Goal: Information Seeking & Learning: Compare options

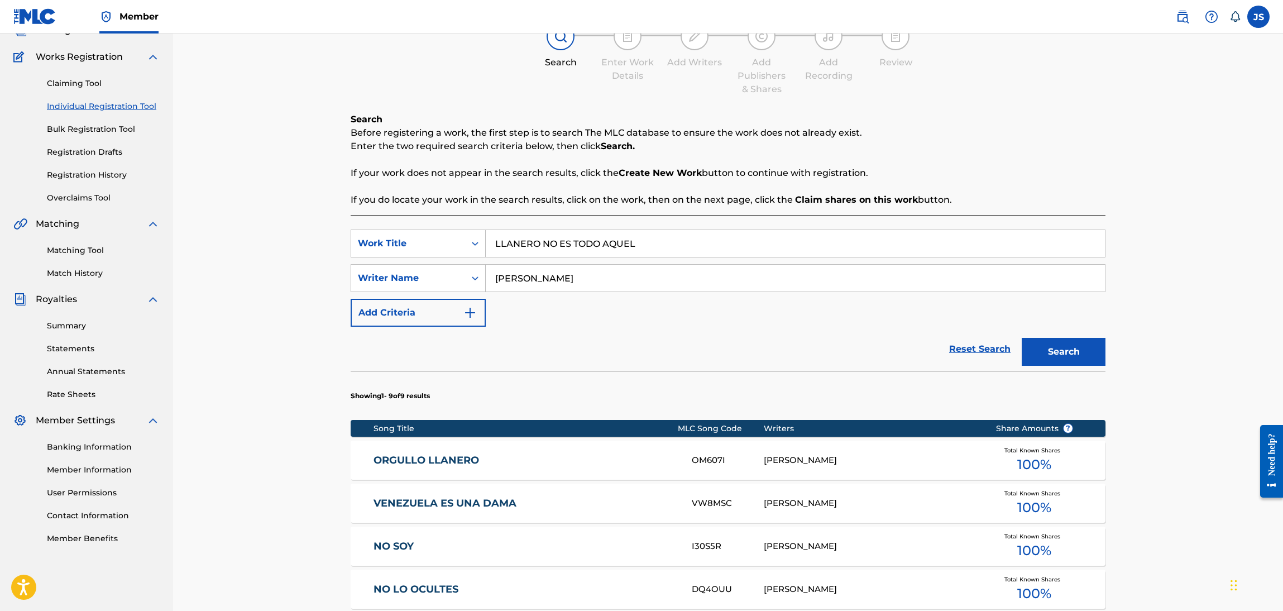
scroll to position [81, 0]
drag, startPoint x: 609, startPoint y: 239, endPoint x: 123, endPoint y: 221, distance: 485.9
click at [123, 221] on main "MARMAZ PUBLISHING Summary Catalog Works Registration Claiming Tool Individual R…" at bounding box center [641, 456] width 1283 height 1007
paste input "QZNJX2043677"
type input "QZNJX2043677"
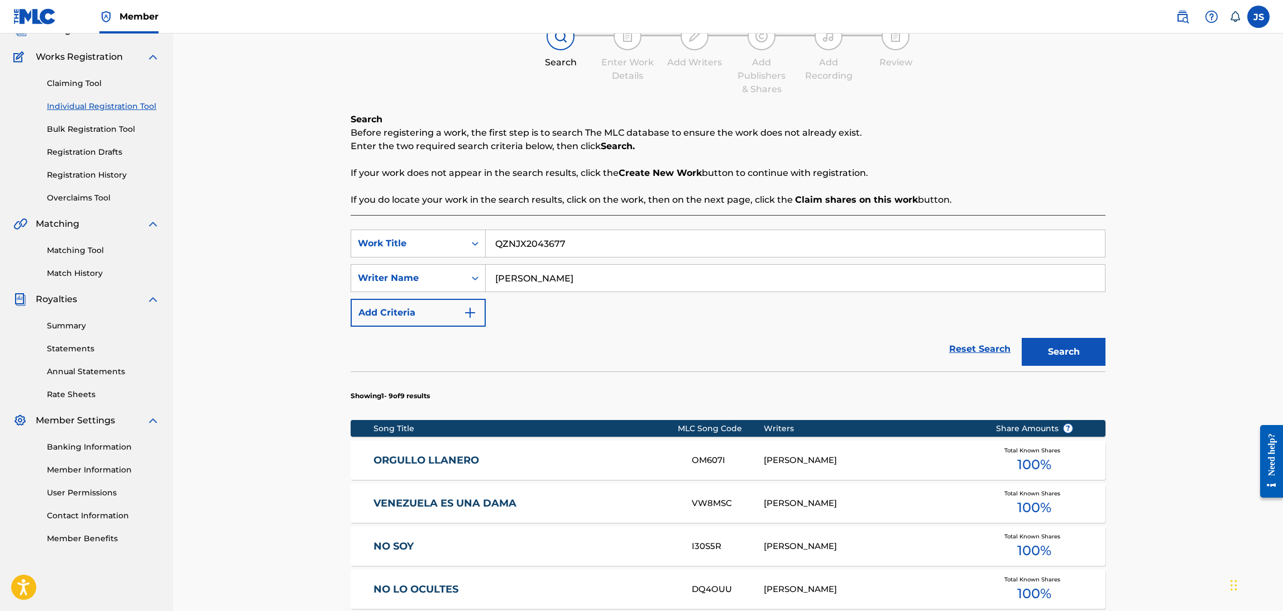
drag, startPoint x: 910, startPoint y: 242, endPoint x: 138, endPoint y: 231, distance: 772.0
click at [140, 231] on main "MARMAZ PUBLISHING Summary Catalog Works Registration Claiming Tool Individual R…" at bounding box center [641, 456] width 1283 height 1007
paste input "LLANERO NO ES TODO AQUEL"
click at [1054, 355] on button "Search" at bounding box center [1063, 352] width 84 height 28
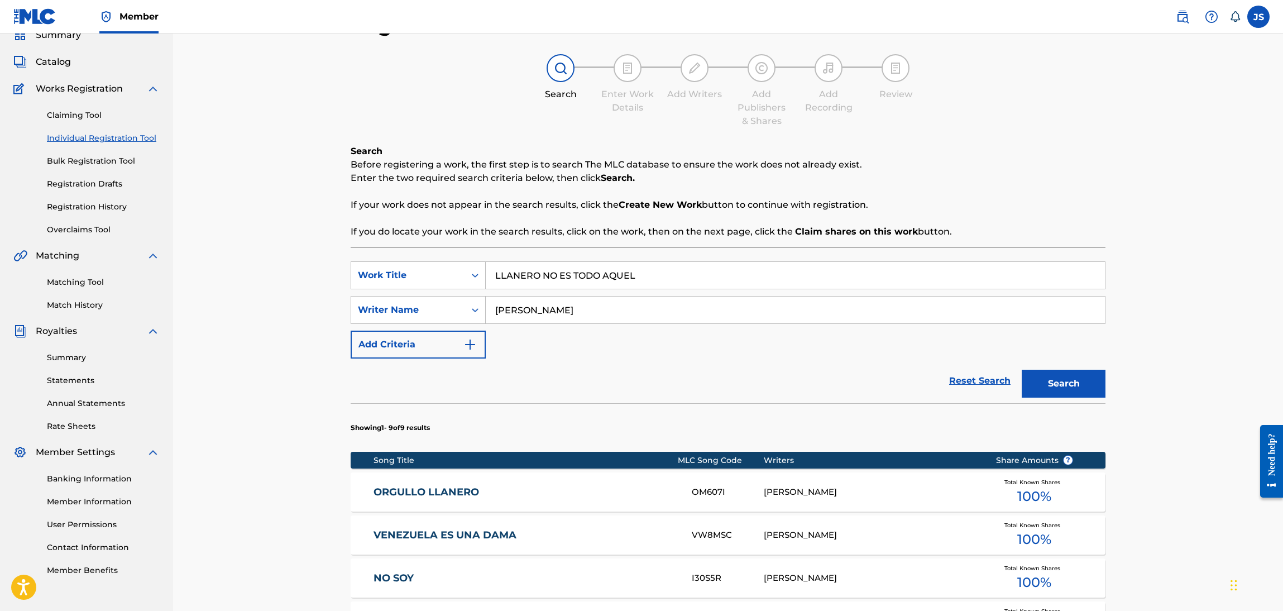
scroll to position [0, 0]
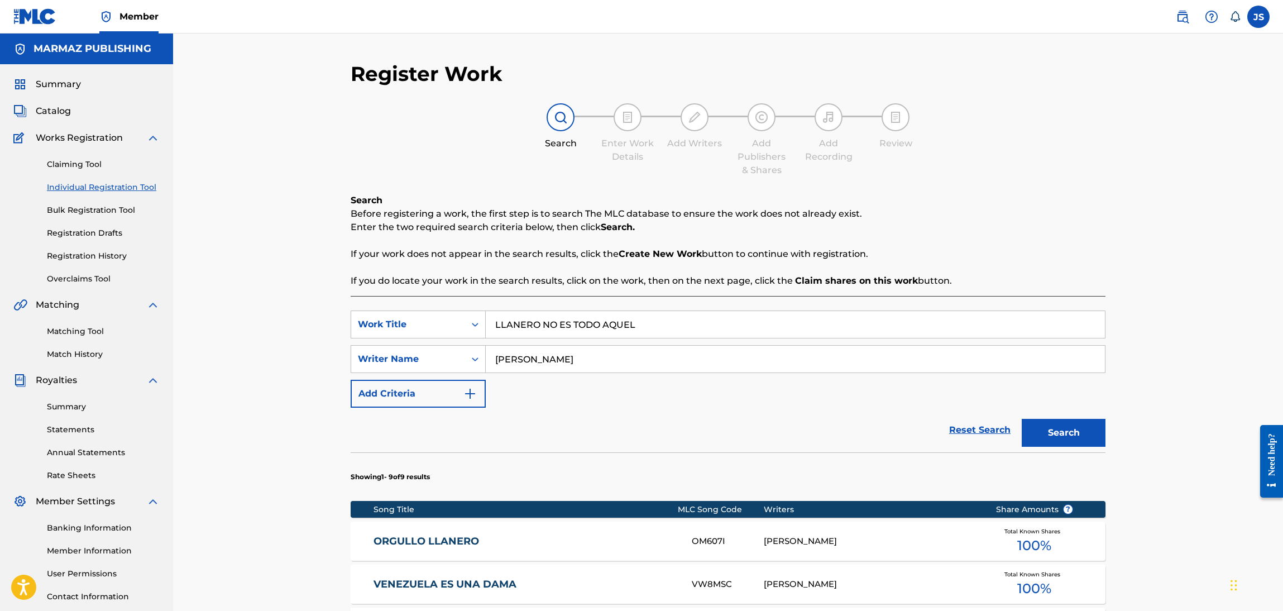
click at [79, 185] on link "Individual Registration Tool" at bounding box center [103, 187] width 113 height 12
drag, startPoint x: 546, startPoint y: 318, endPoint x: 167, endPoint y: 285, distance: 381.0
click at [167, 285] on main "MARMAZ PUBLISHING Summary Catalog Works Registration Claiming Tool Individual R…" at bounding box center [641, 536] width 1283 height 1007
paste input "NADA DE TI"
type input "NADA DE TI"
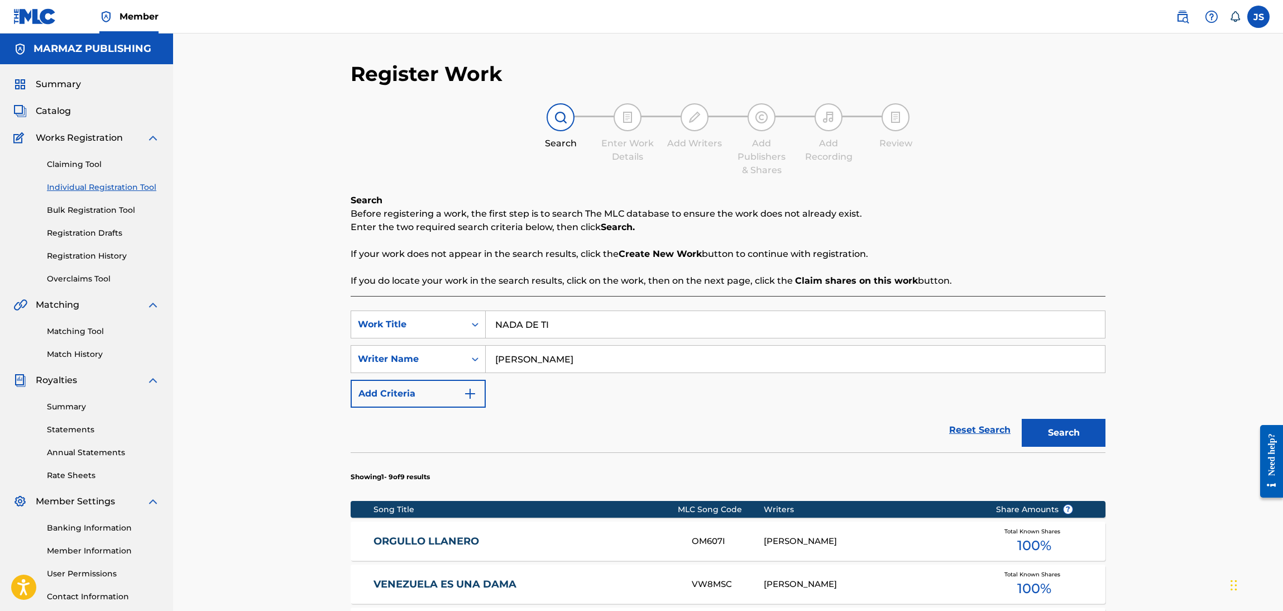
click at [863, 171] on div "Search Enter Work Details Add Writers Add Publishers & Shares Add Recording Rev…" at bounding box center [728, 140] width 755 height 74
drag, startPoint x: 267, startPoint y: 356, endPoint x: 39, endPoint y: 368, distance: 228.7
click at [39, 368] on main "MARMAZ PUBLISHING Summary Catalog Works Registration Claiming Tool Individual R…" at bounding box center [641, 536] width 1283 height 1007
type input "[PERSON_NAME]"
click at [789, 423] on div "Reset Search Search" at bounding box center [728, 429] width 755 height 45
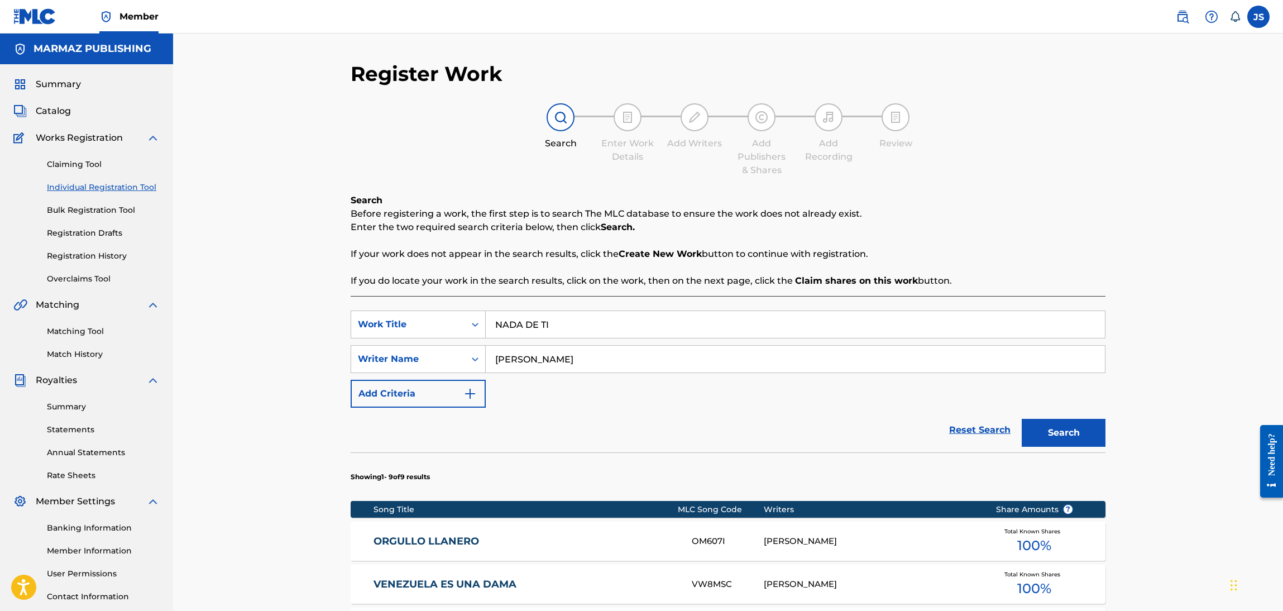
click at [1069, 419] on button "Search" at bounding box center [1063, 433] width 84 height 28
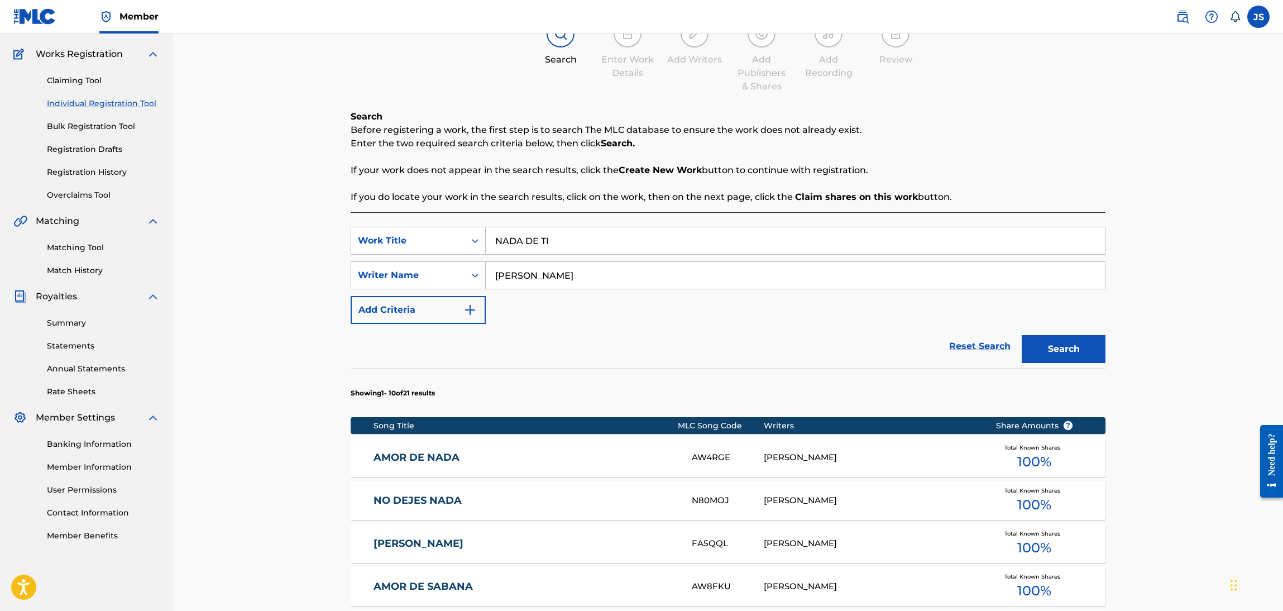
click at [444, 452] on link "AMOR DE NADA" at bounding box center [525, 457] width 304 height 13
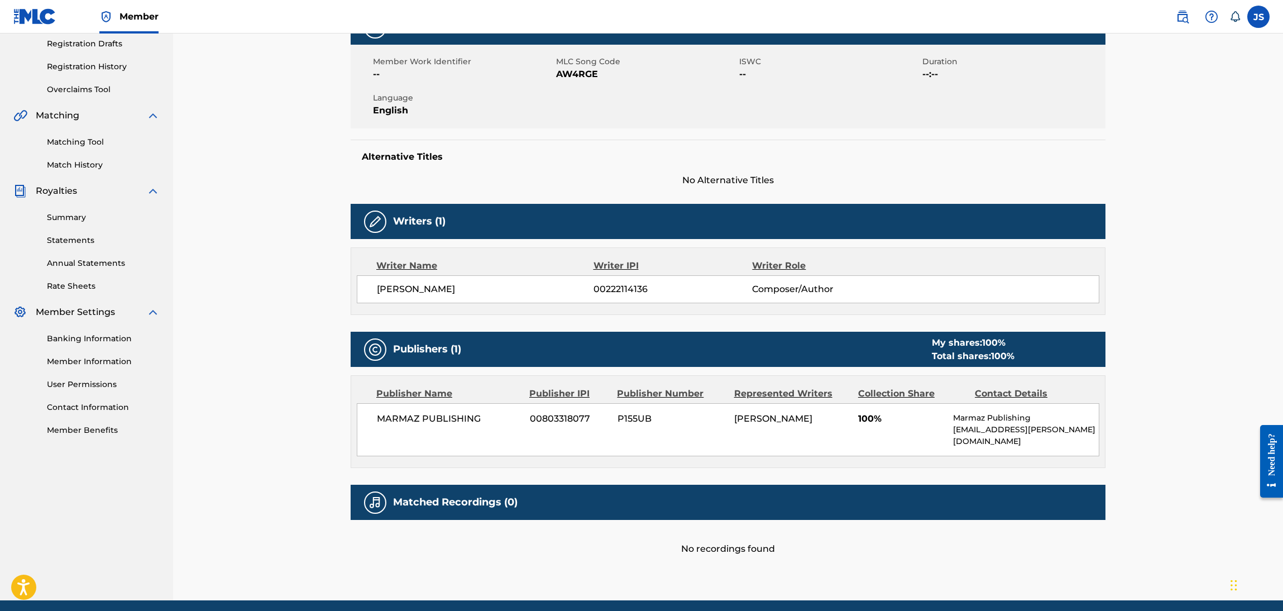
scroll to position [224, 0]
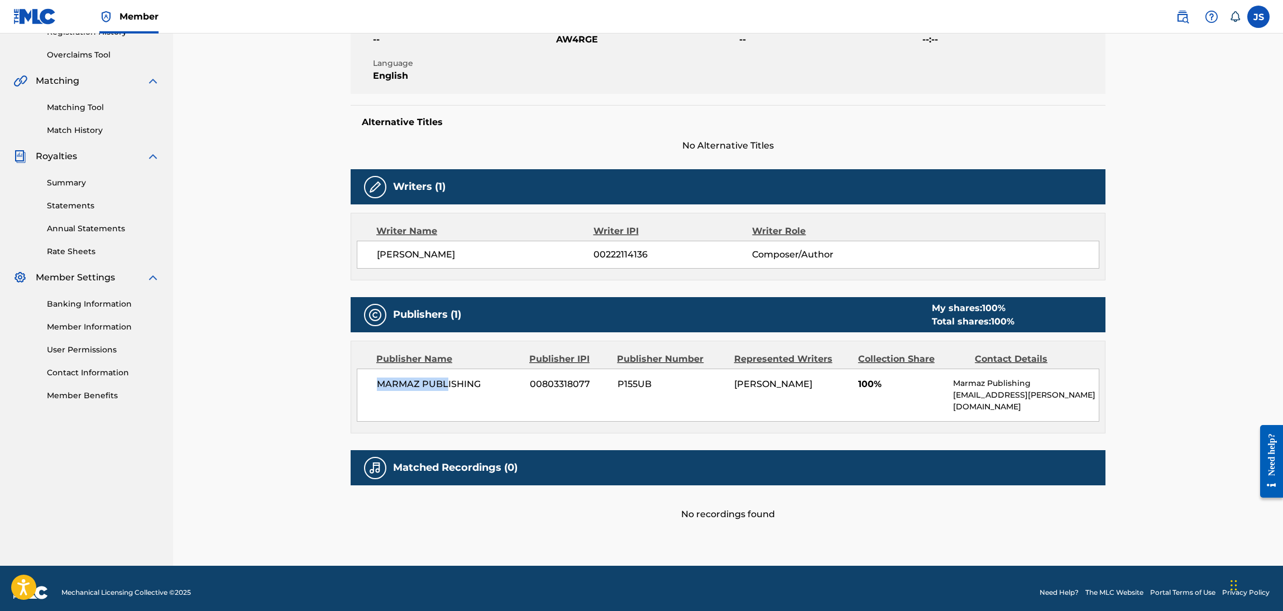
drag, startPoint x: 436, startPoint y: 391, endPoint x: 363, endPoint y: 385, distance: 74.0
click at [363, 385] on div "MARMAZ PUBLISHING 00803318077 P155UB CRUZ MARIA TENEPE MEZA 100% Marmaz Publish…" at bounding box center [728, 394] width 742 height 53
drag, startPoint x: 895, startPoint y: 386, endPoint x: 839, endPoint y: 396, distance: 57.3
click at [843, 392] on div "MARMAZ PUBLISHING 00803318077 P155UB CRUZ MARIA TENEPE MEZA 100% Marmaz Publish…" at bounding box center [728, 394] width 742 height 53
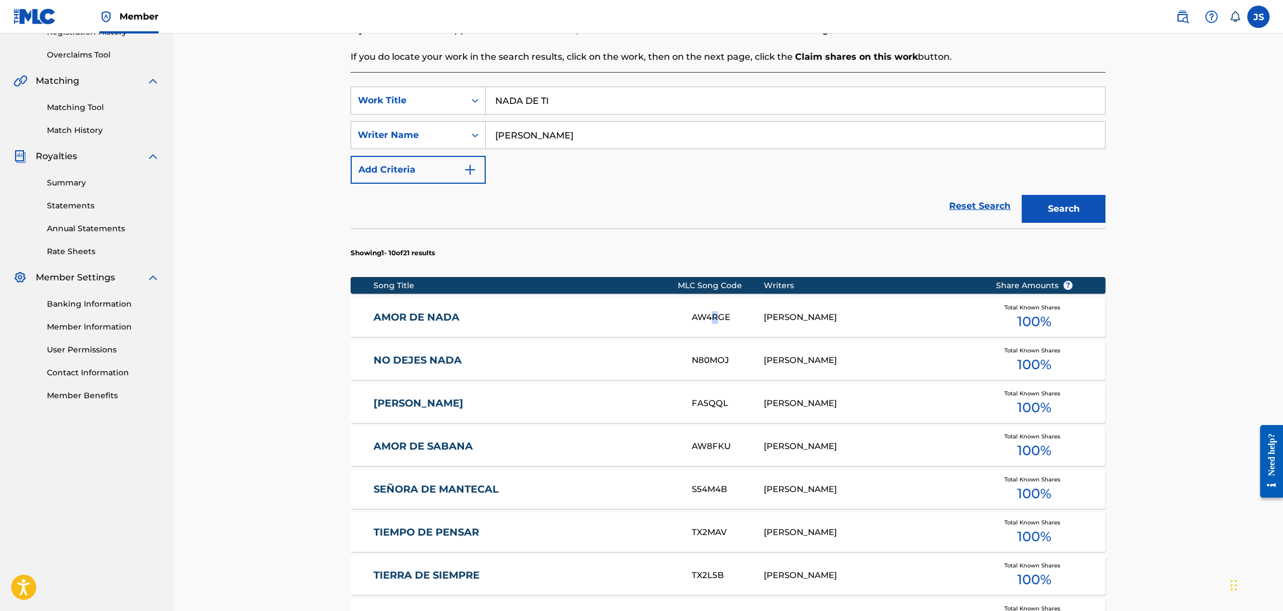
click at [714, 313] on div "AW4RGE" at bounding box center [727, 317] width 71 height 13
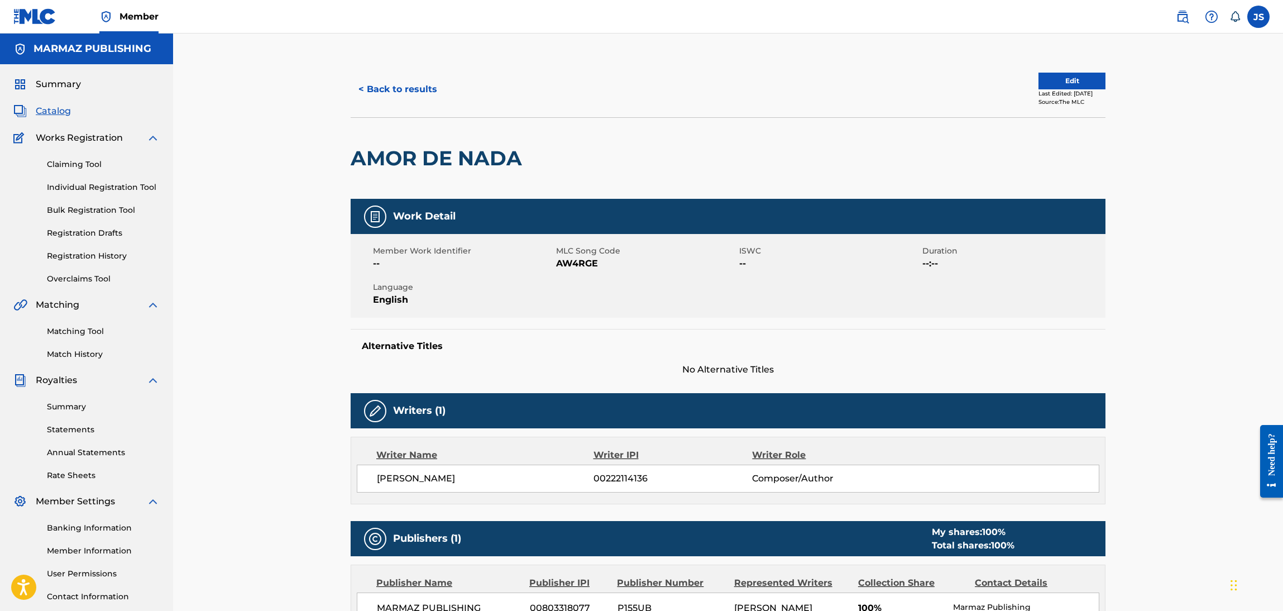
click at [745, 262] on span "--" at bounding box center [829, 263] width 180 height 13
drag, startPoint x: 745, startPoint y: 262, endPoint x: 688, endPoint y: 265, distance: 57.0
click at [745, 262] on span "--" at bounding box center [829, 263] width 180 height 13
click at [585, 262] on span "AW4RGE" at bounding box center [646, 263] width 180 height 13
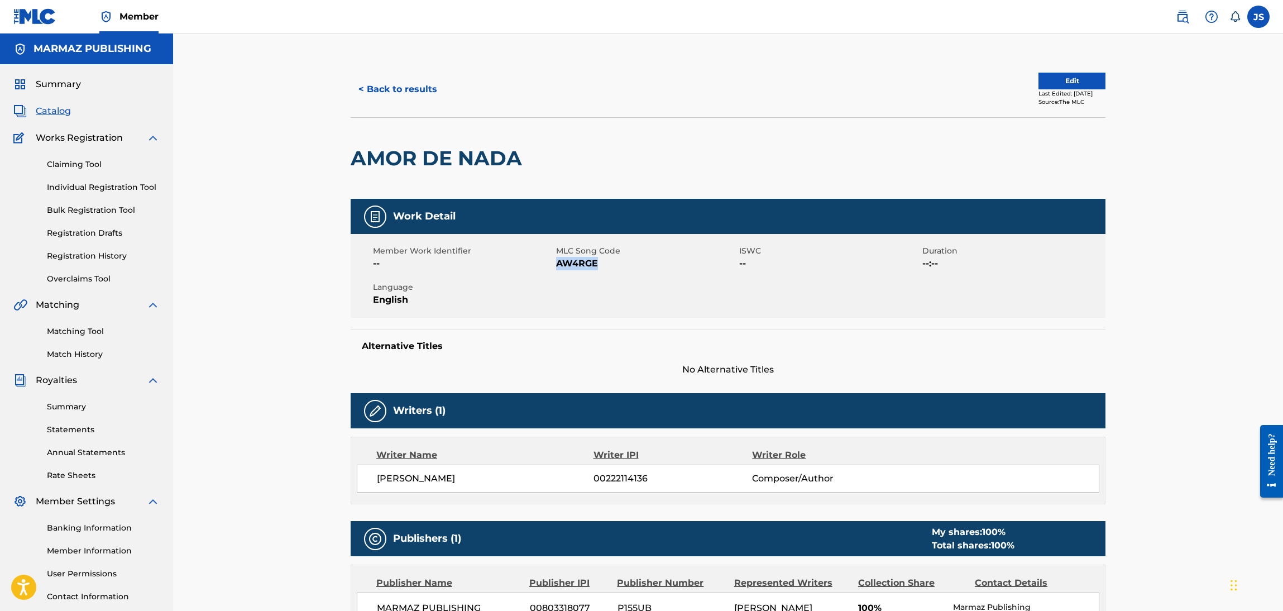
copy span "AW4RGE"
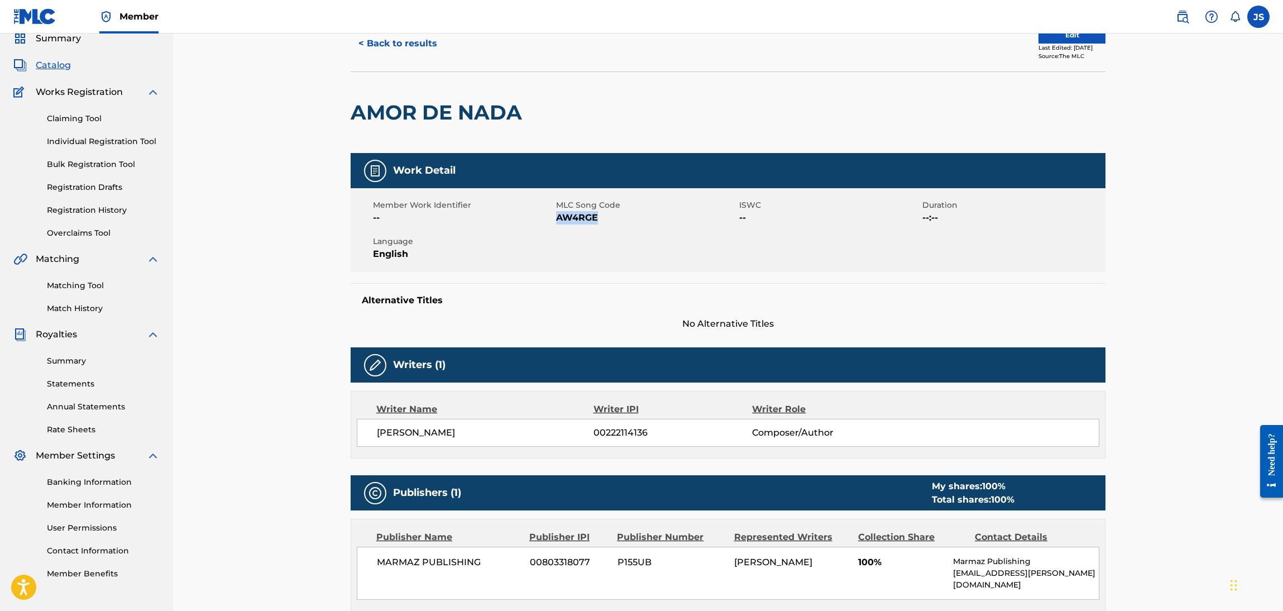
scroll to position [224, 0]
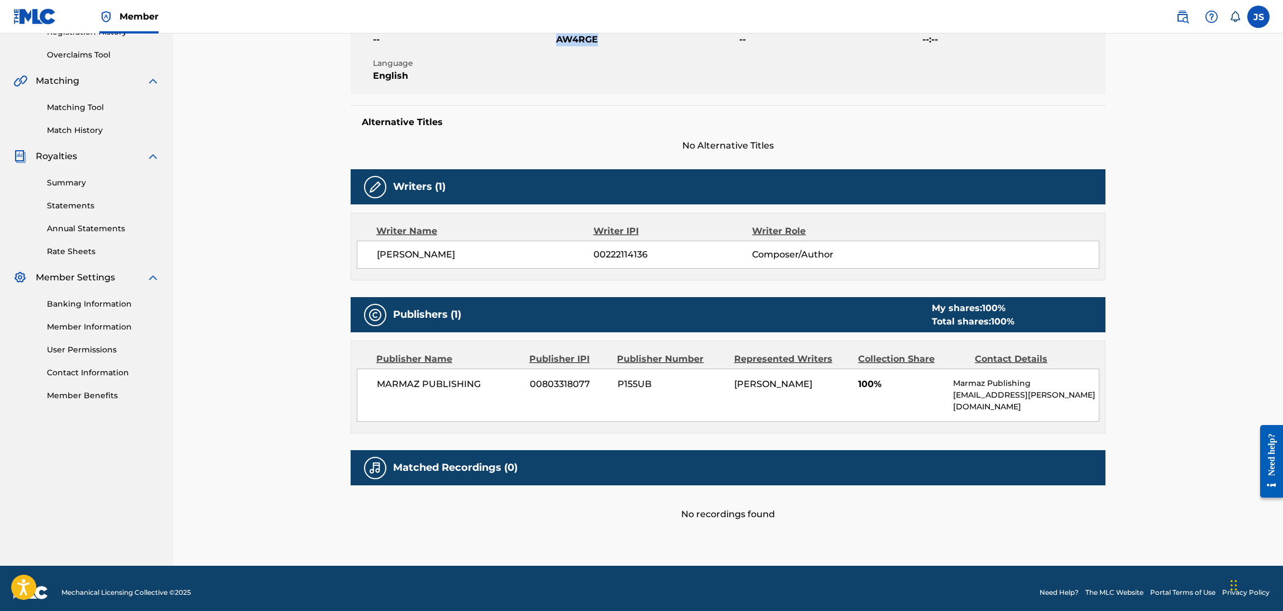
drag, startPoint x: 889, startPoint y: 386, endPoint x: 839, endPoint y: 386, distance: 49.7
click at [839, 386] on div "MARMAZ PUBLISHING 00803318077 P155UB CRUZ MARIA TENEPE MEZA 100% Marmaz Publish…" at bounding box center [728, 394] width 742 height 53
click at [852, 401] on div "MARMAZ PUBLISHING 00803318077 P155UB CRUZ MARIA TENEPE MEZA 100% Marmaz Publish…" at bounding box center [728, 394] width 742 height 53
click at [463, 399] on div "MARMAZ PUBLISHING 00803318077 P155UB CRUZ MARIA TENEPE MEZA 100% Marmaz Publish…" at bounding box center [728, 394] width 742 height 53
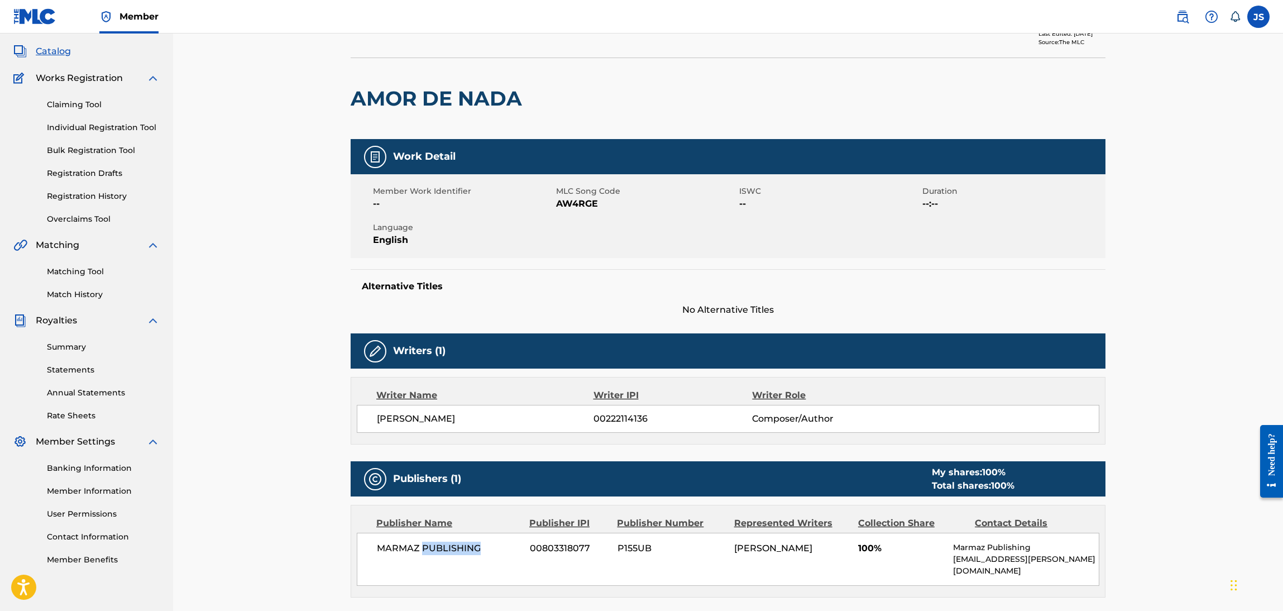
scroll to position [0, 0]
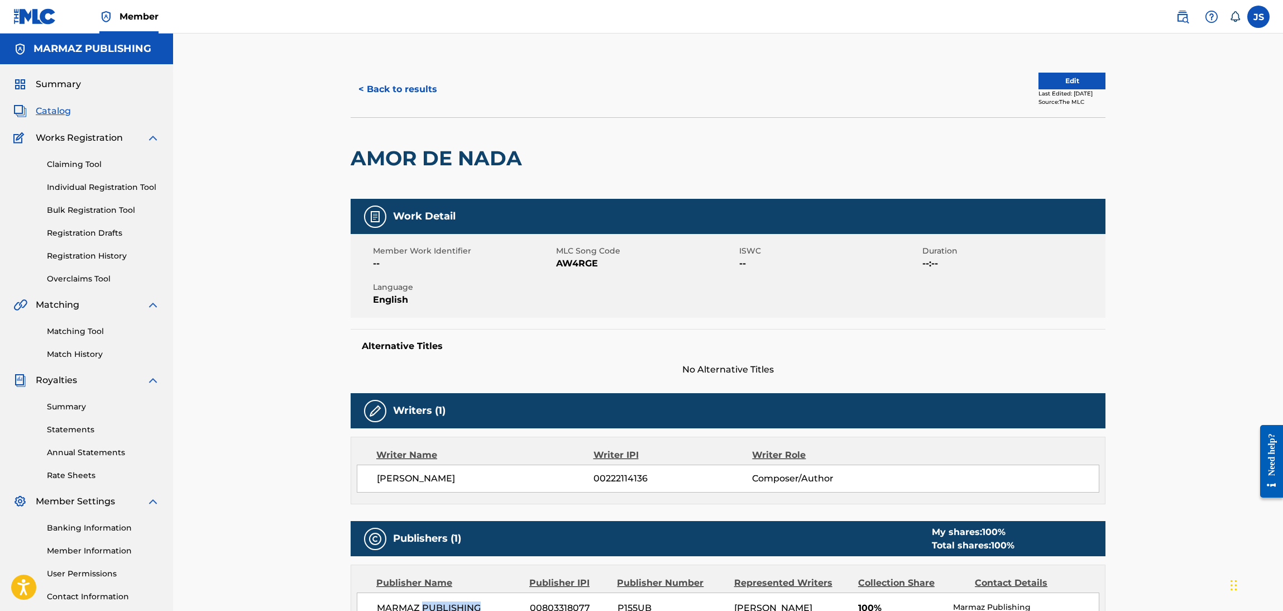
click at [103, 186] on link "Individual Registration Tool" at bounding box center [103, 187] width 113 height 12
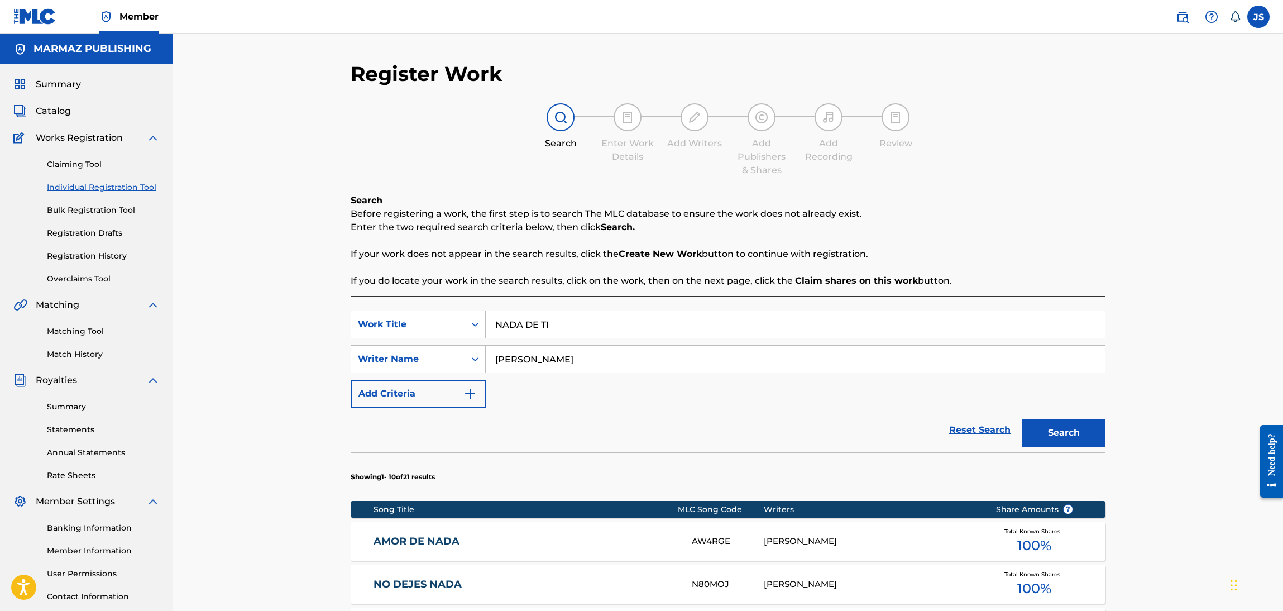
click at [631, 333] on input "NADA DE TI" at bounding box center [795, 324] width 619 height 27
click at [750, 397] on div "SearchWithCriteriafcea4a03-0160-4683-acc4-221dc356896d Work Title NADA DE TI Se…" at bounding box center [728, 358] width 755 height 97
click at [1081, 443] on button "Search" at bounding box center [1063, 433] width 84 height 28
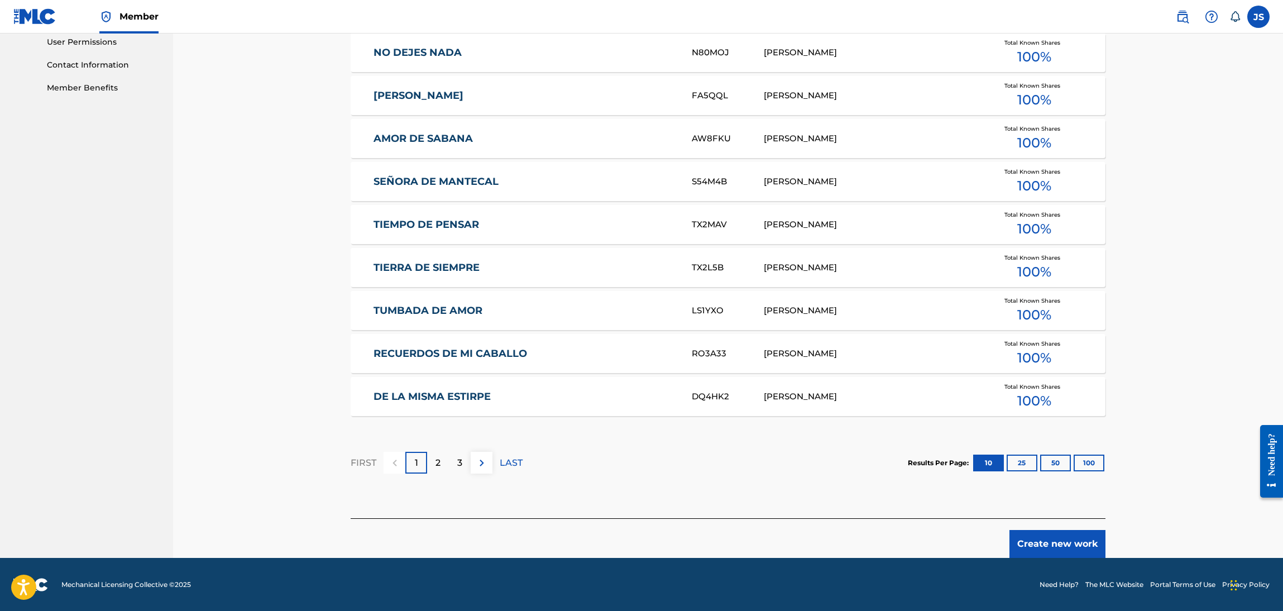
click at [1089, 546] on button "Create new work" at bounding box center [1057, 544] width 96 height 28
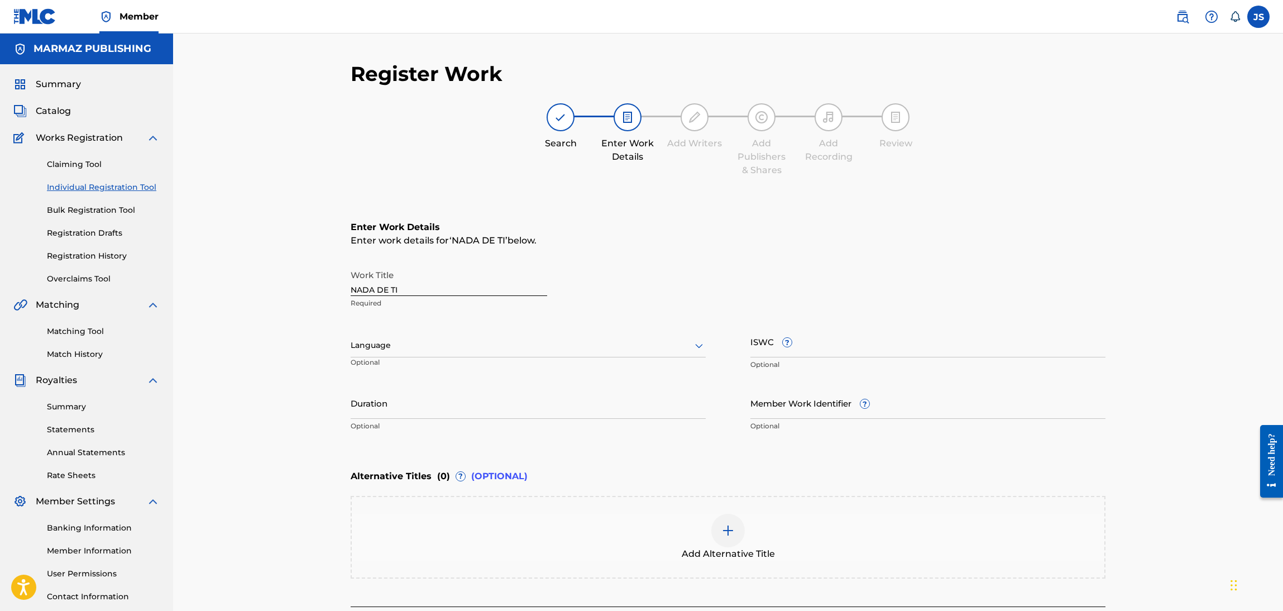
click at [461, 336] on div "Language" at bounding box center [528, 345] width 355 height 23
click at [448, 388] on div "Spanish" at bounding box center [528, 394] width 354 height 25
click at [868, 350] on input "ISWC ?" at bounding box center [927, 341] width 355 height 32
drag, startPoint x: 377, startPoint y: 282, endPoint x: 171, endPoint y: 262, distance: 206.9
click at [171, 262] on main "MARMAZ PUBLISHING Summary Catalog Works Registration Claiming Tool Individual R…" at bounding box center [641, 339] width 1283 height 612
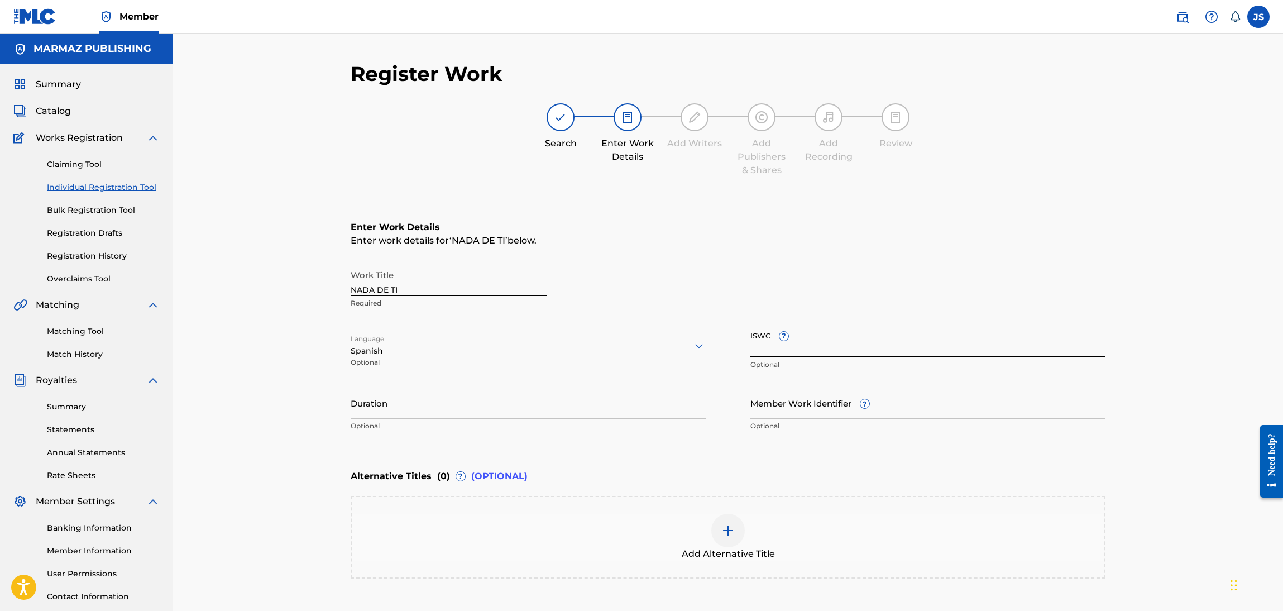
click at [812, 340] on input "ISWC ?" at bounding box center [927, 341] width 355 height 32
drag, startPoint x: 769, startPoint y: 363, endPoint x: 732, endPoint y: 380, distance: 40.0
click at [752, 363] on p "Optional" at bounding box center [927, 364] width 355 height 10
click at [522, 402] on input "Duration" at bounding box center [528, 403] width 355 height 32
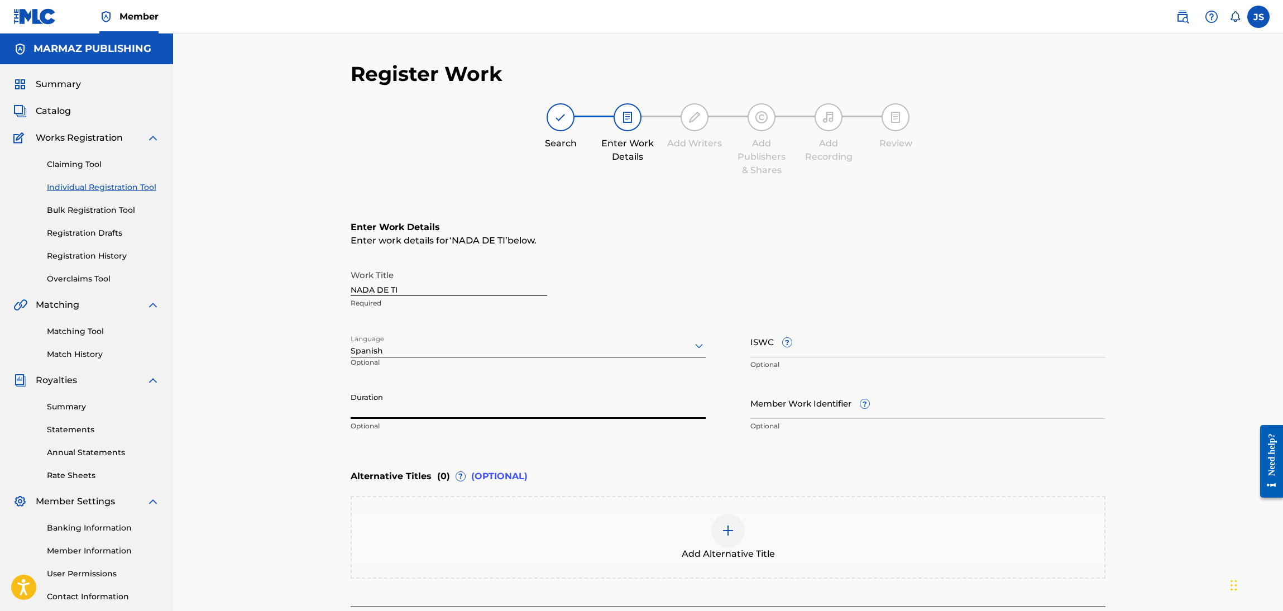
click at [958, 405] on input "Member Work Identifier ?" at bounding box center [927, 403] width 355 height 32
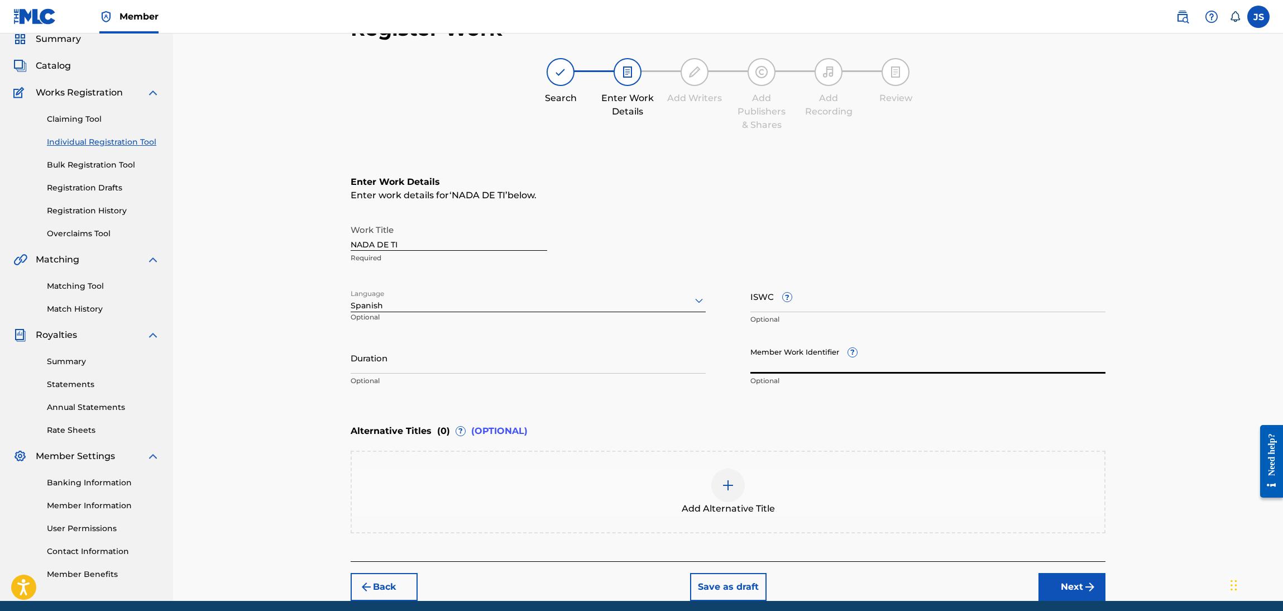
scroll to position [87, 0]
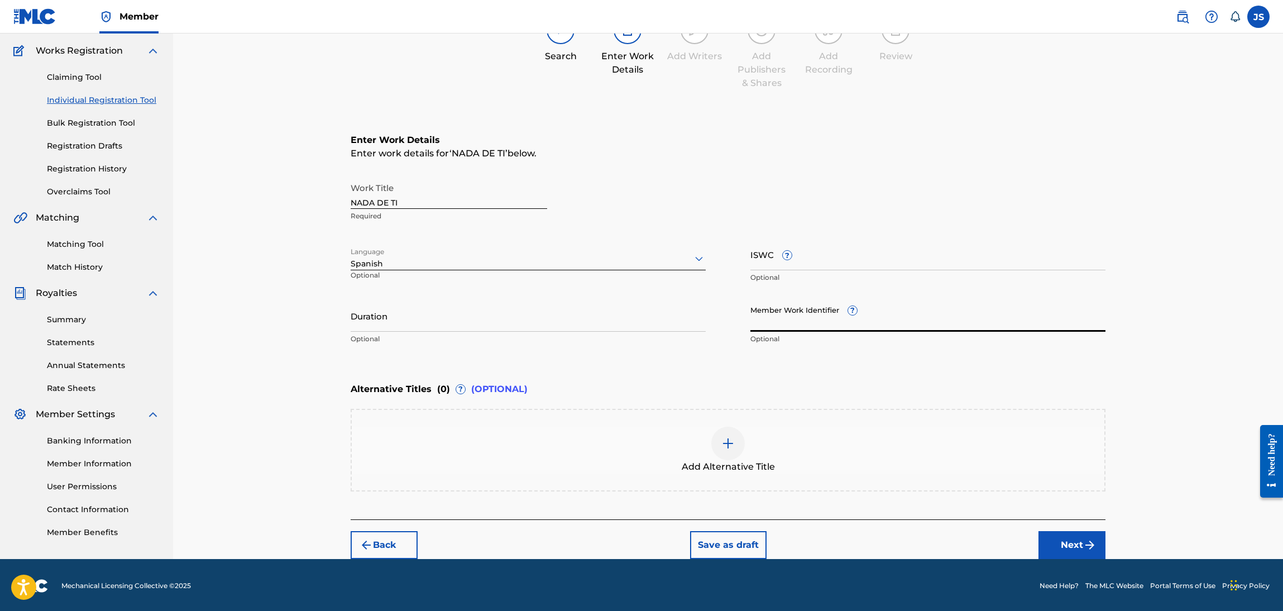
click at [730, 436] on img at bounding box center [727, 442] width 13 height 13
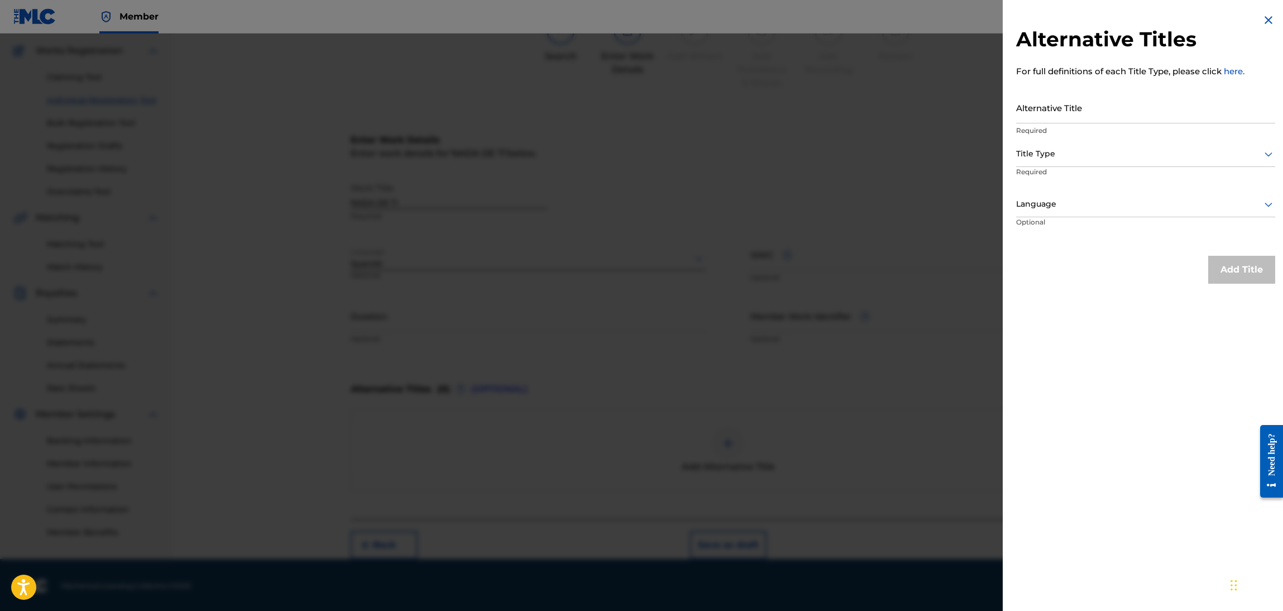
click at [1064, 98] on input "Alternative Title" at bounding box center [1145, 108] width 259 height 32
drag, startPoint x: 1067, startPoint y: 105, endPoint x: 1067, endPoint y: 111, distance: 5.6
click at [1067, 110] on input "Alternative Title" at bounding box center [1145, 108] width 259 height 32
click at [898, 298] on div at bounding box center [641, 338] width 1283 height 611
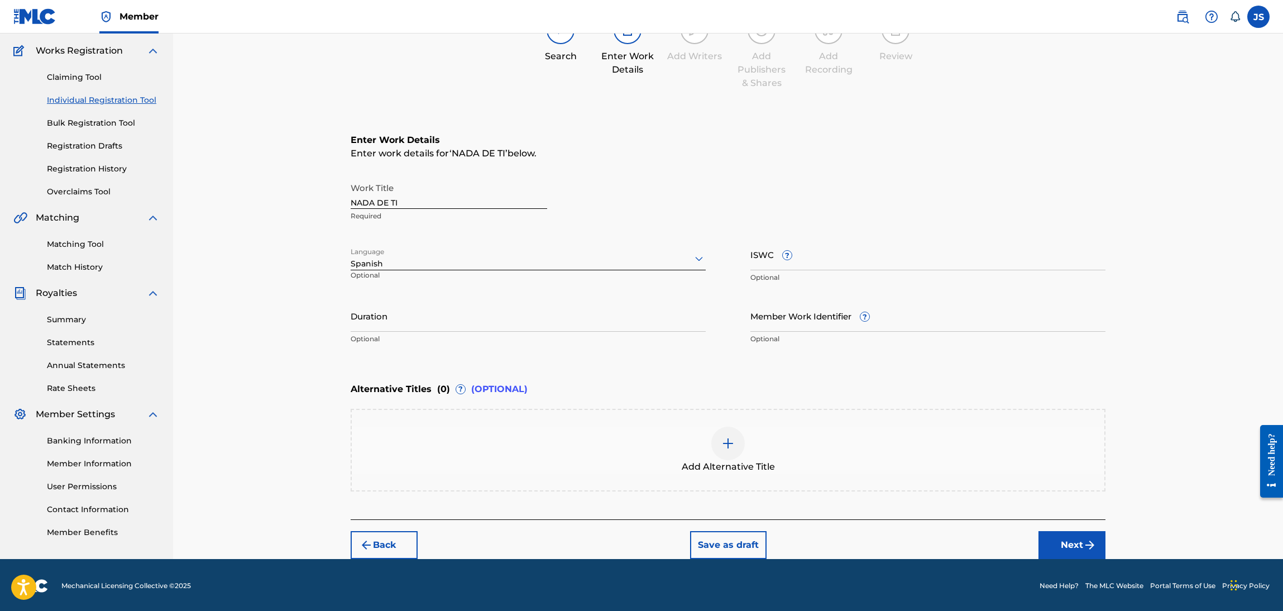
click at [1064, 533] on button "Next" at bounding box center [1071, 545] width 67 height 28
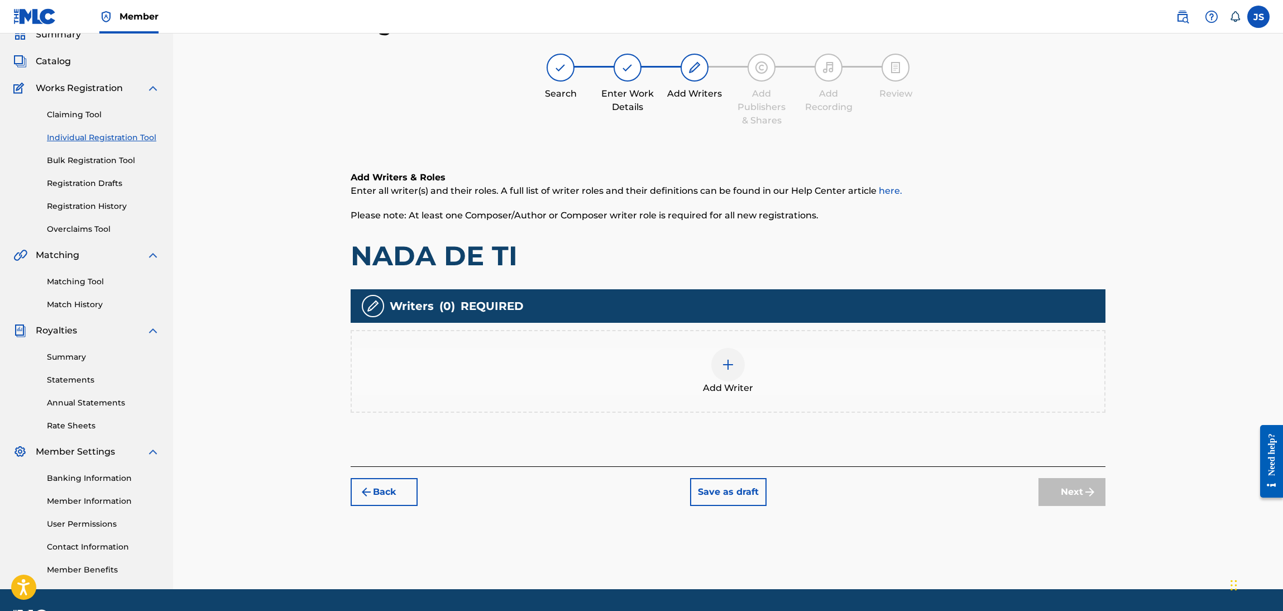
click at [732, 363] on img at bounding box center [727, 364] width 13 height 13
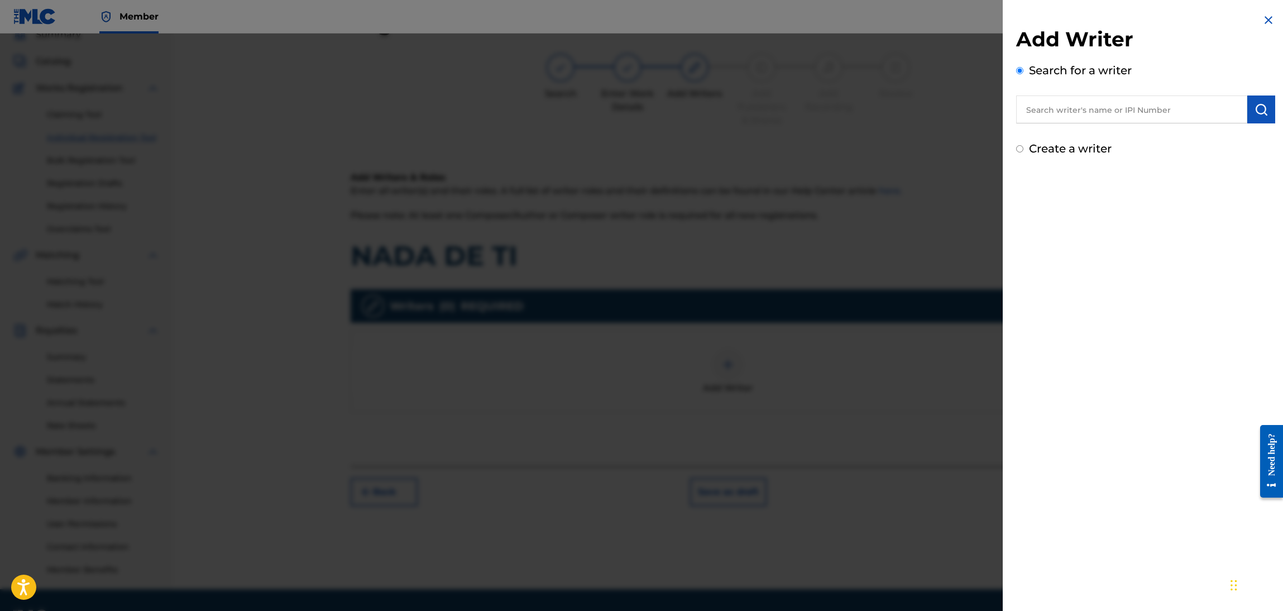
click at [1147, 122] on input "text" at bounding box center [1131, 109] width 231 height 28
paste input "[PERSON_NAME]"
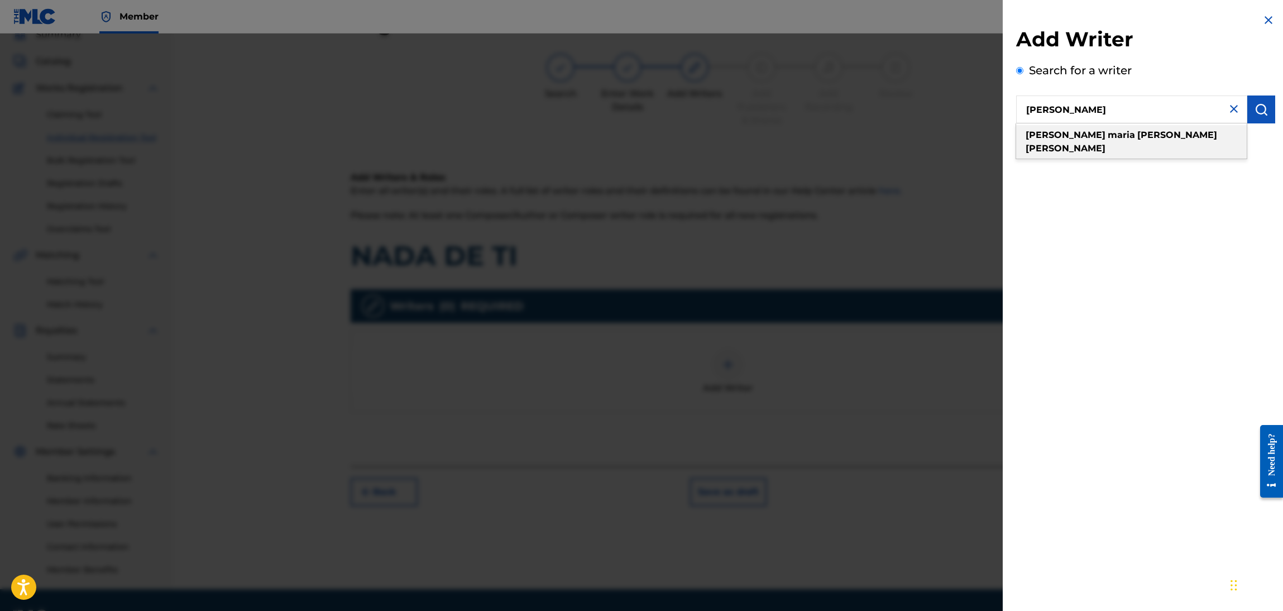
click at [1105, 143] on strong "meza" at bounding box center [1065, 148] width 80 height 11
type input "cruz maria tenepe meza"
click at [1254, 109] on img "submit" at bounding box center [1260, 109] width 13 height 13
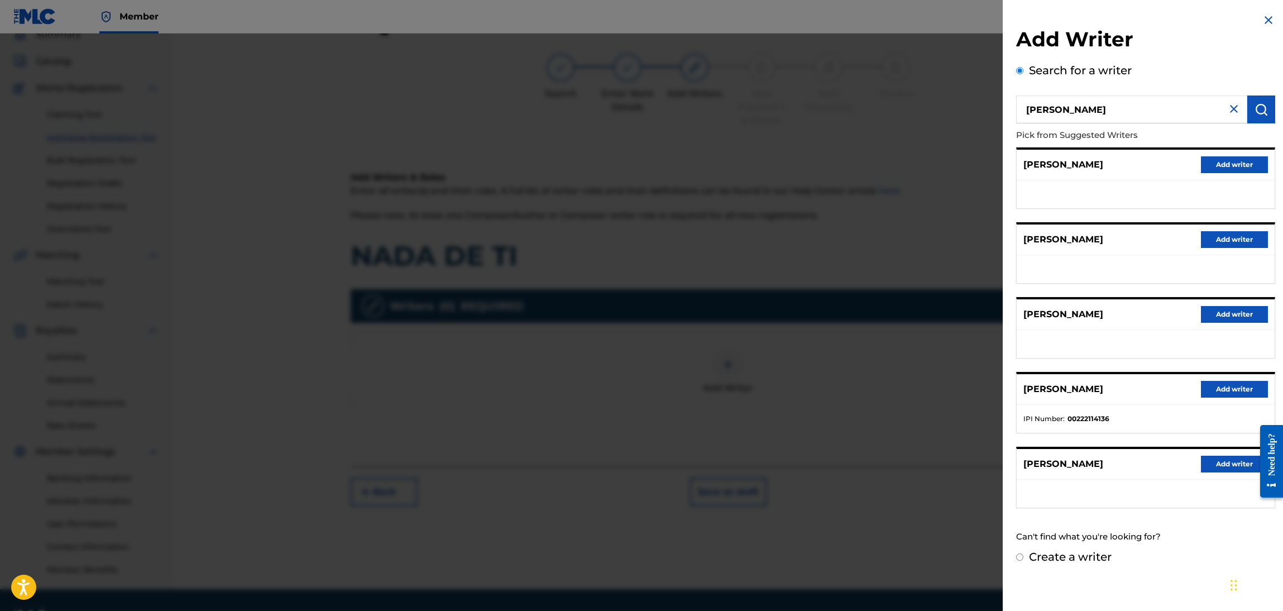
click at [1217, 394] on button "Add writer" at bounding box center [1234, 389] width 67 height 17
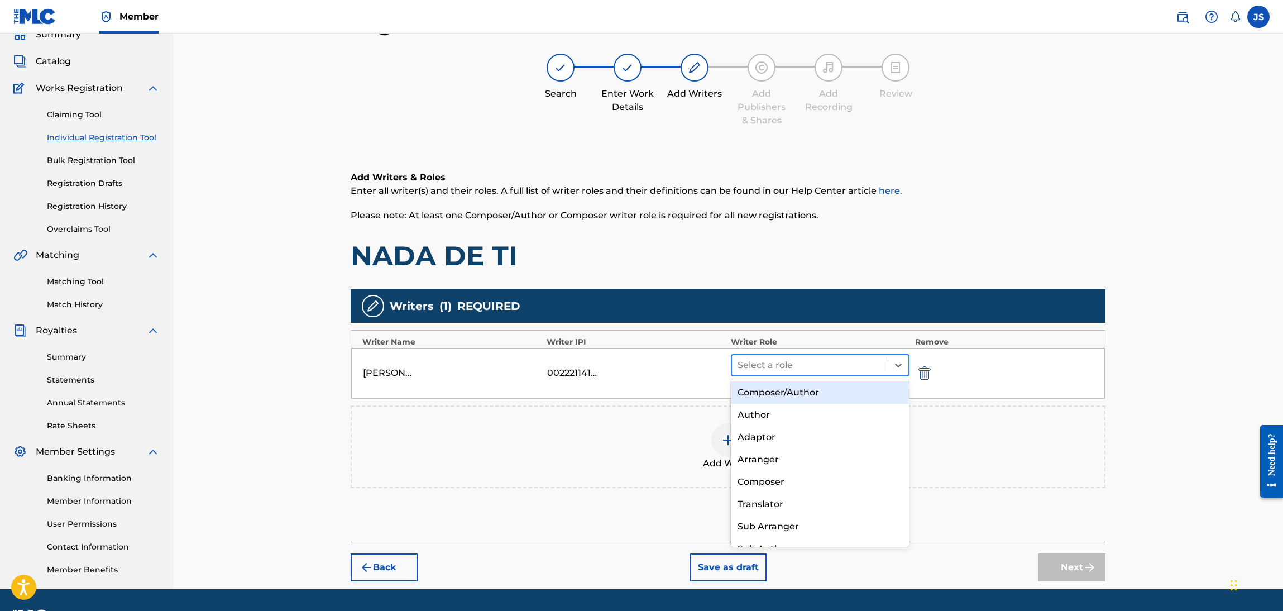
click at [812, 366] on div at bounding box center [809, 365] width 145 height 16
click at [820, 410] on div "Author" at bounding box center [820, 415] width 178 height 22
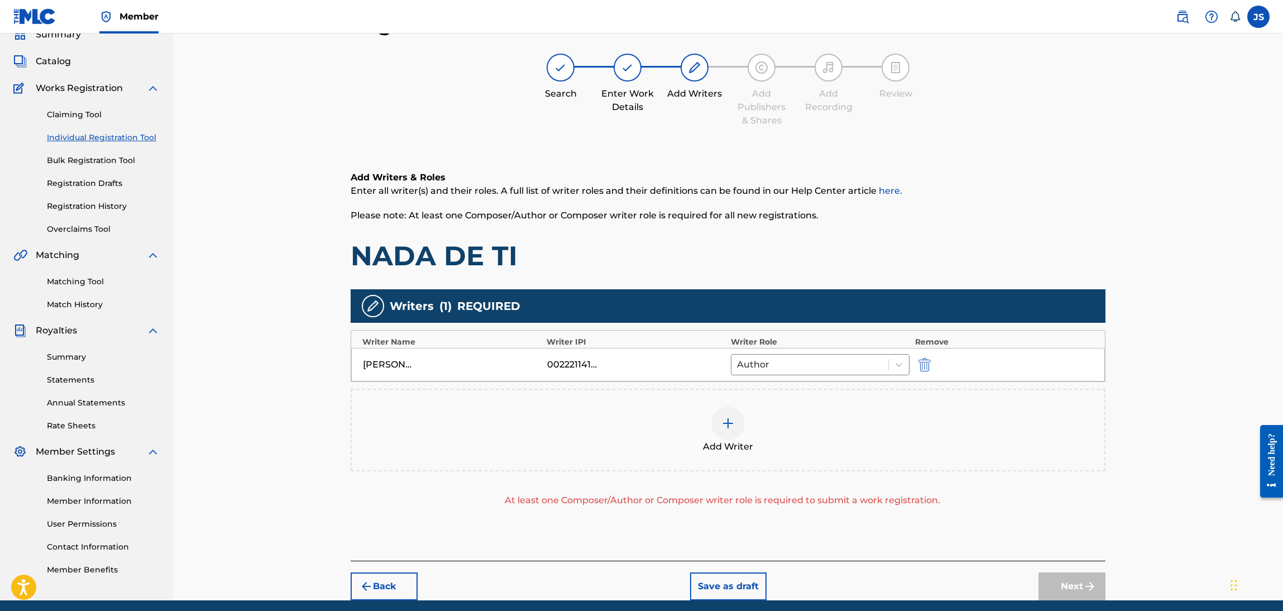
click at [971, 462] on div "Add Writer" at bounding box center [728, 429] width 755 height 83
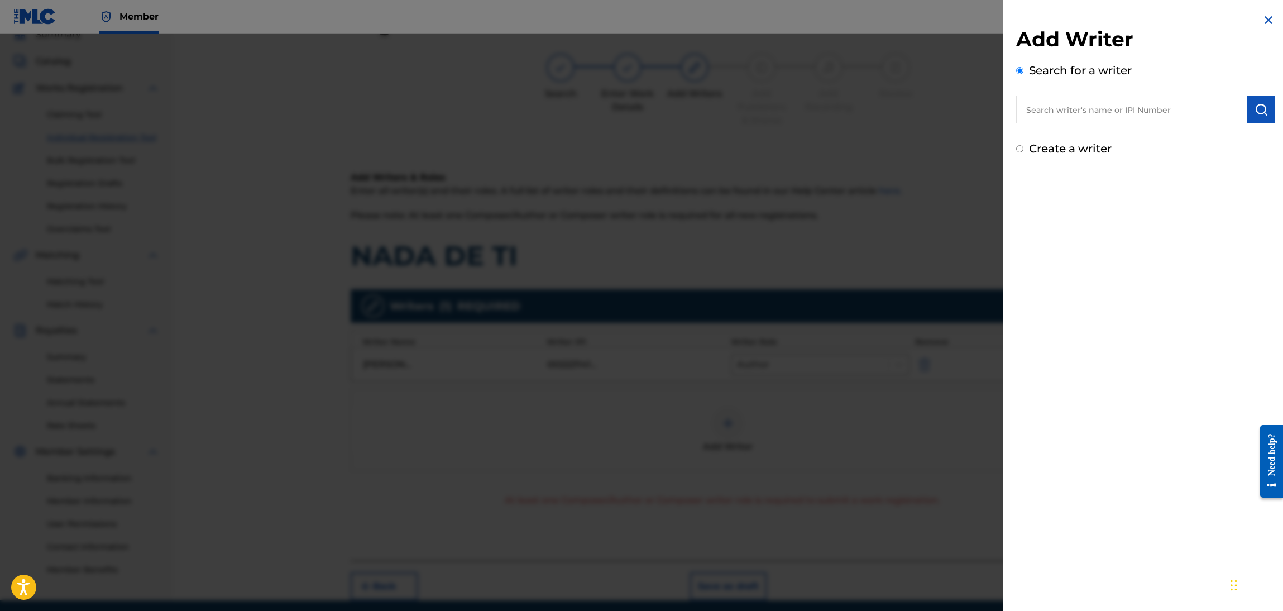
click at [833, 459] on div at bounding box center [641, 338] width 1283 height 611
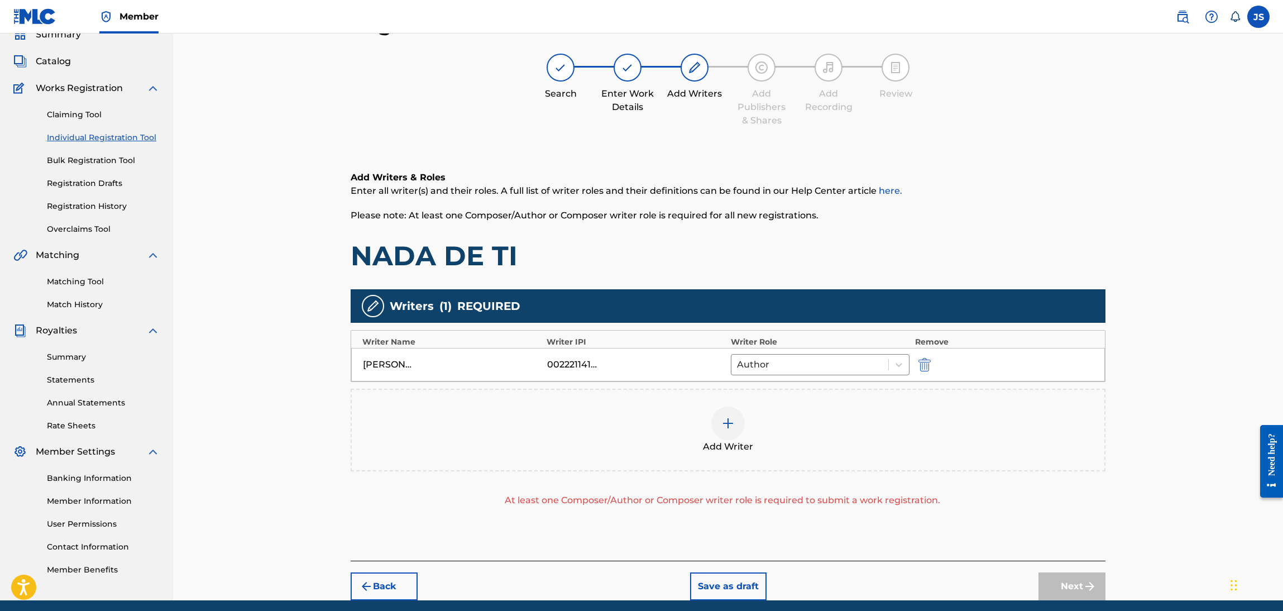
click at [1074, 580] on div "Next" at bounding box center [1071, 586] width 67 height 28
click at [872, 406] on div "Add Writer" at bounding box center [728, 429] width 752 height 47
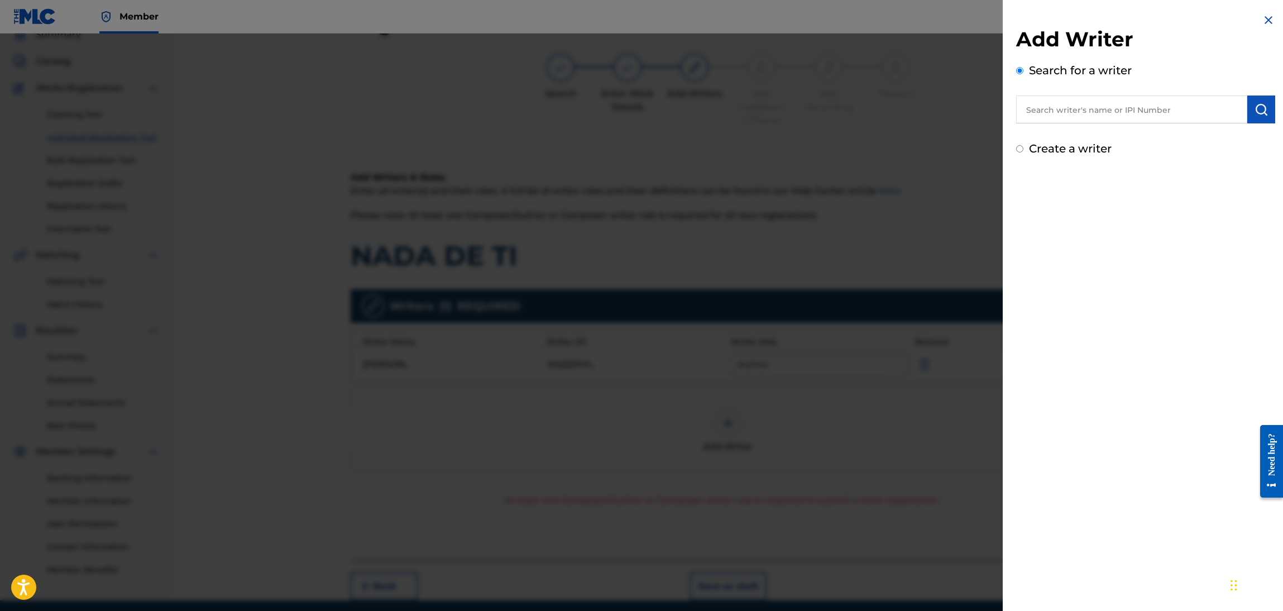
click at [514, 424] on div at bounding box center [641, 338] width 1283 height 611
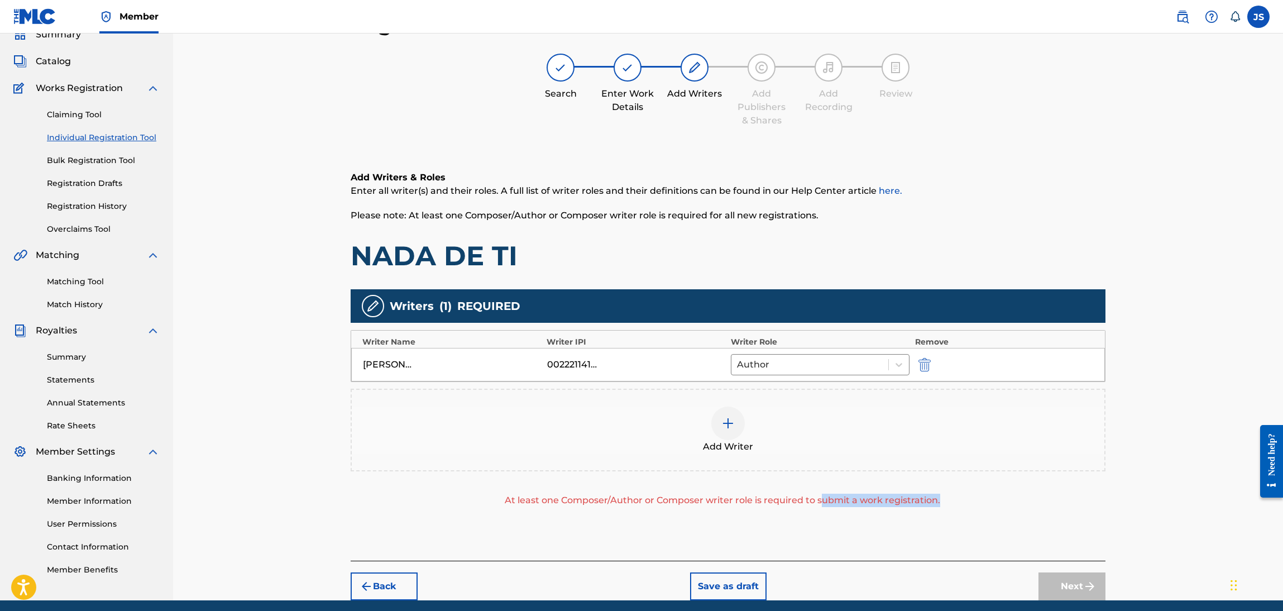
drag, startPoint x: 820, startPoint y: 502, endPoint x: 949, endPoint y: 503, distance: 128.9
click at [949, 503] on div "At least one Composer/Author or Composer writer role is required to submit a wo…" at bounding box center [722, 499] width 743 height 13
click at [1017, 489] on div "Add Writer At least one Composer/Author or Composer writer role is required to …" at bounding box center [728, 447] width 755 height 118
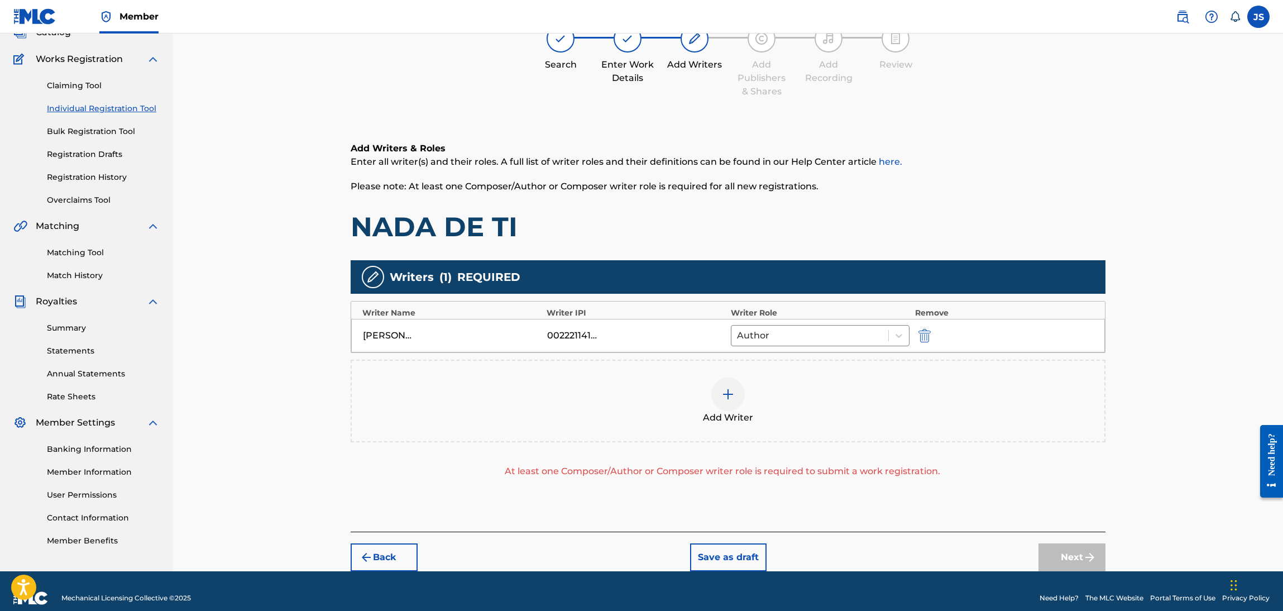
scroll to position [92, 0]
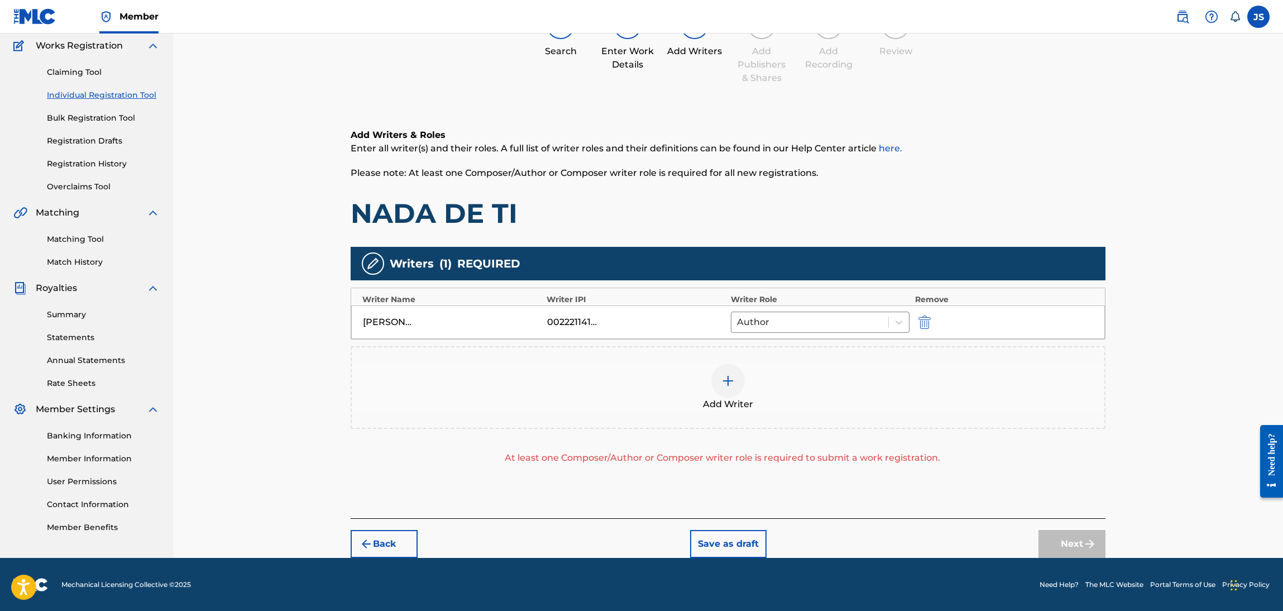
click at [394, 545] on button "Back" at bounding box center [384, 544] width 67 height 28
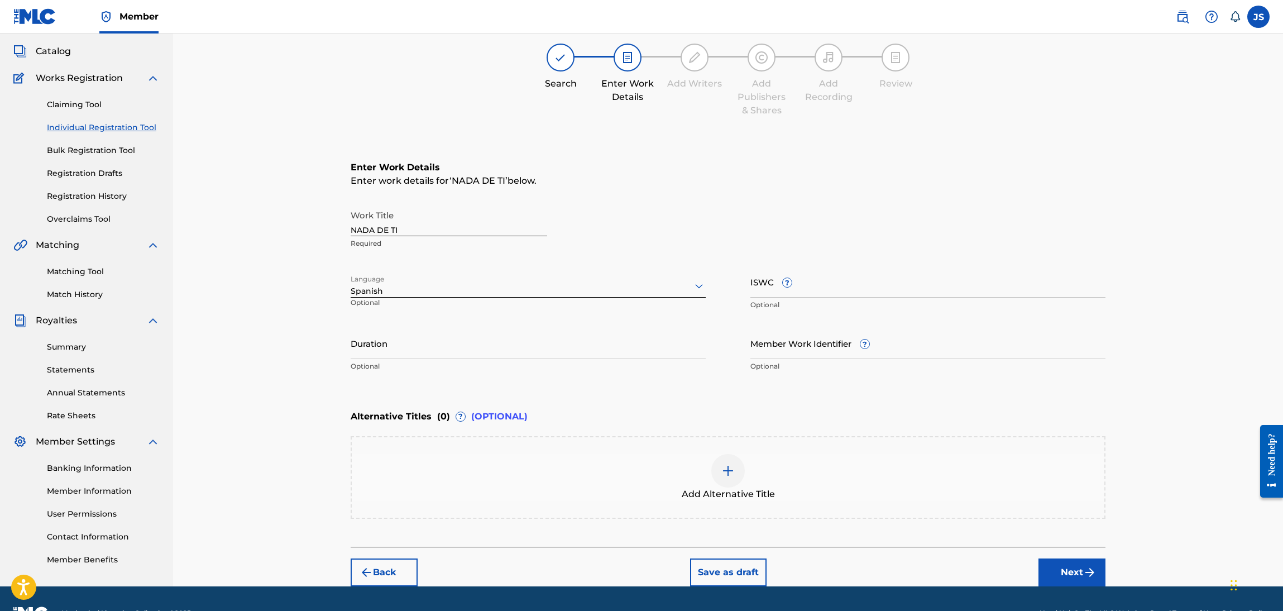
scroll to position [87, 0]
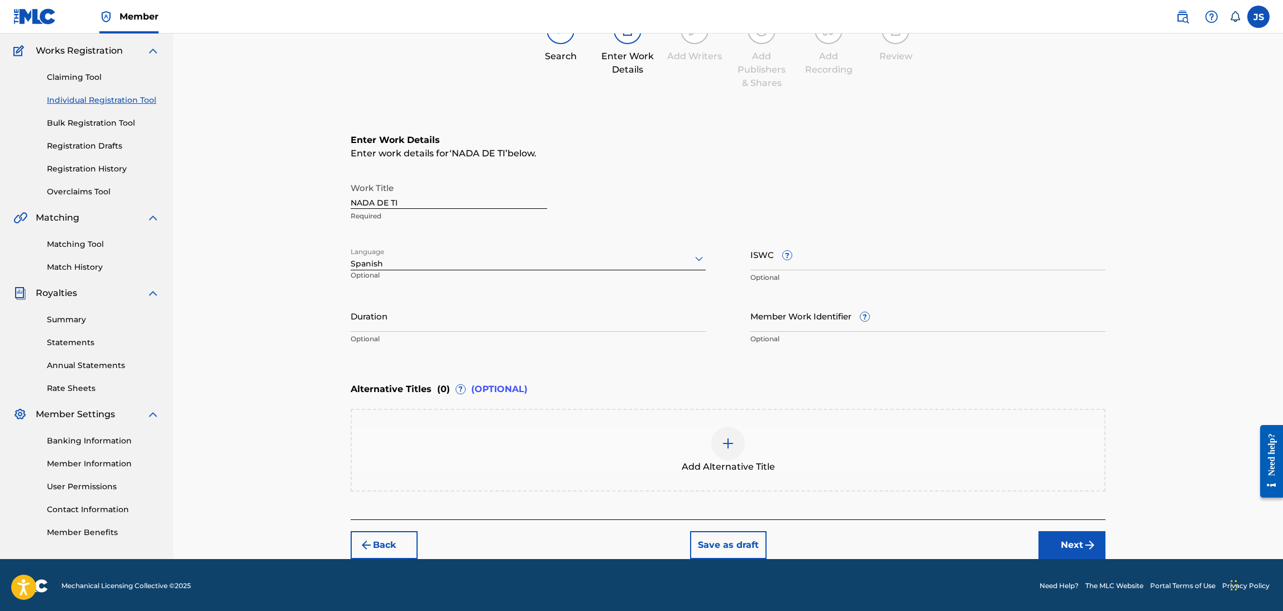
click at [784, 324] on input "Member Work Identifier ?" at bounding box center [927, 316] width 355 height 32
paste input "703557717987"
type input "703557717987"
click at [893, 415] on div "Add Alternative Title" at bounding box center [728, 450] width 755 height 83
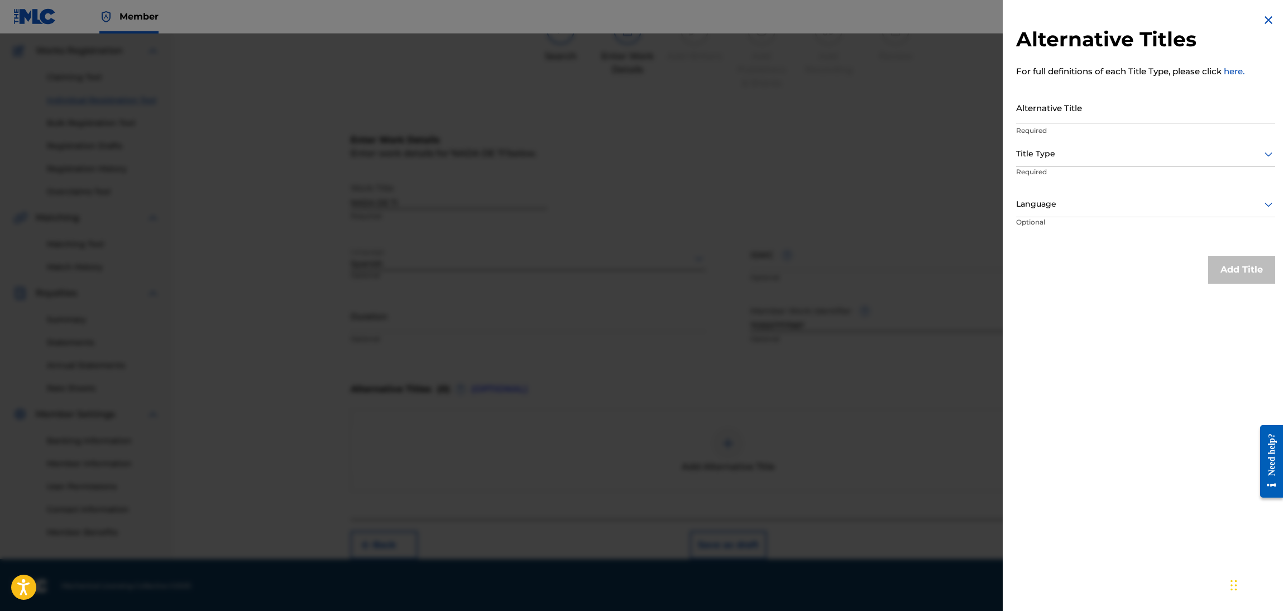
click at [886, 394] on div at bounding box center [641, 338] width 1283 height 611
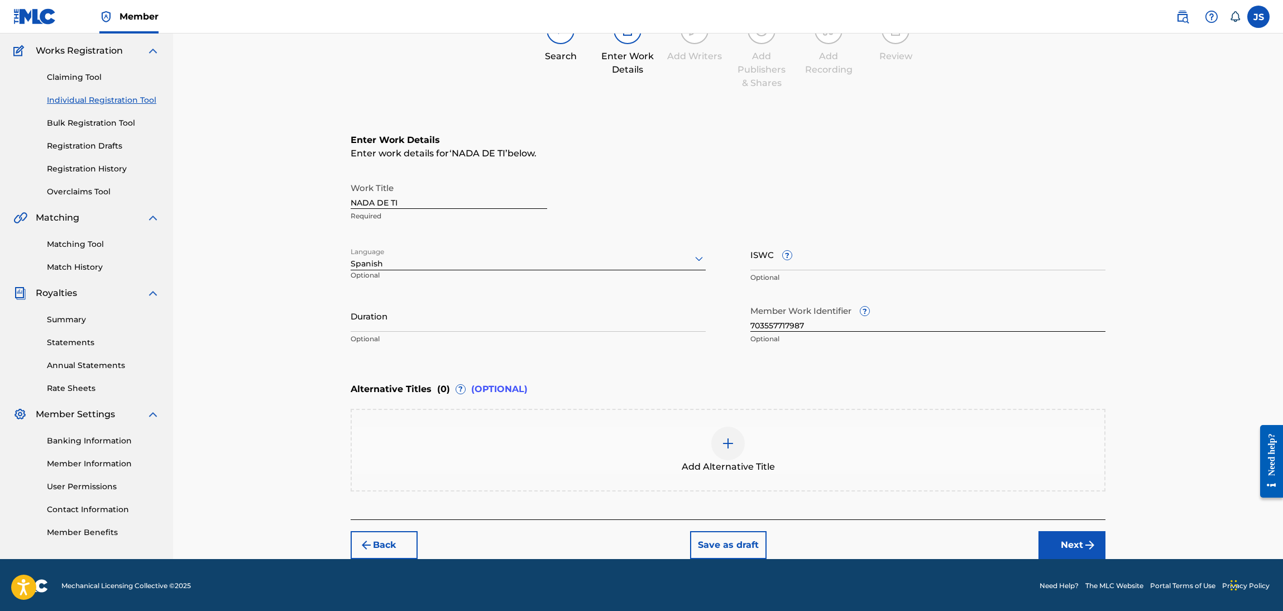
click at [1057, 539] on button "Next" at bounding box center [1071, 545] width 67 height 28
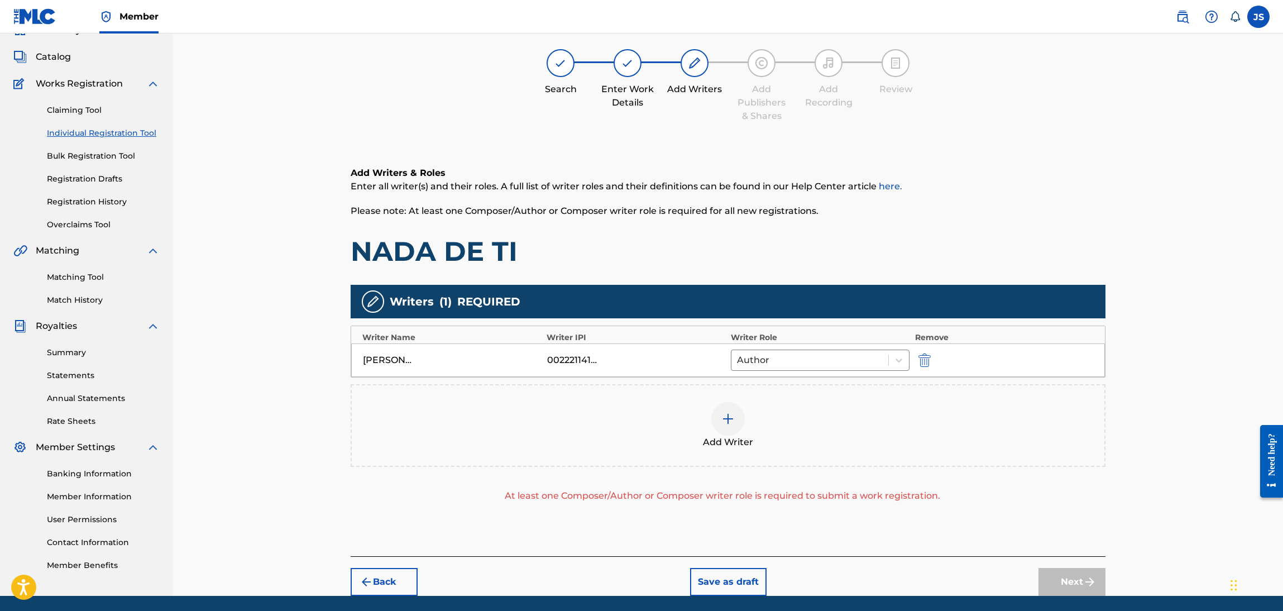
scroll to position [50, 0]
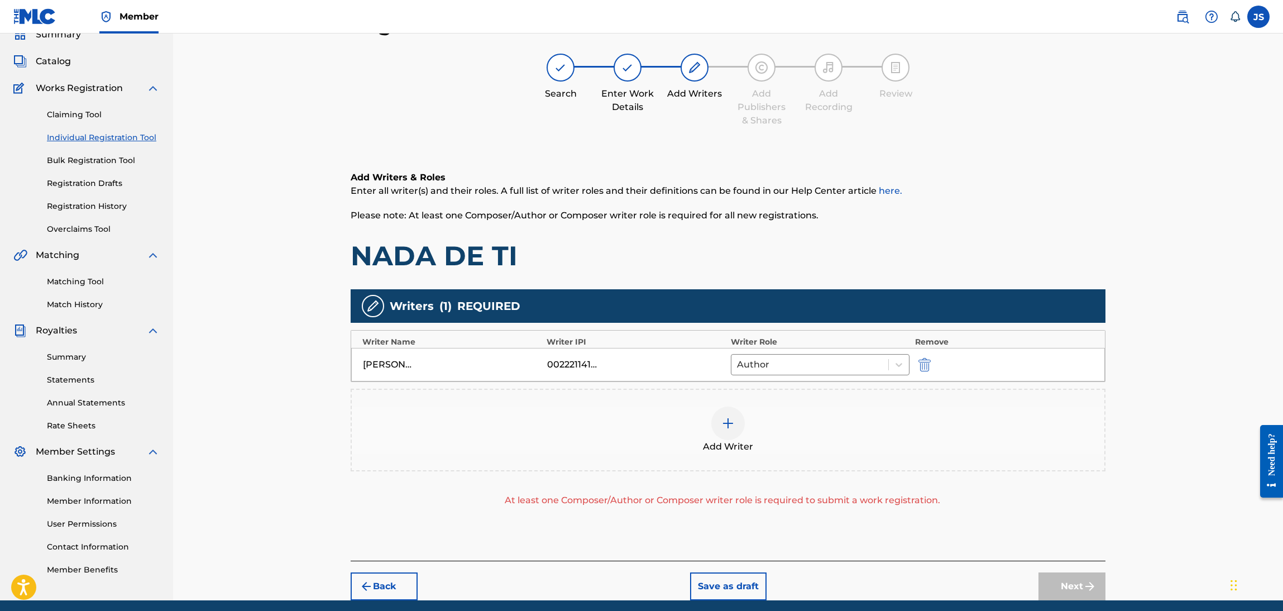
click at [1076, 579] on div "Next" at bounding box center [1071, 586] width 67 height 28
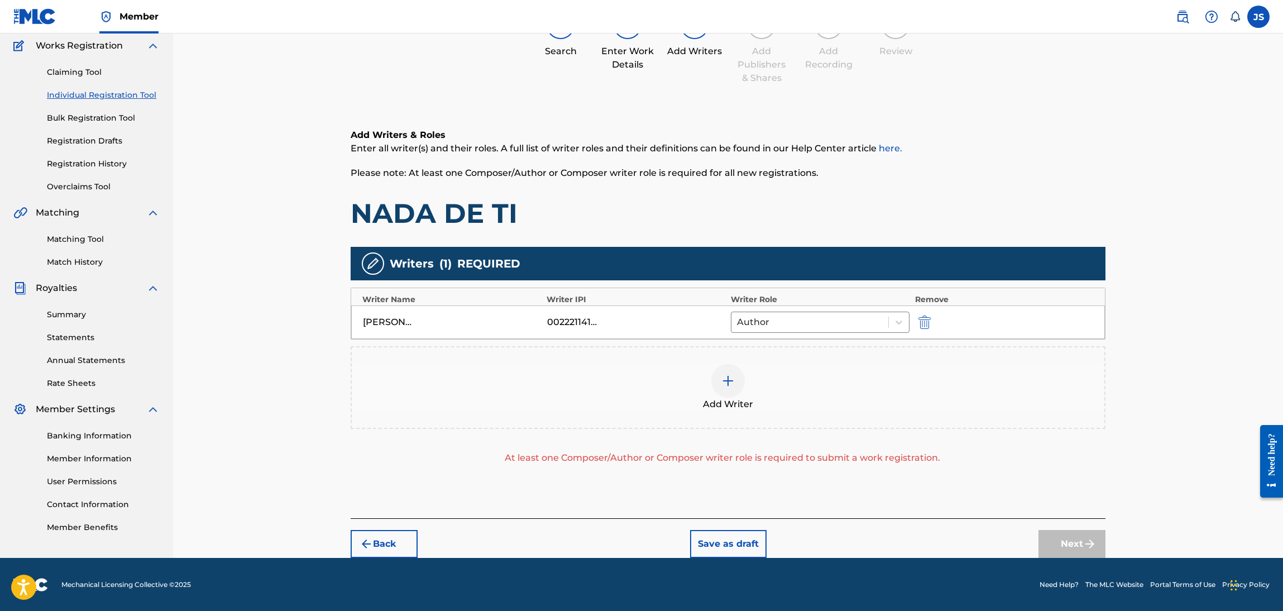
click at [381, 543] on button "Back" at bounding box center [384, 544] width 67 height 28
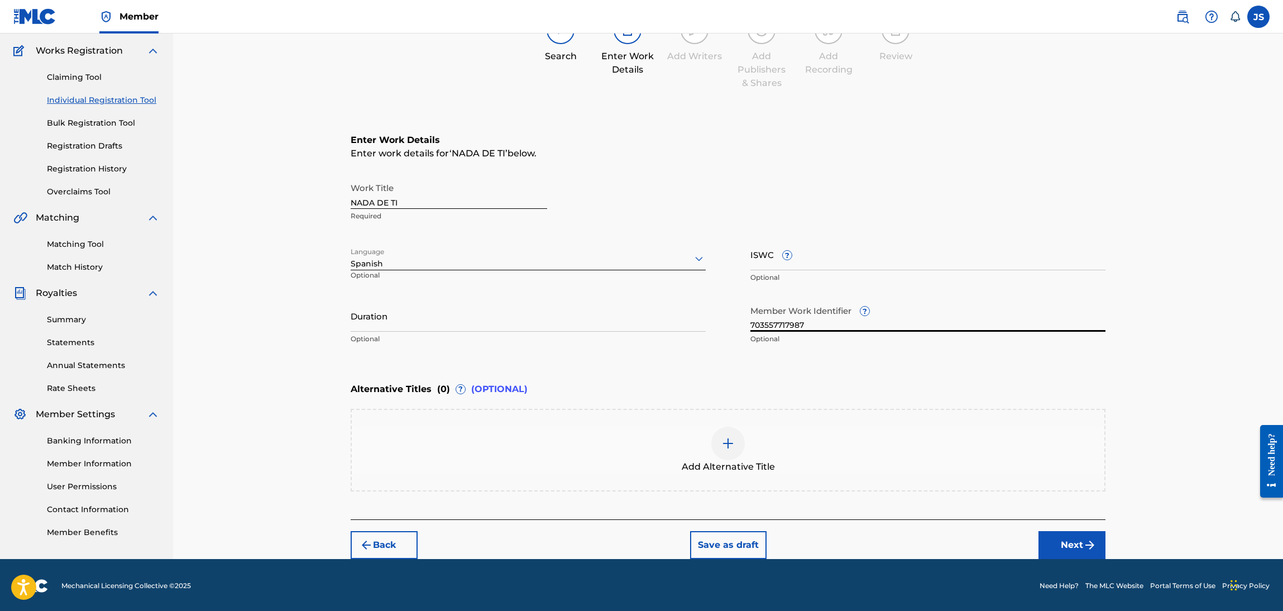
drag, startPoint x: 846, startPoint y: 312, endPoint x: 791, endPoint y: 318, distance: 55.0
click at [790, 318] on input "703557717987" at bounding box center [927, 316] width 355 height 32
click at [808, 308] on input "798703557717" at bounding box center [927, 316] width 355 height 32
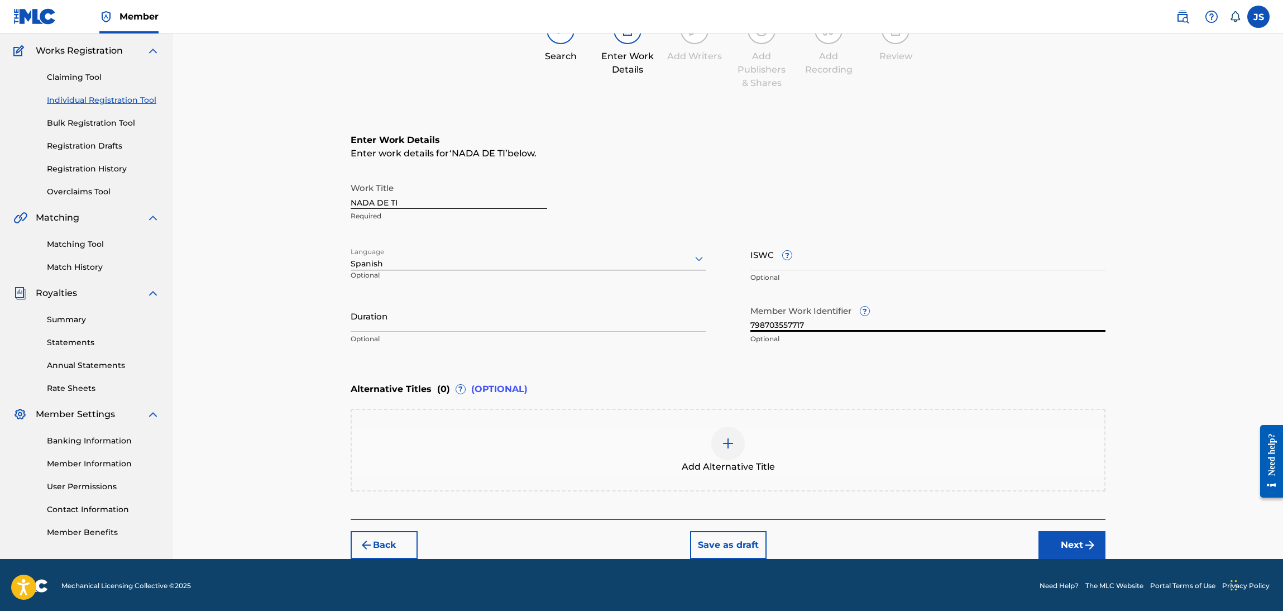
type input "798703557717"
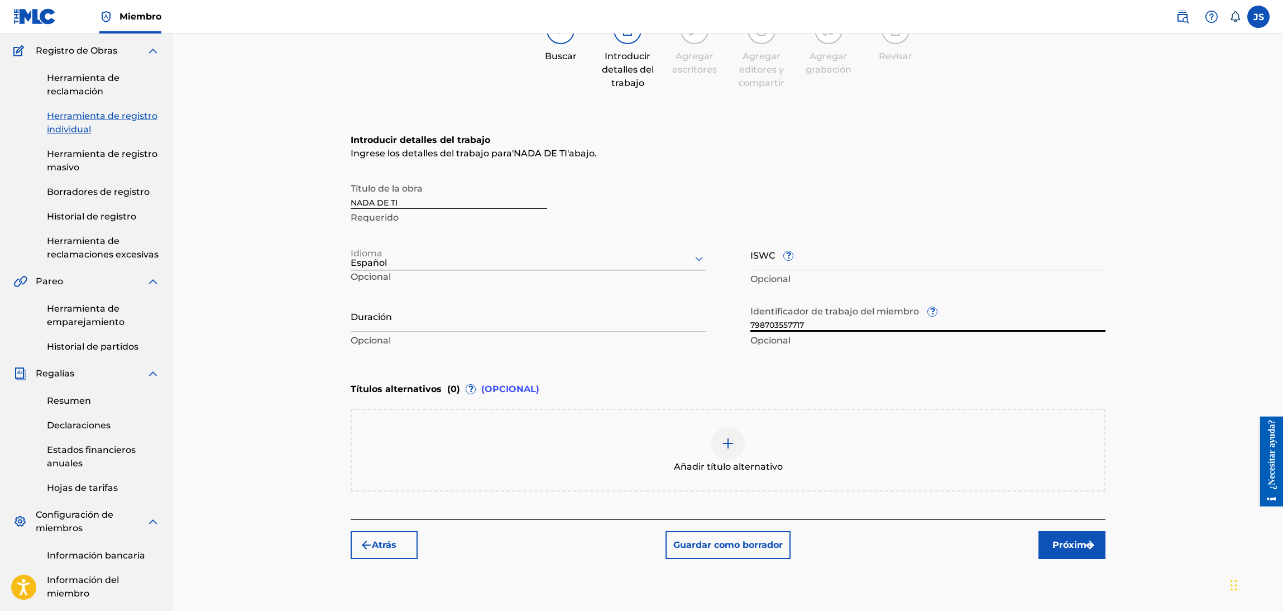
click at [819, 318] on input "798703557717" at bounding box center [927, 316] width 355 height 32
drag, startPoint x: 829, startPoint y: 325, endPoint x: 524, endPoint y: 332, distance: 305.9
click at [524, 332] on div "Título de la obra NADA DE TI Requerido Idioma Español Opcional ISWC ? Opcional …" at bounding box center [728, 263] width 755 height 173
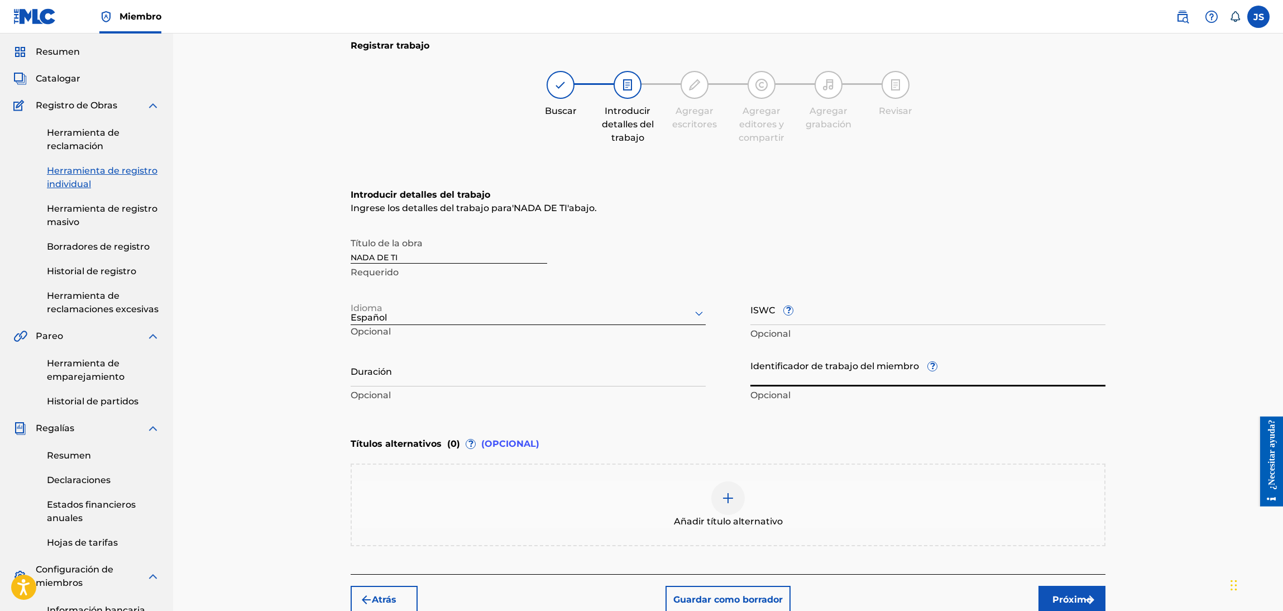
scroll to position [3, 0]
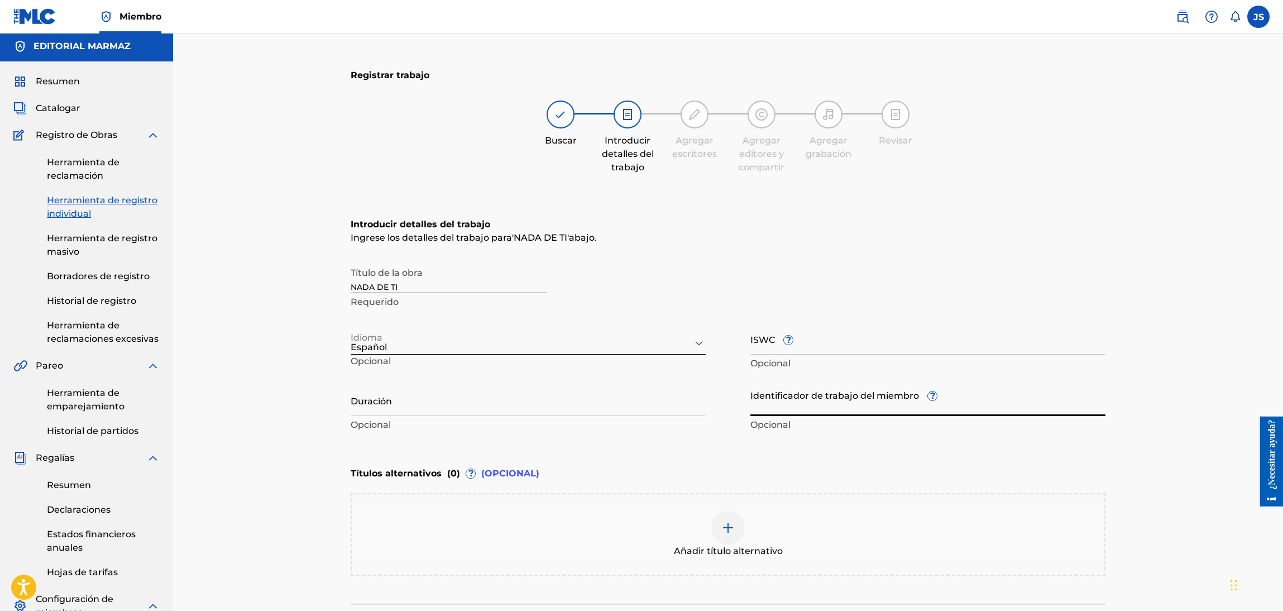
drag, startPoint x: 102, startPoint y: 402, endPoint x: 118, endPoint y: 517, distance: 116.1
click at [102, 402] on font "Herramienta de emparejamiento" at bounding box center [86, 399] width 78 height 24
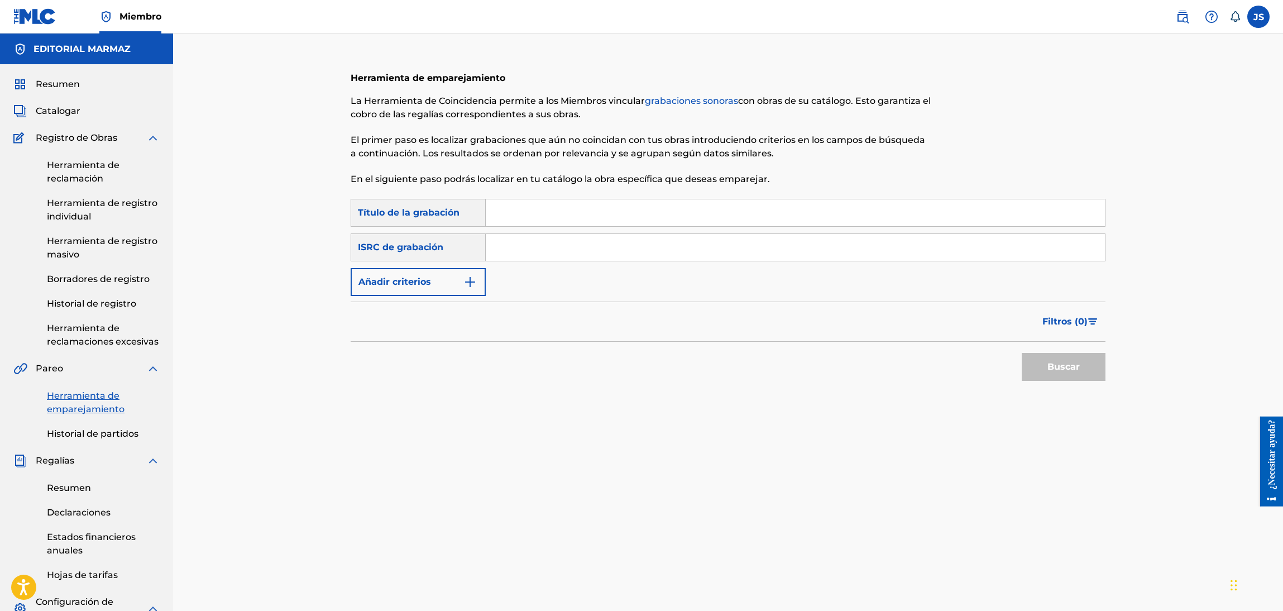
drag, startPoint x: 514, startPoint y: 211, endPoint x: 524, endPoint y: 215, distance: 10.5
click at [516, 212] on input "Formulario de búsqueda" at bounding box center [795, 212] width 619 height 27
click at [504, 359] on div "Buscar" at bounding box center [728, 364] width 755 height 45
click at [463, 274] on button "Añadir criterios" at bounding box center [418, 282] width 135 height 28
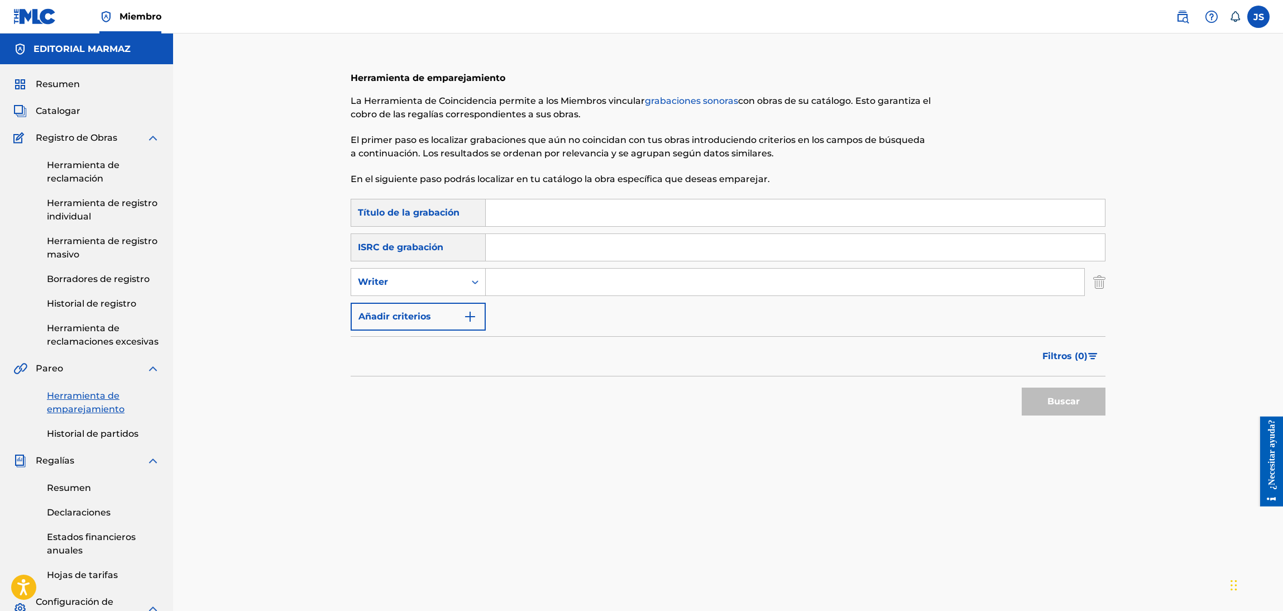
drag, startPoint x: 529, startPoint y: 285, endPoint x: 536, endPoint y: 288, distance: 8.5
click at [530, 285] on input "Formulario de búsqueda" at bounding box center [785, 281] width 598 height 27
type input "charlie zaa"
click at [1021, 387] on button "Buscar" at bounding box center [1063, 401] width 84 height 28
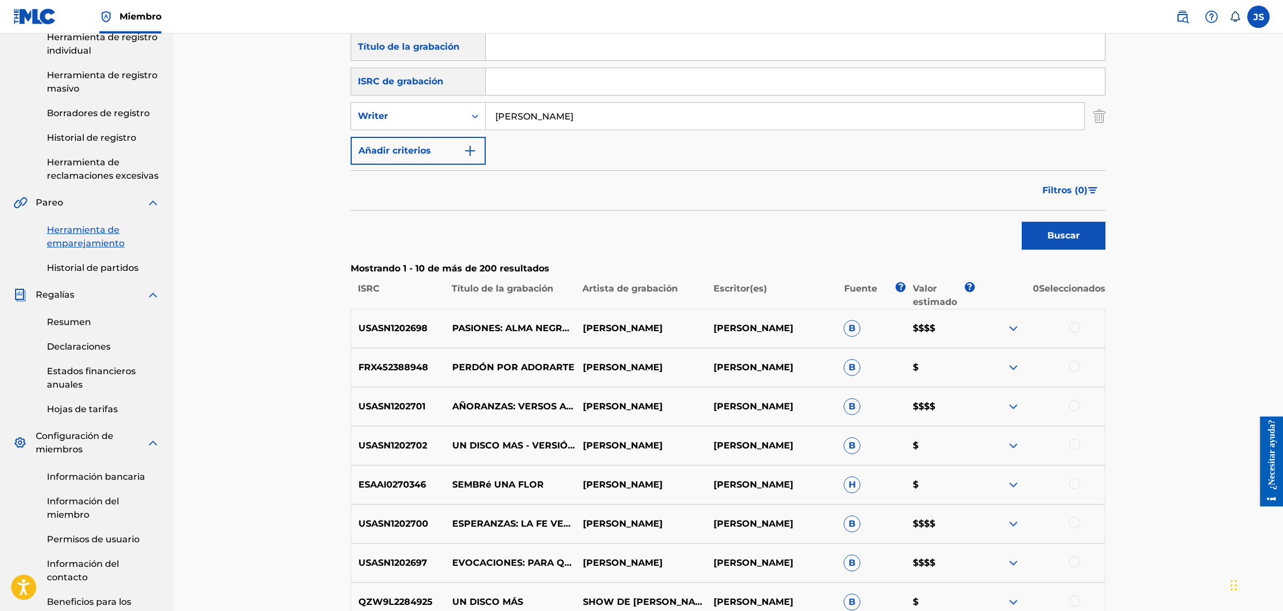
scroll to position [167, 0]
click at [1066, 175] on button "Filtros ( 0 )" at bounding box center [1070, 189] width 70 height 28
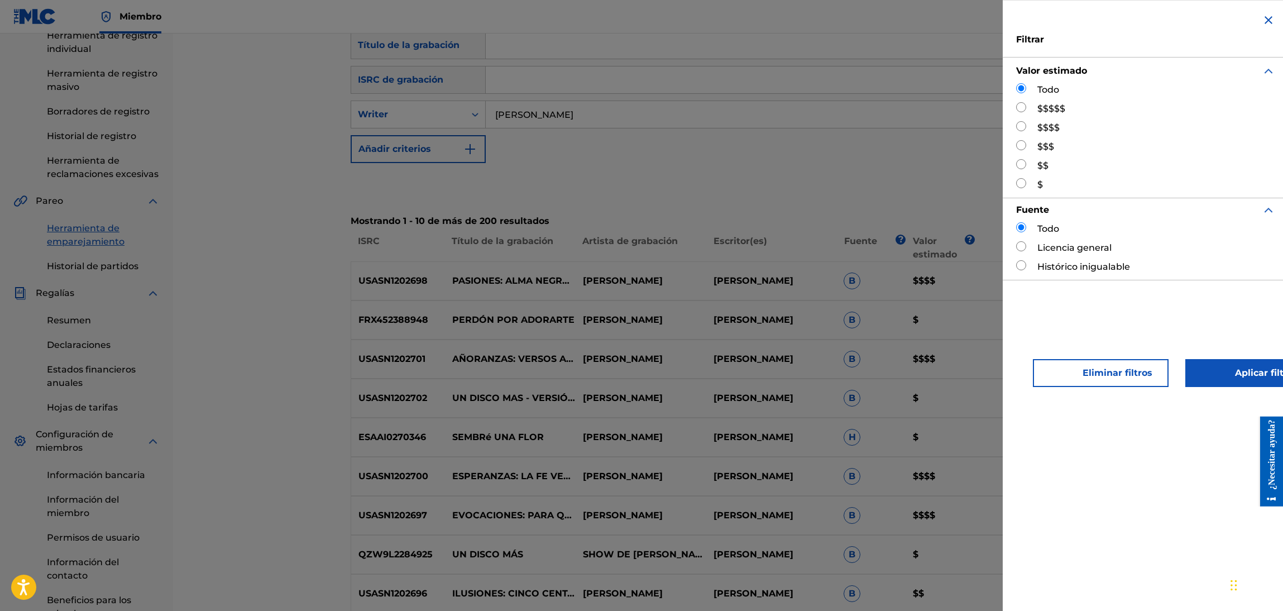
click at [1048, 108] on font "$$$$$" at bounding box center [1051, 108] width 28 height 11
click at [1022, 111] on input "Formulario de búsqueda" at bounding box center [1021, 107] width 10 height 10
radio input "true"
click at [1212, 372] on button "Aplicar filtros" at bounding box center [1249, 373] width 129 height 28
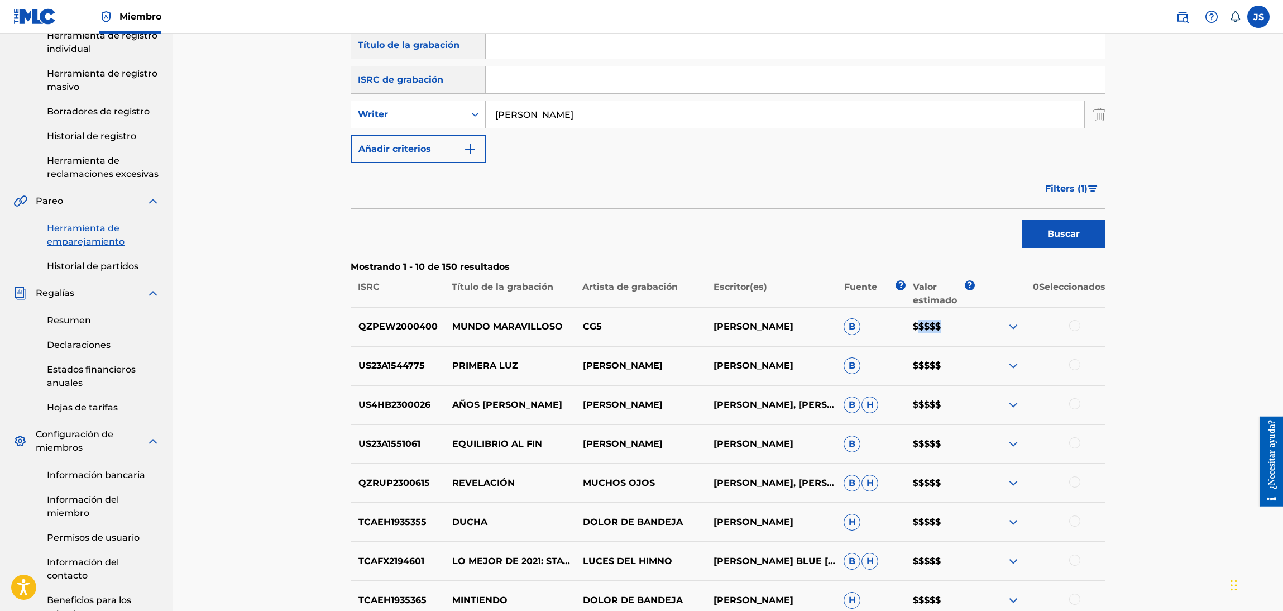
drag, startPoint x: 945, startPoint y: 318, endPoint x: 920, endPoint y: 328, distance: 26.8
click at [920, 328] on div "QZPEW2000400 MUNDO MARAVILLOSO CG5 CHARLIE GREEN B $$$$$" at bounding box center [728, 326] width 755 height 39
click at [932, 342] on div "QZPEW2000400 MUNDO MARAVILLOSO CG5 CHARLIE GREEN B $$$$$" at bounding box center [728, 326] width 755 height 39
drag, startPoint x: 943, startPoint y: 332, endPoint x: 925, endPoint y: 334, distance: 18.6
click at [925, 334] on div "QZPEW2000400 MUNDO MARAVILLOSO CG5 CHARLIE GREEN B $$$$$" at bounding box center [728, 326] width 755 height 39
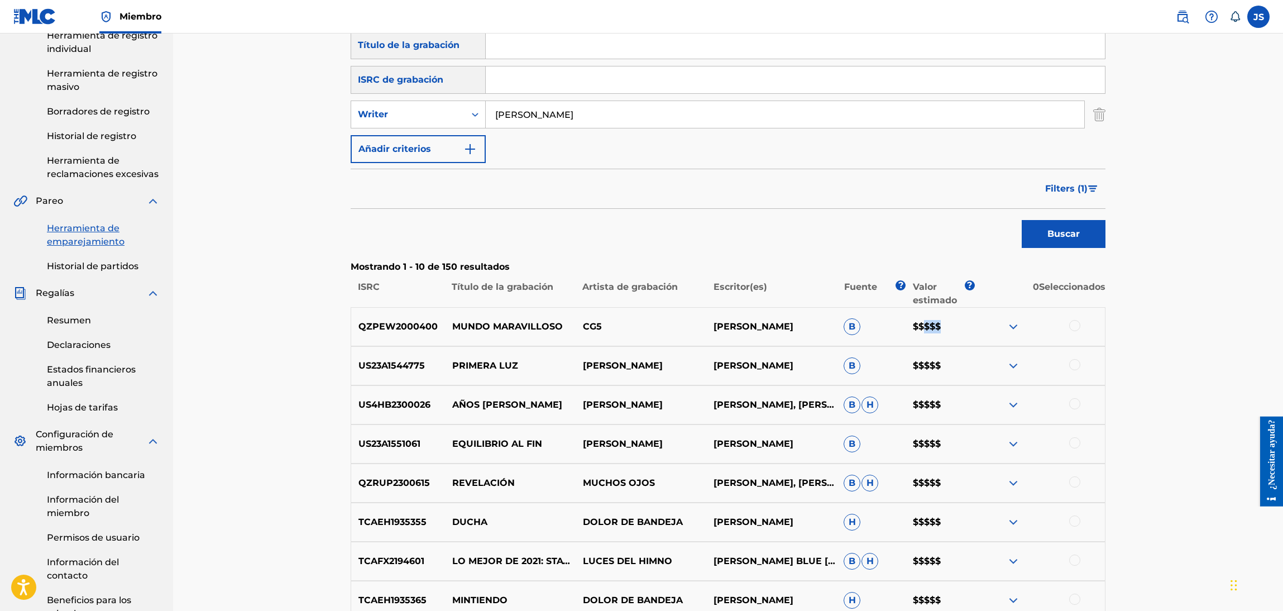
scroll to position [251, 0]
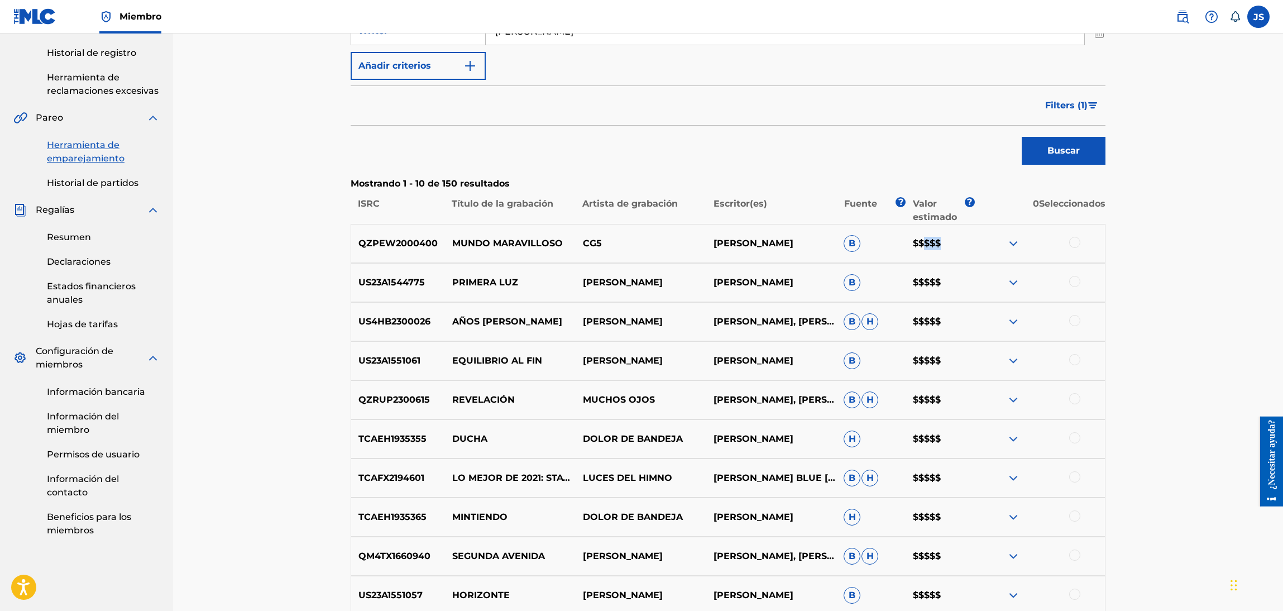
click at [1048, 95] on button "Filters ( 1 )" at bounding box center [1071, 106] width 67 height 28
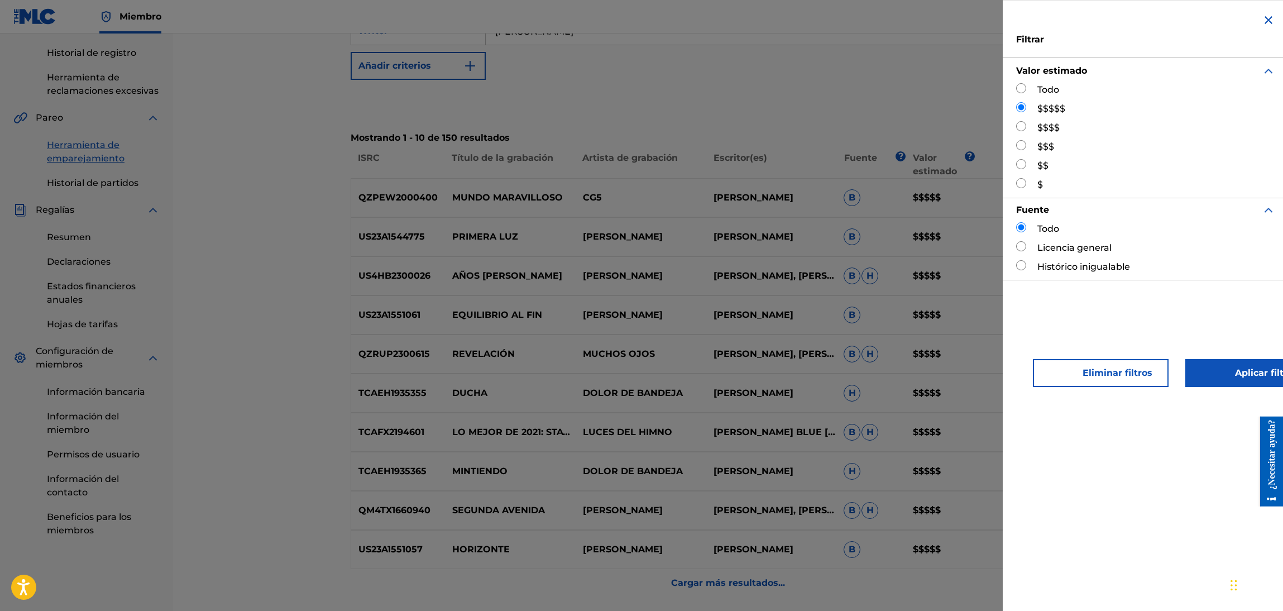
click at [904, 114] on div "Buscar" at bounding box center [728, 102] width 755 height 45
click at [790, 70] on div "Búsqueda con criterios ed4f41ea-1041-41ad-989c-f54a6ecb7696 Título de la grabac…" at bounding box center [728, 14] width 755 height 132
click at [1261, 16] on img "Formulario de búsqueda" at bounding box center [1267, 19] width 13 height 13
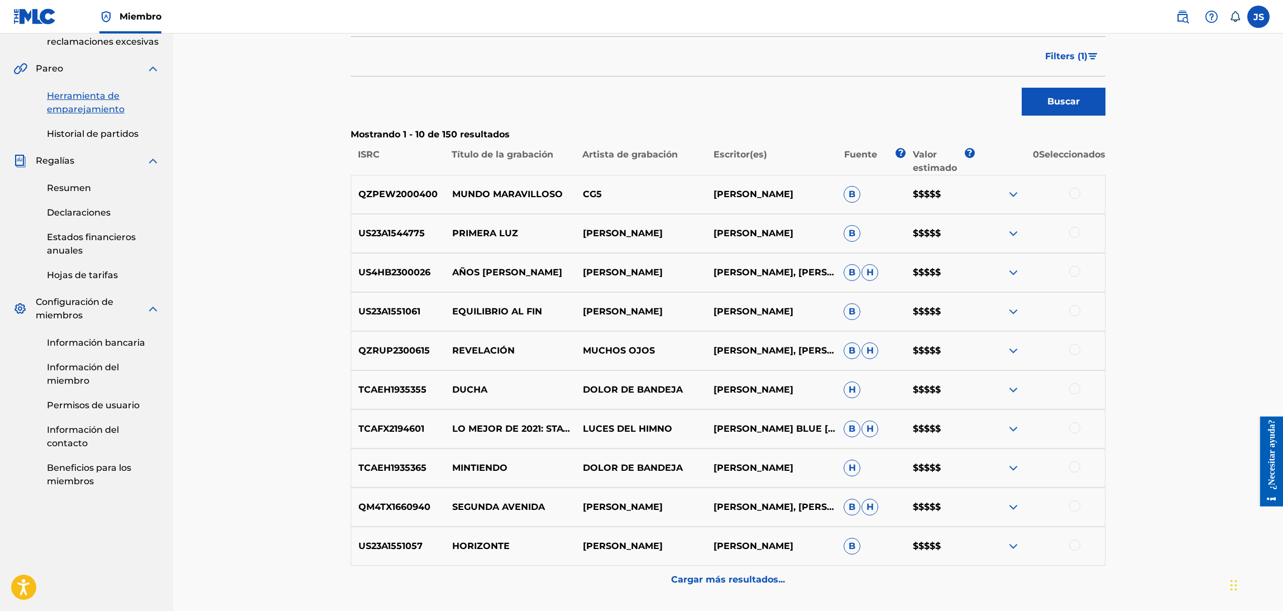
scroll to position [335, 0]
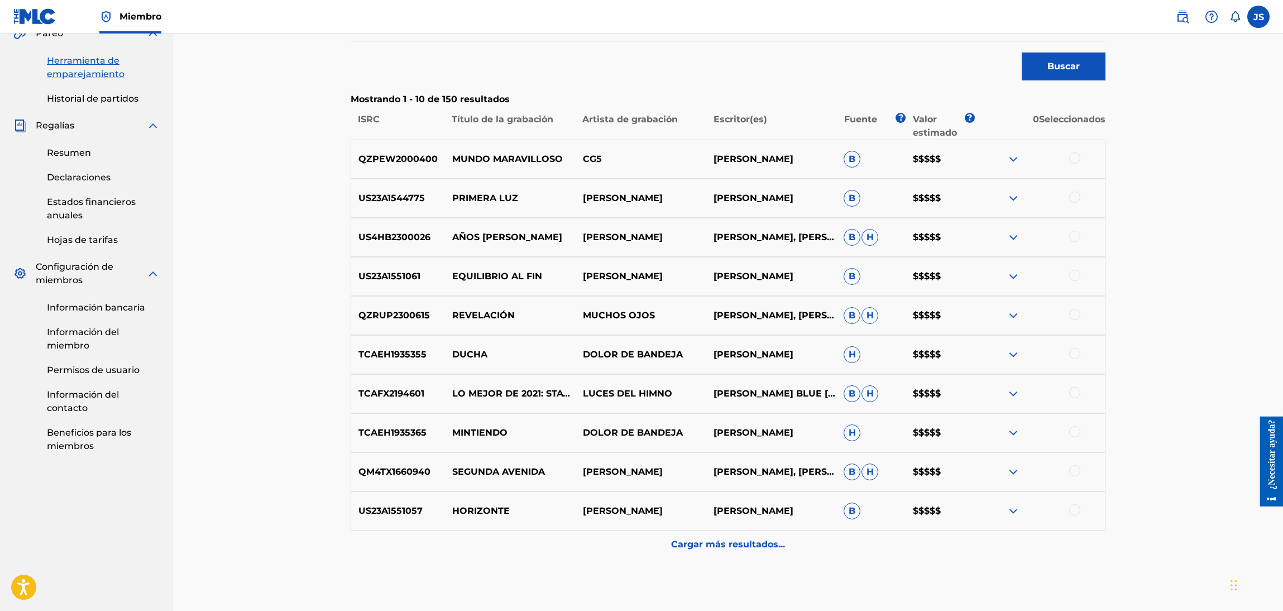
click at [749, 563] on div "Herramienta de emparejamiento La Herramienta de Coincidencia permite a los Miem…" at bounding box center [728, 169] width 755 height 887
click at [741, 544] on font "Cargar más resultados..." at bounding box center [728, 544] width 114 height 11
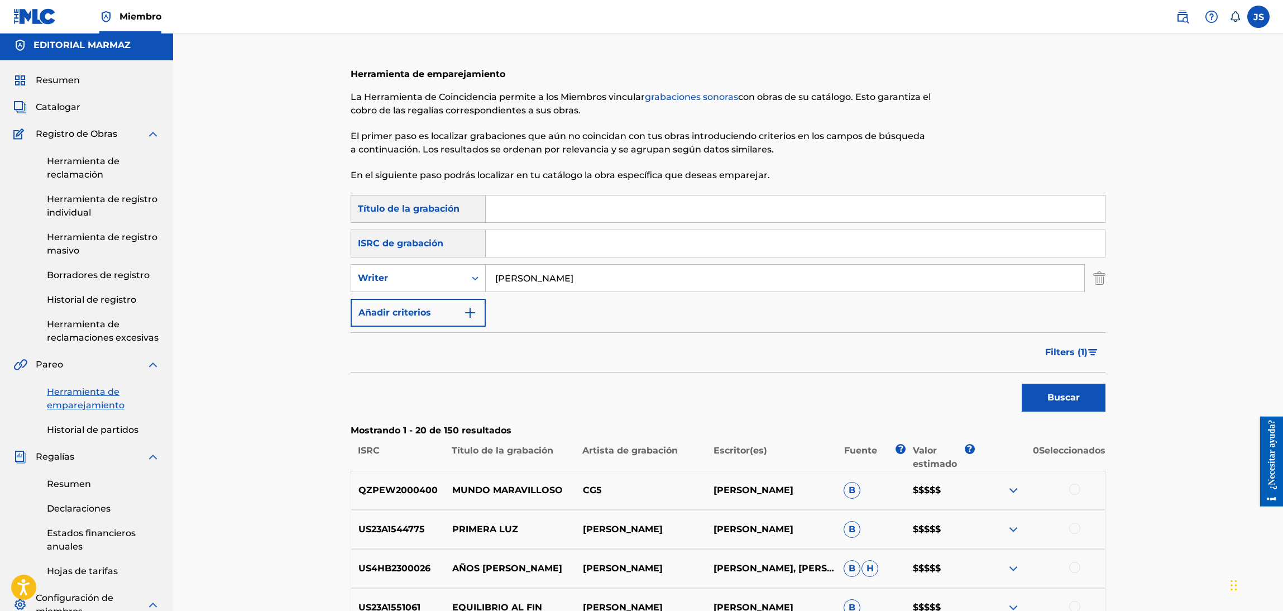
scroll to position [0, 0]
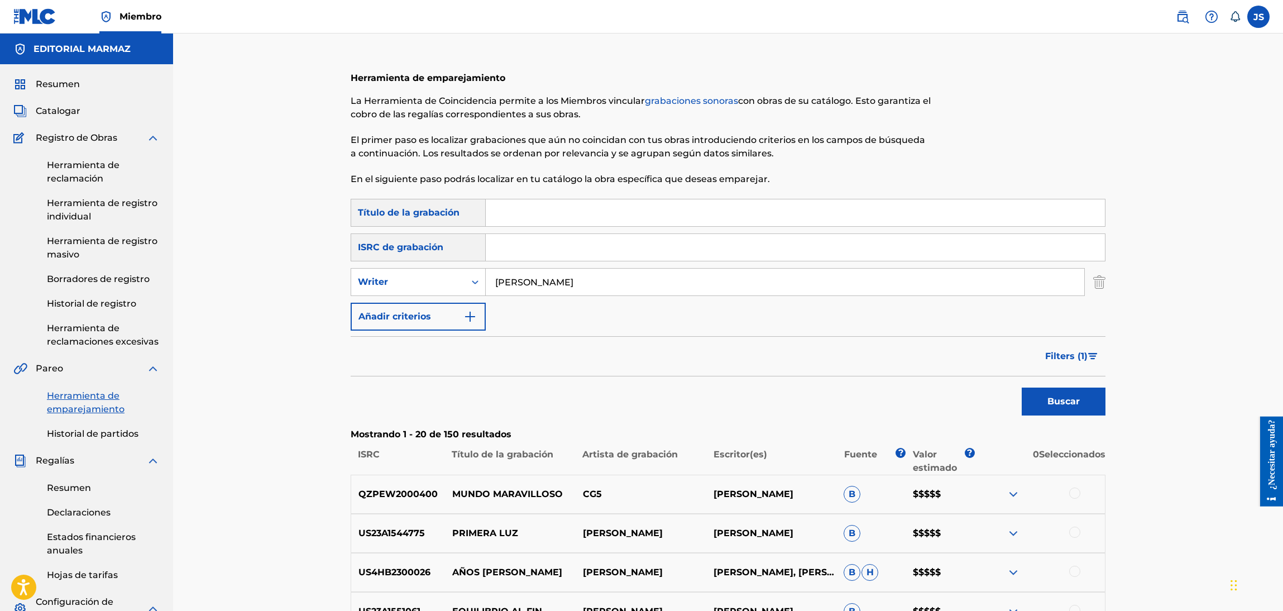
drag, startPoint x: 554, startPoint y: 282, endPoint x: 315, endPoint y: 286, distance: 238.9
click at [636, 241] on input "Formulario de búsqueda" at bounding box center [795, 247] width 619 height 27
paste input "US5022400064"
type input "US5022400064"
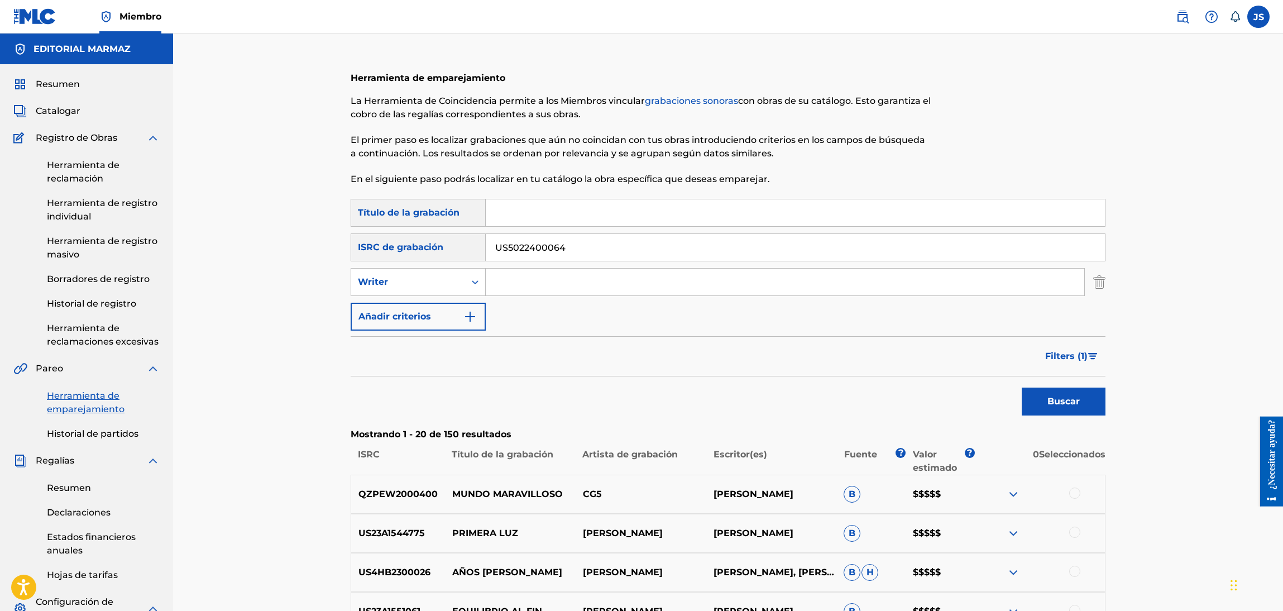
click at [1049, 406] on font "Buscar" at bounding box center [1063, 401] width 32 height 13
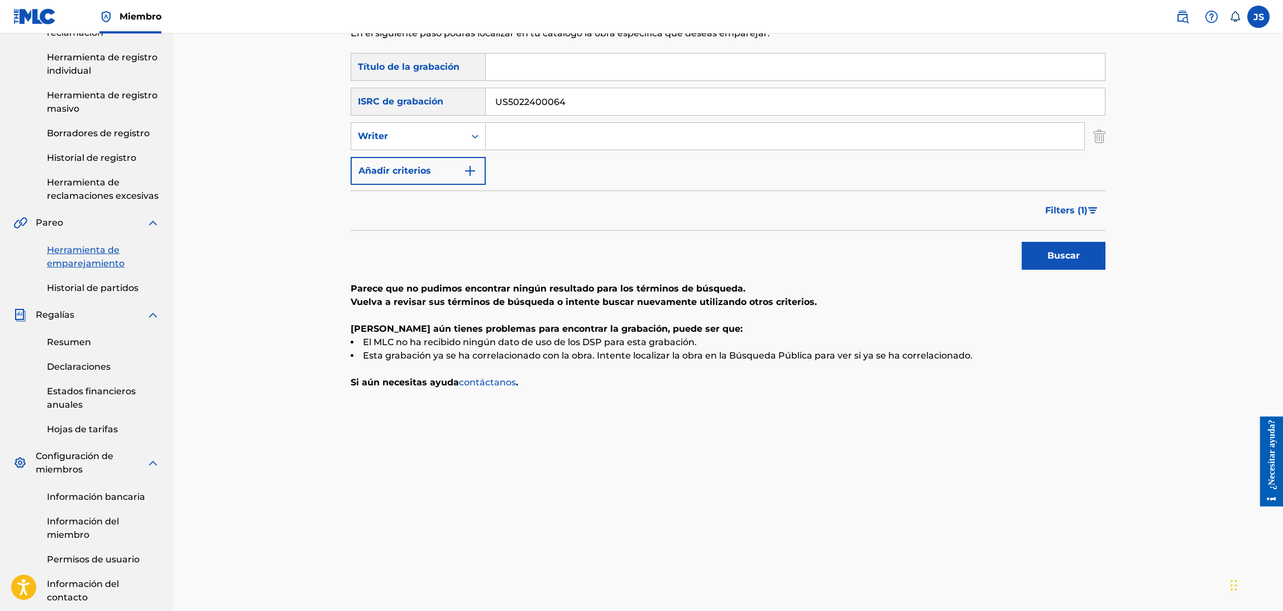
scroll to position [75, 0]
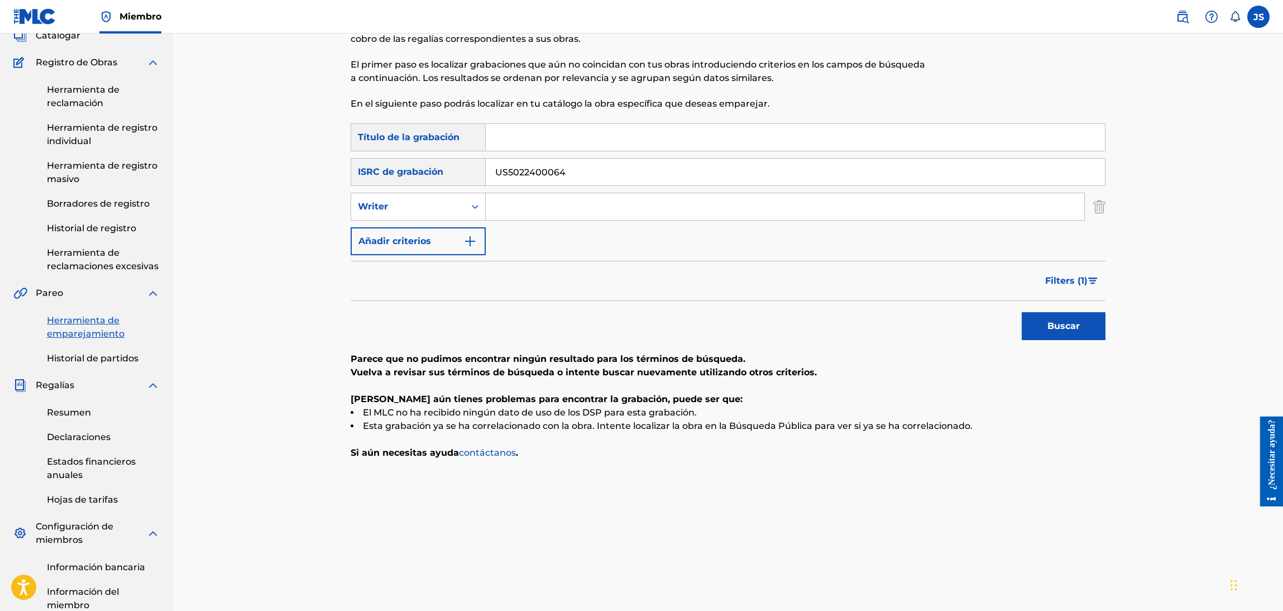
click at [1083, 279] on span "Filters ( 1 )" at bounding box center [1066, 280] width 42 height 13
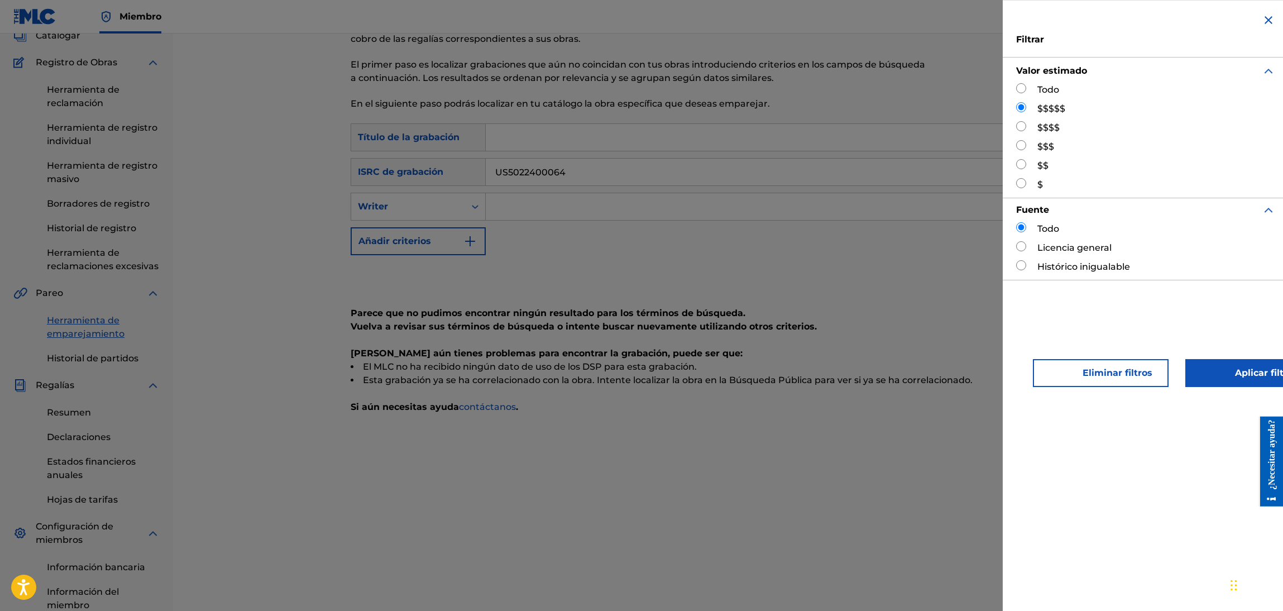
click at [1023, 124] on input "Formulario de búsqueda" at bounding box center [1021, 126] width 10 height 10
radio input "true"
click at [1216, 388] on div "Eliminar filtros Aplicar filtros" at bounding box center [1145, 364] width 286 height 74
click at [1218, 375] on font "Aplicar filtros" at bounding box center [1258, 372] width 80 height 13
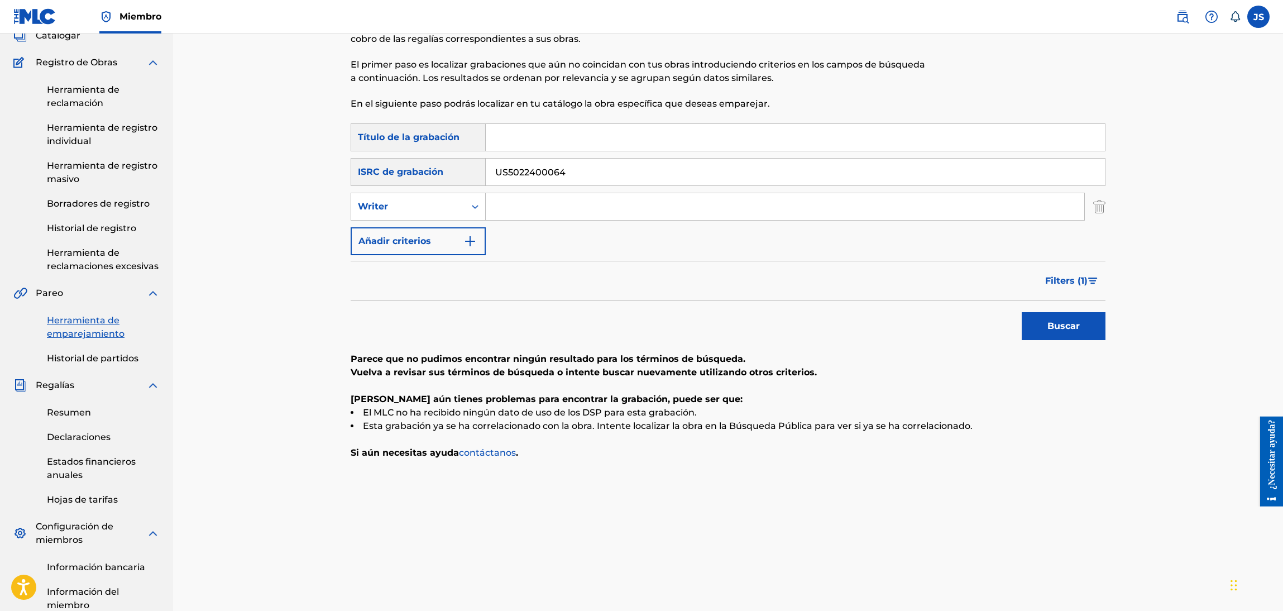
drag, startPoint x: 587, startPoint y: 172, endPoint x: 347, endPoint y: 166, distance: 240.6
click at [347, 166] on div "Herramienta de emparejamiento La Herramienta de Coincidencia permite a los Miem…" at bounding box center [727, 356] width 781 height 740
paste input "HM21919246"
click at [658, 269] on div "Filters ( 1 )" at bounding box center [728, 281] width 755 height 40
click at [1070, 339] on div "Buscar" at bounding box center [1060, 323] width 89 height 45
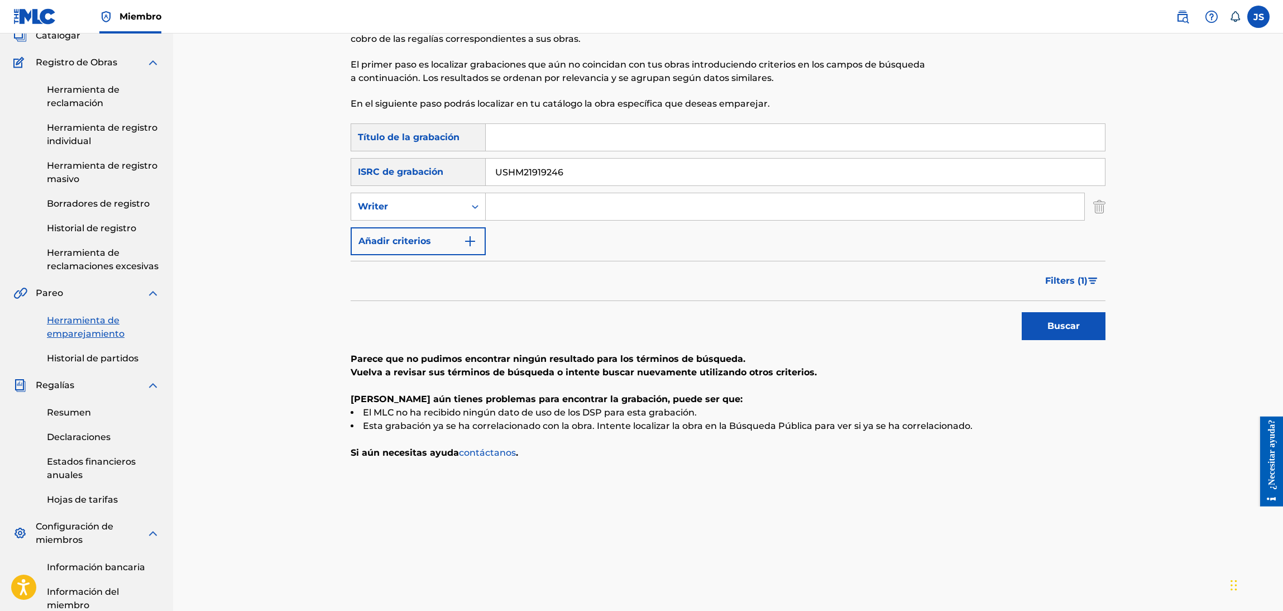
click at [1064, 333] on button "Buscar" at bounding box center [1063, 326] width 84 height 28
drag, startPoint x: 606, startPoint y: 169, endPoint x: 404, endPoint y: 188, distance: 202.9
click at [371, 165] on div "Búsqueda con criterios 942fcbfa-2e7e-4971-9633-61b206b509f8 ISRC de grabación U…" at bounding box center [728, 172] width 755 height 28
paste input "QZHZ3212883"
type input "QZHZ32128836"
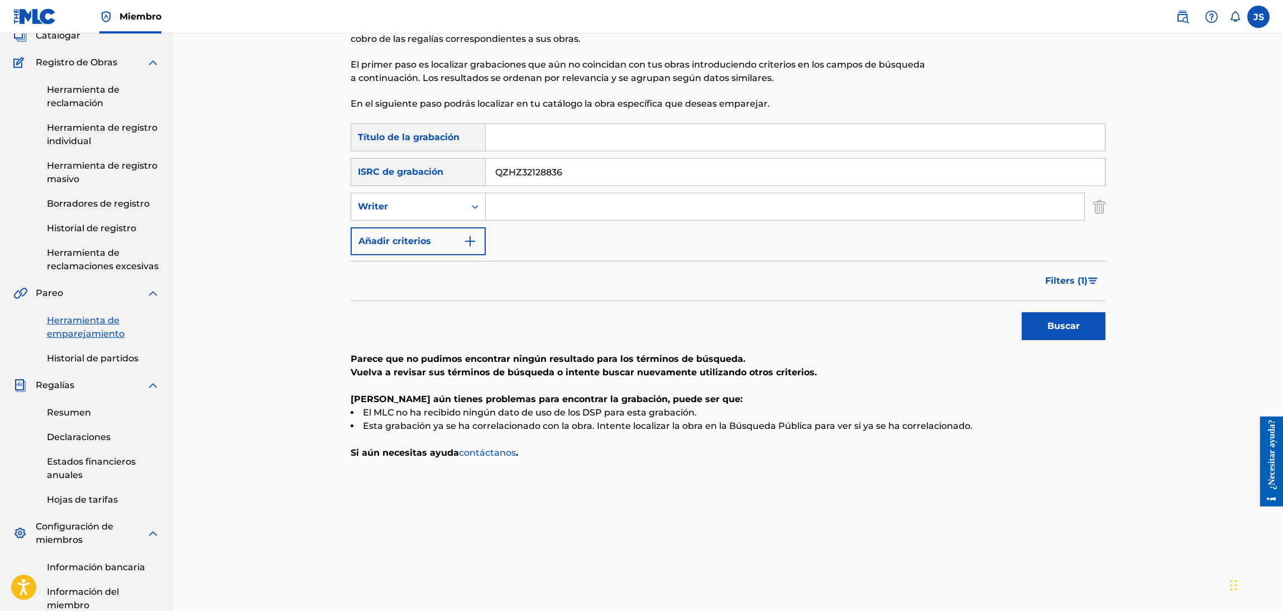
click at [749, 259] on form "Búsqueda con criterios ed4f41ea-1041-41ad-989c-f54a6ecb7696 Título de la grabac…" at bounding box center [728, 234] width 755 height 222
click at [1044, 328] on button "Buscar" at bounding box center [1063, 326] width 84 height 28
click at [551, 135] on input "Formulario de búsqueda" at bounding box center [795, 137] width 619 height 27
paste input "TODO LO BUENO TARDA"
type input "TODO LO BUENO TARDA"
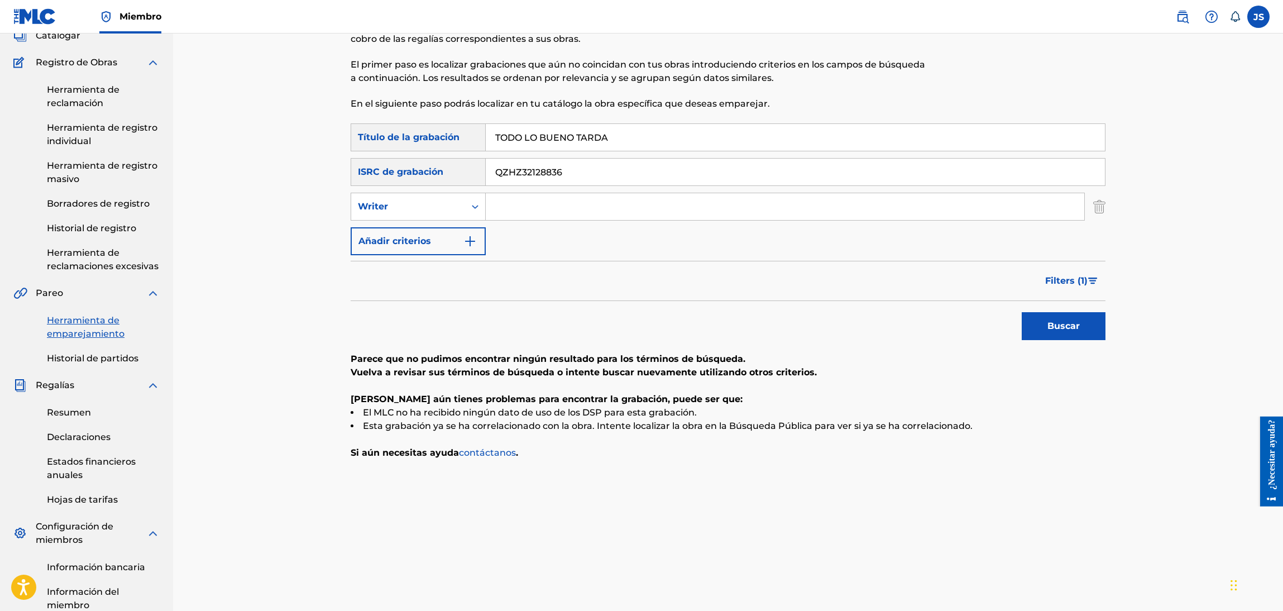
drag, startPoint x: 580, startPoint y: 167, endPoint x: 87, endPoint y: 232, distance: 498.3
click at [89, 222] on main "EDITORIAL MARMAZ Resumen Catalogar Registro de Obras Herramienta de reclamación…" at bounding box center [641, 341] width 1283 height 767
click at [1021, 312] on button "Buscar" at bounding box center [1063, 326] width 84 height 28
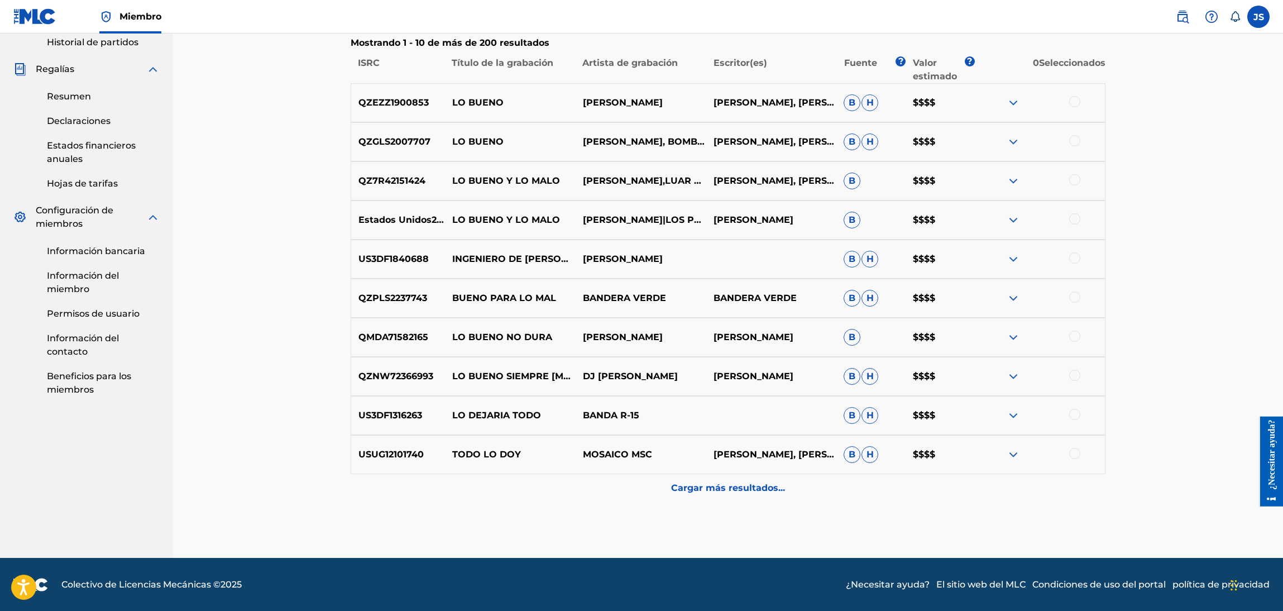
scroll to position [0, 0]
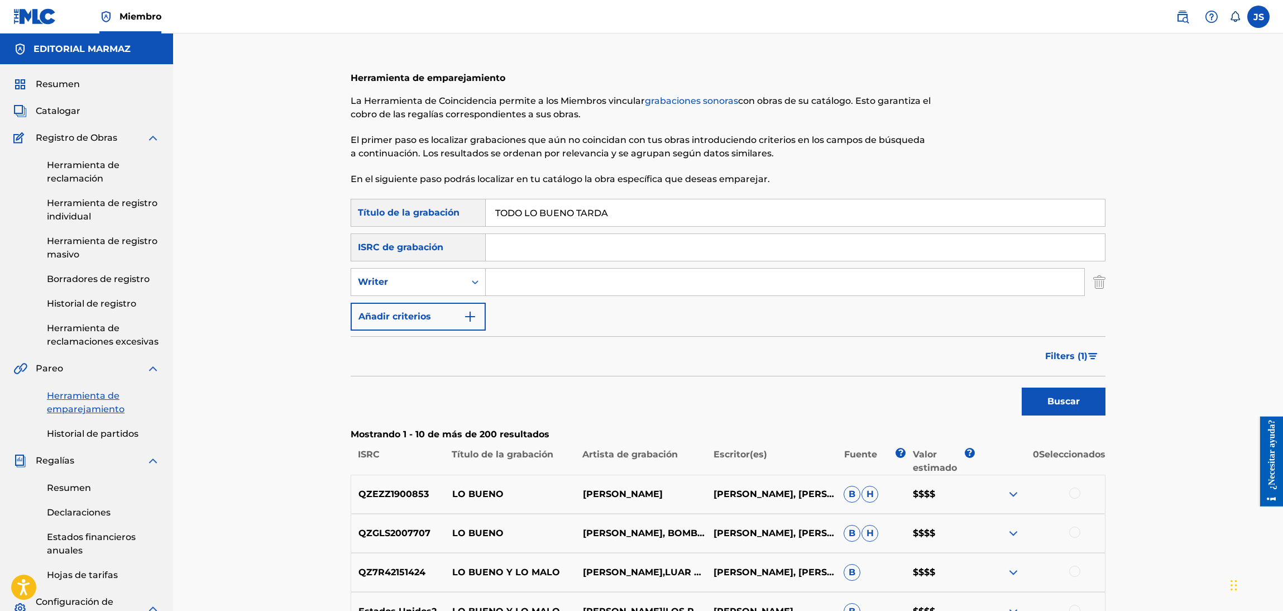
drag, startPoint x: 1070, startPoint y: 361, endPoint x: 1080, endPoint y: 291, distance: 71.0
click at [1070, 361] on span "Filters ( 1 )" at bounding box center [1066, 355] width 42 height 13
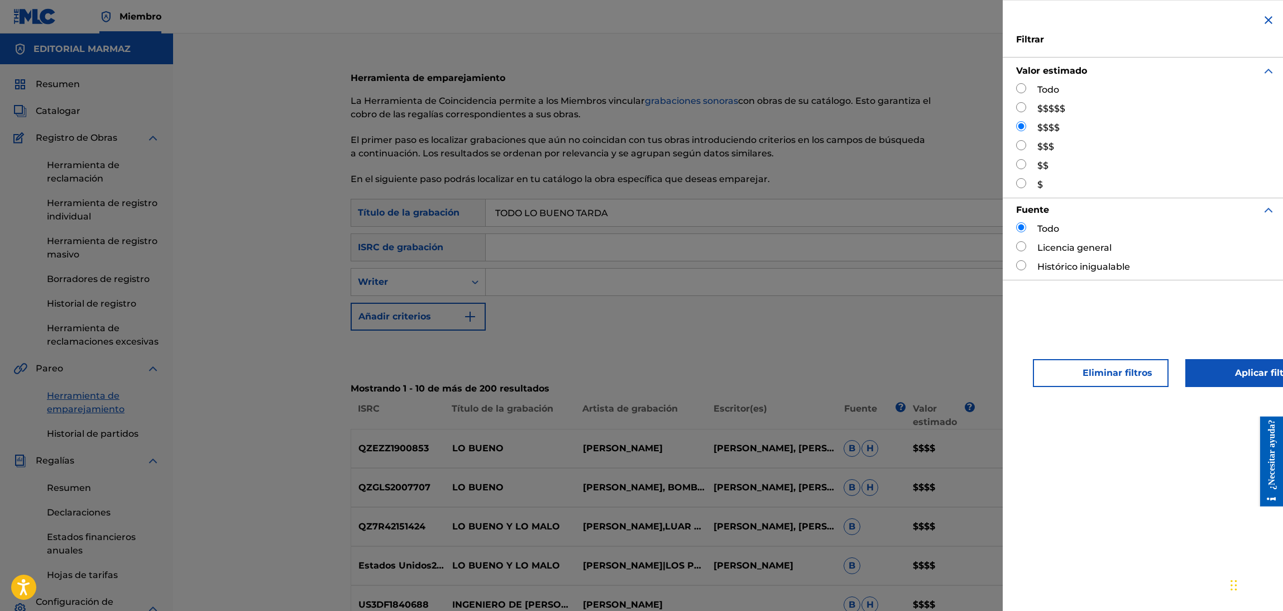
click at [1023, 87] on input "Formulario de búsqueda" at bounding box center [1021, 88] width 10 height 10
radio input "true"
click at [1253, 376] on font "Aplicar filtros" at bounding box center [1266, 372] width 63 height 11
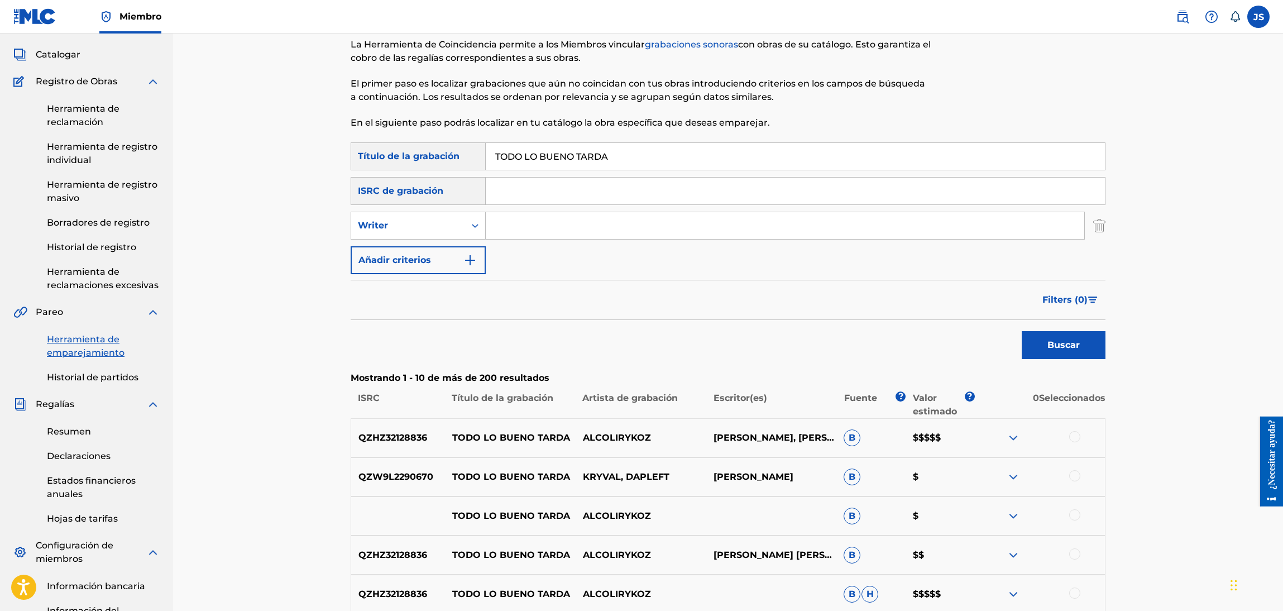
scroll to position [84, 0]
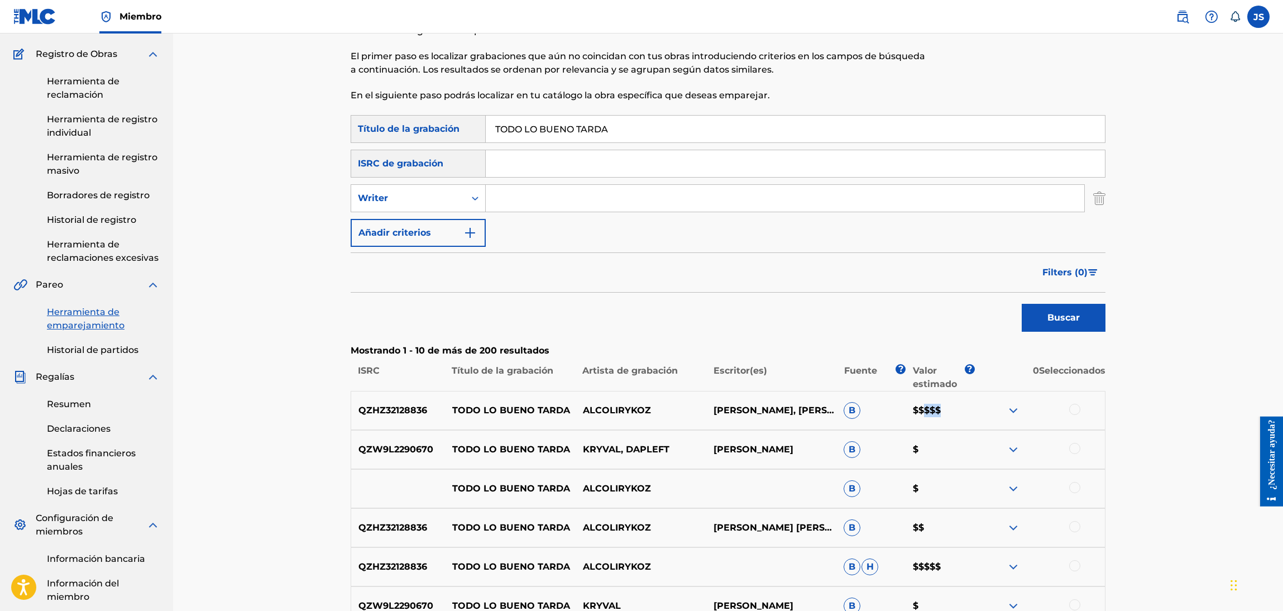
drag, startPoint x: 942, startPoint y: 410, endPoint x: 923, endPoint y: 409, distance: 19.0
click at [923, 409] on p "$$$$$" at bounding box center [939, 410] width 69 height 13
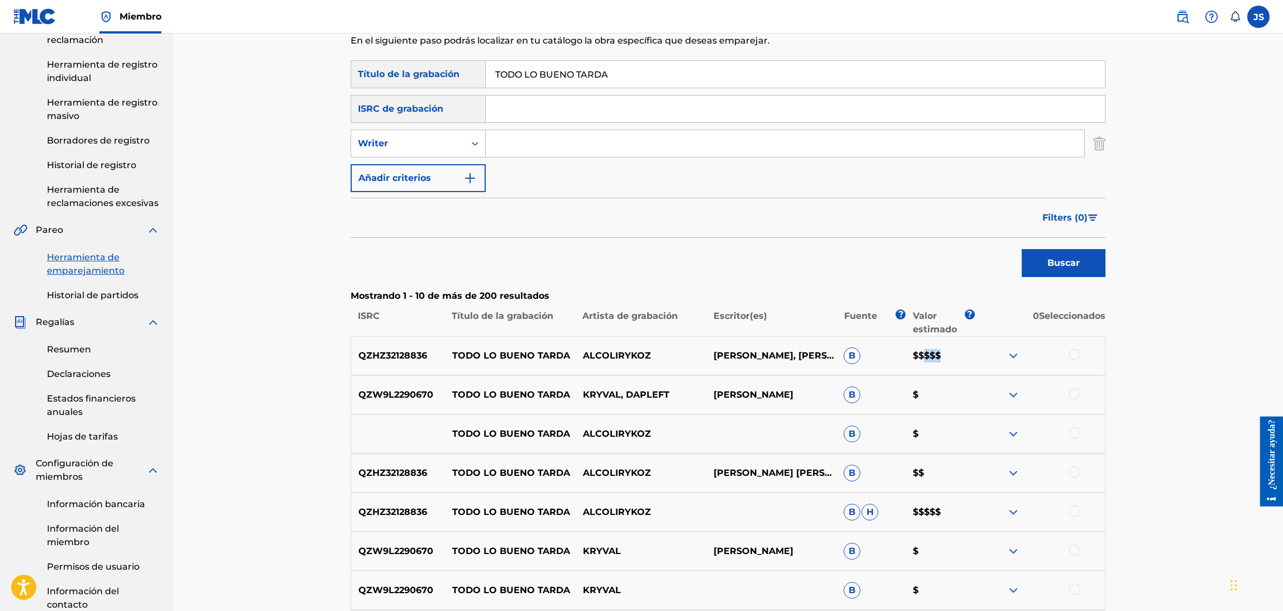
scroll to position [167, 0]
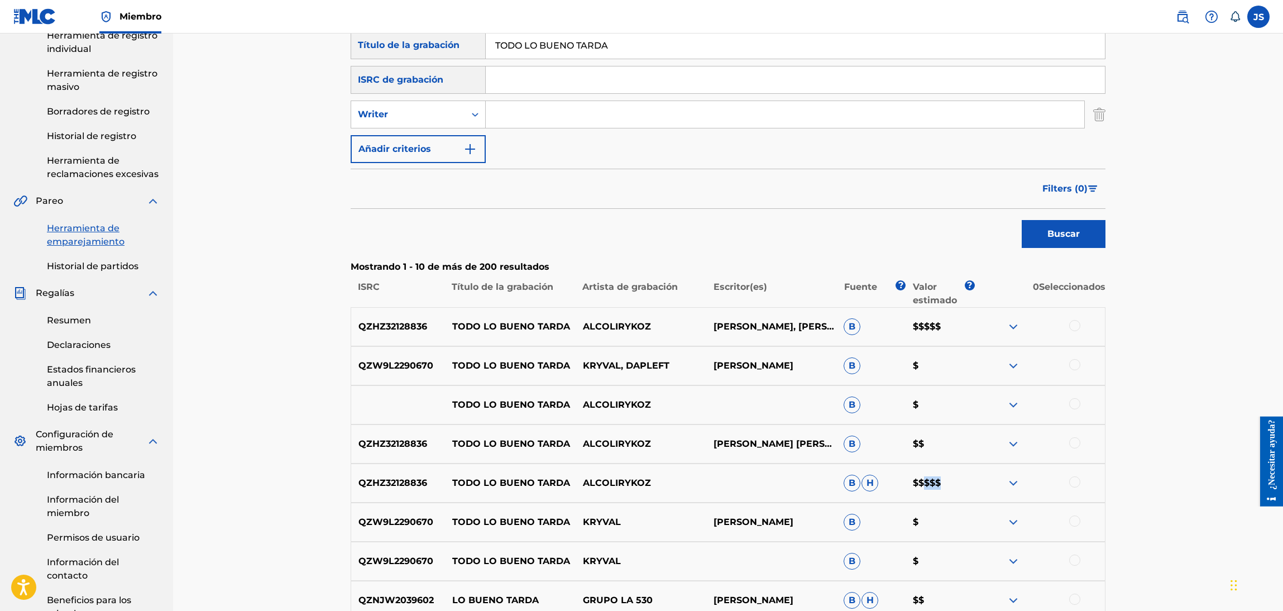
drag, startPoint x: 957, startPoint y: 485, endPoint x: 922, endPoint y: 490, distance: 35.4
click at [922, 490] on div "QZHZ32128836 TODO LO BUENO TARDA ALCOLIRYKOZ B H $$$$$" at bounding box center [728, 482] width 755 height 39
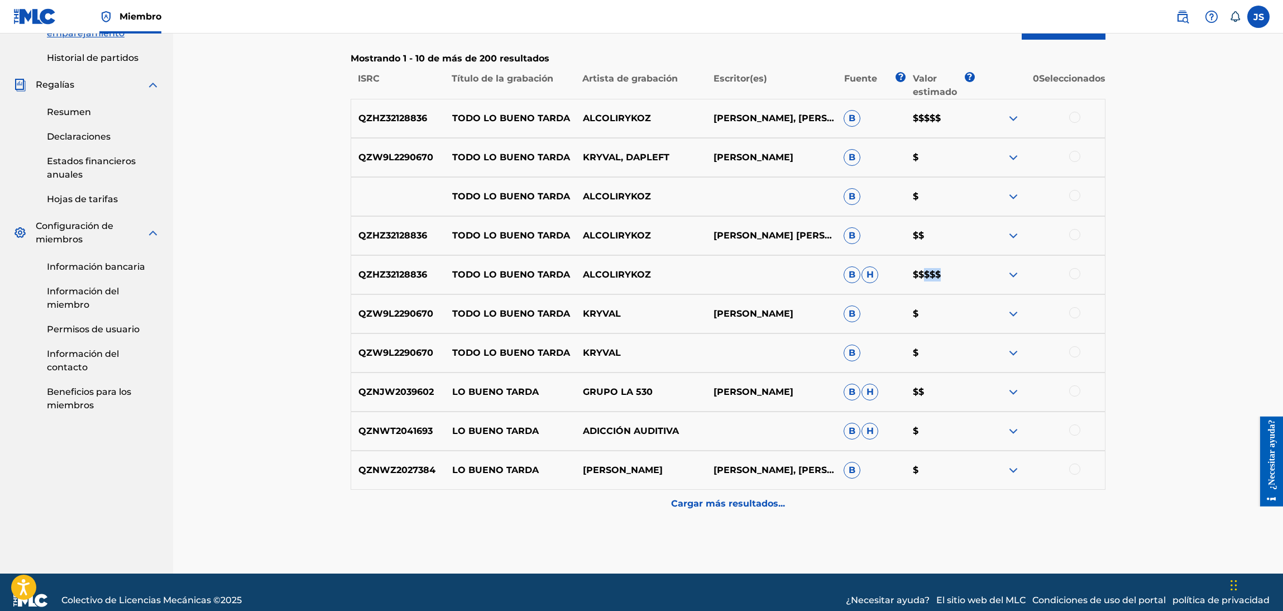
scroll to position [391, 0]
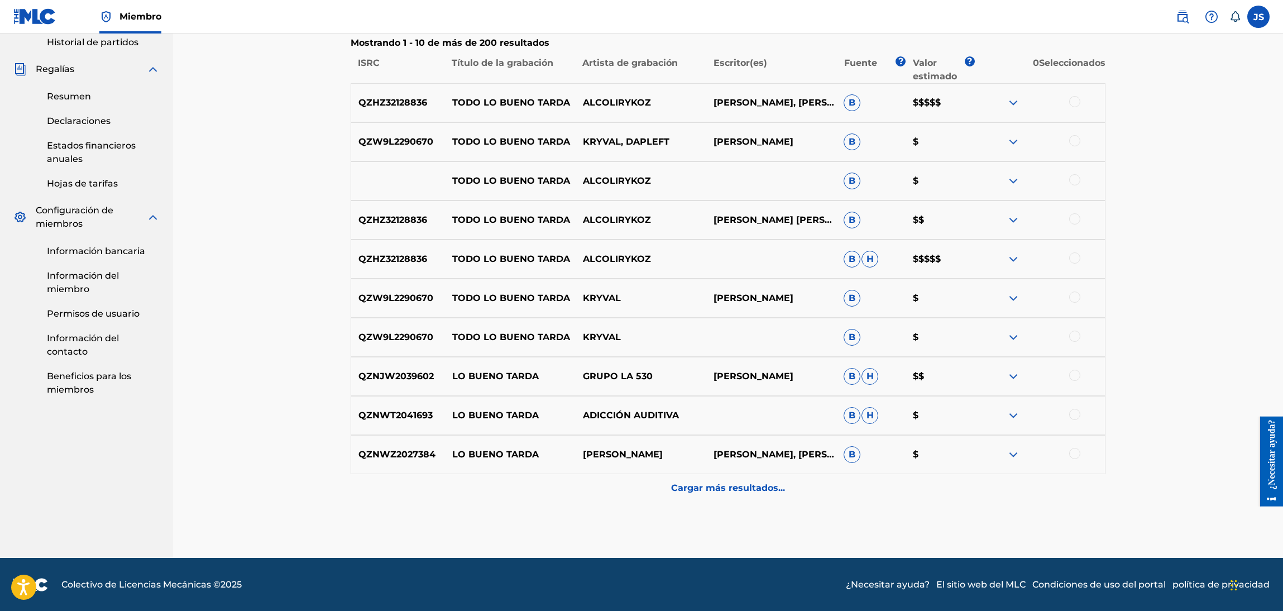
click at [731, 500] on div "Cargar más resultados..." at bounding box center [728, 488] width 755 height 28
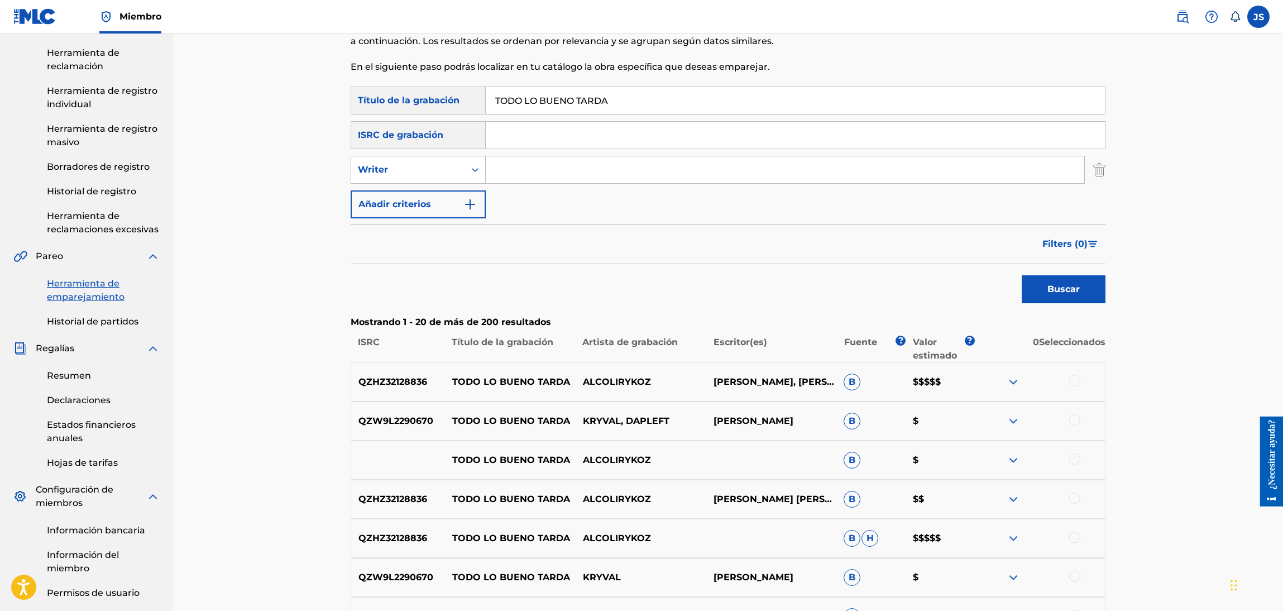
scroll to position [196, 0]
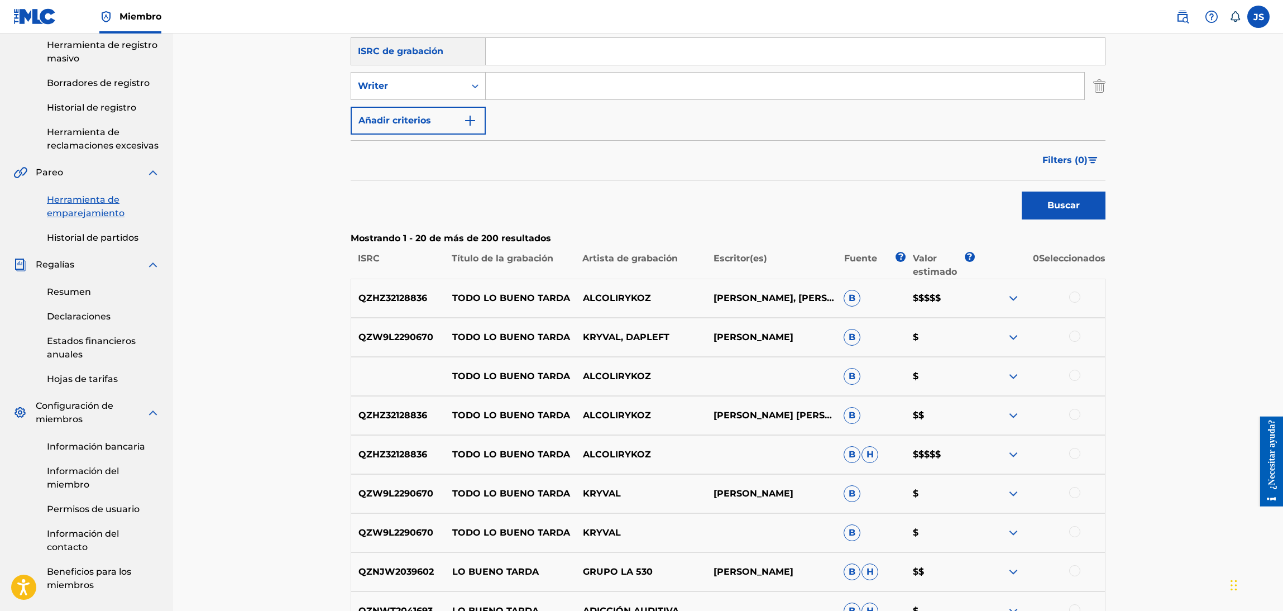
click at [1074, 298] on div at bounding box center [1074, 296] width 11 height 11
click at [1074, 328] on div "QZW9L2290670 TODO LO BUENO TARDA KRYVAL, DAPLEFT CRISTIAN JAIR ARIAS YELA B $" at bounding box center [728, 337] width 755 height 39
click at [1074, 335] on div at bounding box center [1074, 335] width 11 height 11
drag, startPoint x: 1074, startPoint y: 373, endPoint x: 1067, endPoint y: 398, distance: 26.1
click at [1074, 375] on div at bounding box center [1074, 375] width 11 height 11
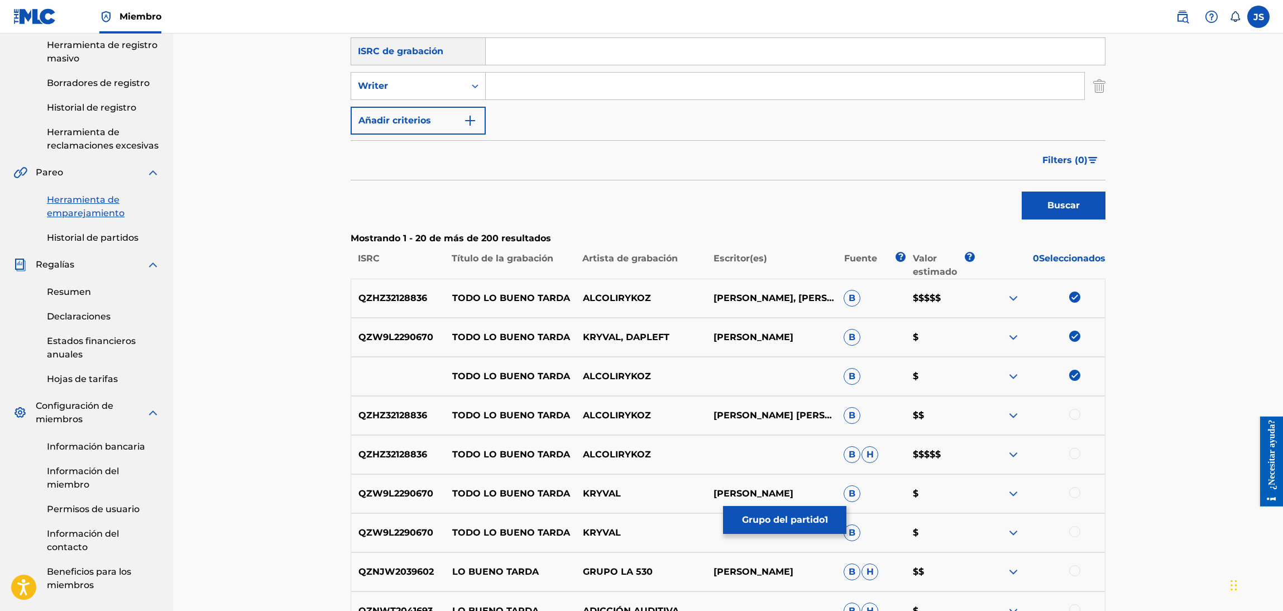
click at [1073, 412] on div at bounding box center [1074, 414] width 11 height 11
click at [1074, 456] on div at bounding box center [1074, 453] width 11 height 11
click at [745, 519] on font "Grupo del partido" at bounding box center [783, 519] width 83 height 11
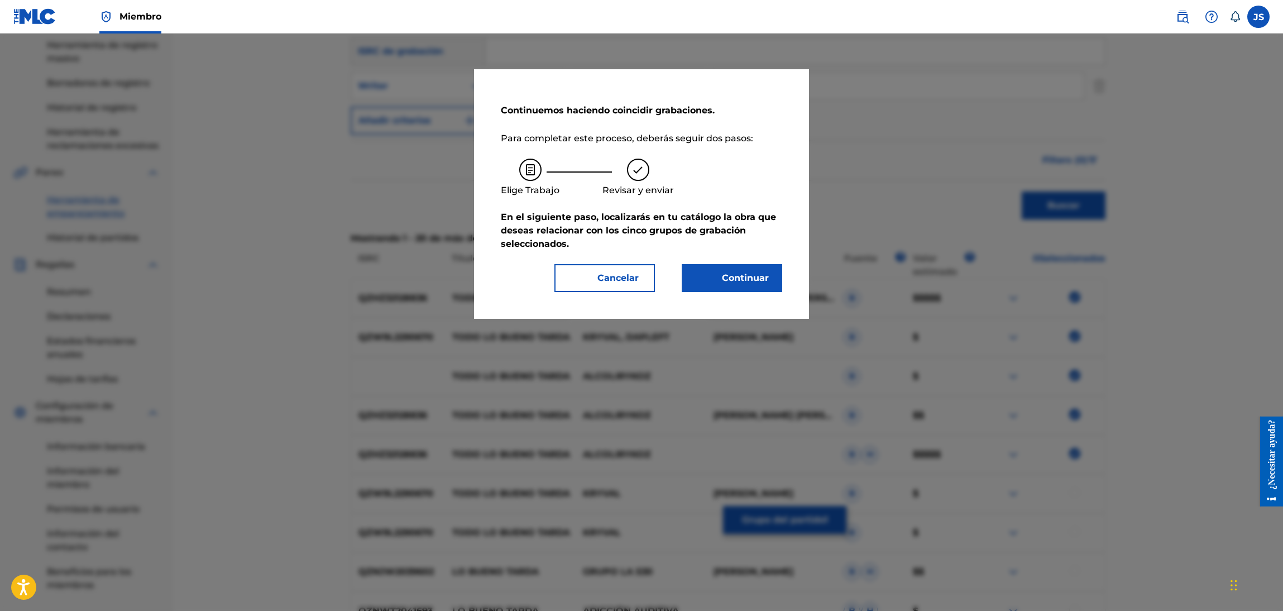
click at [712, 271] on font "Continuar" at bounding box center [738, 277] width 60 height 13
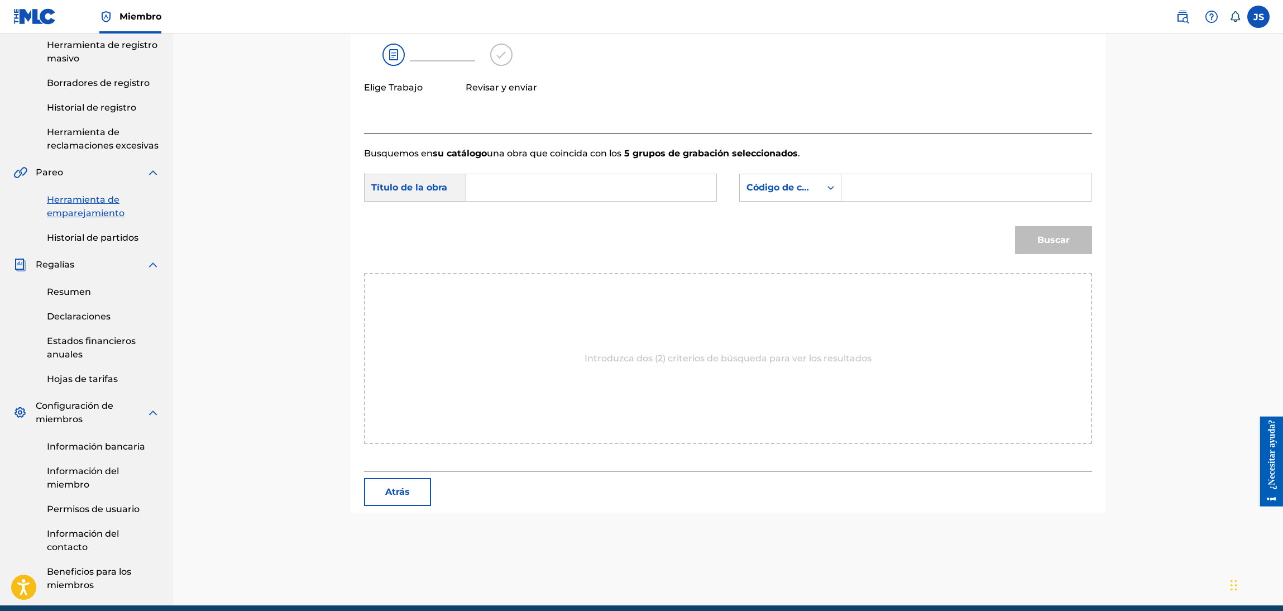
click at [528, 176] on input "Formulario de búsqueda" at bounding box center [591, 187] width 231 height 27
paste input "TODO LO BUENO TARDA"
type input "TODO LO BUENO TARDA"
click at [825, 190] on icon "Formulario de búsqueda" at bounding box center [830, 187] width 11 height 11
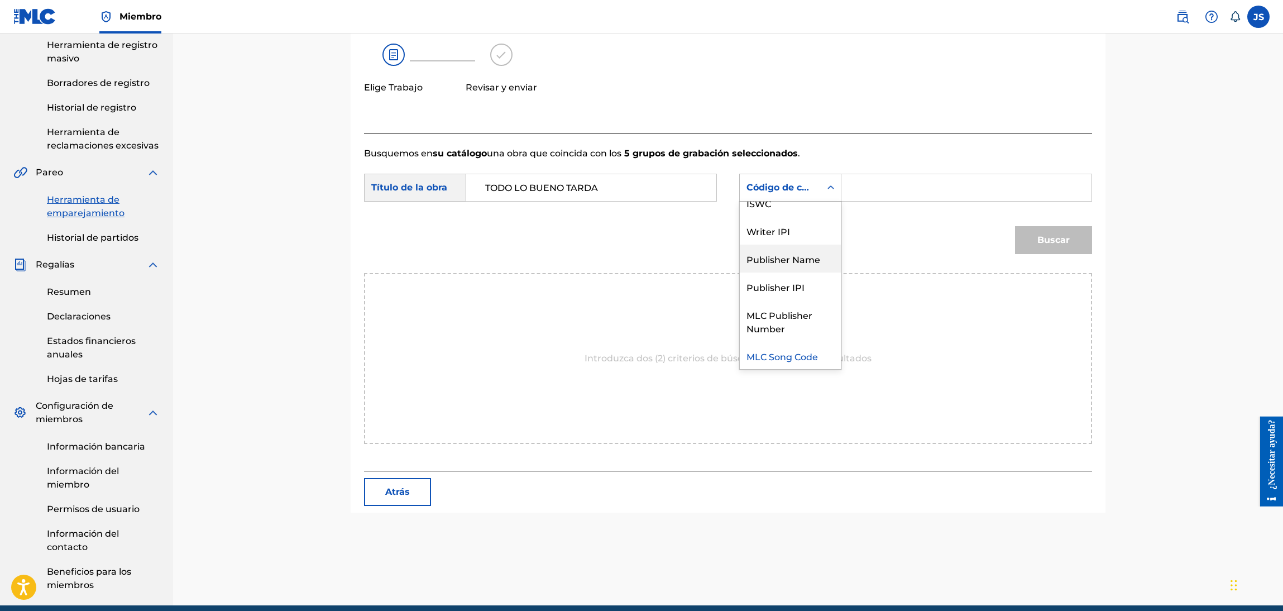
click at [783, 266] on div "Publisher Name" at bounding box center [790, 258] width 101 height 28
click at [895, 194] on input "Formulario de búsqueda" at bounding box center [966, 187] width 231 height 27
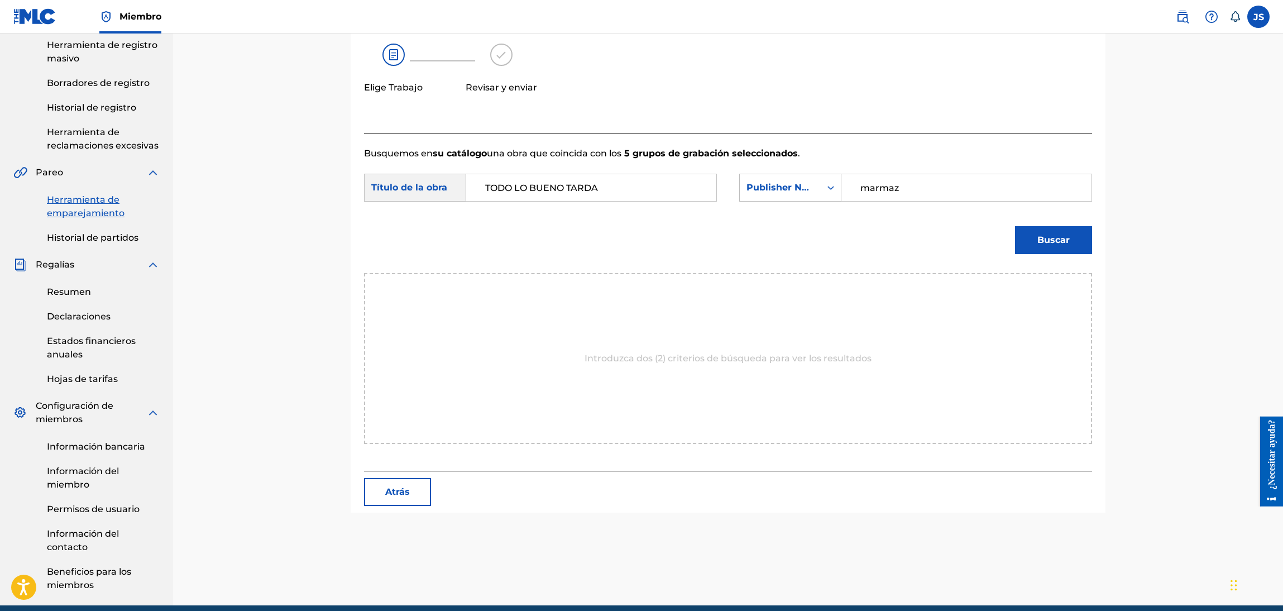
type input "marmaz"
click at [1015, 226] on button "Buscar" at bounding box center [1053, 240] width 77 height 28
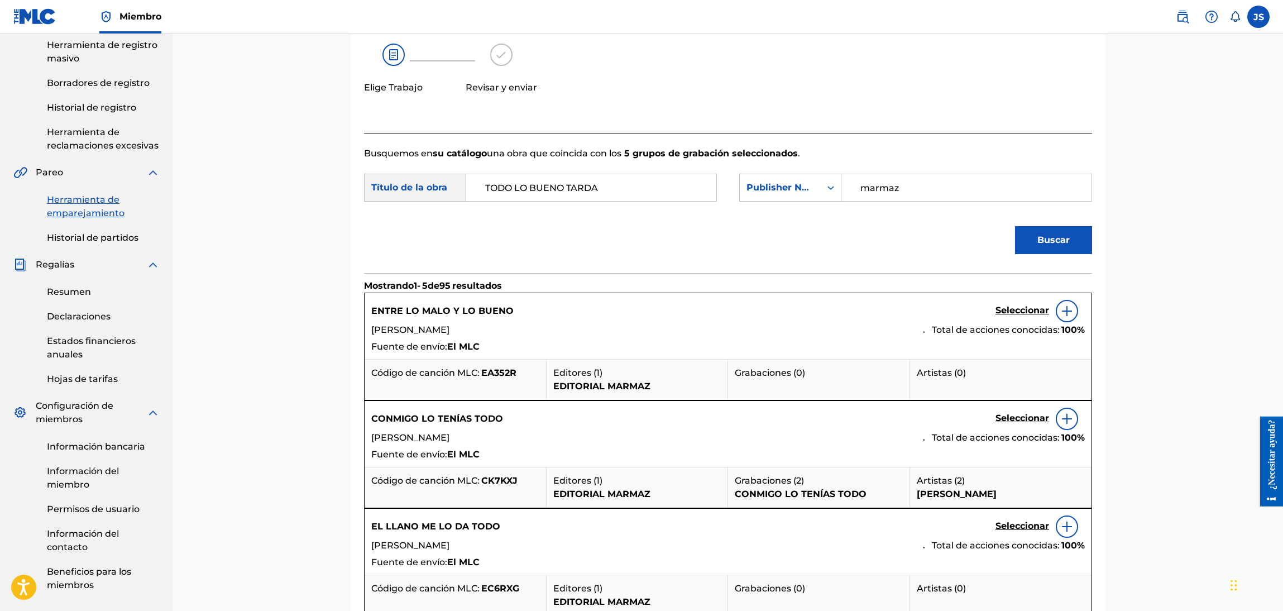
drag, startPoint x: 922, startPoint y: 191, endPoint x: 582, endPoint y: 157, distance: 341.6
click at [568, 141] on div "Busquemos en su catálogo una obra que coincida con los 5 grupos de grabación se…" at bounding box center [728, 511] width 728 height 756
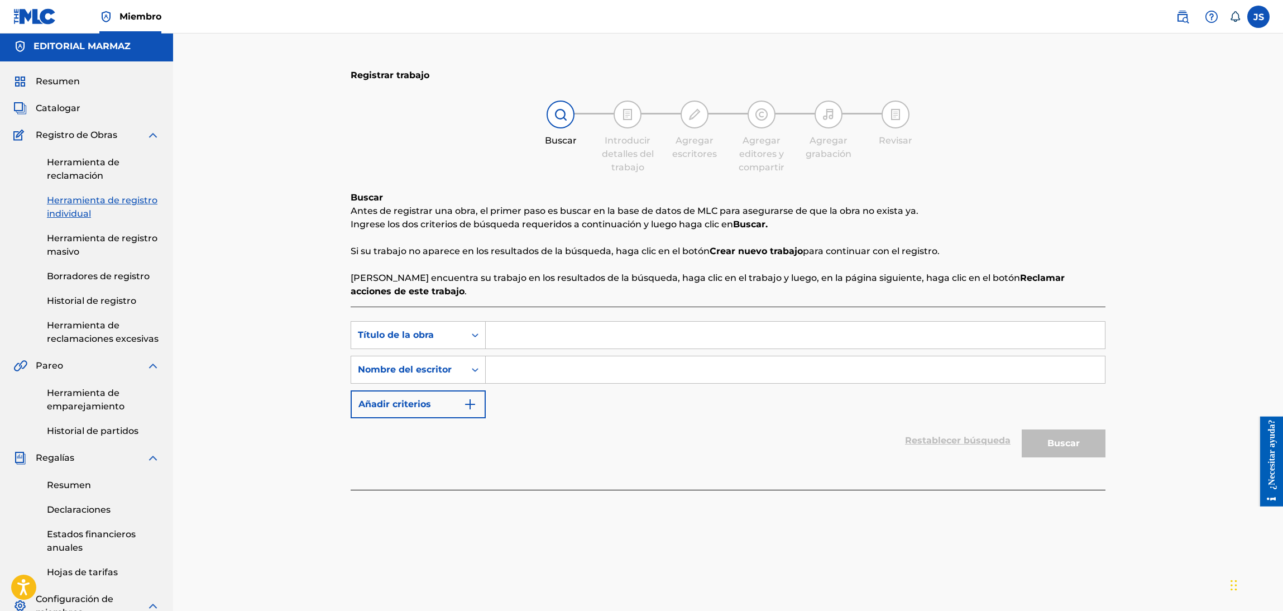
click at [542, 366] on input "Formulario de búsqueda" at bounding box center [795, 369] width 619 height 27
paste input "CHARLIE ZAA"
type input "CHARLIE ZAA"
drag, startPoint x: 1168, startPoint y: 231, endPoint x: 1140, endPoint y: 266, distance: 44.9
click at [1168, 231] on div "Registrar trabajo Buscar Introducir detalles del trabajo Agregar escritores Agr…" at bounding box center [728, 414] width 1110 height 767
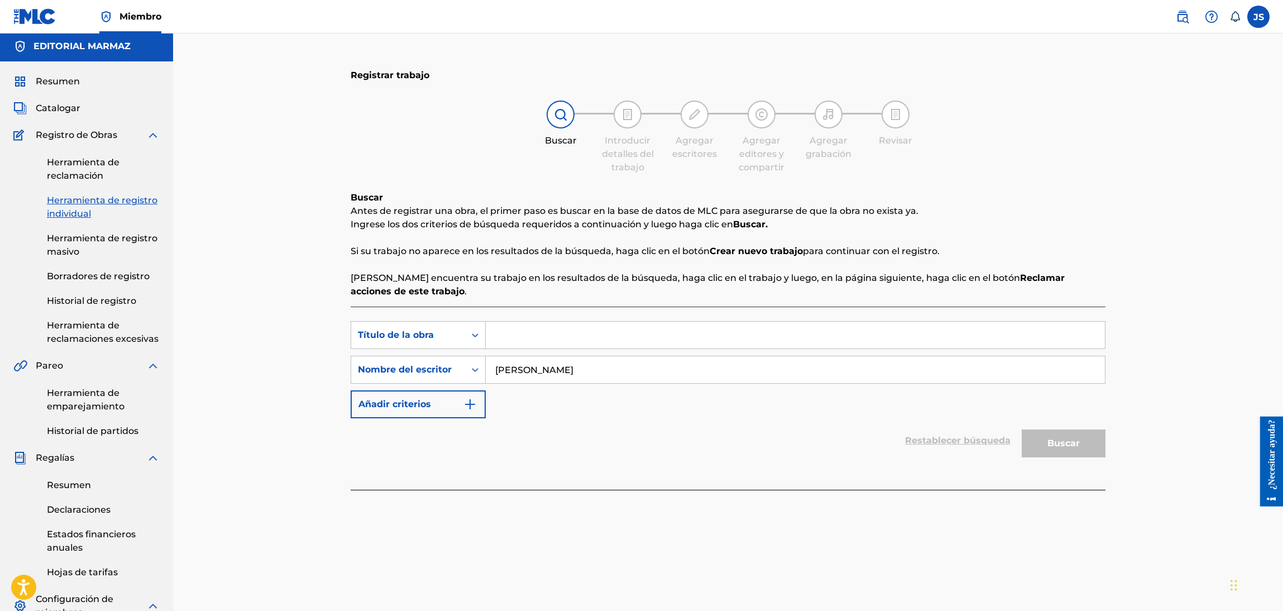
click at [1072, 442] on div "Buscar" at bounding box center [1060, 440] width 89 height 45
click at [648, 330] on input "Formulario de búsqueda" at bounding box center [795, 335] width 619 height 27
paste input "PASIONES: ALMA NEGRA / QUE DIOS ME LIBRE"
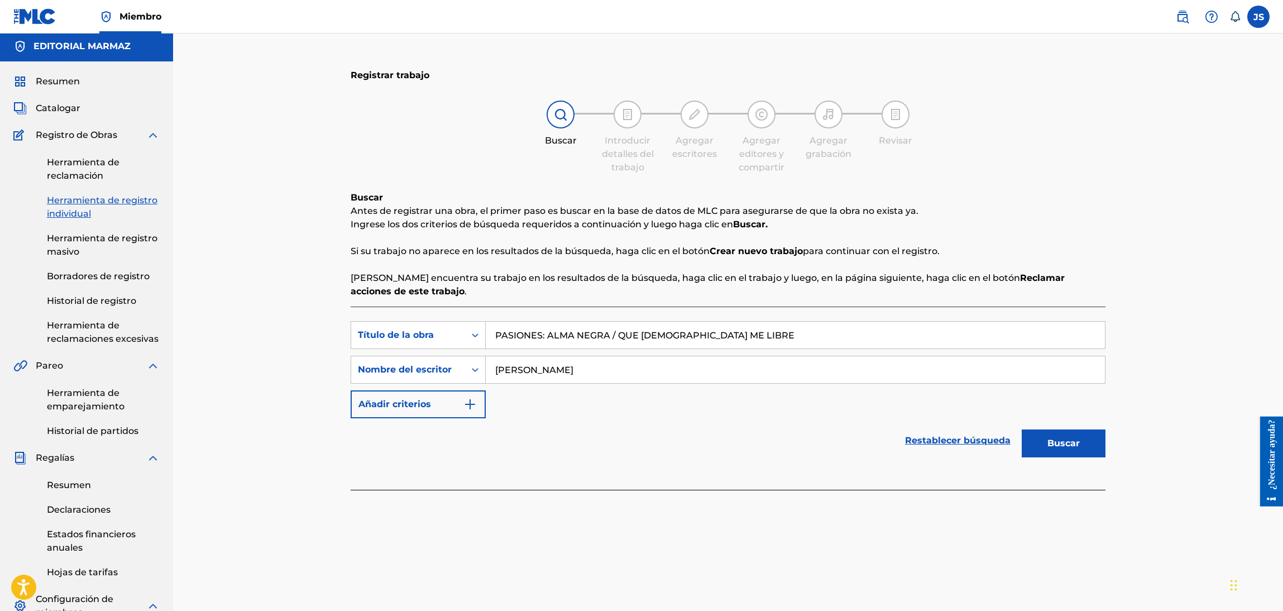
type input "PASIONES: ALMA NEGRA / QUE DIOS ME LIBRE"
click at [823, 460] on div "Restablecer búsqueda Buscar" at bounding box center [728, 440] width 755 height 45
click at [1046, 440] on button "Buscar" at bounding box center [1063, 443] width 84 height 28
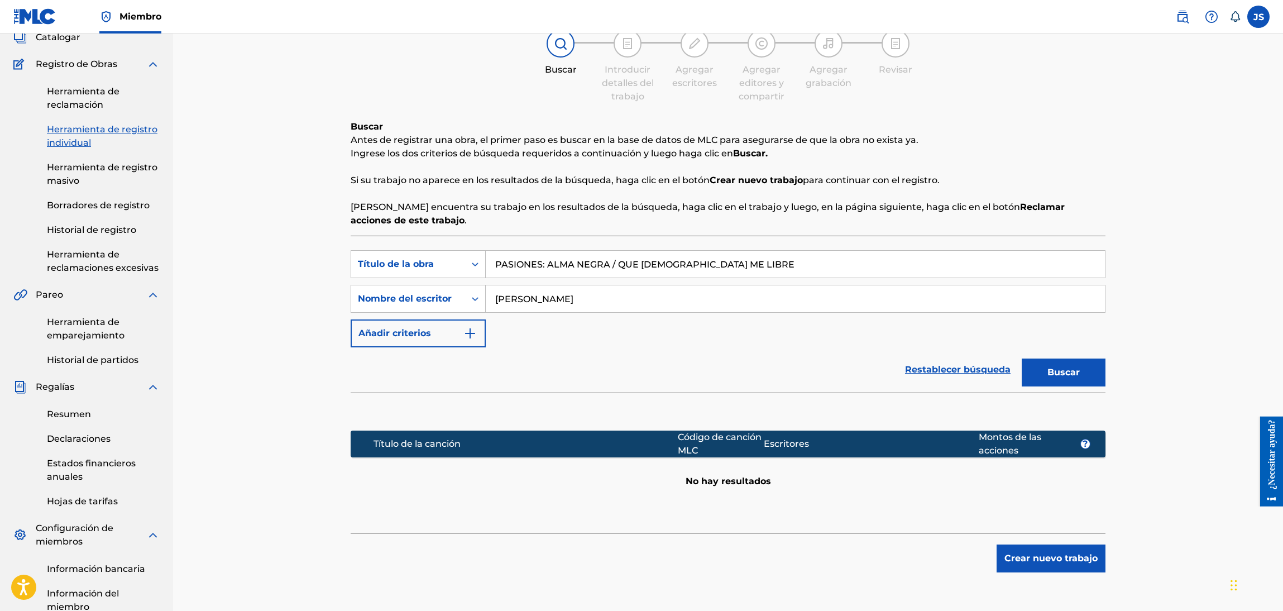
scroll to position [0, 0]
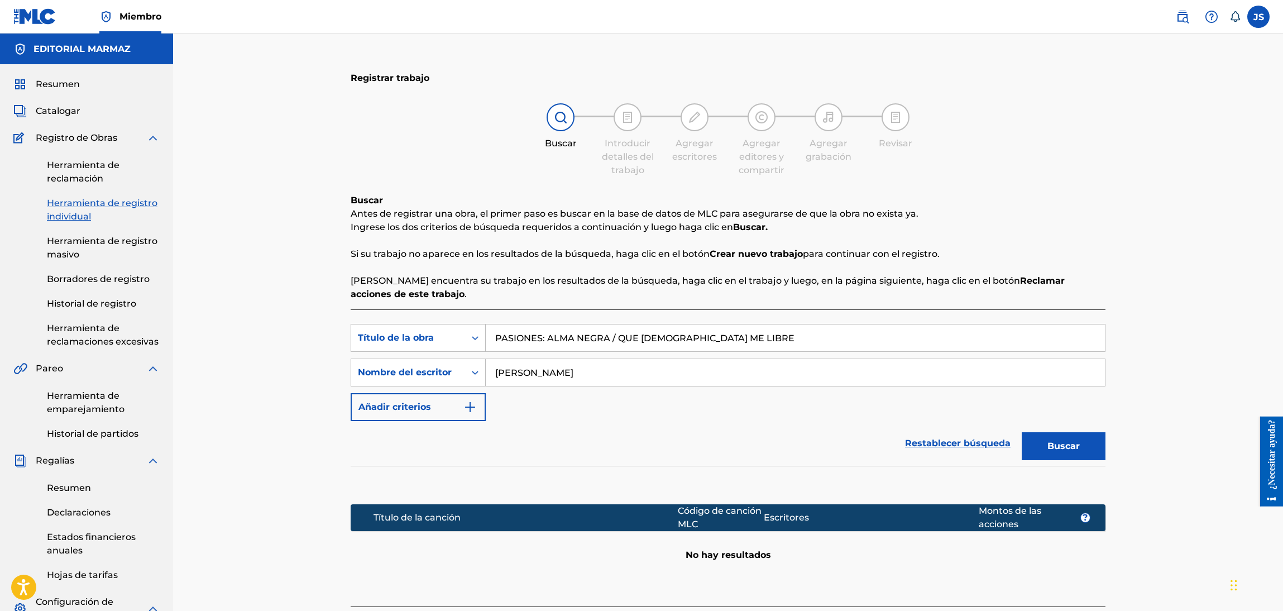
click at [97, 437] on font "Historial de partidos" at bounding box center [93, 433] width 92 height 11
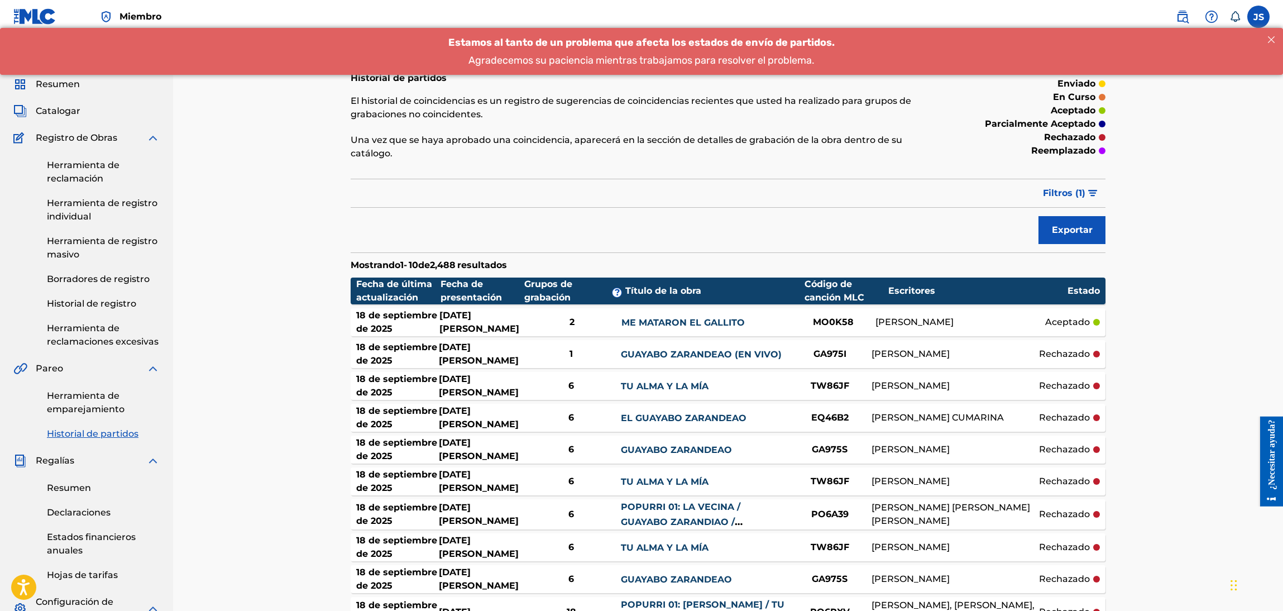
click at [71, 403] on font "Herramienta de emparejamiento" at bounding box center [86, 402] width 78 height 24
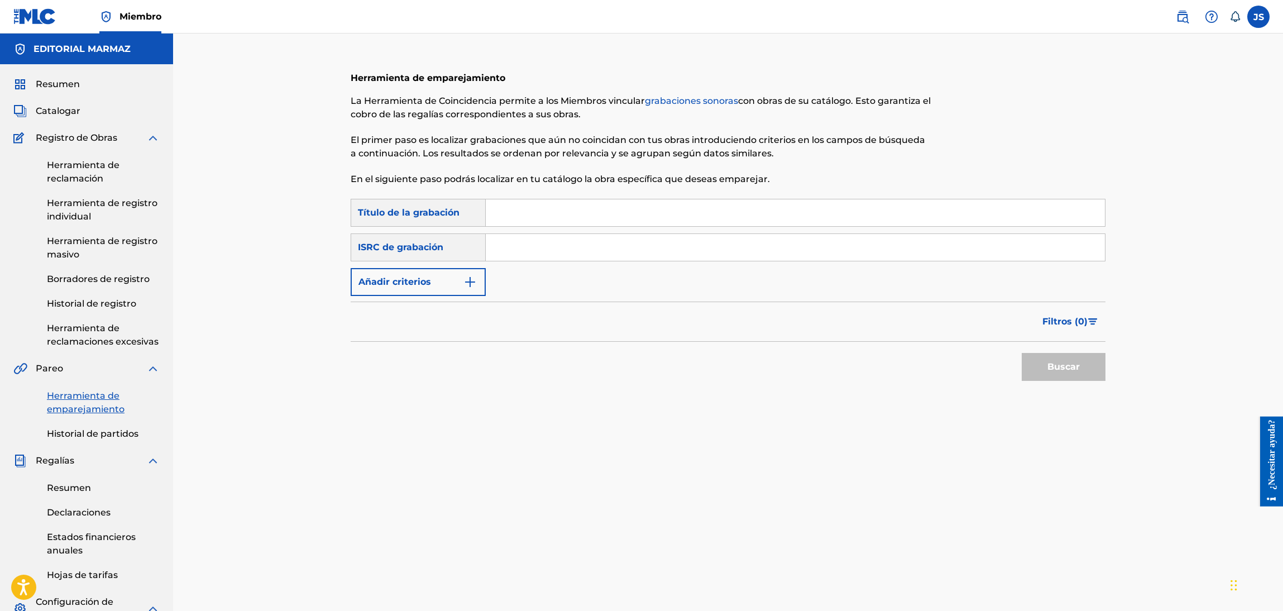
click at [575, 215] on input "Formulario de búsqueda" at bounding box center [795, 212] width 619 height 27
paste input "PASIONES: ALMA NEGRA / QUE DIOS ME LIBRE"
type input "PASIONES: ALMA NEGRA / QUE DIOS ME LIBRE"
drag, startPoint x: 488, startPoint y: 346, endPoint x: 555, endPoint y: 287, distance: 88.6
click at [488, 346] on div "Buscar" at bounding box center [728, 364] width 755 height 45
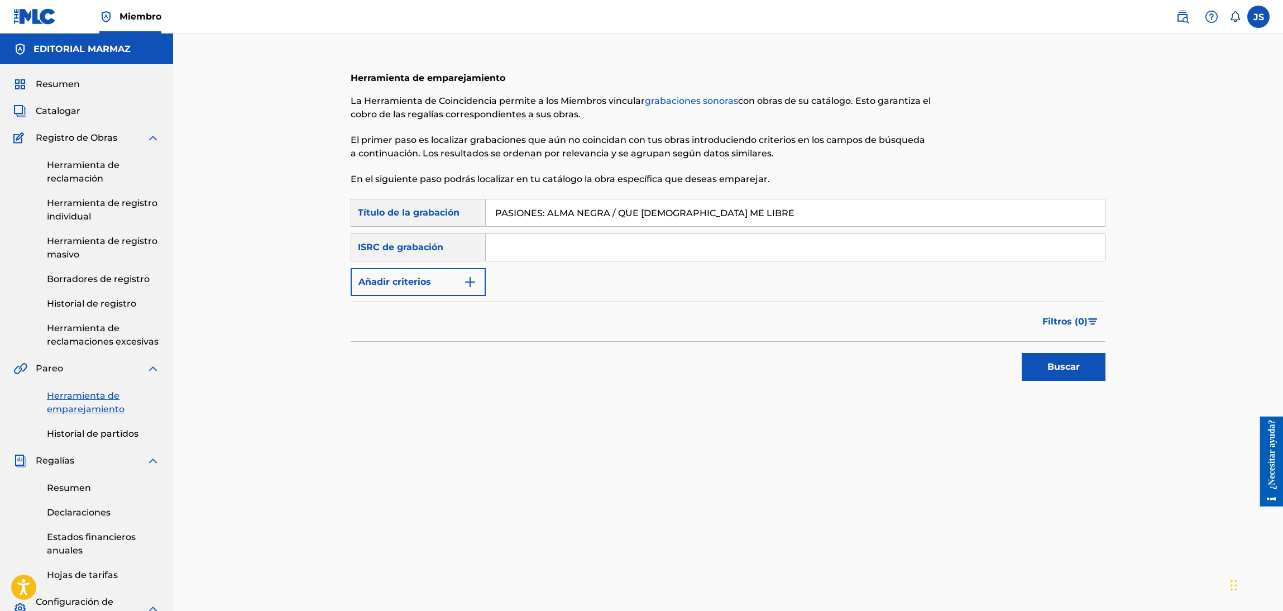
click at [460, 271] on button "Añadir criterios" at bounding box center [418, 282] width 135 height 28
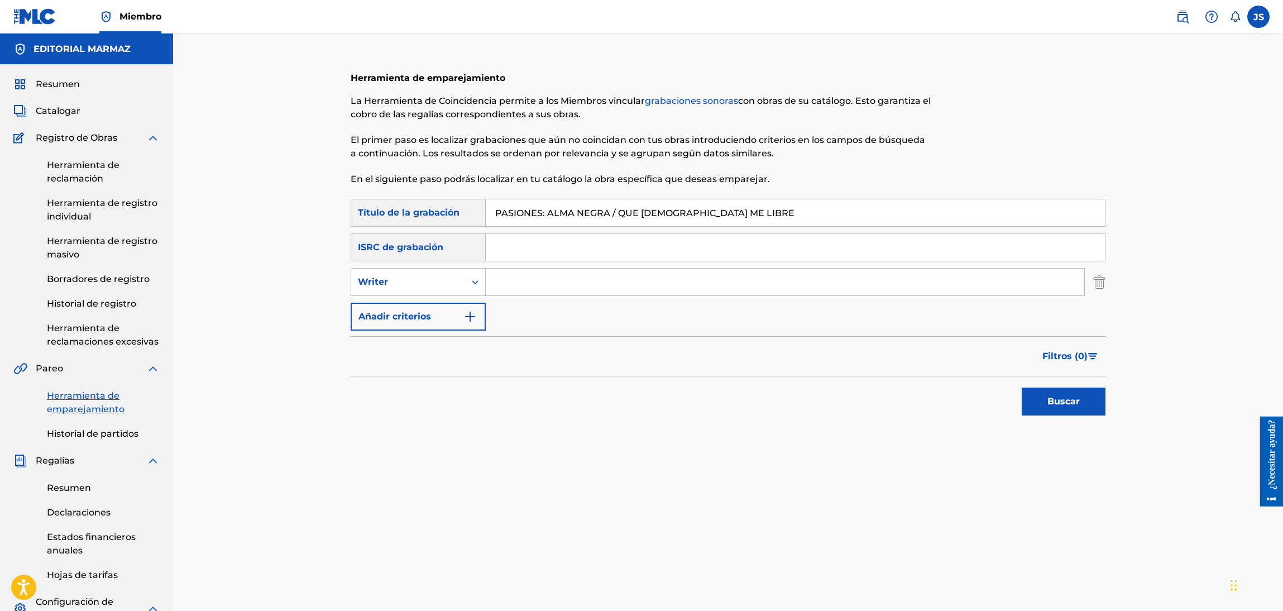
click at [510, 274] on input "Formulario de búsqueda" at bounding box center [785, 281] width 598 height 27
click at [1064, 406] on font "Buscar" at bounding box center [1063, 401] width 32 height 13
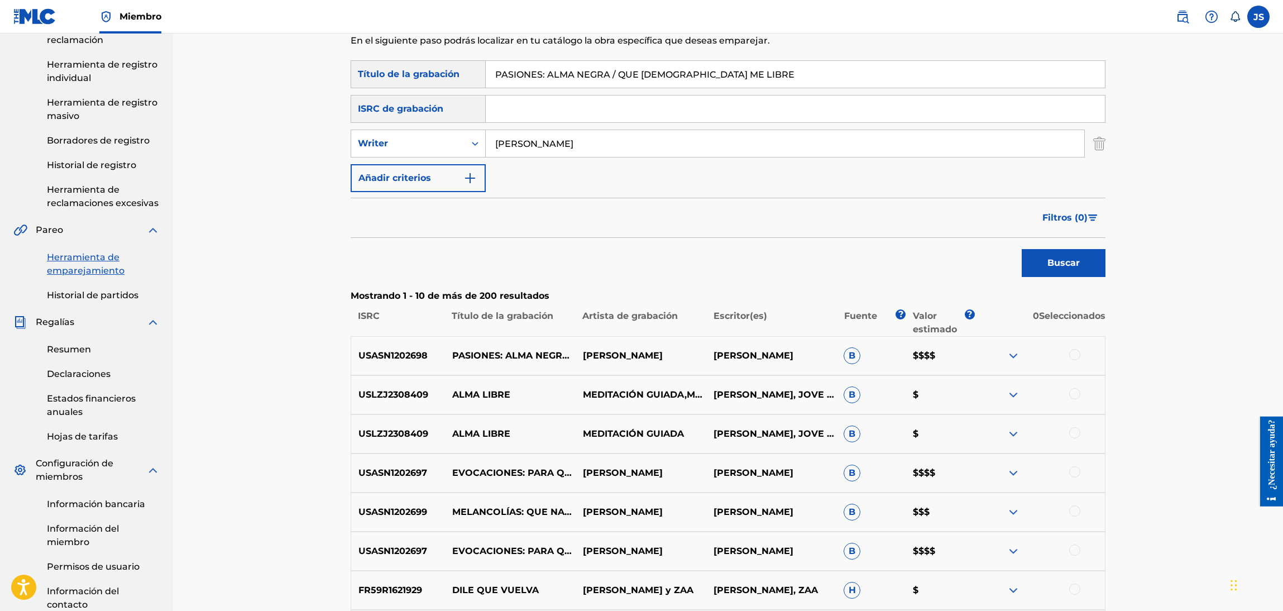
scroll to position [167, 0]
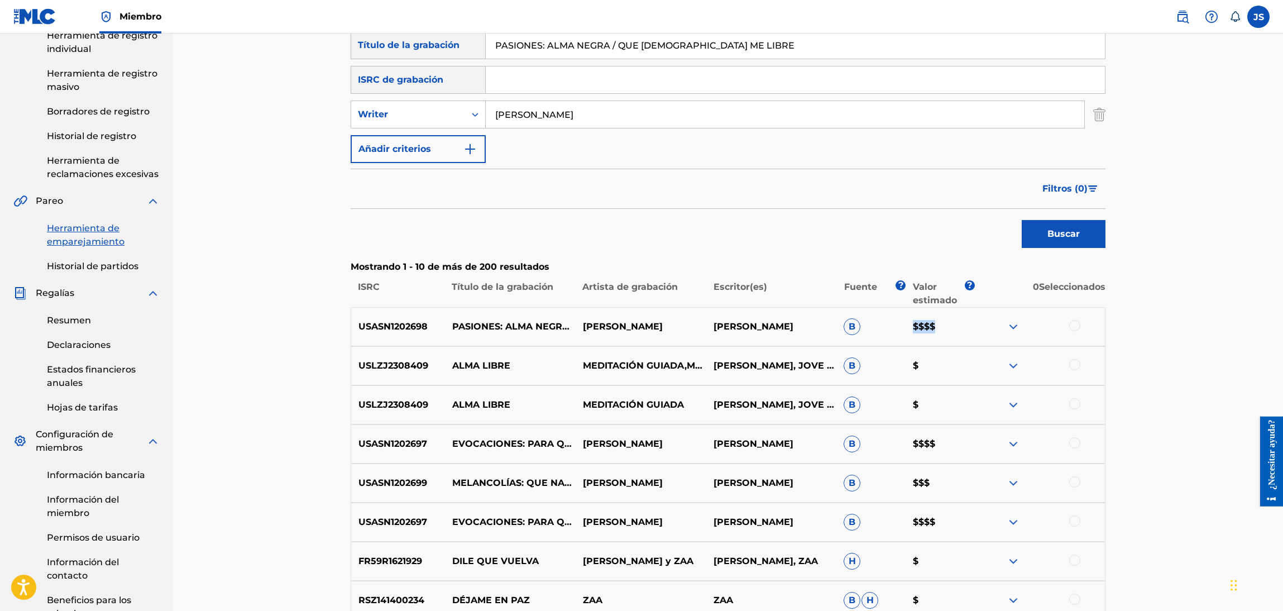
drag, startPoint x: 919, startPoint y: 329, endPoint x: 885, endPoint y: 342, distance: 36.6
click at [890, 332] on div "USASN1202698 PASIONES: ALMA NEGRA / QUE DIOS ME LIBRE CHARLIE ZAA CHARLIE ZAA B…" at bounding box center [728, 326] width 755 height 39
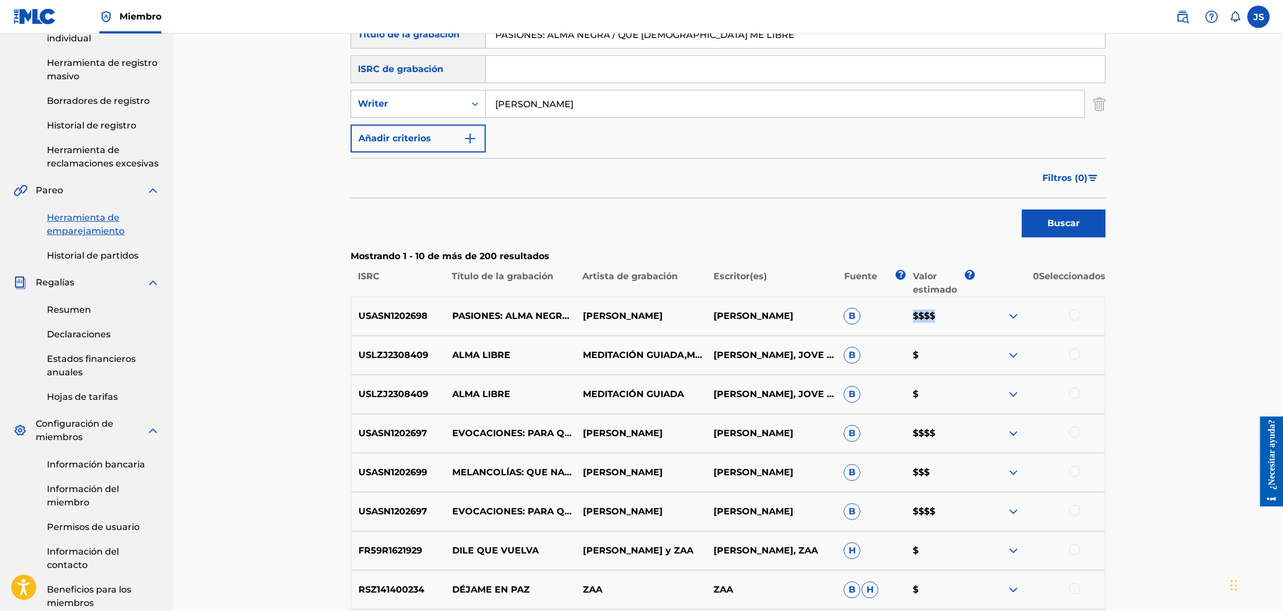
scroll to position [251, 0]
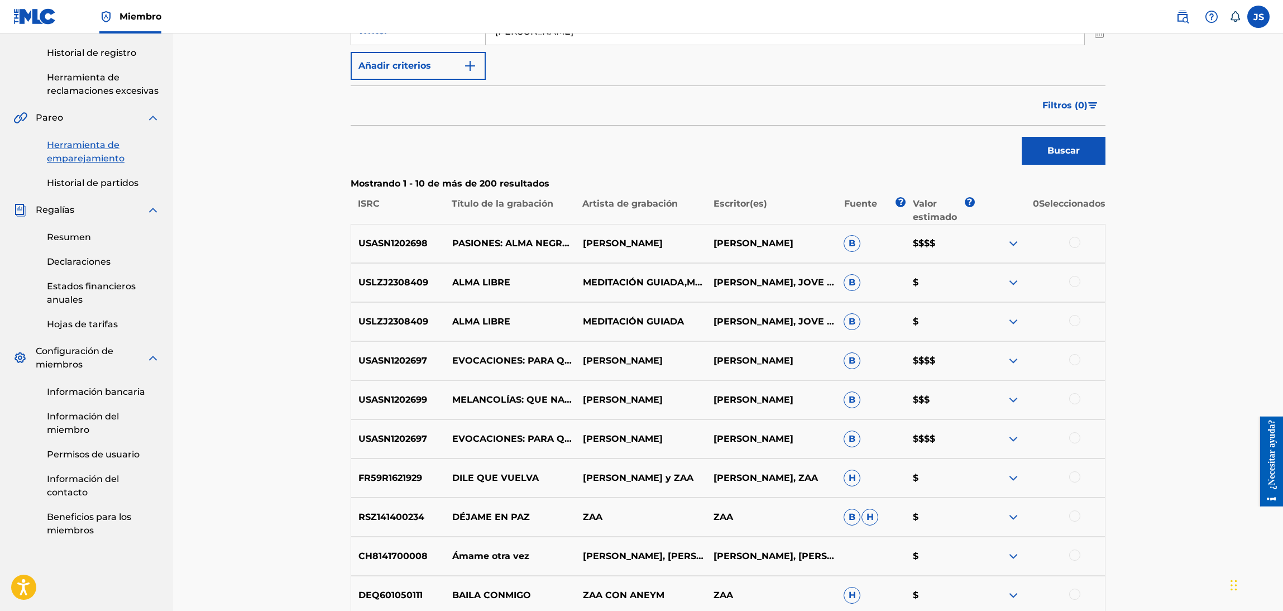
drag, startPoint x: 925, startPoint y: 356, endPoint x: 885, endPoint y: 379, distance: 46.2
click at [898, 362] on div "USASN1202697 EVOCACIONES: PARA QUE SE QUIERE / DESDE QUE TE MARCHASTE CHARLIE Z…" at bounding box center [728, 360] width 755 height 39
drag, startPoint x: 895, startPoint y: 399, endPoint x: 875, endPoint y: 400, distance: 19.6
click at [886, 399] on div "USASN1202699 MELANCOLÍAS: QUE NADIE SEPA MI SUFRIR CHARLIE ZAA CHARLIE ZAA B $$$" at bounding box center [728, 399] width 755 height 39
drag, startPoint x: 927, startPoint y: 435, endPoint x: 858, endPoint y: 454, distance: 71.1
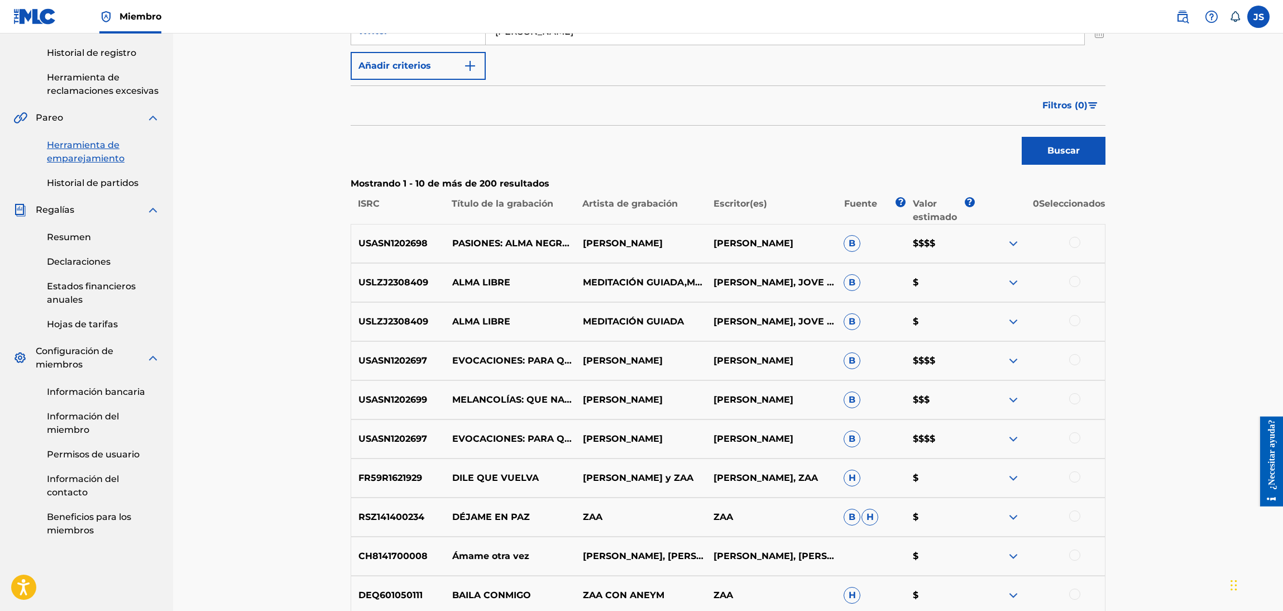
click at [882, 442] on div "USASN1202697 EVOCACIONES: PARA QUÉ SE QUIERE / DESDE QUE TE MARCHASTE CHARLIE Z…" at bounding box center [728, 438] width 755 height 39
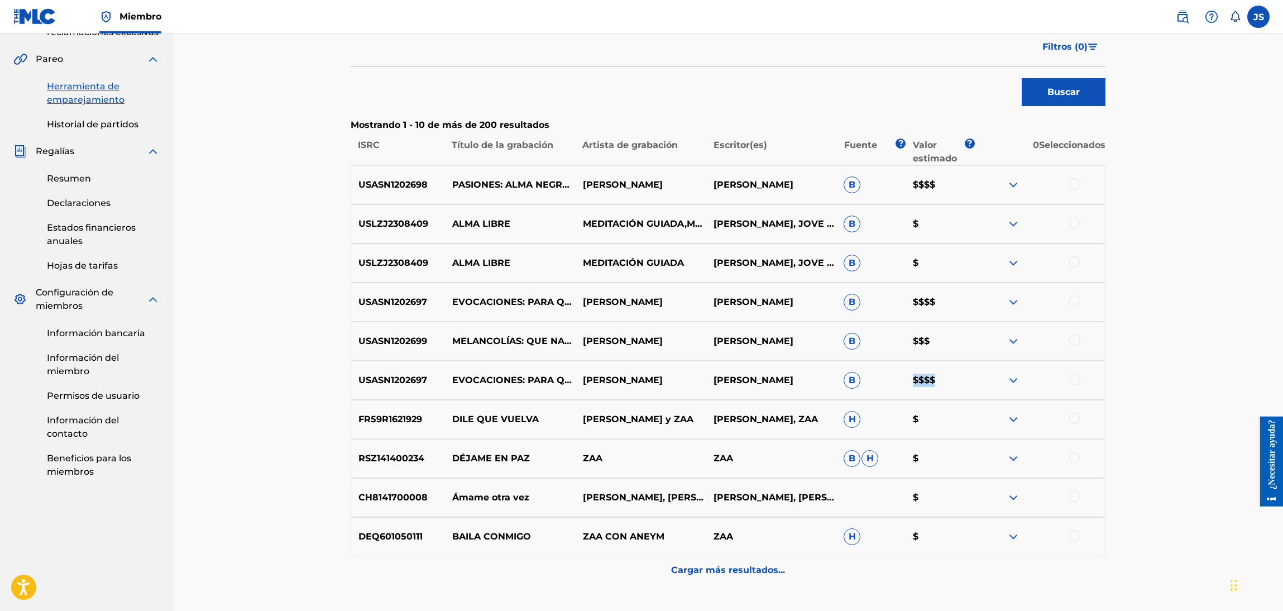
scroll to position [335, 0]
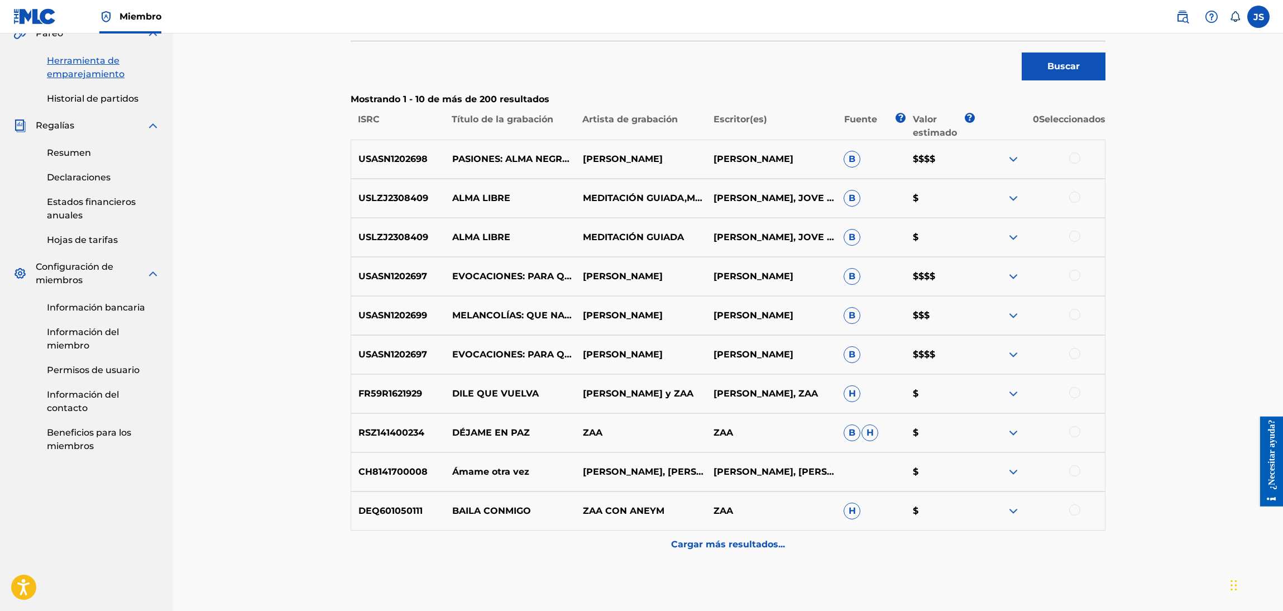
click at [727, 549] on font "Cargar más resultados..." at bounding box center [728, 544] width 114 height 11
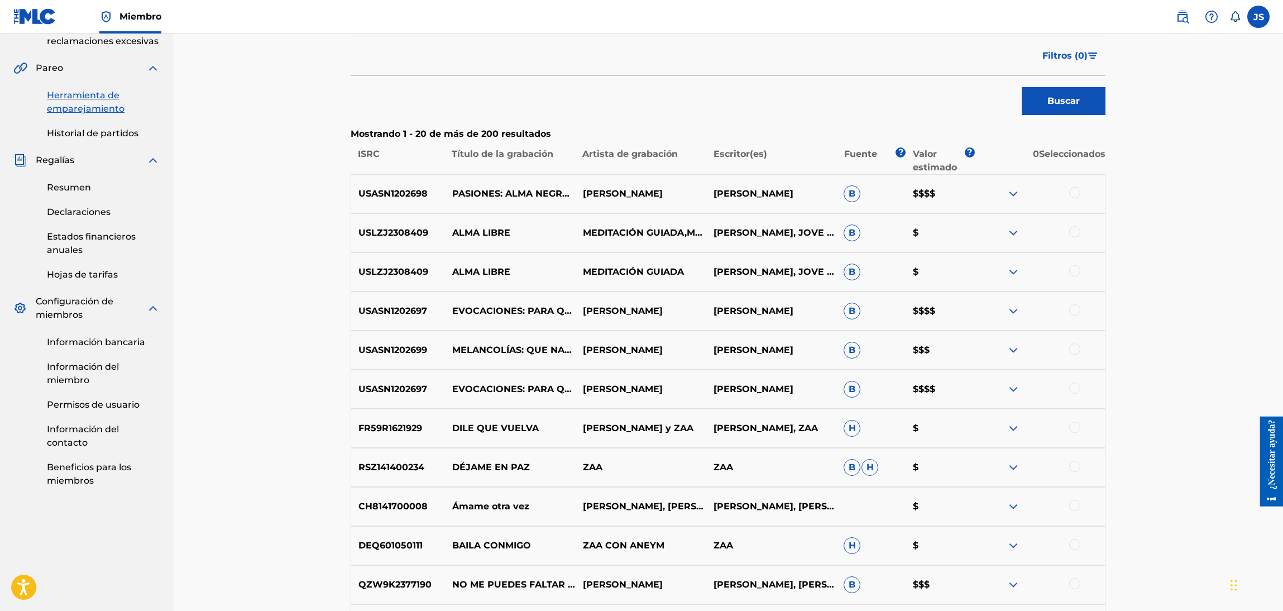
scroll to position [251, 0]
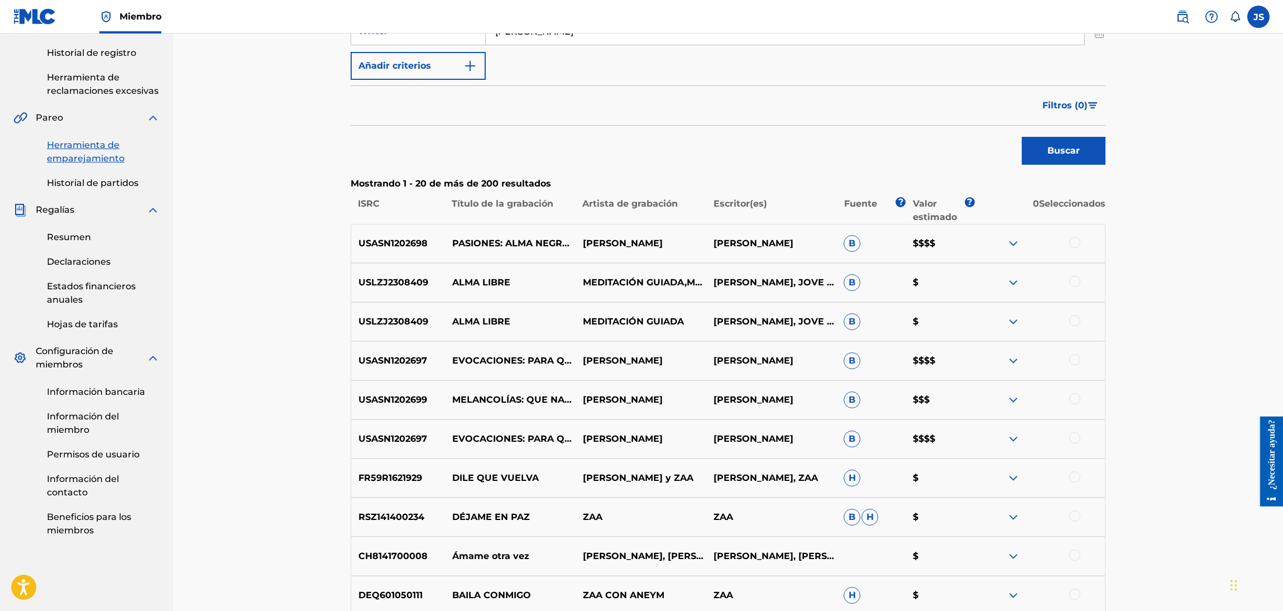
click at [1080, 242] on div at bounding box center [1039, 243] width 131 height 13
click at [1076, 229] on div "USASN1202698 PASIONES: ALMA NEGRA / QUE DIOS ME LIBRE CHARLIE ZAA CHARLIE ZAA B…" at bounding box center [728, 243] width 755 height 39
click at [1076, 248] on div at bounding box center [1039, 243] width 131 height 13
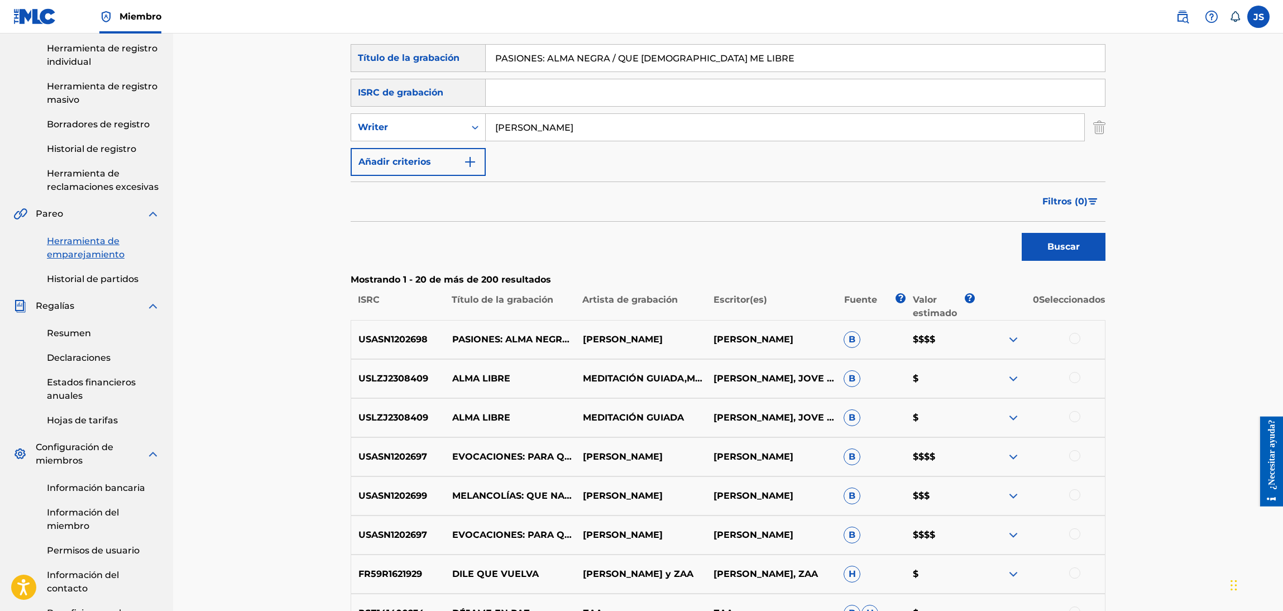
scroll to position [0, 0]
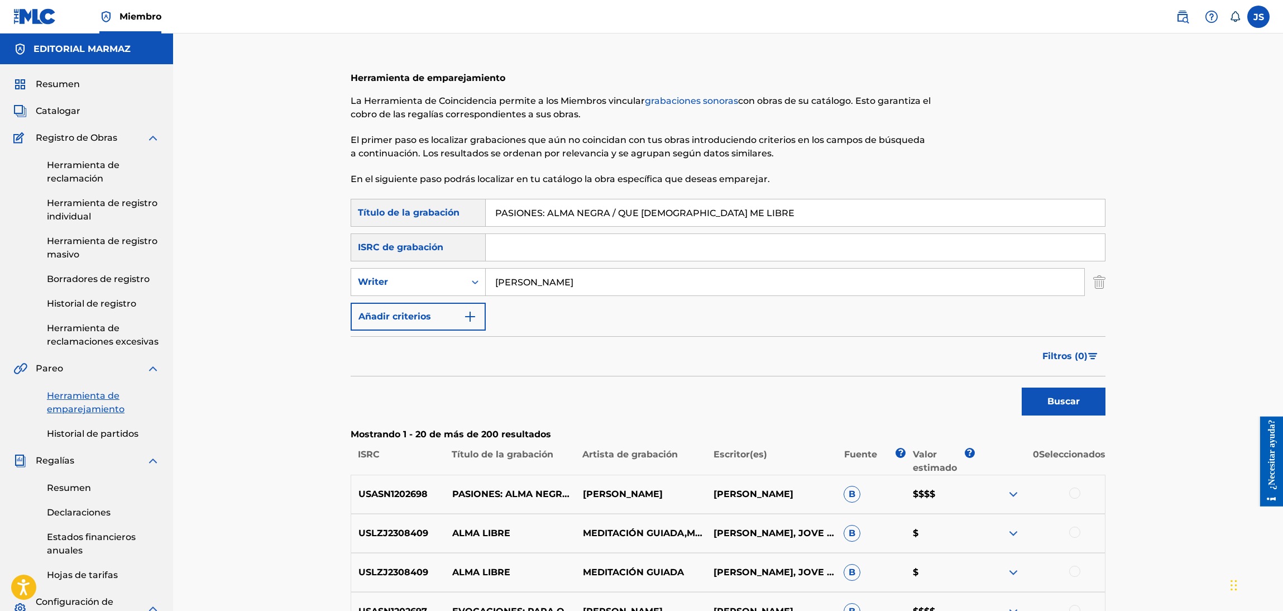
drag, startPoint x: 298, startPoint y: 298, endPoint x: 257, endPoint y: 300, distance: 40.8
type input "ALKOLIRIKOZ"
click at [1021, 387] on button "Buscar" at bounding box center [1063, 401] width 84 height 28
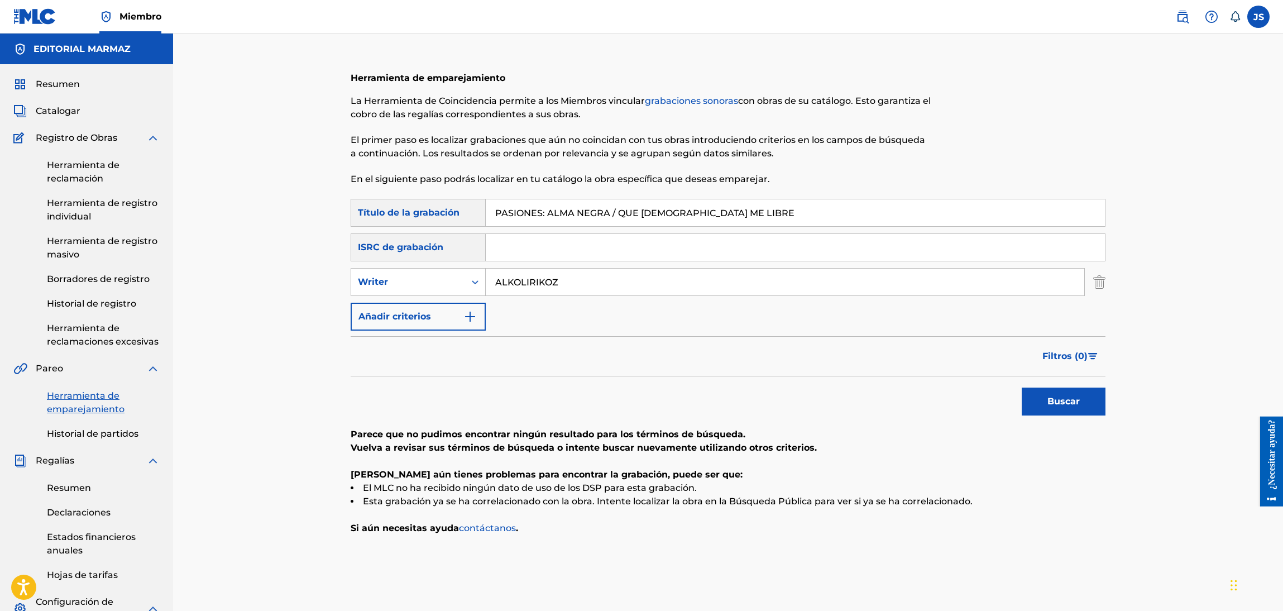
drag, startPoint x: 712, startPoint y: 213, endPoint x: 0, endPoint y: 294, distance: 716.3
click at [0, 293] on main "EDITORIAL MARMAZ Resumen Catalogar Registro de Obras Herramienta de reclamación…" at bounding box center [641, 416] width 1283 height 767
click at [1021, 387] on button "Buscar" at bounding box center [1063, 401] width 84 height 28
click at [529, 285] on input "ALKOLIRIKOZ" at bounding box center [785, 281] width 598 height 27
click at [1021, 387] on button "Buscar" at bounding box center [1063, 401] width 84 height 28
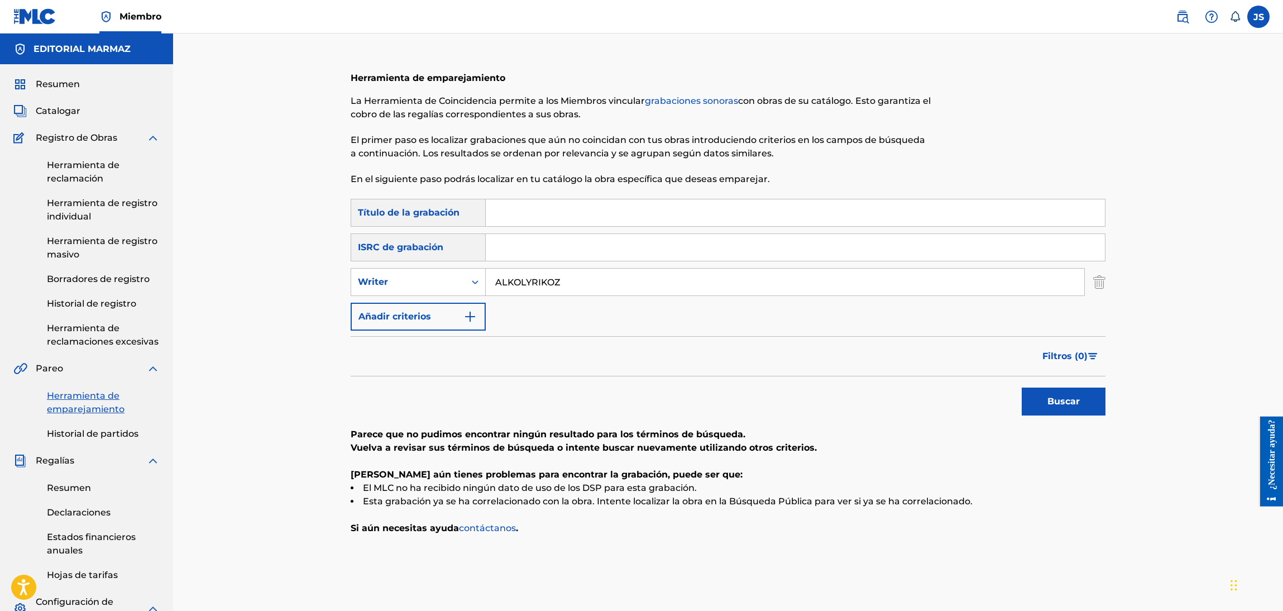
click at [584, 281] on input "ALKOLYRIKOZ" at bounding box center [785, 281] width 598 height 27
click at [511, 282] on input "ALKOLYRIKOZ" at bounding box center [785, 281] width 598 height 27
click at [1021, 387] on button "Buscar" at bounding box center [1063, 401] width 84 height 28
click at [527, 285] on input "ALCOLYRIKOZ" at bounding box center [785, 281] width 598 height 27
type input "ALCOLIRYKOZ"
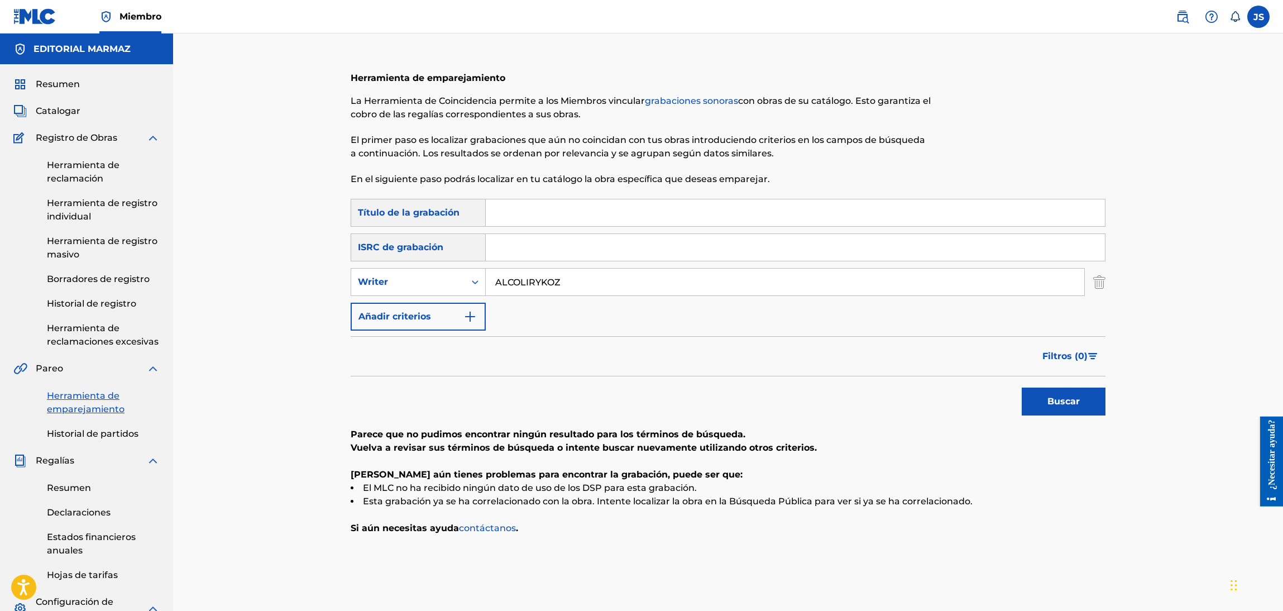
click at [1021, 387] on button "Buscar" at bounding box center [1063, 401] width 84 height 28
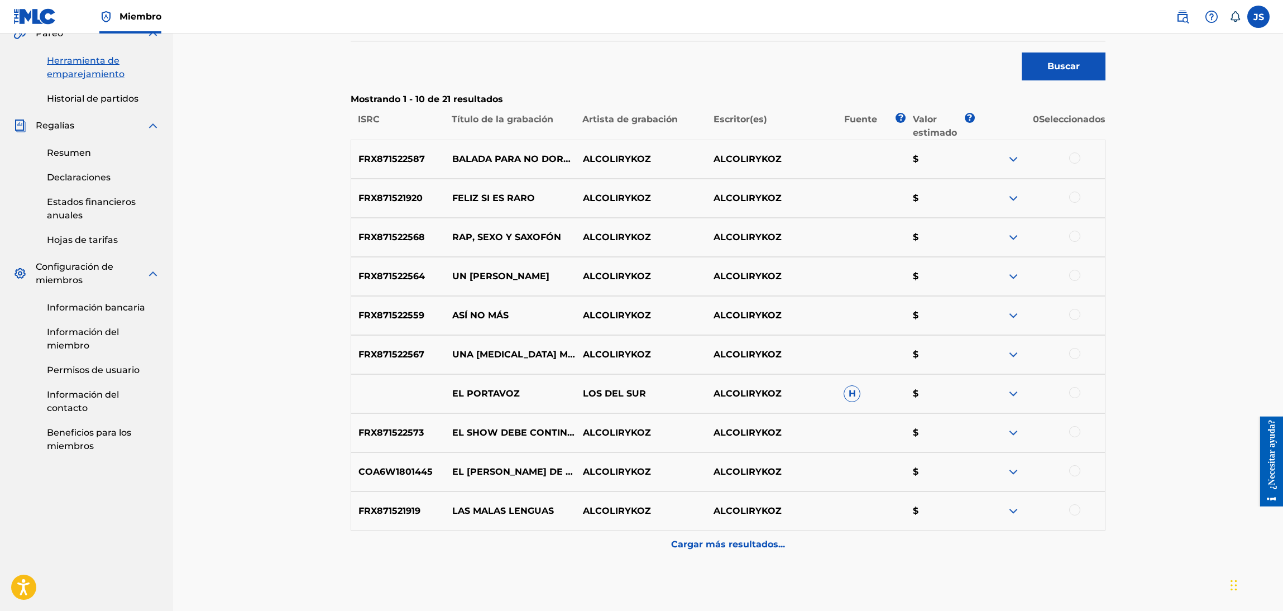
scroll to position [167, 0]
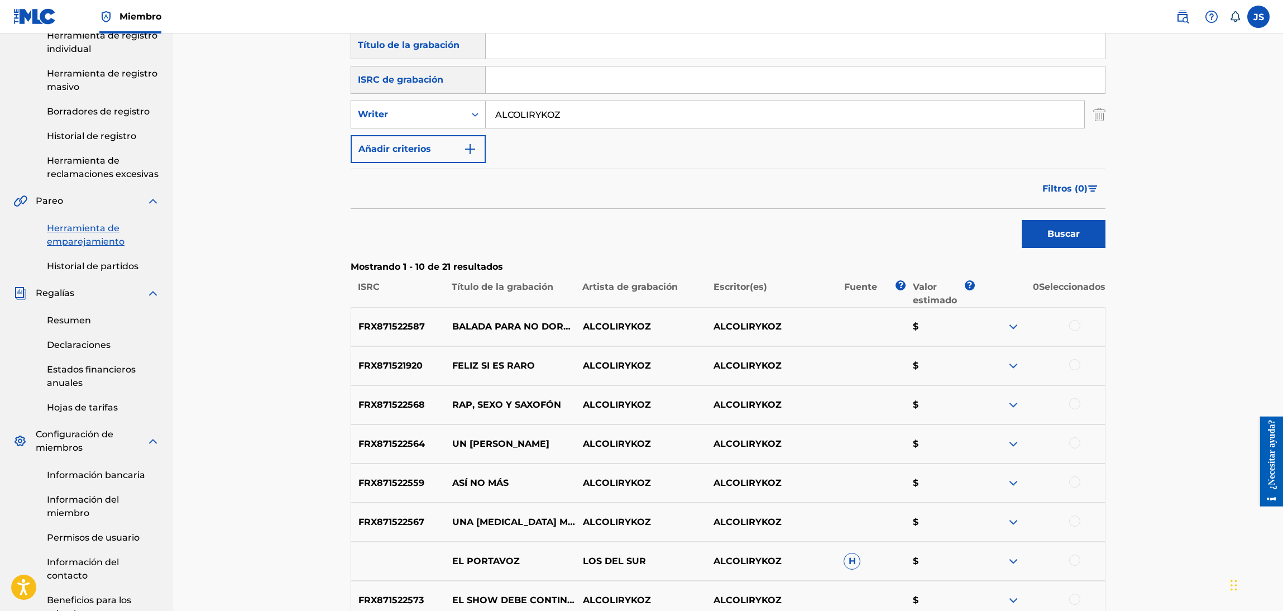
click at [1050, 194] on span "Filtros ( 0 )" at bounding box center [1064, 188] width 45 height 13
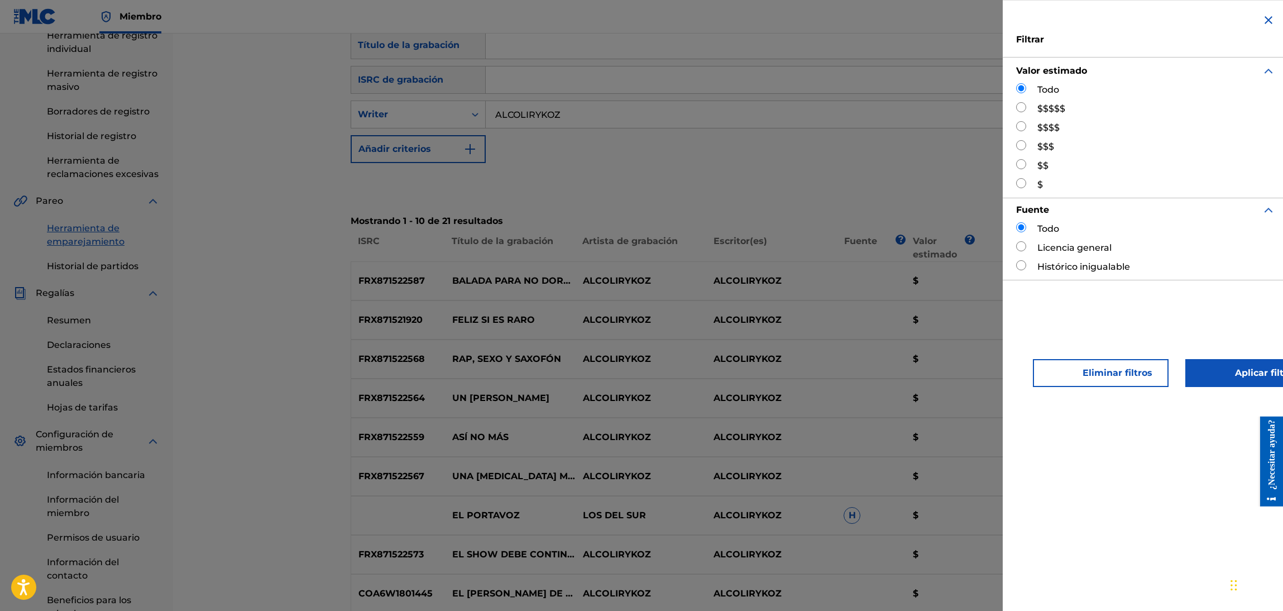
click at [1039, 80] on div "Valor estimado" at bounding box center [1145, 71] width 259 height 25
click at [1024, 112] on div "$$$$$" at bounding box center [1145, 108] width 259 height 13
click at [1021, 107] on input "Formulario de búsqueda" at bounding box center [1021, 107] width 10 height 10
radio input "true"
click at [1210, 376] on button "Aplicar filtros" at bounding box center [1249, 373] width 129 height 28
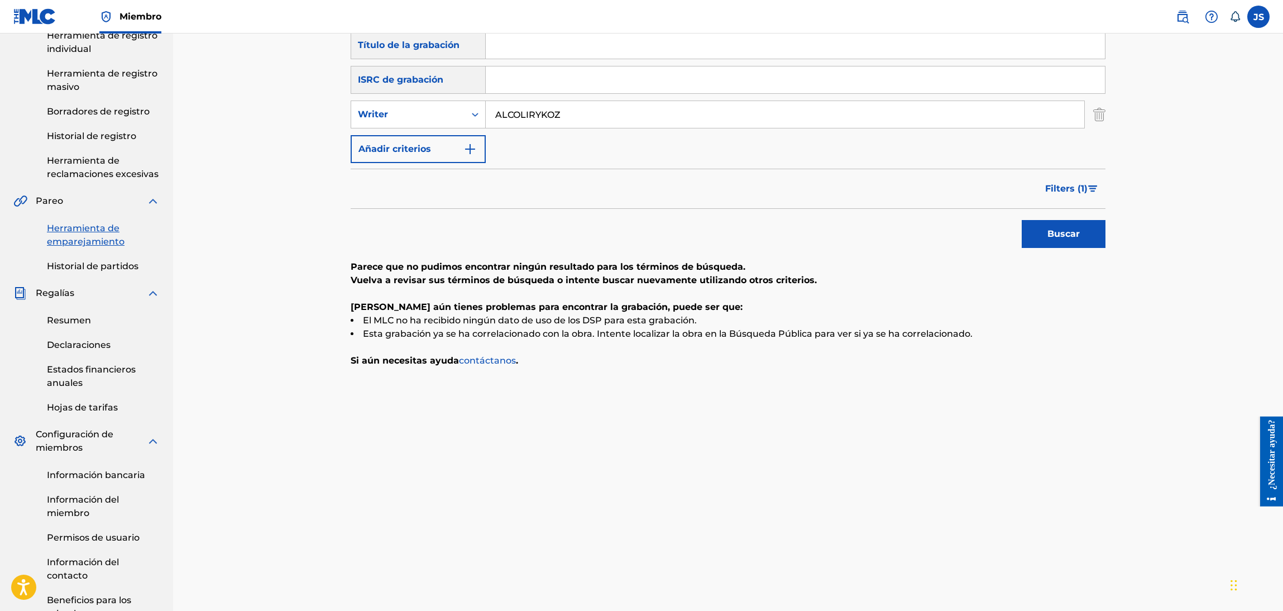
drag, startPoint x: 594, startPoint y: 117, endPoint x: 116, endPoint y: 80, distance: 479.8
click at [127, 81] on main "EDITORIAL MARMAZ Resumen Catalogar Registro de Obras Herramienta de reclamación…" at bounding box center [641, 249] width 1283 height 767
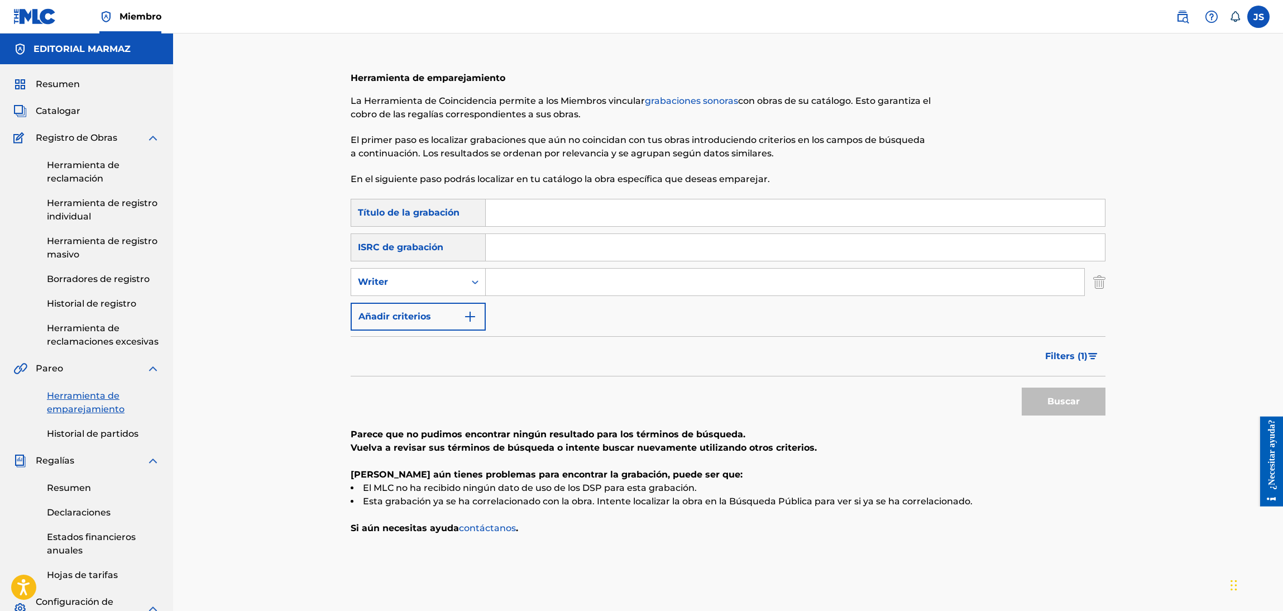
click at [505, 252] on input "Formulario de búsqueda" at bounding box center [795, 247] width 619 height 27
paste input "QMDA62585201"
type input "QMDA62585201"
click at [517, 388] on div "Buscar" at bounding box center [728, 398] width 755 height 45
click at [1042, 419] on div "Buscar" at bounding box center [1060, 398] width 89 height 45
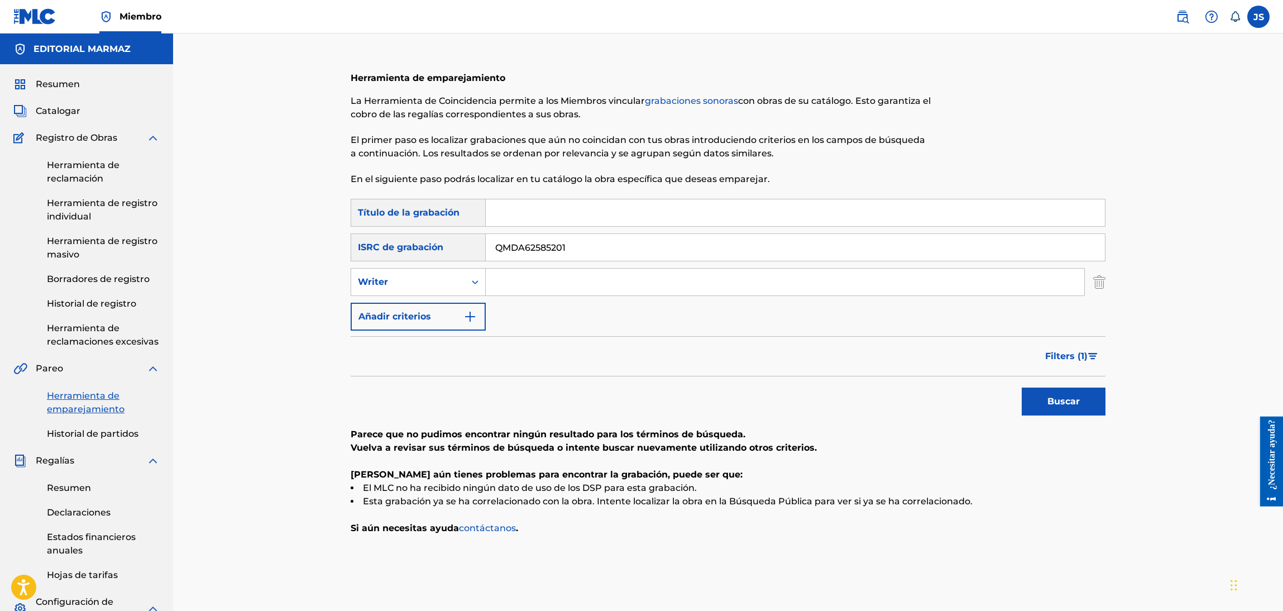
click at [1056, 408] on font "Buscar" at bounding box center [1063, 401] width 32 height 13
click at [533, 210] on input "Formulario de búsqueda" at bounding box center [795, 212] width 619 height 27
paste input "KIRPA HECHICERA"
type input "KIRPA HECHICERA"
click at [771, 108] on p "La Herramienta de Coincidencia permite a los Miembros vincular grabaciones sono…" at bounding box center [641, 107] width 581 height 27
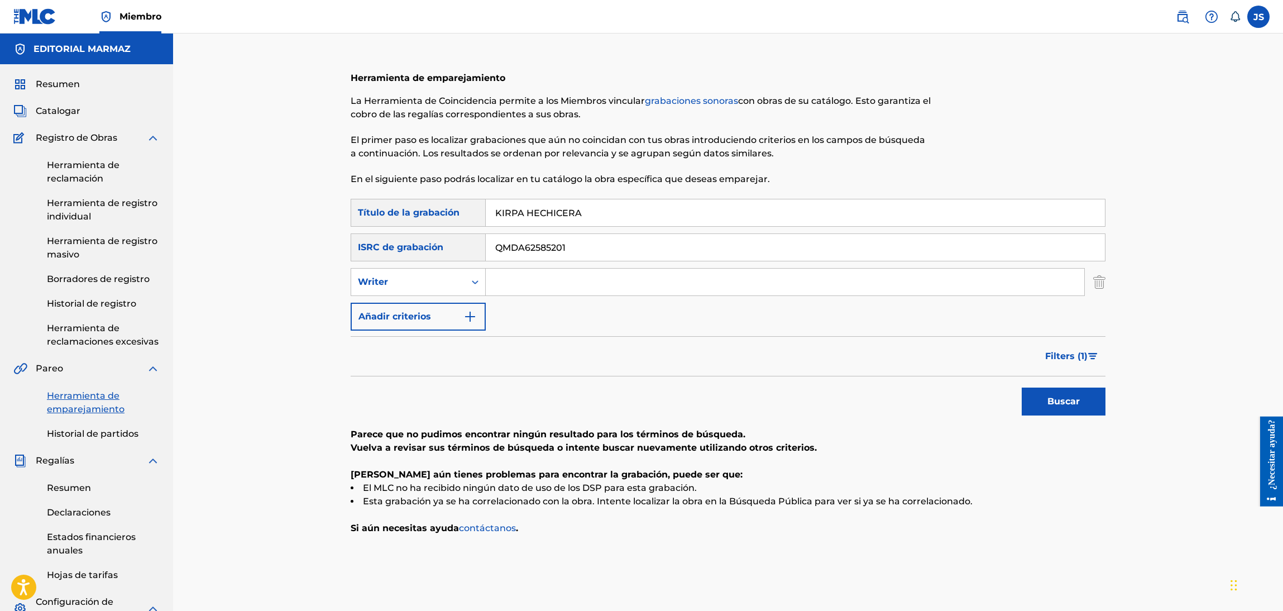
drag, startPoint x: 642, startPoint y: 256, endPoint x: 266, endPoint y: 279, distance: 377.4
click at [302, 272] on div "Herramienta de emparejamiento La Herramienta de Coincidencia permite a los Miem…" at bounding box center [728, 416] width 1110 height 767
drag, startPoint x: 244, startPoint y: 204, endPoint x: 428, endPoint y: 169, distance: 187.5
click at [232, 208] on div "Herramienta de emparejamiento La Herramienta de Coincidencia permite a los Miem…" at bounding box center [728, 416] width 1110 height 767
paste input "PAISAJE NACIONAL"
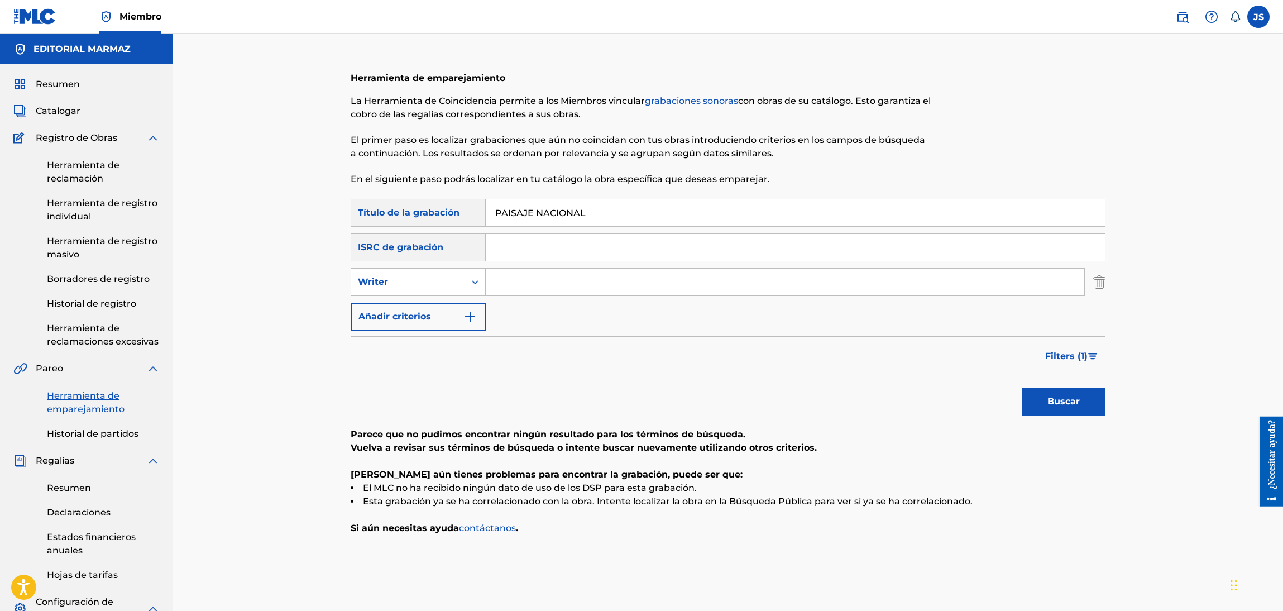
click at [916, 157] on p "El primer paso es localizar grabaciones que aún no coincidan con tus obras intr…" at bounding box center [641, 146] width 581 height 27
click at [1093, 409] on button "Buscar" at bounding box center [1063, 401] width 84 height 28
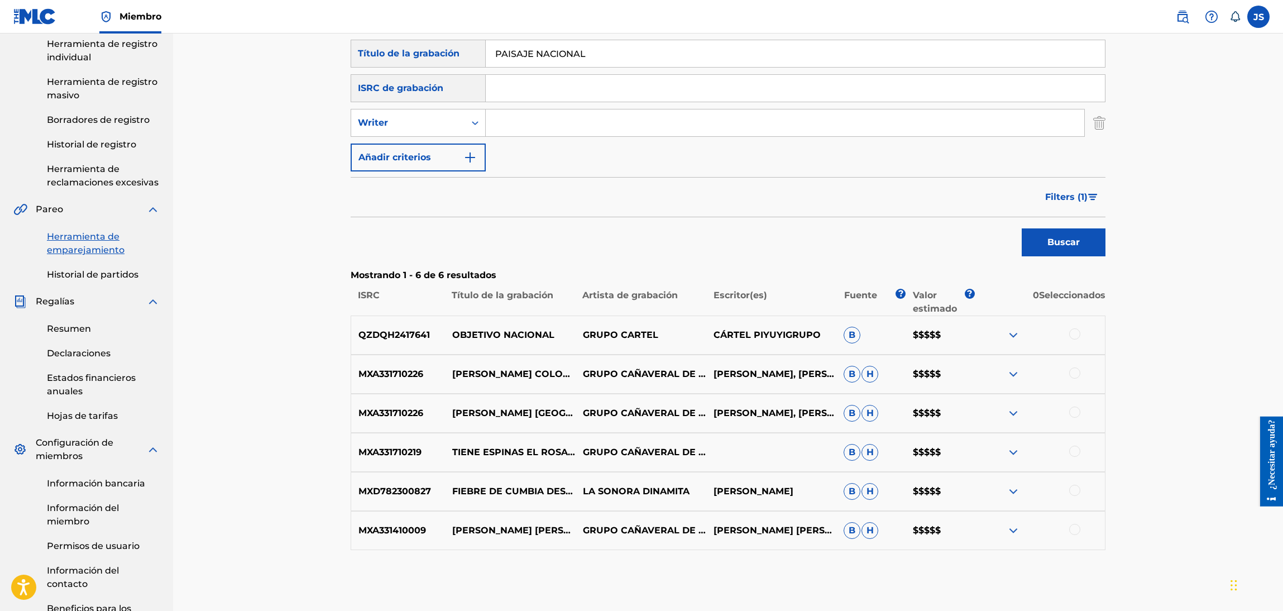
scroll to position [167, 0]
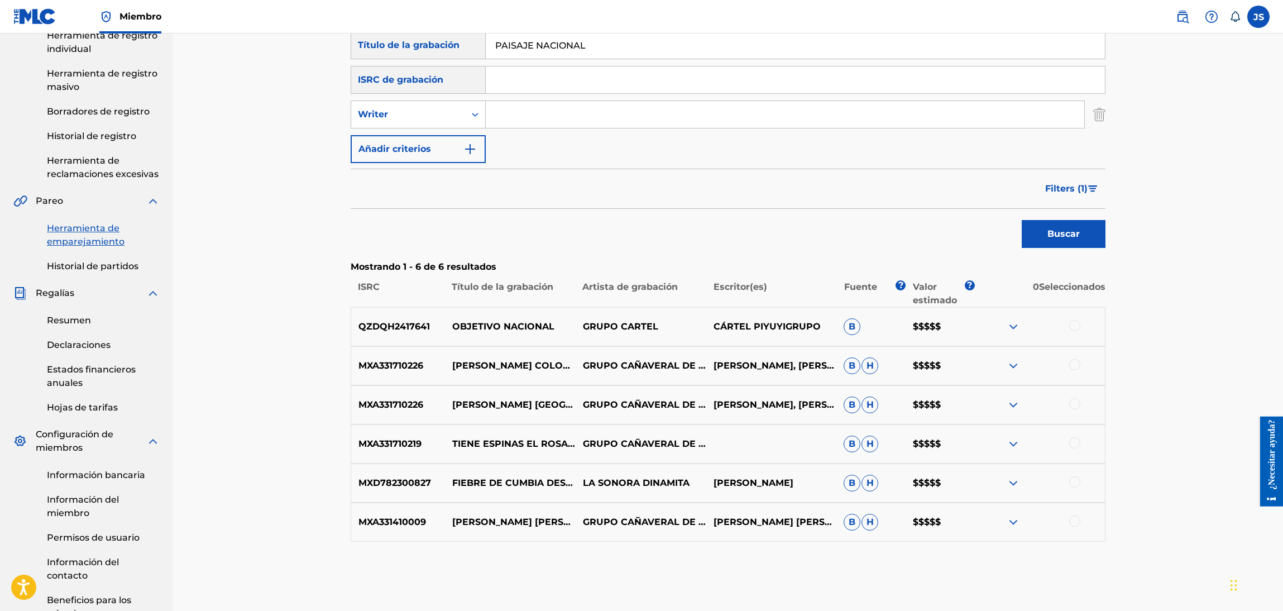
drag, startPoint x: 608, startPoint y: 37, endPoint x: 150, endPoint y: 78, distance: 460.1
click at [172, 61] on main "EDITORIAL MARMAZ Resumen Catalogar Registro de Obras Herramienta de reclamación…" at bounding box center [641, 249] width 1283 height 767
type input "MIRA MAMI"
click at [514, 118] on input "Formulario de búsqueda" at bounding box center [785, 114] width 598 height 27
type input "JEIICY"
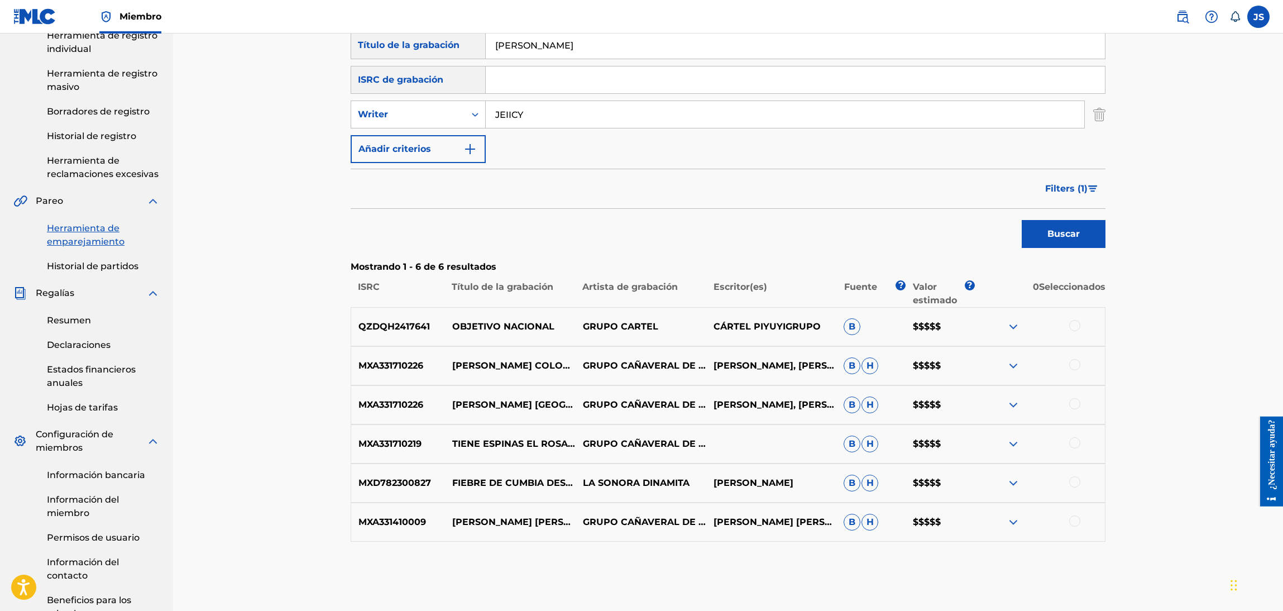
click at [1021, 220] on button "Buscar" at bounding box center [1063, 234] width 84 height 28
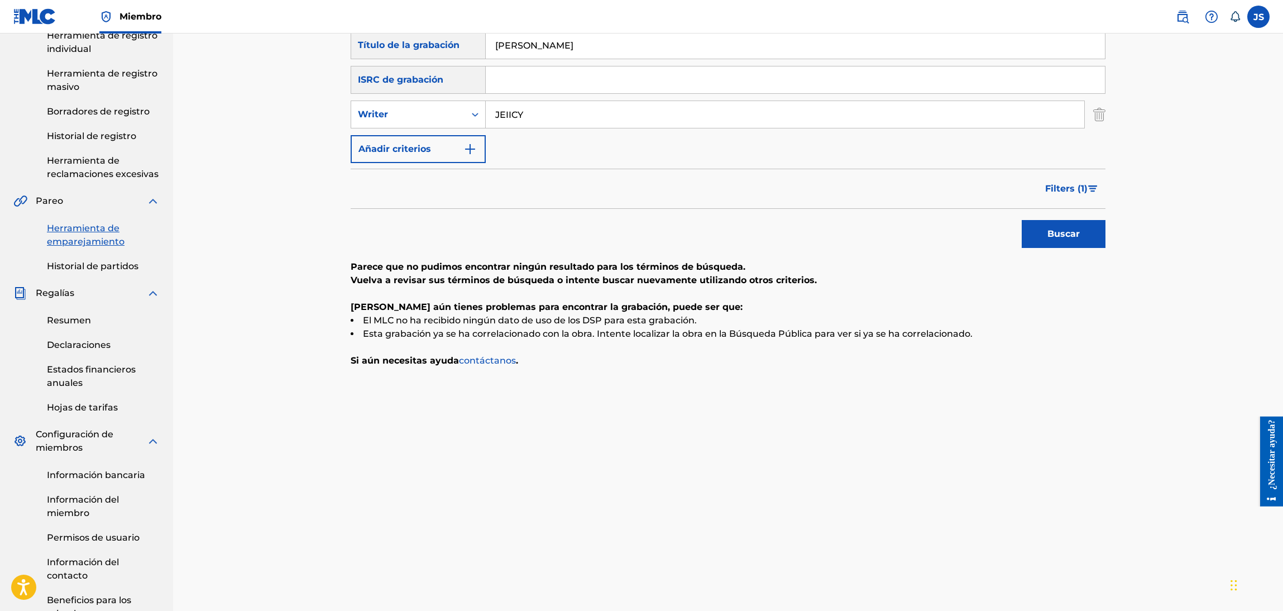
scroll to position [84, 0]
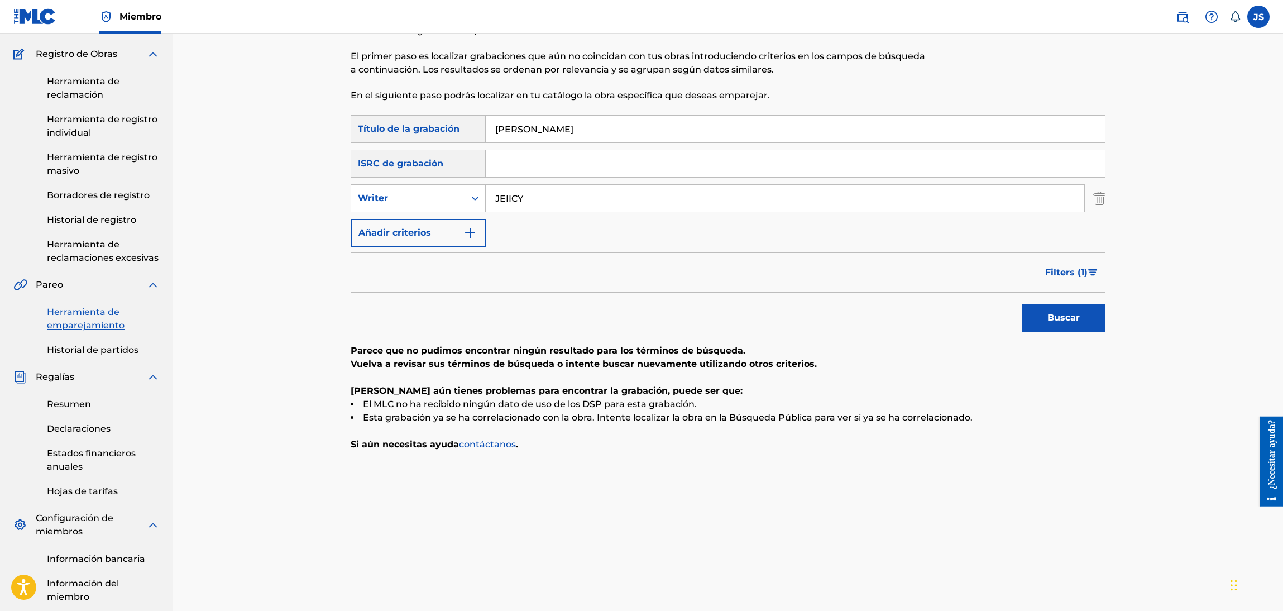
drag, startPoint x: 567, startPoint y: 128, endPoint x: 373, endPoint y: 132, distance: 194.3
click at [373, 132] on div "Búsqueda con criterios ed4f41ea-1041-41ad-989c-f54a6ecb7696 Título de la grabac…" at bounding box center [728, 129] width 755 height 28
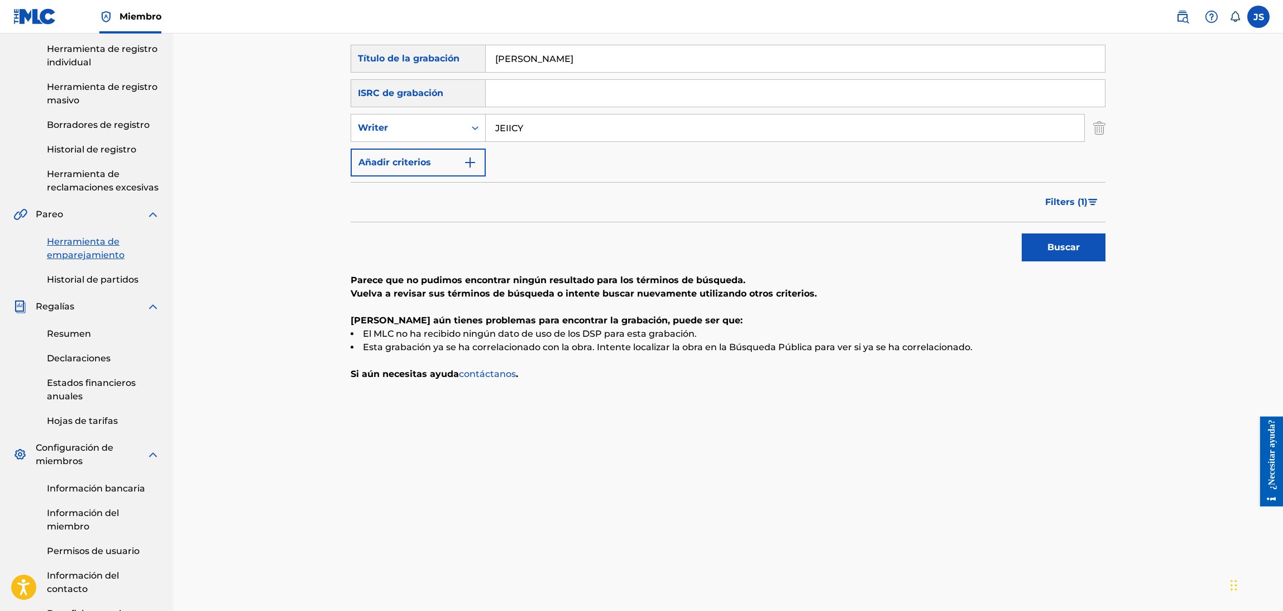
scroll to position [167, 0]
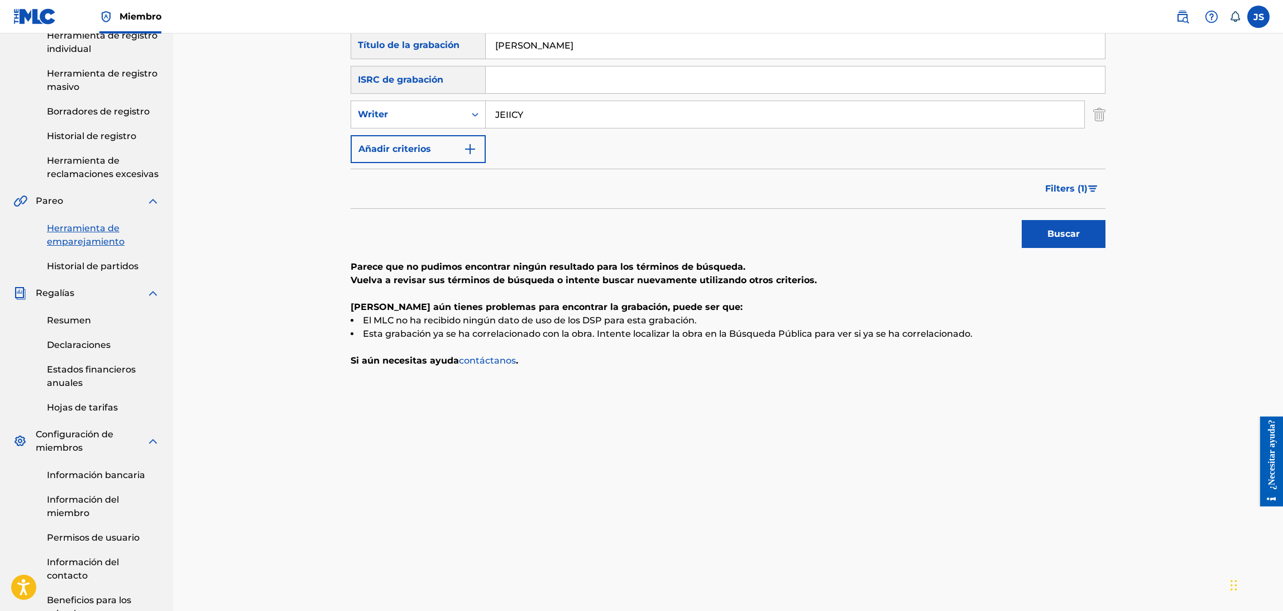
click at [1079, 236] on font "Buscar" at bounding box center [1063, 233] width 32 height 11
drag, startPoint x: 550, startPoint y: 80, endPoint x: 544, endPoint y: 83, distance: 6.7
click at [549, 80] on input "Formulario de búsqueda" at bounding box center [795, 79] width 619 height 27
paste input "QZGLM2398419"
type input "QZGLM2398419"
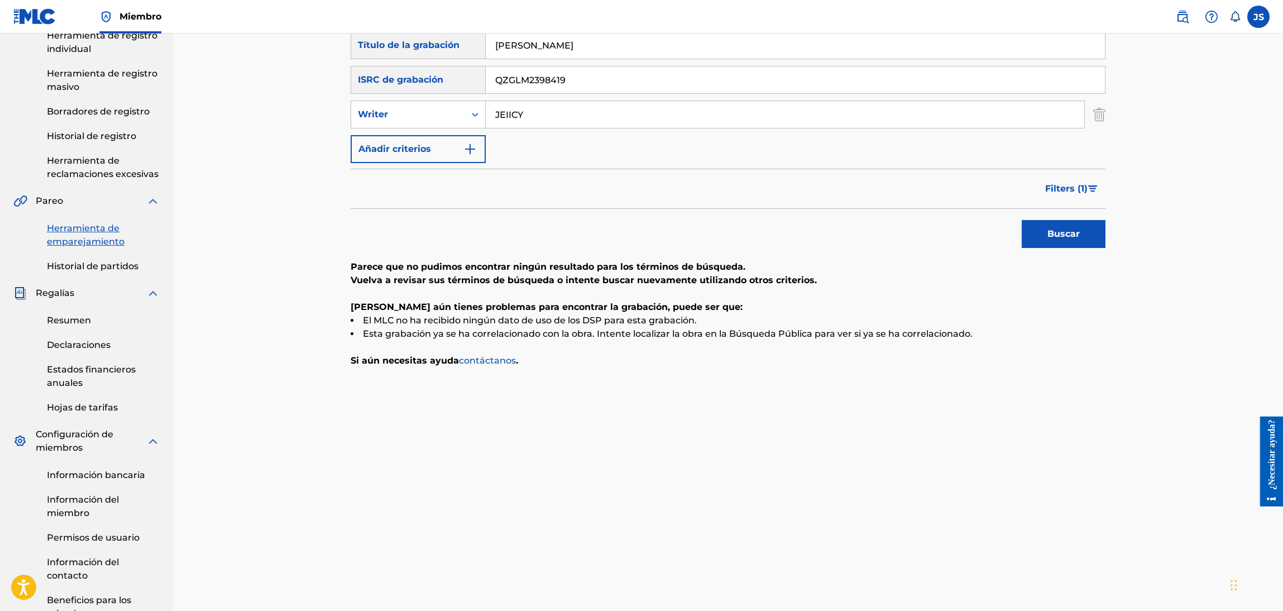
drag, startPoint x: 584, startPoint y: 50, endPoint x: 159, endPoint y: 84, distance: 426.7
click at [166, 84] on main "EDITORIAL MARMAZ Resumen Catalogar Registro de Obras Herramienta de reclamación…" at bounding box center [641, 249] width 1283 height 767
drag, startPoint x: 273, startPoint y: 114, endPoint x: 232, endPoint y: 126, distance: 42.8
click at [240, 118] on div "Herramienta de emparejamiento La Herramienta de Coincidencia permite a los Miem…" at bounding box center [728, 249] width 1110 height 767
click at [1021, 220] on button "Buscar" at bounding box center [1063, 234] width 84 height 28
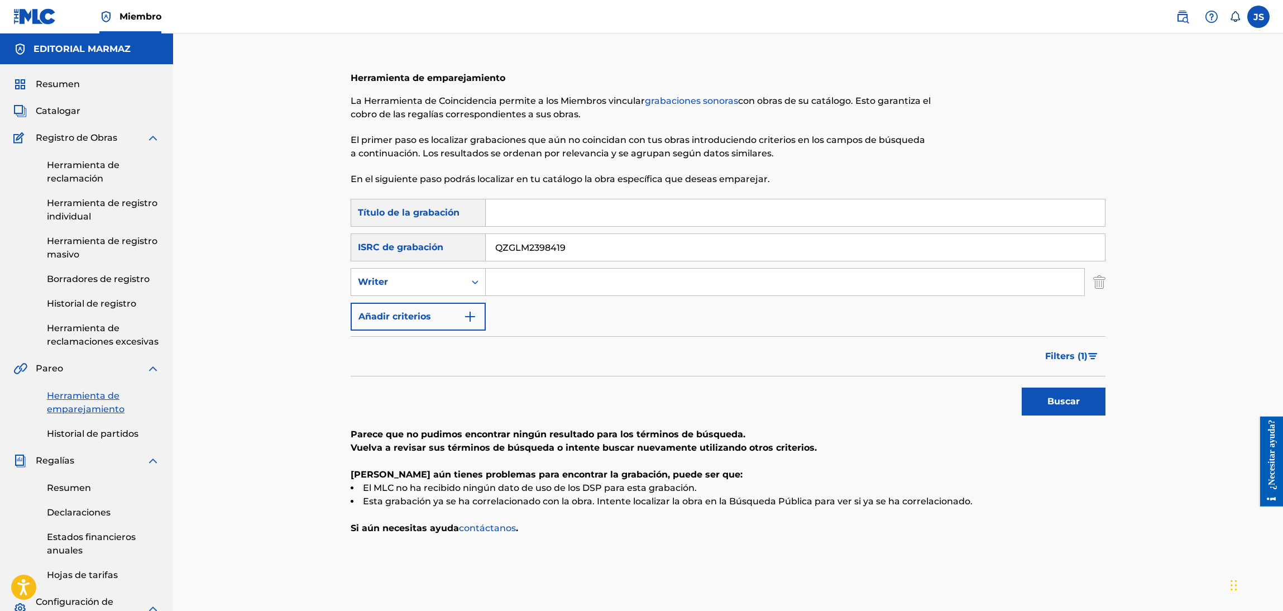
scroll to position [84, 0]
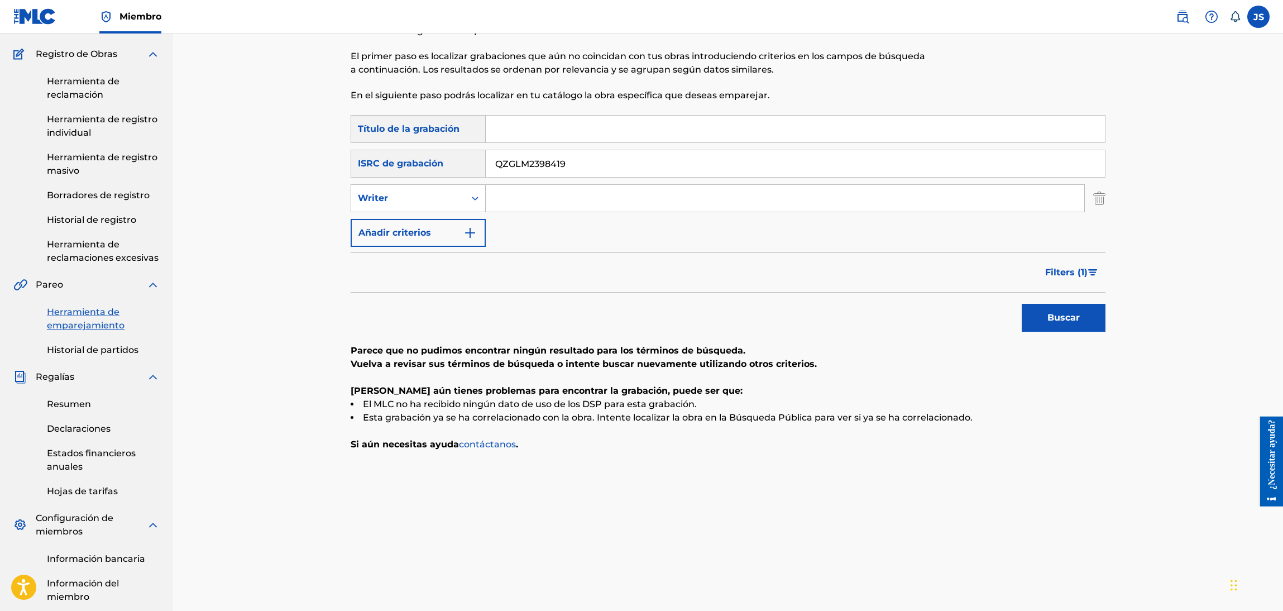
drag, startPoint x: 85, startPoint y: 94, endPoint x: 139, endPoint y: 177, distance: 99.7
click at [84, 94] on font "Herramienta de reclamación" at bounding box center [83, 88] width 73 height 24
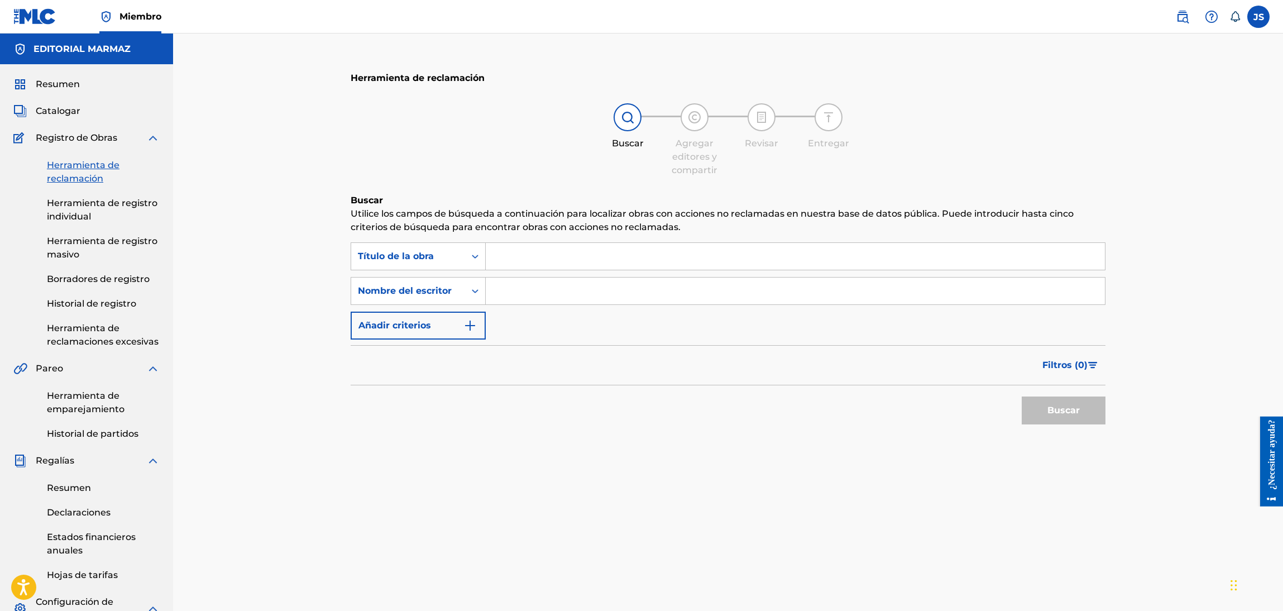
click at [451, 316] on button "Añadir criterios" at bounding box center [418, 325] width 135 height 28
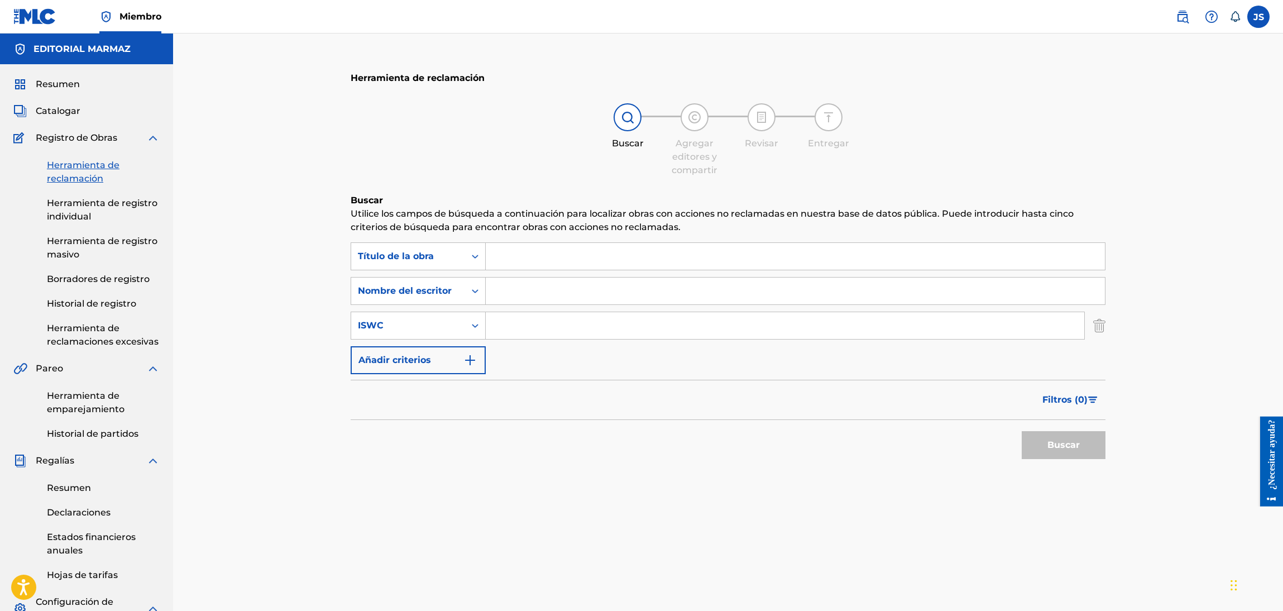
click at [518, 316] on input "Formulario de búsqueda" at bounding box center [785, 325] width 598 height 27
click at [448, 325] on div "ISWC" at bounding box center [408, 325] width 100 height 13
click at [392, 325] on div "ISWC" at bounding box center [408, 325] width 100 height 13
click at [513, 305] on div "Búsqueda con criterios 077ca9ae-9472-4675-b6b7-c4491b523a14 Título de la obra B…" at bounding box center [728, 308] width 755 height 132
click at [523, 323] on input "Formulario de búsqueda" at bounding box center [785, 325] width 598 height 27
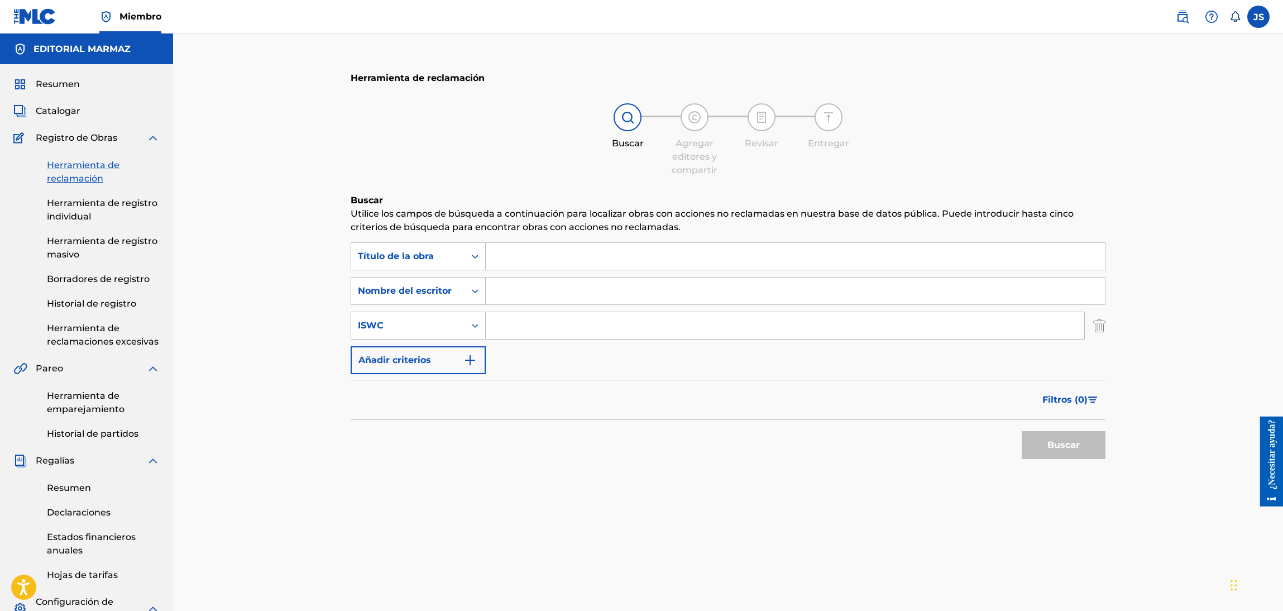
click at [551, 258] on input "Formulario de búsqueda" at bounding box center [795, 256] width 619 height 27
click at [520, 252] on input "Formulario de búsqueda" at bounding box center [795, 256] width 619 height 27
paste input "Mira Mami"
type input "Mira Mami"
click at [508, 293] on input "Formulario de búsqueda" at bounding box center [795, 290] width 619 height 27
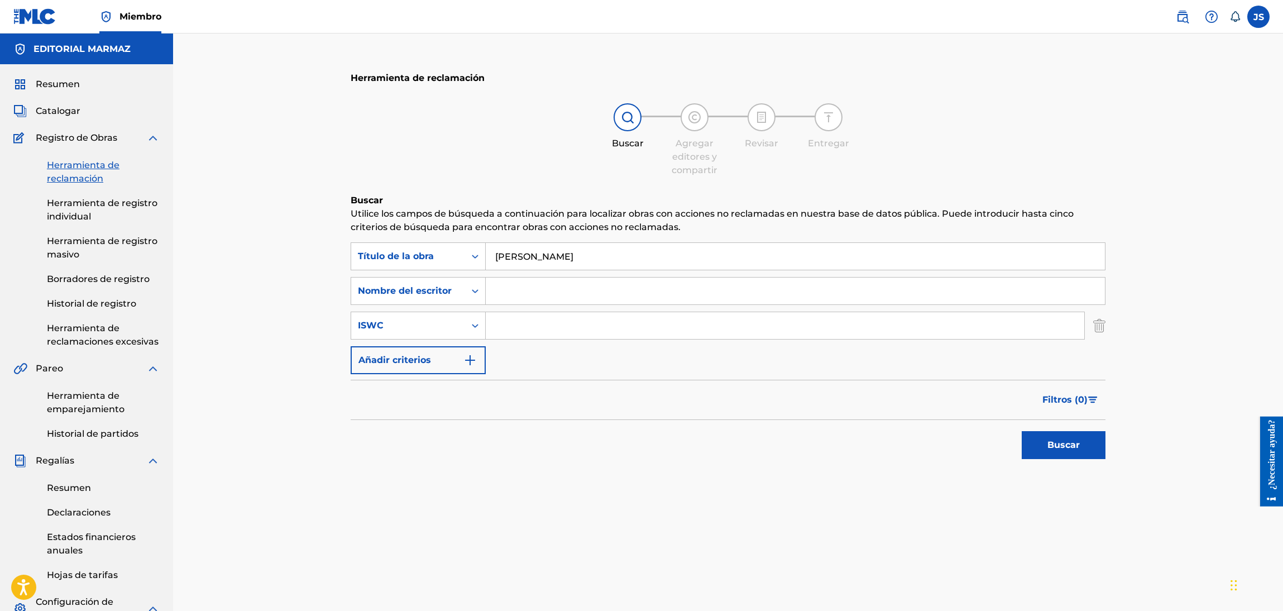
paste input "Jeiicy Z11"
type input "Jeiicy Z11"
click at [798, 373] on form "Búsqueda con criterios 077ca9ae-9472-4675-b6b7-c4491b523a14 Título de la obra M…" at bounding box center [728, 353] width 755 height 222
click at [1046, 445] on button "Buscar" at bounding box center [1063, 445] width 84 height 28
click at [88, 203] on font "Herramienta de registro individual" at bounding box center [102, 210] width 111 height 24
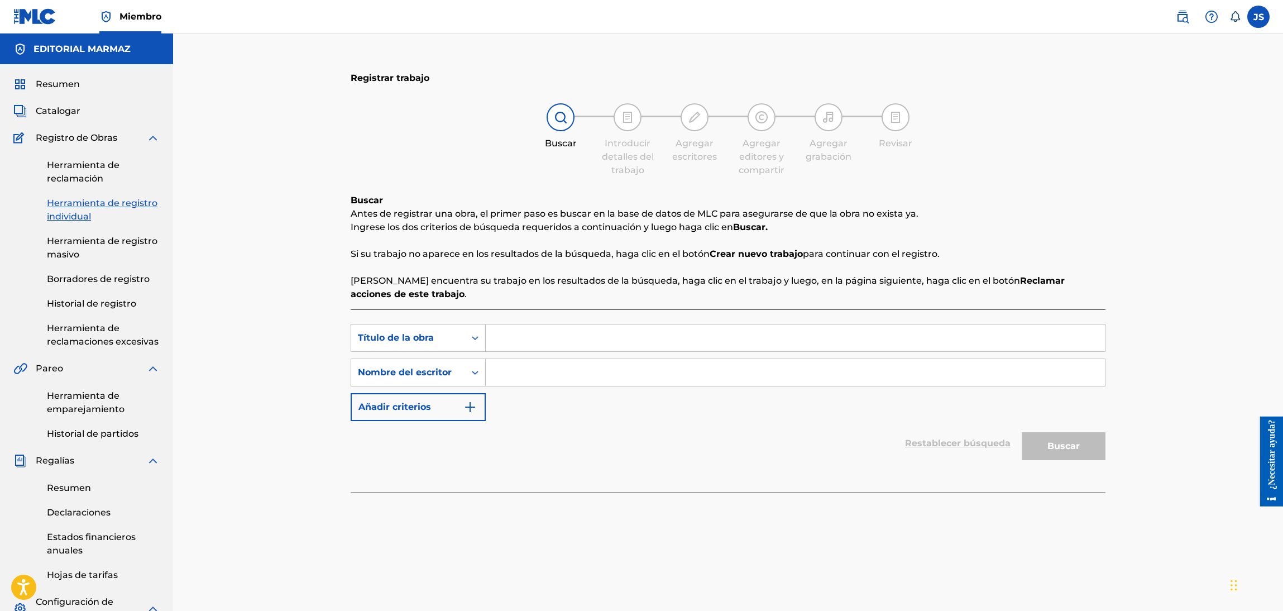
click at [612, 319] on div "Búsqueda con criterios fcea4a03-0160-4683-acc4-221dc356896d Título de la obra B…" at bounding box center [728, 400] width 755 height 183
click at [605, 378] on input "Formulario de búsqueda" at bounding box center [795, 372] width 619 height 27
paste input "Jeiicy Z11"
type input "Jeiicy Z11"
click at [554, 332] on input "Formulario de búsqueda" at bounding box center [795, 337] width 619 height 27
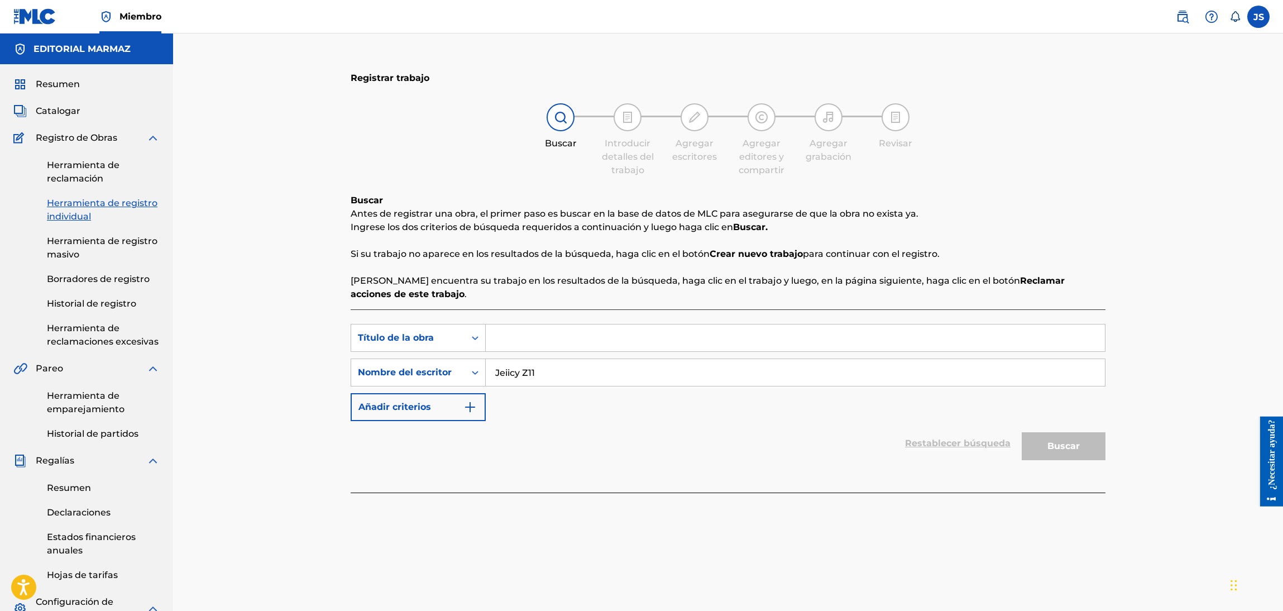
paste input "Mira Mami"
type input "Mira Mami"
click at [773, 281] on font "Si encuentra su trabajo en los resultados de la búsqueda, haga clic en el traba…" at bounding box center [685, 280] width 669 height 11
click at [1050, 443] on font "Buscar" at bounding box center [1063, 445] width 32 height 11
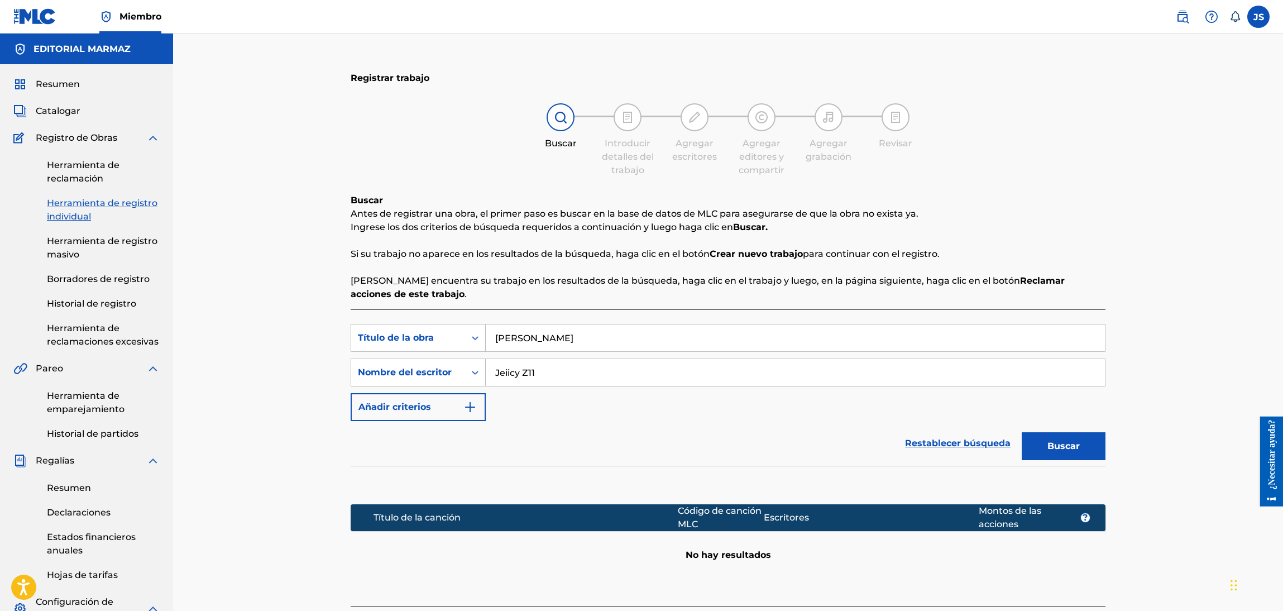
click at [89, 180] on font "Herramienta de reclamación" at bounding box center [83, 172] width 73 height 24
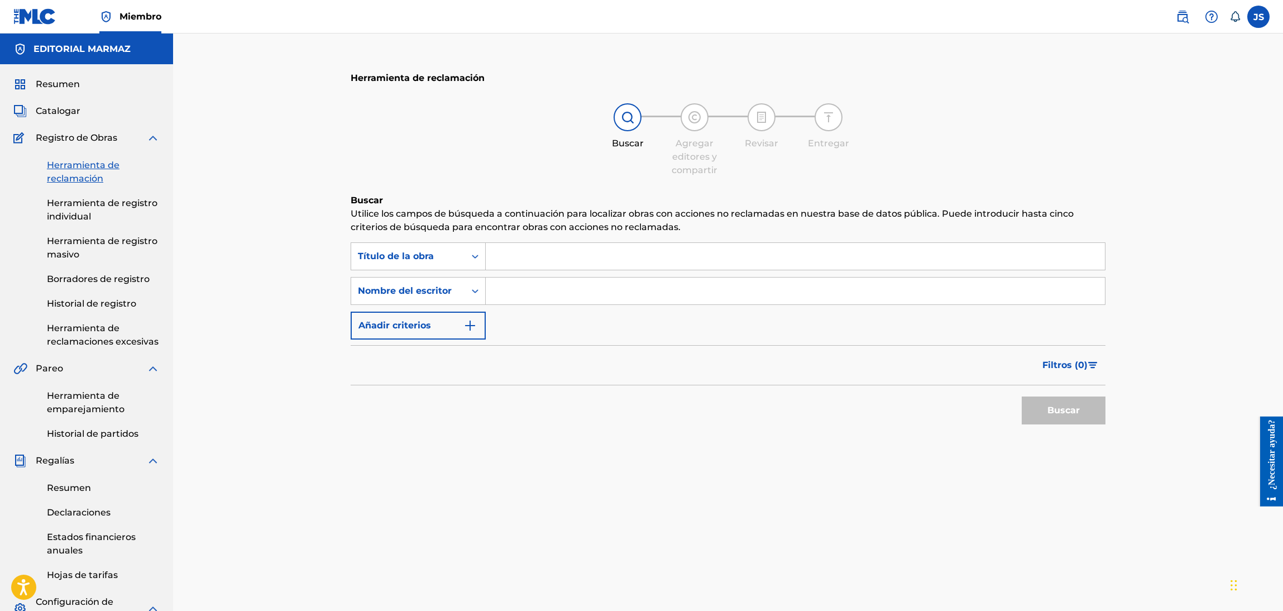
click at [78, 125] on div "Resumen Catalogar Registro de Obras Herramienta de reclamación Herramienta de r…" at bounding box center [86, 432] width 173 height 737
click at [83, 135] on font "Registro de Obras" at bounding box center [76, 137] width 81 height 11
click at [90, 210] on font "Herramienta de registro individual" at bounding box center [102, 210] width 111 height 24
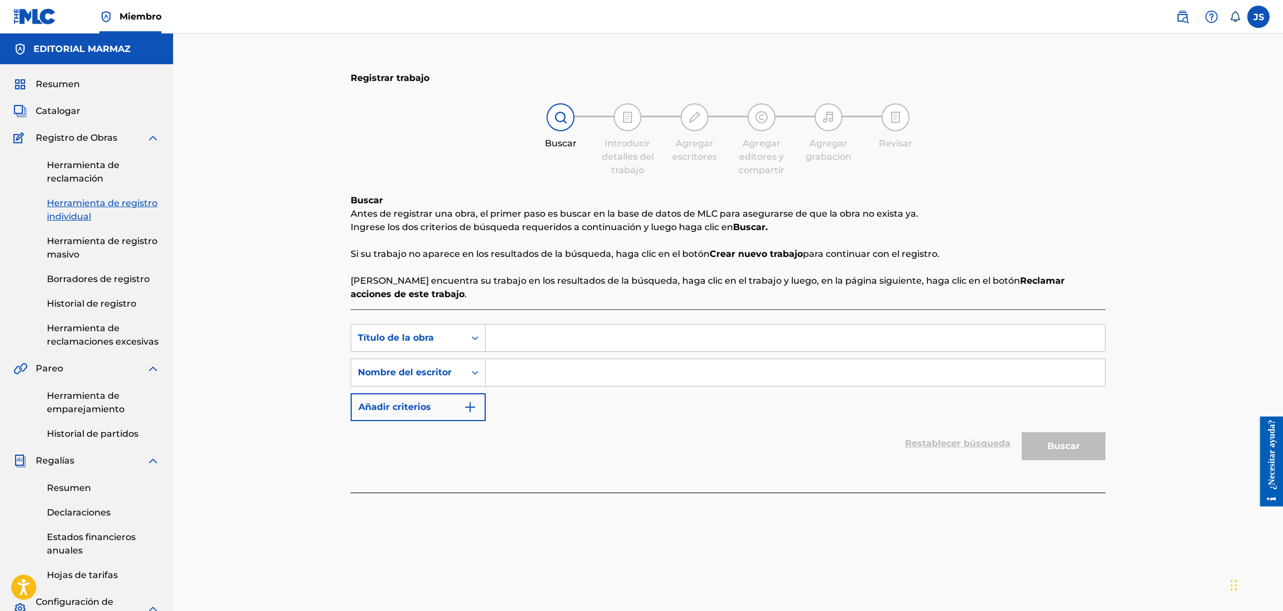
click at [516, 339] on input "Formulario de búsqueda" at bounding box center [795, 337] width 619 height 27
paste input "FR96X2331210"
drag, startPoint x: 569, startPoint y: 335, endPoint x: 320, endPoint y: 329, distance: 248.5
click at [314, 331] on div "Registrar trabajo Buscar Introducir detalles del trabajo Agregar escritores Agr…" at bounding box center [728, 416] width 1110 height 767
paste input "AHORA VA PÁ LOS MISTER"
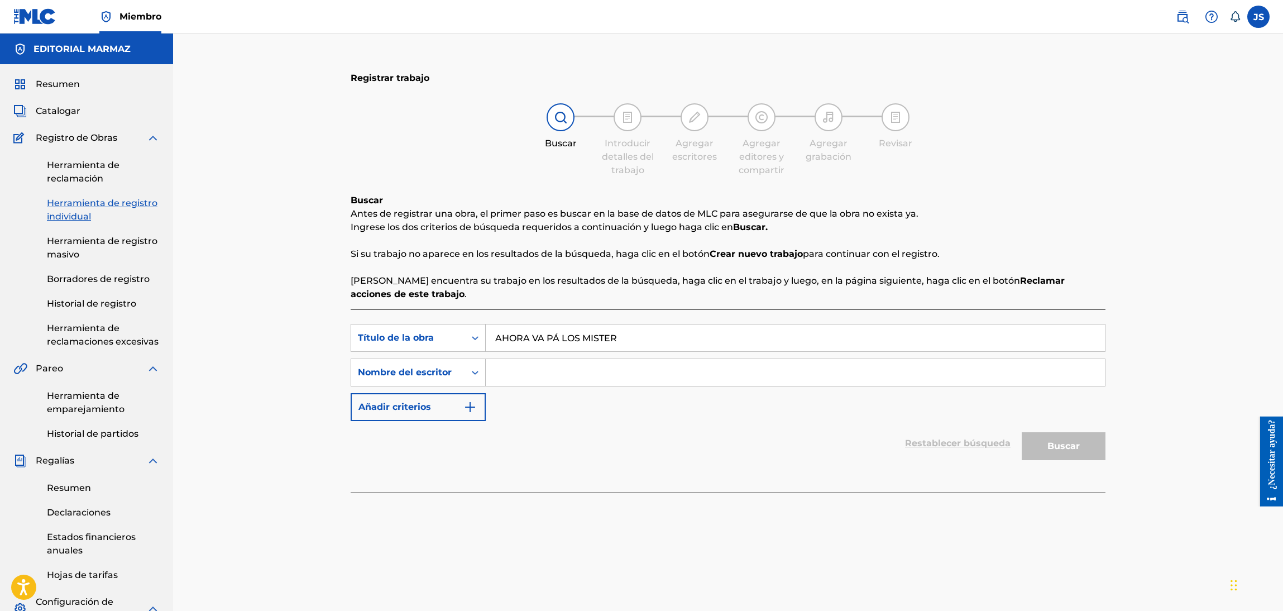
type input "AHORA VA PÁ LOS MISTER"
click at [663, 371] on input "Formulario de búsqueda" at bounding box center [795, 372] width 619 height 27
paste input "[PERSON_NAME]"
type input "[PERSON_NAME]"
click at [641, 462] on div "Restablecer búsqueda Buscar" at bounding box center [728, 443] width 755 height 45
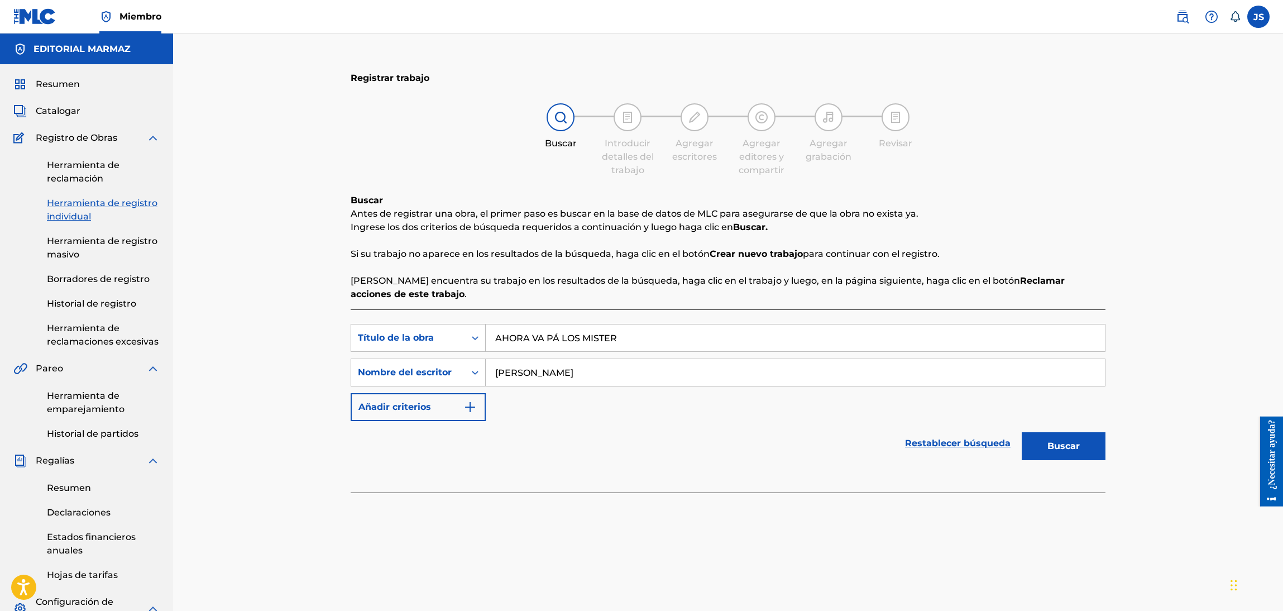
click at [1097, 445] on button "Buscar" at bounding box center [1063, 446] width 84 height 28
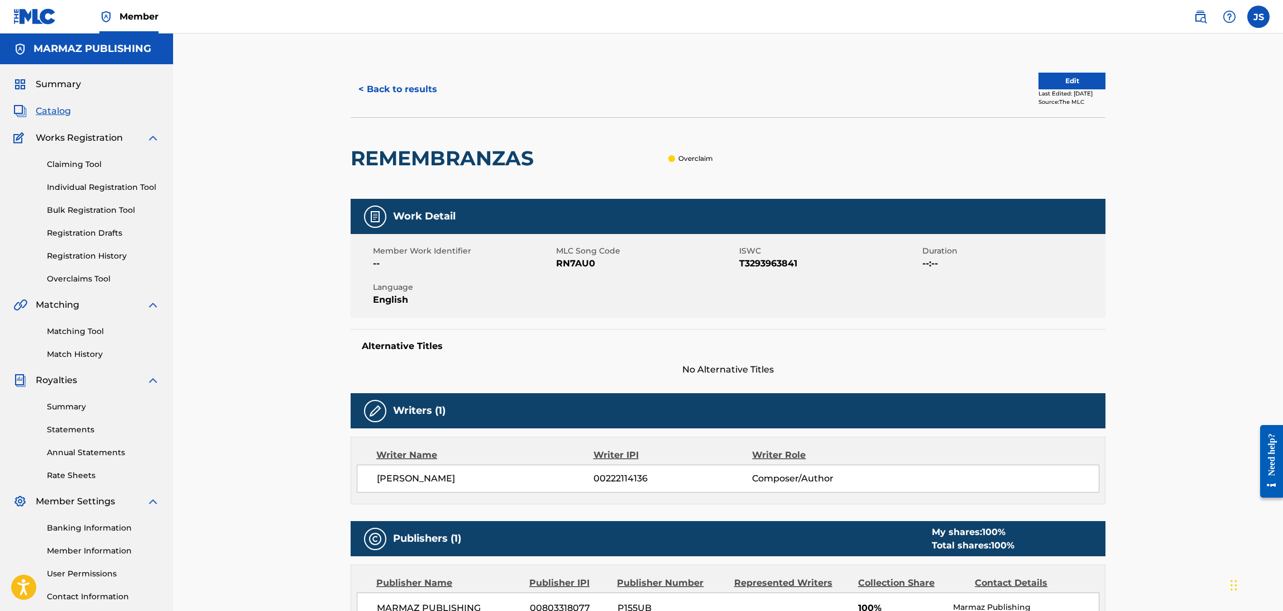
click at [391, 91] on button "< Back to results" at bounding box center [398, 89] width 94 height 28
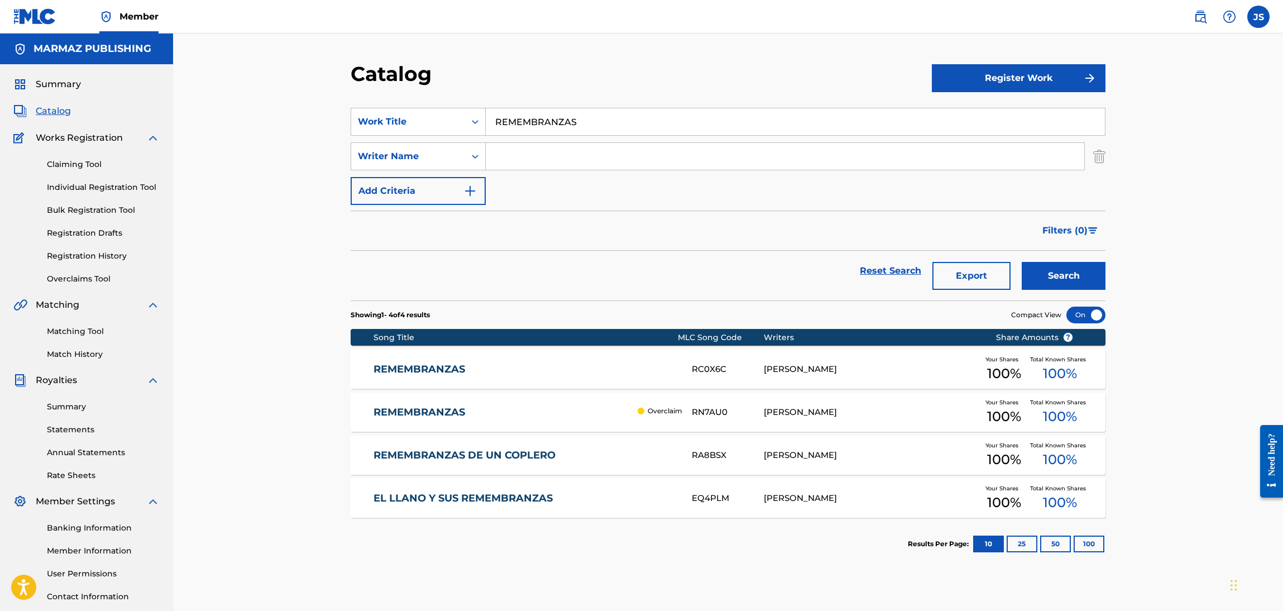
drag, startPoint x: 592, startPoint y: 122, endPoint x: 404, endPoint y: 100, distance: 189.4
click at [404, 100] on section "SearchWithCriteriafed41557-f494-4106-9444-0a3e0ae8a035 Work Title REMEMBRANZAS …" at bounding box center [728, 197] width 755 height 206
paste input "LLANERO NO ES TODO AQUEL"
type input "LLANERO NO ES TODO AQUEL"
click at [581, 78] on div "Catalog" at bounding box center [641, 77] width 581 height 33
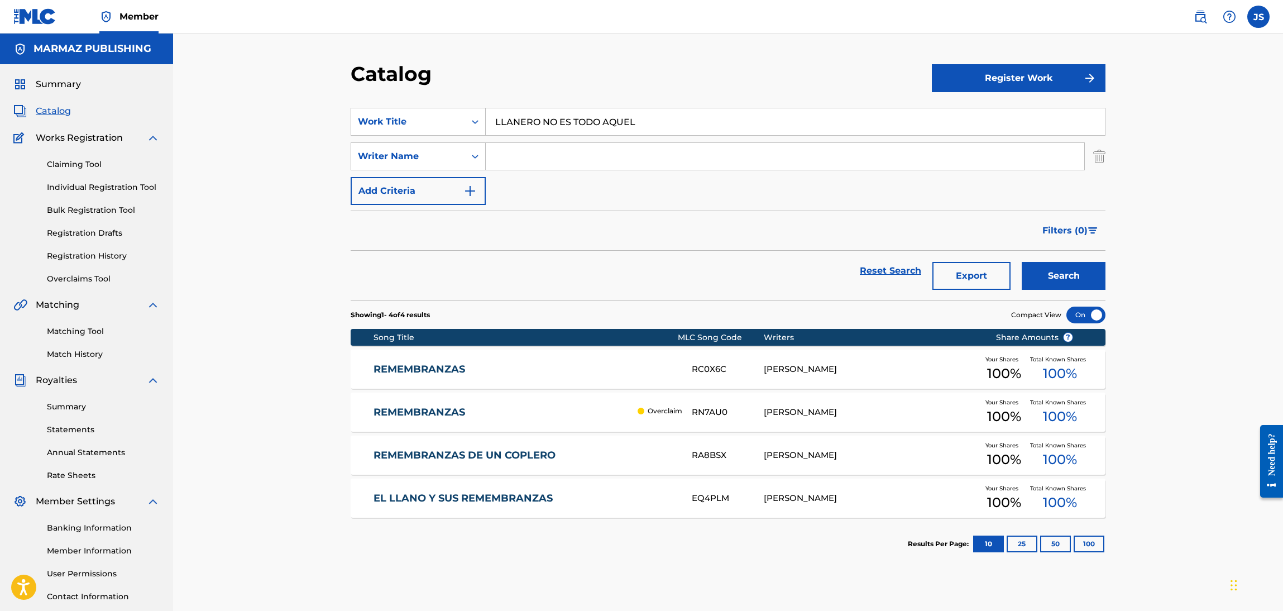
click at [621, 149] on input "Search Form" at bounding box center [785, 156] width 598 height 27
paste input "[PERSON_NAME]"
type input "[PERSON_NAME]"
click at [1087, 285] on button "Search" at bounding box center [1063, 276] width 84 height 28
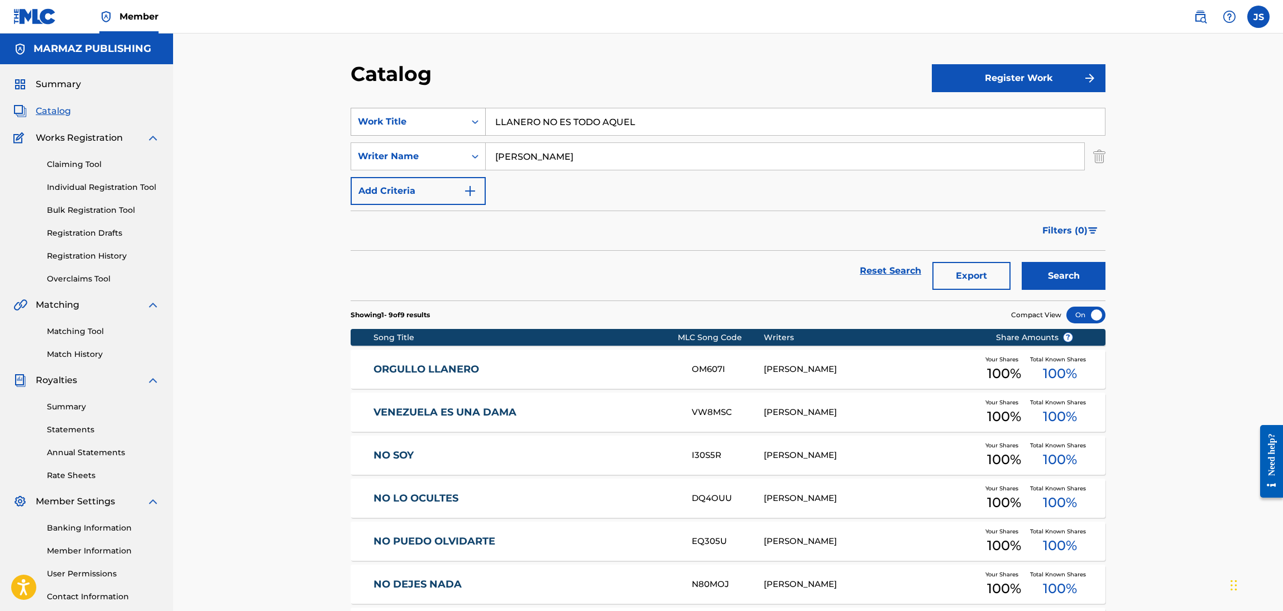
click at [443, 125] on div "Work Title" at bounding box center [408, 121] width 100 height 13
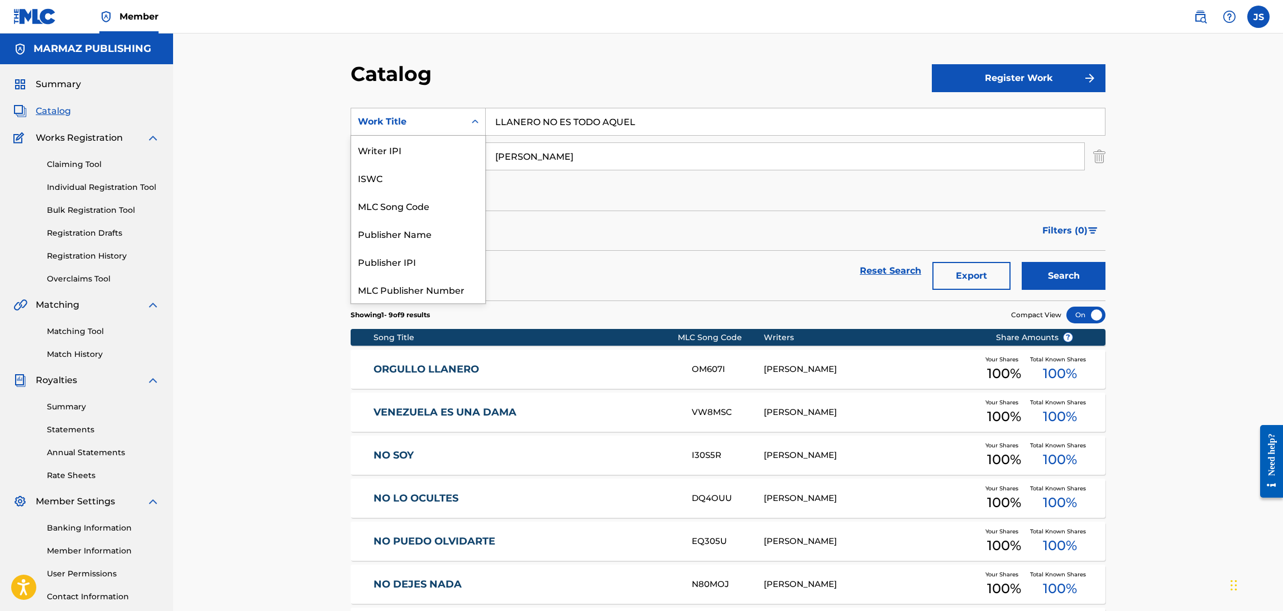
scroll to position [152, 0]
click at [394, 252] on div "ISRC" at bounding box center [418, 261] width 134 height 28
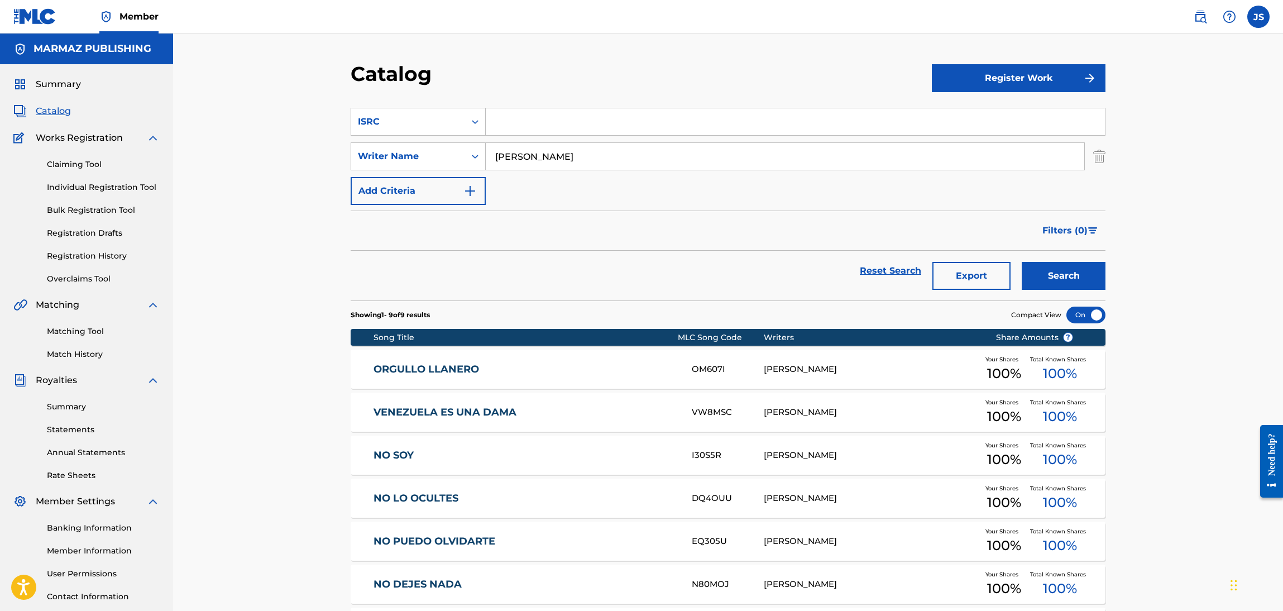
click at [530, 117] on input "Search Form" at bounding box center [795, 121] width 619 height 27
paste input "QZNJX2043677"
type input "QZNJX2043677"
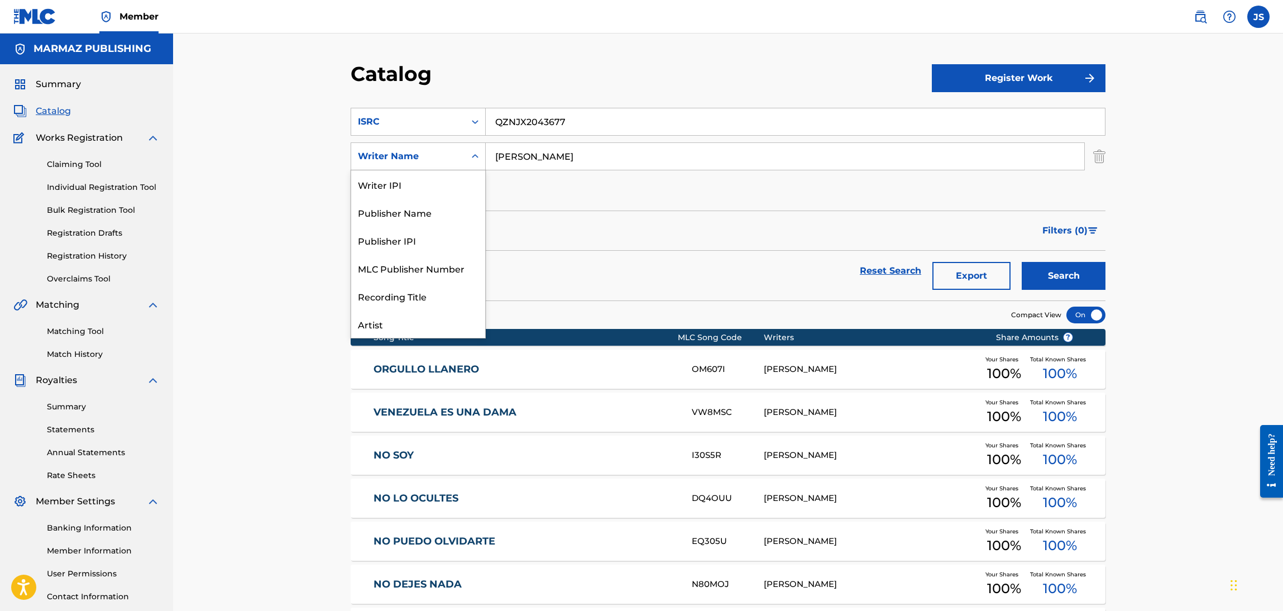
click at [448, 151] on div "Writer Name" at bounding box center [408, 156] width 100 height 13
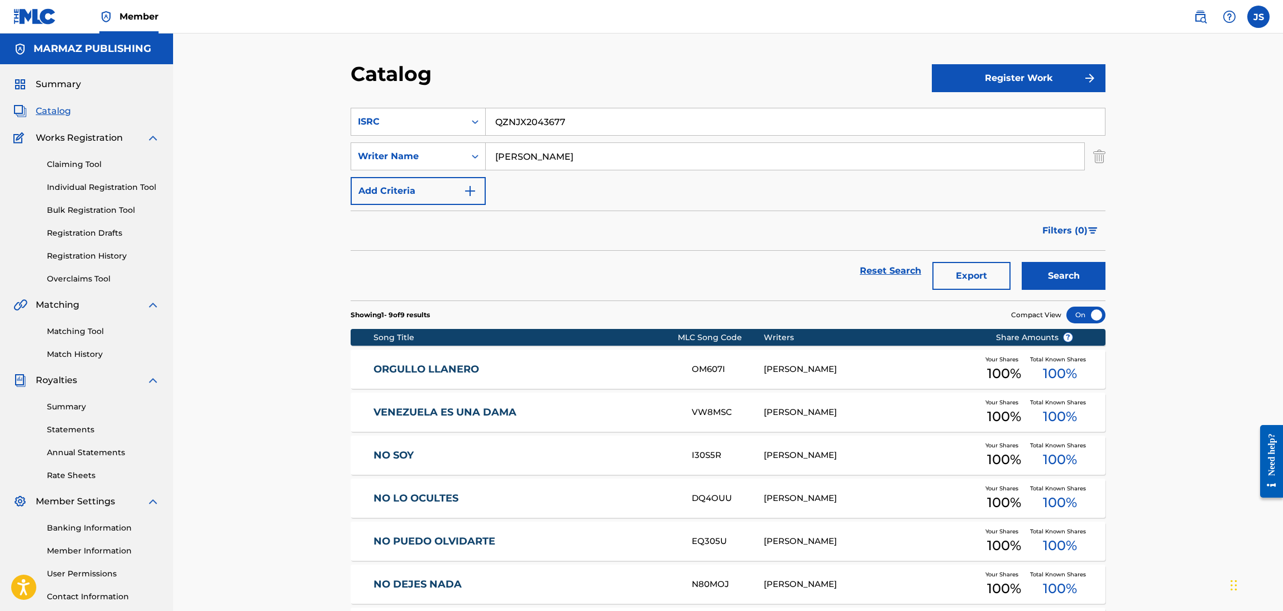
drag, startPoint x: 611, startPoint y: 159, endPoint x: 319, endPoint y: 151, distance: 292.0
click at [319, 151] on div "Catalog Register Work SearchWithCriteria1a7c16a1-83be-4dda-b81d-ac54350c9697 IS…" at bounding box center [728, 408] width 1110 height 751
click at [1021, 262] on button "Search" at bounding box center [1063, 276] width 84 height 28
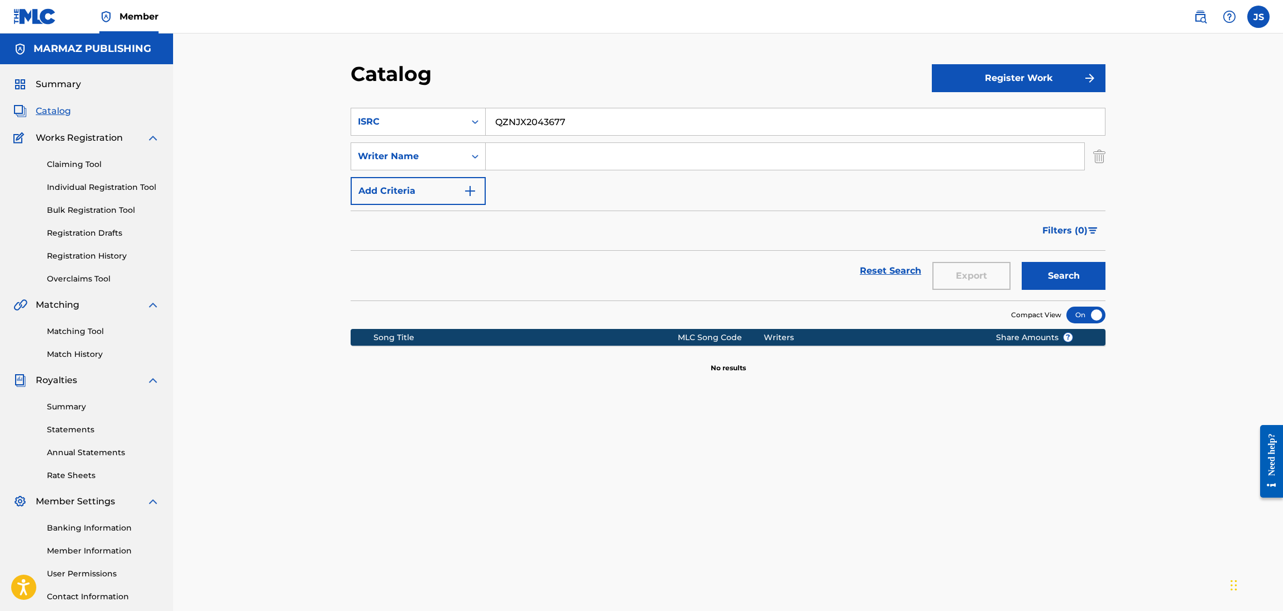
drag, startPoint x: 569, startPoint y: 123, endPoint x: 390, endPoint y: 102, distance: 179.9
click at [390, 102] on section "SearchWithCriteria1a7c16a1-83be-4dda-b81d-ac54350c9697 ISRC QZNJX2043677 Search…" at bounding box center [728, 197] width 755 height 206
paste input "TIERRA SAGRADA"
type input "TIERRA SAGRADA"
click at [418, 130] on div "ISRC" at bounding box center [408, 121] width 114 height 21
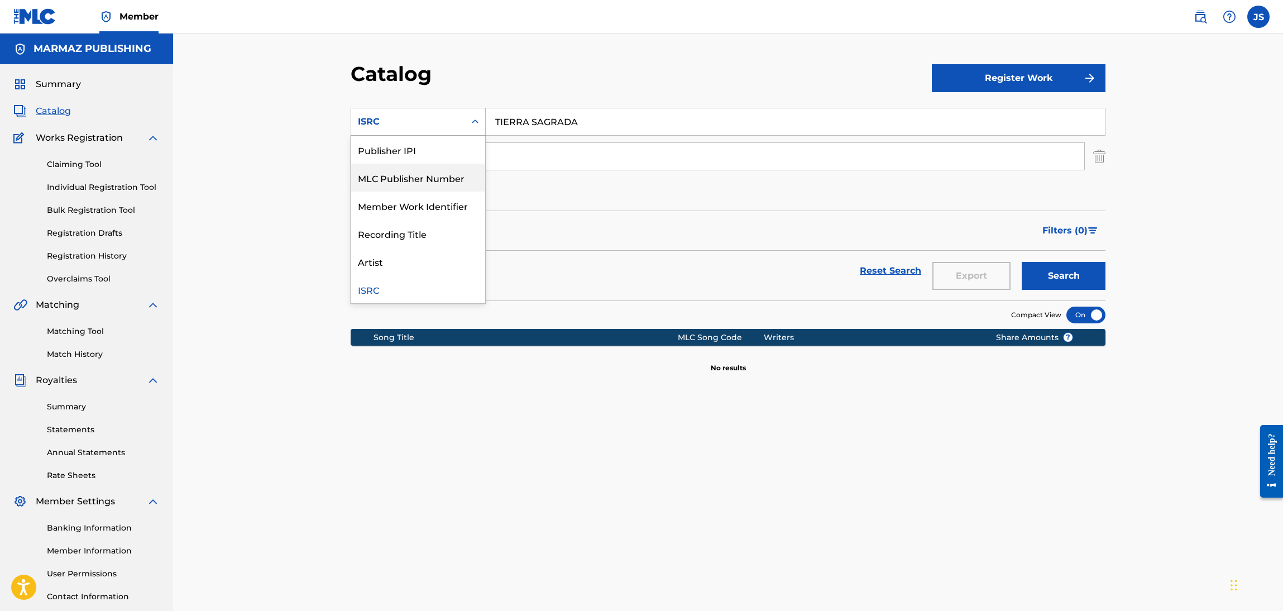
scroll to position [0, 0]
click at [390, 155] on div "Work Title" at bounding box center [418, 150] width 134 height 28
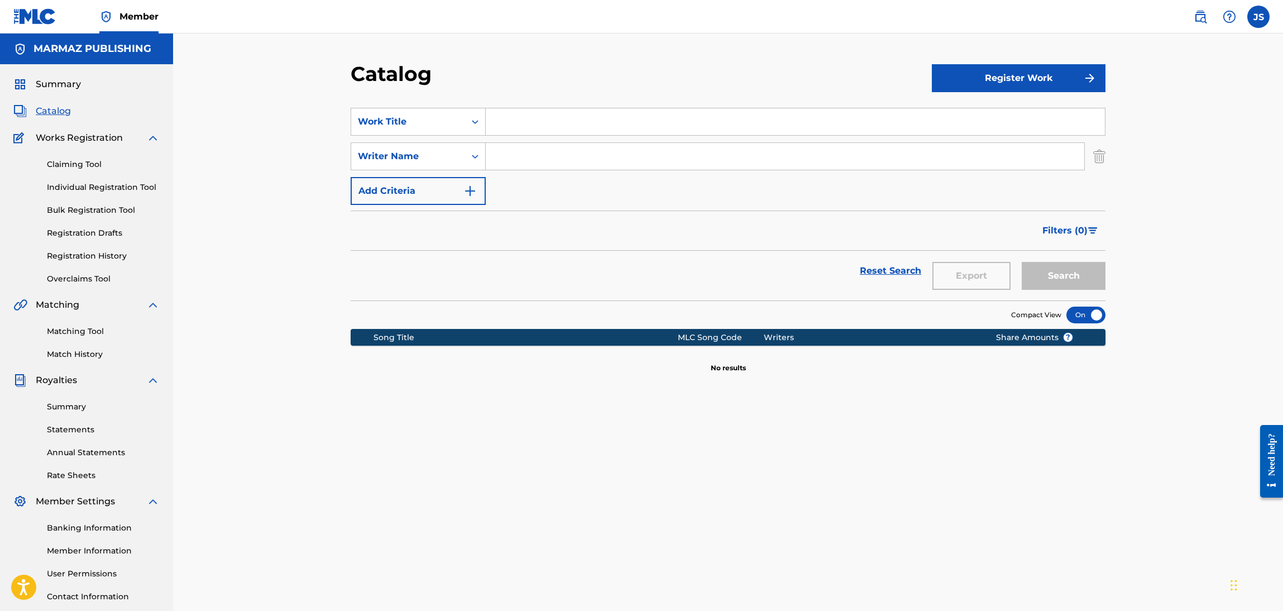
click at [565, 127] on input "Search Form" at bounding box center [795, 121] width 619 height 27
paste input "TIERRA SAGRADA"
type input "TIERRA SAGRADA"
click at [574, 82] on div "Catalog" at bounding box center [641, 77] width 581 height 33
click at [605, 161] on input "Search Form" at bounding box center [785, 156] width 598 height 27
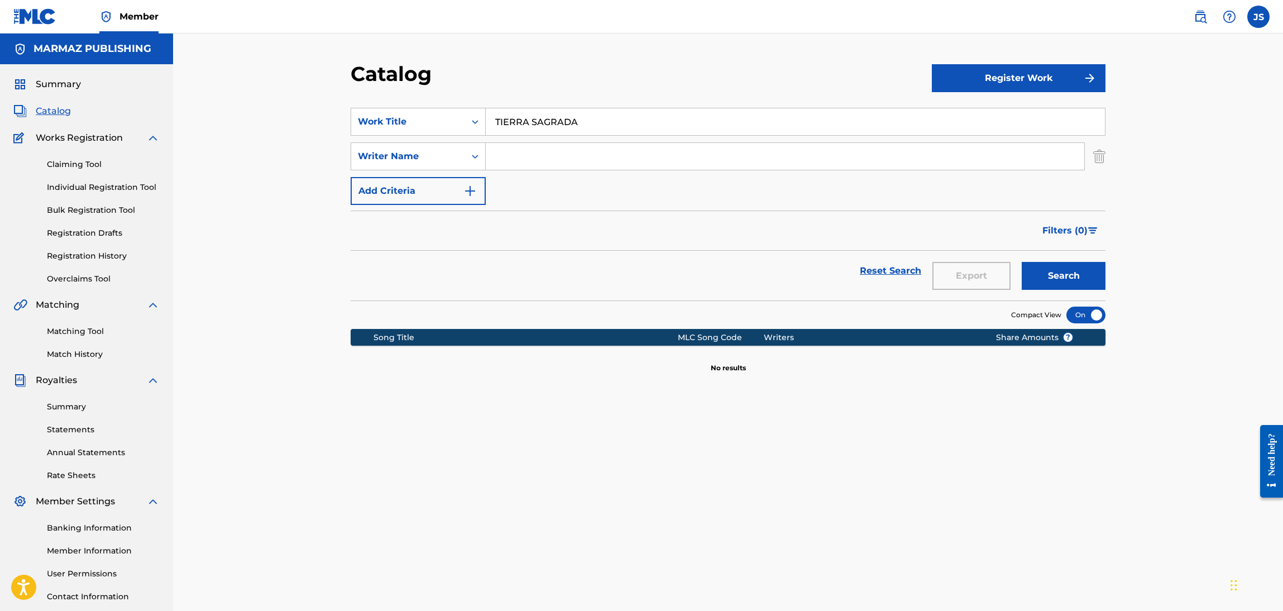
paste input "[PERSON_NAME]"
type input "[PERSON_NAME]"
drag, startPoint x: 580, startPoint y: 258, endPoint x: 734, endPoint y: 265, distance: 153.6
click at [581, 260] on div "Reset Search Export Search" at bounding box center [728, 271] width 755 height 40
click at [1070, 278] on button "Search" at bounding box center [1063, 276] width 84 height 28
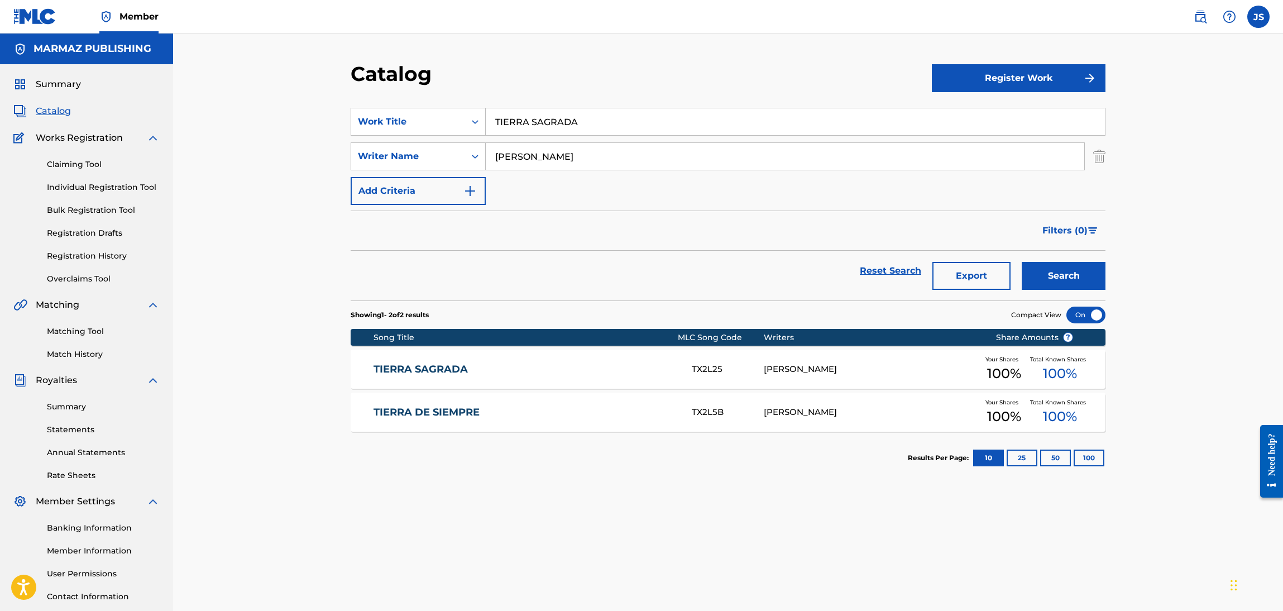
click at [427, 363] on link "TIERRA SAGRADA" at bounding box center [525, 369] width 304 height 13
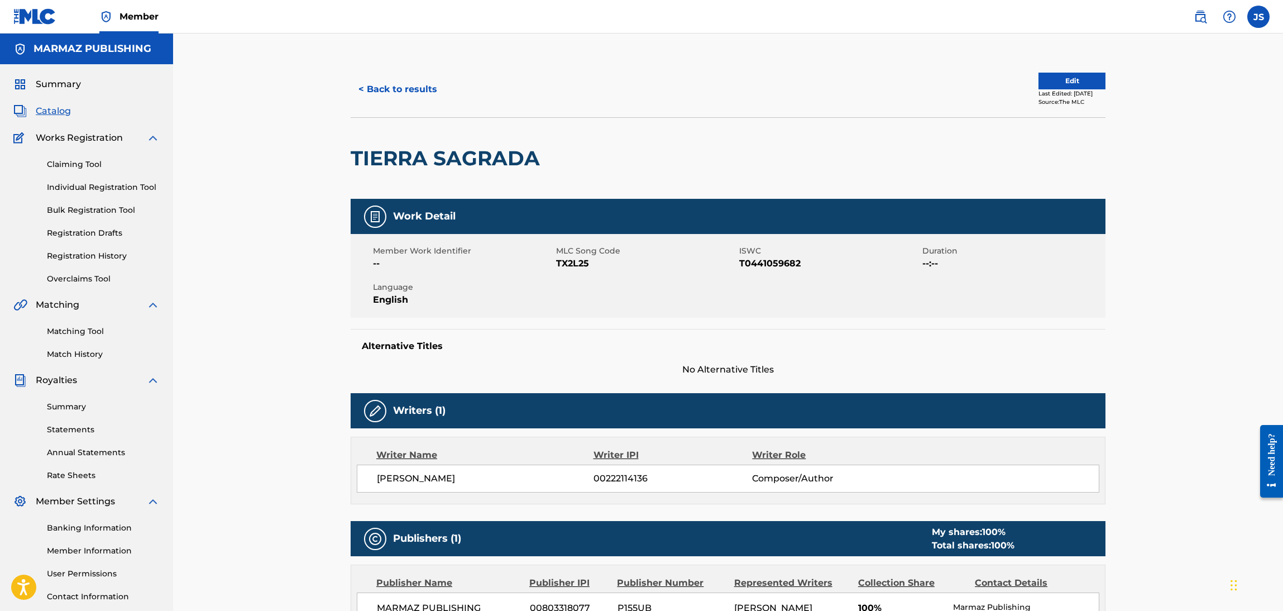
click at [372, 78] on button "< Back to results" at bounding box center [398, 89] width 94 height 28
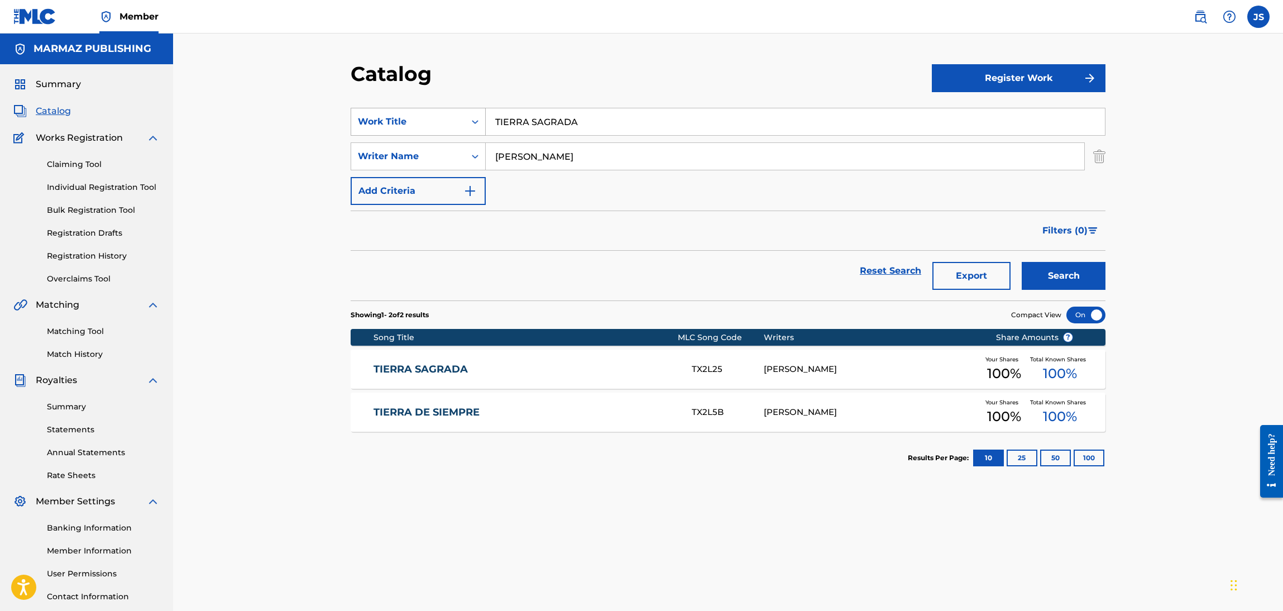
drag, startPoint x: 606, startPoint y: 131, endPoint x: 453, endPoint y: 122, distance: 152.6
click at [401, 131] on div "SearchWithCriteria2882614e-e210-44a5-964f-a2102524dd8a Work Title TIERRA SAGRADA" at bounding box center [728, 122] width 755 height 28
click at [539, 77] on div "Catalog" at bounding box center [641, 77] width 581 height 33
drag, startPoint x: 641, startPoint y: 153, endPoint x: 253, endPoint y: 196, distance: 390.8
click at [252, 194] on div "Catalog Register Work SearchWithCriteria2882614e-e210-44a5-964f-a2102524dd8a Wo…" at bounding box center [728, 335] width 1110 height 605
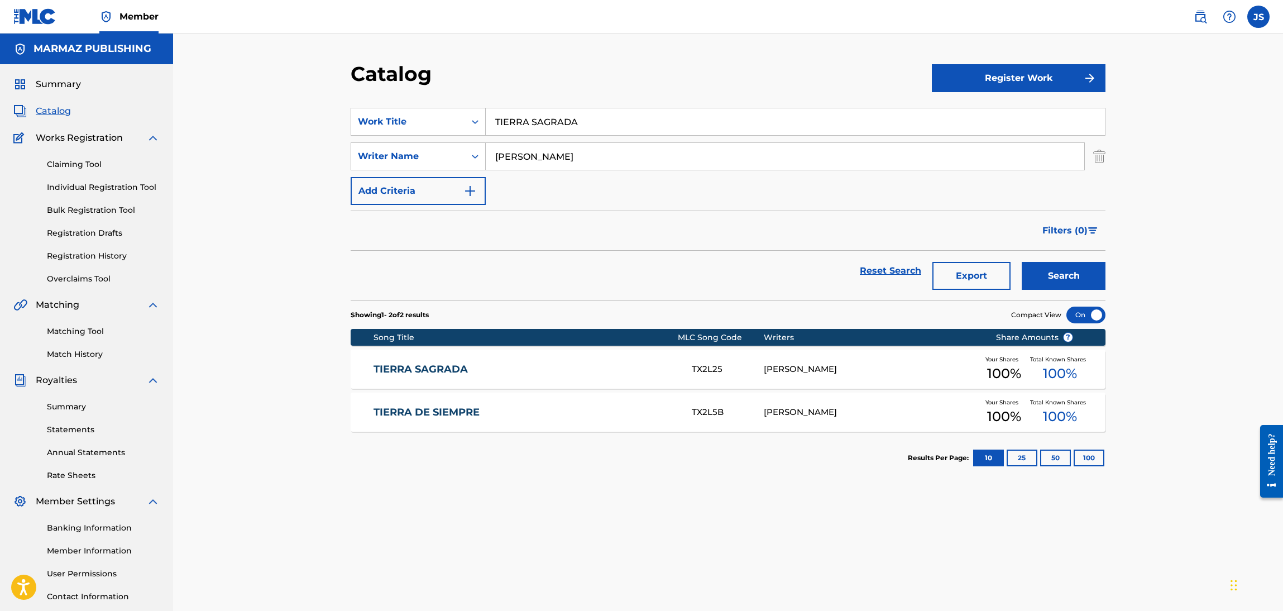
click at [702, 236] on div "Filters ( 0 )" at bounding box center [728, 230] width 755 height 40
click at [1058, 268] on button "Search" at bounding box center [1063, 276] width 84 height 28
drag, startPoint x: 404, startPoint y: 372, endPoint x: 407, endPoint y: 409, distance: 37.0
click at [404, 372] on link "TIERRA SAGRADA" at bounding box center [525, 369] width 304 height 13
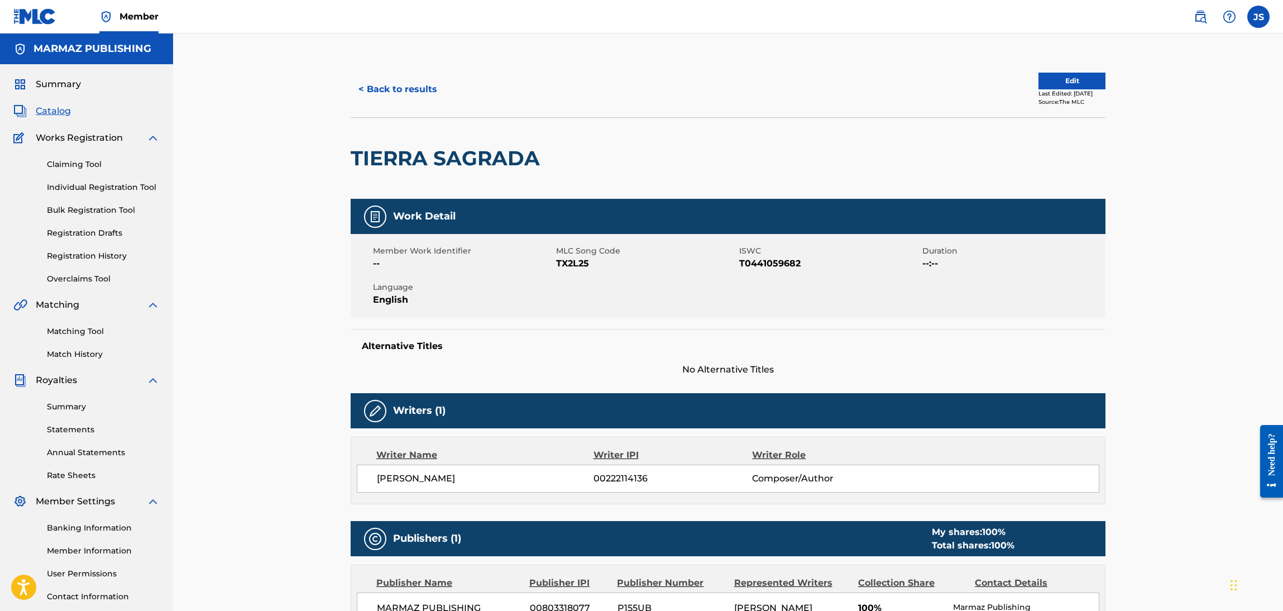
drag, startPoint x: 494, startPoint y: 485, endPoint x: 376, endPoint y: 488, distance: 117.8
click at [352, 477] on div "Writer Name Writer IPI Writer Role [PERSON_NAME] 00222114136 Composer/Author" at bounding box center [728, 470] width 755 height 68
click at [464, 487] on div "[PERSON_NAME] 00222114136 Composer/Author" at bounding box center [728, 478] width 742 height 28
click at [770, 260] on span "T0441059682" at bounding box center [829, 263] width 180 height 13
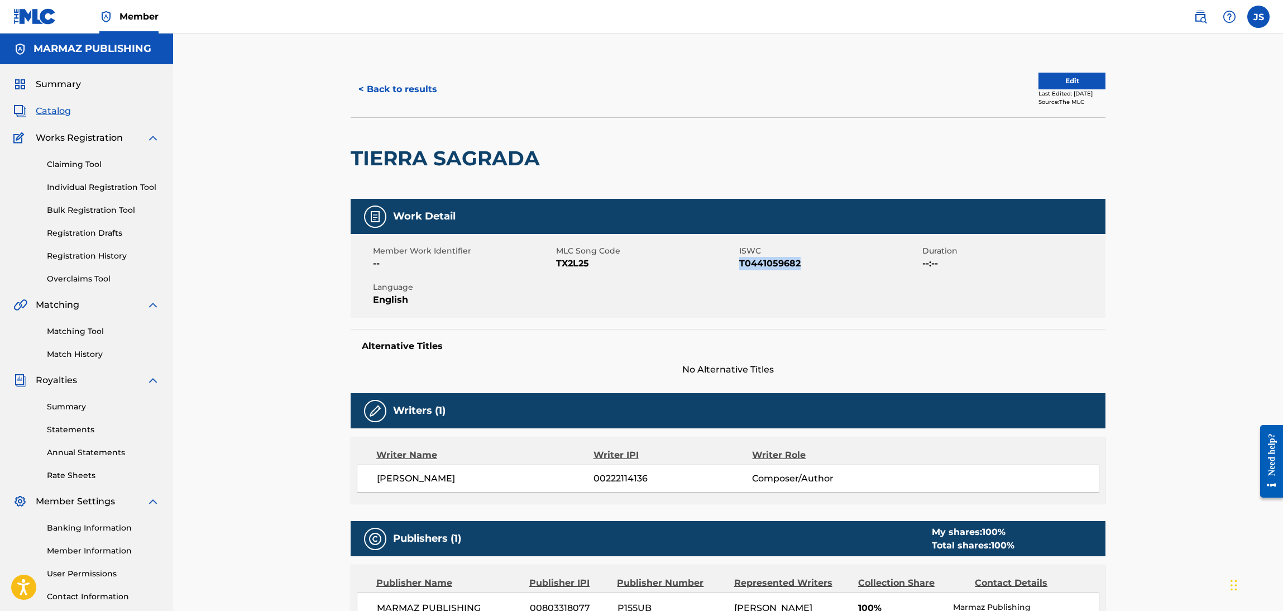
copy span "T0441059682"
click at [583, 264] on span "TX2L25" at bounding box center [646, 263] width 180 height 13
copy span "TX2L25"
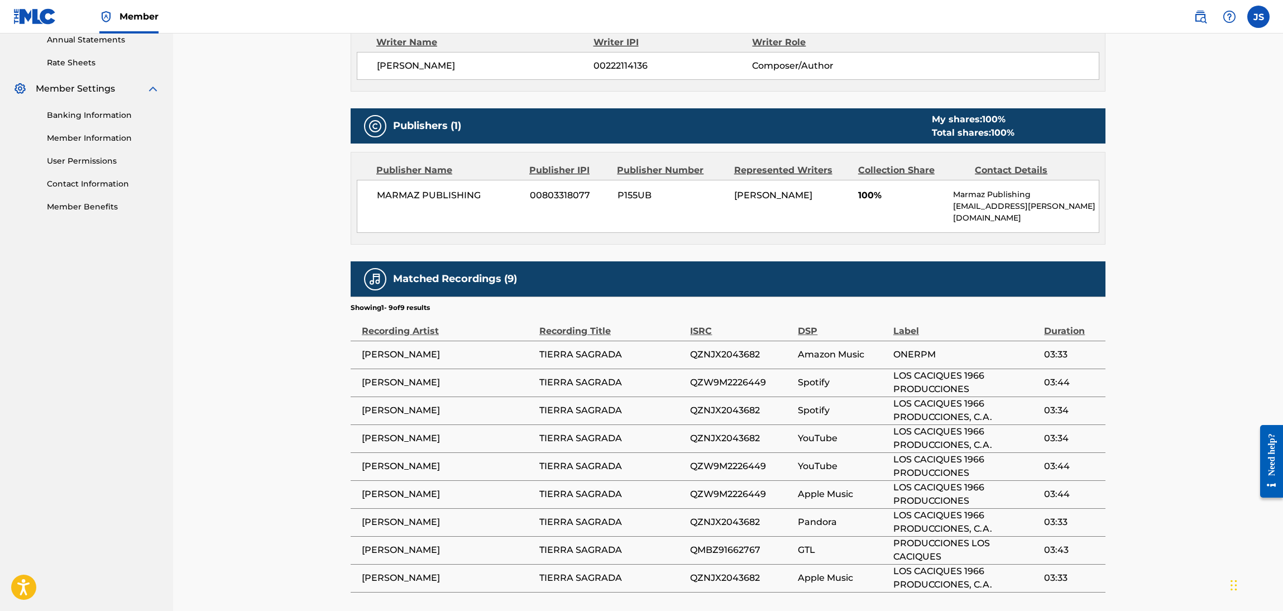
scroll to position [418, 0]
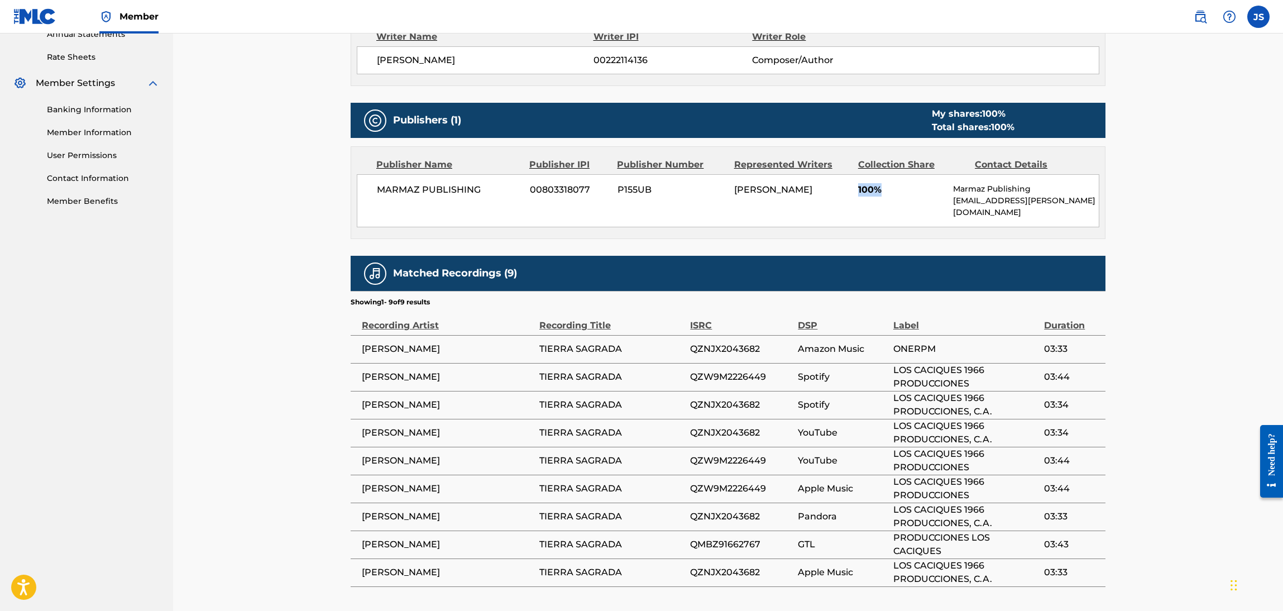
drag, startPoint x: 904, startPoint y: 219, endPoint x: 769, endPoint y: 201, distance: 135.7
click at [769, 201] on div "Publisher Name Publisher IPI Publisher Number Represented Writers Collection Sh…" at bounding box center [728, 193] width 754 height 92
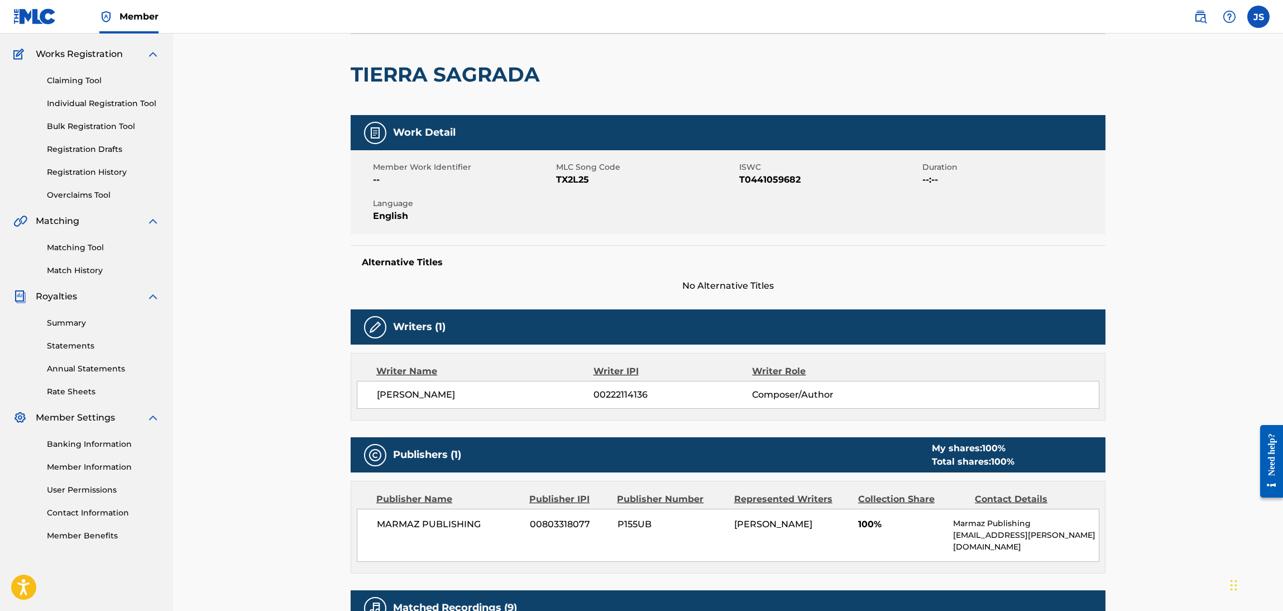
click at [367, 84] on h2 "TIERRA SAGRADA" at bounding box center [448, 74] width 195 height 25
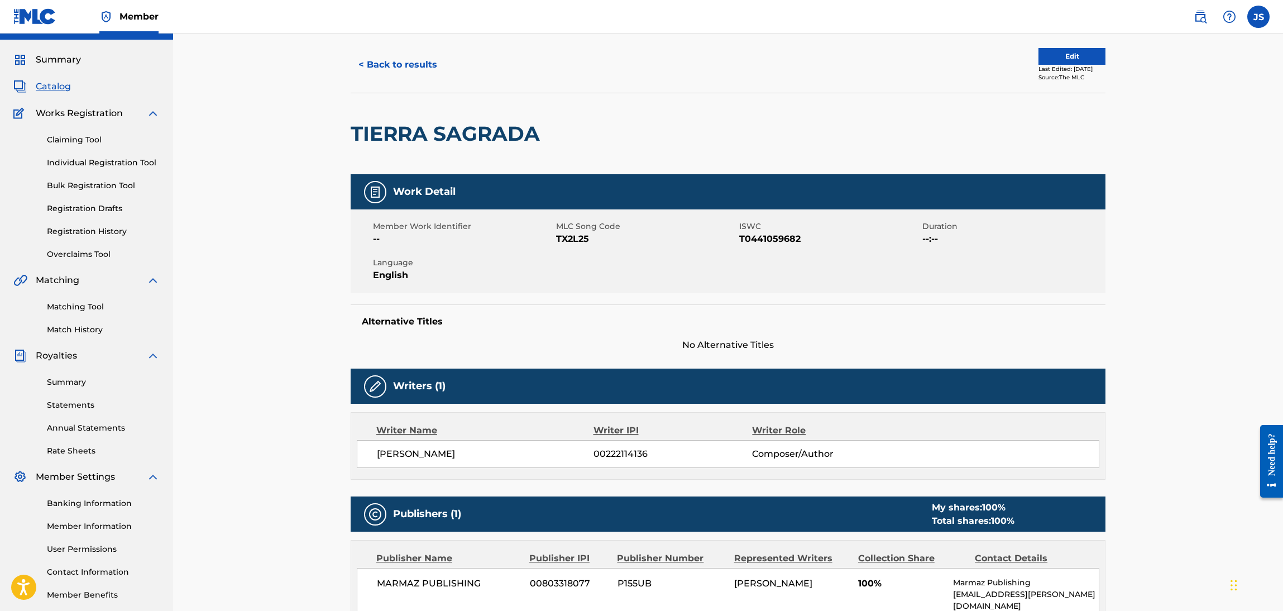
scroll to position [0, 0]
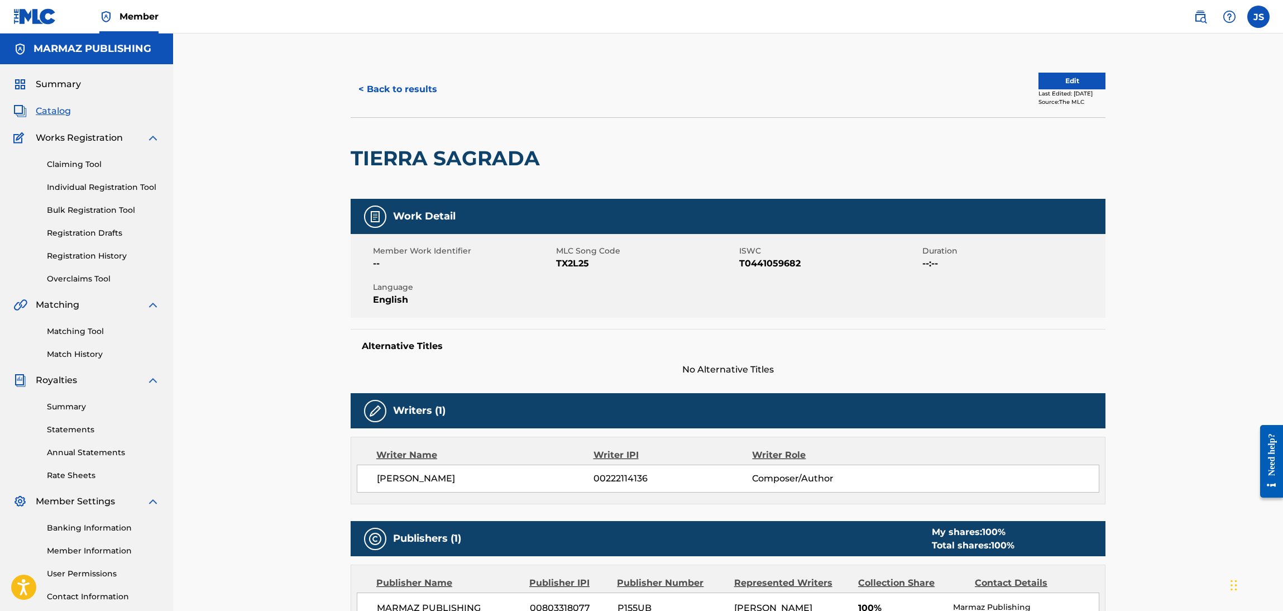
click at [376, 97] on button "< Back to results" at bounding box center [398, 89] width 94 height 28
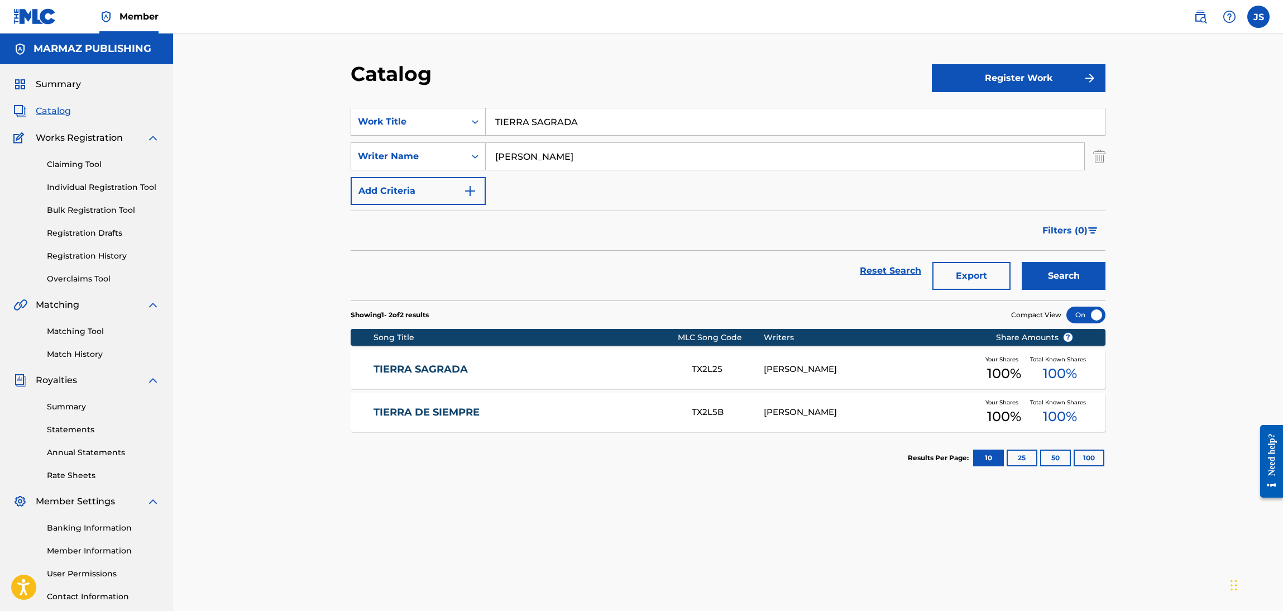
drag, startPoint x: 578, startPoint y: 120, endPoint x: 303, endPoint y: 95, distance: 275.7
click at [303, 95] on div "Catalog Register Work SearchWithCriteria2882614e-e210-44a5-964f-a2102524dd8a Wo…" at bounding box center [728, 335] width 1110 height 605
paste input "NADA DE TI"
type input "NADA DE TI"
click at [1021, 262] on button "Search" at bounding box center [1063, 276] width 84 height 28
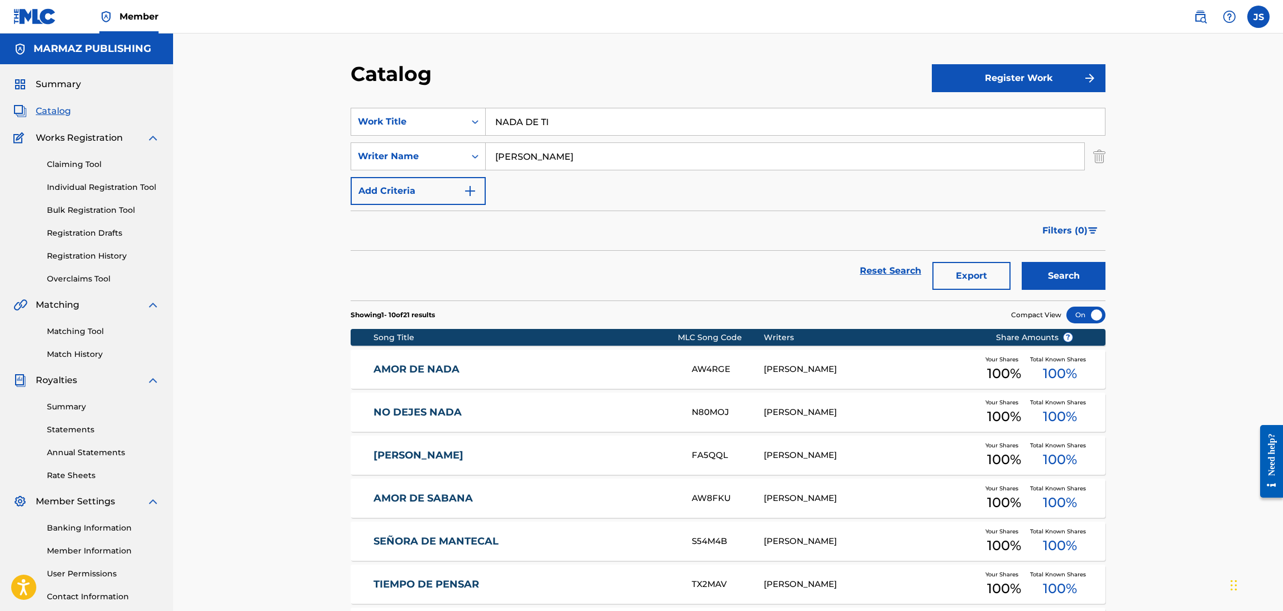
click at [1077, 277] on button "Search" at bounding box center [1063, 276] width 84 height 28
drag, startPoint x: 598, startPoint y: 107, endPoint x: 582, endPoint y: 115, distance: 18.5
click at [582, 115] on section "SearchWithCriteria2882614e-e210-44a5-964f-a2102524dd8a Work Title NADA DE TI Se…" at bounding box center [728, 197] width 755 height 206
drag, startPoint x: 572, startPoint y: 123, endPoint x: 440, endPoint y: 171, distance: 140.2
click at [415, 117] on div "SearchWithCriteria2882614e-e210-44a5-964f-a2102524dd8a Work Title NADA DE TI" at bounding box center [728, 122] width 755 height 28
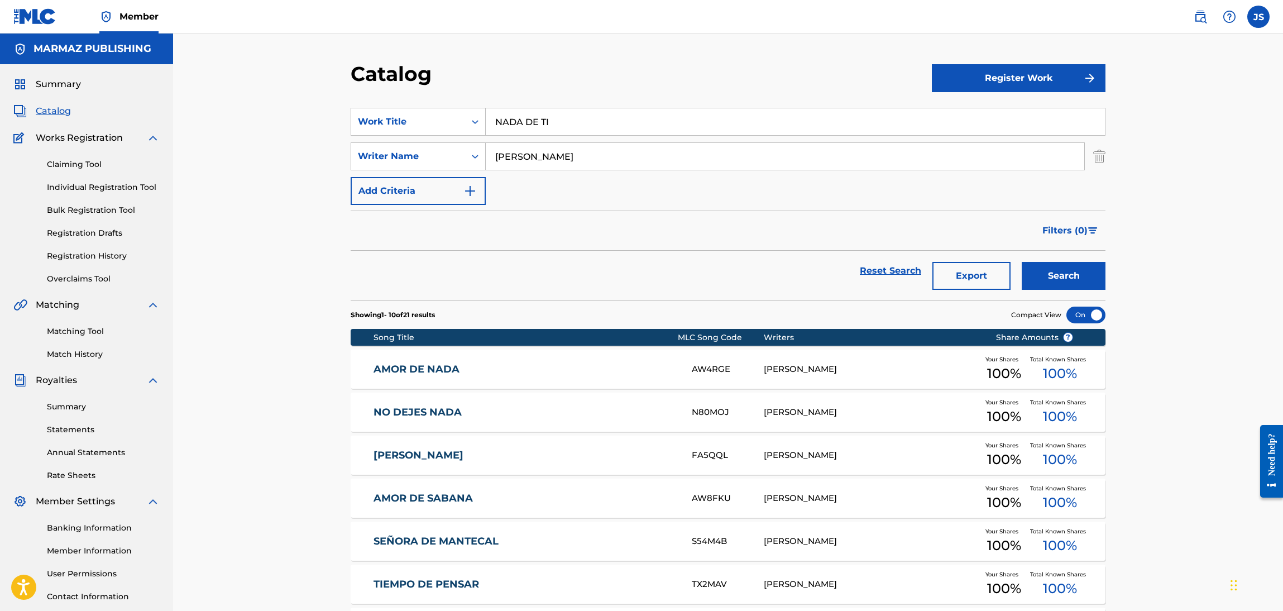
click at [397, 378] on div "AMOR DE NADA AW4RGE [PERSON_NAME] Your Shares 100 % Total Known Shares 100 %" at bounding box center [728, 368] width 755 height 39
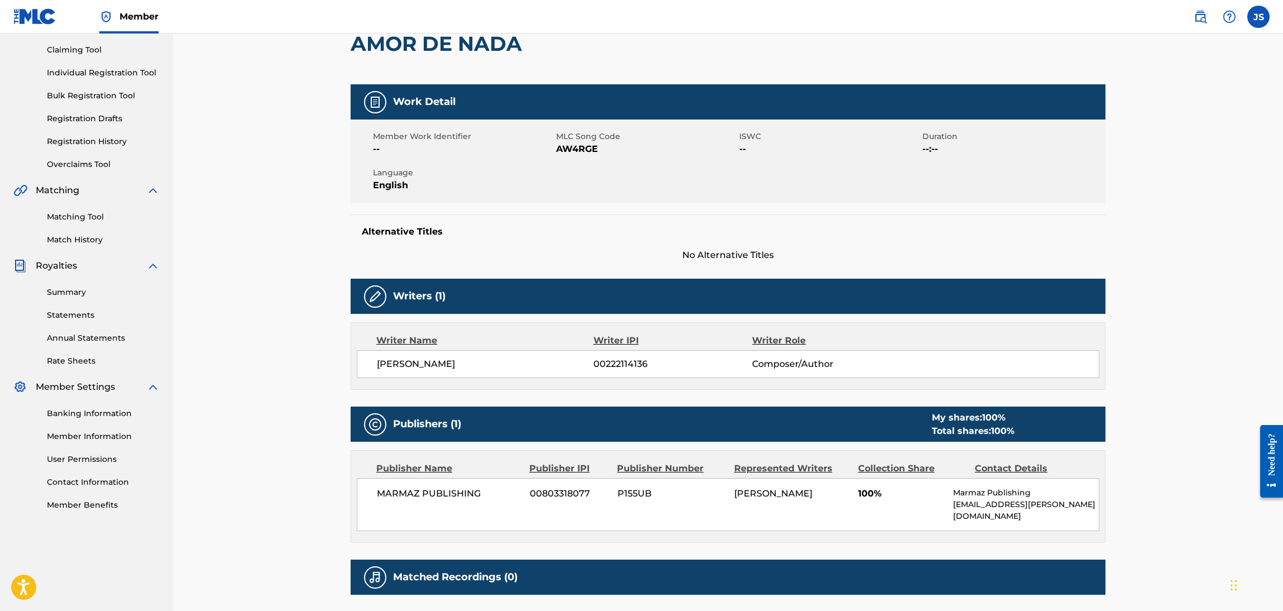
scroll to position [167, 0]
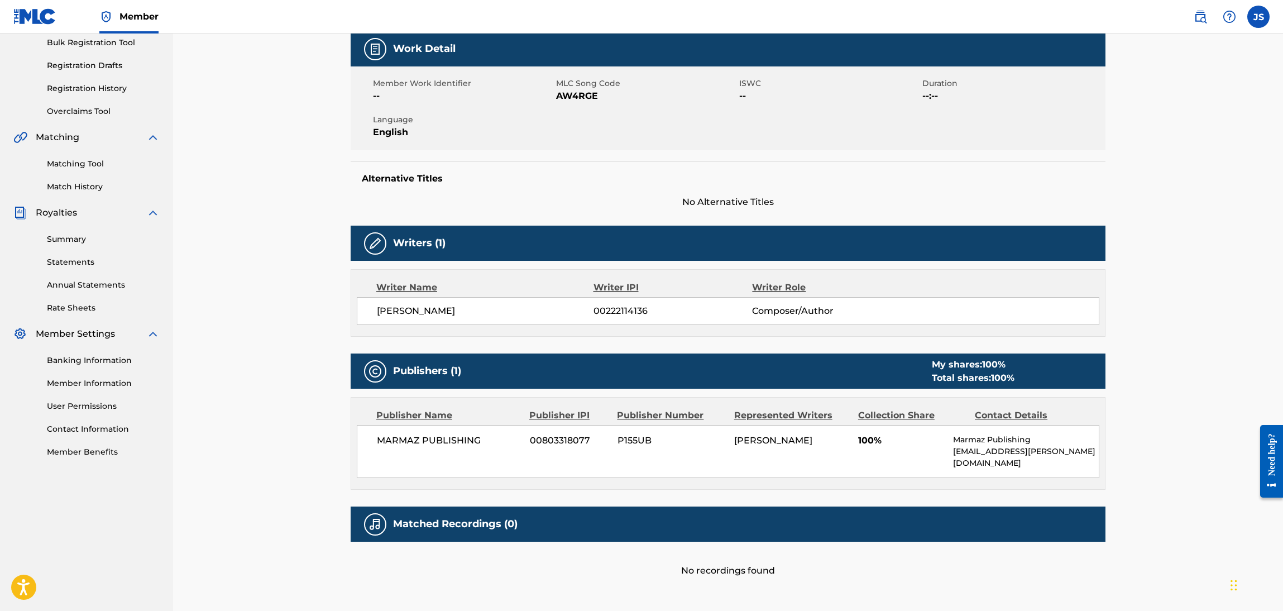
click at [565, 442] on span "00803318077" at bounding box center [569, 440] width 79 height 13
copy span "00803318077"
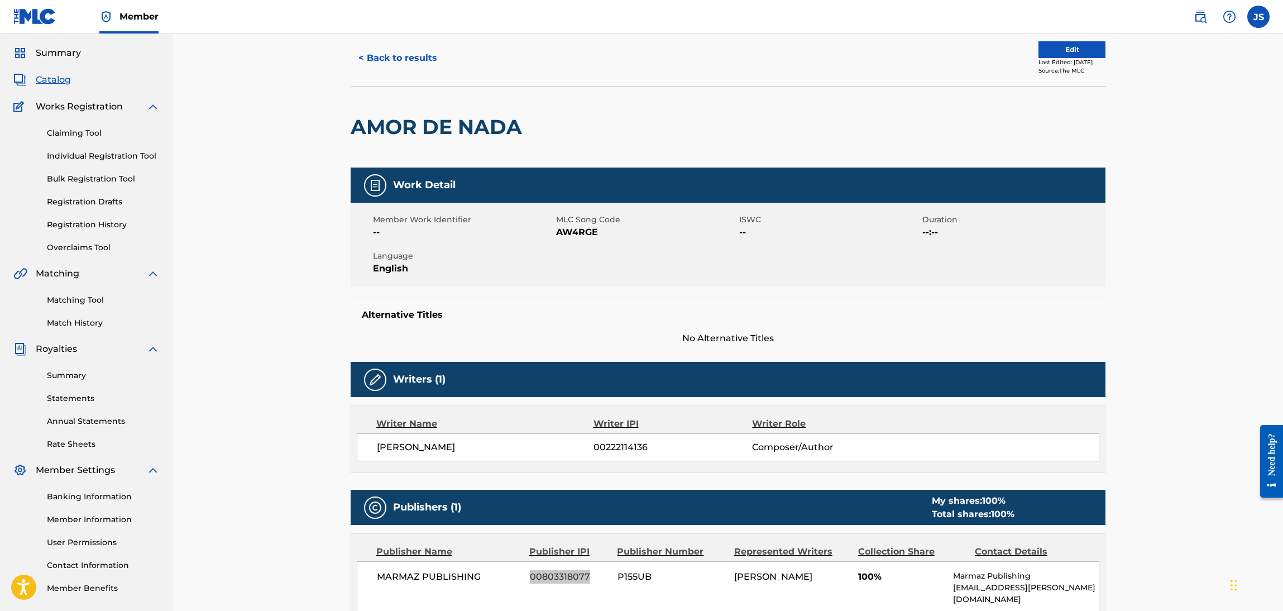
scroll to position [0, 0]
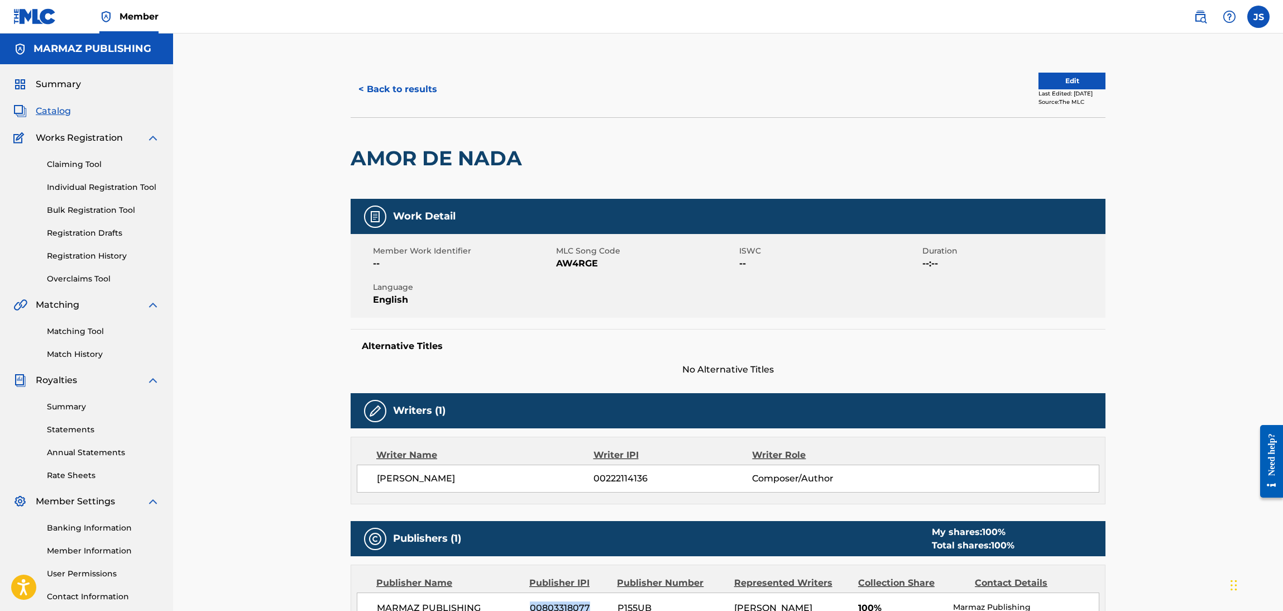
click at [396, 76] on button "< Back to results" at bounding box center [398, 89] width 94 height 28
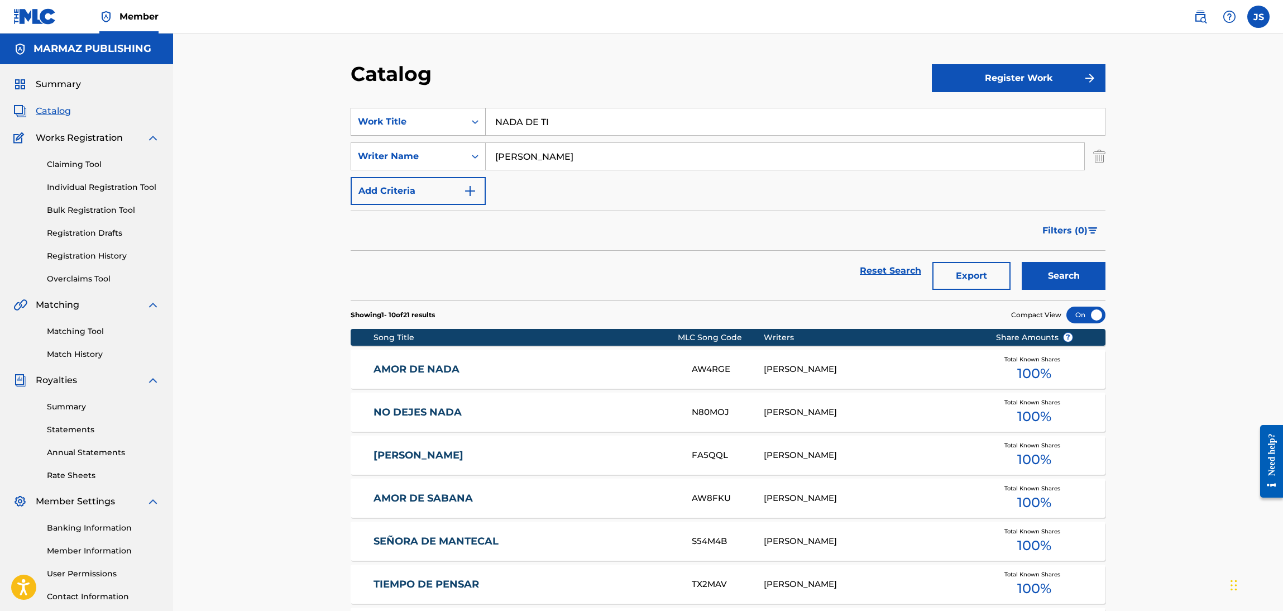
drag, startPoint x: 549, startPoint y: 112, endPoint x: 479, endPoint y: 112, distance: 69.2
click at [541, 110] on input "NADA DE TI" at bounding box center [795, 121] width 619 height 27
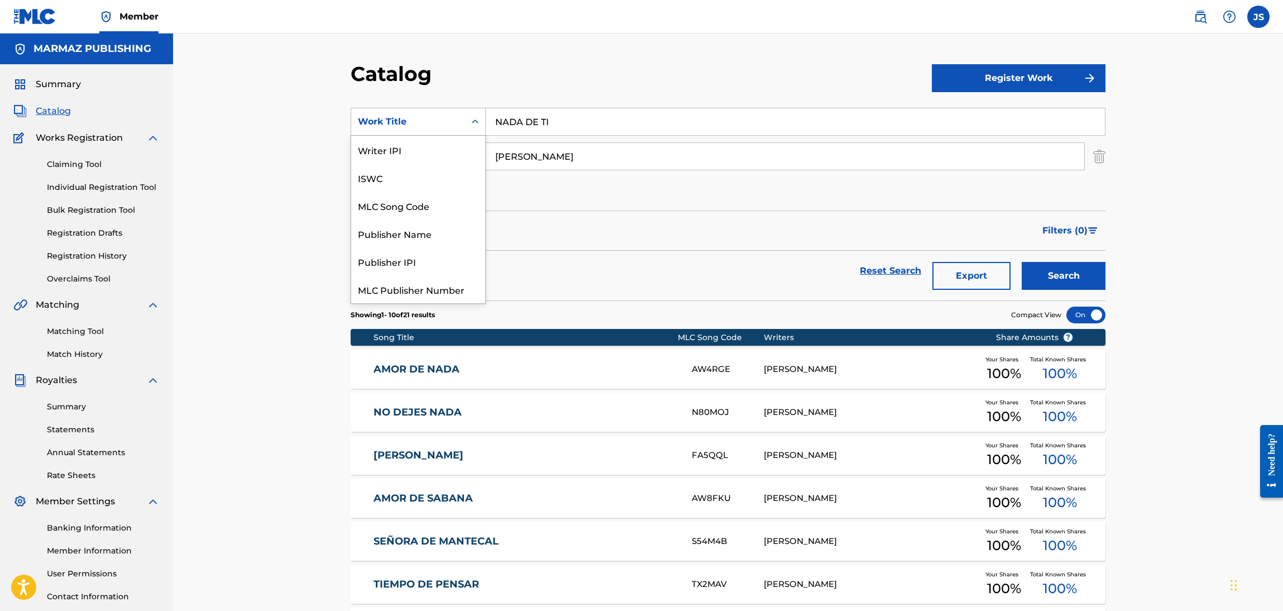
click at [453, 118] on div "Work Title" at bounding box center [408, 121] width 100 height 13
click at [401, 253] on div "ISRC" at bounding box center [418, 261] width 134 height 28
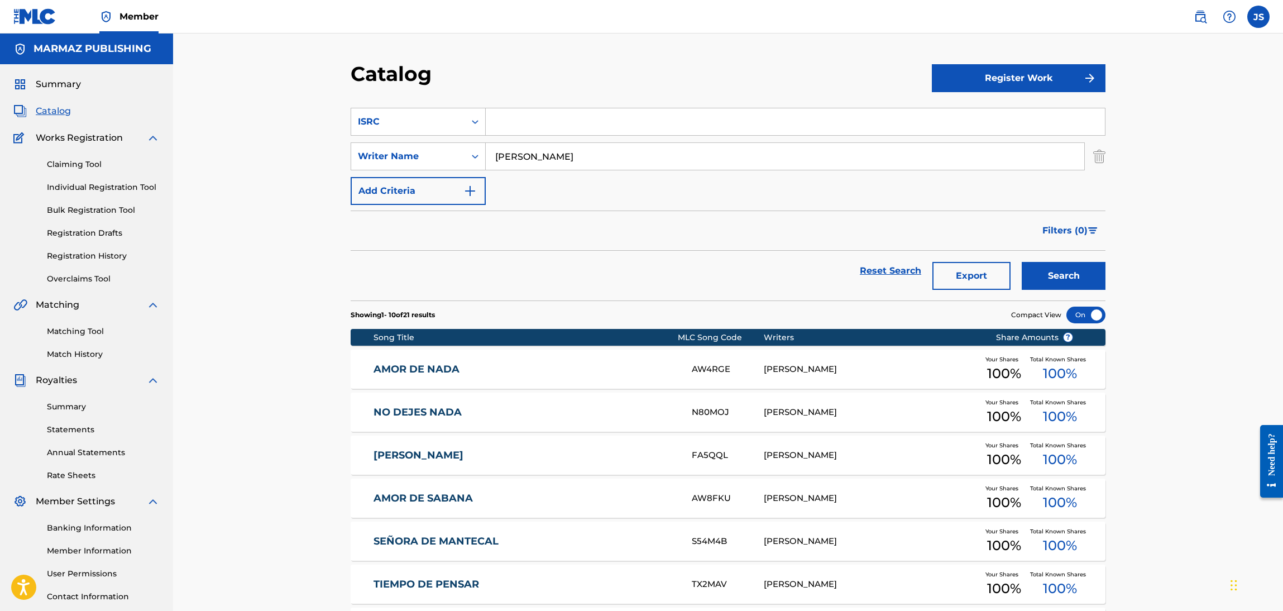
drag, startPoint x: 577, startPoint y: 121, endPoint x: 565, endPoint y: 119, distance: 12.4
click at [569, 120] on input "Search Form" at bounding box center [795, 121] width 619 height 27
paste input "QMBZ92456031"
type input "QMBZ92456031"
click at [600, 75] on div "Catalog" at bounding box center [641, 77] width 581 height 33
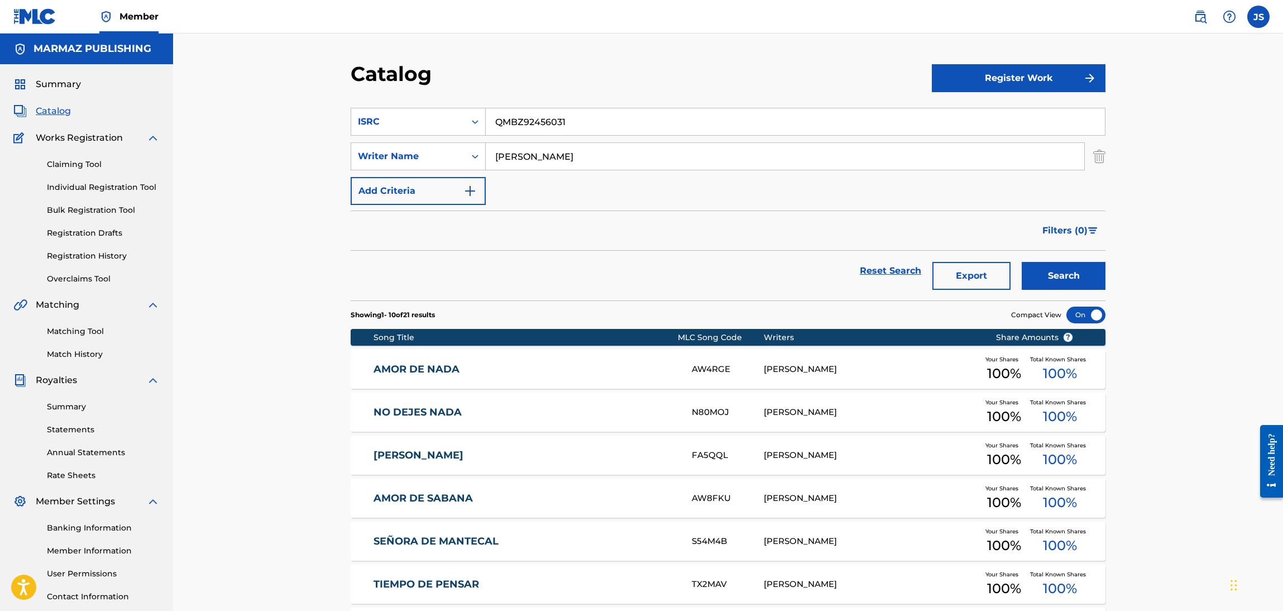
drag, startPoint x: 627, startPoint y: 149, endPoint x: 534, endPoint y: 162, distance: 94.6
click at [545, 159] on input "[PERSON_NAME]" at bounding box center [785, 156] width 598 height 27
drag, startPoint x: 875, startPoint y: 279, endPoint x: 952, endPoint y: 247, distance: 83.6
click at [875, 279] on link "Reset Search" at bounding box center [890, 270] width 73 height 25
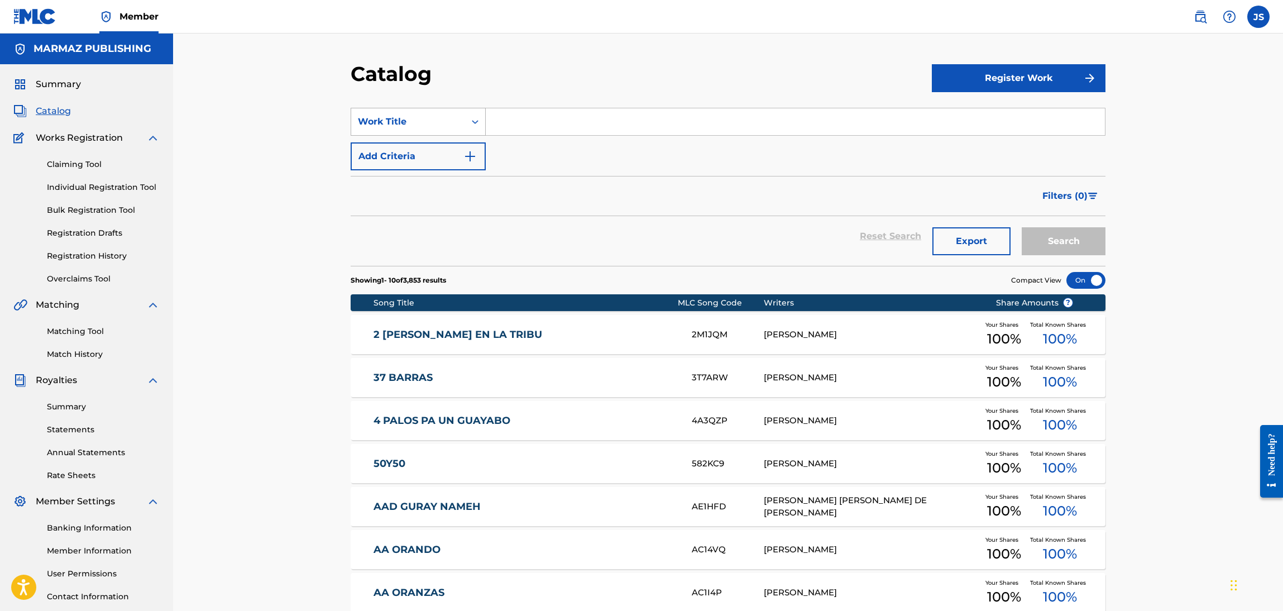
click at [383, 131] on div "Work Title" at bounding box center [408, 121] width 114 height 21
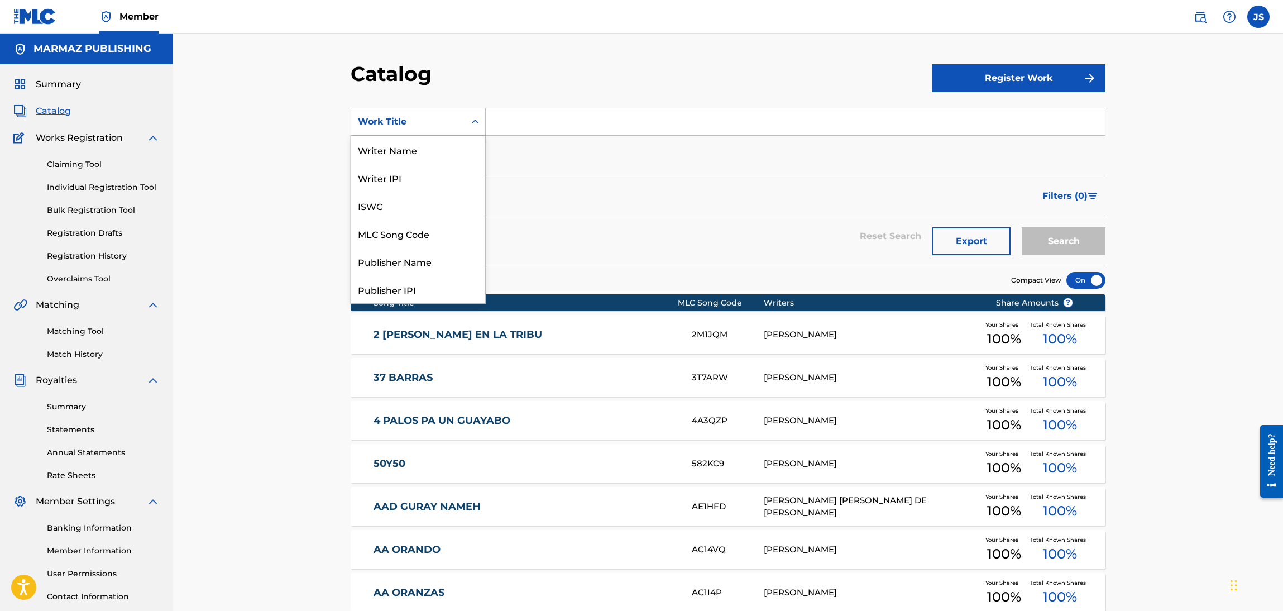
scroll to position [180, 0]
click at [378, 259] on div "ISRC" at bounding box center [418, 261] width 134 height 28
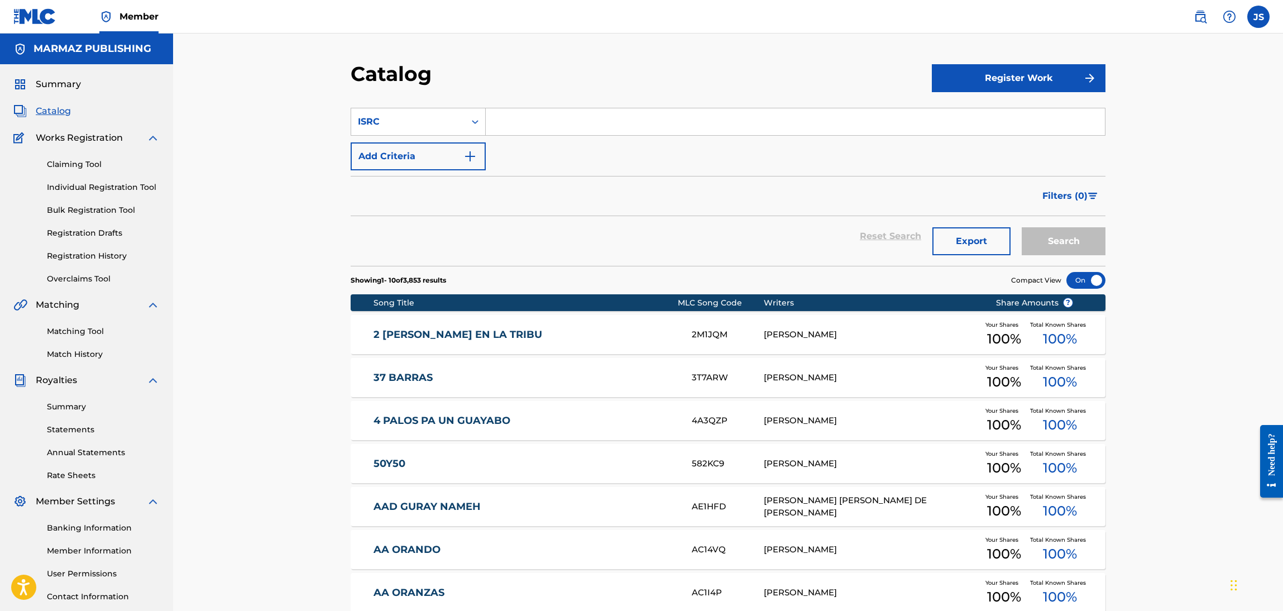
click at [582, 80] on div "Catalog" at bounding box center [641, 77] width 581 height 33
click at [597, 134] on input "Search Form" at bounding box center [795, 121] width 619 height 27
paste input "QMBZ92456031"
type input "QMBZ92456031"
click at [614, 79] on div "Catalog" at bounding box center [641, 77] width 581 height 33
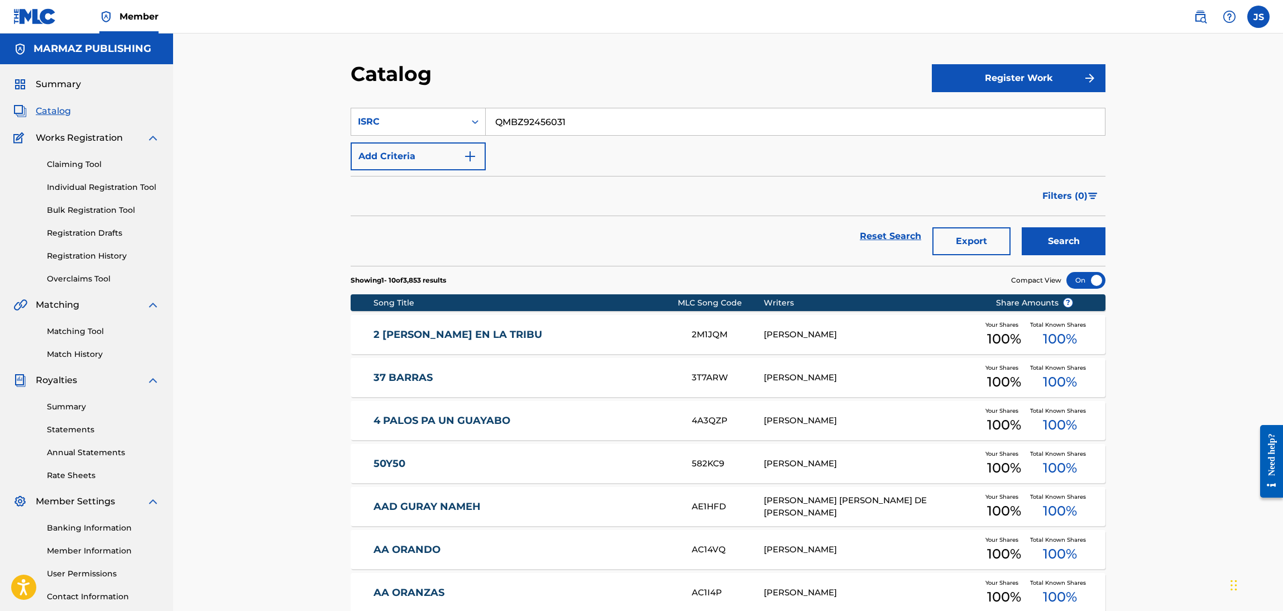
click at [1034, 248] on button "Search" at bounding box center [1063, 241] width 84 height 28
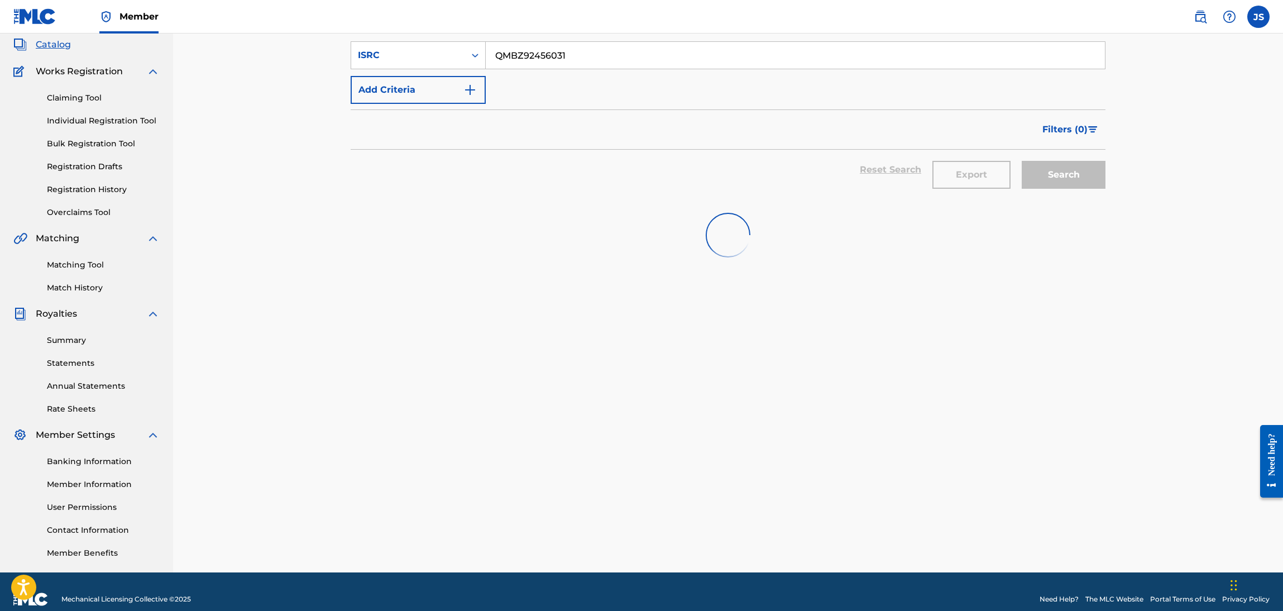
scroll to position [81, 0]
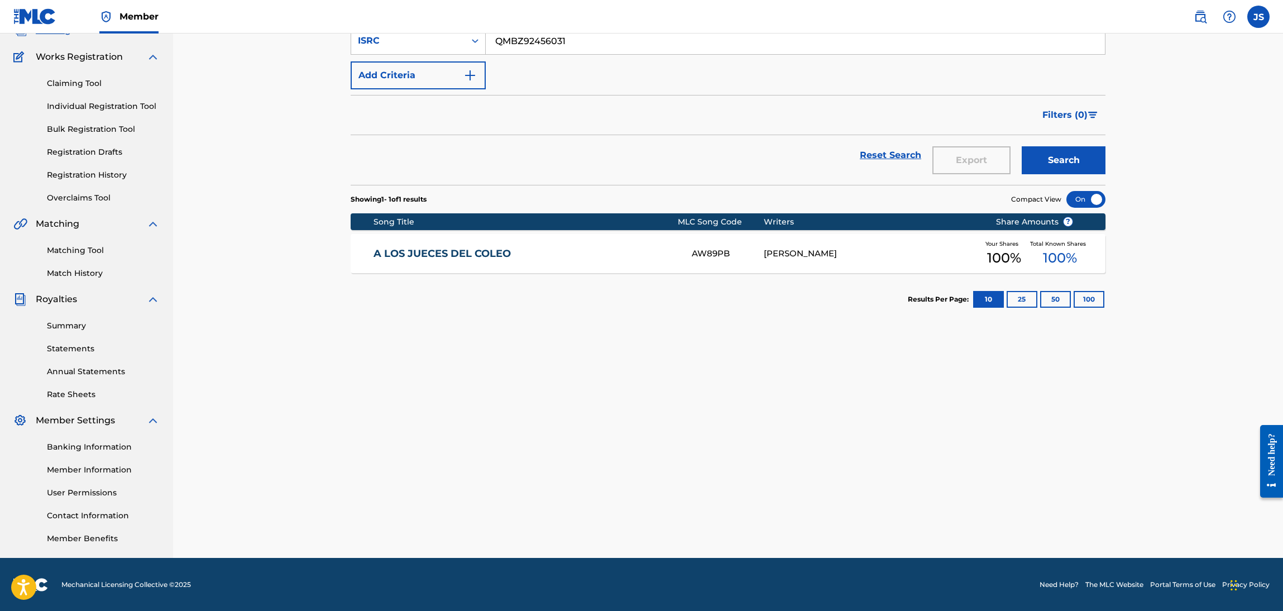
click at [478, 256] on link "A LOS JUECES DEL COLEO" at bounding box center [525, 253] width 304 height 13
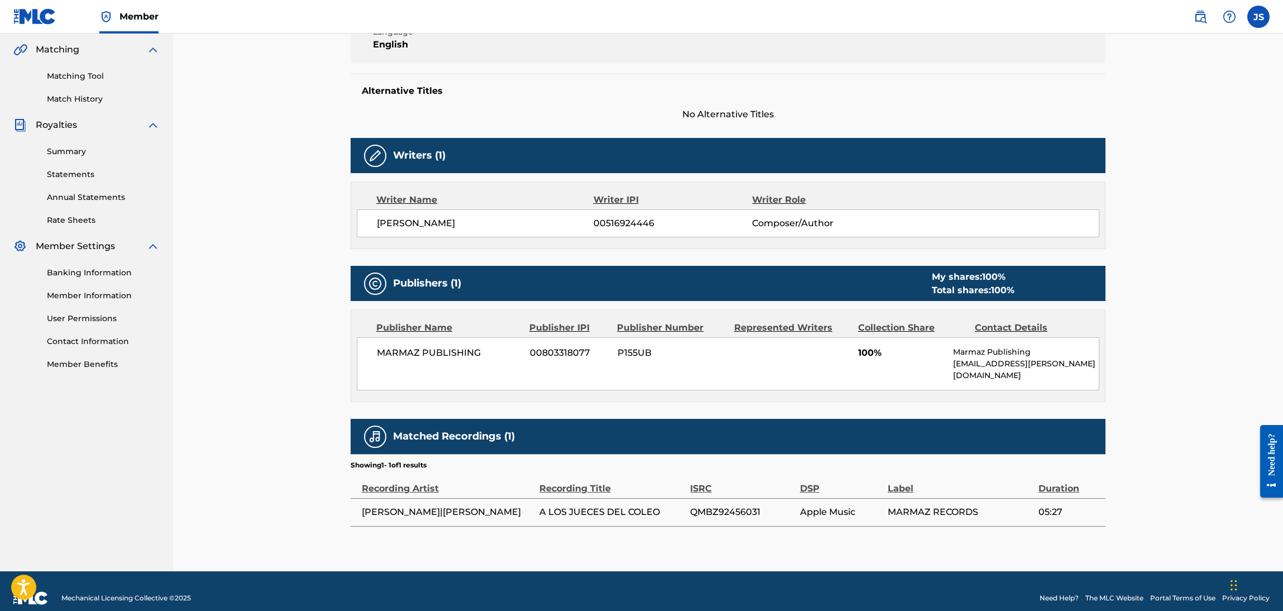
scroll to position [257, 0]
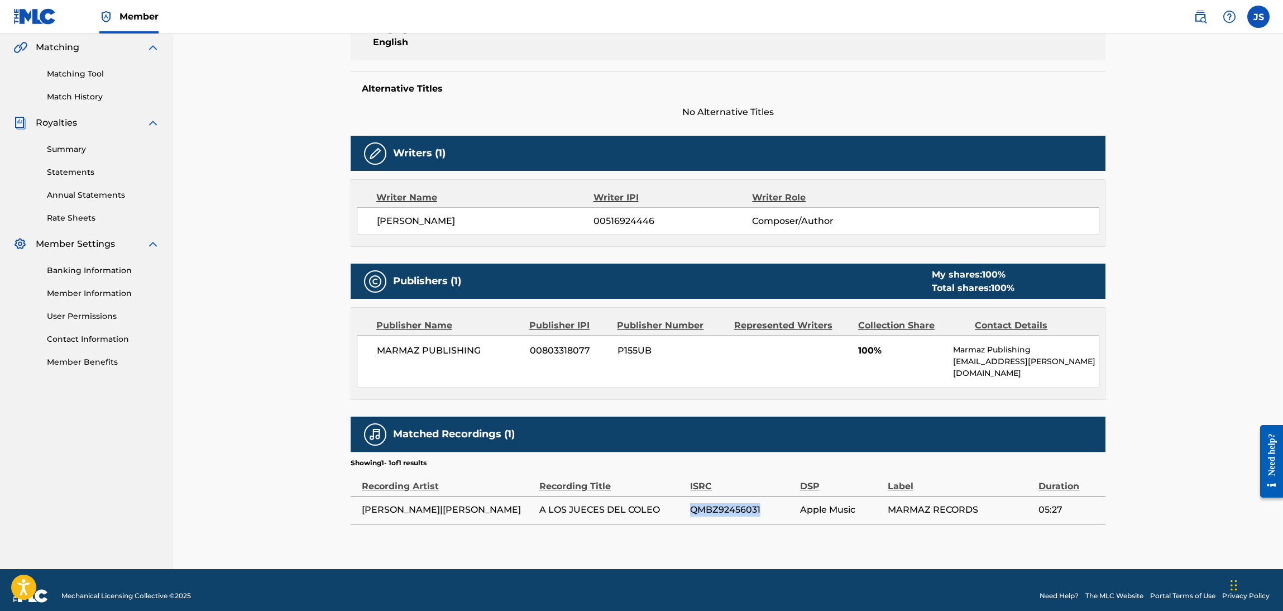
drag, startPoint x: 772, startPoint y: 501, endPoint x: 685, endPoint y: 502, distance: 86.5
click at [685, 502] on tr "[PERSON_NAME]|[PERSON_NAME] A LOS JUECES DEL COLEO QMBZ92456031 Apple Music MAR…" at bounding box center [728, 510] width 755 height 28
click at [410, 506] on span "[PERSON_NAME]|[PERSON_NAME]" at bounding box center [448, 509] width 172 height 13
drag, startPoint x: 415, startPoint y: 501, endPoint x: 356, endPoint y: 492, distance: 59.2
click at [356, 496] on td "[PERSON_NAME]|[PERSON_NAME]" at bounding box center [445, 510] width 189 height 28
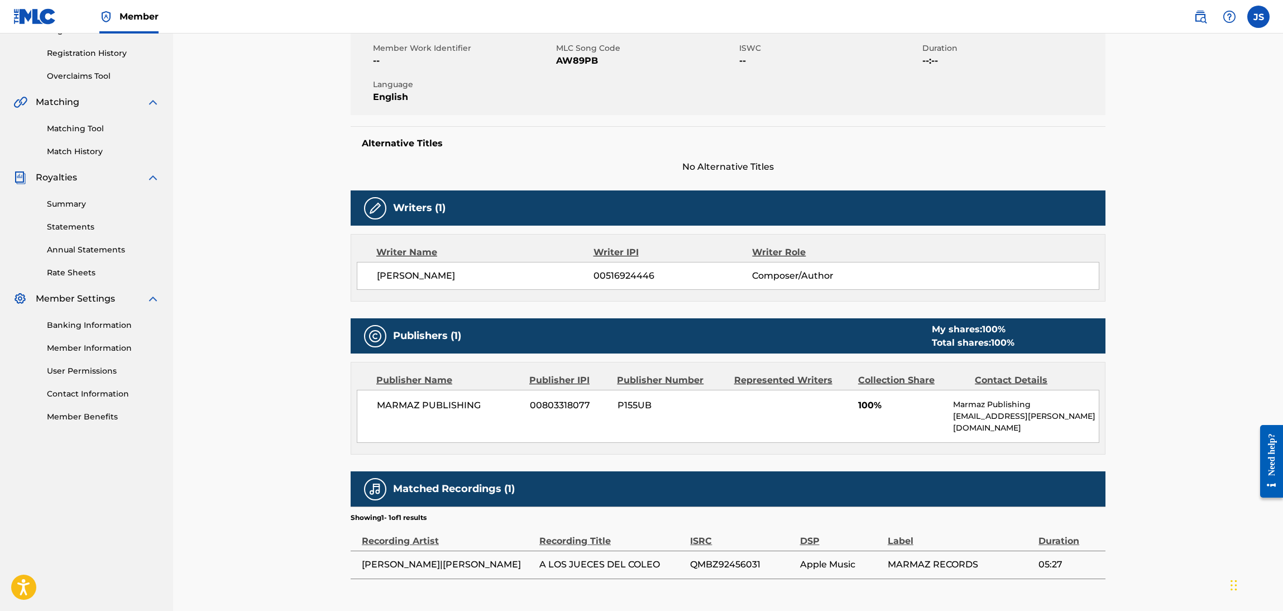
scroll to position [174, 0]
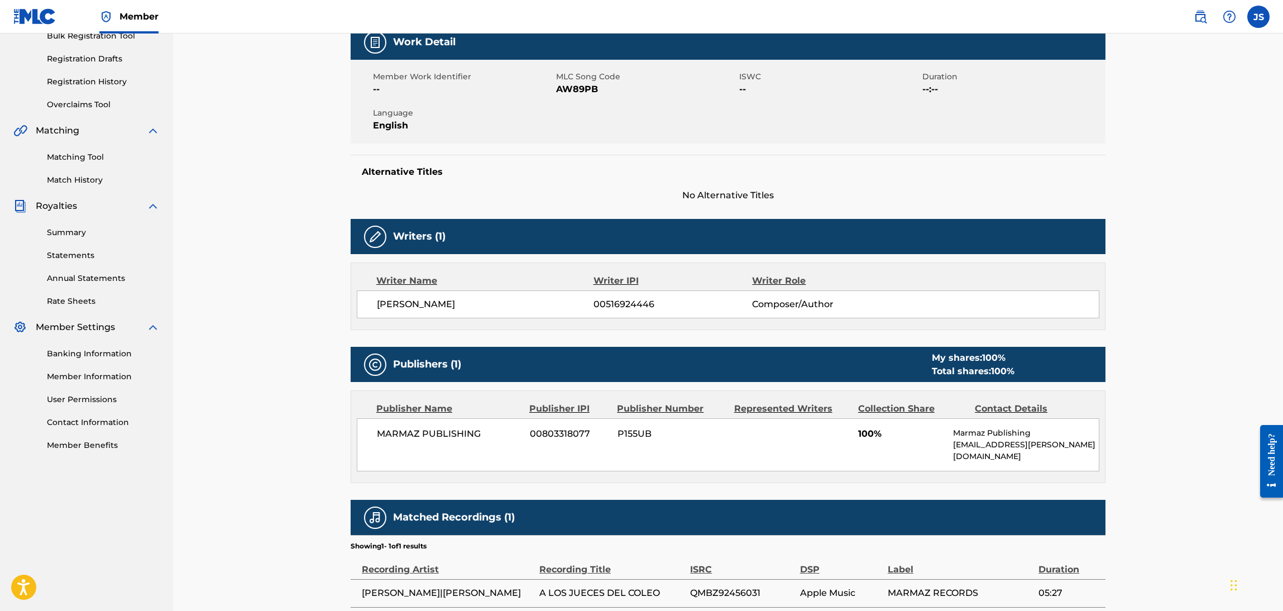
drag, startPoint x: 556, startPoint y: 304, endPoint x: 256, endPoint y: 276, distance: 302.1
click at [256, 276] on div "< Back to results Edit Last Edited: [DATE] Source: The MLC A LOS JUECES DEL COL…" at bounding box center [728, 255] width 1110 height 793
click at [292, 314] on div "< Back to results Edit Last Edited: [DATE] Source: The MLC A LOS JUECES DEL COL…" at bounding box center [728, 255] width 1110 height 793
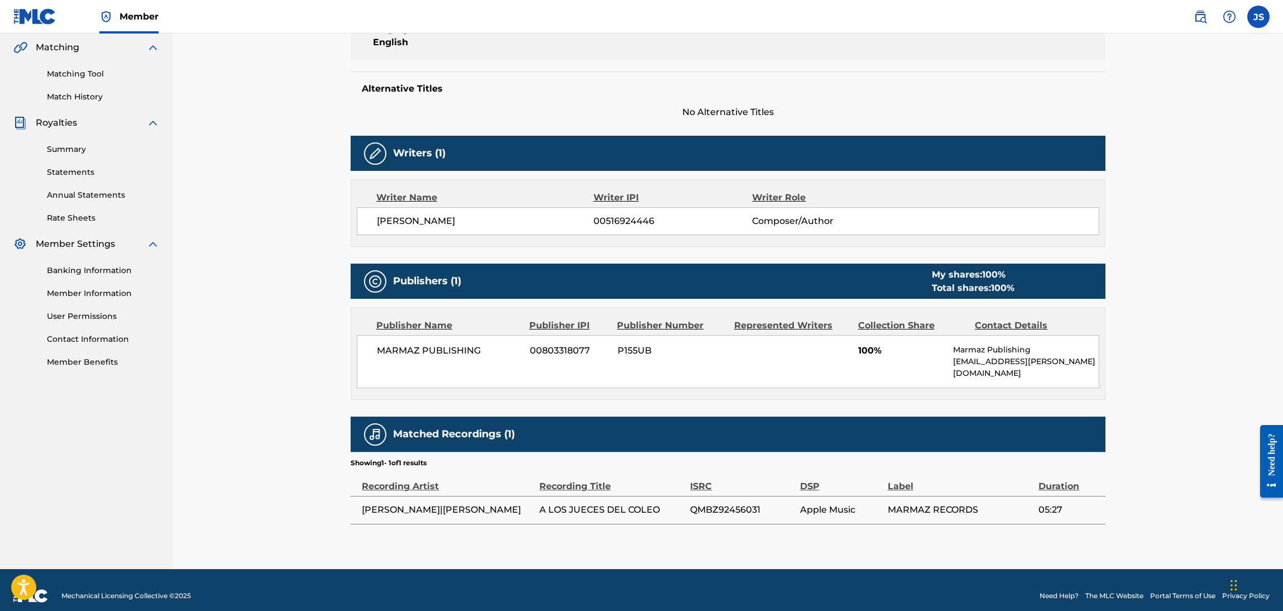
click at [276, 469] on div "< Back to results Edit Last Edited: [DATE] Source: The MLC A LOS JUECES DEL COL…" at bounding box center [728, 172] width 1110 height 793
drag, startPoint x: 690, startPoint y: 539, endPoint x: 793, endPoint y: 545, distance: 102.4
click at [799, 534] on div "< Back to results Edit Last Edited: [DATE] Source: The MLC A LOS JUECES DEL COL…" at bounding box center [728, 186] width 755 height 765
click at [771, 532] on div "< Back to results Edit Last Edited: [DATE] Source: The MLC A LOS JUECES DEL COL…" at bounding box center [728, 186] width 755 height 765
click at [846, 468] on div "DSP" at bounding box center [841, 480] width 82 height 25
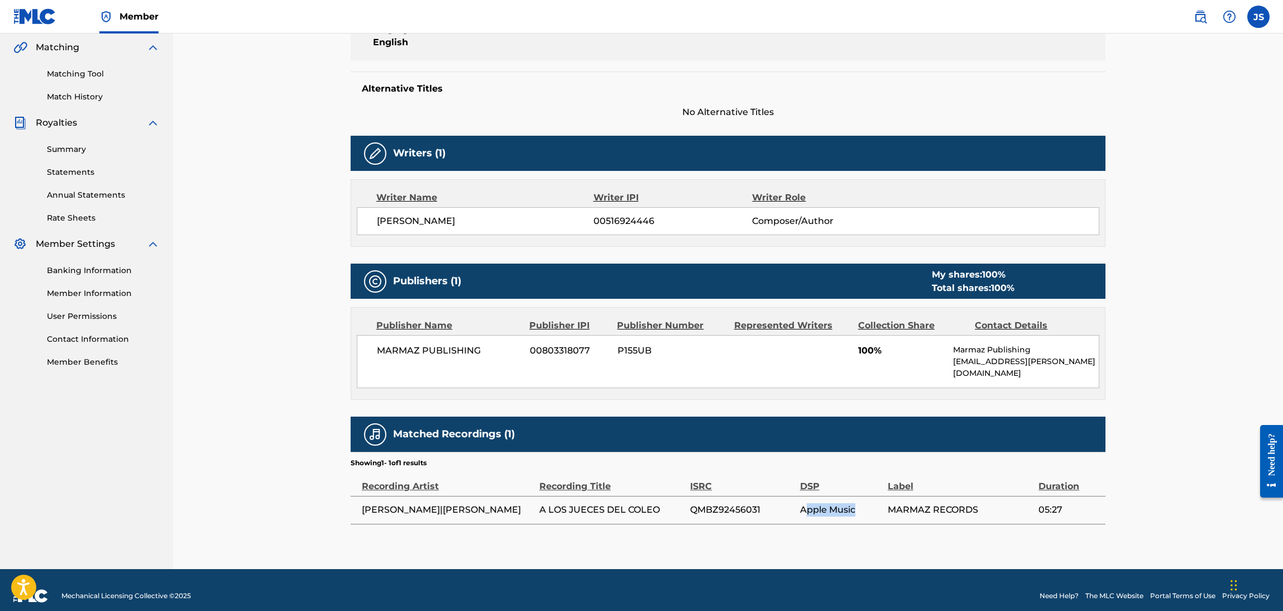
drag, startPoint x: 863, startPoint y: 494, endPoint x: 788, endPoint y: 500, distance: 75.0
click at [792, 496] on tr "[PERSON_NAME]|[PERSON_NAME] A LOS JUECES DEL COLEO QMBZ92456031 Apple Music MAR…" at bounding box center [728, 510] width 755 height 28
drag, startPoint x: 845, startPoint y: 522, endPoint x: 789, endPoint y: 526, distance: 55.4
click at [803, 524] on div "< Back to results Edit Last Edited: [DATE] Source: The MLC A LOS JUECES DEL COL…" at bounding box center [728, 186] width 755 height 765
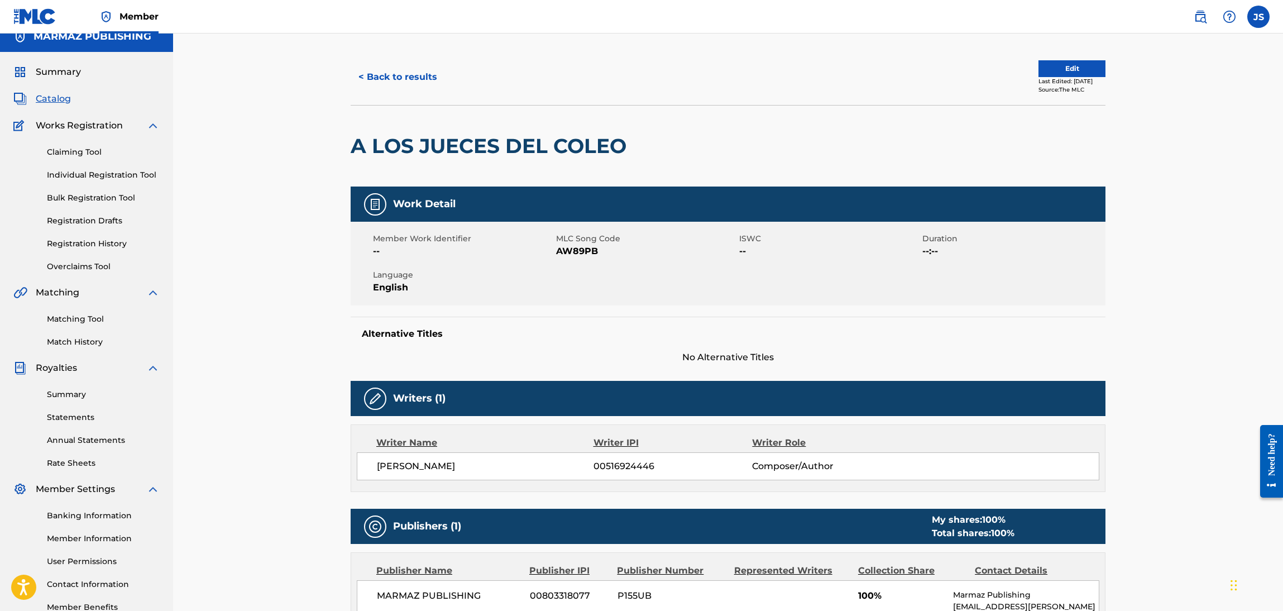
scroll to position [6, 0]
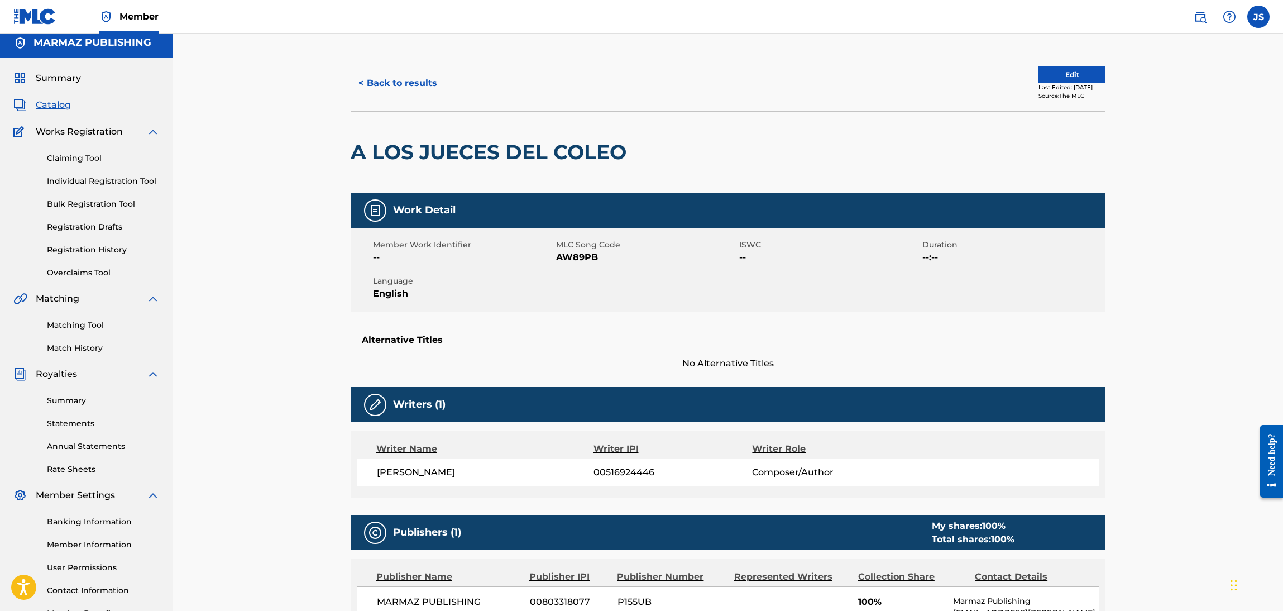
click at [89, 152] on link "Claiming Tool" at bounding box center [103, 158] width 113 height 12
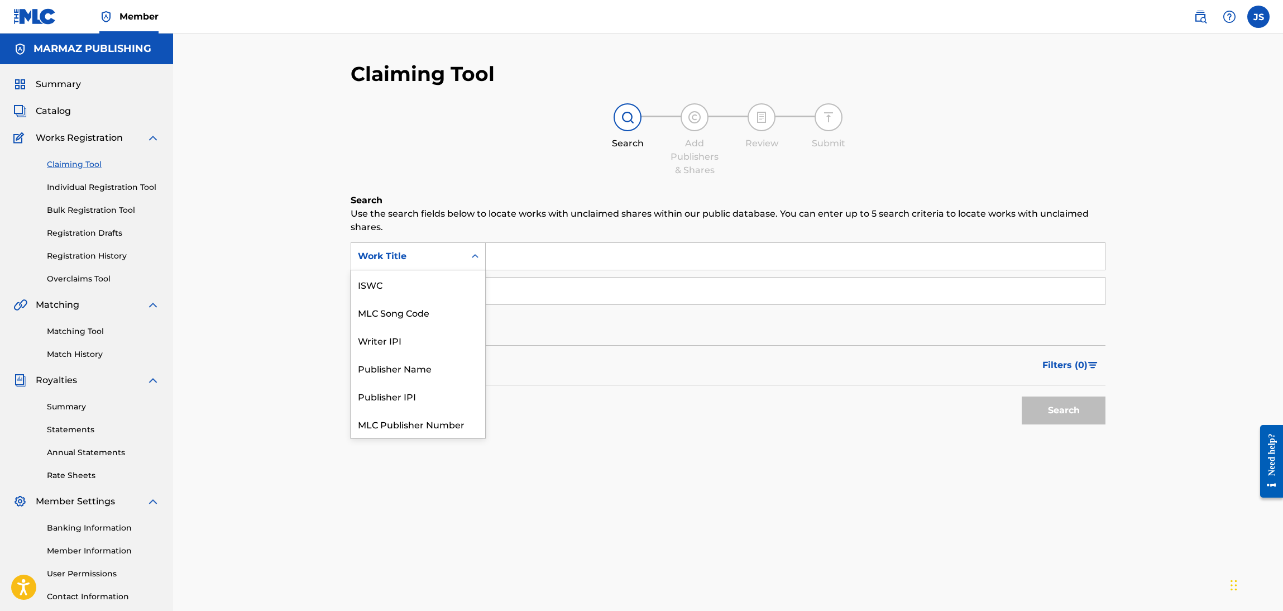
click at [430, 255] on div "Work Title" at bounding box center [408, 256] width 100 height 13
click at [417, 289] on div "ISWC" at bounding box center [418, 284] width 134 height 28
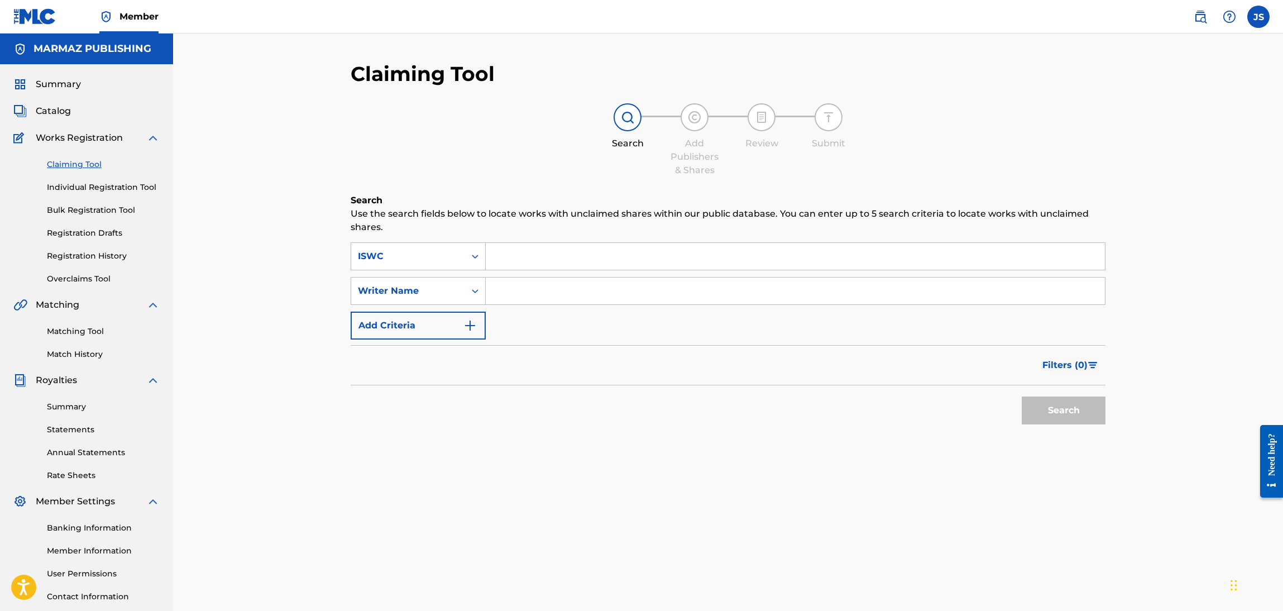
drag, startPoint x: 562, startPoint y: 242, endPoint x: 568, endPoint y: 242, distance: 6.2
click at [564, 242] on div "Search Form" at bounding box center [796, 256] width 620 height 28
click at [584, 251] on input "Search Form" at bounding box center [795, 256] width 619 height 27
paste input "GX3Q92557962"
type input "GX3Q92557962"
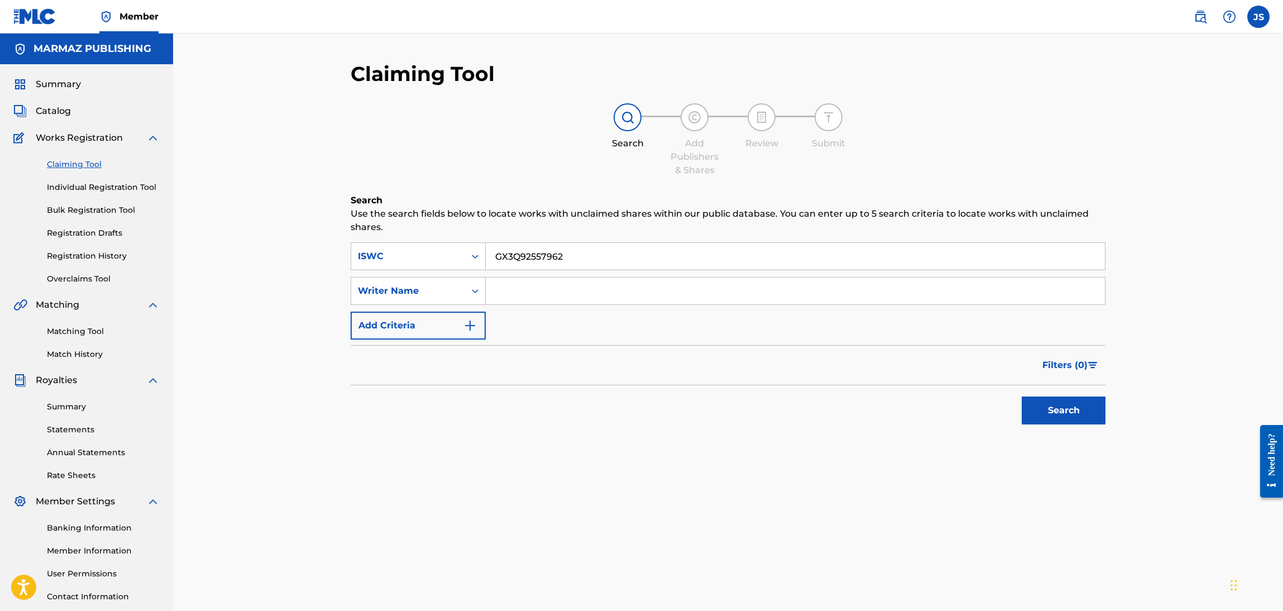
click at [681, 160] on div "Add Publishers & Shares" at bounding box center [694, 157] width 56 height 40
click at [1063, 406] on button "Search" at bounding box center [1063, 410] width 84 height 28
click at [28, 105] on link "Catalog" at bounding box center [41, 110] width 57 height 13
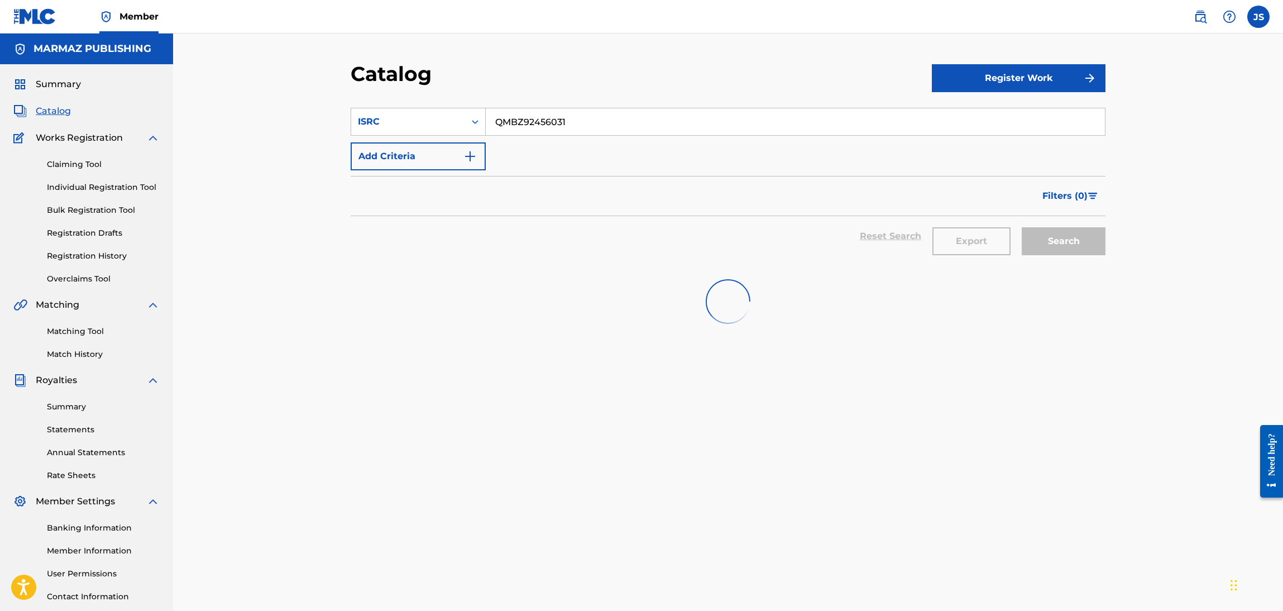
click at [597, 122] on input "QMBZ92456031" at bounding box center [795, 121] width 619 height 27
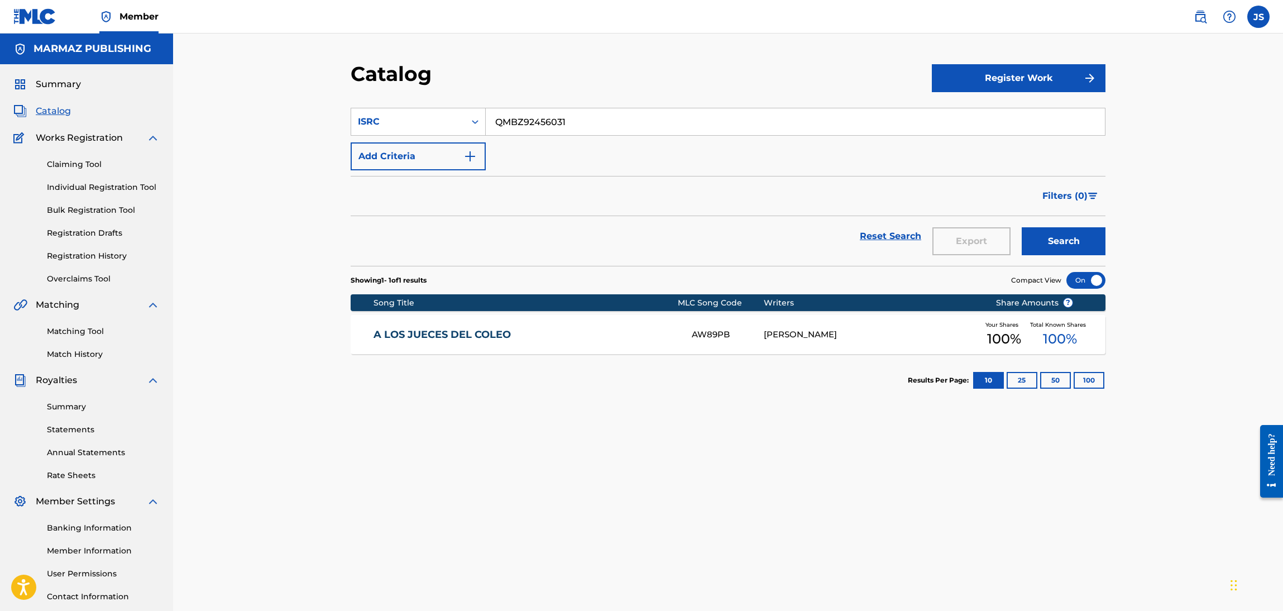
click at [415, 135] on div "ISRC" at bounding box center [418, 122] width 135 height 28
click at [426, 123] on div "ISRC" at bounding box center [408, 121] width 100 height 13
click at [457, 130] on div "ISRC" at bounding box center [408, 121] width 114 height 21
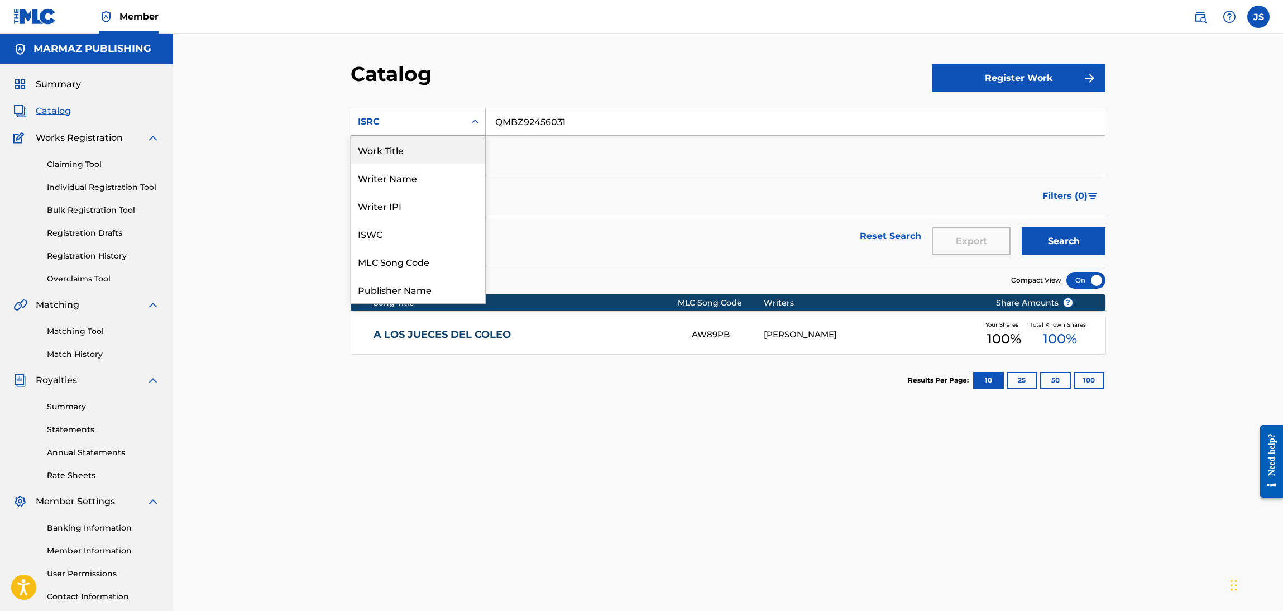
click at [430, 158] on div "Work Title" at bounding box center [418, 150] width 134 height 28
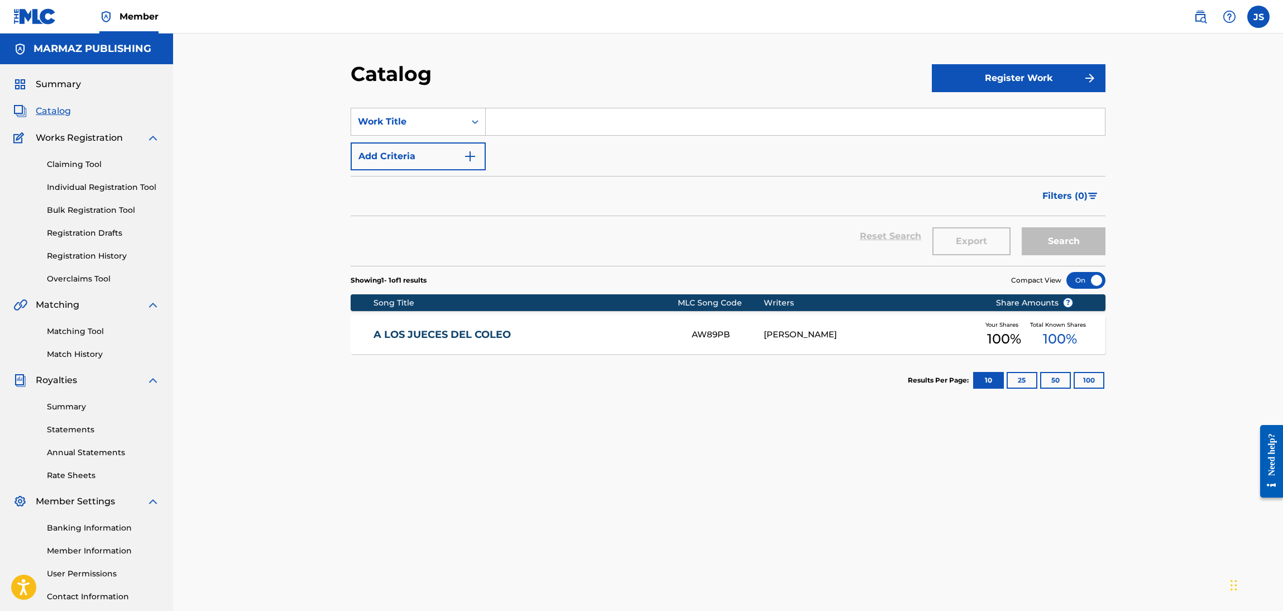
drag, startPoint x: 531, startPoint y: 128, endPoint x: 544, endPoint y: 123, distance: 13.3
click at [533, 128] on input "Search Form" at bounding box center [795, 121] width 619 height 27
paste input "MEJOR ME QUEDO SOLTERO"
type input "MEJOR ME QUEDO SOLTERO"
click at [617, 266] on section "Showing 1 - 1 of 1 results Compact View" at bounding box center [728, 277] width 755 height 23
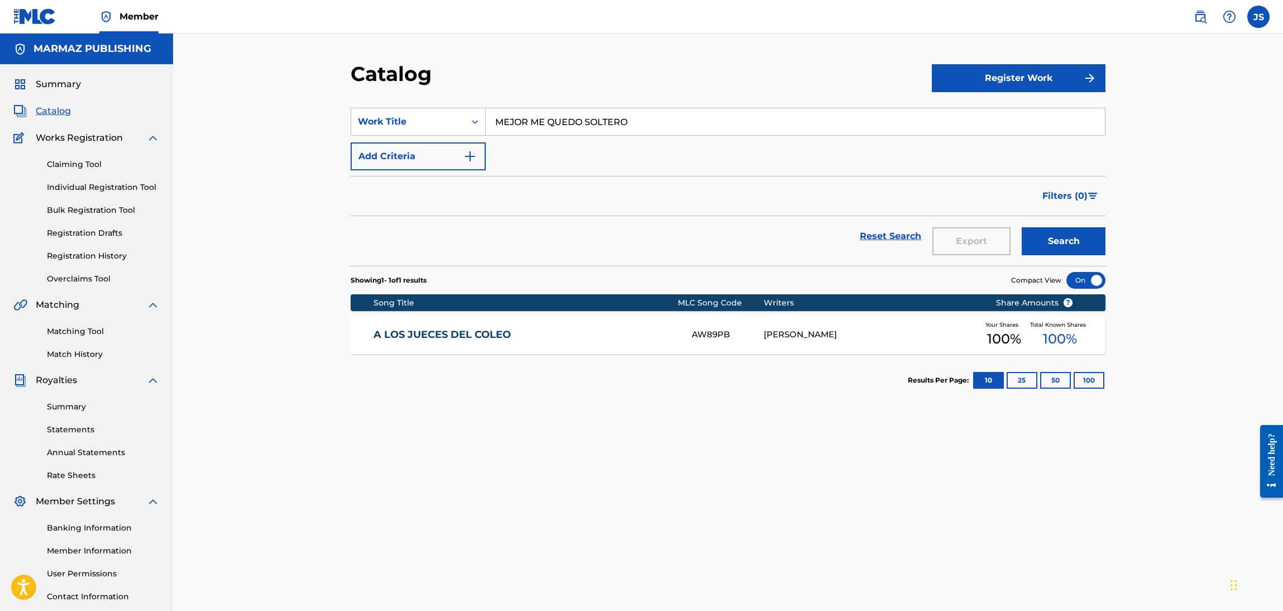
click at [1051, 235] on button "Search" at bounding box center [1063, 241] width 84 height 28
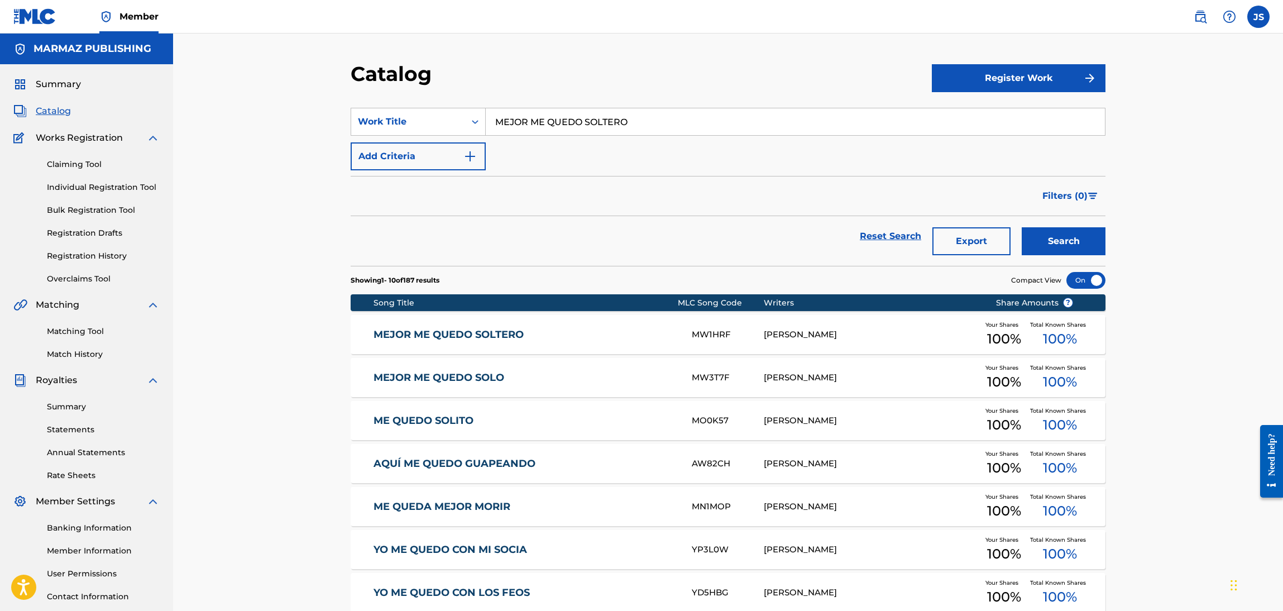
click at [436, 153] on button "Add Criteria" at bounding box center [418, 156] width 135 height 28
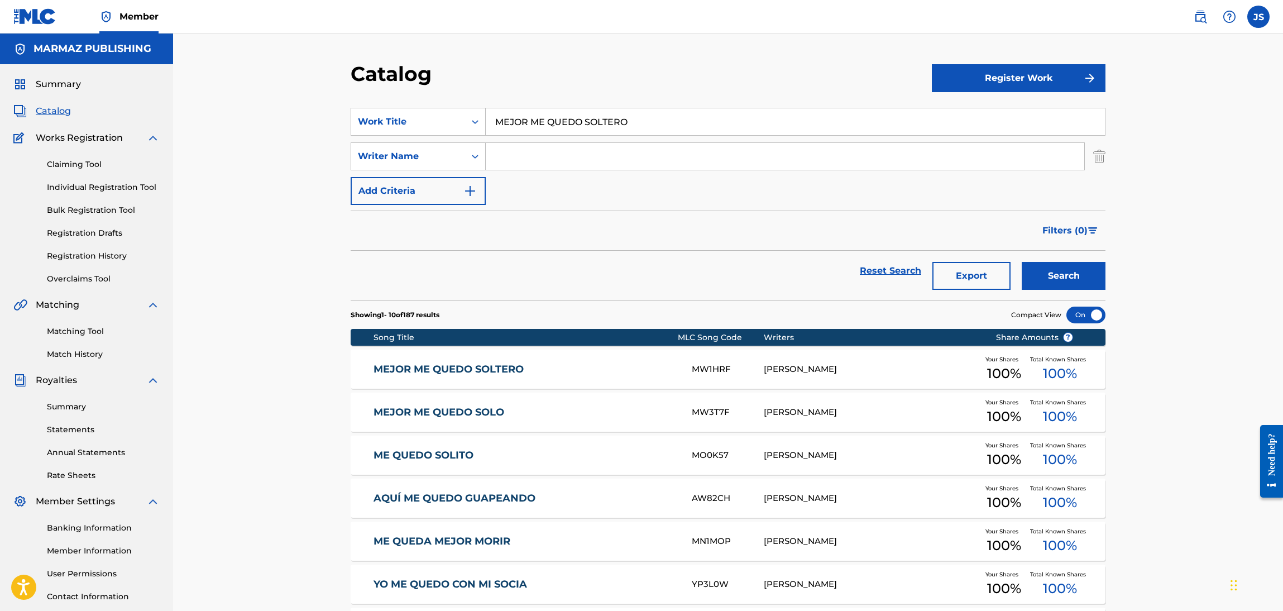
click at [542, 162] on input "Search Form" at bounding box center [785, 156] width 598 height 27
paste input "[PERSON_NAME]"
type input "[PERSON_NAME]"
click at [589, 223] on div "Filters ( 0 )" at bounding box center [728, 230] width 755 height 40
click at [1079, 279] on button "Search" at bounding box center [1063, 276] width 84 height 28
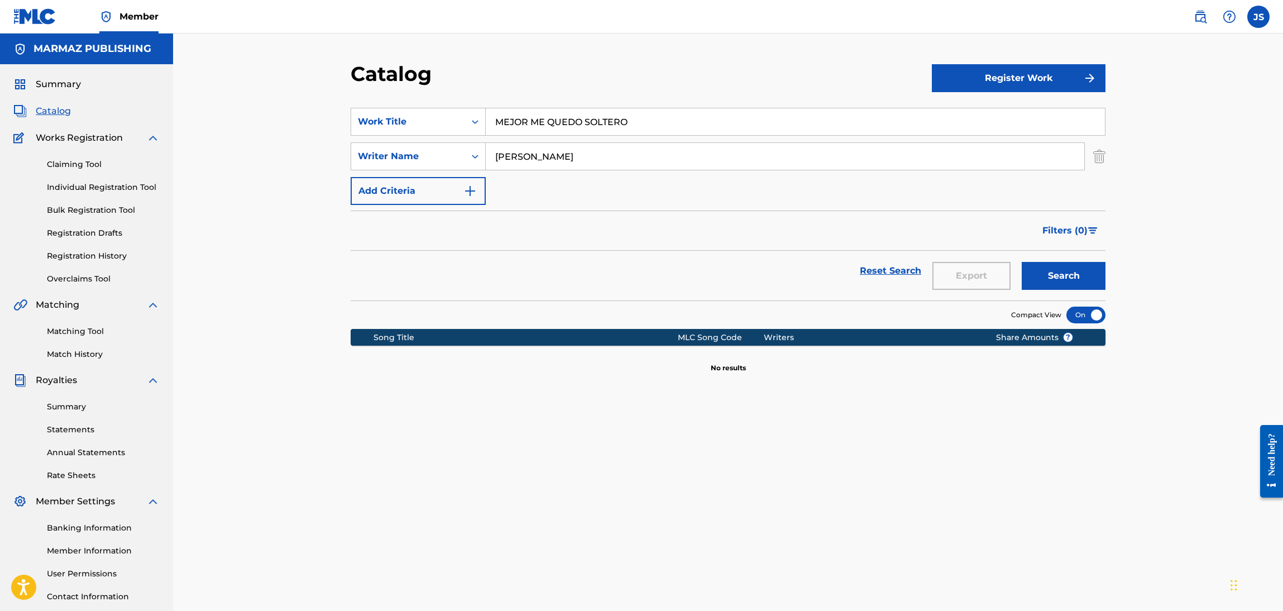
drag, startPoint x: 632, startPoint y: 155, endPoint x: 314, endPoint y: 150, distance: 317.6
click at [299, 145] on div "Catalog Register Work SearchWithCriteria12f9890b-8d02-4453-9958-a2c73bf75a5d Wo…" at bounding box center [728, 335] width 1110 height 605
click at [1072, 276] on button "Search" at bounding box center [1063, 276] width 84 height 28
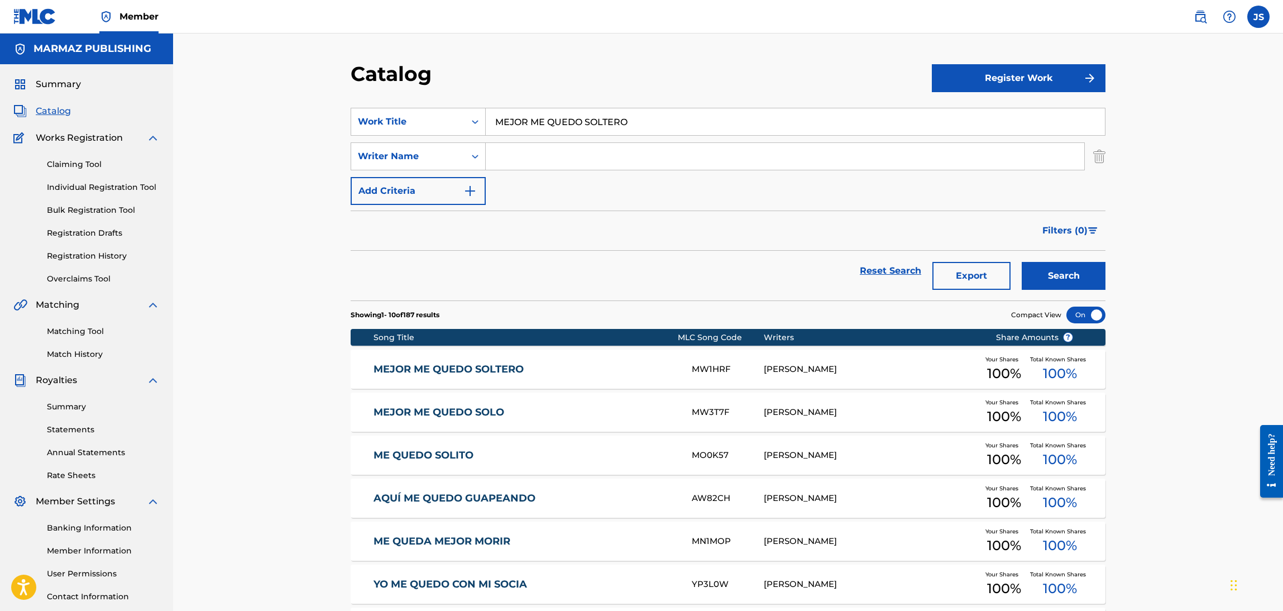
click at [454, 373] on link "MEJOR ME QUEDO SOLTERO" at bounding box center [525, 369] width 304 height 13
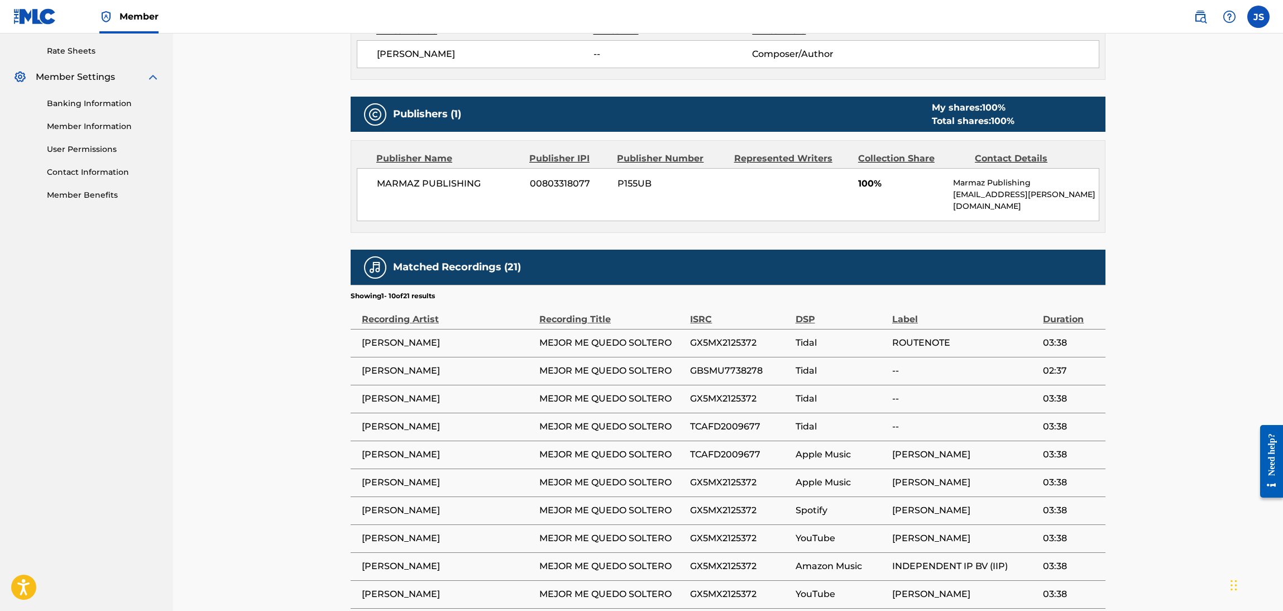
scroll to position [502, 0]
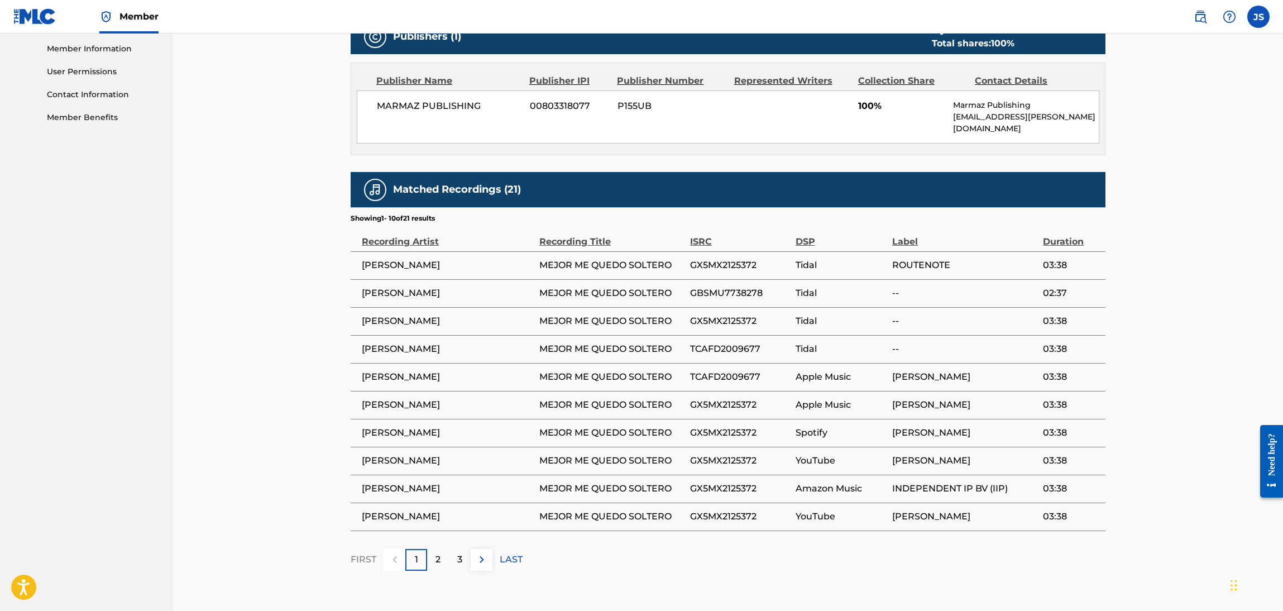
click at [726, 342] on span "TCAFD2009677" at bounding box center [739, 348] width 99 height 13
drag, startPoint x: 726, startPoint y: 336, endPoint x: 721, endPoint y: 352, distance: 16.4
click at [723, 342] on span "TCAFD2009677" at bounding box center [739, 348] width 99 height 13
click at [721, 370] on span "TCAFD2009677" at bounding box center [739, 376] width 99 height 13
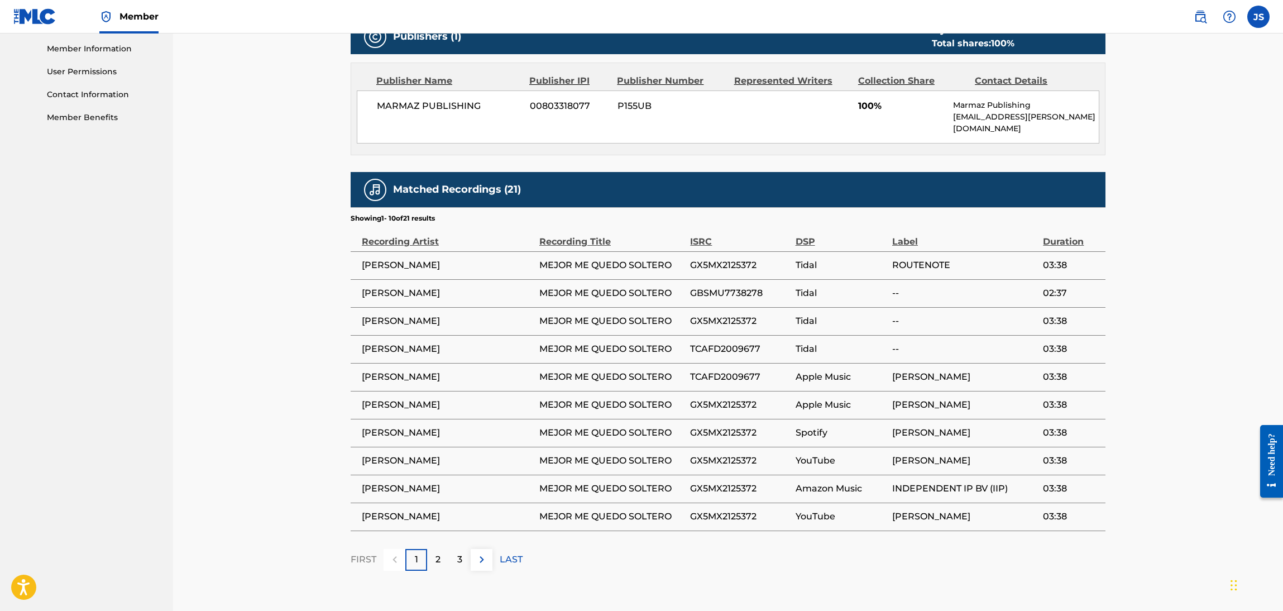
click at [724, 398] on span "GX5MX2125372" at bounding box center [739, 404] width 99 height 13
click at [726, 289] on td "GBSMU7738278" at bounding box center [742, 293] width 105 height 28
click at [726, 286] on span "GBSMU7738278" at bounding box center [739, 292] width 99 height 13
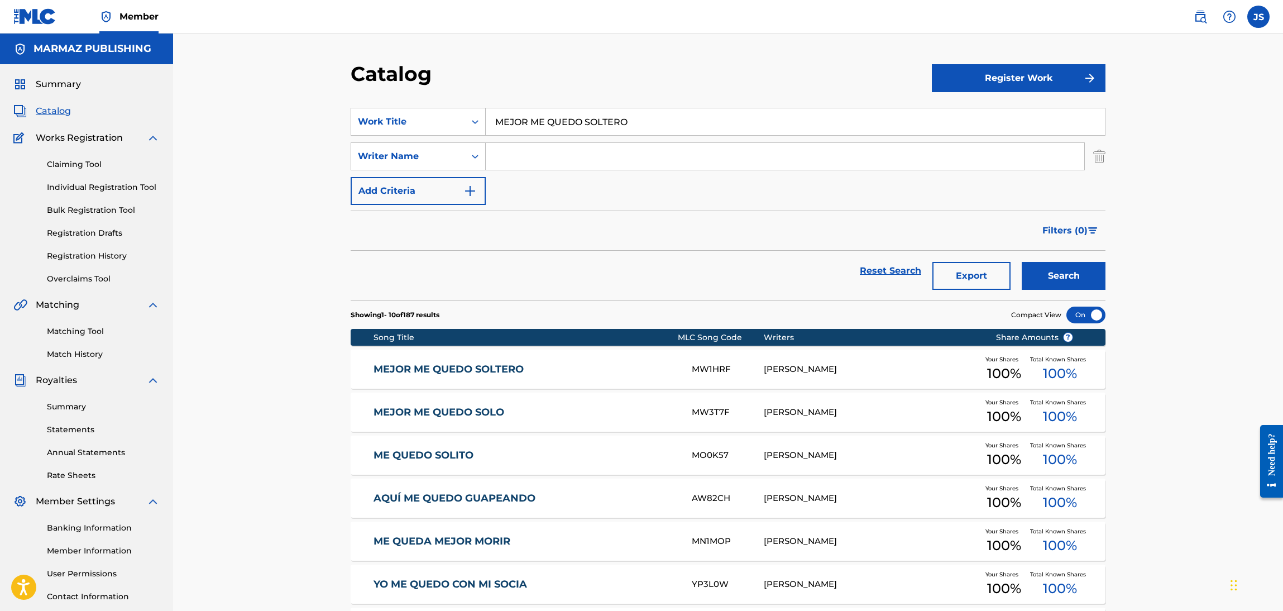
click at [438, 191] on button "Add Criteria" at bounding box center [418, 191] width 135 height 28
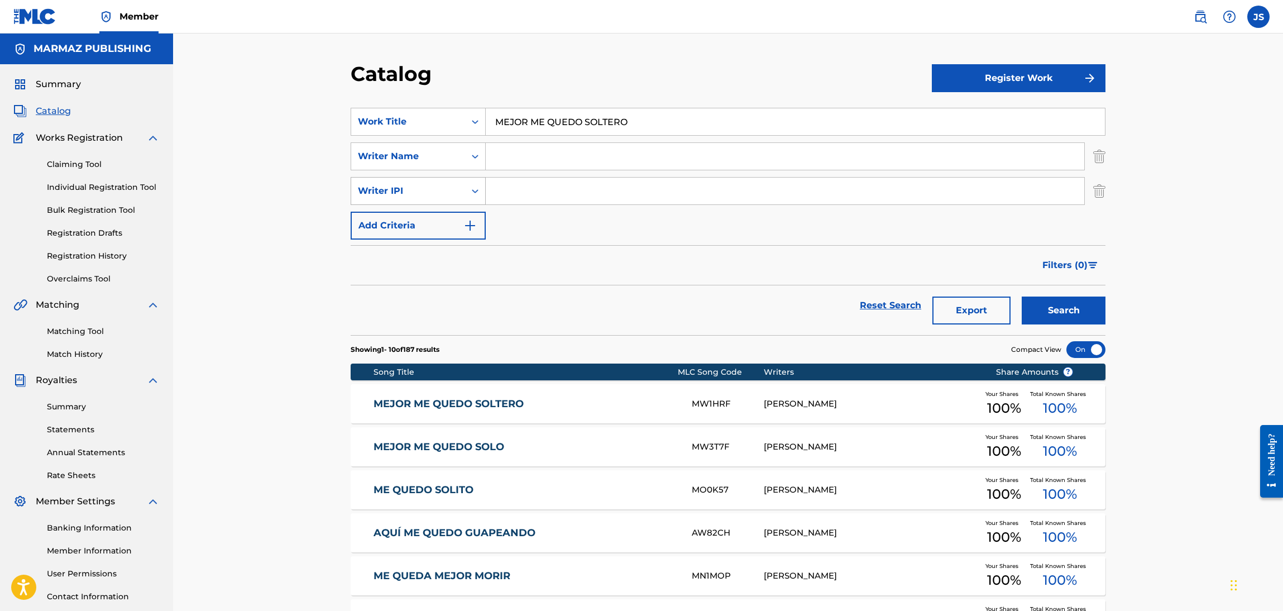
click at [465, 198] on div "Search Form" at bounding box center [475, 191] width 20 height 20
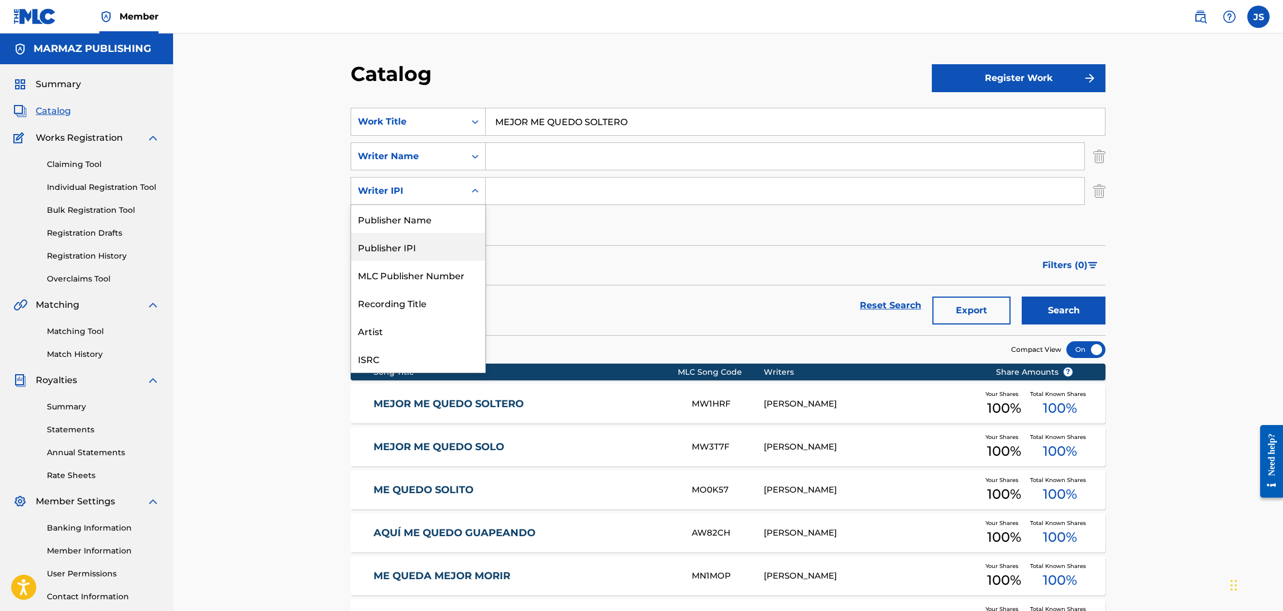
scroll to position [27, 0]
click at [421, 322] on div "ISRC" at bounding box center [418, 331] width 134 height 28
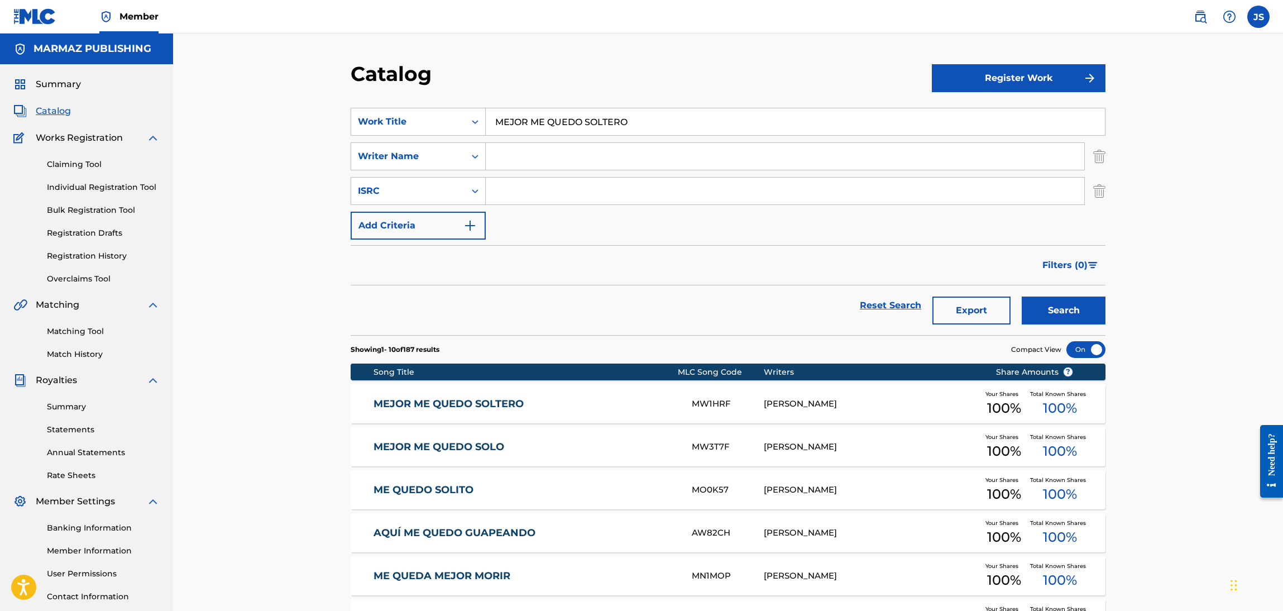
click at [543, 205] on div "SearchWithCriteria12f9890b-8d02-4453-9958-a2c73bf75a5d Work Title MEJOR ME QUED…" at bounding box center [728, 174] width 755 height 132
click at [543, 194] on input "Search Form" at bounding box center [785, 190] width 598 height 27
paste input "FRS182139244"
type input "FRS182139244"
drag, startPoint x: 505, startPoint y: 267, endPoint x: 558, endPoint y: 228, distance: 66.2
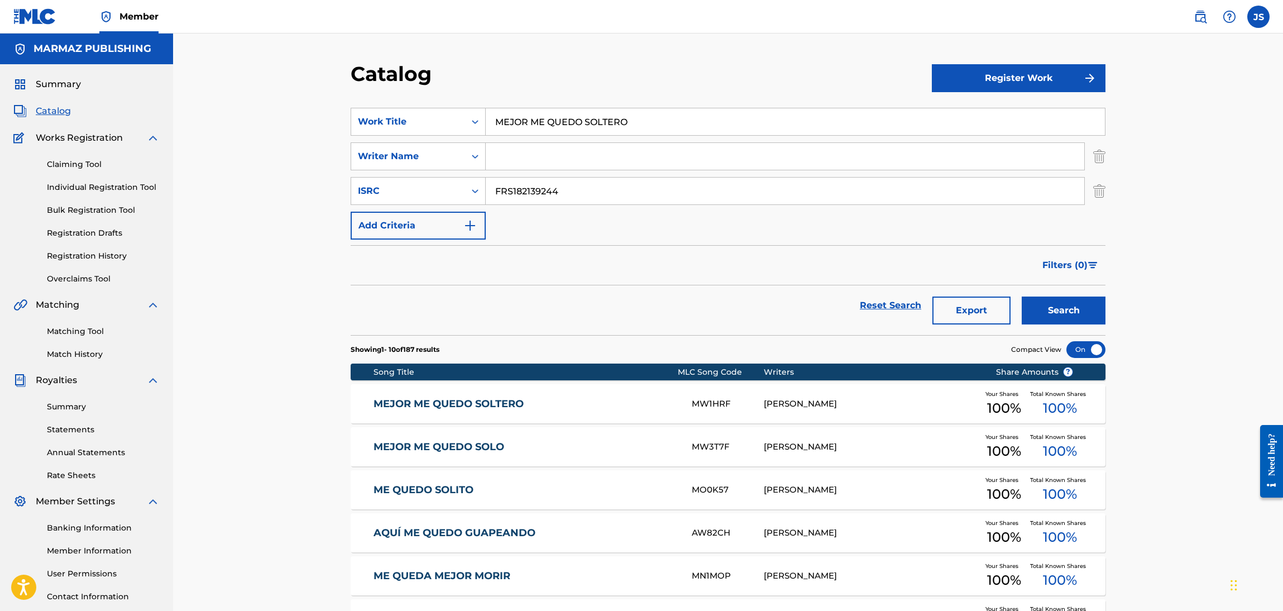
click at [505, 267] on div "Filters ( 0 )" at bounding box center [728, 265] width 755 height 40
drag, startPoint x: 649, startPoint y: 121, endPoint x: 377, endPoint y: 141, distance: 273.1
click at [380, 139] on div "SearchWithCriteria12f9890b-8d02-4453-9958-a2c73bf75a5d Work Title MEJOR ME QUED…" at bounding box center [728, 174] width 755 height 132
click at [1021, 296] on button "Search" at bounding box center [1063, 310] width 84 height 28
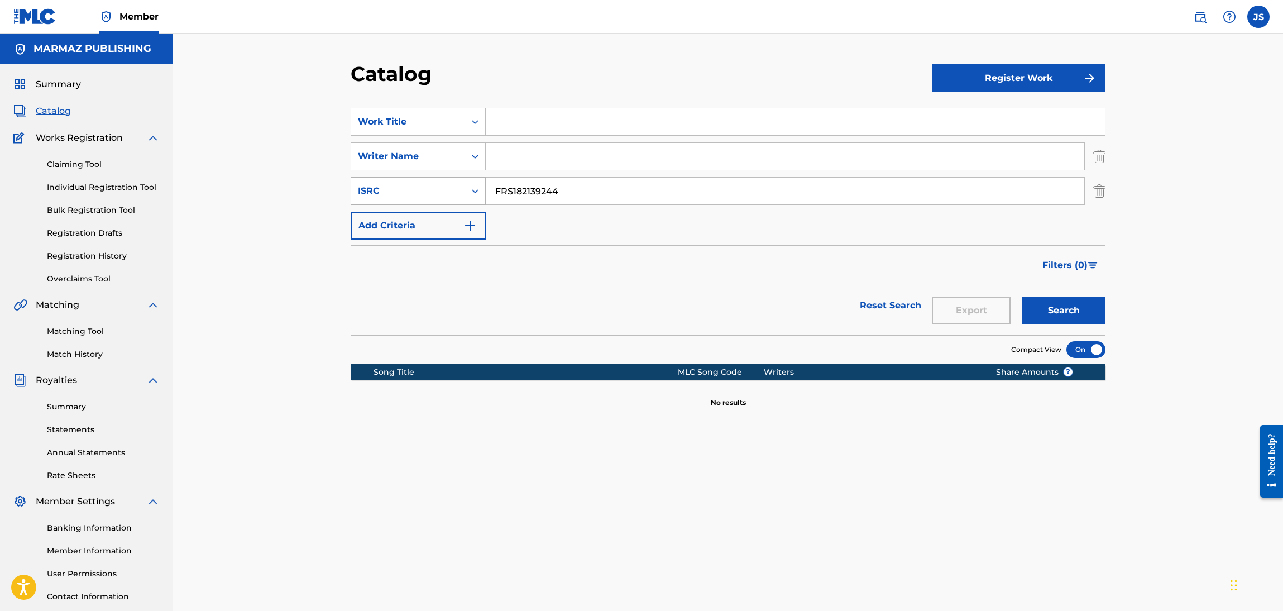
drag, startPoint x: 426, startPoint y: 191, endPoint x: 408, endPoint y: 191, distance: 17.9
click at [397, 191] on div "SearchWithCriteria053ca436-6b1b-4f61-b248-7372918dbf59 ISRC FRS182139244" at bounding box center [728, 191] width 755 height 28
paste input "QZW9K2362629"
click at [654, 301] on div "Reset Search Export Search" at bounding box center [728, 305] width 755 height 40
click at [1091, 316] on button "Search" at bounding box center [1063, 310] width 84 height 28
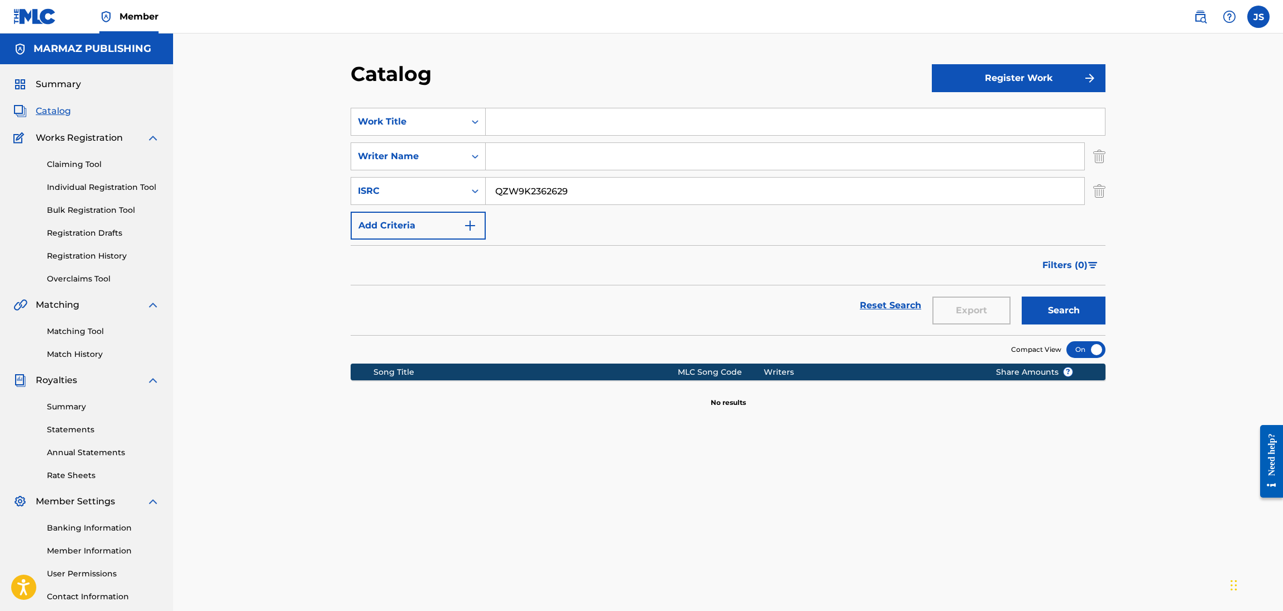
drag, startPoint x: 498, startPoint y: 189, endPoint x: 461, endPoint y: 205, distance: 40.5
click at [384, 175] on div "SearchWithCriteria12f9890b-8d02-4453-9958-a2c73bf75a5d Work Title SearchWithCri…" at bounding box center [728, 174] width 755 height 132
paste input "SE6XY2354776"
type input "SE6XY2354776"
click at [676, 295] on div "Reset Search Export Search" at bounding box center [728, 305] width 755 height 40
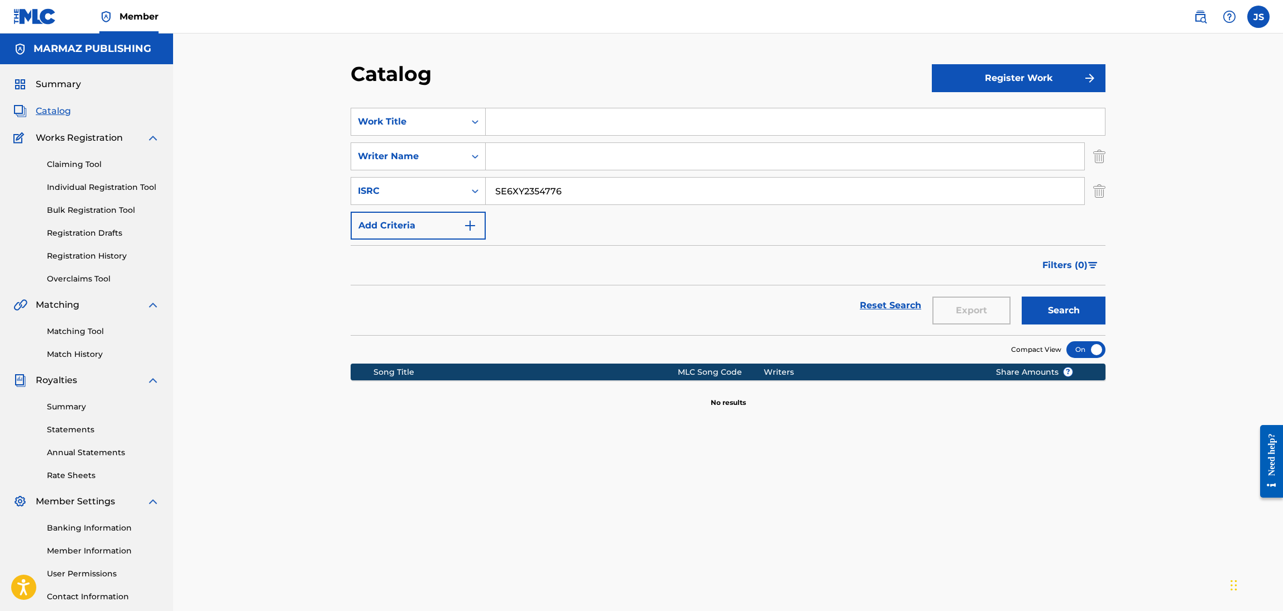
click at [1084, 319] on button "Search" at bounding box center [1063, 310] width 84 height 28
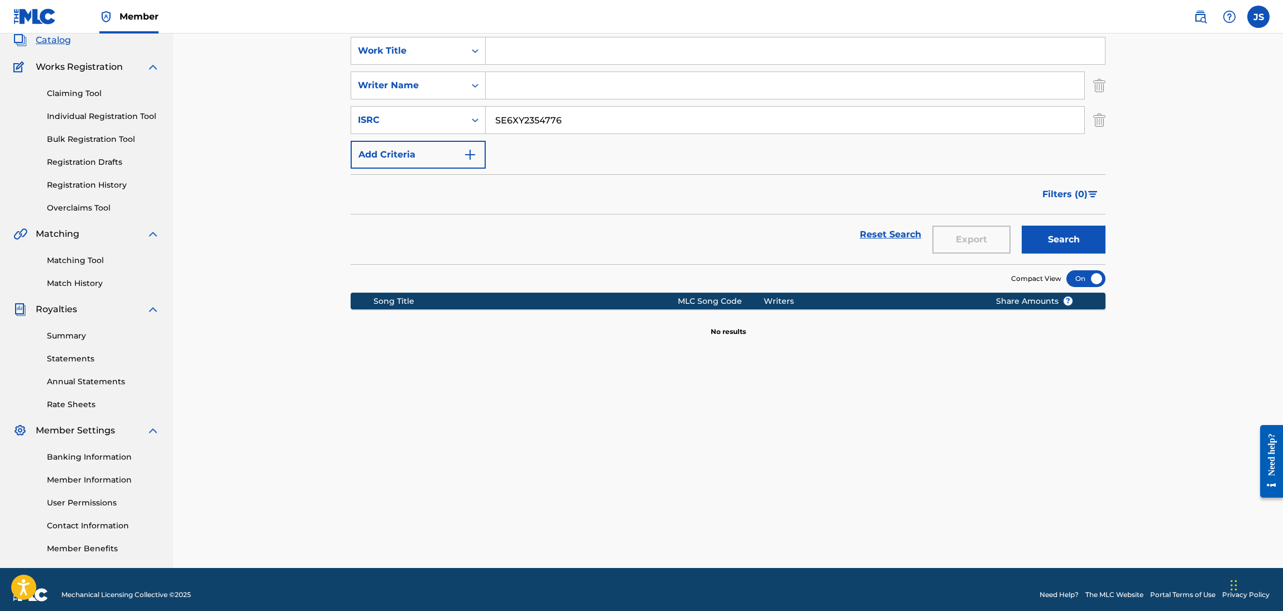
scroll to position [81, 0]
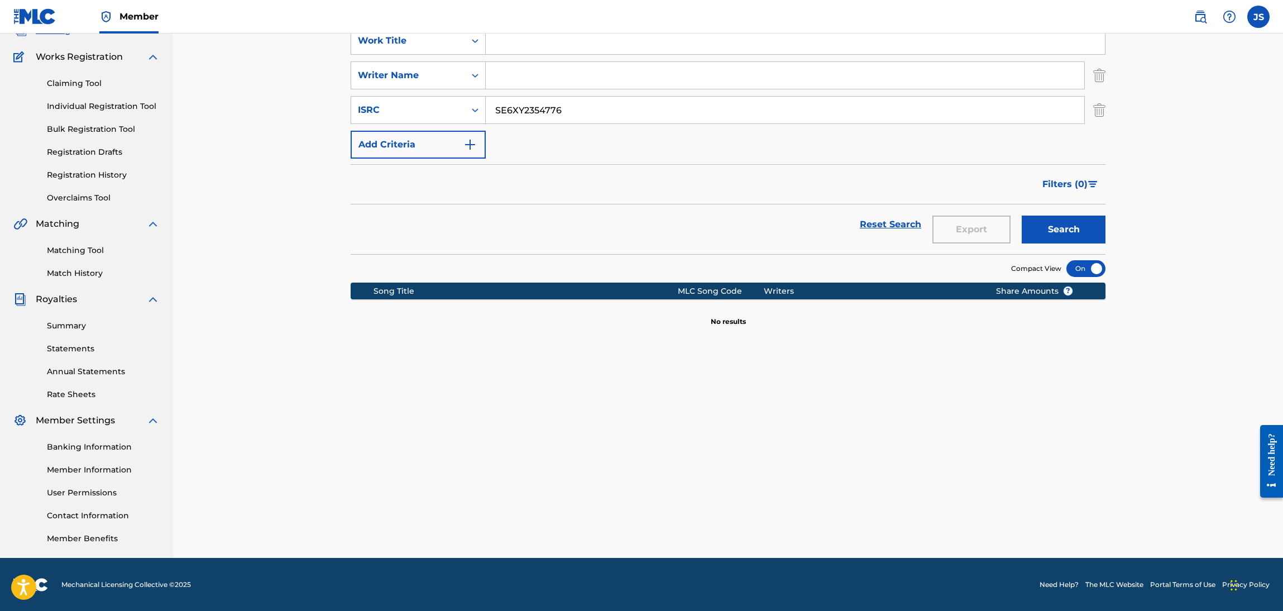
click at [607, 51] on input "Search Form" at bounding box center [795, 40] width 619 height 27
paste input "AHORA VA PÁ LOS MISTER"
type input "AHORA VA PÁ LOS MISTER"
click at [614, 69] on input "Search Form" at bounding box center [785, 75] width 598 height 27
drag, startPoint x: 602, startPoint y: 98, endPoint x: 386, endPoint y: 89, distance: 216.2
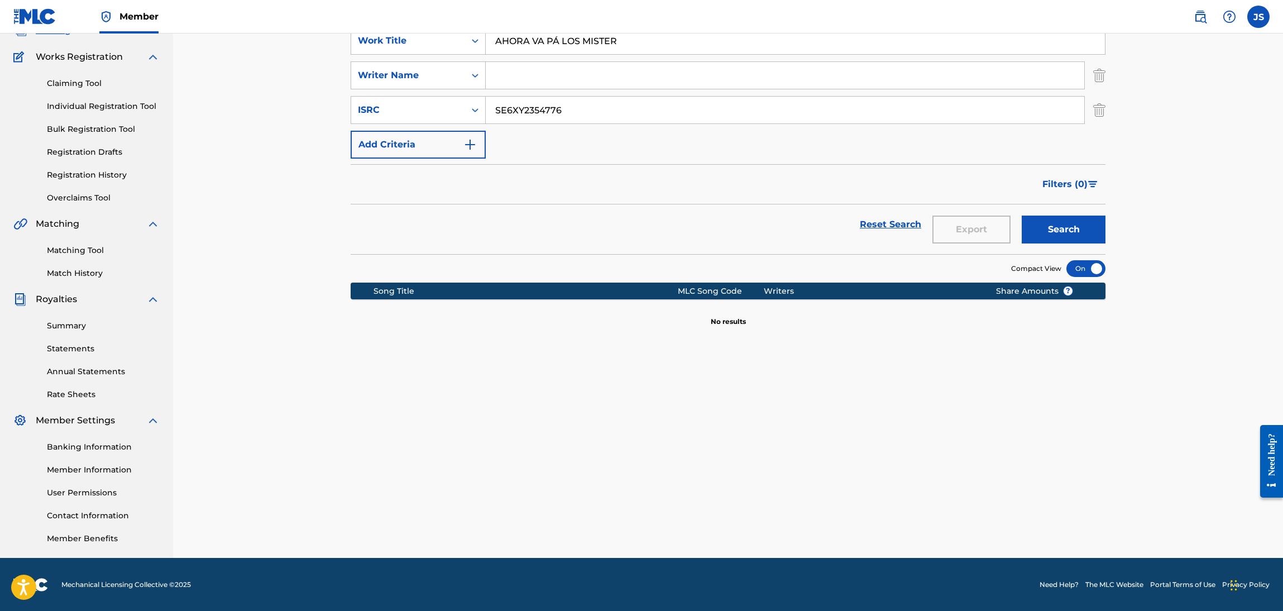
click at [386, 89] on div "SearchWithCriteria12f9890b-8d02-4453-9958-a2c73bf75a5d Work Title AHORA VA PÁ L…" at bounding box center [728, 93] width 755 height 132
paste input "[PERSON_NAME]"
type input "[PERSON_NAME]"
click at [581, 88] on div "SearchWithCriteria12f9890b-8d02-4453-9958-a2c73bf75a5d Work Title AHORA VA PÁ L…" at bounding box center [728, 93] width 755 height 132
click at [592, 81] on input "Search Form" at bounding box center [785, 75] width 598 height 27
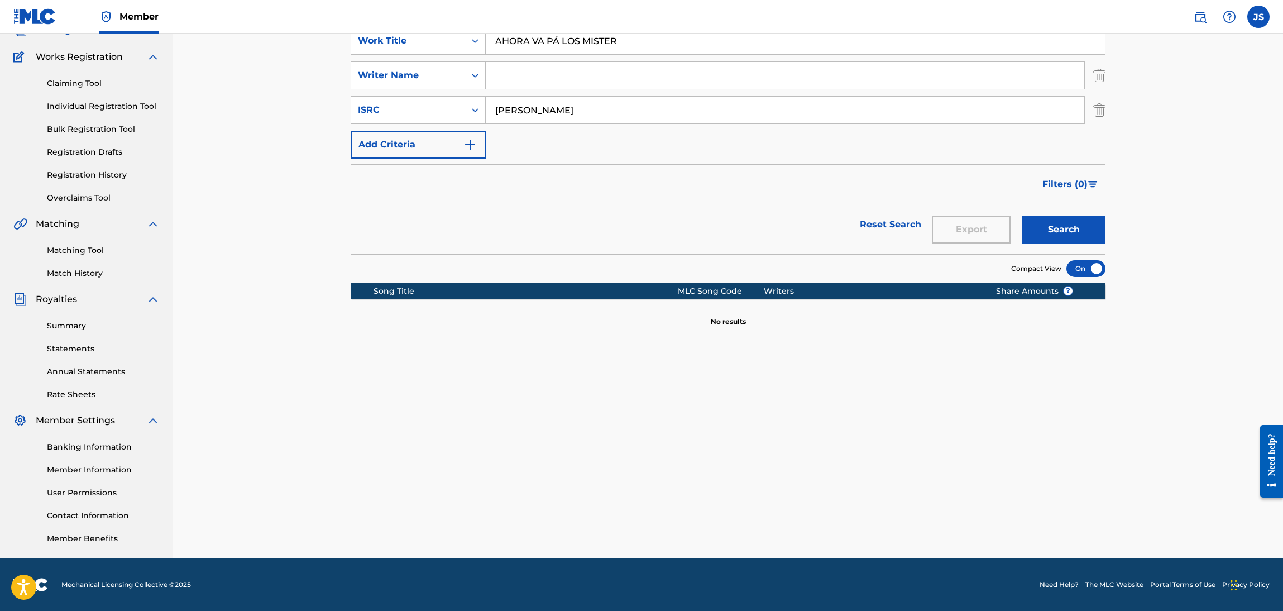
paste input "[PERSON_NAME]"
type input "[PERSON_NAME]"
drag, startPoint x: 606, startPoint y: 104, endPoint x: 310, endPoint y: 94, distance: 296.0
click at [312, 94] on div "Catalog Register Work SearchWithCriteria12f9890b-8d02-4453-9958-a2c73bf75a5d Wo…" at bounding box center [728, 255] width 1110 height 605
click at [1107, 105] on div "Catalog Register Work SearchWithCriteria12f9890b-8d02-4453-9958-a2c73bf75a5d Wo…" at bounding box center [727, 268] width 781 height 577
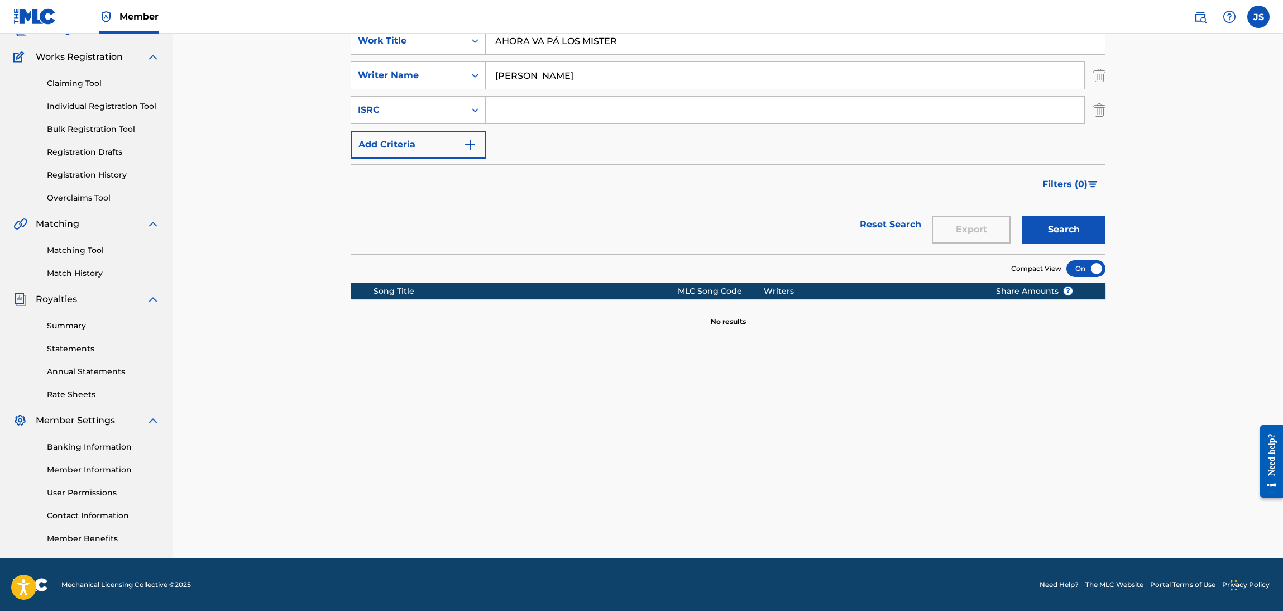
click at [1099, 111] on img "Search Form" at bounding box center [1099, 110] width 12 height 28
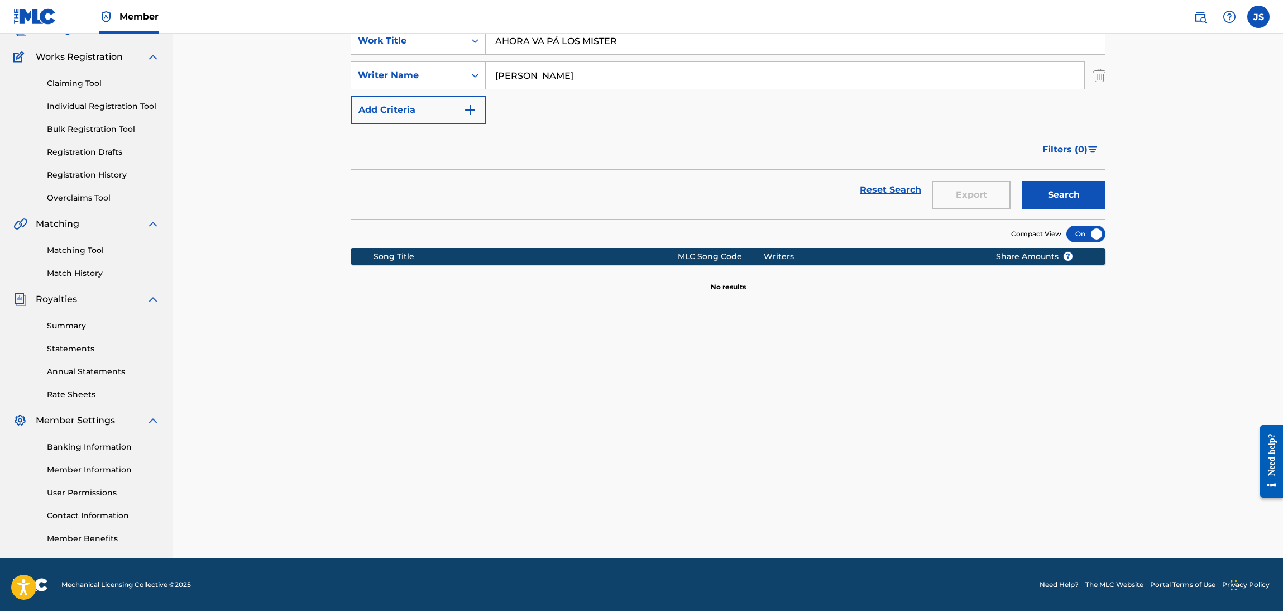
click at [1069, 190] on button "Search" at bounding box center [1063, 195] width 84 height 28
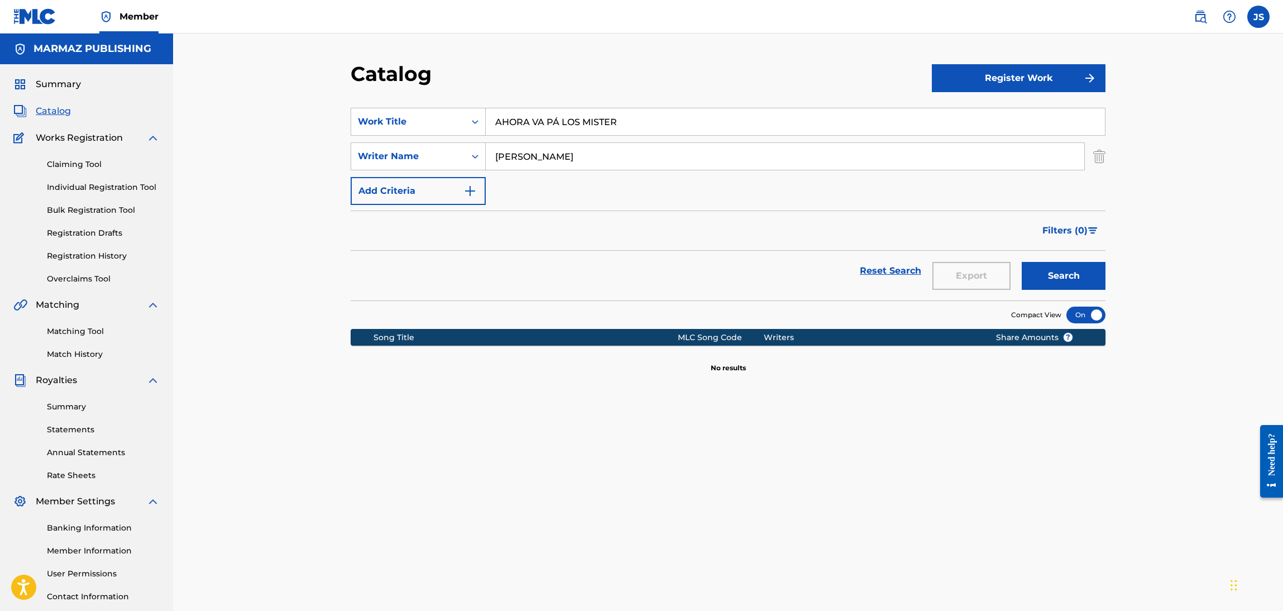
drag, startPoint x: 589, startPoint y: 154, endPoint x: 227, endPoint y: 140, distance: 362.5
click at [226, 139] on div "Catalog Register Work SearchWithCriteria12f9890b-8d02-4453-9958-a2c73bf75a5d Wo…" at bounding box center [728, 335] width 1110 height 605
click at [1021, 262] on button "Search" at bounding box center [1063, 276] width 84 height 28
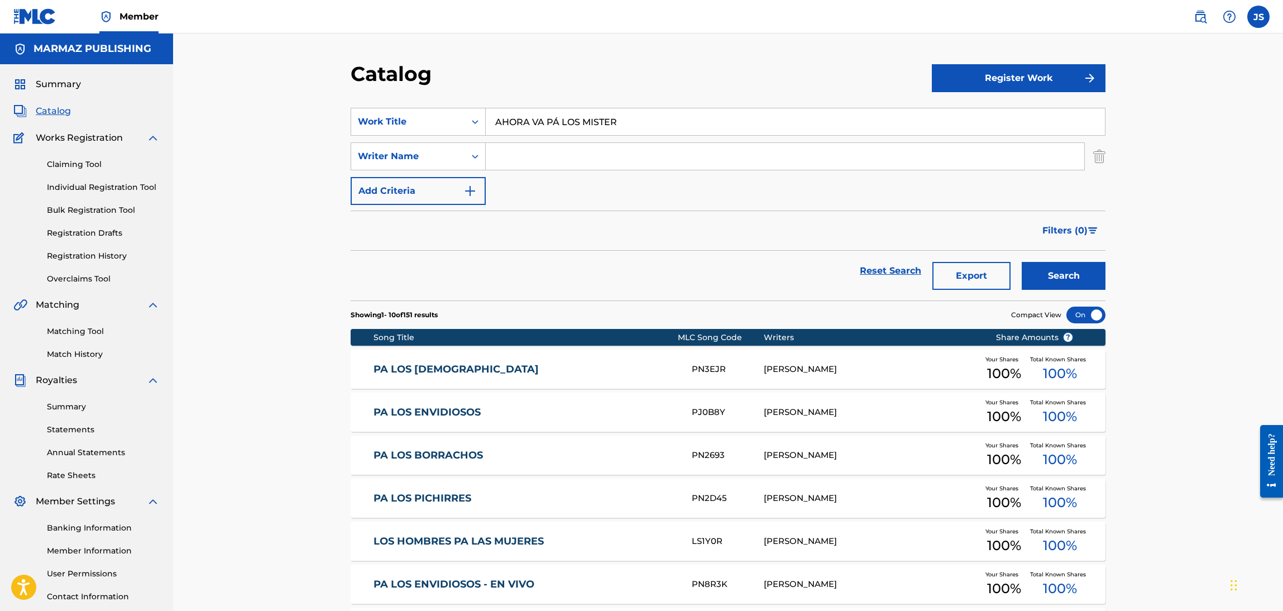
drag, startPoint x: 330, startPoint y: 85, endPoint x: 253, endPoint y: 70, distance: 77.9
click at [248, 72] on div "Catalog Register Work SearchWithCriteria12f9890b-8d02-4453-9958-a2c73bf75a5d Wo…" at bounding box center [728, 432] width 1110 height 799
paste input "LA MISS-MA SOISOLA"
type input "LA MISS-MA SOISOLA"
click at [1021, 262] on button "Search" at bounding box center [1063, 276] width 84 height 28
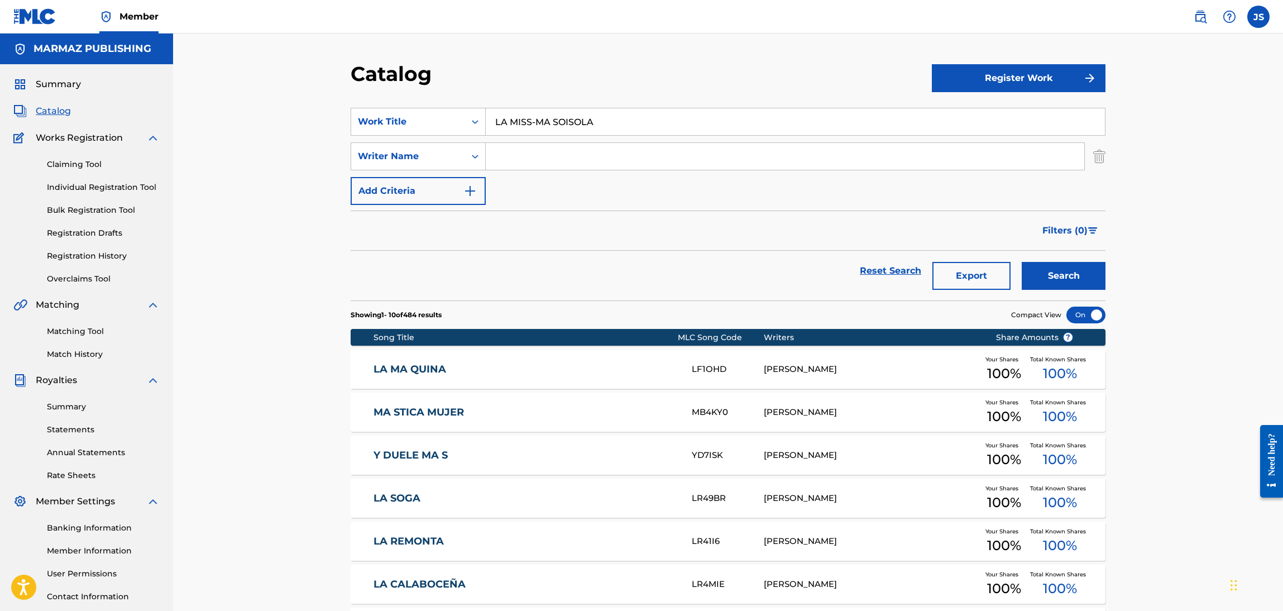
click at [463, 188] on img "Search Form" at bounding box center [469, 190] width 13 height 13
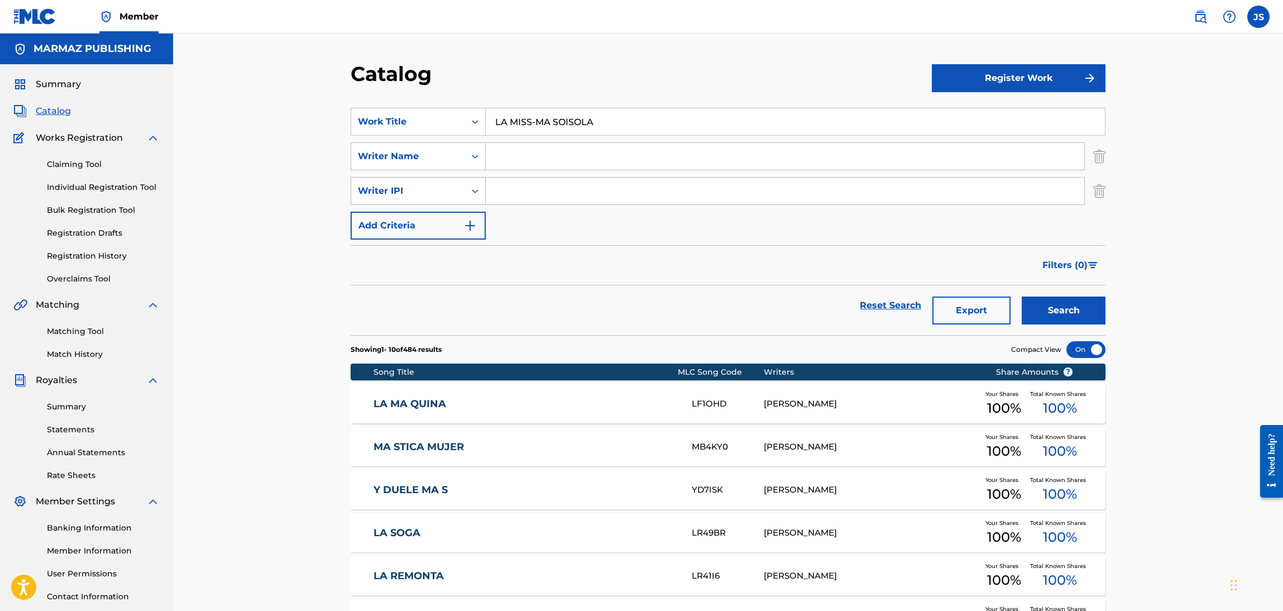
click at [453, 191] on div "Writer IPI" at bounding box center [408, 190] width 100 height 13
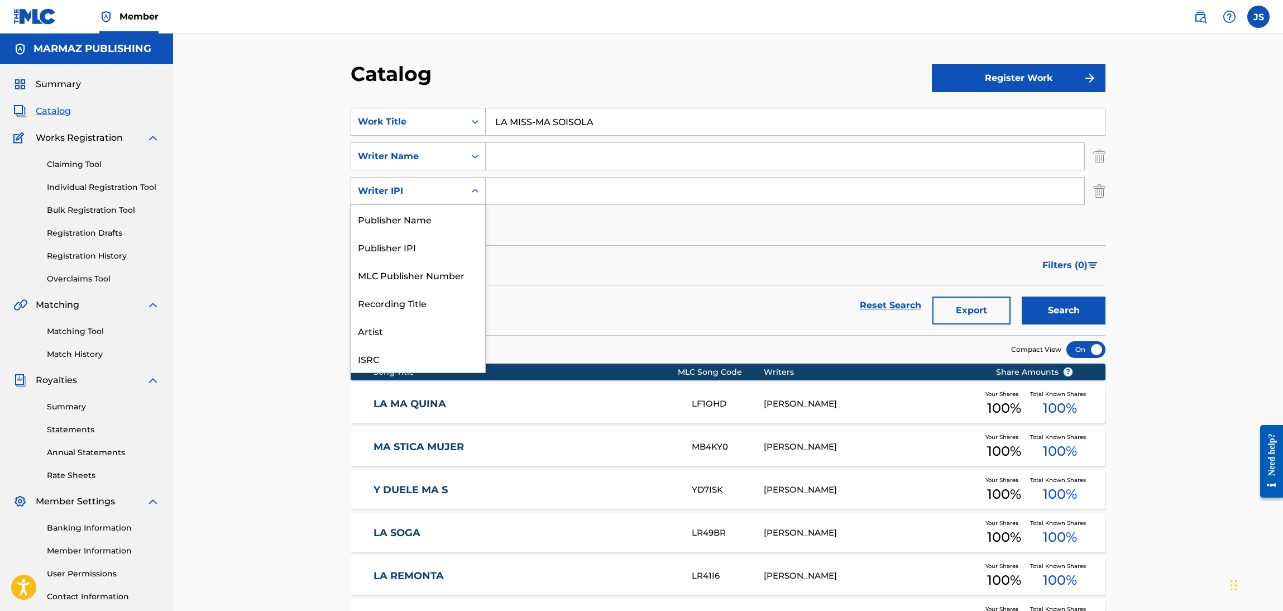
scroll to position [27, 0]
click at [428, 323] on div "ISRC" at bounding box center [418, 331] width 134 height 28
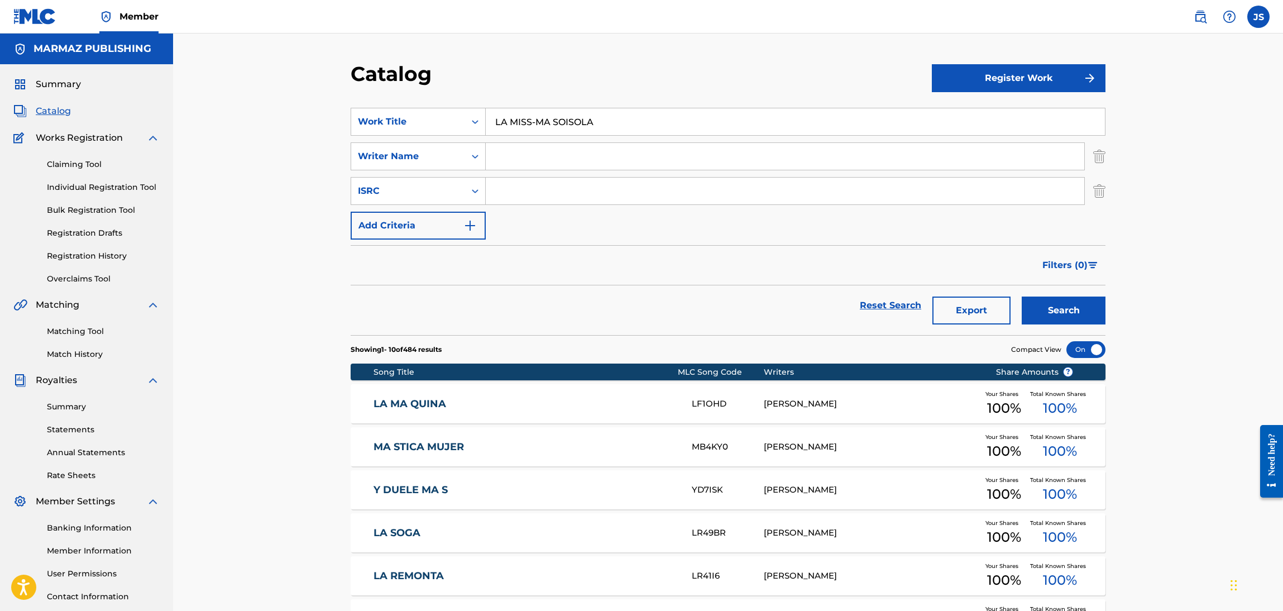
drag, startPoint x: 562, startPoint y: 190, endPoint x: 568, endPoint y: 180, distance: 11.8
click at [562, 190] on input "Search Form" at bounding box center [785, 190] width 598 height 27
paste input "FR96X2331322"
type input "FR96X2331322"
drag, startPoint x: 632, startPoint y: 123, endPoint x: 282, endPoint y: 113, distance: 350.7
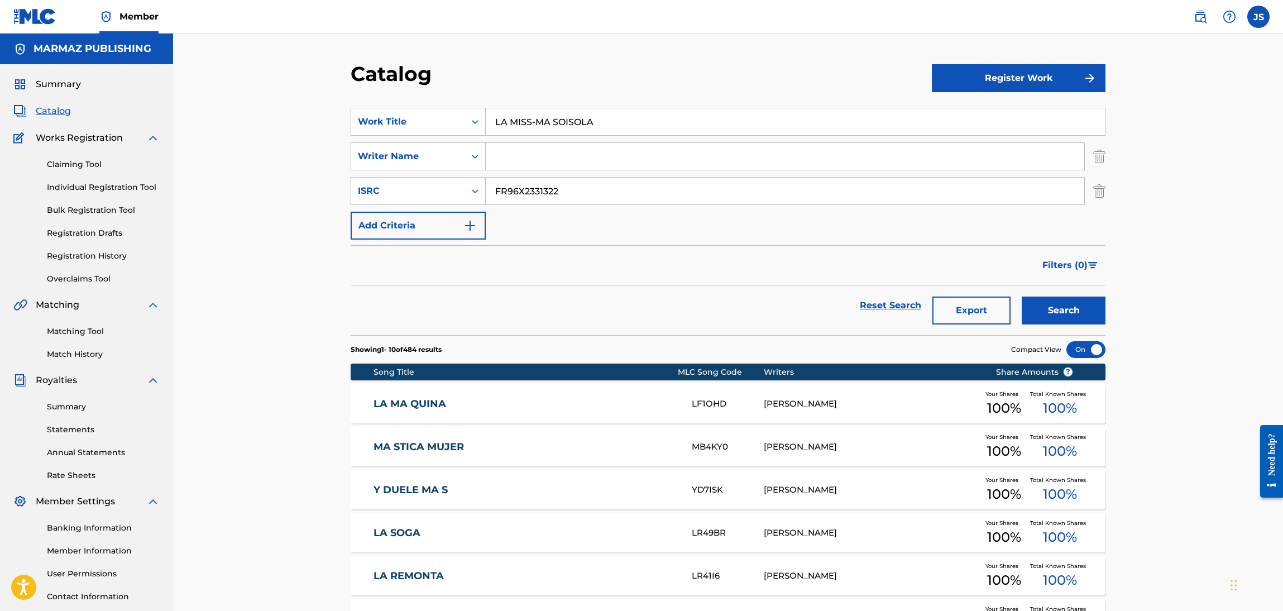
click at [312, 114] on div "Catalog Register Work SearchWithCriteria12f9890b-8d02-4453-9958-a2c73bf75a5d Wo…" at bounding box center [728, 450] width 1110 height 834
click at [1021, 296] on button "Search" at bounding box center [1063, 310] width 84 height 28
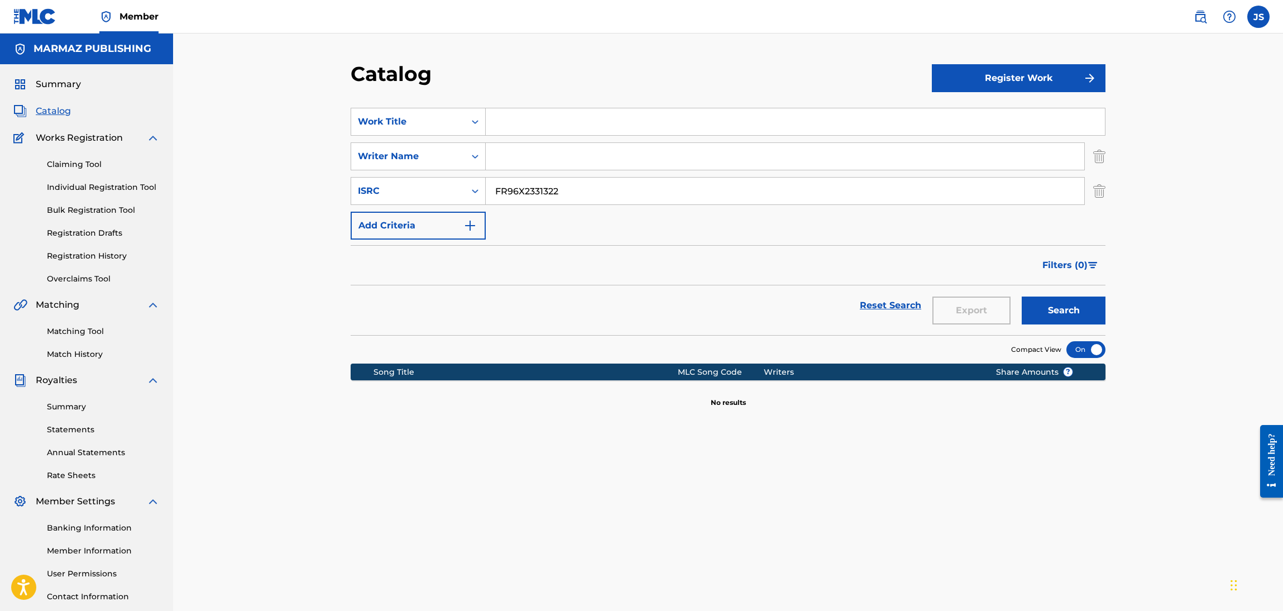
paste input "YO QUE NO VIVO SIN TI"
type input "YO QUE NO VIVO SIN TI"
paste input "[PERSON_NAME]"
click at [552, 158] on input "Search Form" at bounding box center [785, 156] width 598 height 27
type input "[PERSON_NAME]"
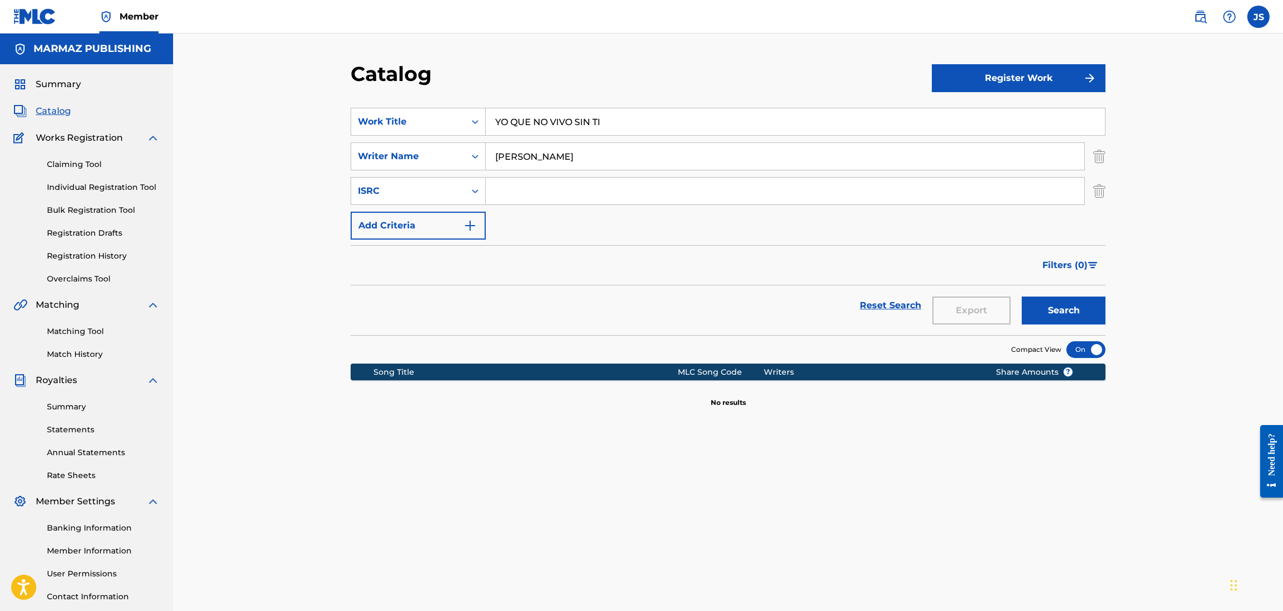
click at [1021, 296] on button "Search" at bounding box center [1063, 310] width 84 height 28
click at [1093, 309] on button "Search" at bounding box center [1063, 310] width 84 height 28
click at [626, 148] on input "[PERSON_NAME]" at bounding box center [785, 156] width 598 height 27
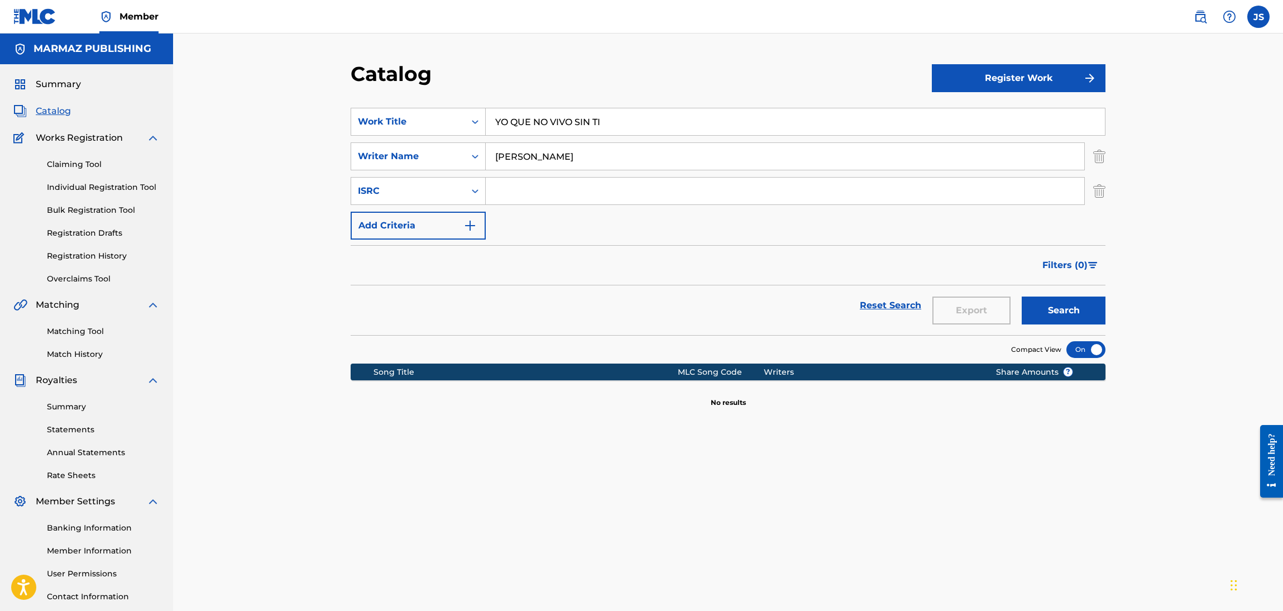
click at [626, 148] on input "[PERSON_NAME]" at bounding box center [785, 156] width 598 height 27
paste input "FR96X2331324"
click at [635, 131] on input "YO QUE NO VIVO SIN TI" at bounding box center [795, 121] width 619 height 27
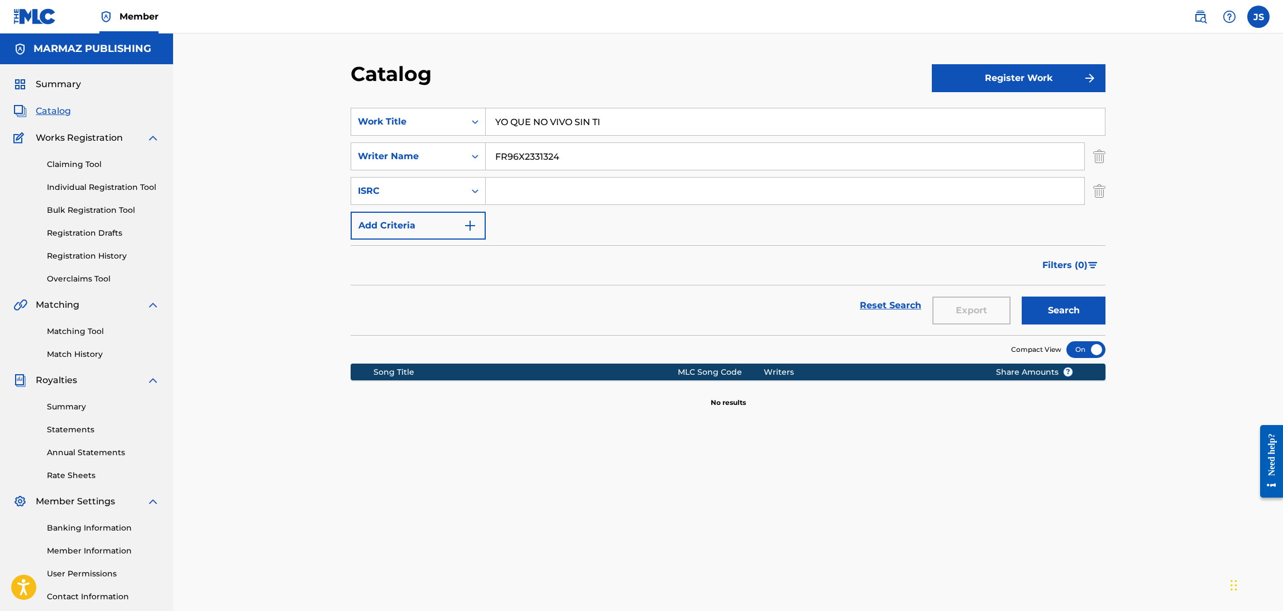
click at [635, 131] on input "YO QUE NO VIVO SIN TI" at bounding box center [795, 121] width 619 height 27
click at [592, 167] on input "FR96X2331324" at bounding box center [785, 156] width 598 height 27
type input "}"
click at [592, 167] on input "}" at bounding box center [785, 156] width 598 height 27
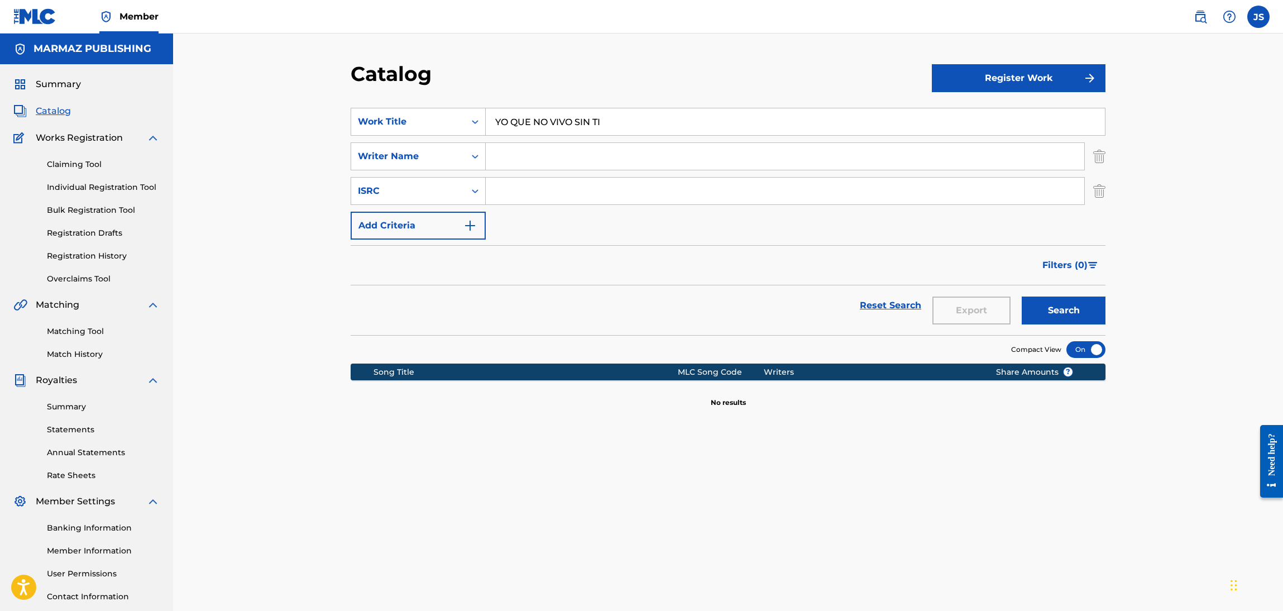
paste input "[PERSON_NAME]"
type input "[PERSON_NAME]"
click at [592, 170] on div "SearchWithCriteria12f9890b-8d02-4453-9958-a2c73bf75a5d Work Title YO QUE NO VIV…" at bounding box center [728, 174] width 755 height 132
click at [622, 154] on input "Search Form" at bounding box center [785, 156] width 598 height 27
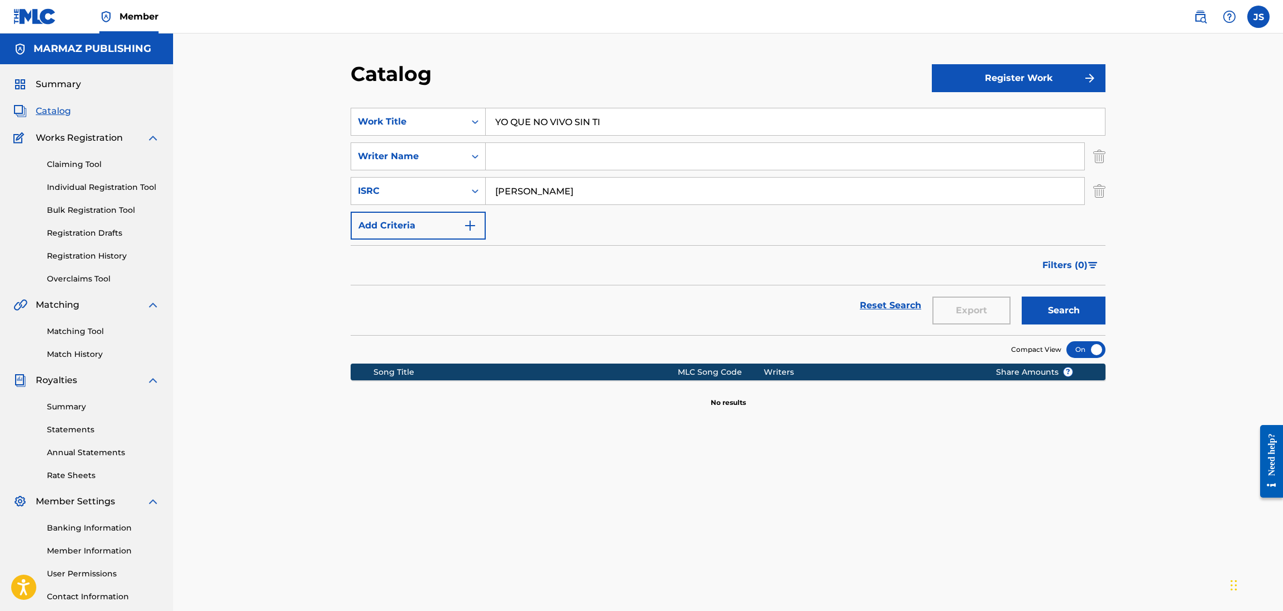
paste input "[PERSON_NAME]"
type input "[PERSON_NAME]"
click at [1021, 296] on button "Search" at bounding box center [1063, 310] width 84 height 28
click at [1091, 308] on button "Search" at bounding box center [1063, 310] width 84 height 28
click at [759, 164] on input "[PERSON_NAME]" at bounding box center [785, 156] width 598 height 27
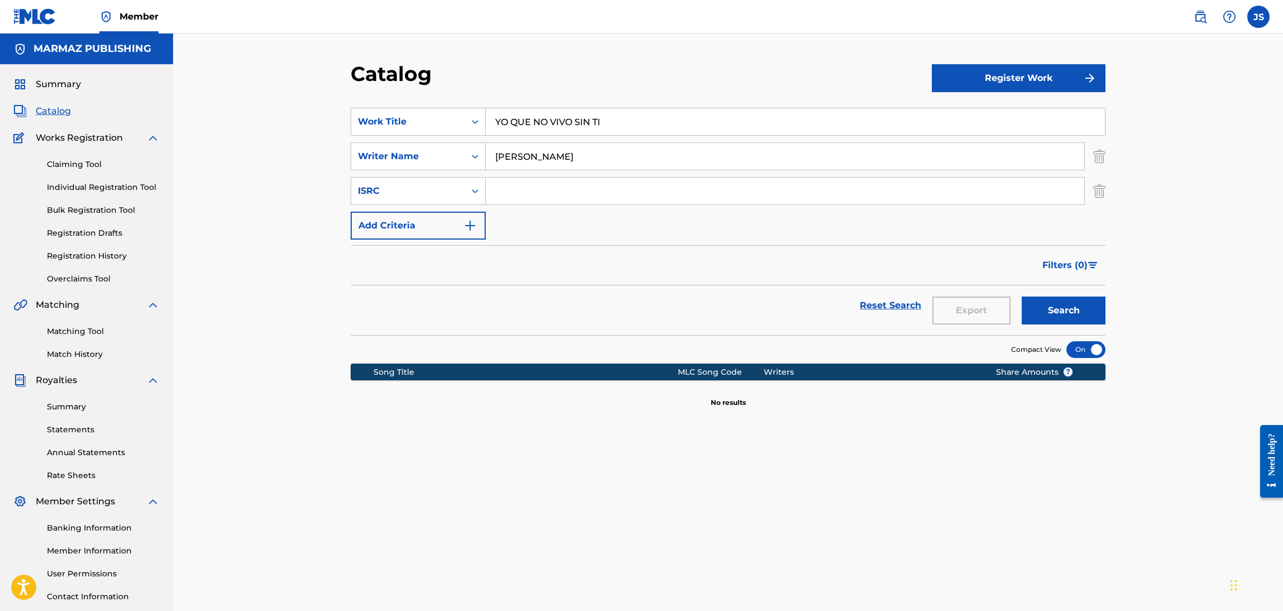
click at [759, 164] on input "[PERSON_NAME]" at bounding box center [785, 156] width 598 height 27
click at [1021, 296] on button "Search" at bounding box center [1063, 310] width 84 height 28
click at [647, 158] on input "EL PORRON" at bounding box center [785, 156] width 598 height 27
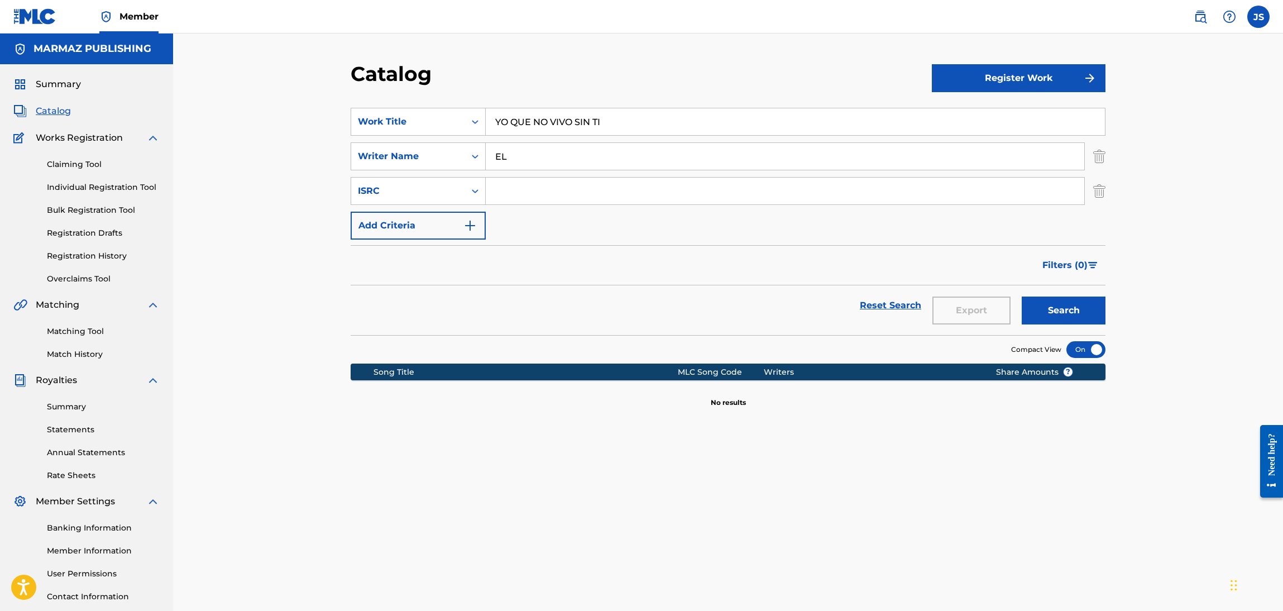
type input "E"
click at [1021, 296] on button "Search" at bounding box center [1063, 310] width 84 height 28
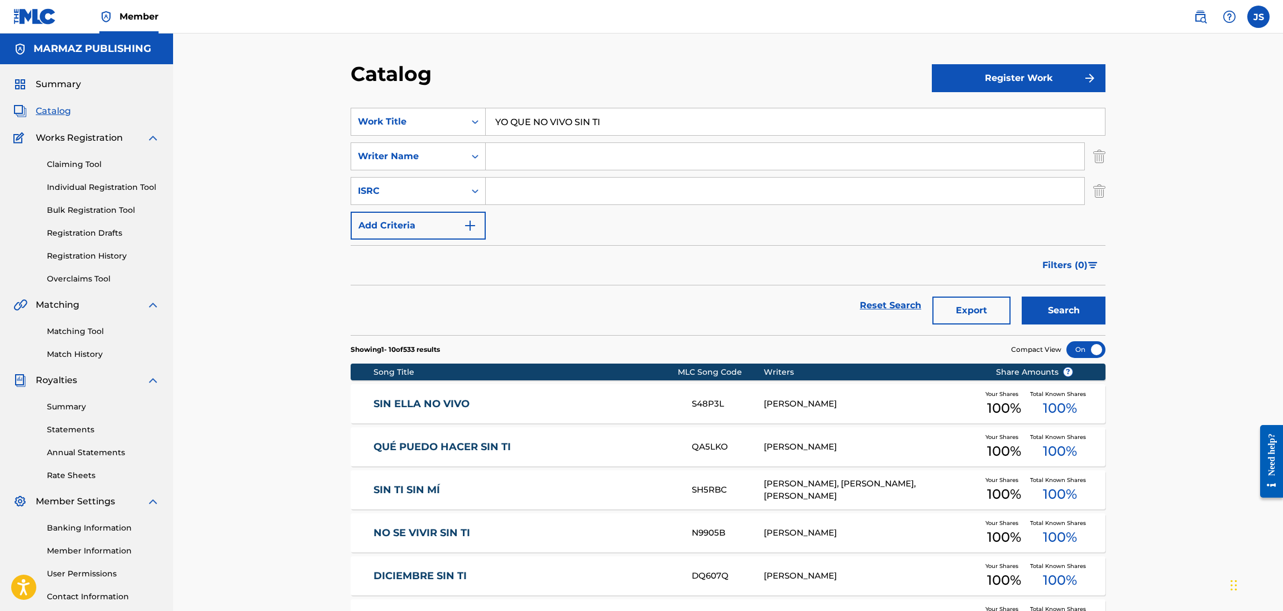
paste input "[PERSON_NAME]"
type input "[PERSON_NAME]"
click at [1021, 296] on button "Search" at bounding box center [1063, 310] width 84 height 28
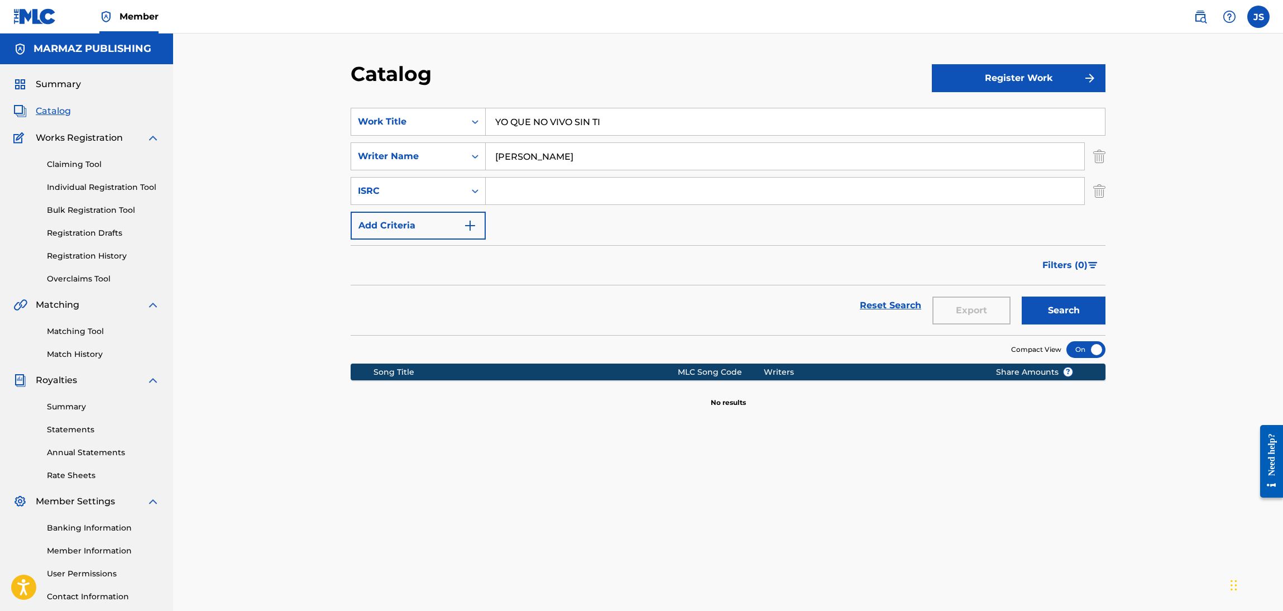
click at [651, 117] on input "YO QUE NO VIVO SIN TI" at bounding box center [795, 121] width 619 height 27
paste input "QUÉDATE CON TU GUAYABO"
click at [651, 117] on input "QUÉDATE CON TU GUAYABO" at bounding box center [795, 121] width 619 height 27
click at [1021, 296] on button "Search" at bounding box center [1063, 310] width 84 height 28
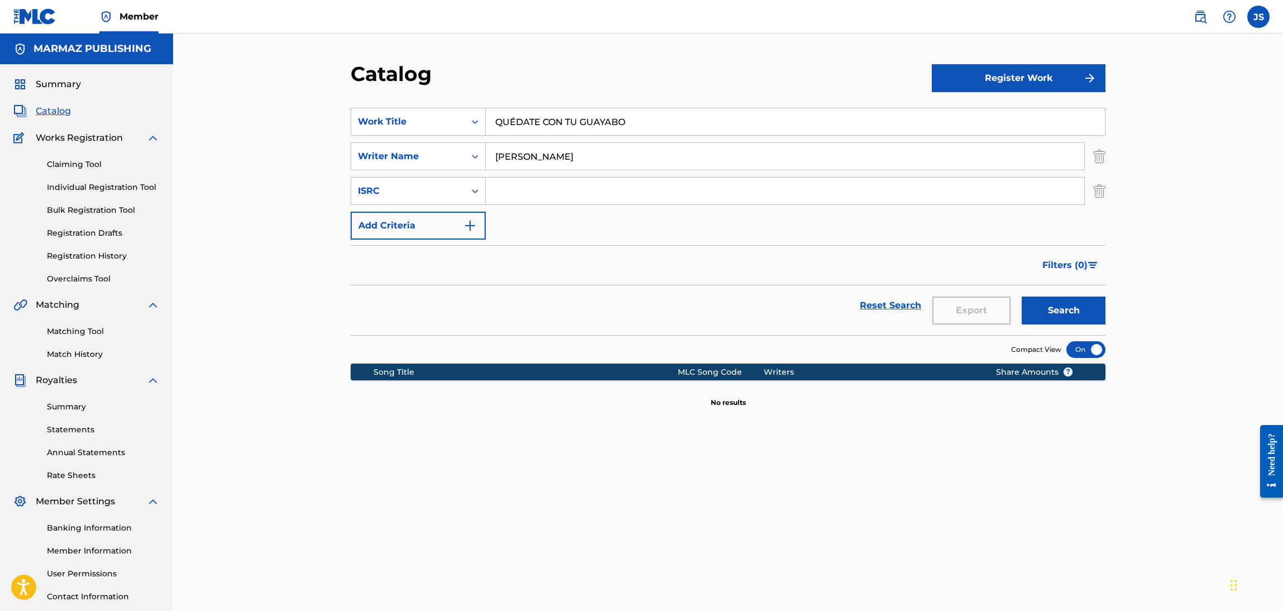
click at [1070, 320] on button "Search" at bounding box center [1063, 310] width 84 height 28
click at [759, 117] on input "QUÉDATE CON TU GUAYABO" at bounding box center [795, 121] width 619 height 27
paste input "LA CANTANTE DE RELEV"
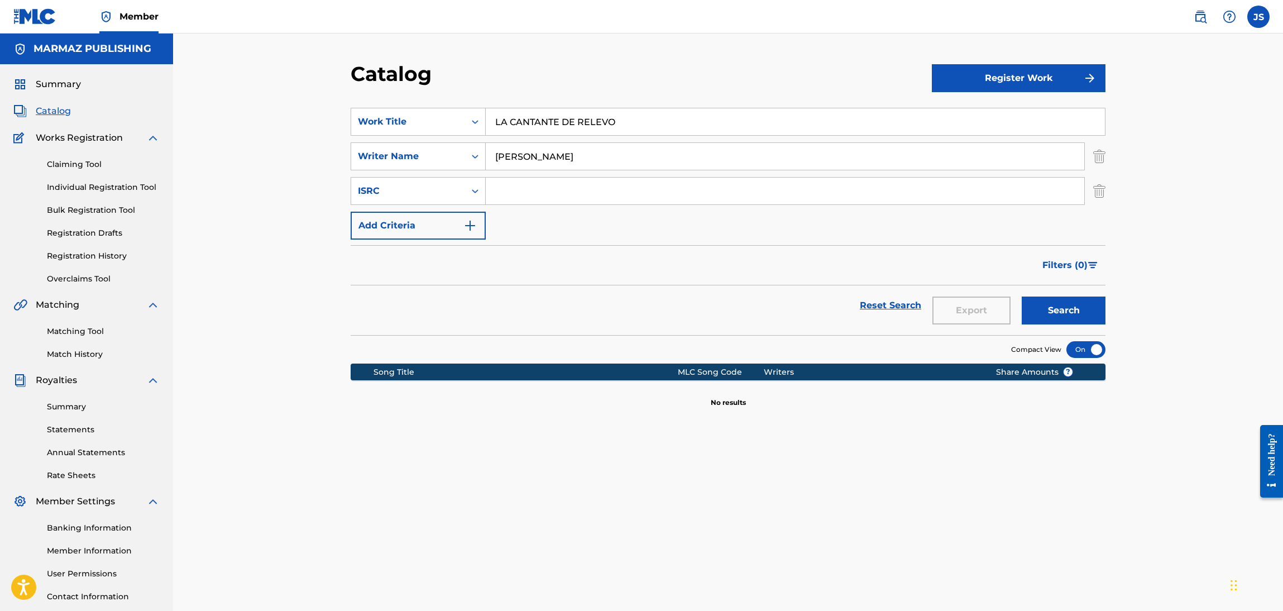
click at [1021, 296] on button "Search" at bounding box center [1063, 310] width 84 height 28
click at [1077, 300] on button "Search" at bounding box center [1063, 310] width 84 height 28
drag, startPoint x: 514, startPoint y: 119, endPoint x: 169, endPoint y: 85, distance: 347.2
click at [159, 88] on main "MARMAZ PUBLISHING Summary Catalog Works Registration Claiming Tool Individual R…" at bounding box center [641, 335] width 1283 height 605
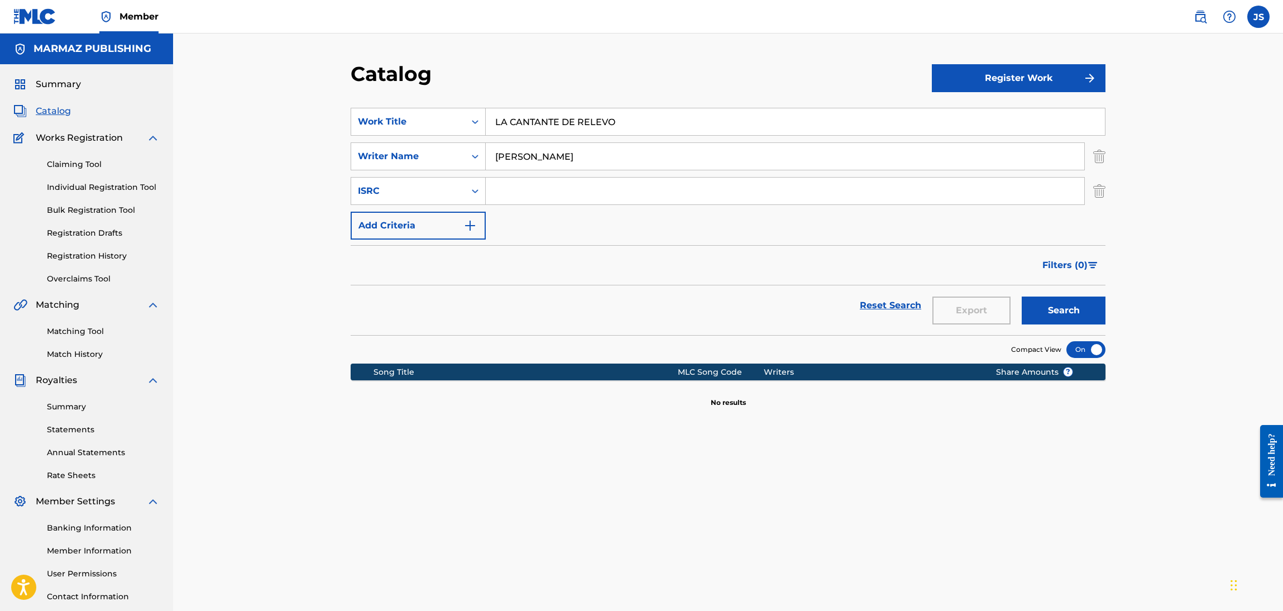
paste input "QUÉDATE CON TU GUAYAB"
click at [1057, 302] on button "Search" at bounding box center [1063, 310] width 84 height 28
drag, startPoint x: 678, startPoint y: 126, endPoint x: 319, endPoint y: 110, distance: 358.7
click at [319, 110] on div "Catalog Register Work SearchWithCriteria12f9890b-8d02-4453-9958-a2c73bf75a5d Wo…" at bounding box center [728, 335] width 1110 height 605
paste input "YO QUE NO VIVO SIN TI"
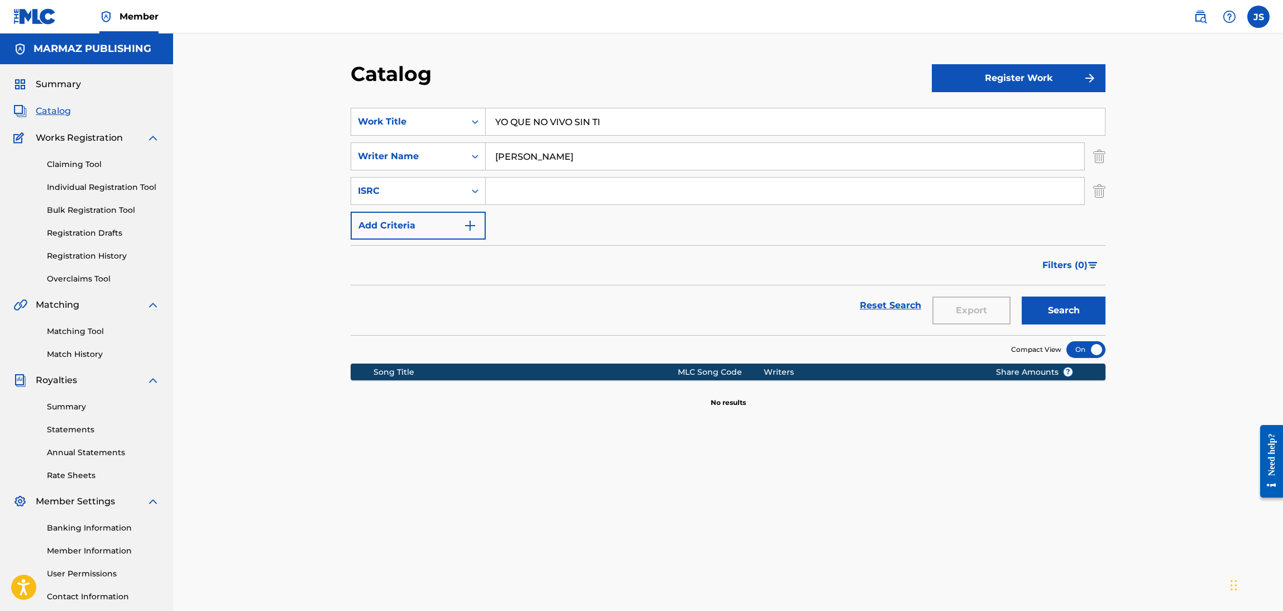
click at [564, 87] on div "Catalog" at bounding box center [641, 77] width 581 height 33
click at [1066, 295] on div "Search" at bounding box center [1060, 305] width 89 height 40
click at [1069, 302] on button "Search" at bounding box center [1063, 310] width 84 height 28
drag, startPoint x: 573, startPoint y: 108, endPoint x: 300, endPoint y: 77, distance: 274.7
click at [300, 77] on div "Catalog Register Work SearchWithCriteria12f9890b-8d02-4453-9958-a2c73bf75a5d Wo…" at bounding box center [728, 335] width 1110 height 605
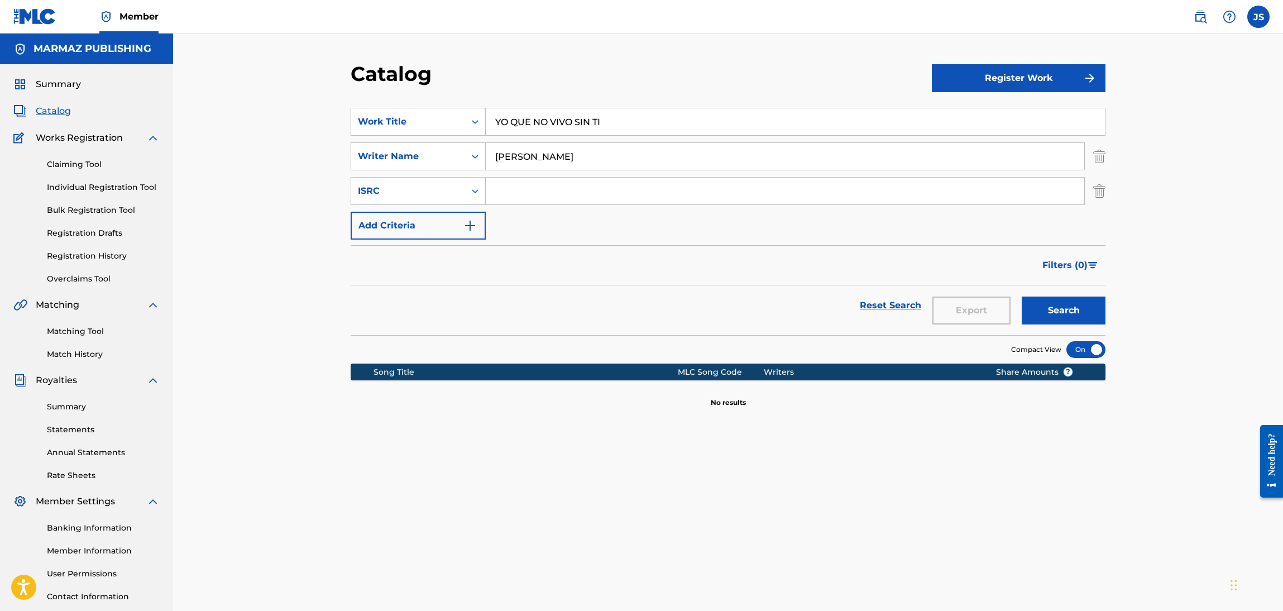
paste input "LA MISS-MA SOISOLA"
click at [719, 95] on section "SearchWithCriteria12f9890b-8d02-4453-9958-a2c73bf75a5d Work Title LA MISS-MA SO…" at bounding box center [728, 214] width 755 height 241
click at [1094, 314] on button "Search" at bounding box center [1063, 310] width 84 height 28
click at [1046, 304] on button "Search" at bounding box center [1063, 310] width 84 height 28
click at [1076, 320] on button "Search" at bounding box center [1063, 310] width 84 height 28
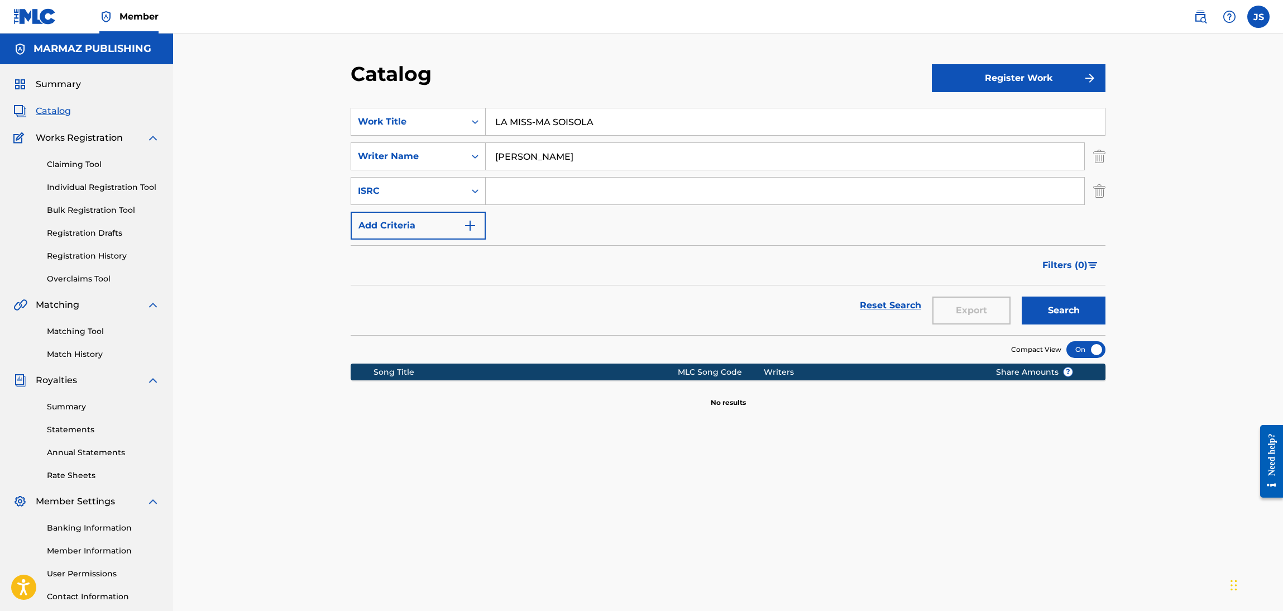
click at [594, 118] on input "LA MISS-MA SOISOLA" at bounding box center [795, 121] width 619 height 27
paste input "YO QUE NO VIVO SIN TI"
click at [594, 118] on input "LA MISS-MA SOISOLA" at bounding box center [795, 121] width 619 height 27
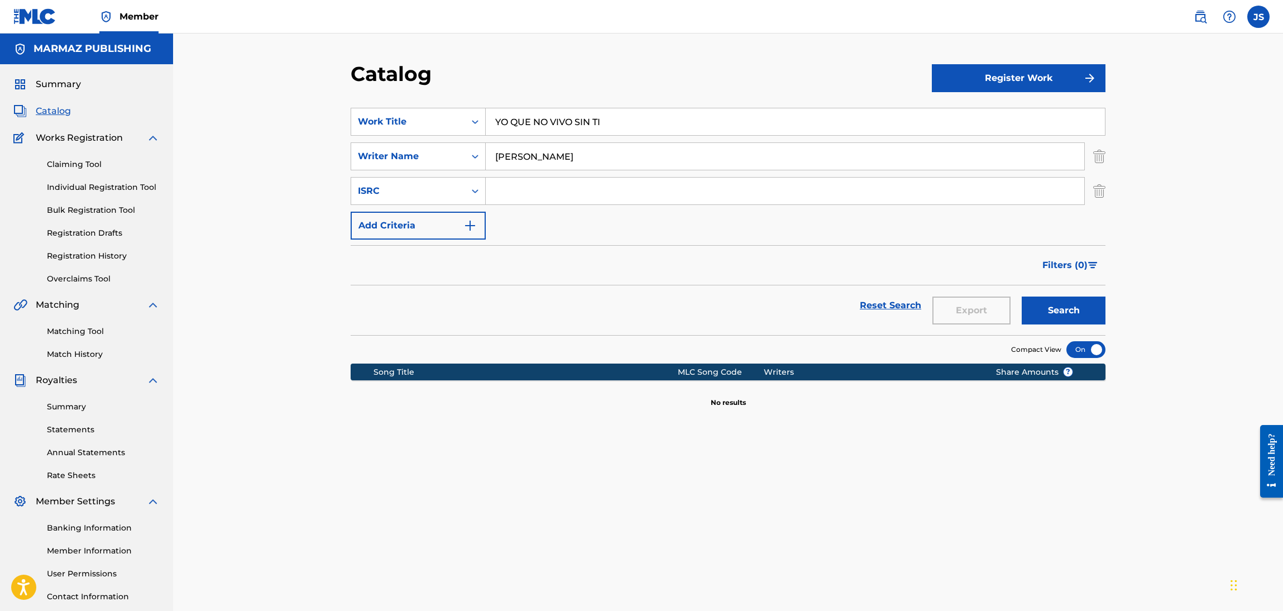
click at [1021, 296] on button "Search" at bounding box center [1063, 310] width 84 height 28
click at [612, 122] on input "YO QUE NO VIVO SIN TI" at bounding box center [795, 121] width 619 height 27
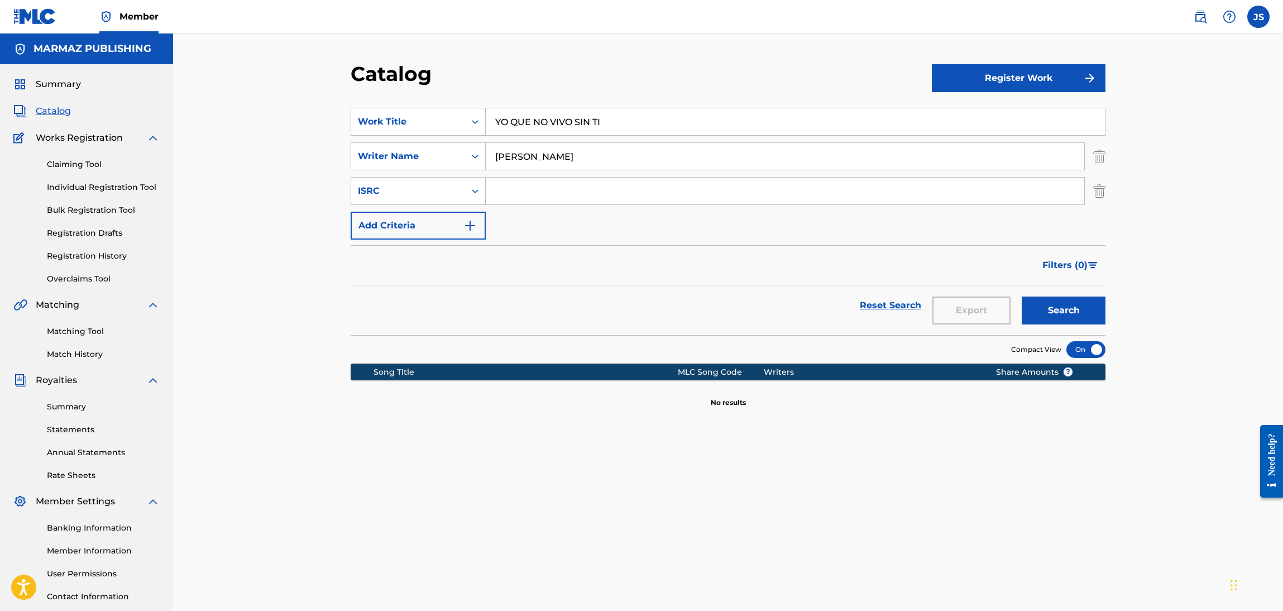
paste input "QUÉDATE CON TU GUAYABO"
click at [1021, 296] on button "Search" at bounding box center [1063, 310] width 84 height 28
click at [637, 124] on input "QUÉDATE CON TU GUAYABO" at bounding box center [795, 121] width 619 height 27
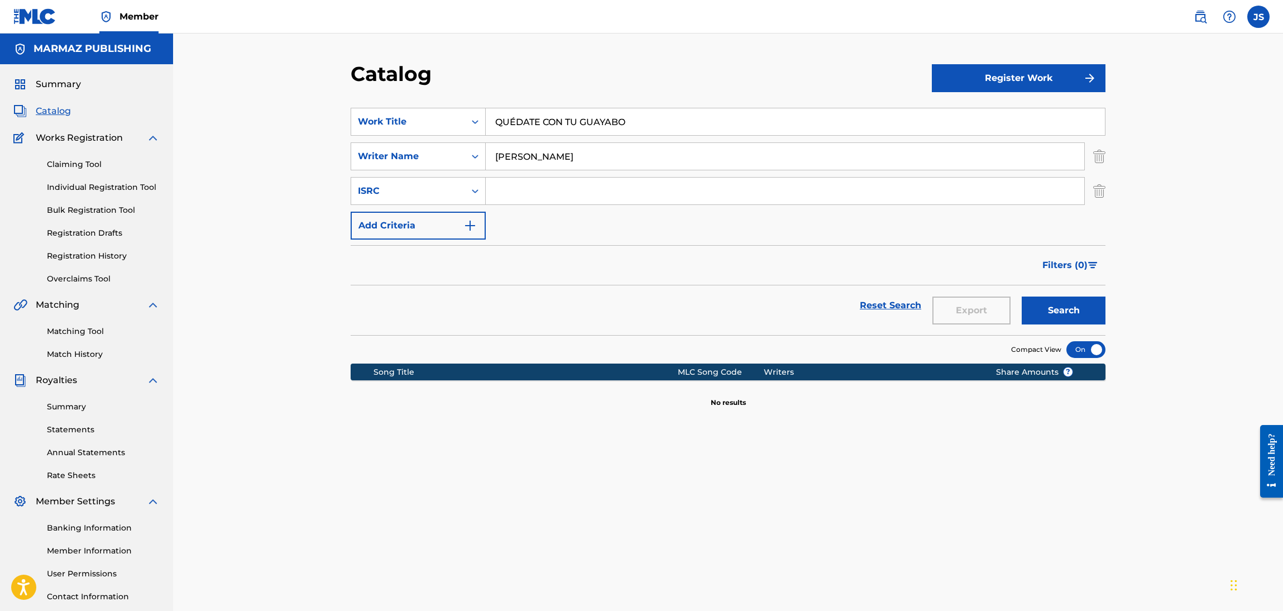
click at [637, 124] on input "QUÉDATE CON TU GUAYABO" at bounding box center [795, 121] width 619 height 27
paste input "LA CANTANTE DE RELEV"
click at [1021, 296] on button "Search" at bounding box center [1063, 310] width 84 height 28
click at [637, 124] on input "LA CANTANTE DE RELEVO" at bounding box center [795, 121] width 619 height 27
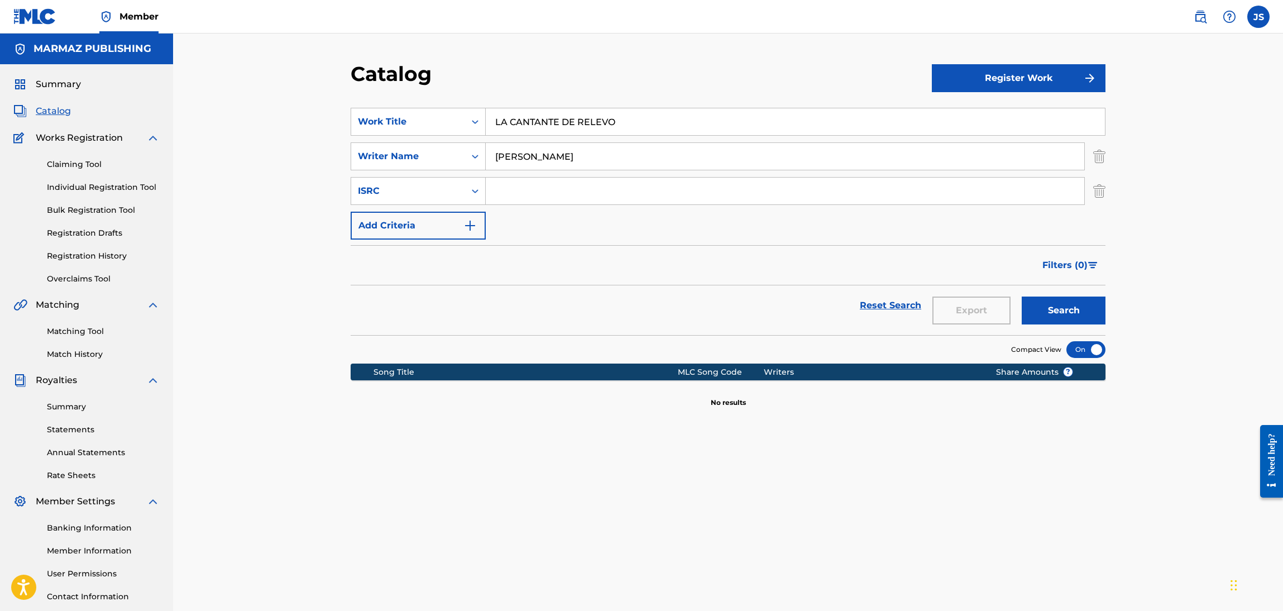
click at [637, 124] on input "LA CANTANTE DE RELEVO" at bounding box center [795, 121] width 619 height 27
paste input "UCHEMOS POR [GEOGRAPHIC_DATA]"
click at [1021, 296] on button "Search" at bounding box center [1063, 310] width 84 height 28
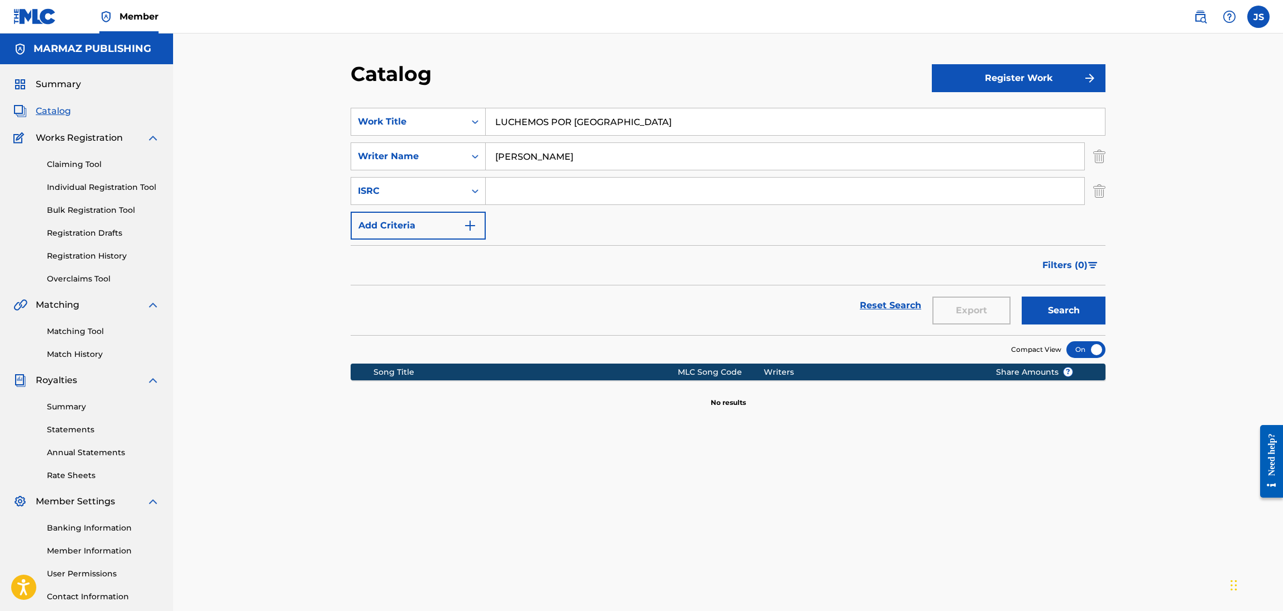
click at [637, 124] on input "LUCHEMOS POR [GEOGRAPHIC_DATA]" at bounding box center [795, 121] width 619 height 27
paste input "NI PAVITO NI LLANERO"
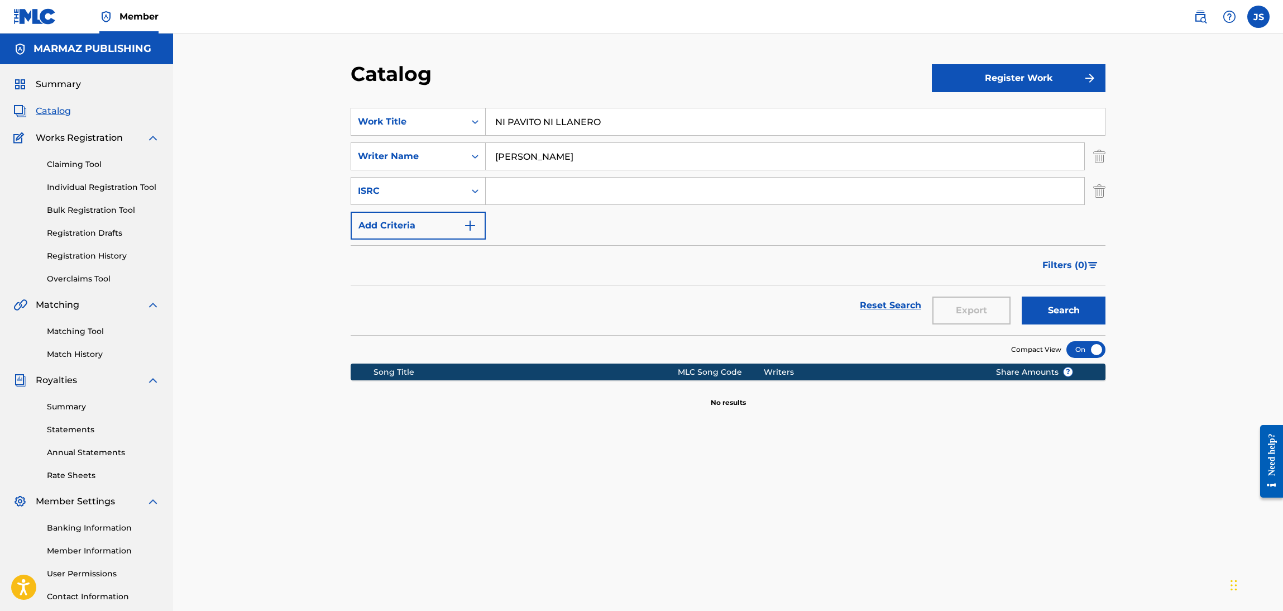
click at [1021, 296] on button "Search" at bounding box center [1063, 310] width 84 height 28
click at [612, 119] on input "NI PAVITO NI LLANERO" at bounding box center [795, 121] width 619 height 27
paste input "TE QUIERO Y ALGO MÁS"
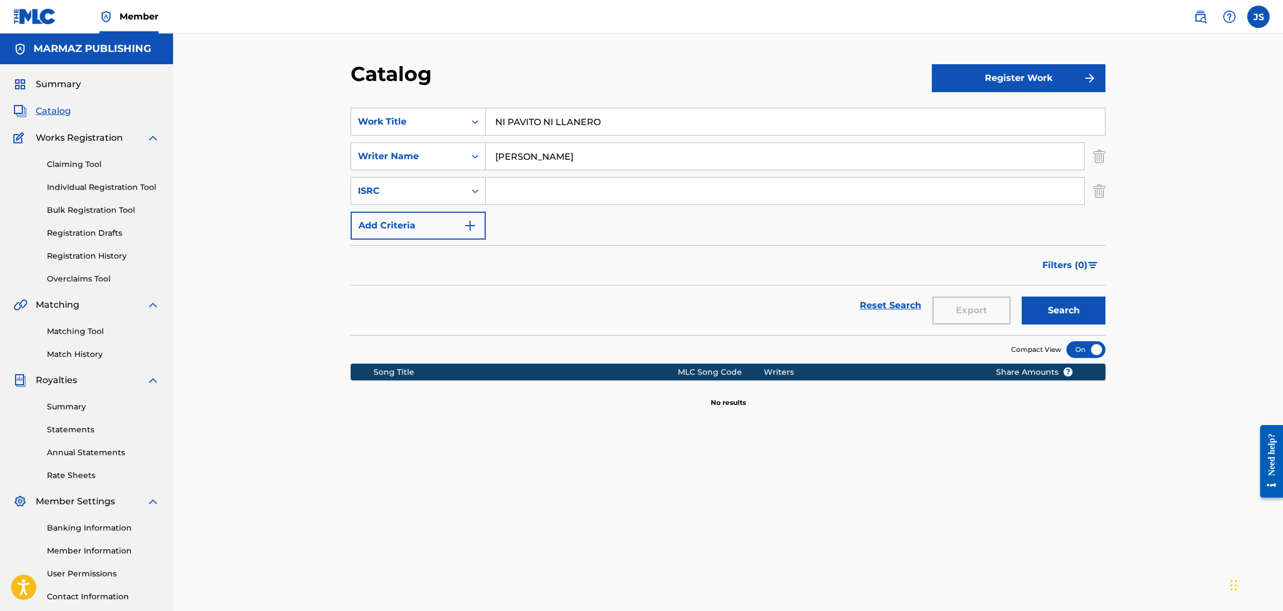
click at [612, 119] on input "NI PAVITO NI LLANERO" at bounding box center [795, 121] width 619 height 27
click at [1021, 296] on button "Search" at bounding box center [1063, 310] width 84 height 28
click at [612, 119] on input "TE QUIERO Y ALGO MÁS" at bounding box center [795, 121] width 619 height 27
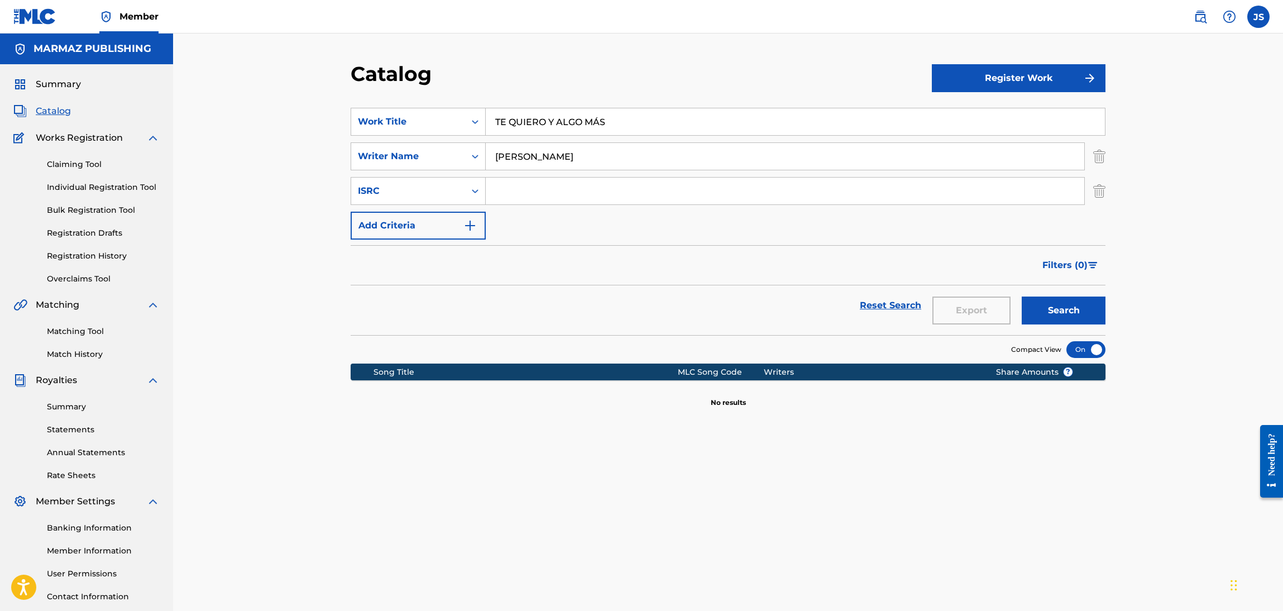
paste input "PARA QUE ESTEN PENDIENTE"
click at [1021, 296] on button "Search" at bounding box center [1063, 310] width 84 height 28
click at [612, 119] on input "PARA QUE ESTEN PENDIENTE" at bounding box center [795, 121] width 619 height 27
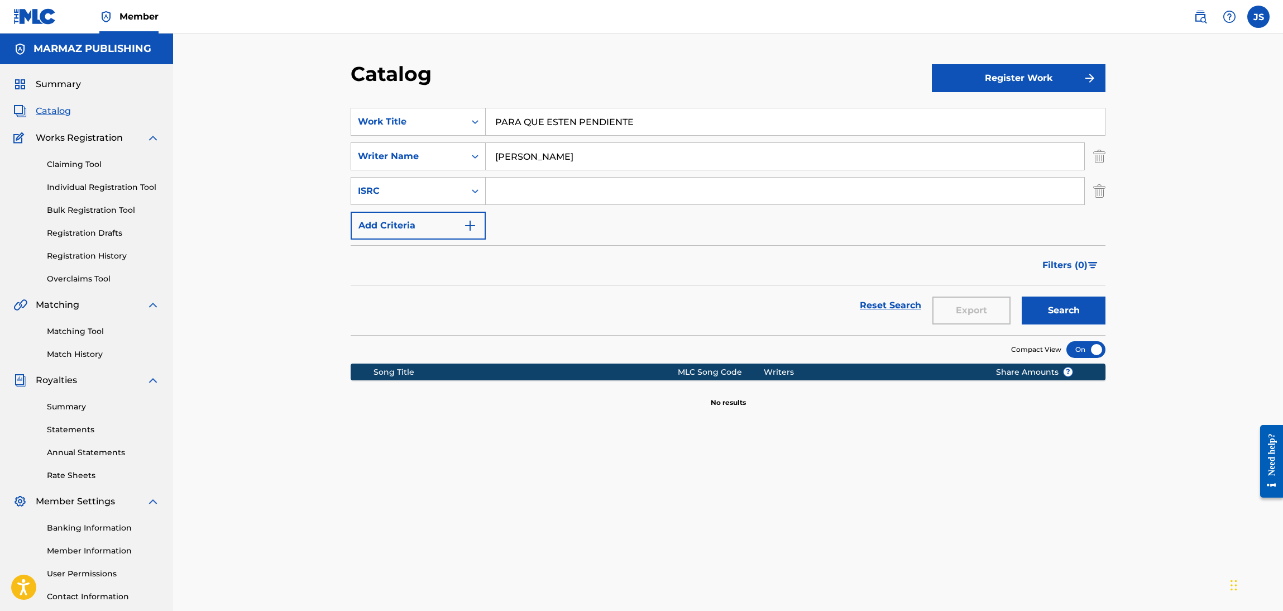
paste input "LA MISS-MA SOISOLA"
click at [612, 119] on input "LA MISS-MA SOISOLA" at bounding box center [795, 121] width 619 height 27
click at [1021, 296] on button "Search" at bounding box center [1063, 310] width 84 height 28
click at [596, 118] on input "LA MISS-MA SOISOLA" at bounding box center [795, 121] width 619 height 27
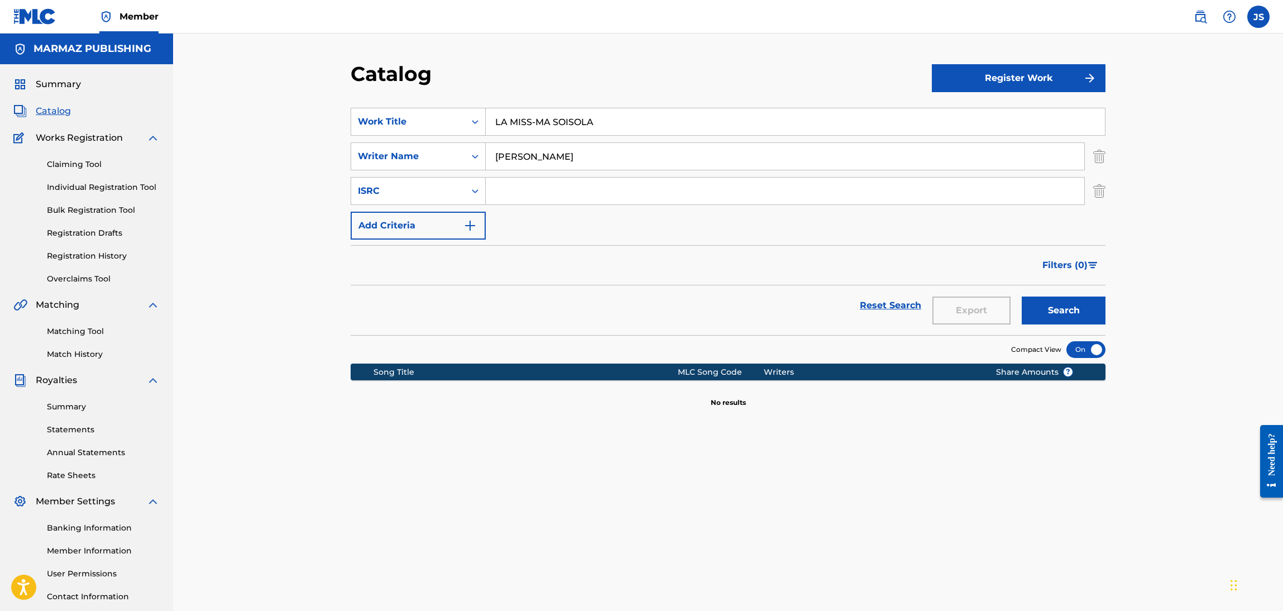
click at [596, 118] on input "LA MISS-MA SOISOLA" at bounding box center [795, 121] width 619 height 27
paste input "PORRÓN DE MANTEC"
click at [596, 118] on input "LA MISS-MA SOISOLA" at bounding box center [795, 121] width 619 height 27
click at [1021, 296] on button "Search" at bounding box center [1063, 310] width 84 height 28
click at [594, 121] on input "PORRÓN DE MANTECA" at bounding box center [795, 121] width 619 height 27
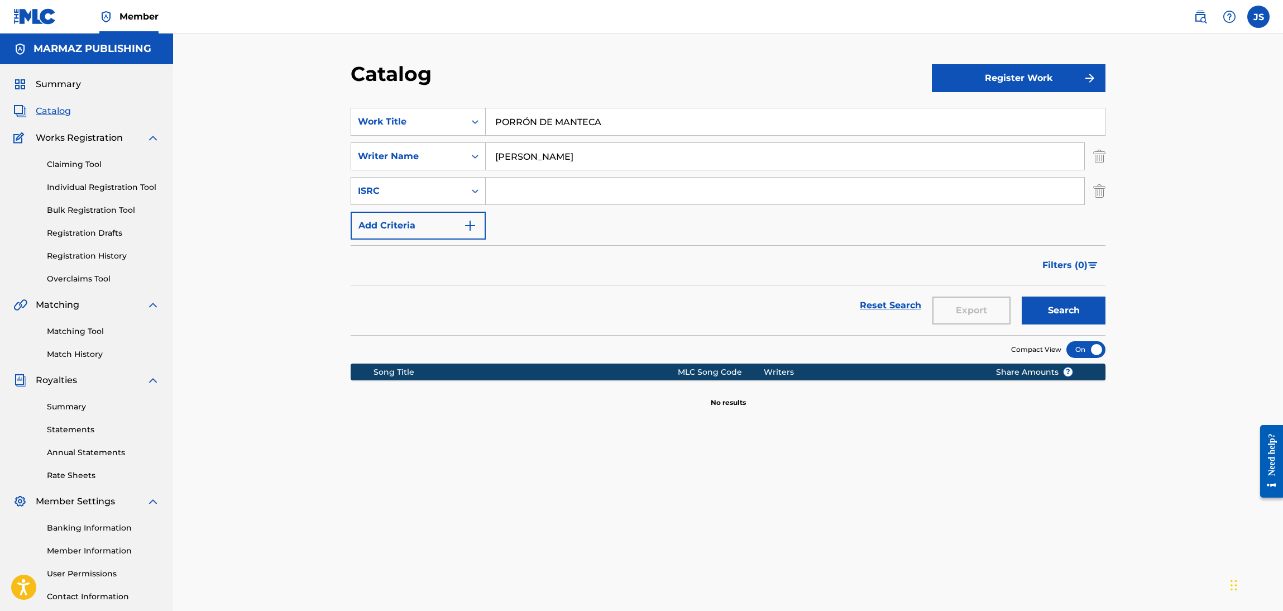
click at [594, 121] on input "PORRÓN DE MANTECA" at bounding box center [795, 121] width 619 height 27
paste input "CUBIRO SIEMPRE CUBIRO"
type input "CUBIRO SIEMPRE CUBIRO"
click at [1021, 296] on button "Search" at bounding box center [1063, 310] width 84 height 28
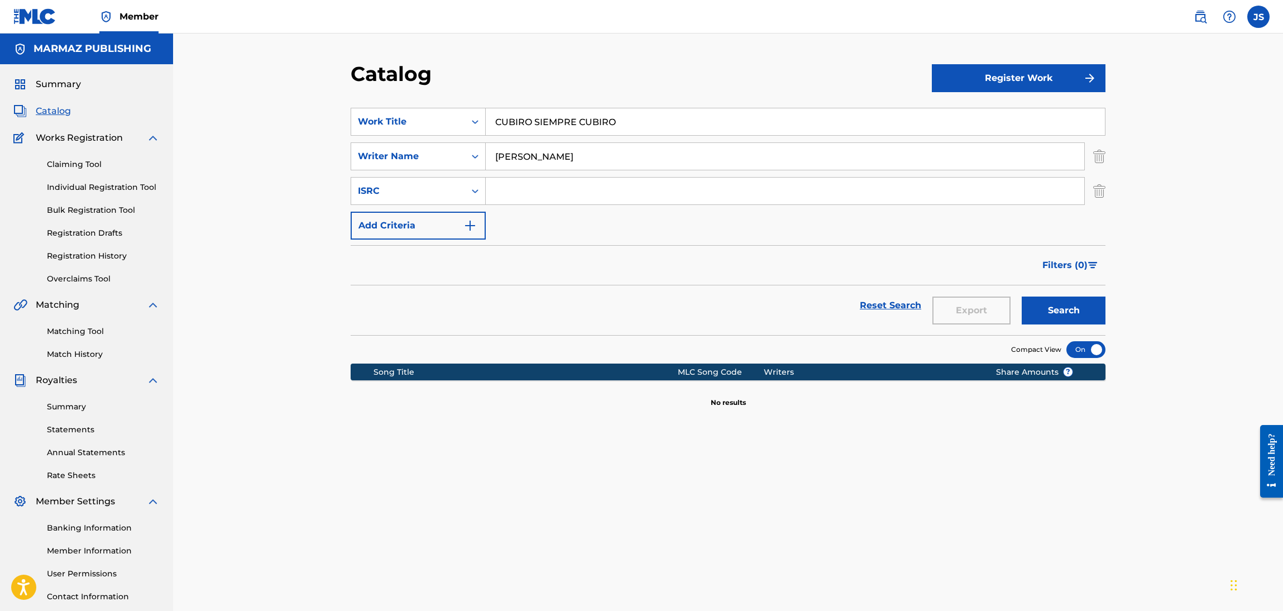
click at [585, 162] on input "[PERSON_NAME]" at bounding box center [785, 156] width 598 height 27
paste input "RMAN [PERSON_NAME]"
type input "[PERSON_NAME]"
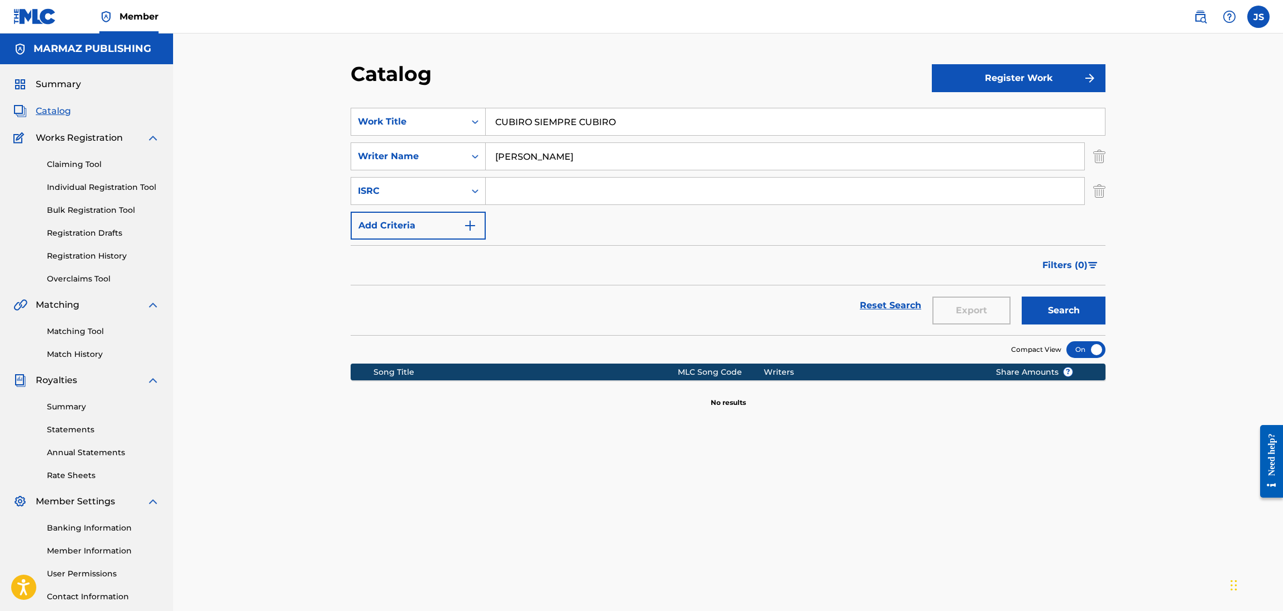
click at [645, 124] on input "CUBIRO SIEMPRE CUBIRO" at bounding box center [795, 121] width 619 height 27
click at [1050, 308] on button "Search" at bounding box center [1063, 310] width 84 height 28
click at [580, 198] on input "Search Form" at bounding box center [785, 190] width 598 height 27
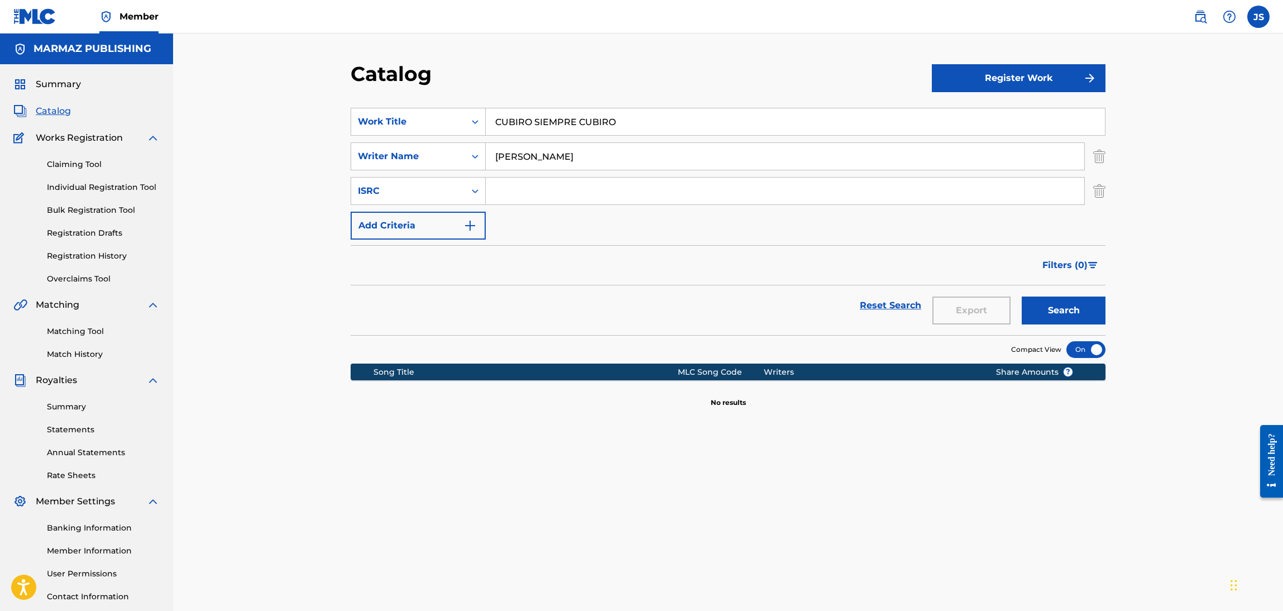
paste input "US3Z42102653"
type input "US3Z42102653"
click at [1040, 309] on button "Search" at bounding box center [1063, 310] width 84 height 28
click at [649, 132] on input "CUBIRO SIEMPRE CUBIRO" at bounding box center [795, 121] width 619 height 27
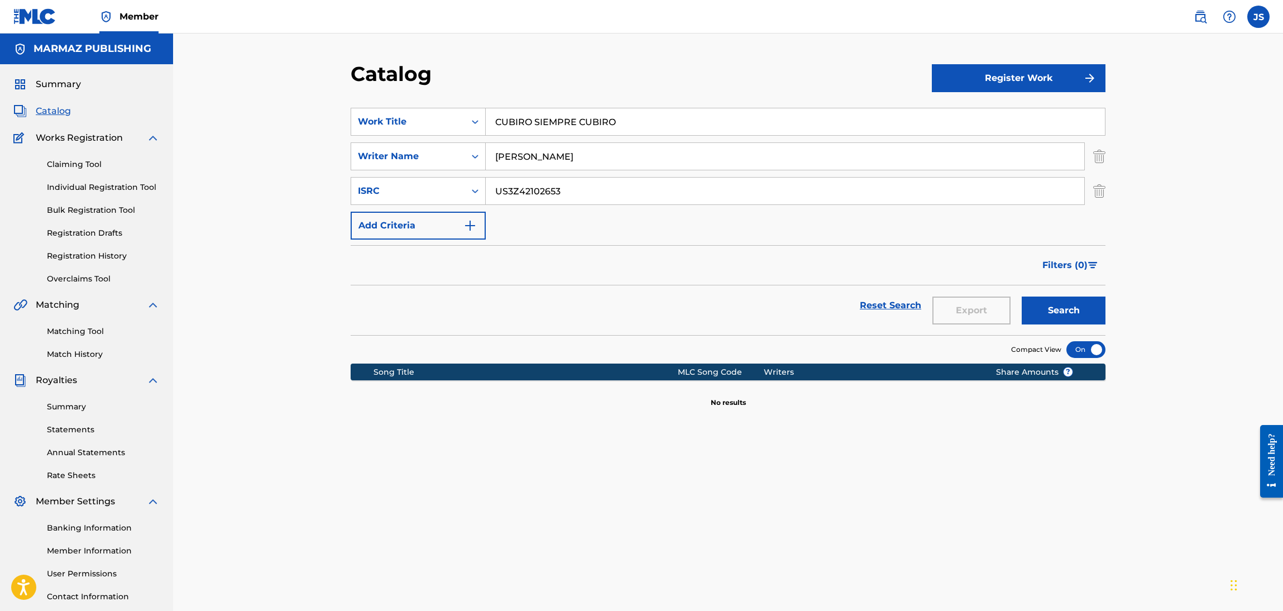
click at [649, 132] on input "CUBIRO SIEMPRE CUBIRO" at bounding box center [795, 121] width 619 height 27
click at [1021, 296] on button "Search" at bounding box center [1063, 310] width 84 height 28
drag, startPoint x: 562, startPoint y: 189, endPoint x: 257, endPoint y: 162, distance: 305.9
click at [257, 162] on div "Catalog Register Work SearchWithCriteria12f9890b-8d02-4453-9958-a2c73bf75a5d Wo…" at bounding box center [728, 335] width 1110 height 605
paste input "60"
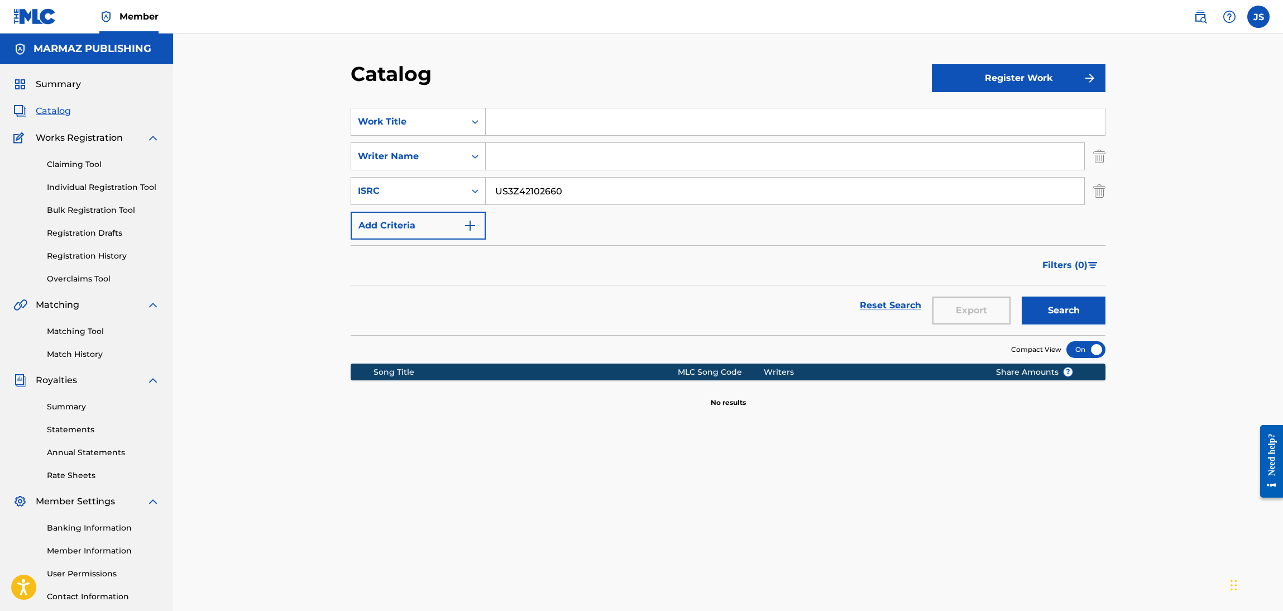
type input "US3Z42102660"
click at [570, 247] on div "Filters ( 0 )" at bounding box center [728, 265] width 755 height 40
click at [1049, 306] on button "Search" at bounding box center [1063, 310] width 84 height 28
click at [565, 162] on input "Search Form" at bounding box center [785, 156] width 598 height 27
paste input "[PERSON_NAME]"
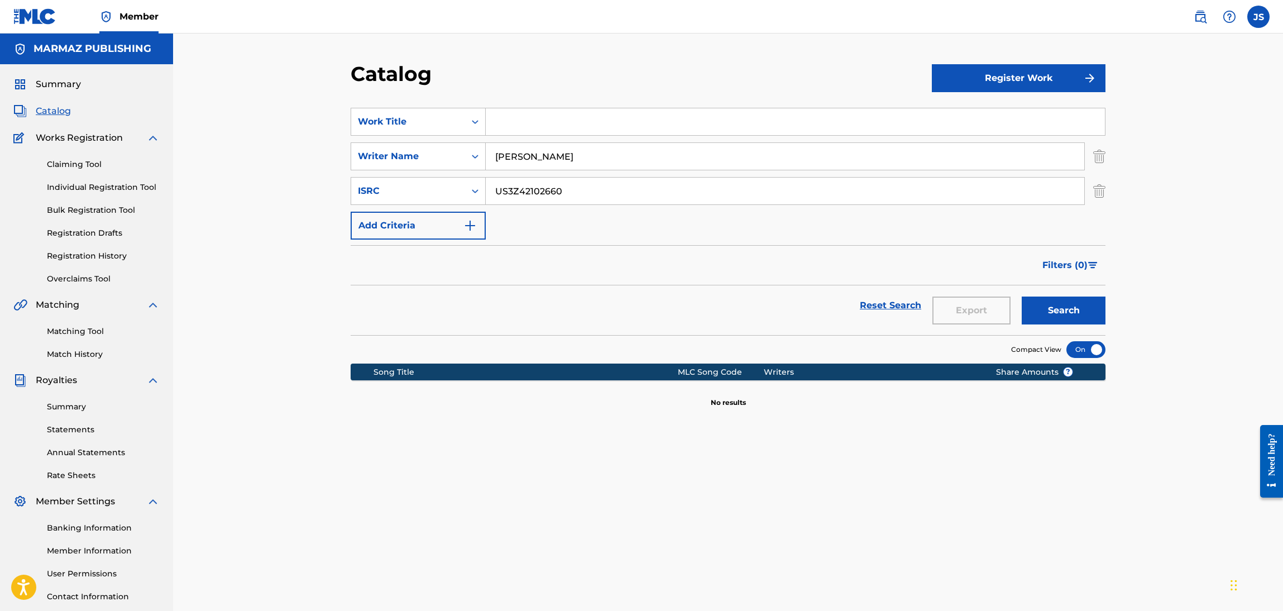
type input "[PERSON_NAME]"
drag, startPoint x: 584, startPoint y: 184, endPoint x: 451, endPoint y: 196, distance: 134.0
click at [452, 196] on div "SearchWithCriteria4186d191-1ee0-4ba8-9545-961c9619b1f7 ISRC US3Z42102660" at bounding box center [728, 191] width 755 height 28
click at [621, 119] on input "Search Form" at bounding box center [795, 121] width 619 height 27
paste input "HONOR AL GENERALÍSIMO"
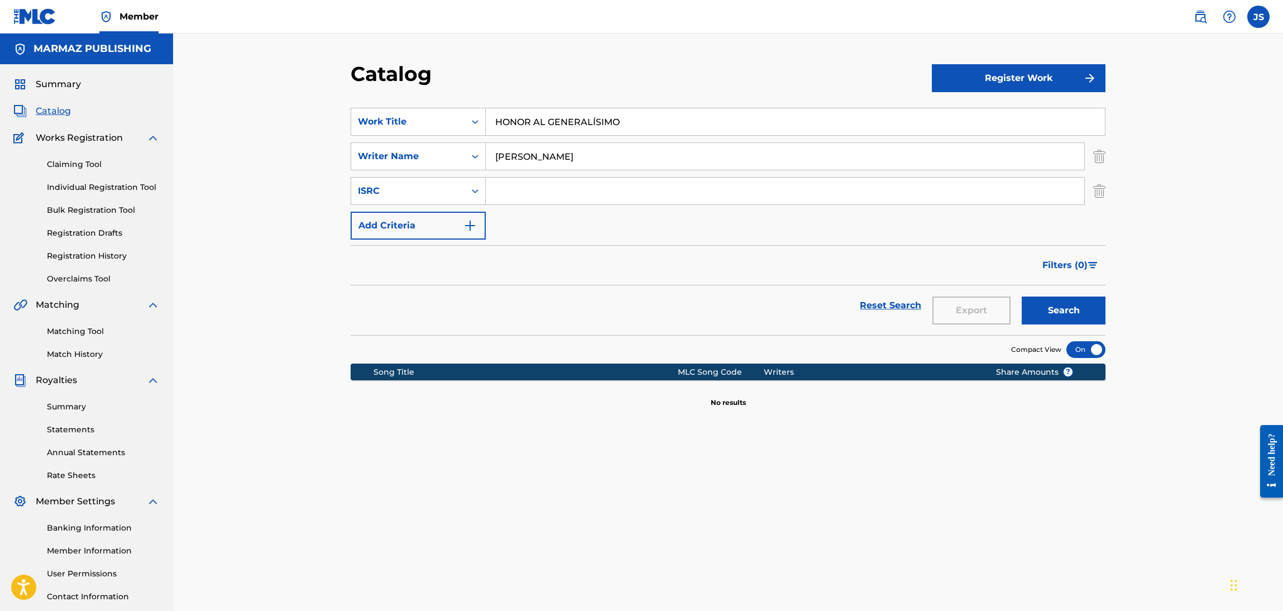
click at [634, 88] on div "Catalog" at bounding box center [641, 77] width 581 height 33
click at [1081, 315] on button "Search" at bounding box center [1063, 310] width 84 height 28
drag, startPoint x: 484, startPoint y: 114, endPoint x: 373, endPoint y: 112, distance: 111.1
click at [373, 112] on div "SearchWithCriteria12f9890b-8d02-4453-9958-a2c73bf75a5d Work Title HONOR AL GENE…" at bounding box center [728, 122] width 755 height 28
paste input "SOLTERO NO MONTA CACHOS"
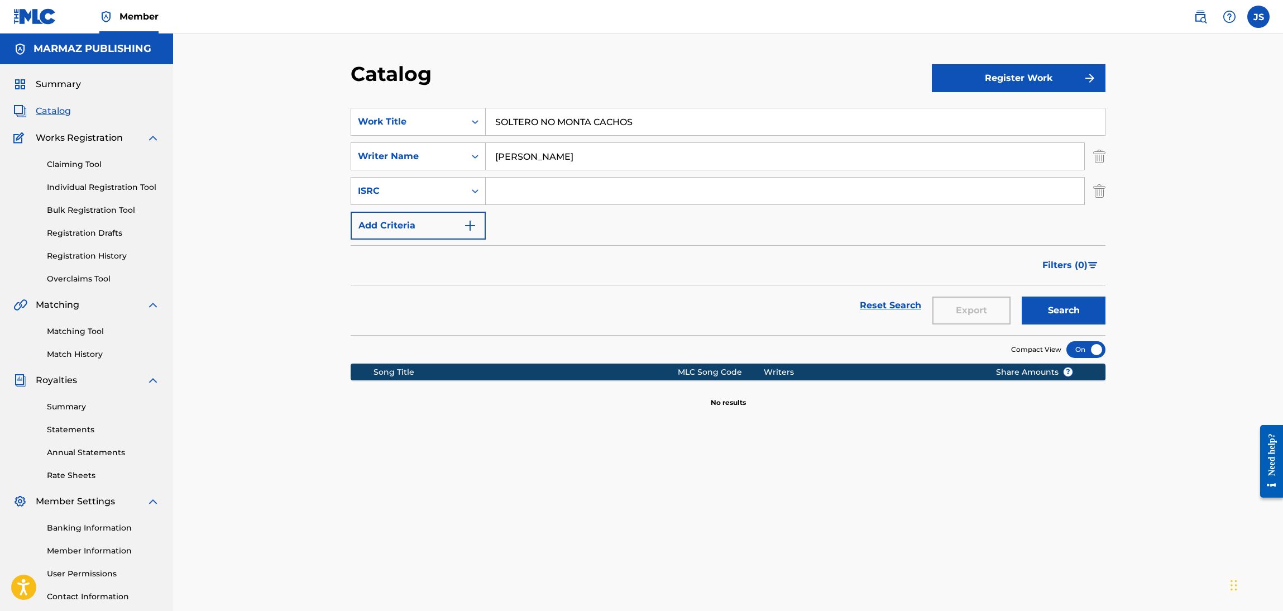
type input "SOLTERO NO MONTA CACHOS"
drag, startPoint x: 512, startPoint y: 151, endPoint x: 321, endPoint y: 161, distance: 191.1
click at [320, 161] on div "Catalog Register Work SearchWithCriteria12f9890b-8d02-4453-9958-a2c73bf75a5d Wo…" at bounding box center [728, 335] width 1110 height 605
paste input "[PERSON_NAME]"
type input "[PERSON_NAME]"
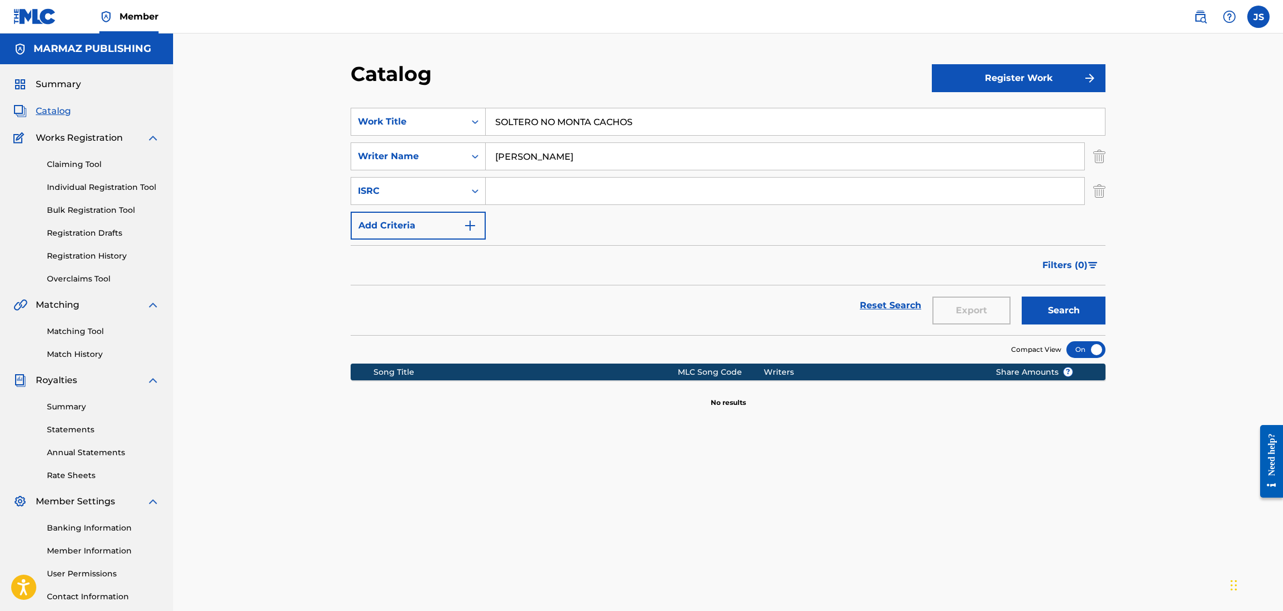
click at [736, 329] on div "Reset Search Export Search" at bounding box center [728, 310] width 755 height 50
click at [1039, 303] on button "Search" at bounding box center [1063, 310] width 84 height 28
drag, startPoint x: 636, startPoint y: 128, endPoint x: 322, endPoint y: 133, distance: 313.7
click at [322, 133] on div "Catalog Register Work SearchWithCriteria12f9890b-8d02-4453-9958-a2c73bf75a5d Wo…" at bounding box center [728, 335] width 1110 height 605
drag, startPoint x: 483, startPoint y: 175, endPoint x: 396, endPoint y: 169, distance: 86.7
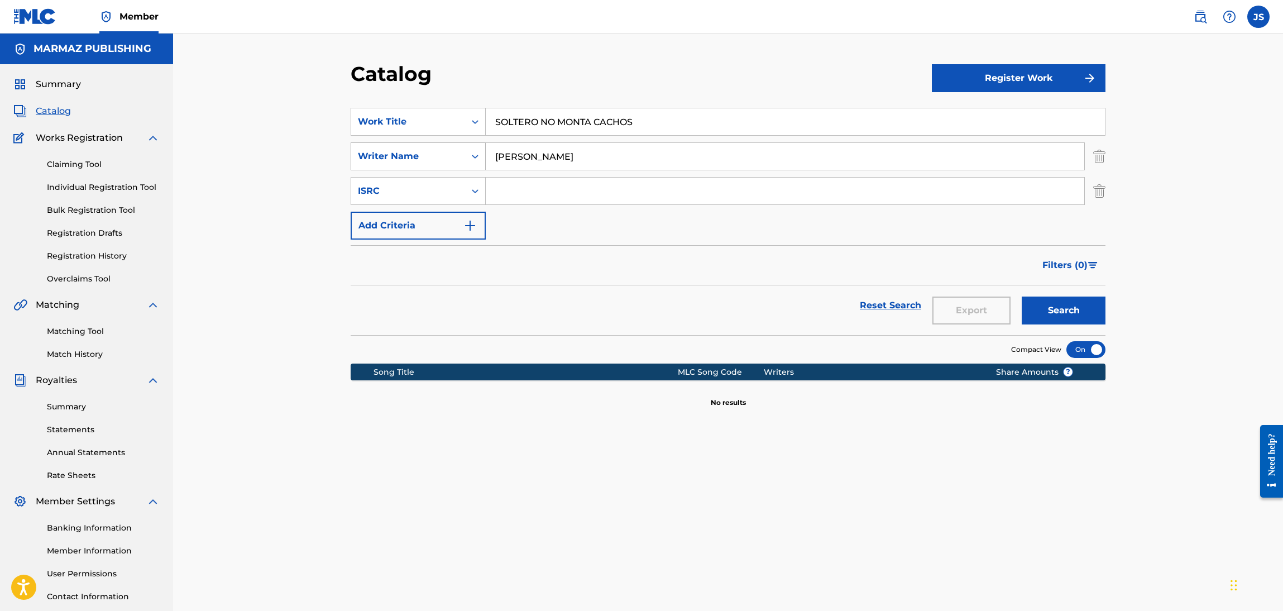
click at [396, 169] on div "SearchWithCriteriaed1cdc5c-6065-4e26-9e13-c4e8b7e1d69f Writer Name [PERSON_NAME]" at bounding box center [728, 156] width 755 height 28
click at [1092, 303] on button "Search" at bounding box center [1063, 310] width 84 height 28
click at [164, 168] on main "MARMAZ PUBLISHING Summary Catalog Works Registration Claiming Tool Individual R…" at bounding box center [641, 335] width 1283 height 605
type input "AGUACERO"
click at [564, 98] on section "SearchWithCriteria12f9890b-8d02-4453-9958-a2c73bf75a5d Work Title AGUACERO agua…" at bounding box center [728, 214] width 755 height 241
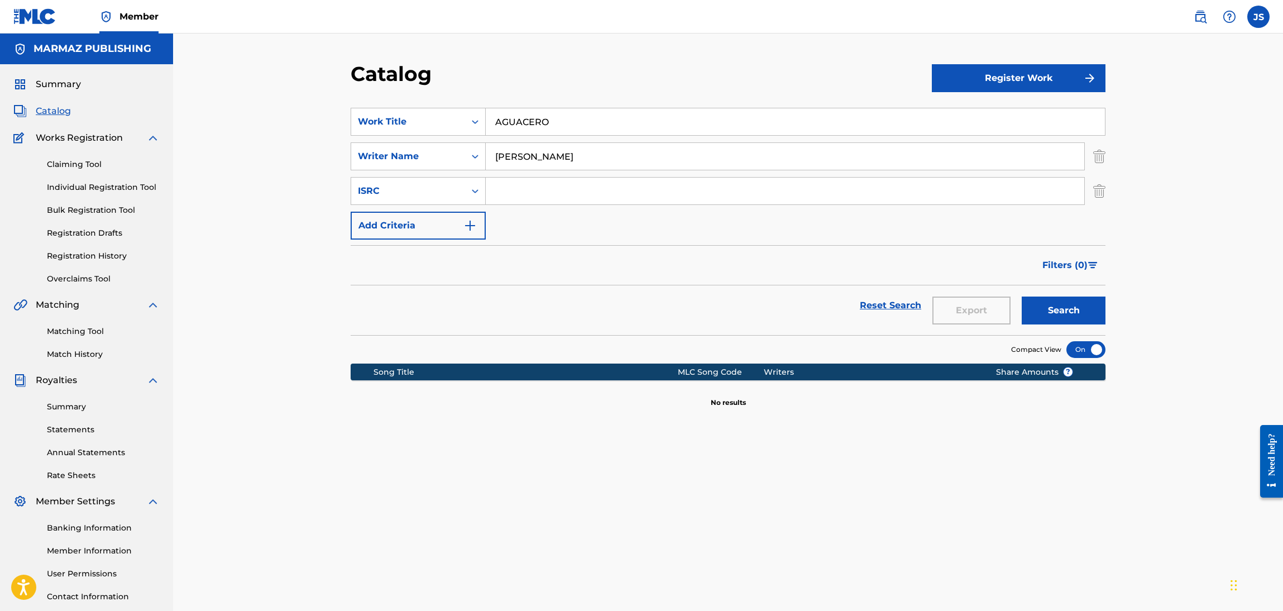
drag, startPoint x: 573, startPoint y: 120, endPoint x: 340, endPoint y: 154, distance: 235.8
click at [340, 154] on div "Catalog Register Work SearchWithCriteria12f9890b-8d02-4453-9958-a2c73bf75a5d Wo…" at bounding box center [727, 349] width 781 height 577
click at [59, 112] on span "Catalog" at bounding box center [53, 110] width 35 height 13
drag, startPoint x: 592, startPoint y: 155, endPoint x: 371, endPoint y: 169, distance: 221.4
click at [351, 157] on div "SearchWithCriteriaed1cdc5c-6065-4e26-9e13-c4e8b7e1d69f Writer Name [PERSON_NAME]" at bounding box center [728, 156] width 755 height 28
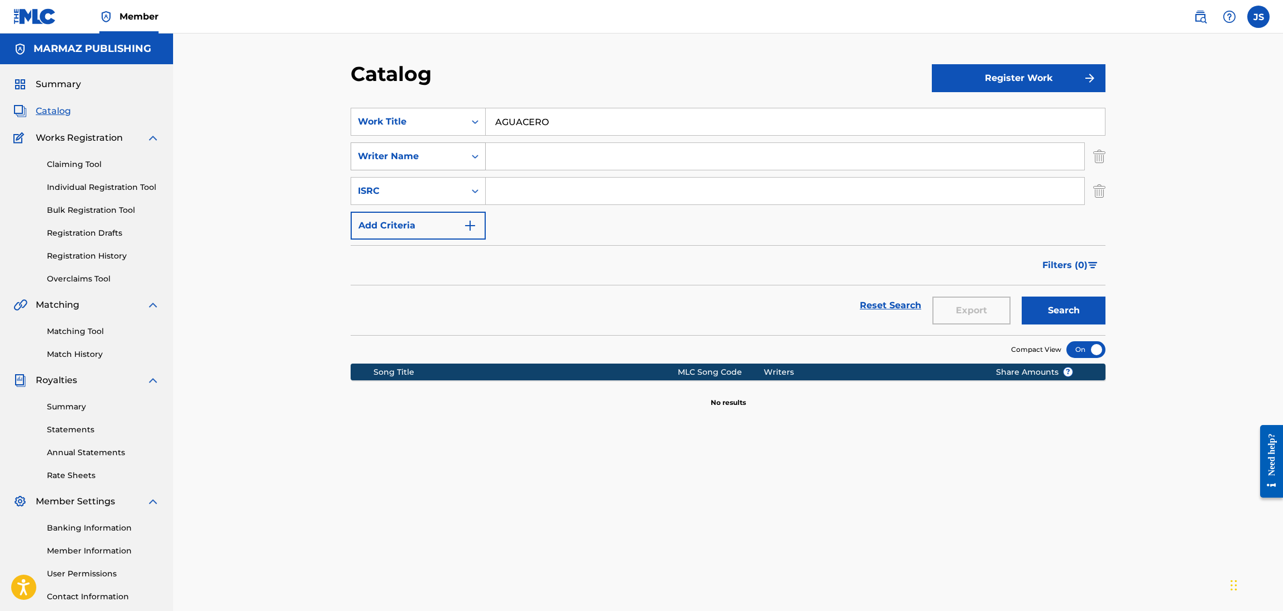
click at [1021, 296] on button "Search" at bounding box center [1063, 310] width 84 height 28
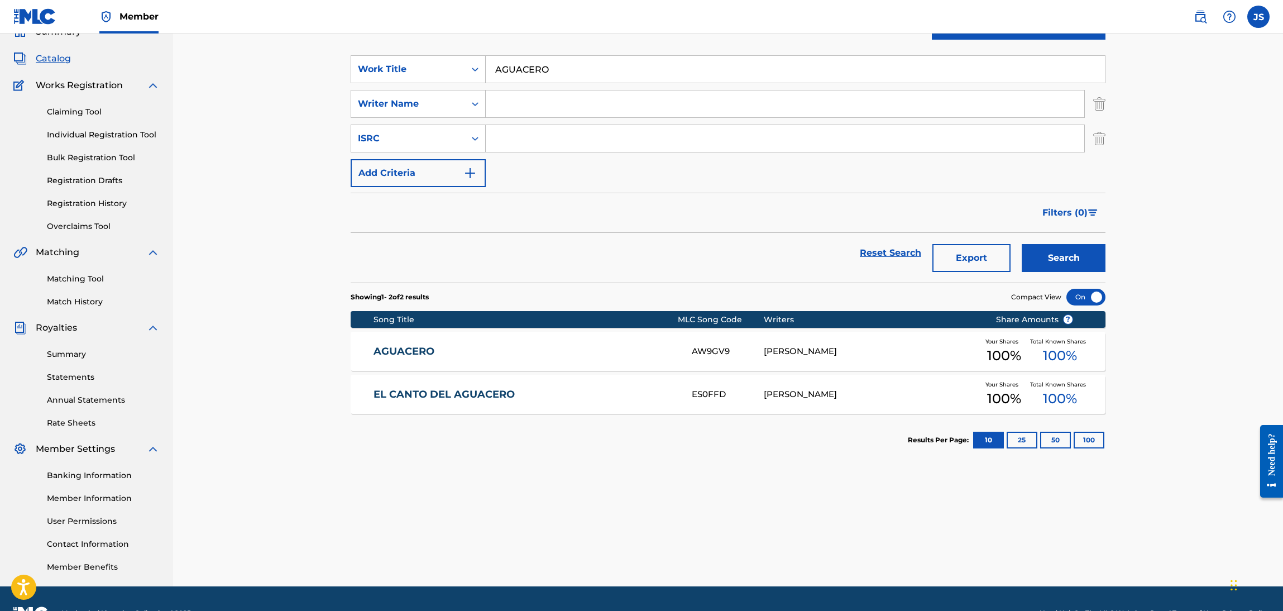
scroll to position [81, 0]
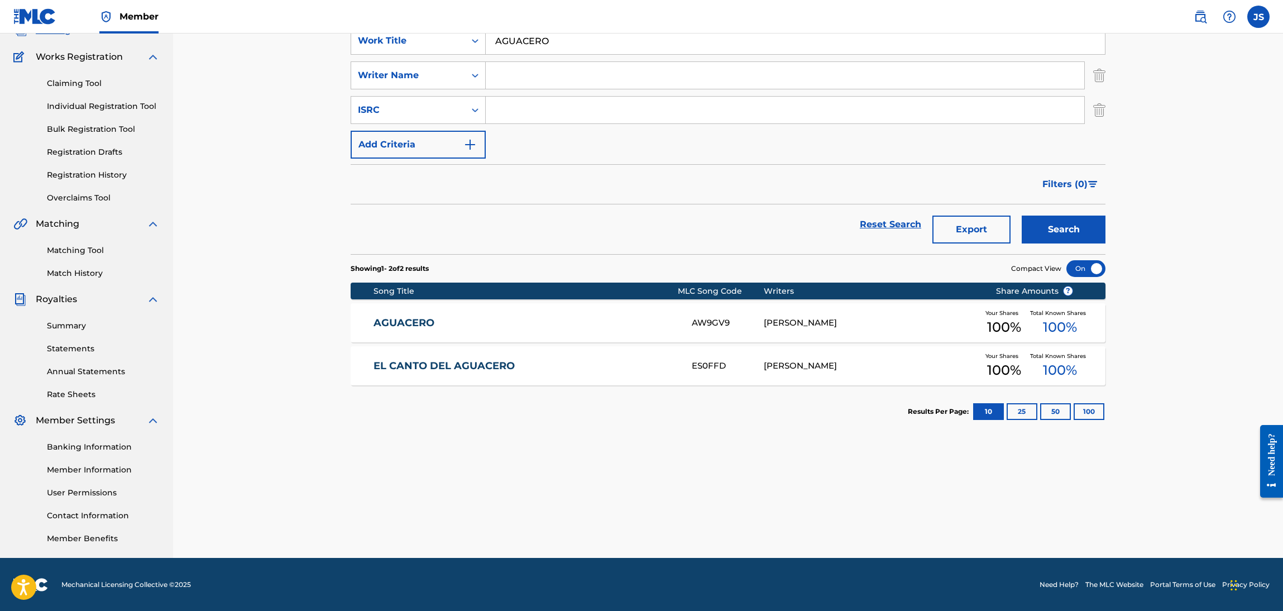
click at [406, 328] on link "AGUACERO" at bounding box center [525, 322] width 304 height 13
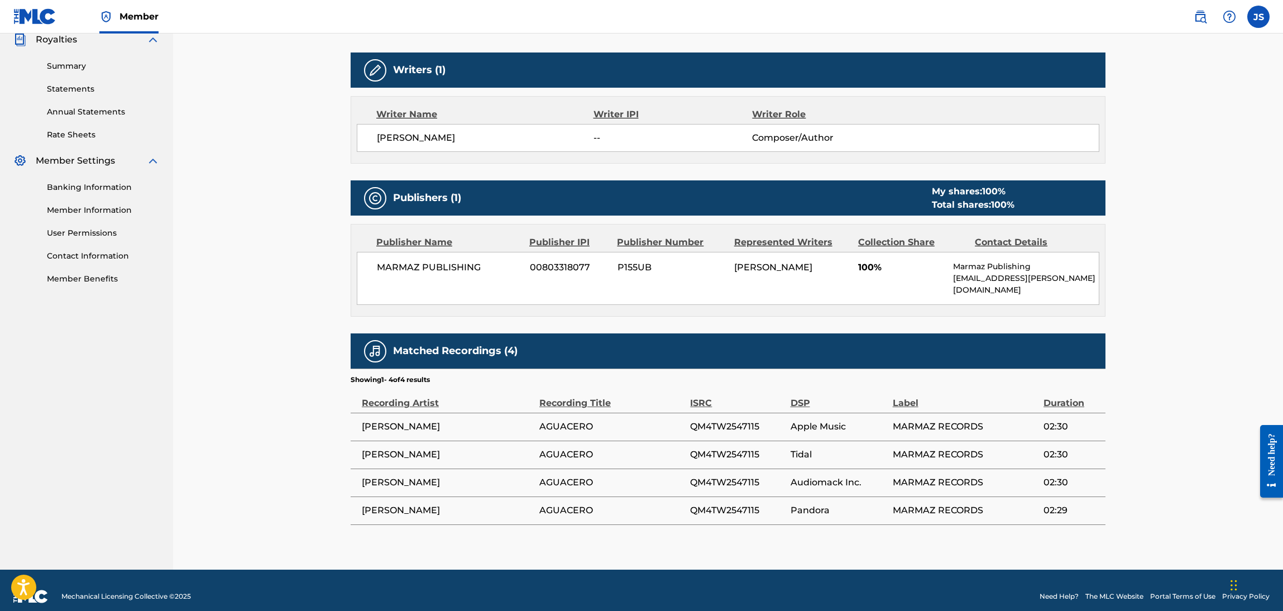
scroll to position [342, 0]
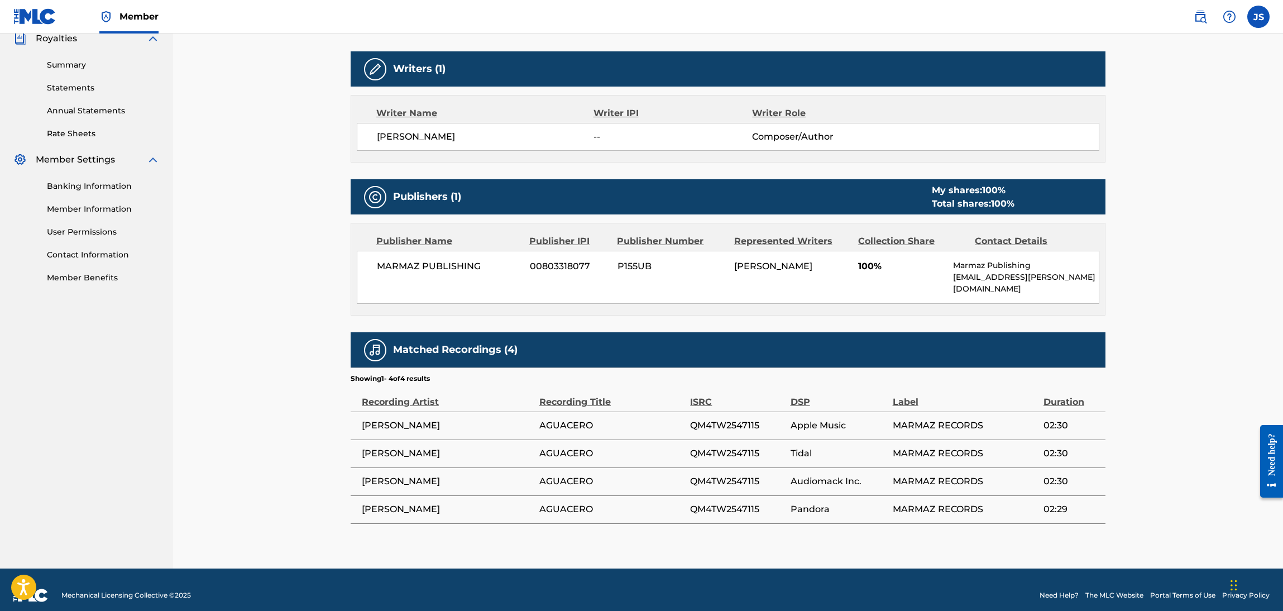
drag, startPoint x: 655, startPoint y: 293, endPoint x: 647, endPoint y: 279, distance: 16.0
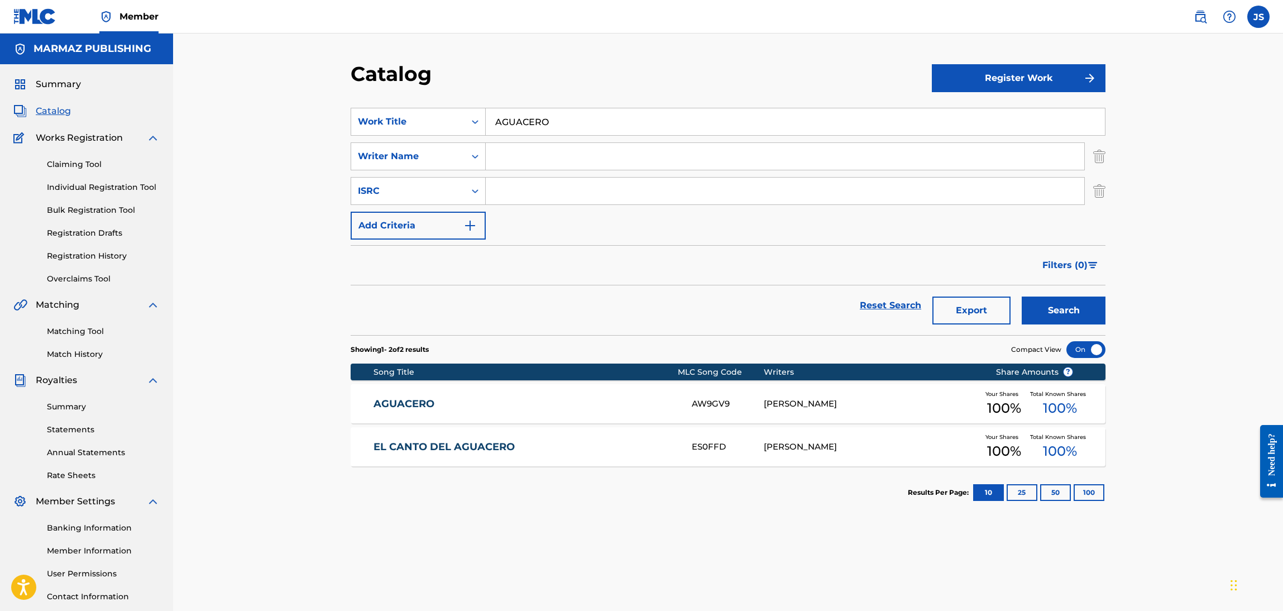
click at [518, 169] on input "Search Form" at bounding box center [785, 156] width 598 height 27
type input "[PERSON_NAME]"
click at [1021, 296] on button "Search" at bounding box center [1063, 310] width 84 height 28
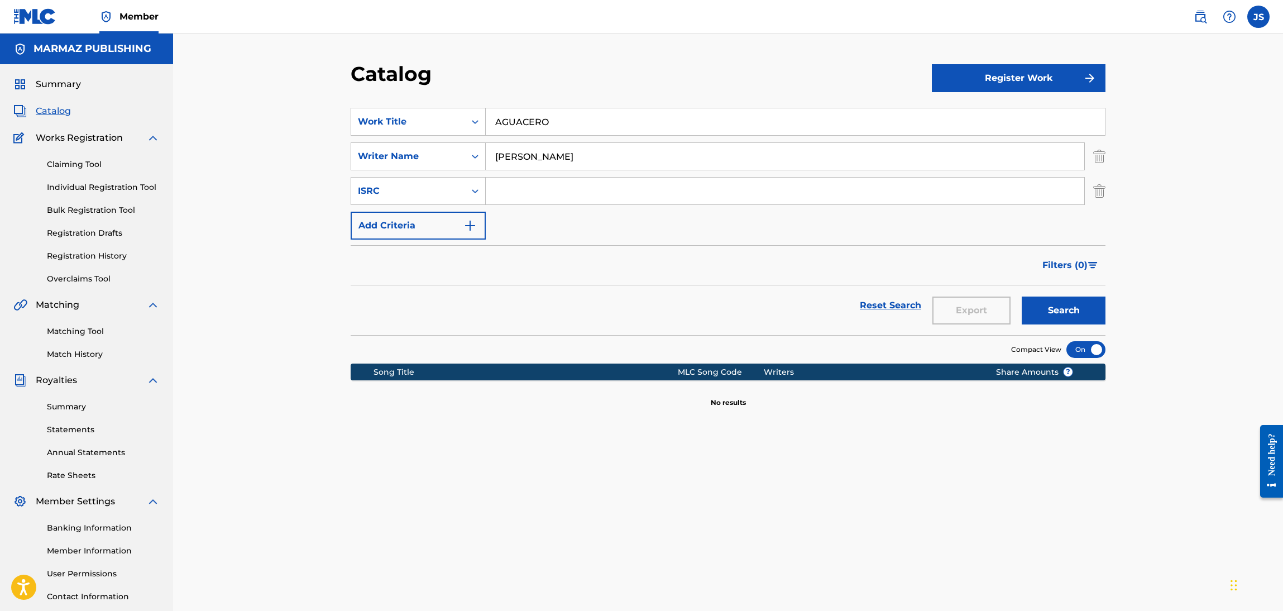
drag, startPoint x: 551, startPoint y: 124, endPoint x: 165, endPoint y: 165, distance: 388.9
click at [267, 144] on div "Catalog Register Work SearchWithCriteria12f9890b-8d02-4453-9958-a2c73bf75a5d Wo…" at bounding box center [728, 335] width 1110 height 605
click at [1021, 296] on button "Search" at bounding box center [1063, 310] width 84 height 28
drag, startPoint x: 592, startPoint y: 169, endPoint x: 460, endPoint y: 171, distance: 132.3
click at [460, 171] on div "SearchWithCriteria12f9890b-8d02-4453-9958-a2c73bf75a5d Work Title SearchWithCri…" at bounding box center [728, 174] width 755 height 132
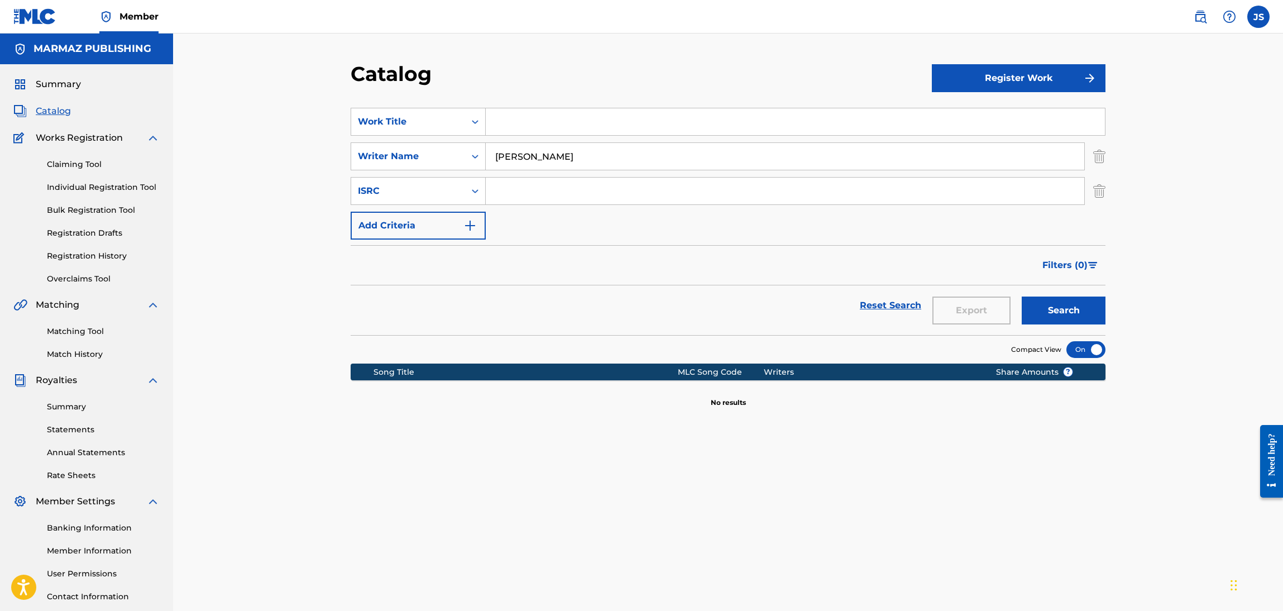
drag, startPoint x: 78, startPoint y: 162, endPoint x: 92, endPoint y: 166, distance: 14.0
click at [78, 161] on link "Claiming Tool" at bounding box center [103, 165] width 113 height 12
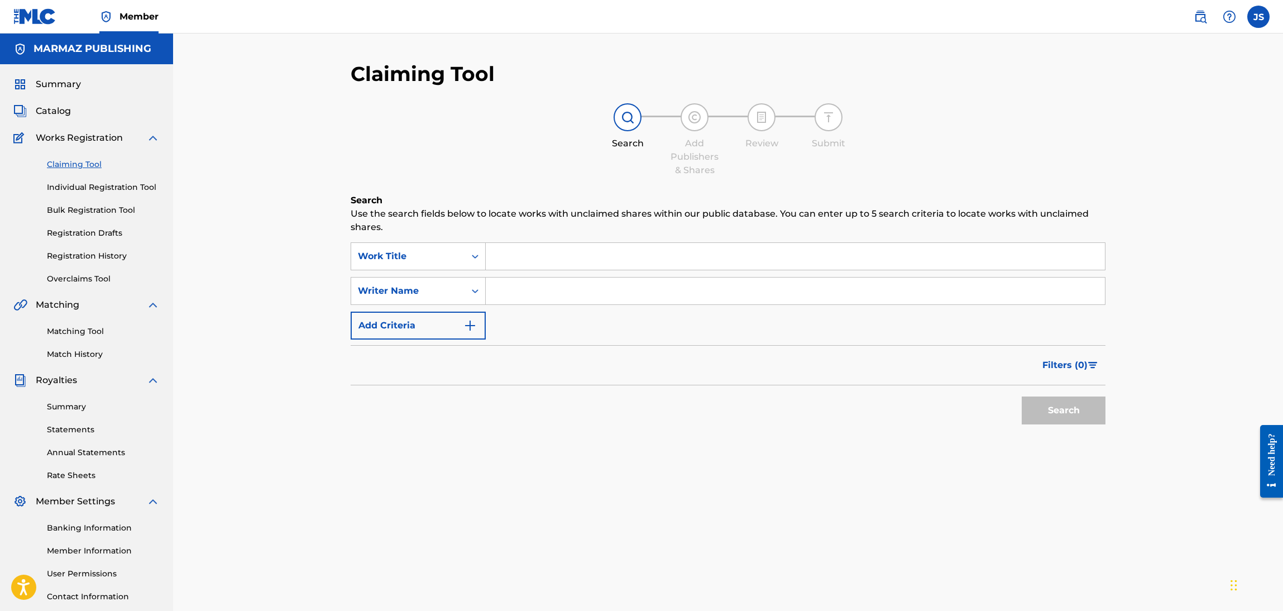
click at [525, 250] on input "Search Form" at bounding box center [795, 256] width 619 height 27
click at [83, 329] on link "Matching Tool" at bounding box center [103, 331] width 113 height 12
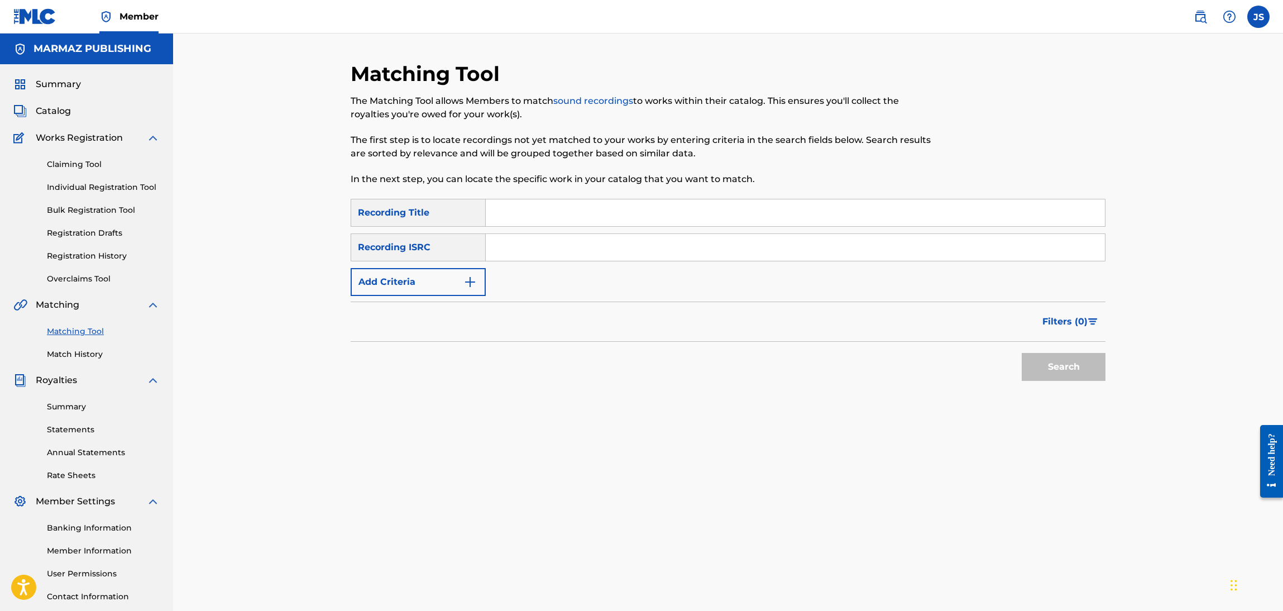
click at [635, 221] on input "Search Form" at bounding box center [795, 212] width 619 height 27
type input "M"
click at [62, 112] on span "Catalog" at bounding box center [53, 110] width 35 height 13
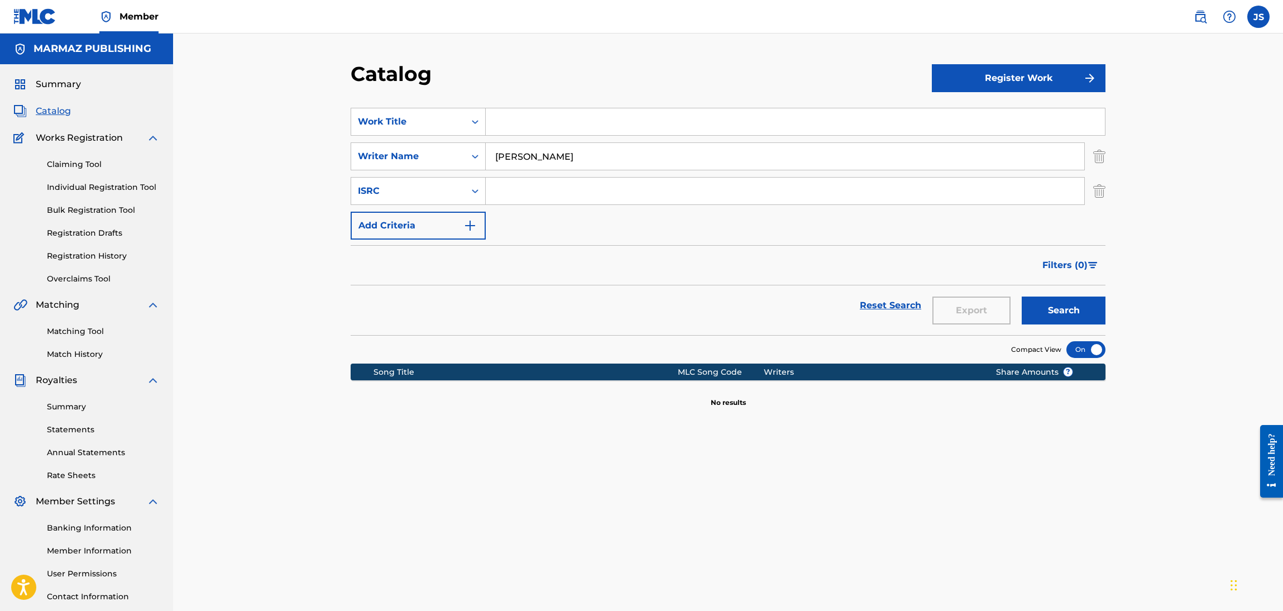
click at [560, 129] on input "Search Form" at bounding box center [795, 121] width 619 height 27
click at [1021, 296] on button "Search" at bounding box center [1063, 310] width 84 height 28
click at [516, 120] on input "MI FRMA DE AMAR" at bounding box center [795, 121] width 619 height 27
type input "MI FORMA DE AMAR"
click at [1021, 296] on button "Search" at bounding box center [1063, 310] width 84 height 28
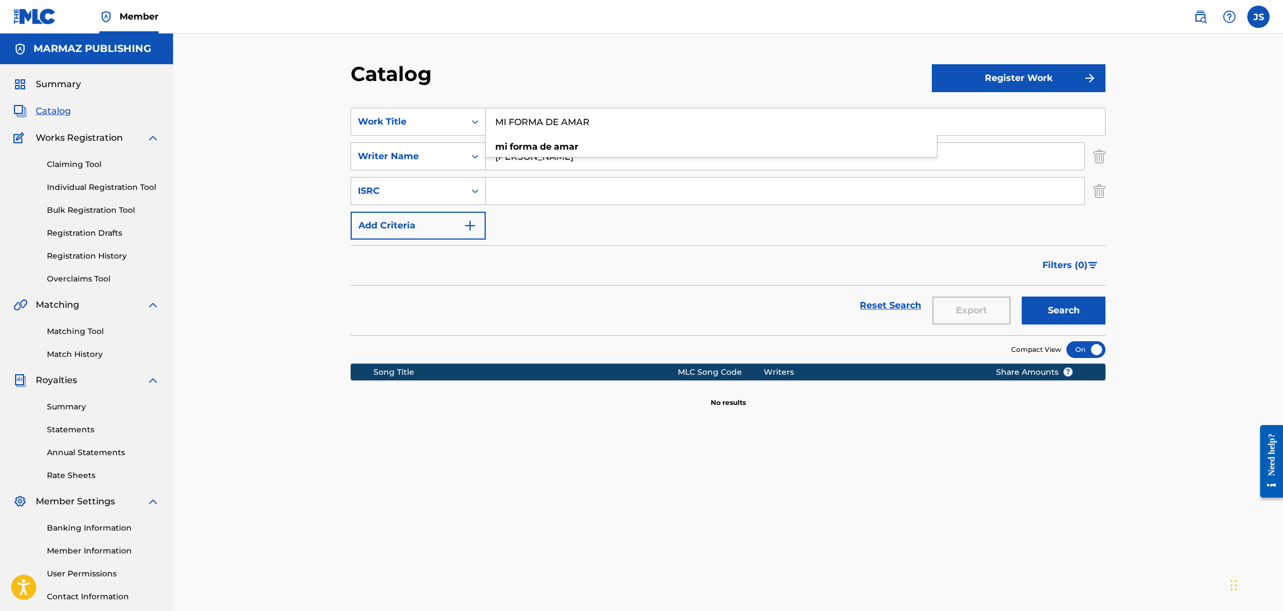
click at [580, 267] on div "Filters ( 0 )" at bounding box center [728, 265] width 755 height 40
drag, startPoint x: 590, startPoint y: 151, endPoint x: 327, endPoint y: 169, distance: 263.5
click at [330, 169] on div "Catalog Register Work SearchWithCriteria12f9890b-8d02-4453-9958-a2c73bf75a5d Wo…" at bounding box center [728, 335] width 1110 height 605
click at [1021, 296] on button "Search" at bounding box center [1063, 310] width 84 height 28
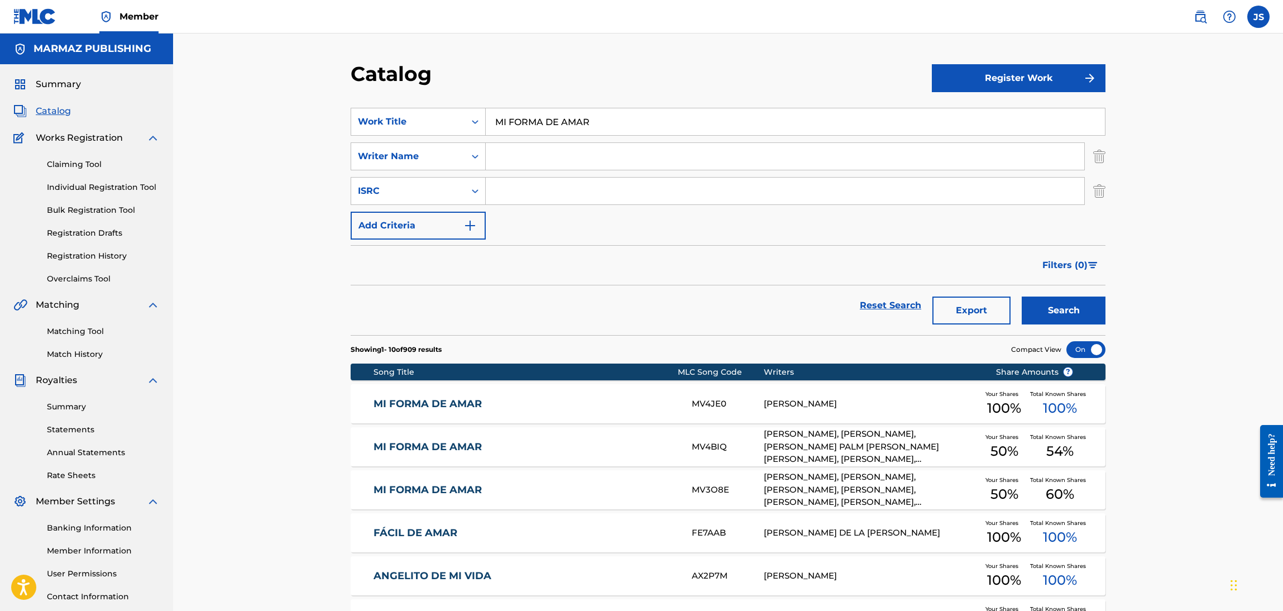
scroll to position [84, 0]
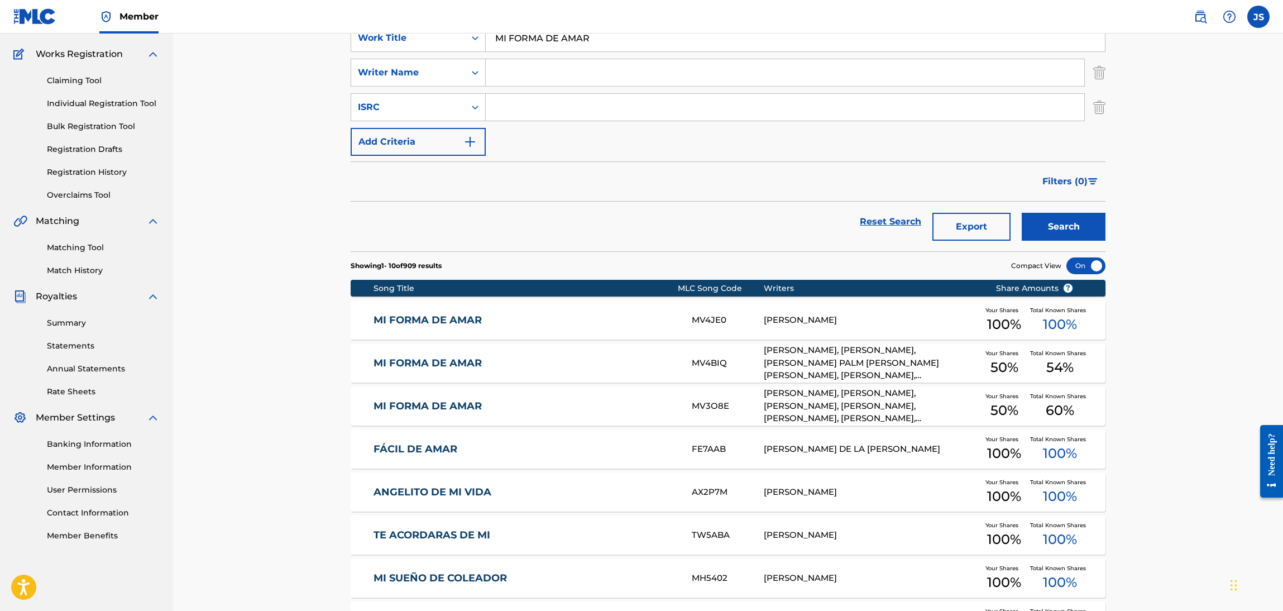
click at [712, 402] on div "MV3O8E" at bounding box center [727, 406] width 71 height 13
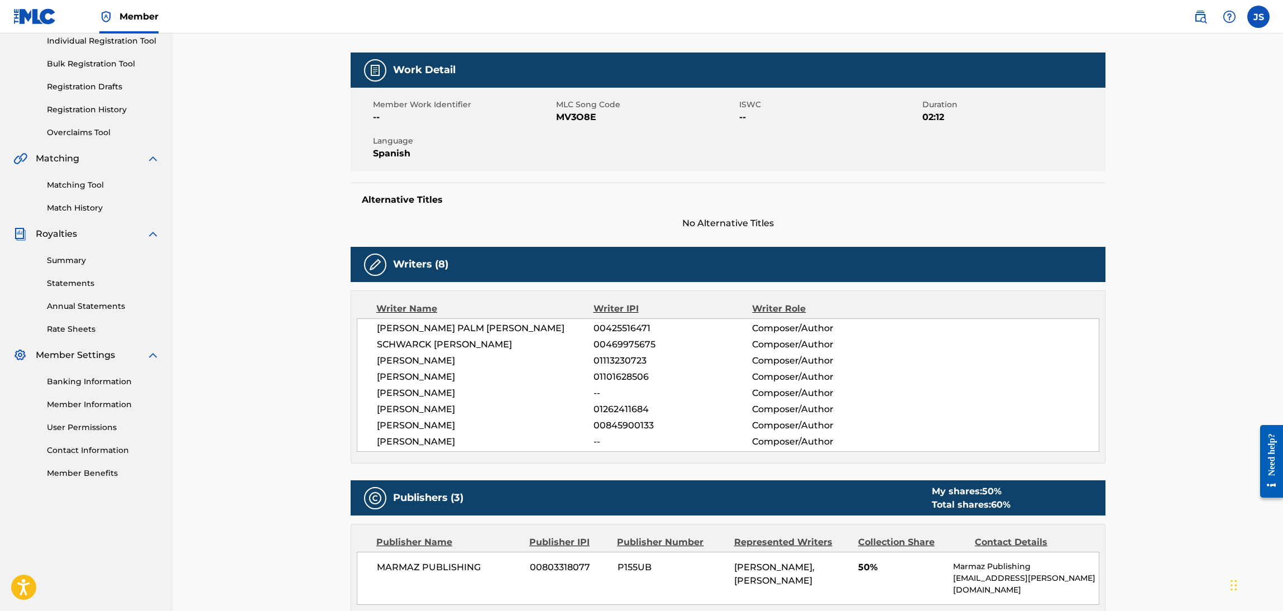
scroll to position [167, 0]
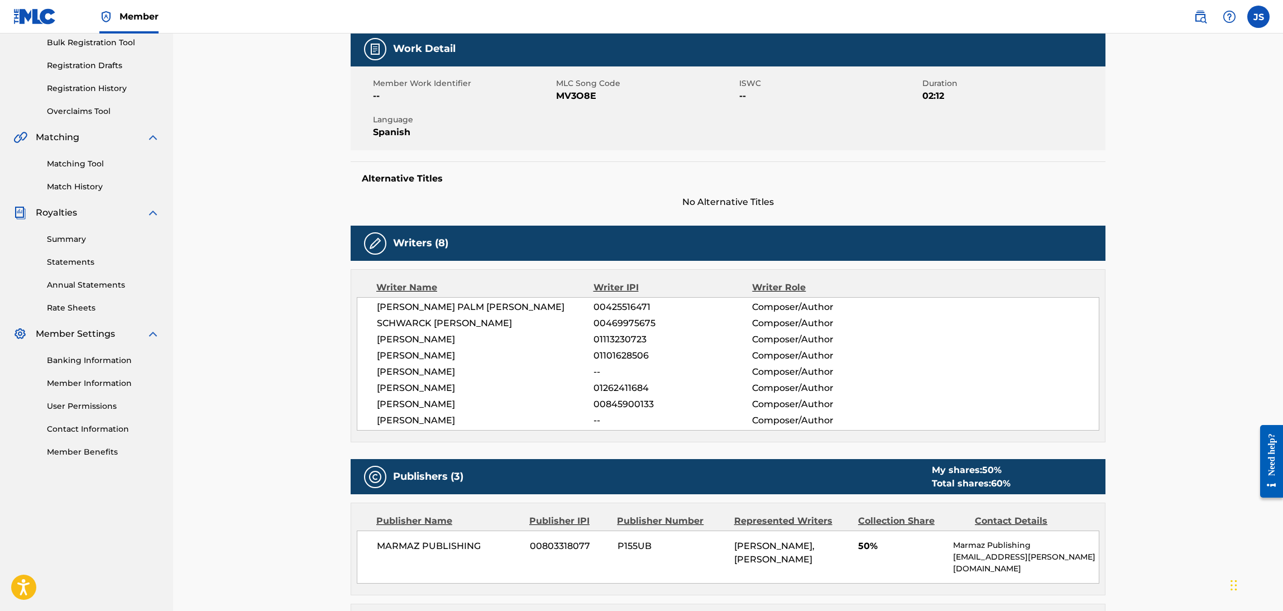
click at [607, 356] on span "01101628506" at bounding box center [672, 355] width 159 height 13
copy span "01101628506"
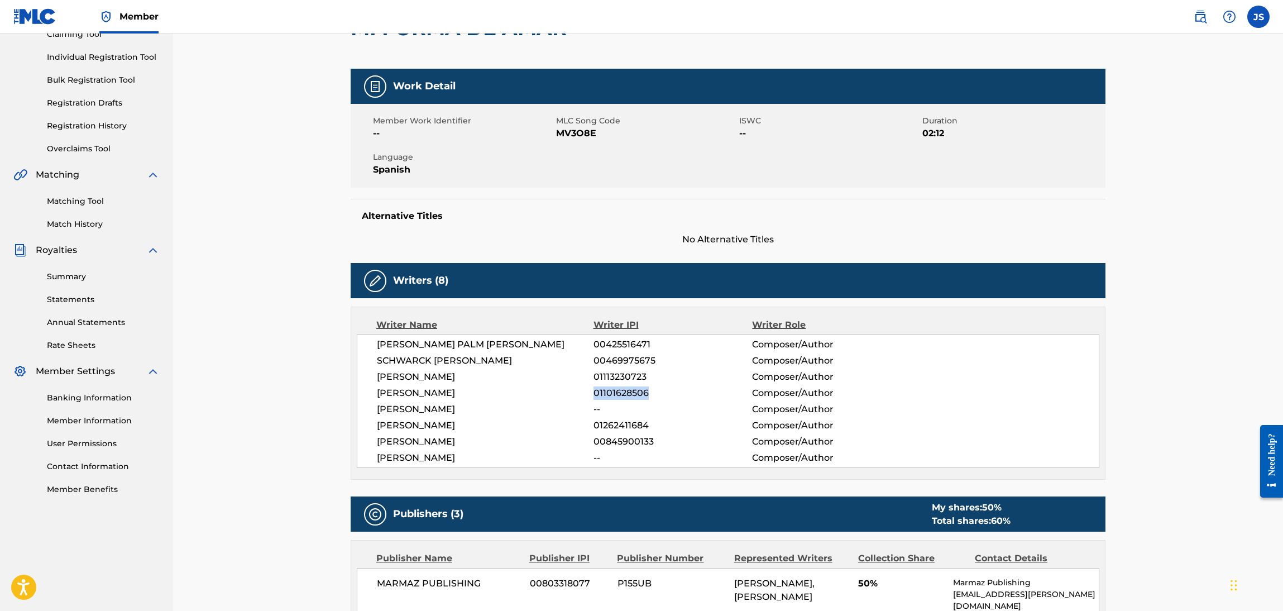
scroll to position [0, 0]
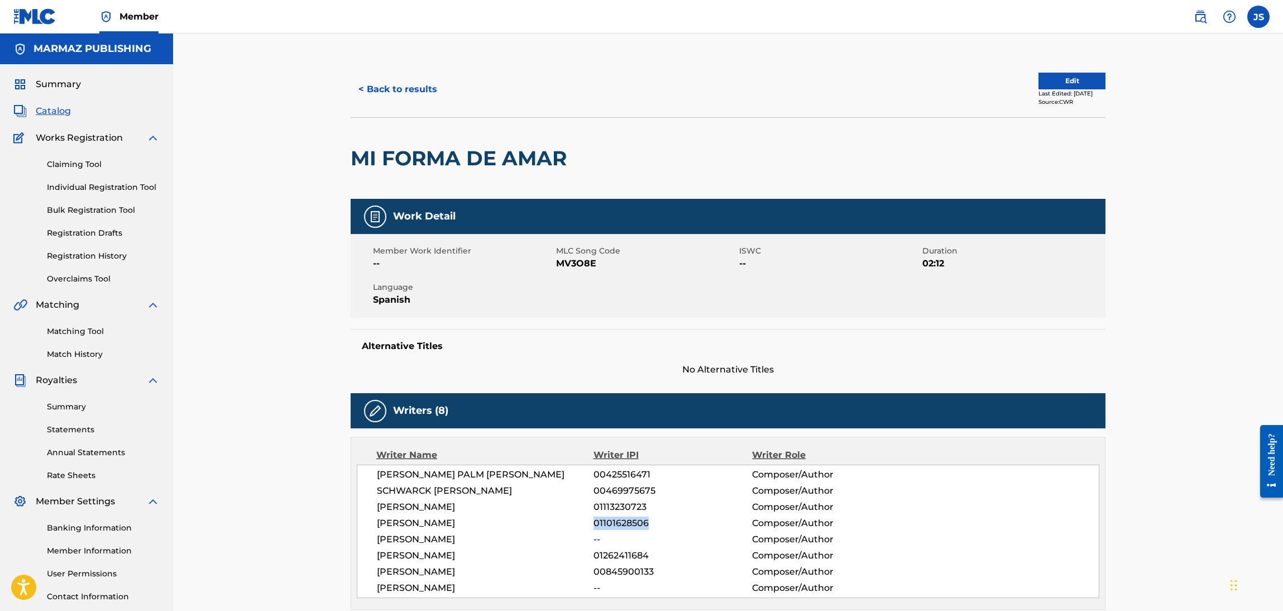
click at [406, 87] on button "< Back to results" at bounding box center [398, 89] width 94 height 28
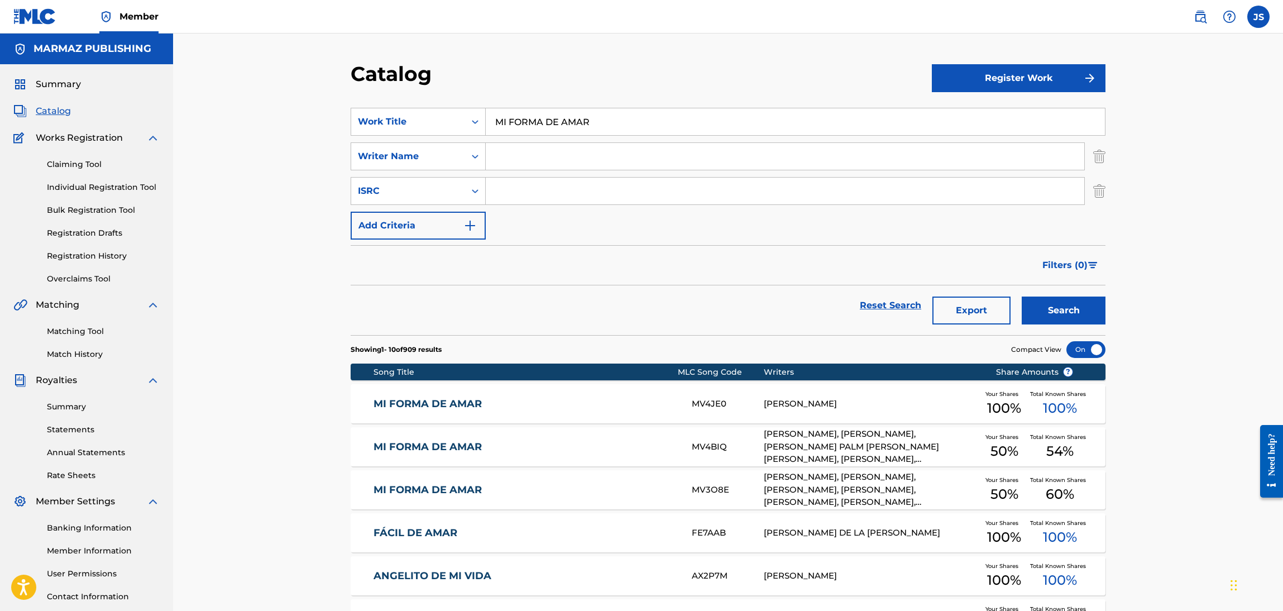
drag, startPoint x: 632, startPoint y: 125, endPoint x: 333, endPoint y: 127, distance: 299.2
click at [337, 126] on div "Catalog Register Work SearchWithCriteria12f9890b-8d02-4453-9958-a2c73bf75a5d Wo…" at bounding box center [727, 464] width 781 height 806
paste input "SOLTERO NO MONTA CACHOS"
type input "SOLTERO NO MONTA CACHOS"
click at [602, 90] on div "Catalog" at bounding box center [641, 77] width 581 height 33
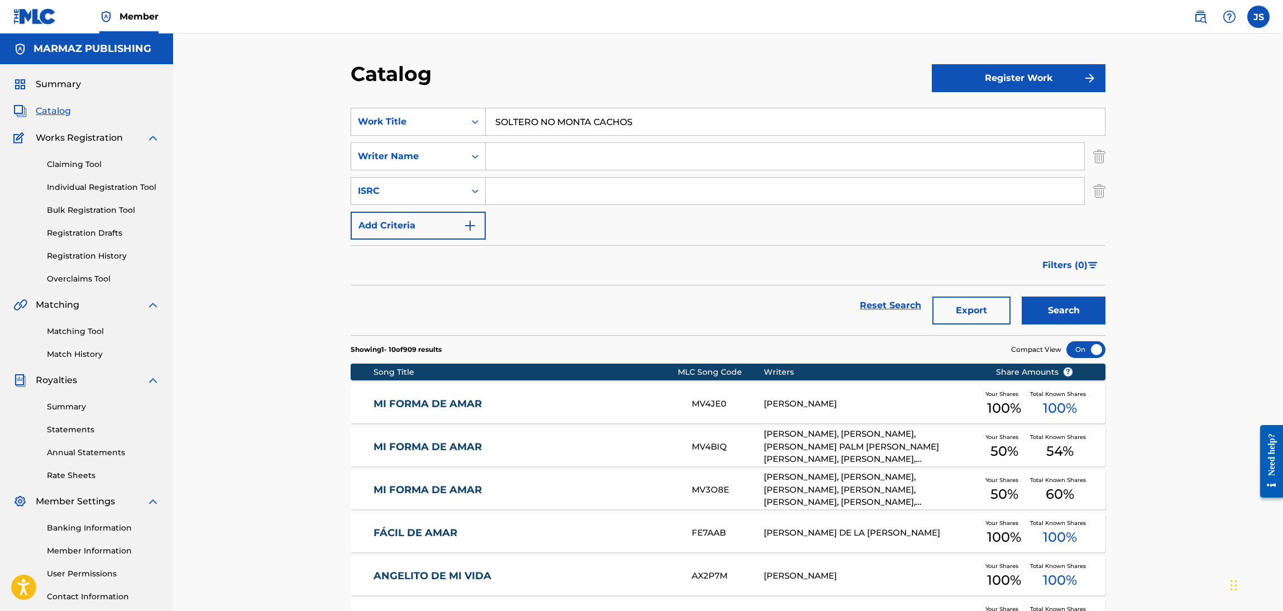
click at [524, 204] on input "Search Form" at bounding box center [785, 190] width 598 height 27
click at [559, 160] on input "Search Form" at bounding box center [785, 156] width 598 height 27
click at [552, 147] on input "Search Form" at bounding box center [785, 156] width 598 height 27
paste input "[PERSON_NAME]"
type input "[PERSON_NAME]"
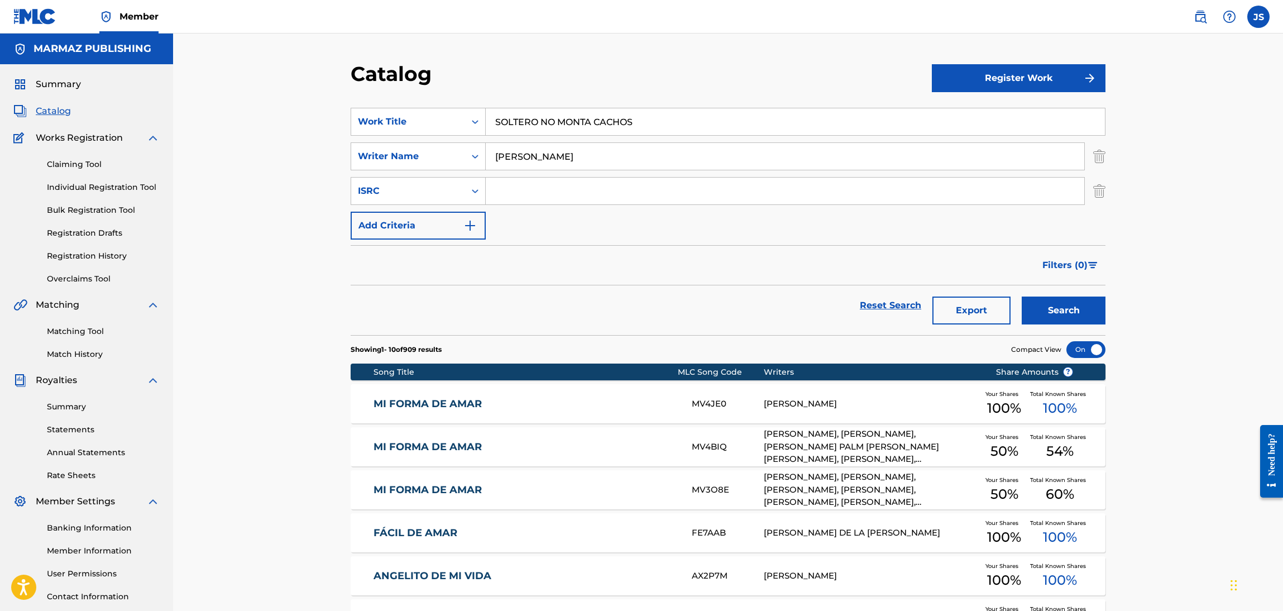
click at [620, 256] on div "Filters ( 0 )" at bounding box center [728, 265] width 755 height 40
click at [1064, 309] on button "Search" at bounding box center [1063, 310] width 84 height 28
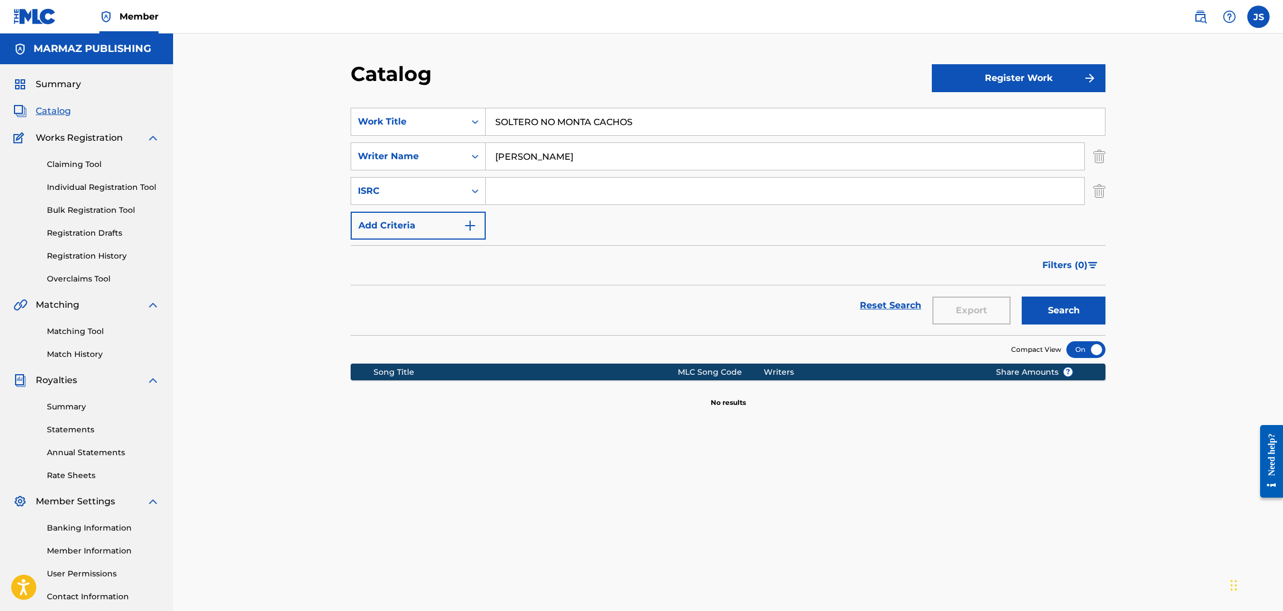
drag, startPoint x: 684, startPoint y: 126, endPoint x: 411, endPoint y: 138, distance: 273.2
click at [419, 137] on div "SearchWithCriteria12f9890b-8d02-4453-9958-a2c73bf75a5d Work Title SOLTERO NO MO…" at bounding box center [728, 174] width 755 height 132
paste input "HOMENAJE A PORTUGUESA"
type input "HOMENAJE A PORTUGUESA"
drag, startPoint x: 478, startPoint y: 159, endPoint x: 406, endPoint y: 161, distance: 72.6
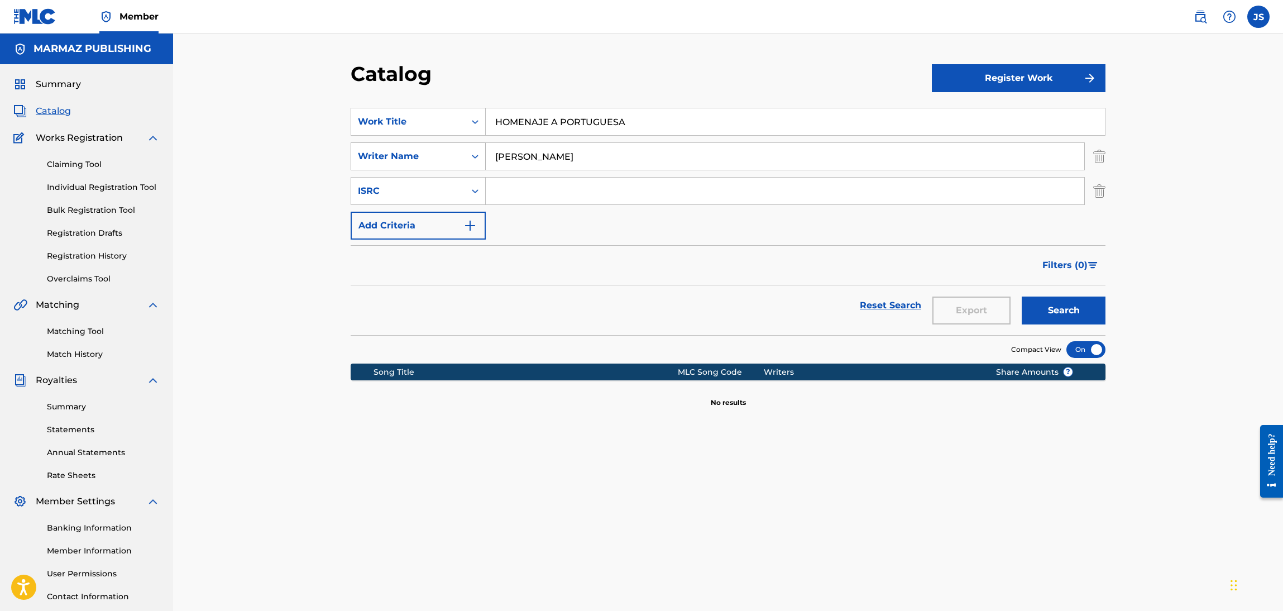
click at [400, 161] on div "SearchWithCriteriaed1cdc5c-6065-4e26-9e13-c4e8b7e1d69f Writer Name [PERSON_NAME]" at bounding box center [728, 156] width 755 height 28
paste input "NNY [PERSON_NAME]"
type input "[PERSON_NAME]"
click at [675, 241] on form "SearchWithCriteria12f9890b-8d02-4453-9958-a2c73bf75a5d Work Title HOMENAJE A PO…" at bounding box center [728, 221] width 755 height 227
click at [1052, 311] on button "Search" at bounding box center [1063, 310] width 84 height 28
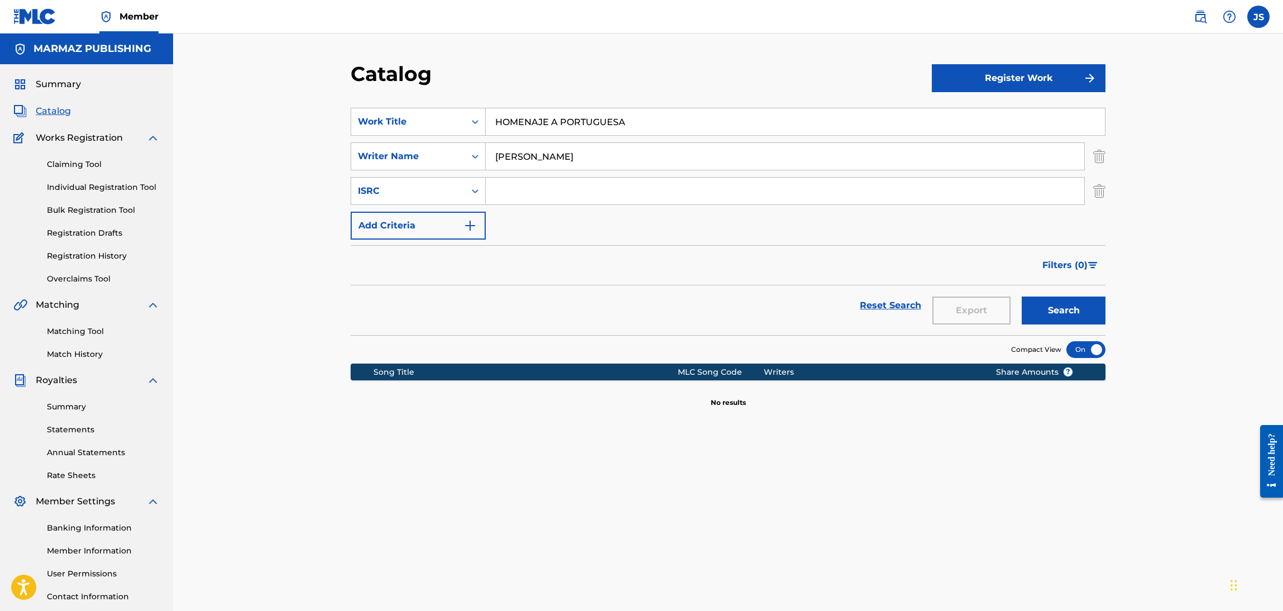
drag, startPoint x: 608, startPoint y: 161, endPoint x: 322, endPoint y: 177, distance: 286.8
click at [324, 177] on div "Catalog Register Work SearchWithCriteria12f9890b-8d02-4453-9958-a2c73bf75a5d Wo…" at bounding box center [728, 335] width 1110 height 605
click at [1021, 296] on button "Search" at bounding box center [1063, 310] width 84 height 28
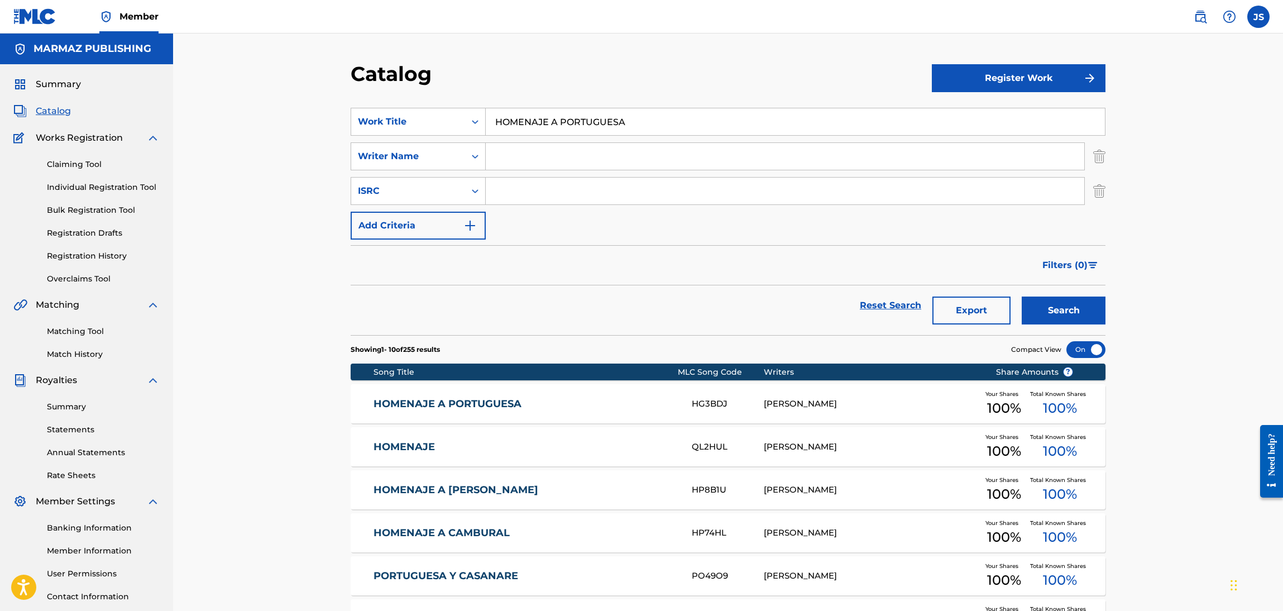
click at [439, 405] on link "HOMENAJE A PORTUGUESA" at bounding box center [525, 403] width 304 height 13
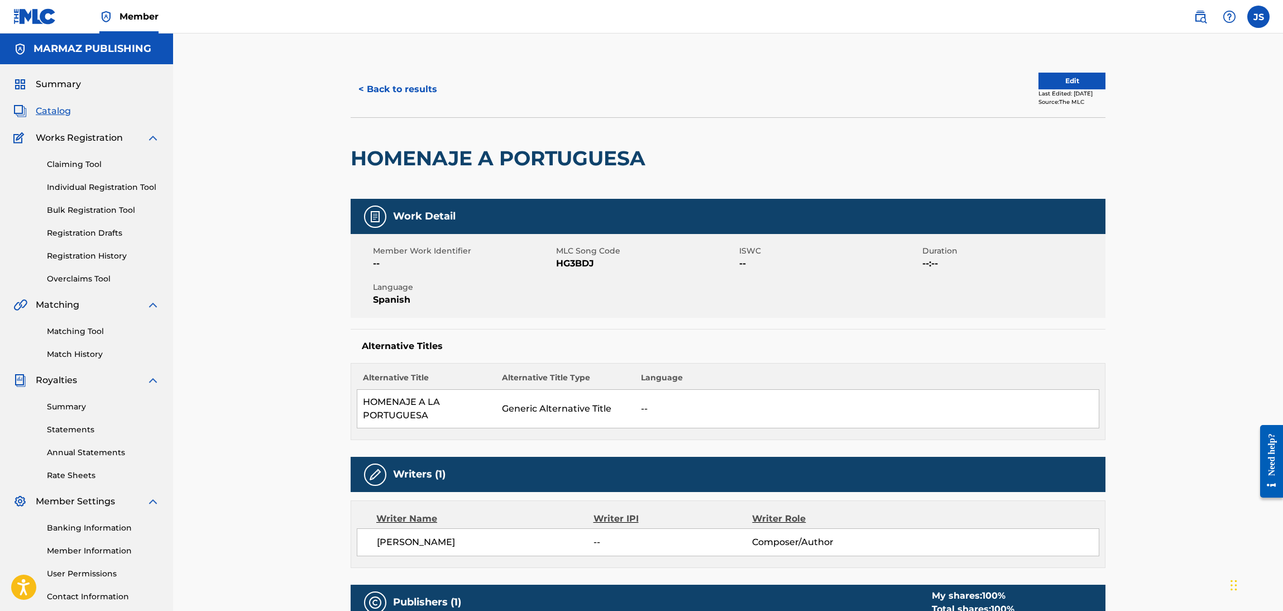
click at [573, 262] on span "HG3BDJ" at bounding box center [646, 263] width 180 height 13
copy span "HG3BDJ"
drag, startPoint x: 418, startPoint y: 98, endPoint x: 398, endPoint y: 89, distance: 22.2
click at [398, 89] on button "< Back to results" at bounding box center [398, 89] width 94 height 28
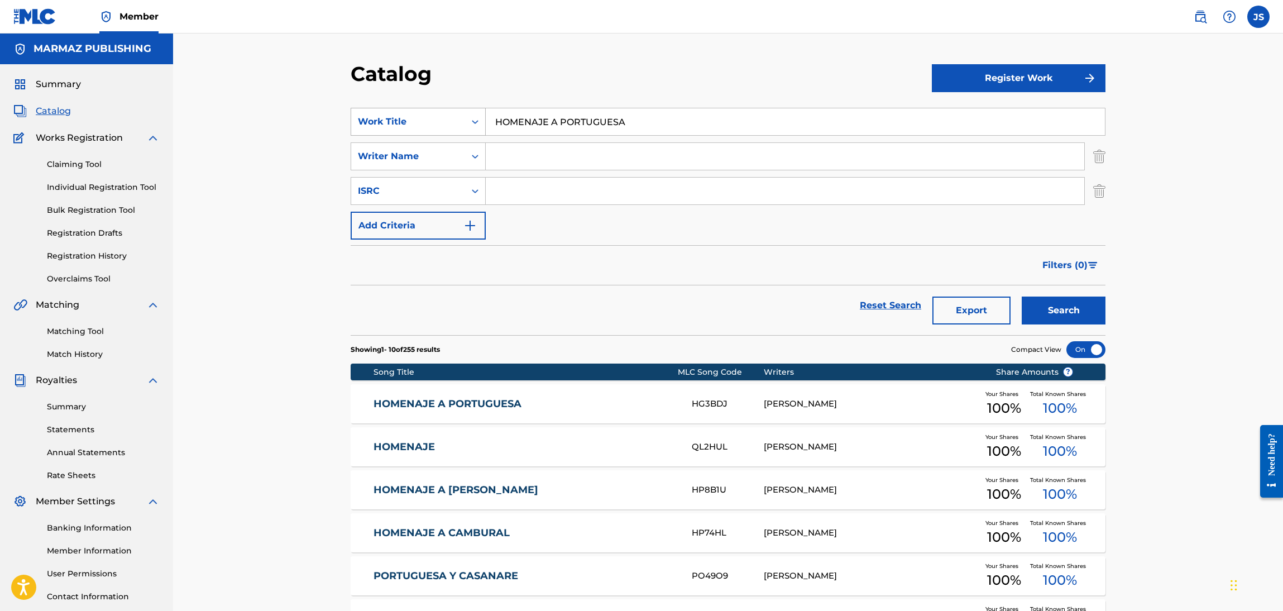
drag, startPoint x: 574, startPoint y: 122, endPoint x: 380, endPoint y: 114, distance: 194.4
click at [380, 114] on div "SearchWithCriteria12f9890b-8d02-4453-9958-a2c73bf75a5d Work Title HOMENAJE A PO…" at bounding box center [728, 122] width 755 height 28
paste input "UKXN22317500"
type input "UKXN22317500"
click at [590, 68] on div "Catalog" at bounding box center [641, 77] width 581 height 33
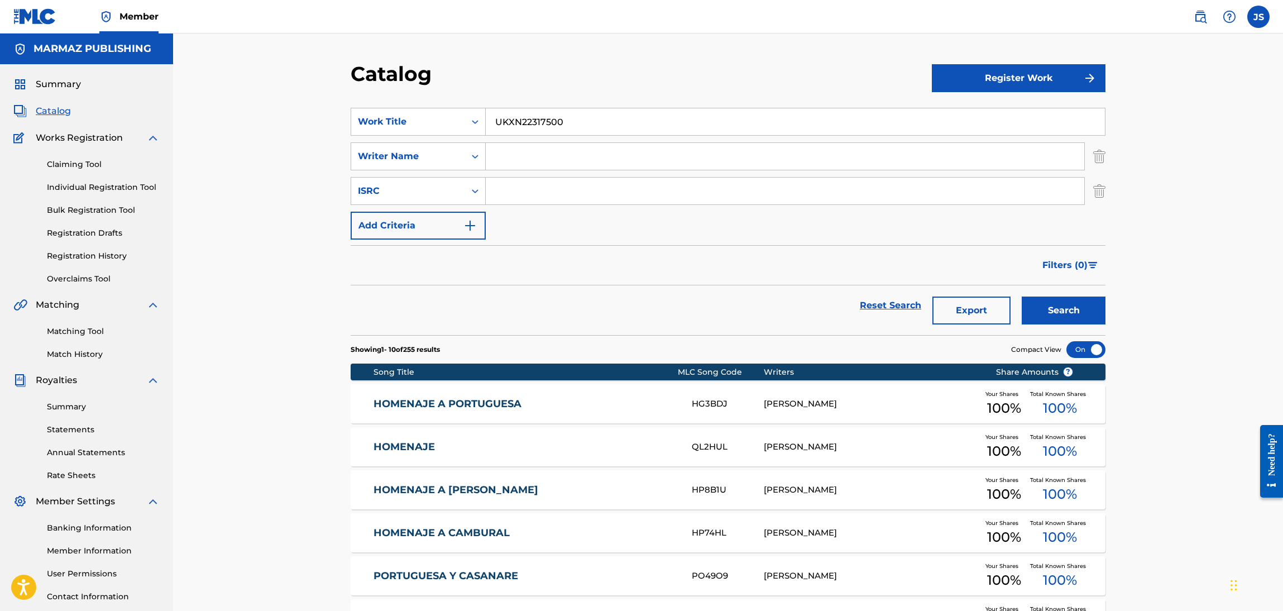
drag, startPoint x: 574, startPoint y: 137, endPoint x: 218, endPoint y: 132, distance: 356.2
click at [262, 138] on div "Catalog Register Work SearchWithCriteria12f9890b-8d02-4453-9958-a2c73bf75a5d Wo…" at bounding box center [728, 450] width 1110 height 834
paste input "HOMENAJE A PORTUGUESA"
type input "HOMENAJE A PORTUGUESA"
click at [1063, 306] on button "Search" at bounding box center [1063, 310] width 84 height 28
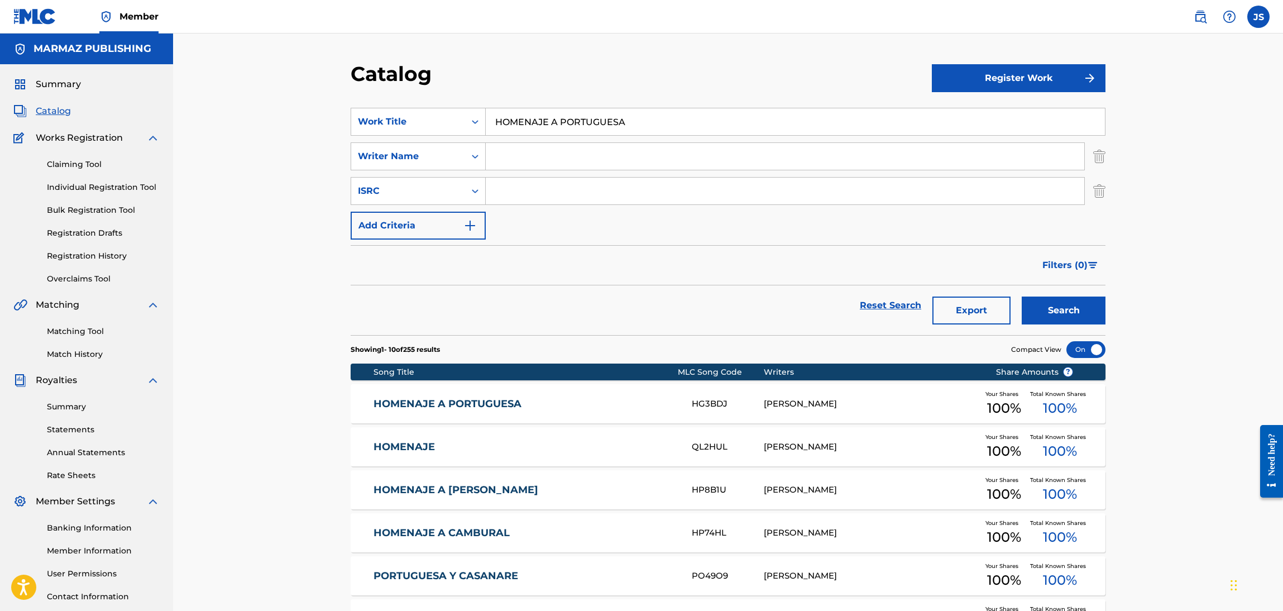
click at [629, 152] on input "Search Form" at bounding box center [785, 156] width 598 height 27
paste input "[PERSON_NAME]"
type input "[PERSON_NAME]"
click at [632, 257] on div "Filters ( 0 )" at bounding box center [728, 265] width 755 height 40
click at [1077, 291] on div "Search" at bounding box center [1060, 305] width 89 height 40
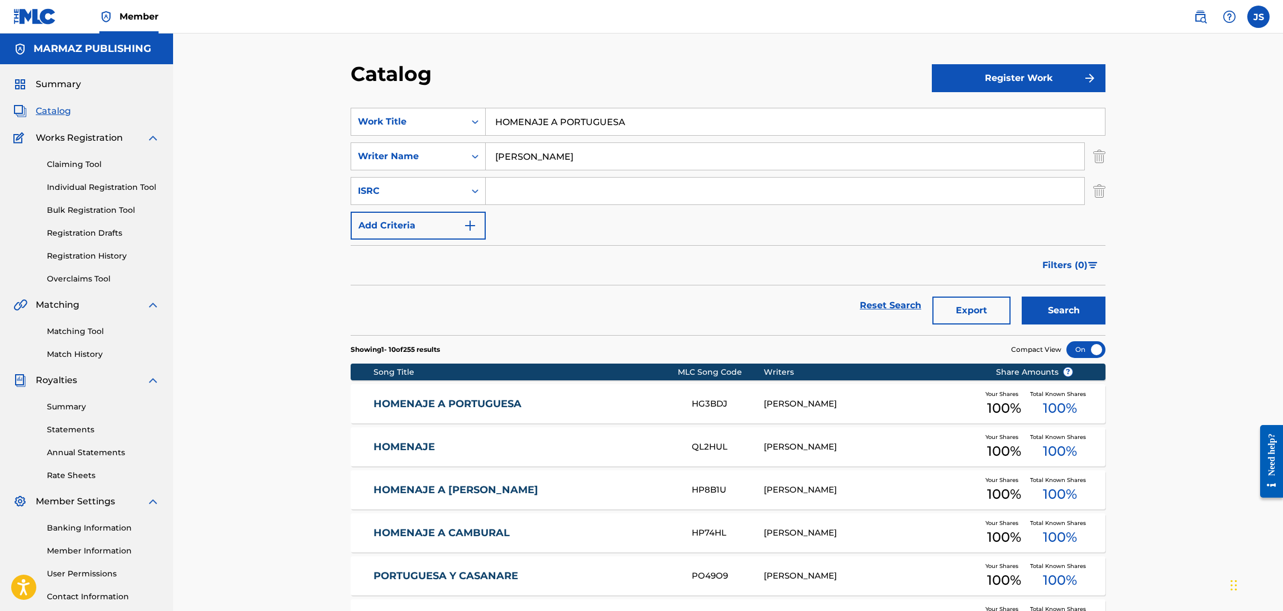
click at [1077, 303] on button "Search" at bounding box center [1063, 310] width 84 height 28
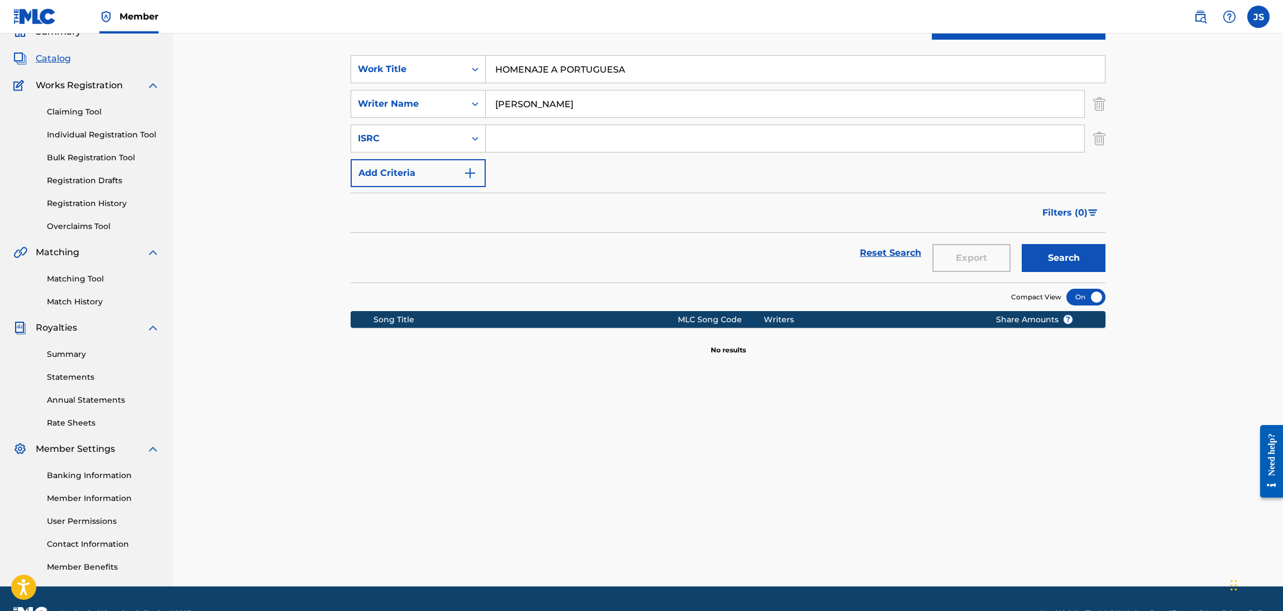
scroll to position [81, 0]
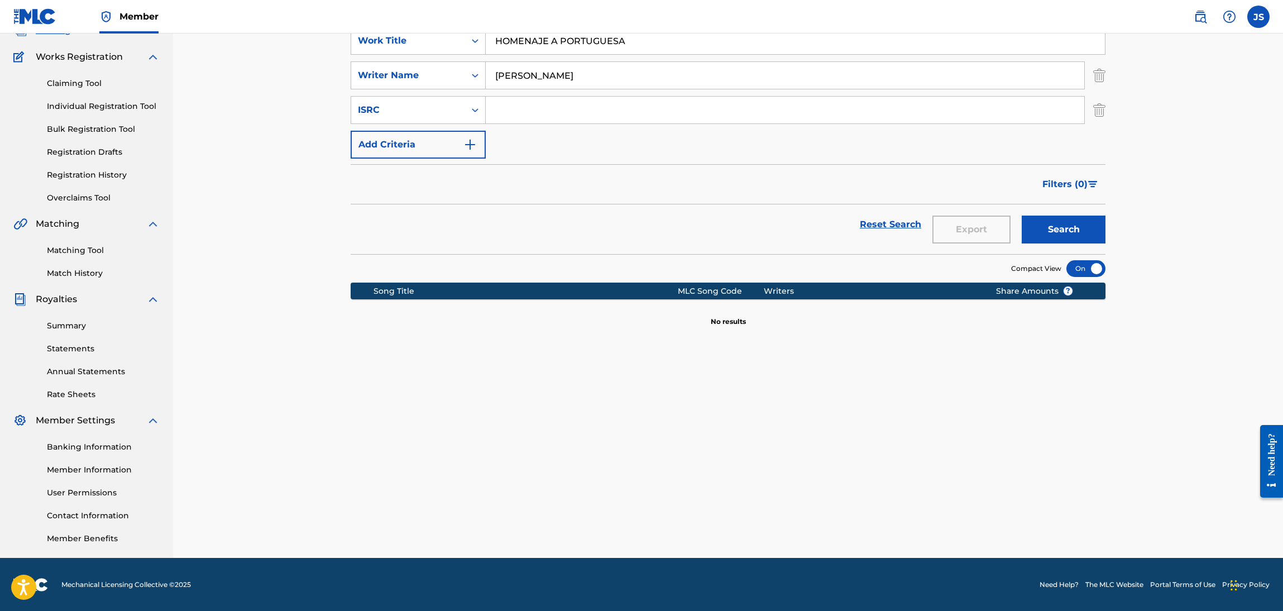
drag, startPoint x: 596, startPoint y: 74, endPoint x: 341, endPoint y: 58, distance: 255.0
click at [381, 65] on div "SearchWithCriteriaed1cdc5c-6065-4e26-9e13-c4e8b7e1d69f Writer Name [PERSON_NAME]" at bounding box center [728, 75] width 755 height 28
click at [1021, 215] on button "Search" at bounding box center [1063, 229] width 84 height 28
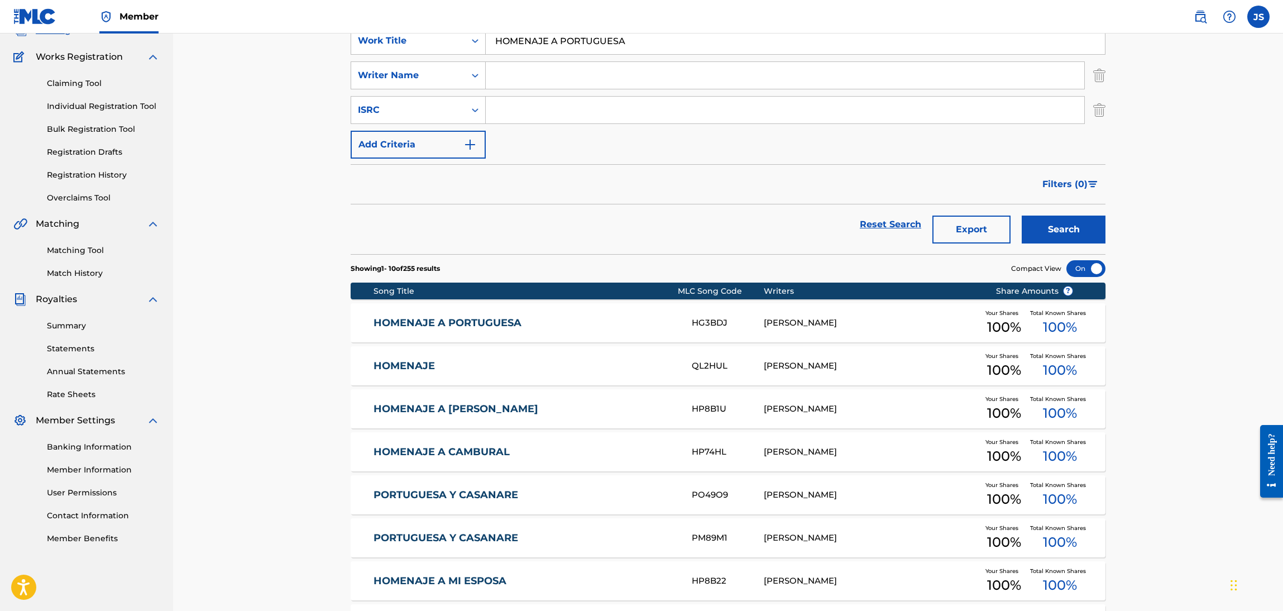
drag, startPoint x: 862, startPoint y: 328, endPoint x: 765, endPoint y: 328, distance: 97.7
click at [765, 328] on div "[PERSON_NAME]" at bounding box center [871, 322] width 215 height 13
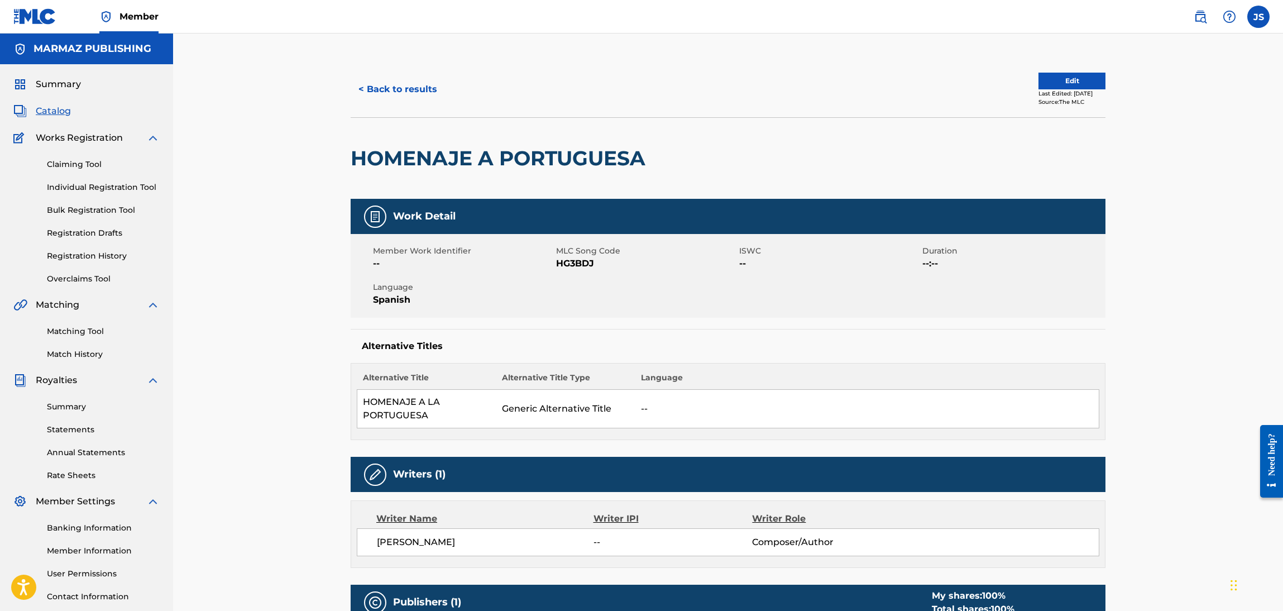
scroll to position [335, 0]
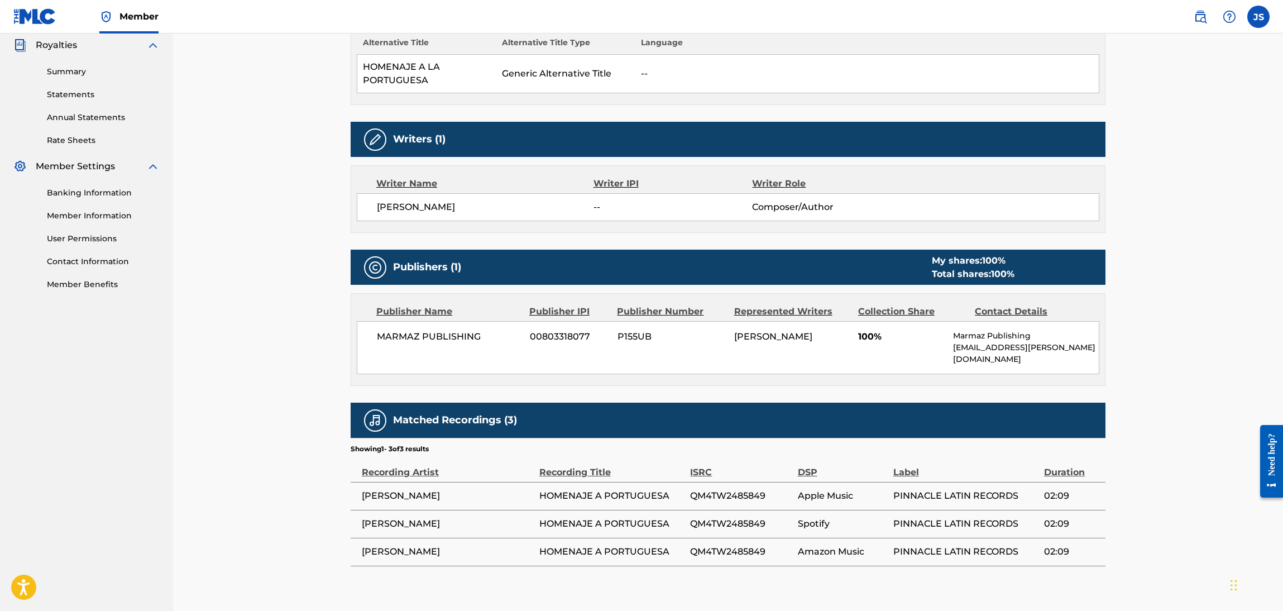
copy span "[PERSON_NAME]"
drag, startPoint x: 488, startPoint y: 212, endPoint x: 371, endPoint y: 208, distance: 117.3
click at [371, 208] on div "[PERSON_NAME] -- Composer/Author" at bounding box center [728, 207] width 742 height 28
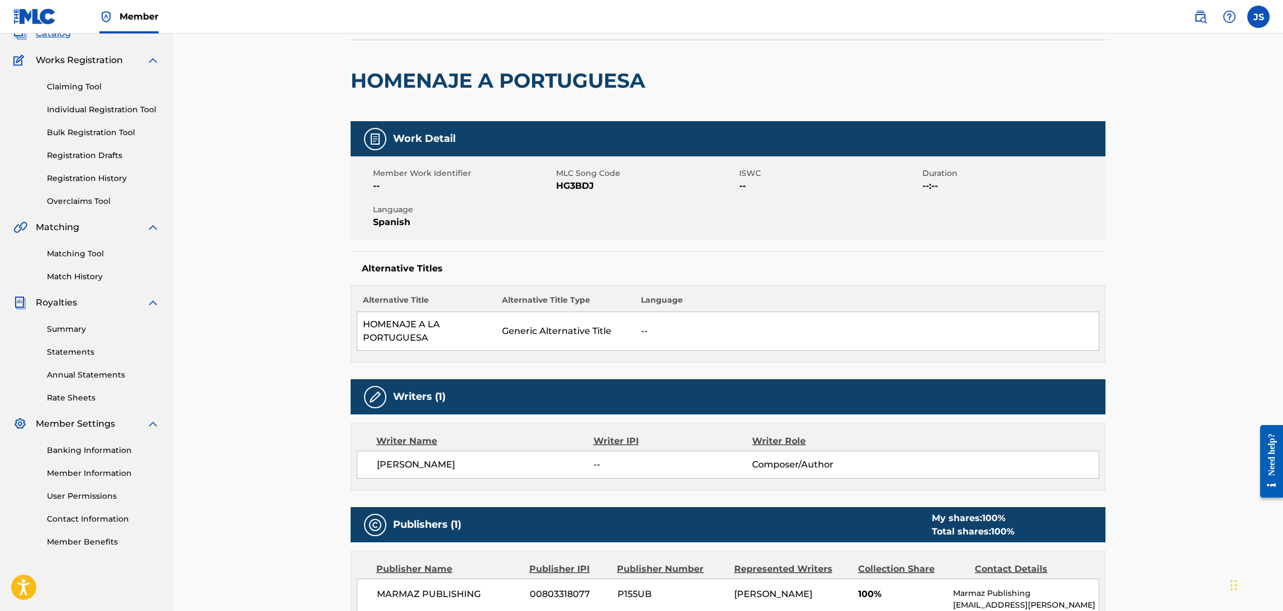
scroll to position [84, 0]
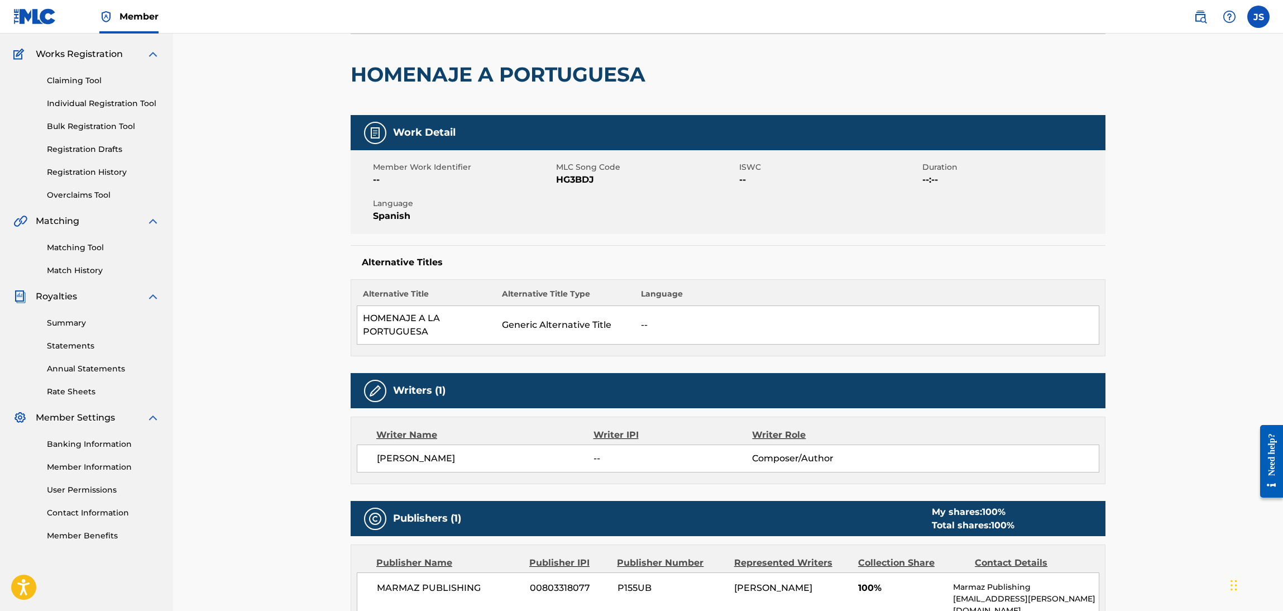
click at [580, 180] on span "HG3BDJ" at bounding box center [646, 179] width 180 height 13
copy span "HG3BDJ"
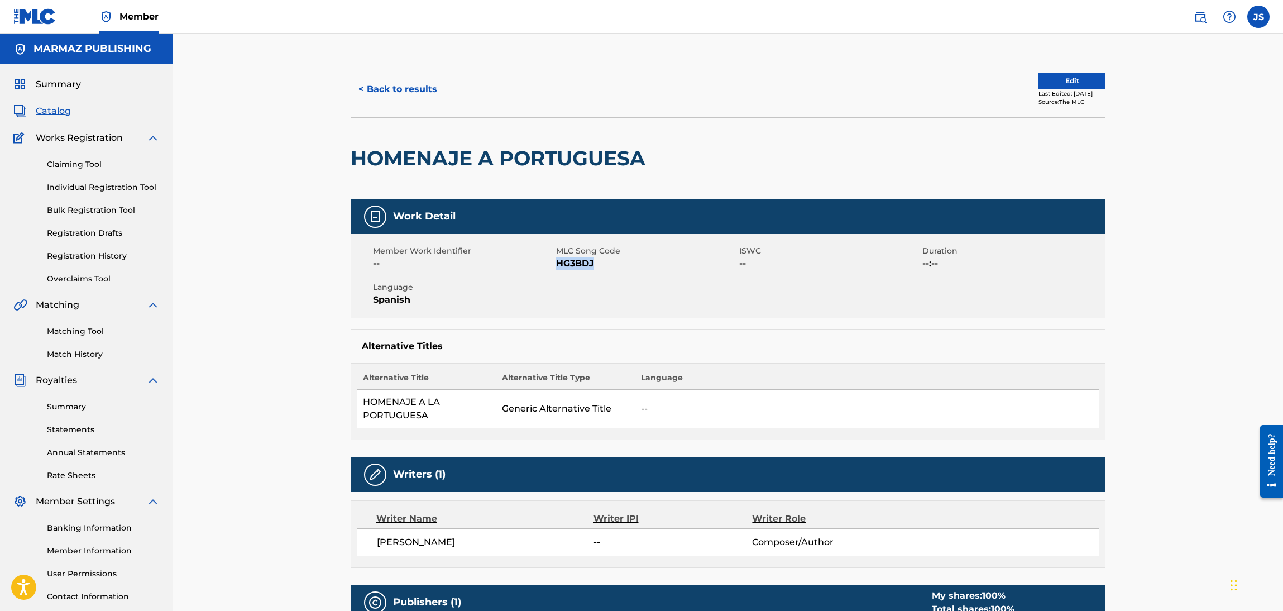
click at [414, 90] on button "< Back to results" at bounding box center [398, 89] width 94 height 28
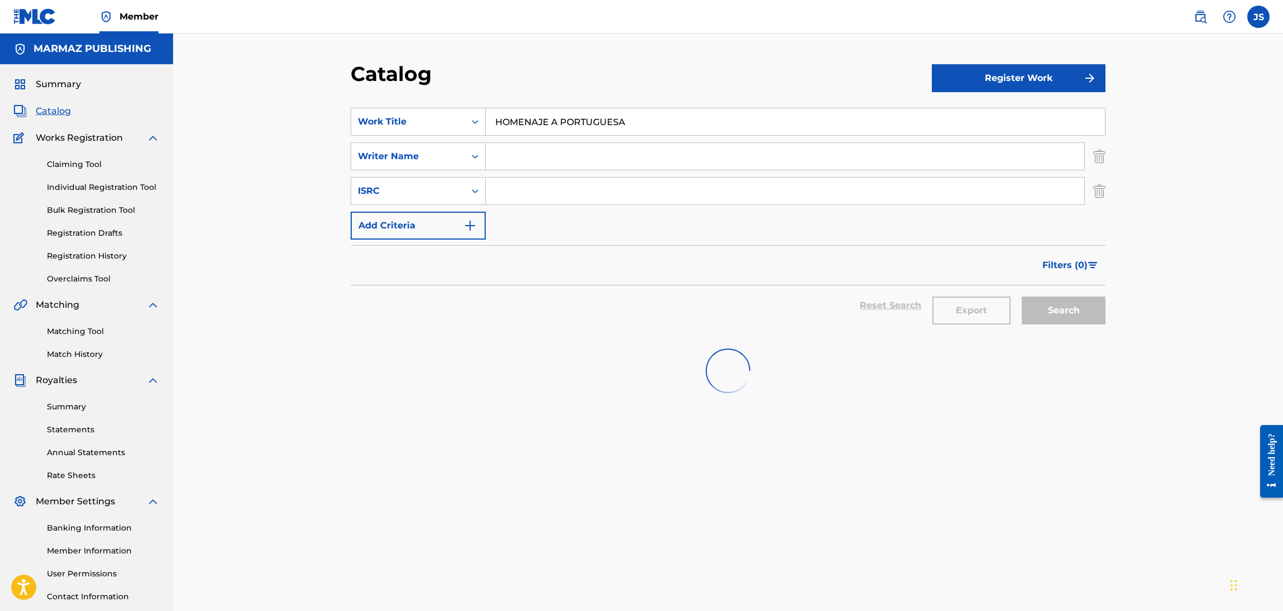
scroll to position [81, 0]
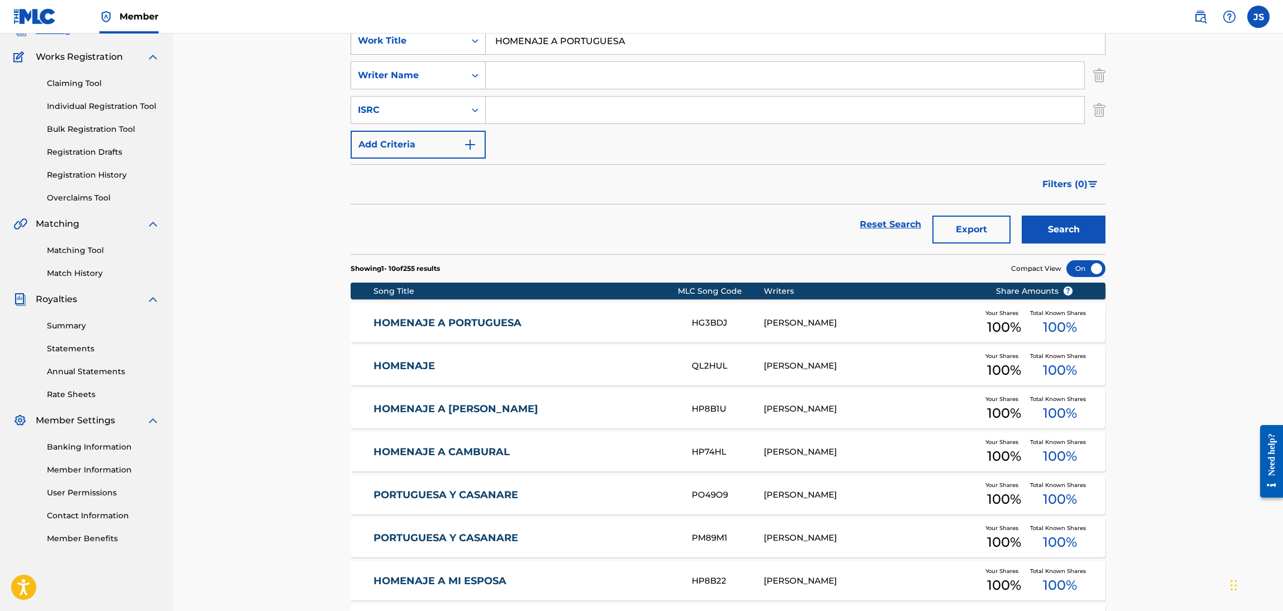
click at [439, 51] on div "SearchWithCriteria12f9890b-8d02-4453-9958-a2c73bf75a5d Work Title HOMENAJE A PO…" at bounding box center [728, 41] width 755 height 28
paste input "PINTANDO AL LLANO"
type input "PINTANDO AL LLANO"
click at [680, 174] on div "Filters ( 0 )" at bounding box center [728, 184] width 755 height 40
click at [1074, 234] on button "Search" at bounding box center [1063, 229] width 84 height 28
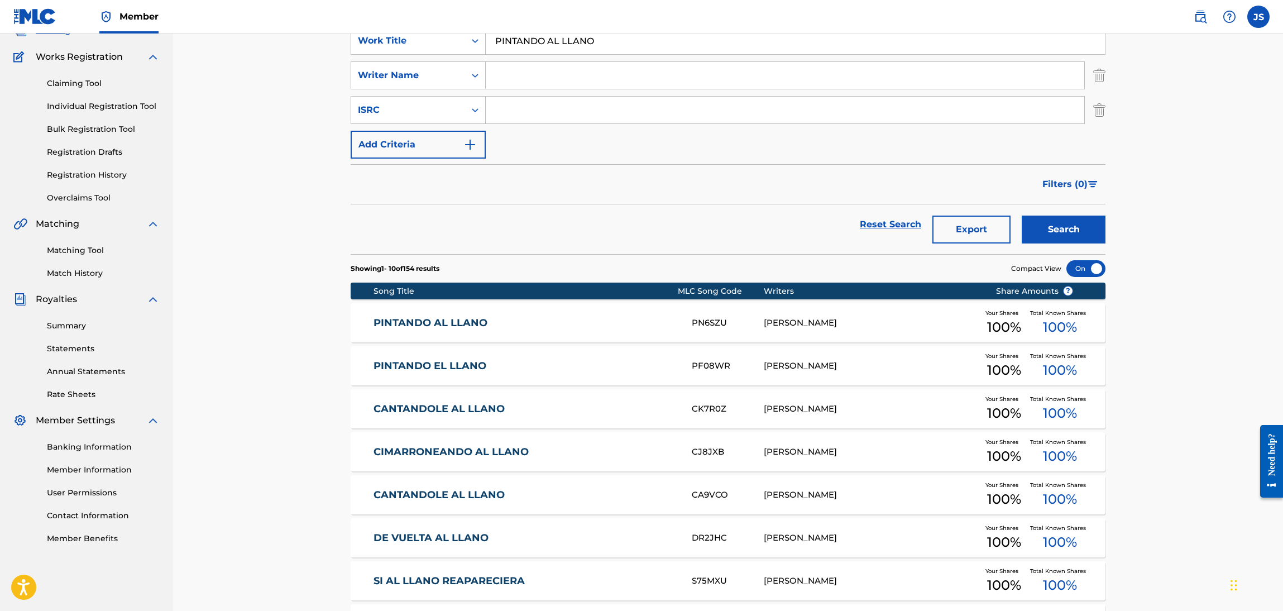
click at [460, 323] on link "PINTANDO AL LLANO" at bounding box center [525, 322] width 304 height 13
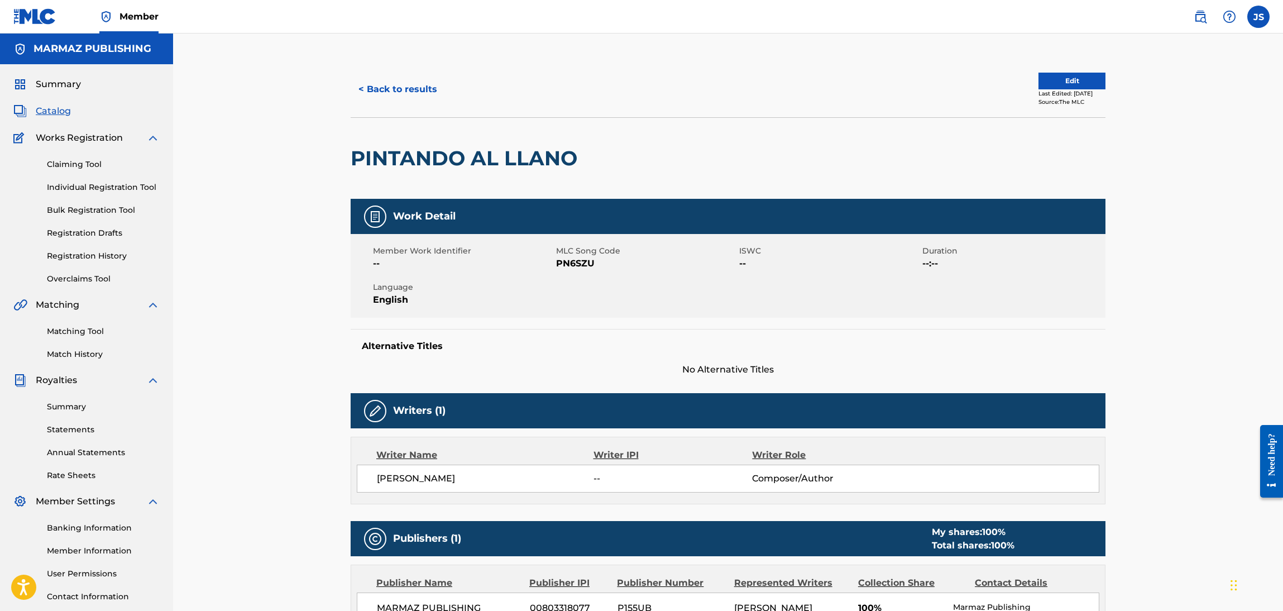
click at [572, 263] on span "PN6SZU" at bounding box center [646, 263] width 180 height 13
copy span "PN6SZU"
click at [391, 85] on button "< Back to results" at bounding box center [398, 89] width 94 height 28
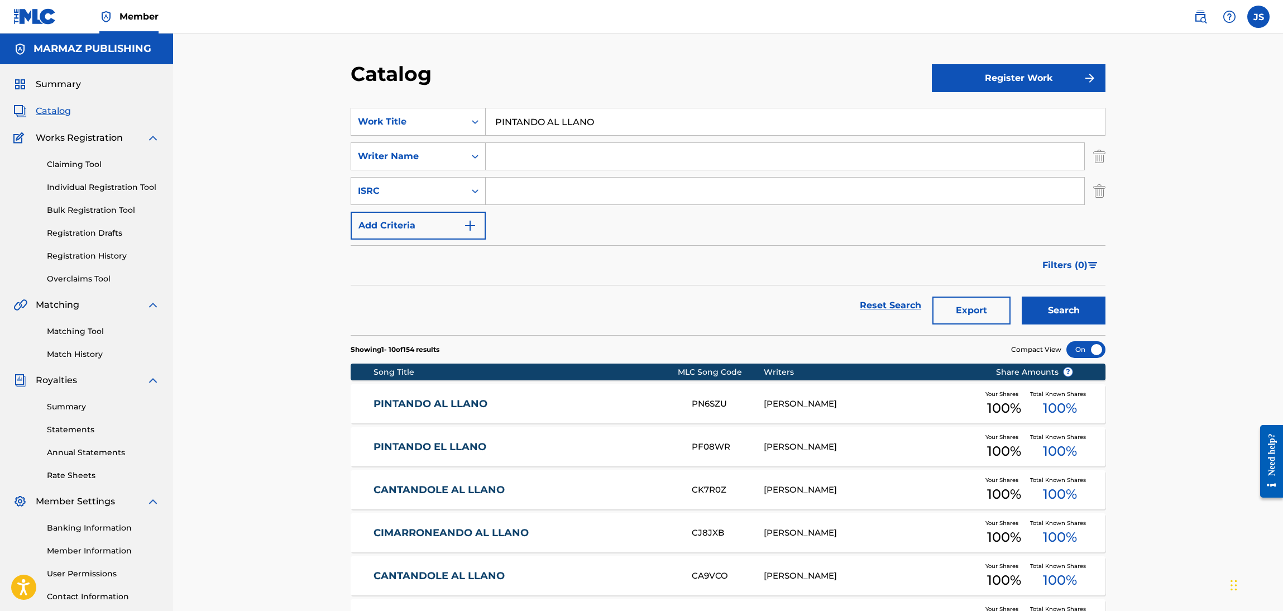
drag, startPoint x: 591, startPoint y: 122, endPoint x: 495, endPoint y: 114, distance: 96.4
click at [495, 114] on input "PINTANDO AL LLANO" at bounding box center [795, 121] width 619 height 27
paste input "AMOR PENDIENTE"
type input "AMOR PENDIENTE"
click at [562, 80] on div "Catalog" at bounding box center [641, 77] width 581 height 33
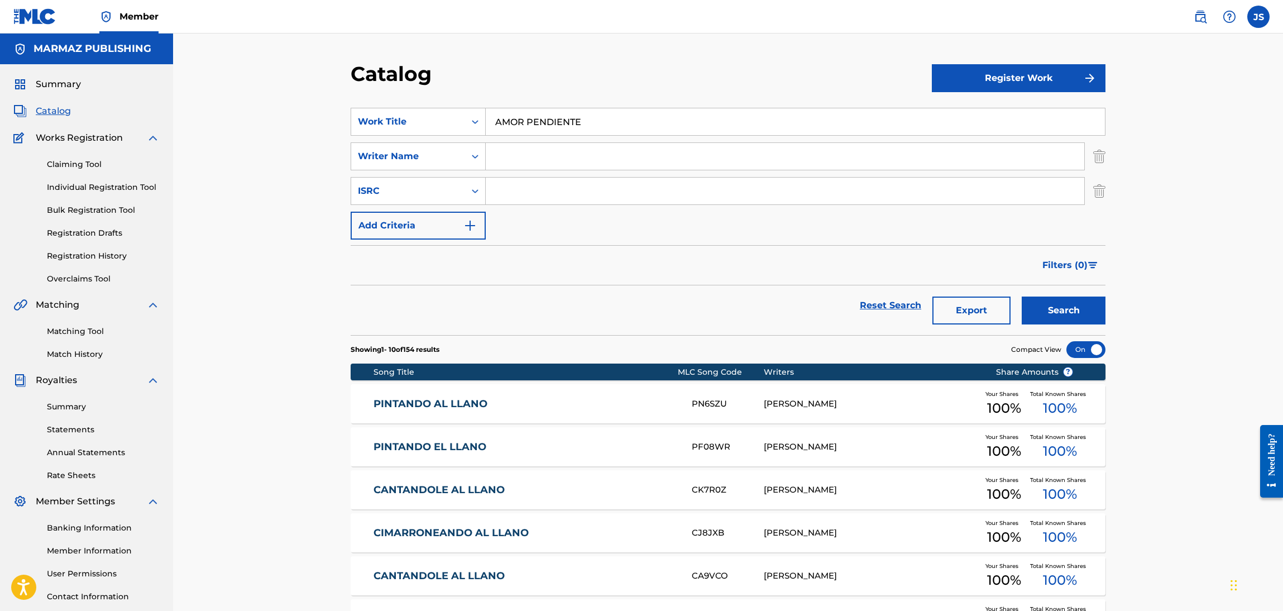
click at [1063, 319] on button "Search" at bounding box center [1063, 310] width 84 height 28
click at [421, 415] on div "AMOR PENDIENTE AX129I [PERSON_NAME] Your Shares 100 % Total Known Shares 100 %" at bounding box center [728, 403] width 755 height 39
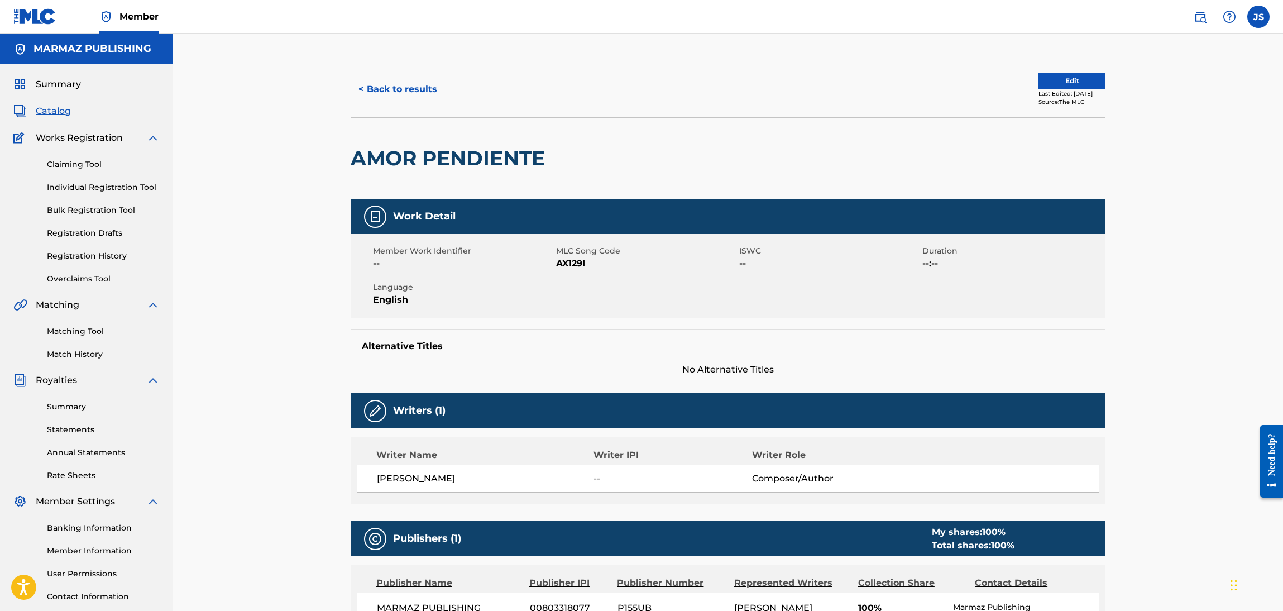
click at [572, 261] on span "AX129I" at bounding box center [646, 263] width 180 height 13
copy span "AX129I"
click at [383, 80] on button "< Back to results" at bounding box center [398, 89] width 94 height 28
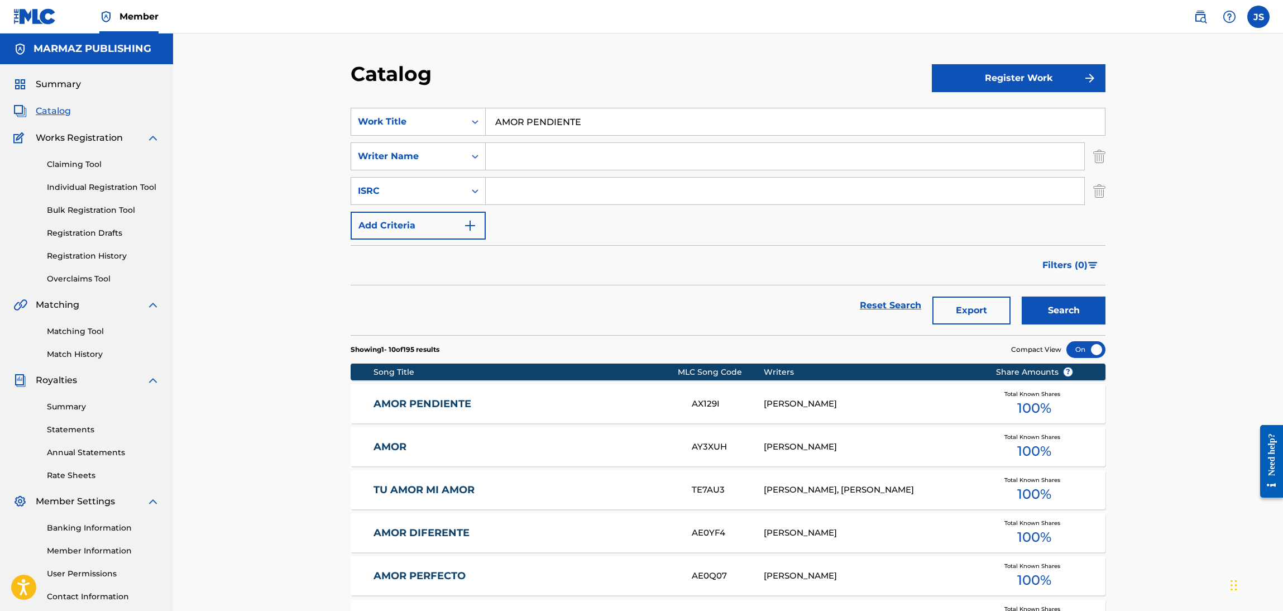
drag, startPoint x: 614, startPoint y: 118, endPoint x: 487, endPoint y: 122, distance: 126.8
click at [487, 122] on input "AMOR PENDIENTE" at bounding box center [795, 121] width 619 height 27
paste input "LAS HAZAÑAS DE MI ABUELO"
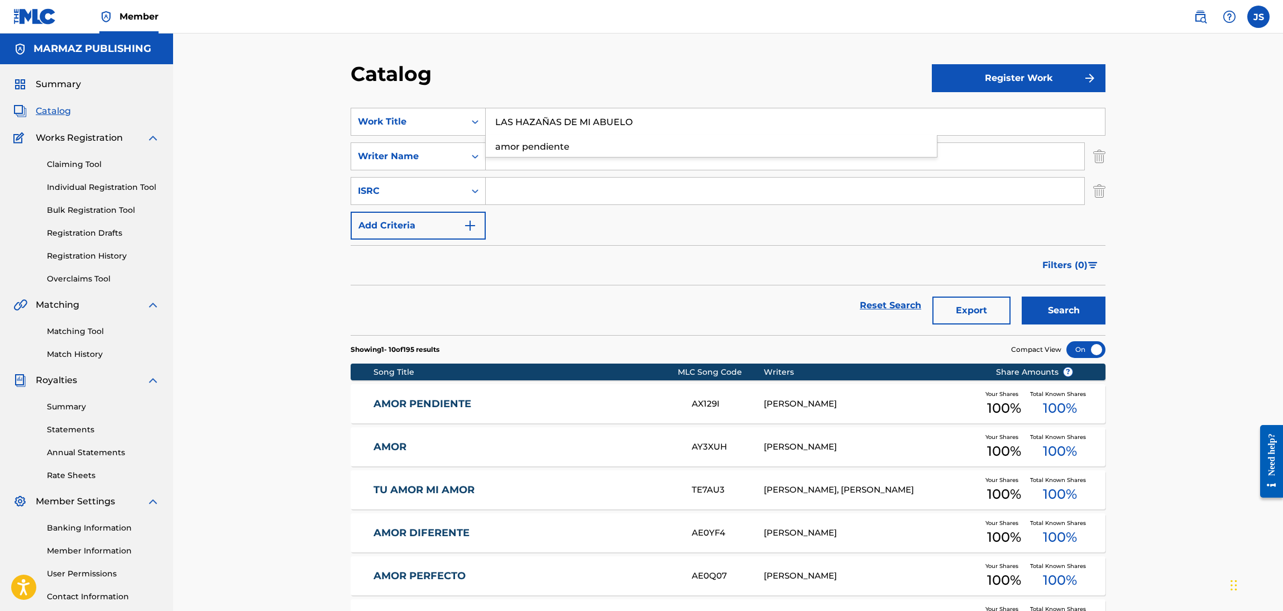
type input "LAS HAZAÑAS DE MI ABUELO"
drag, startPoint x: 572, startPoint y: 85, endPoint x: 582, endPoint y: 100, distance: 18.1
click at [574, 87] on div "Catalog" at bounding box center [641, 77] width 581 height 33
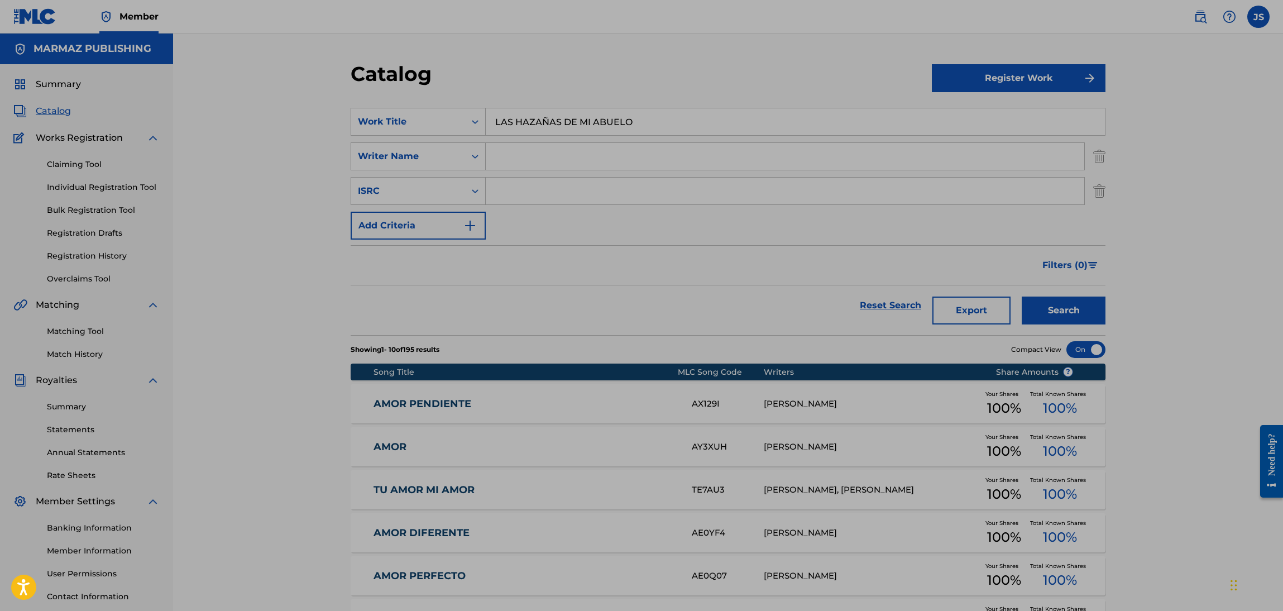
click at [946, 237] on div "SearchWithCriteria12f9890b-8d02-4453-9958-a2c73bf75a5d Work Title LAS HAZAÑAS D…" at bounding box center [728, 174] width 755 height 132
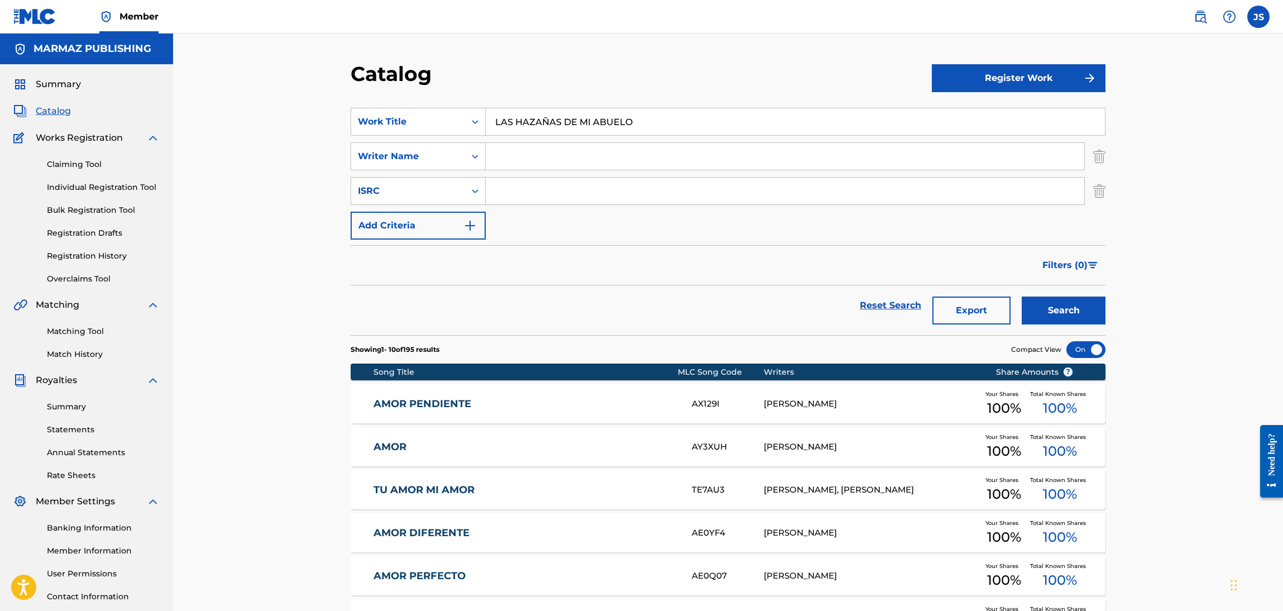
click at [1049, 308] on button "Search" at bounding box center [1063, 310] width 84 height 28
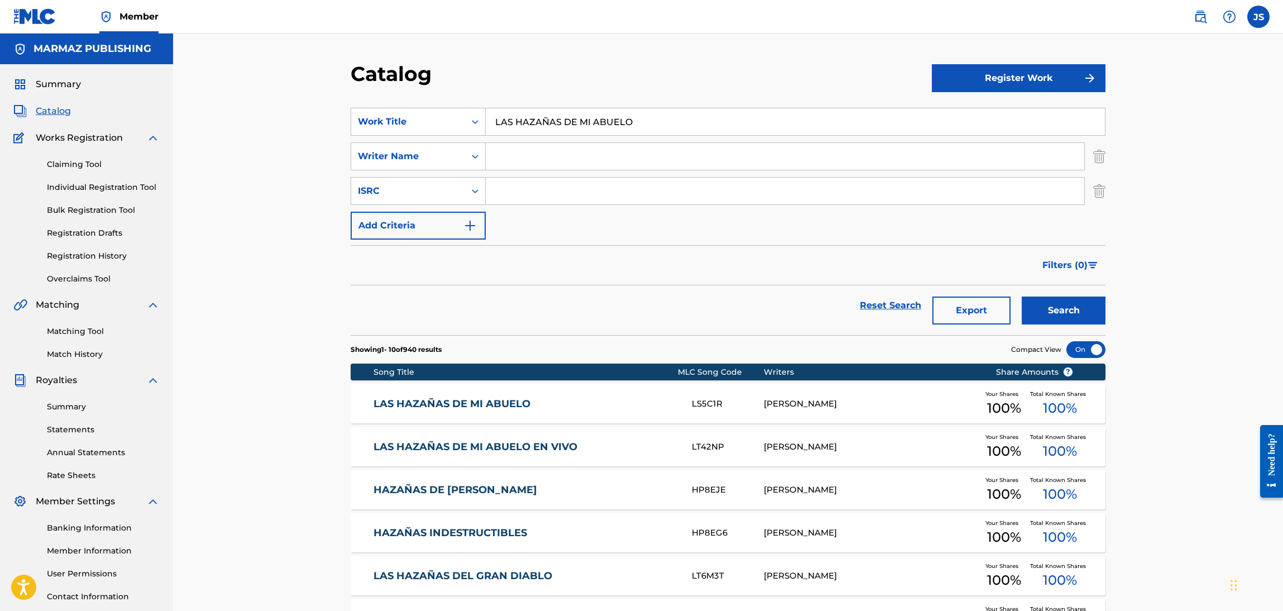
click at [846, 405] on div "[PERSON_NAME]" at bounding box center [871, 403] width 215 height 13
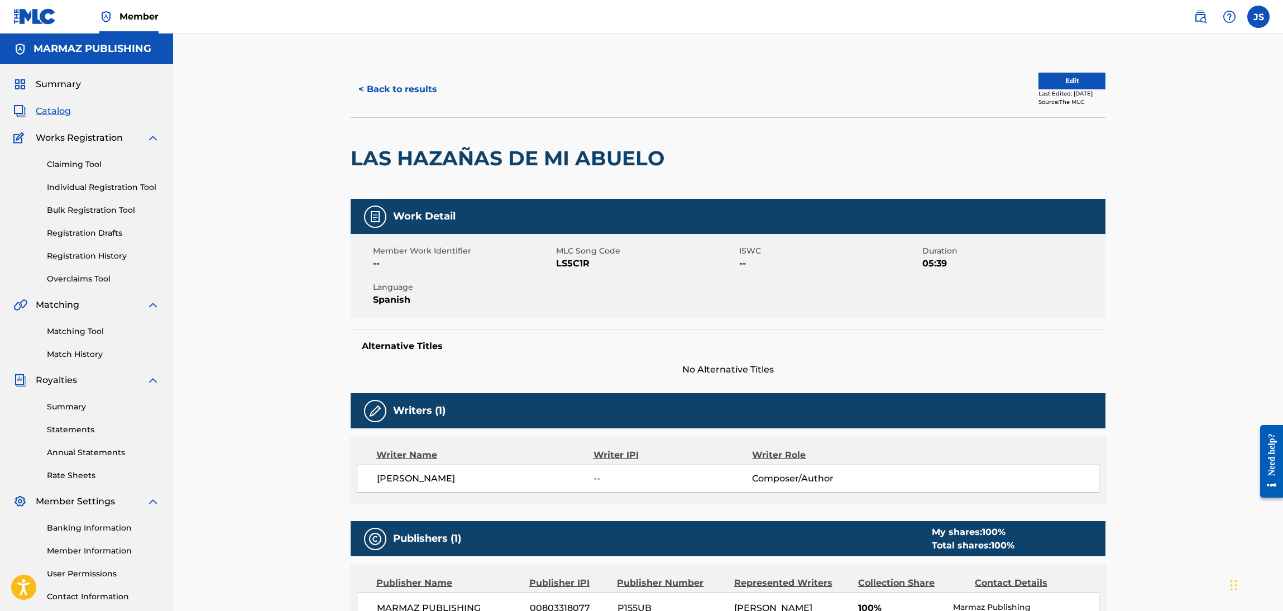
click at [567, 262] on span "LS5C1R" at bounding box center [646, 263] width 180 height 13
copy span "LS5C1R"
click at [407, 91] on button "< Back to results" at bounding box center [398, 89] width 94 height 28
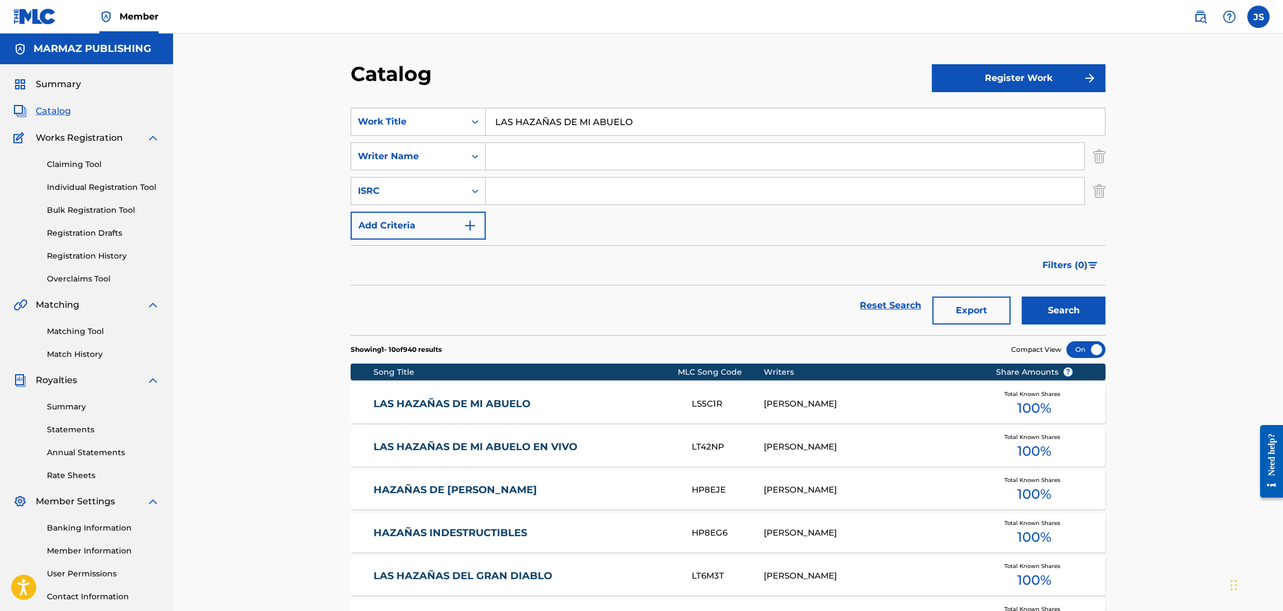
drag, startPoint x: 632, startPoint y: 126, endPoint x: 293, endPoint y: 137, distance: 339.0
click at [293, 138] on div "Catalog Register Work SearchWithCriteria12f9890b-8d02-4453-9958-a2c73bf75a5d Wo…" at bounding box center [728, 450] width 1110 height 834
paste input "ESPERANDO TU RESPUESTA"
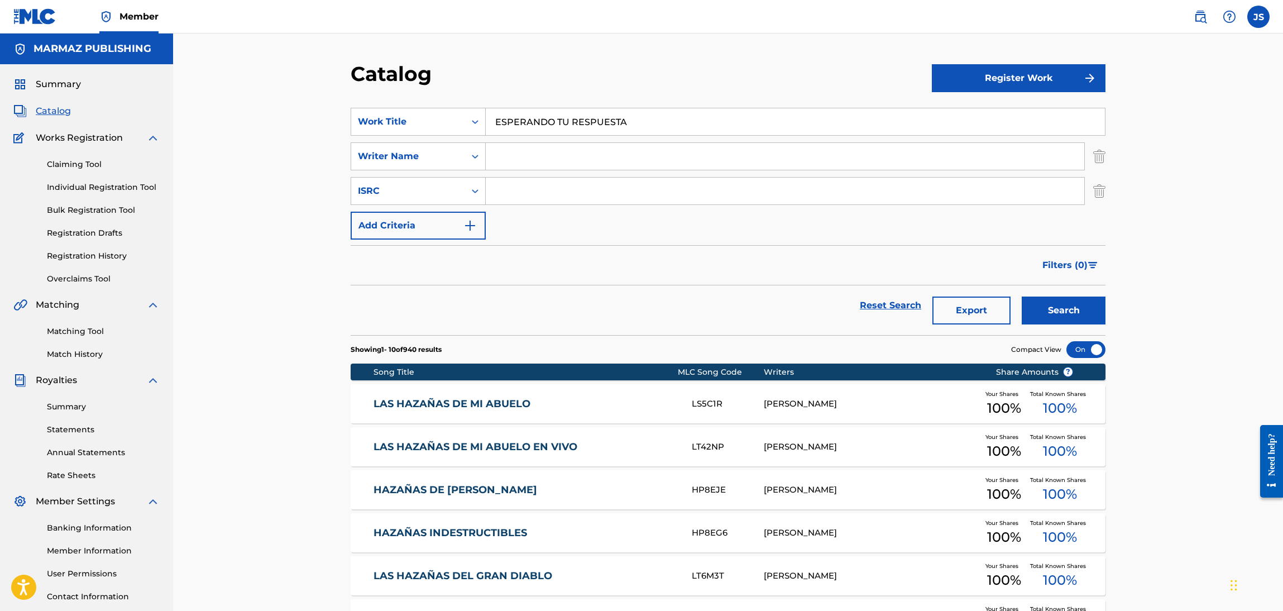
click at [632, 113] on input "ESPERANDO TU RESPUESTA" at bounding box center [795, 121] width 619 height 27
type input "ESPERANDO TU RESPUESTA"
click at [1072, 311] on button "Search" at bounding box center [1063, 310] width 84 height 28
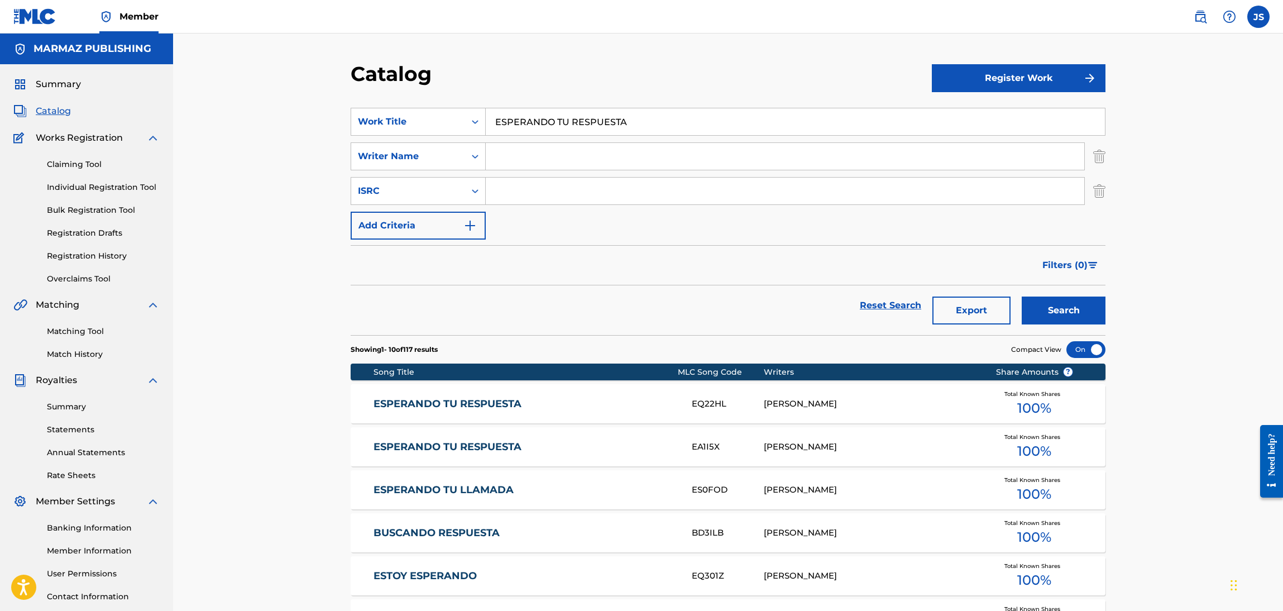
scroll to position [167, 0]
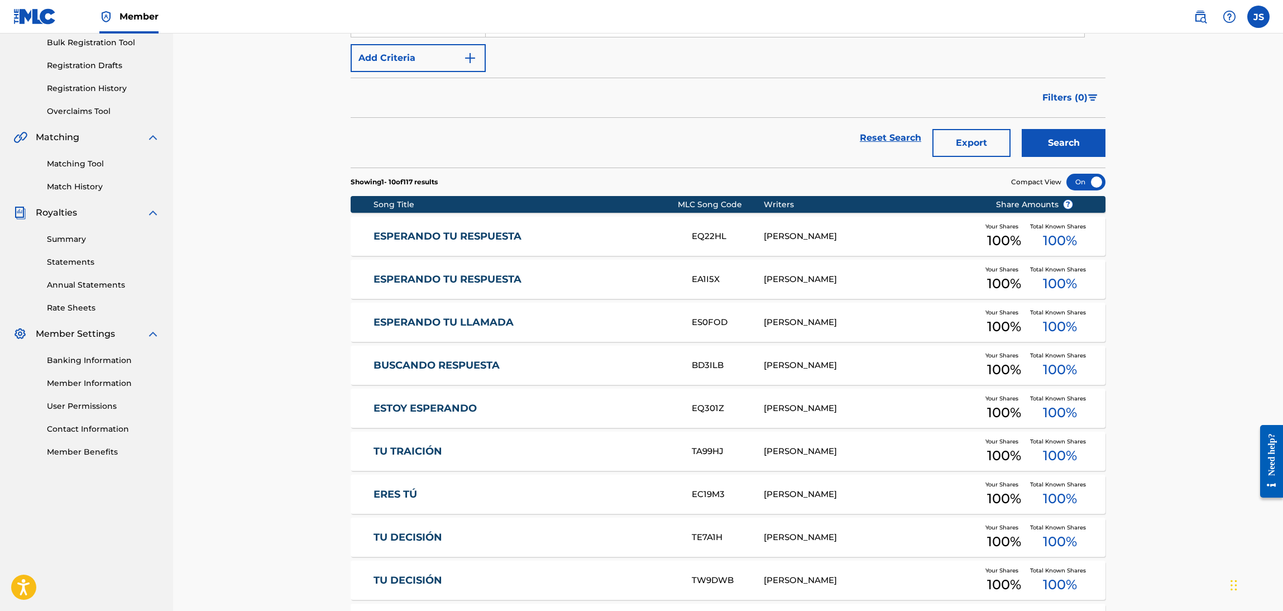
click at [418, 222] on div "ESPERANDO TU RESPUESTA EQ22HL [PERSON_NAME] Your Shares 100 % Total Known Share…" at bounding box center [728, 236] width 755 height 39
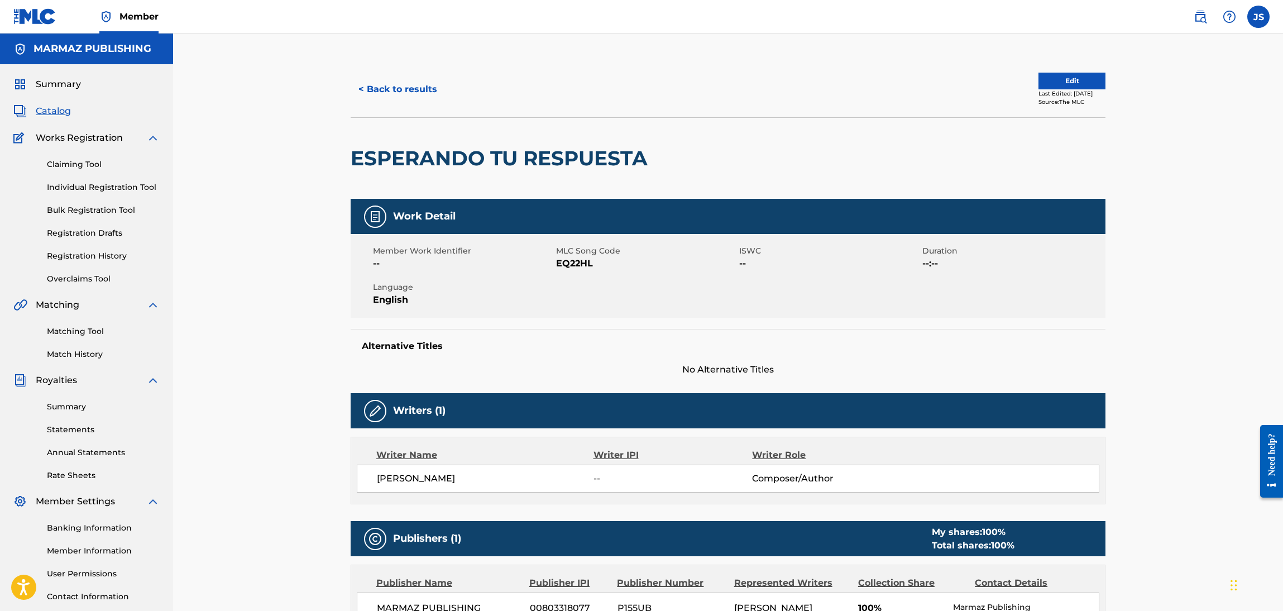
click at [581, 267] on span "EQ22HL" at bounding box center [646, 263] width 180 height 13
click at [580, 266] on span "EQ22HL" at bounding box center [646, 263] width 180 height 13
click at [384, 101] on button "< Back to results" at bounding box center [398, 89] width 94 height 28
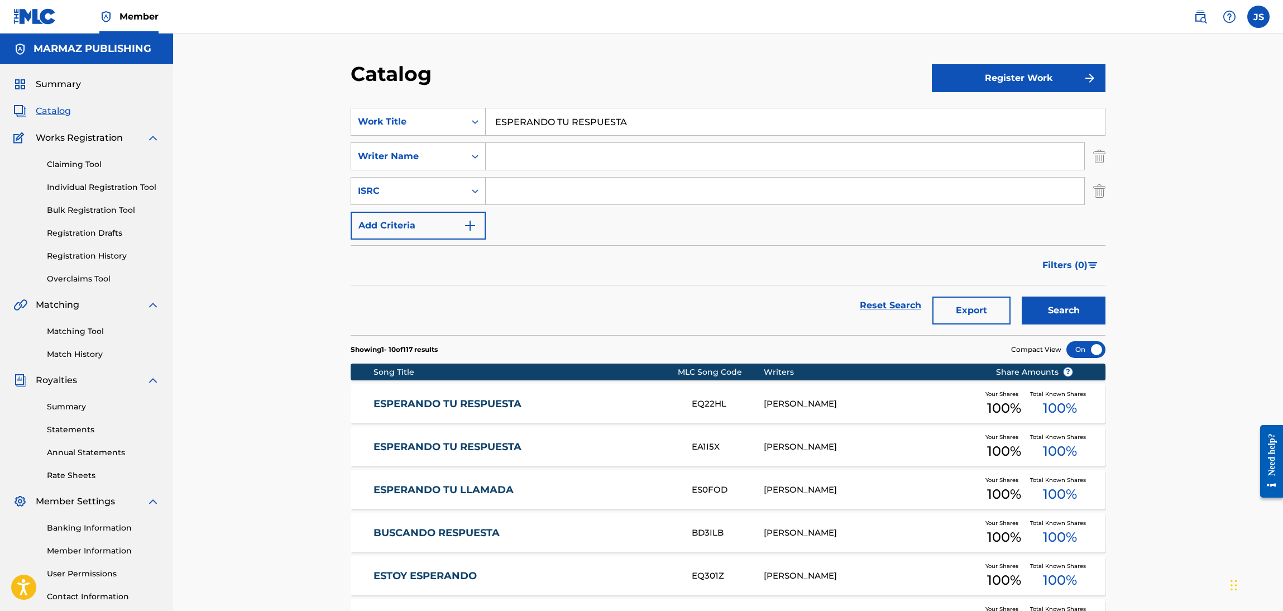
drag, startPoint x: 655, startPoint y: 119, endPoint x: 228, endPoint y: 81, distance: 428.7
click at [209, 94] on div "Catalog Register Work SearchWithCriteria12f9890b-8d02-4453-9958-a2c73bf75a5d Wo…" at bounding box center [728, 450] width 1110 height 834
paste input "LAS HAZAÑAS DE MI ABUELO EN VIVO"
click at [1054, 304] on button "Search" at bounding box center [1063, 310] width 84 height 28
drag, startPoint x: 673, startPoint y: 137, endPoint x: 122, endPoint y: 195, distance: 553.4
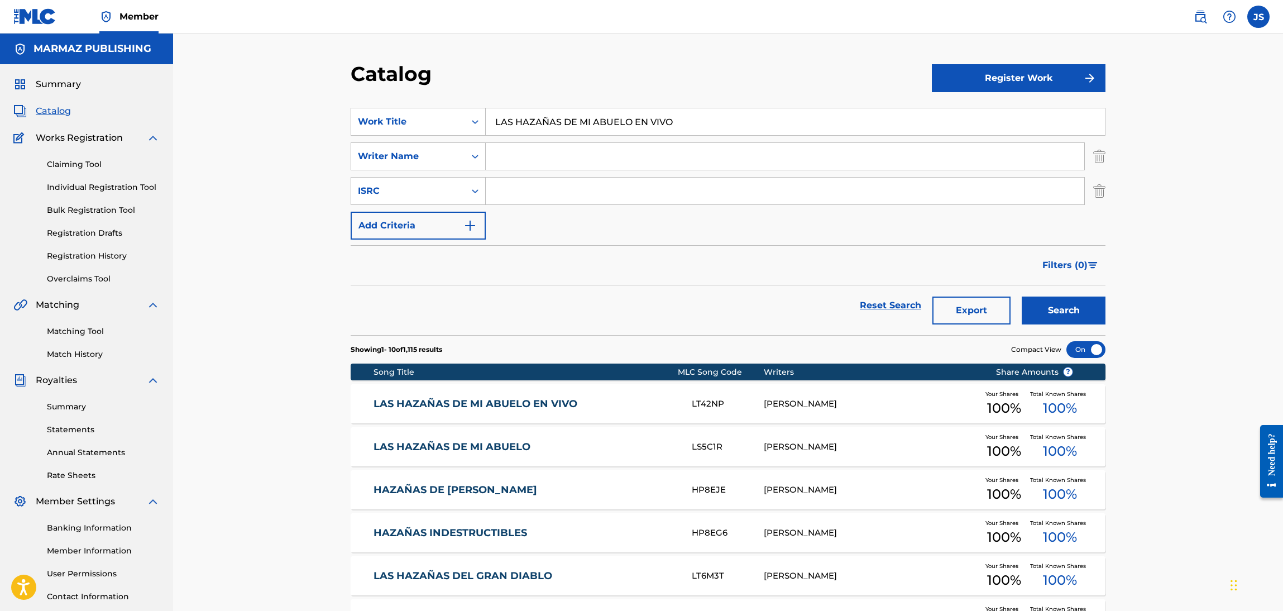
click at [122, 195] on main "MARMAZ PUBLISHING Summary Catalog Works Registration Claiming Tool Individual R…" at bounding box center [641, 450] width 1283 height 834
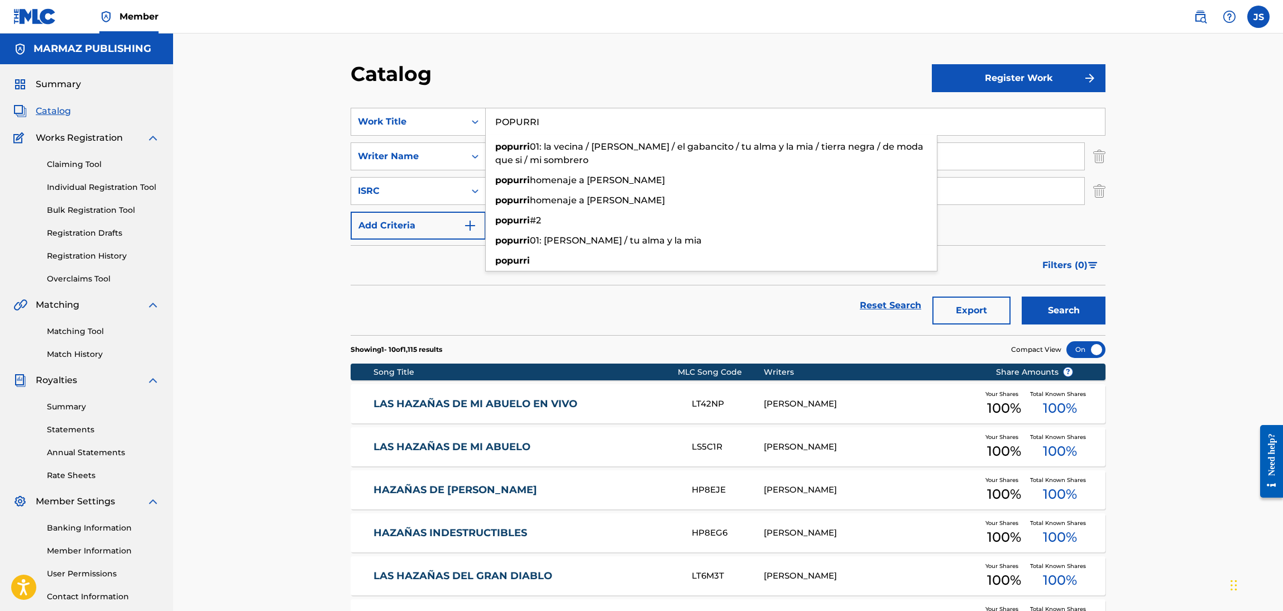
click at [1021, 296] on button "Search" at bounding box center [1063, 310] width 84 height 28
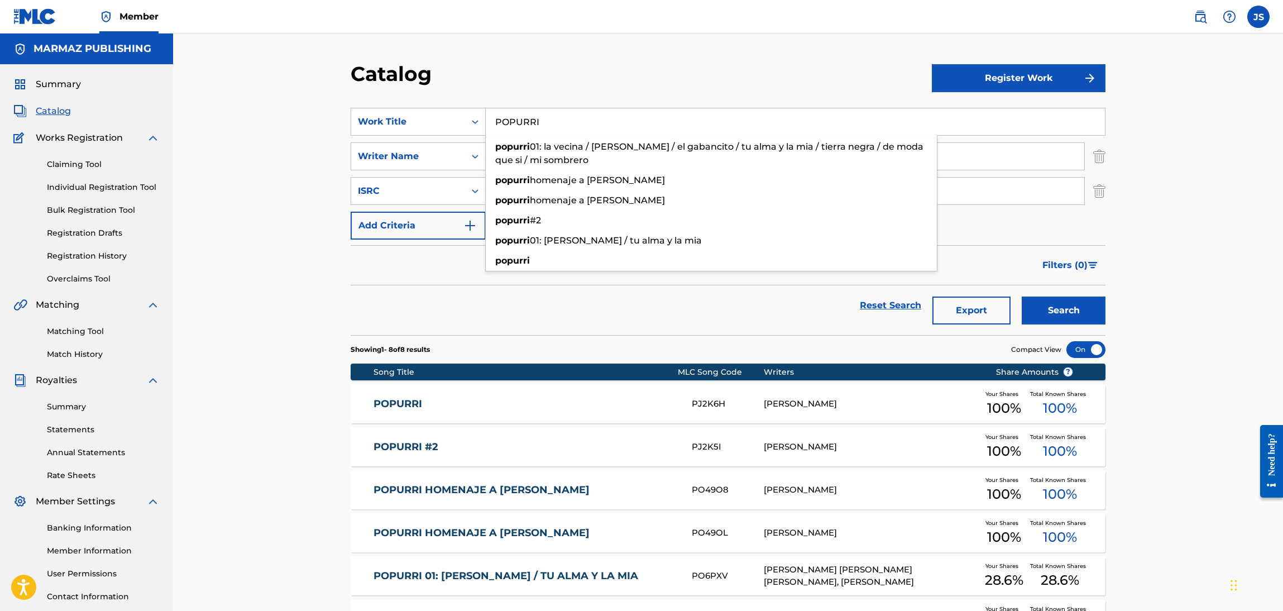
click at [263, 315] on div "Catalog Register Work SearchWithCriteria12f9890b-8d02-4453-9958-a2c73bf75a5d Wo…" at bounding box center [728, 404] width 1110 height 743
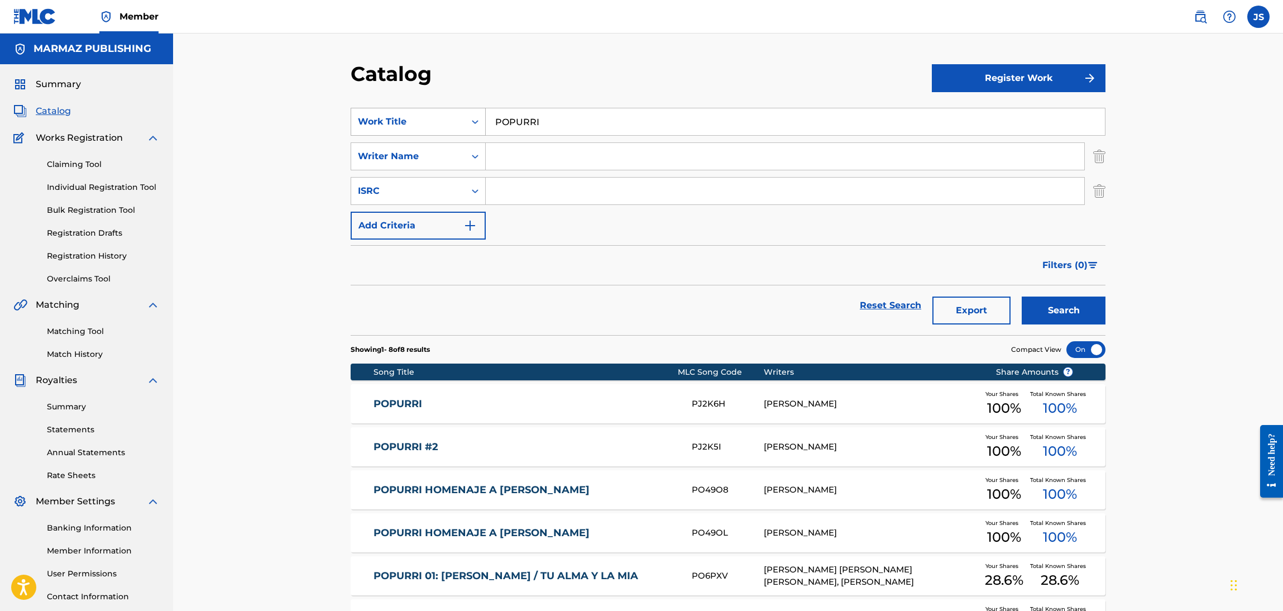
paste input "LAS HAZAÑAS DE MI ABUELO EN VIVO"
drag, startPoint x: 562, startPoint y: 124, endPoint x: 373, endPoint y: 128, distance: 188.7
click at [373, 128] on div "SearchWithCriteria12f9890b-8d02-4453-9958-a2c73bf75a5d Work Title POPURRI" at bounding box center [728, 122] width 755 height 28
type input "LAS HAZAÑAS DE MI ABUELO EN VIVO"
click at [582, 80] on div "Catalog" at bounding box center [641, 77] width 581 height 33
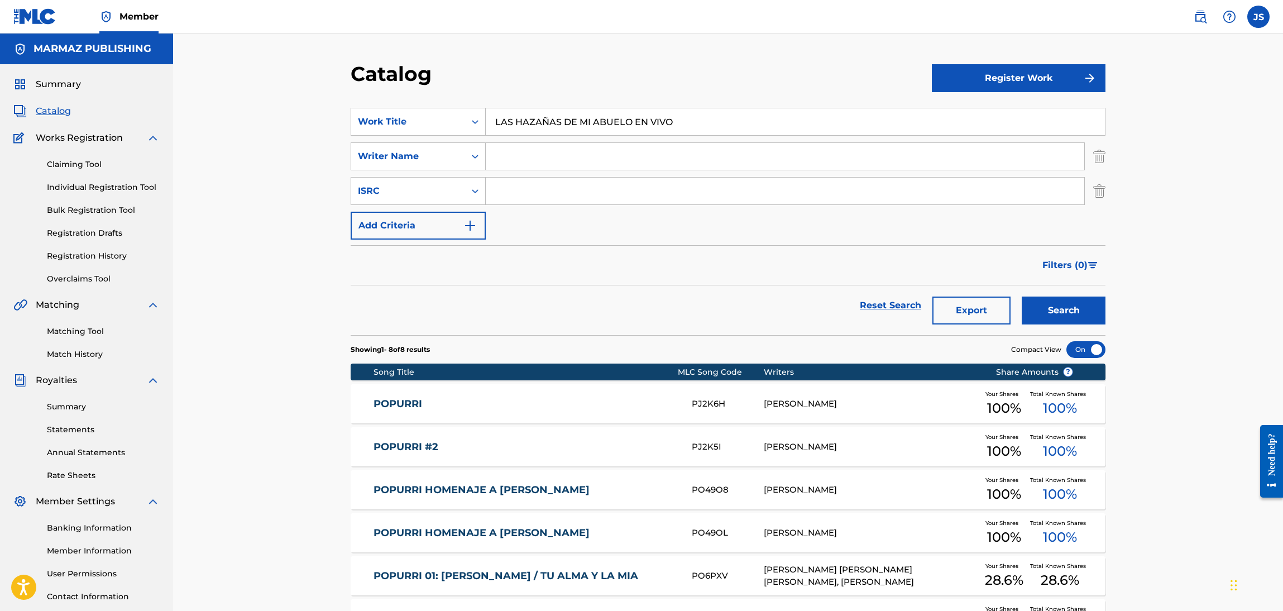
click at [711, 180] on input "Search Form" at bounding box center [785, 190] width 598 height 27
click at [712, 161] on input "Search Form" at bounding box center [785, 156] width 598 height 27
paste input "[PERSON_NAME]"
type input "[PERSON_NAME]"
click at [237, 141] on div "Catalog Register Work SearchWithCriteria12f9890b-8d02-4453-9958-a2c73bf75a5d Wo…" at bounding box center [728, 404] width 1110 height 743
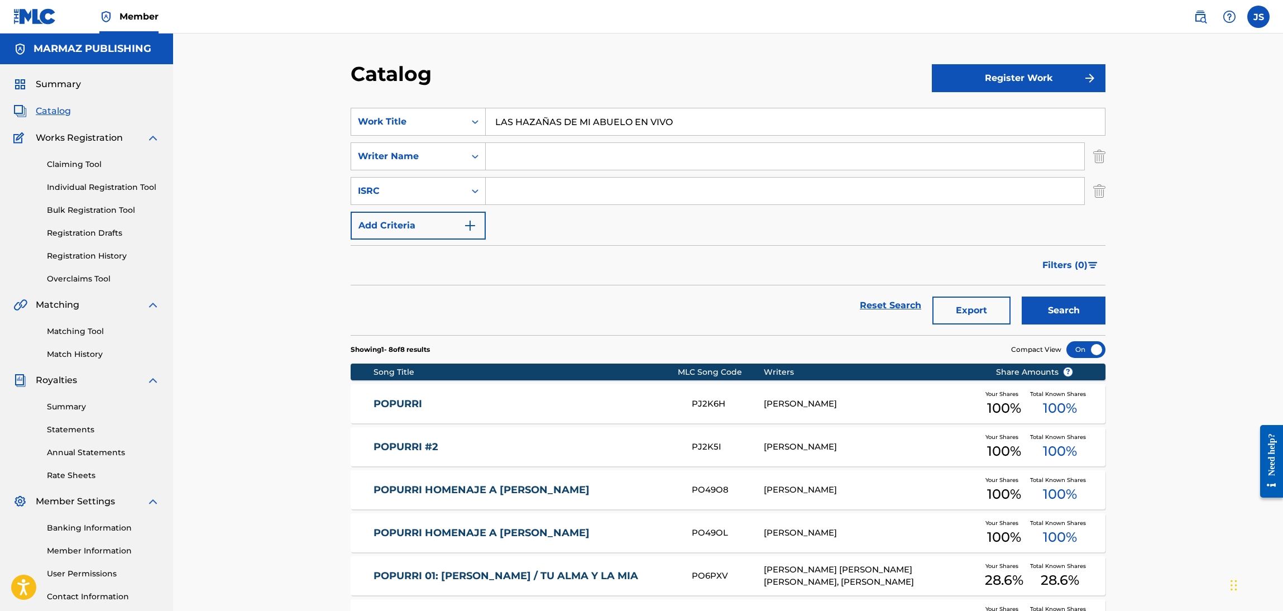
click at [1079, 318] on button "Search" at bounding box center [1063, 310] width 84 height 28
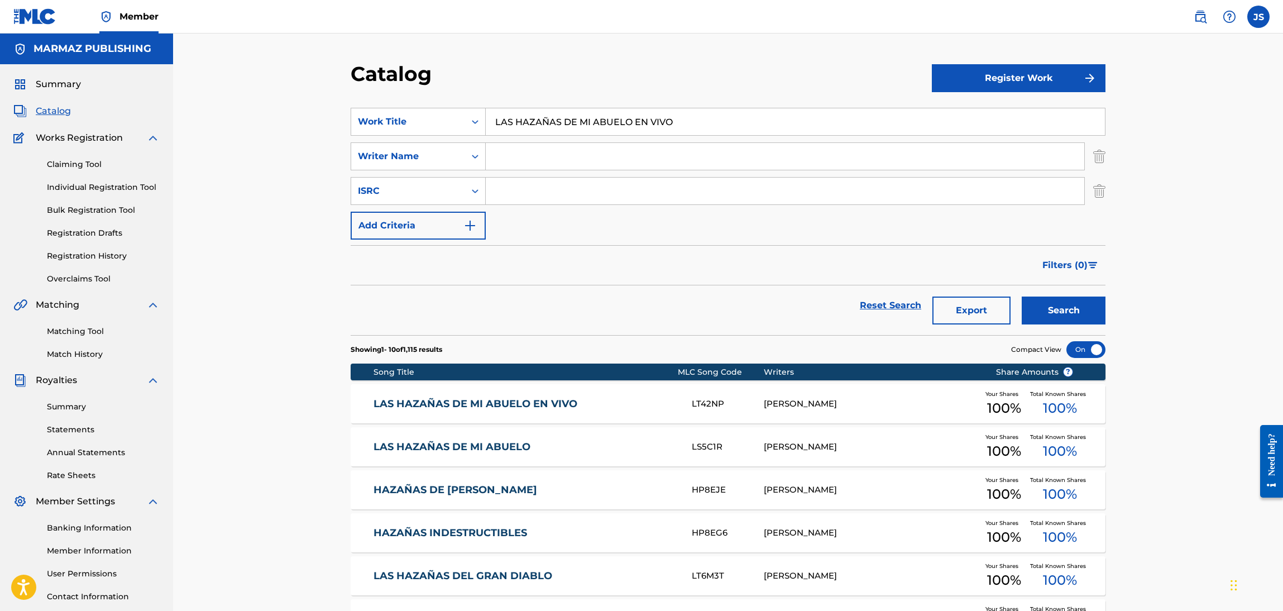
click at [538, 401] on link "LAS HAZAÑAS DE MI ABUELO EN VIVO" at bounding box center [525, 403] width 304 height 13
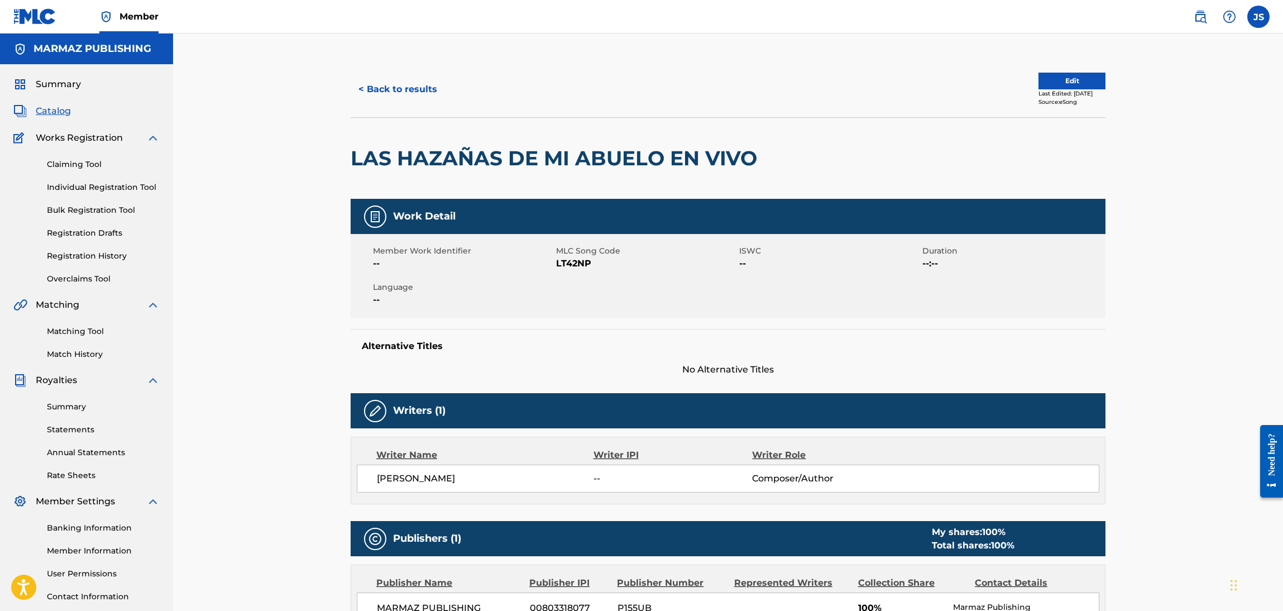
click at [578, 260] on span "LT42NP" at bounding box center [646, 263] width 180 height 13
click at [382, 90] on button "< Back to results" at bounding box center [398, 89] width 94 height 28
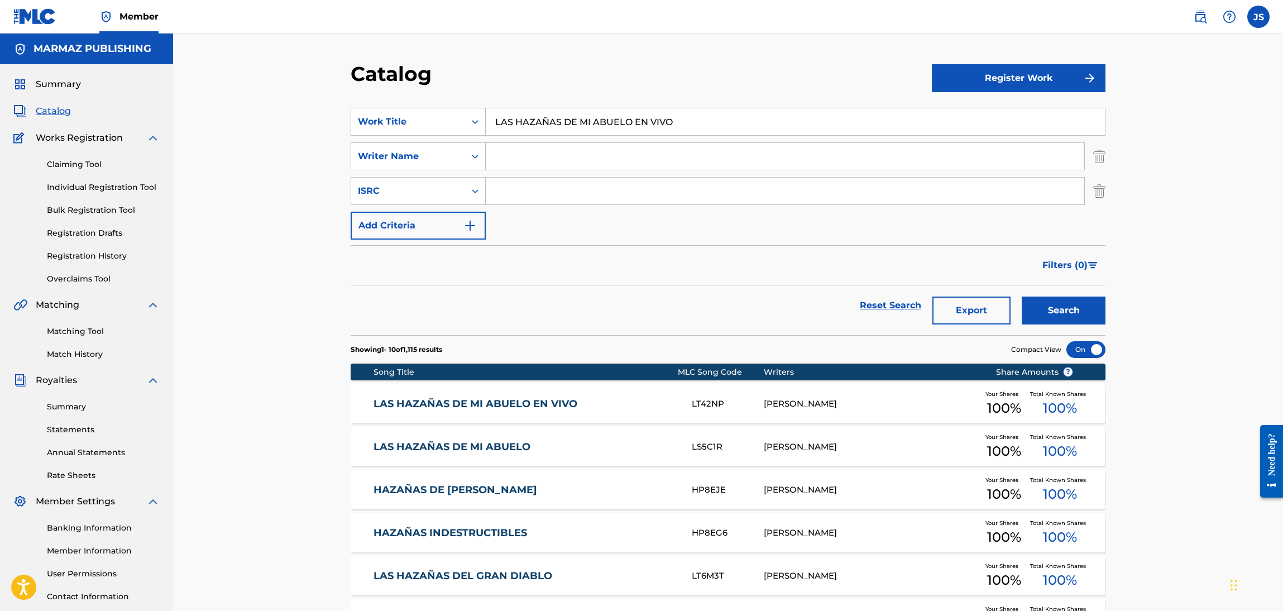
drag, startPoint x: 669, startPoint y: 124, endPoint x: 285, endPoint y: 134, distance: 384.1
click at [285, 134] on div "Catalog Register Work SearchWithCriteria12f9890b-8d02-4453-9958-a2c73bf75a5d Wo…" at bounding box center [728, 450] width 1110 height 834
paste input "ESPERANDO TU RESPUESTA"
type input "ESPERANDO TU RESPUESTA"
click at [471, 73] on div "Catalog" at bounding box center [641, 77] width 581 height 33
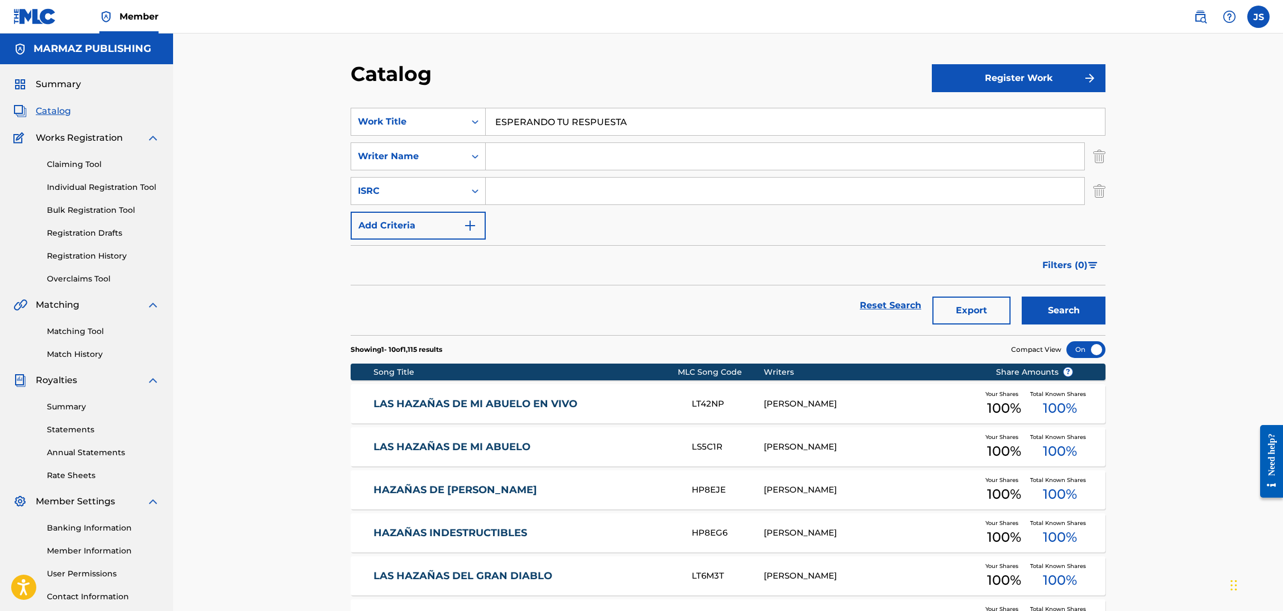
click at [1069, 301] on button "Search" at bounding box center [1063, 310] width 84 height 28
click at [408, 420] on div "ESPERANDO TU RESPUESTA EQ22HL [PERSON_NAME] Your Shares 100 % Total Known Share…" at bounding box center [728, 403] width 755 height 39
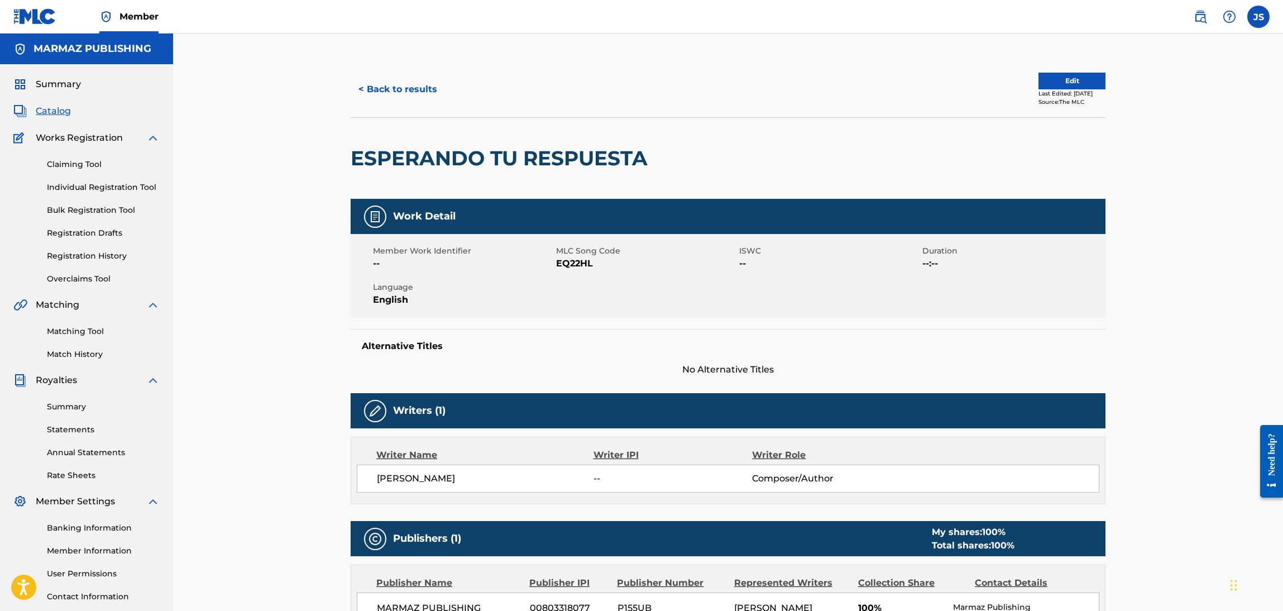
click at [569, 268] on span "EQ22HL" at bounding box center [646, 263] width 180 height 13
click at [396, 93] on button "< Back to results" at bounding box center [398, 89] width 94 height 28
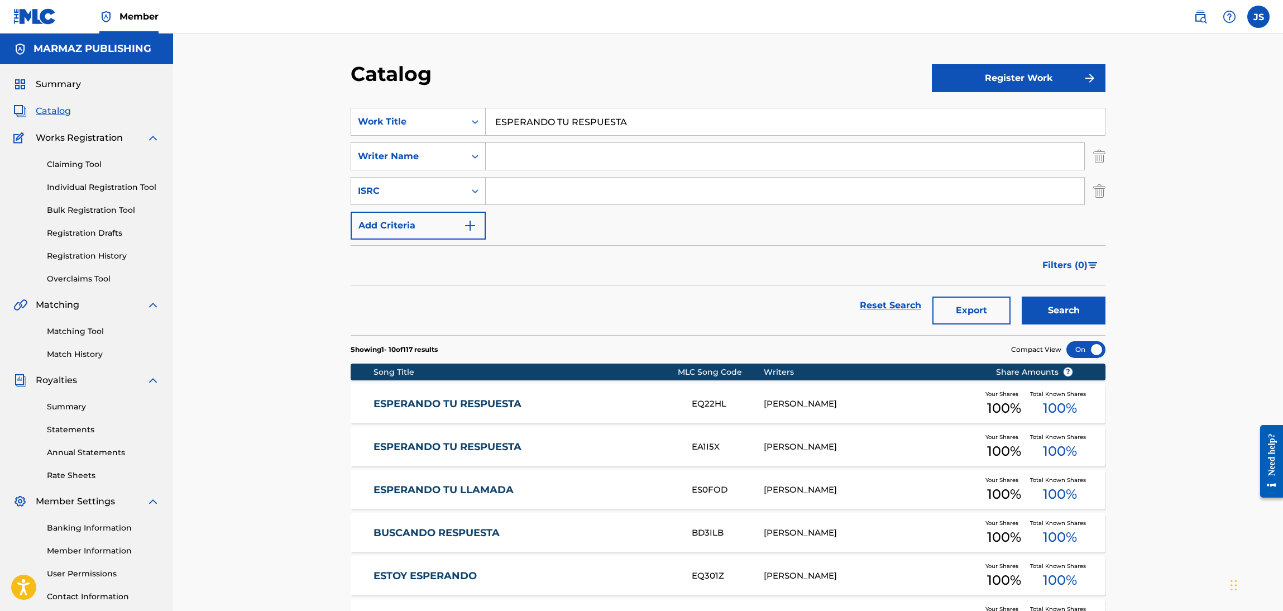
drag, startPoint x: 628, startPoint y: 122, endPoint x: 338, endPoint y: 119, distance: 290.3
click at [338, 119] on div "Catalog Register Work SearchWithCriteria12f9890b-8d02-4453-9958-a2c73bf75a5d Wo…" at bounding box center [727, 464] width 781 height 806
paste input "NUESTRA AMISTAD"
type input "NUESTRA AMISTAD"
click at [597, 82] on div "Catalog" at bounding box center [641, 77] width 581 height 33
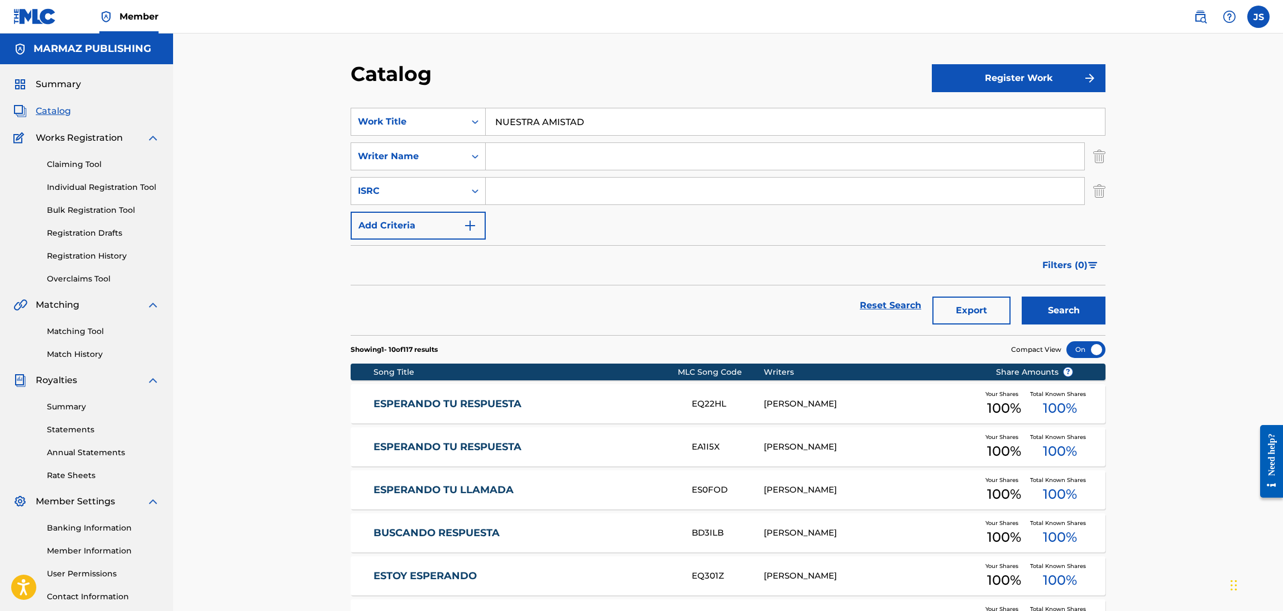
click at [621, 189] on input "Search Form" at bounding box center [785, 190] width 598 height 27
click at [1050, 305] on button "Search" at bounding box center [1063, 310] width 84 height 28
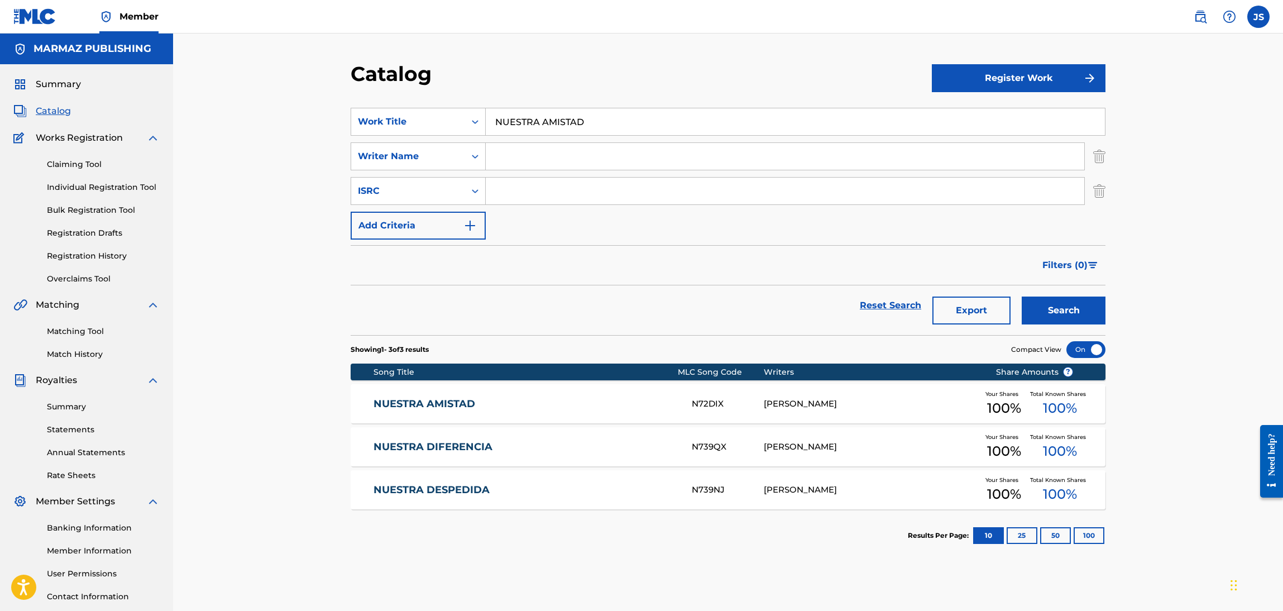
click at [430, 402] on link "NUESTRA AMISTAD" at bounding box center [525, 403] width 304 height 13
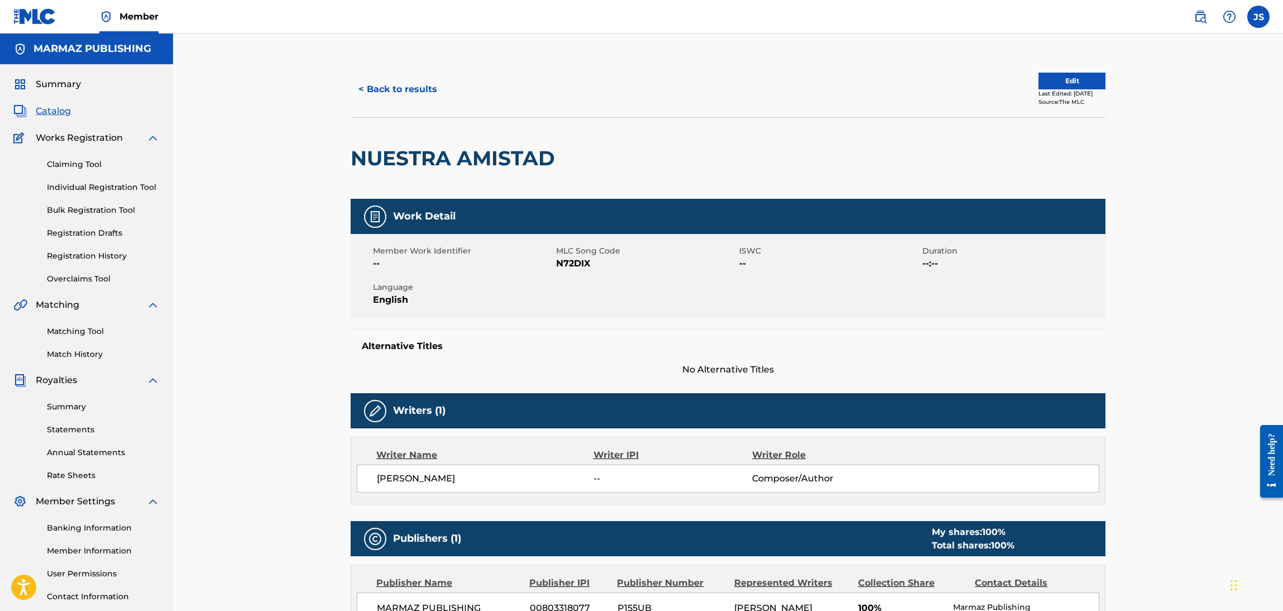
click at [574, 266] on span "N72DIX" at bounding box center [646, 263] width 180 height 13
click at [371, 84] on button "< Back to results" at bounding box center [398, 89] width 94 height 28
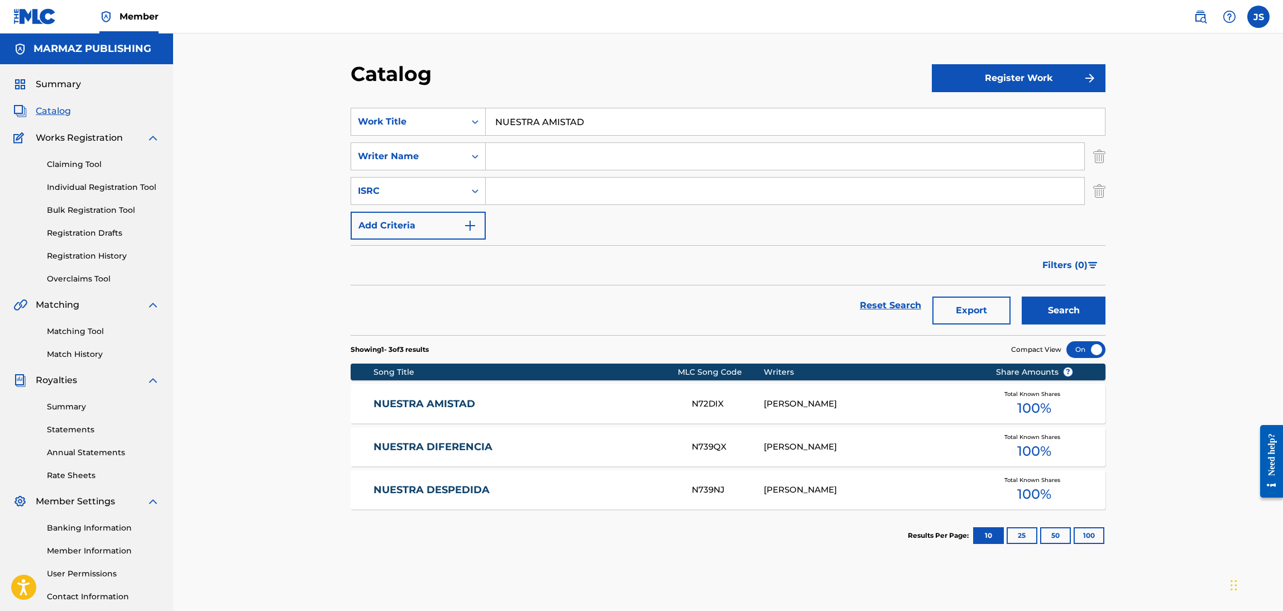
drag, startPoint x: 629, startPoint y: 122, endPoint x: 449, endPoint y: 102, distance: 180.9
click at [401, 104] on section "SearchWithCriteria12f9890b-8d02-4453-9958-a2c73bf75a5d Work Title NUESTRA AMIST…" at bounding box center [728, 214] width 755 height 241
paste input "EL GOBERNAO"
type input "EL GOBERNAO"
drag, startPoint x: 577, startPoint y: 85, endPoint x: 865, endPoint y: 221, distance: 317.8
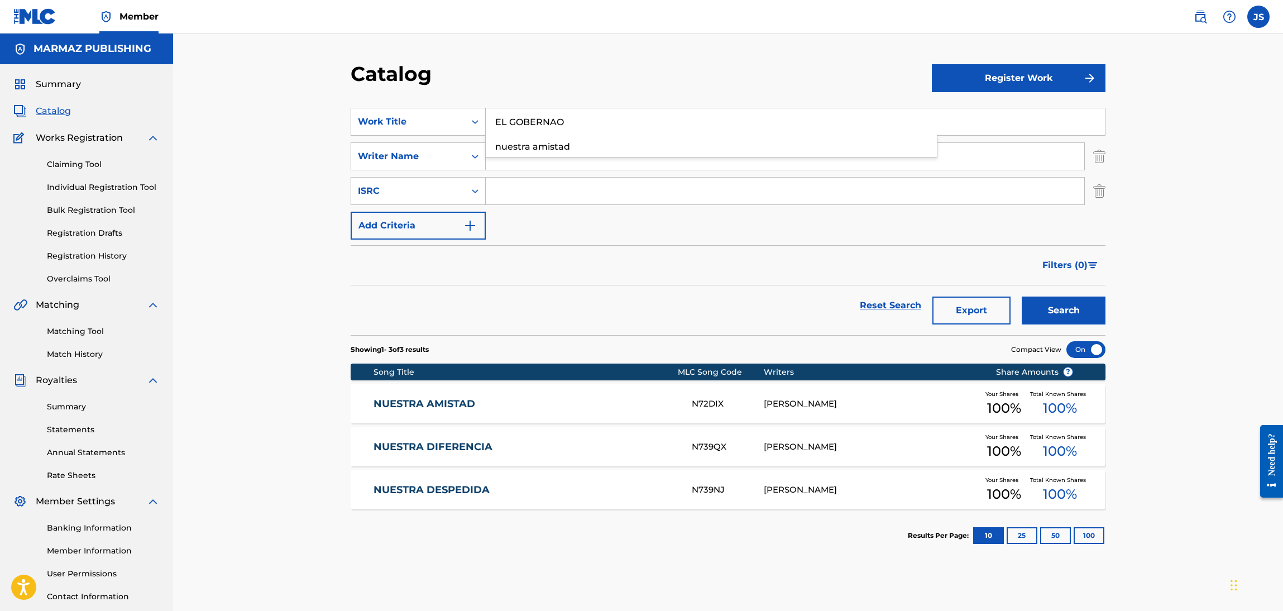
click at [578, 85] on div "Catalog" at bounding box center [641, 77] width 581 height 33
click at [1057, 303] on button "Search" at bounding box center [1063, 310] width 84 height 28
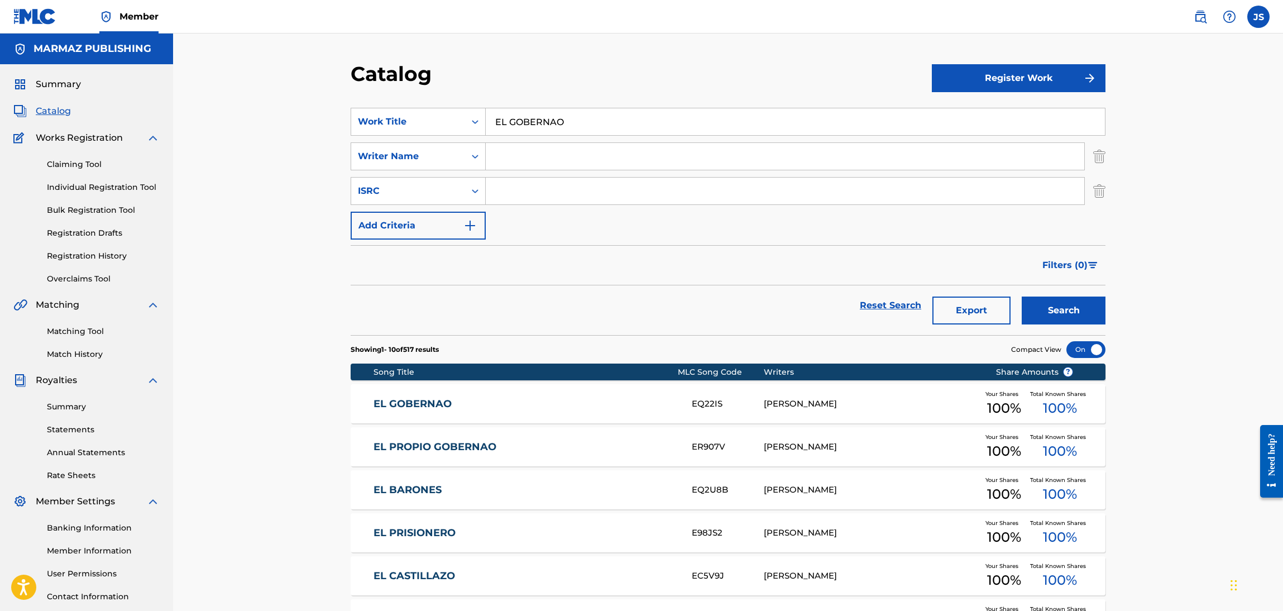
click at [421, 406] on link "EL GOBERNAO" at bounding box center [525, 403] width 304 height 13
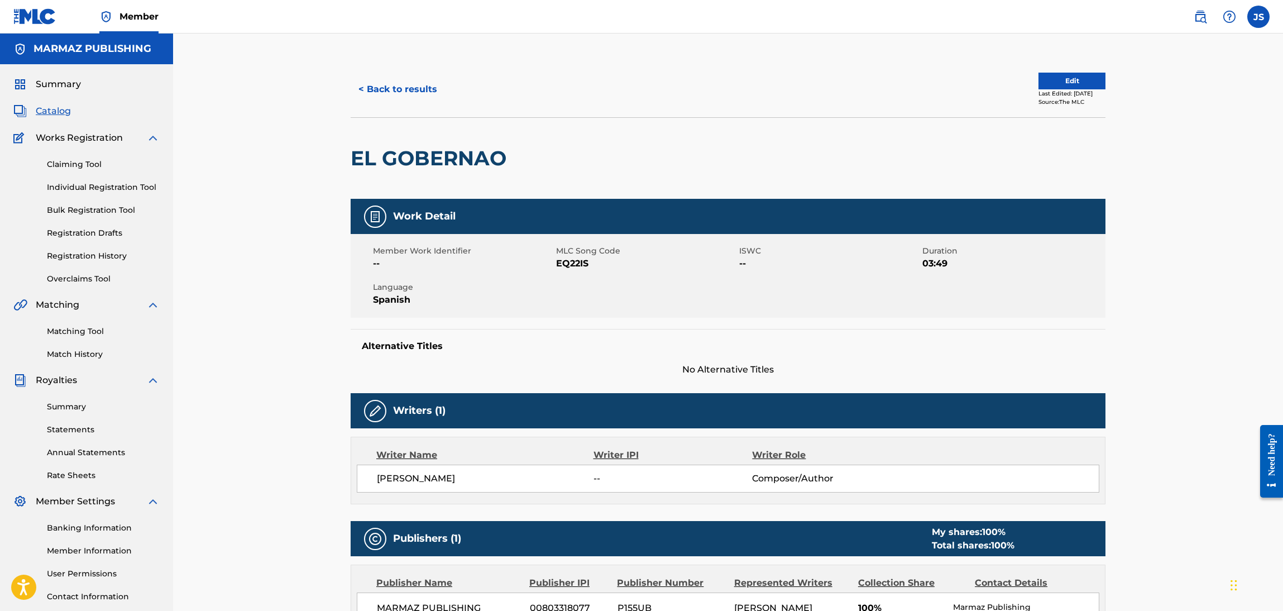
click at [575, 269] on span "EQ22IS" at bounding box center [646, 263] width 180 height 13
click at [574, 266] on span "EQ22IS" at bounding box center [646, 263] width 180 height 13
click at [391, 85] on button "< Back to results" at bounding box center [398, 89] width 94 height 28
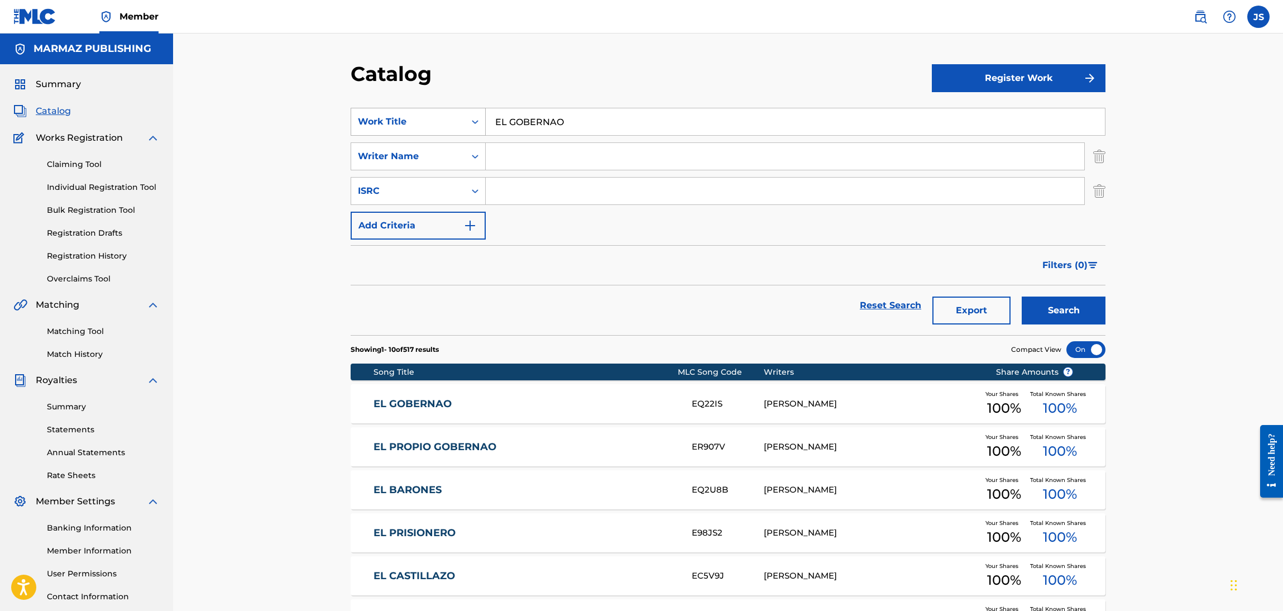
drag, startPoint x: 594, startPoint y: 113, endPoint x: 393, endPoint y: 110, distance: 201.0
click at [378, 120] on div "SearchWithCriteria12f9890b-8d02-4453-9958-a2c73bf75a5d Work Title EL GOBERNAO" at bounding box center [728, 122] width 755 height 28
paste input "[PERSON_NAME]"
type input "[PERSON_NAME]"
drag, startPoint x: 572, startPoint y: 78, endPoint x: 718, endPoint y: 141, distance: 158.7
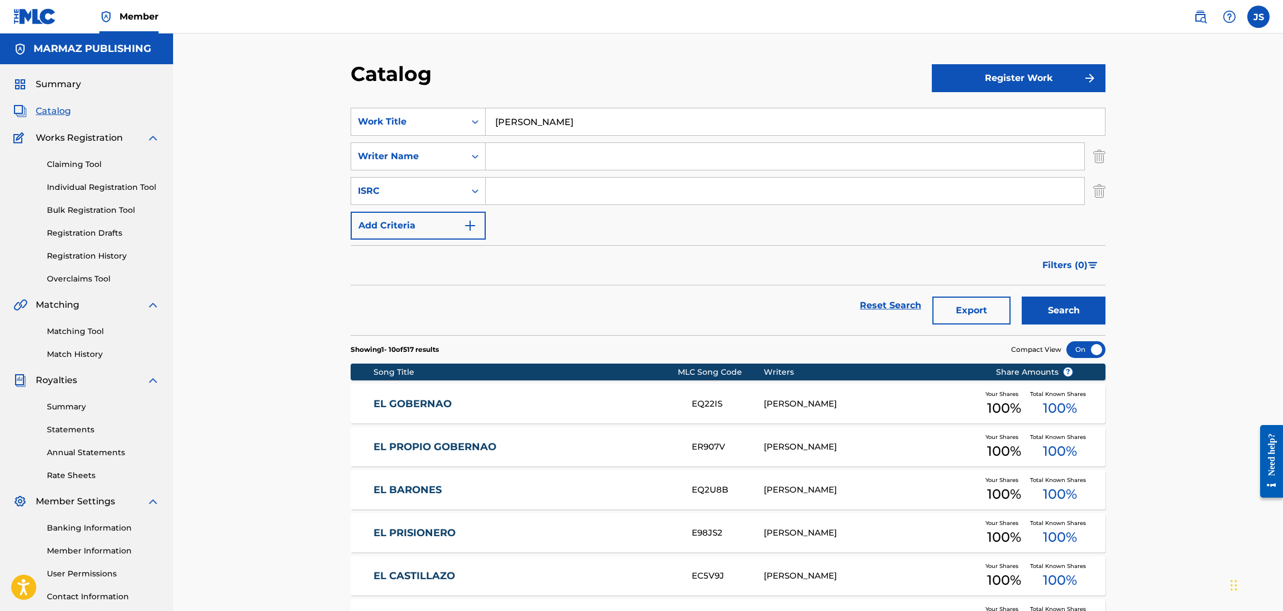
click at [573, 78] on div "Catalog" at bounding box center [641, 77] width 581 height 33
click at [1040, 309] on button "Search" at bounding box center [1063, 310] width 84 height 28
click at [433, 395] on div "[PERSON_NAME] EL GUAPO JB95ME [PERSON_NAME] Your Shares 100 % Total Known Share…" at bounding box center [728, 403] width 755 height 39
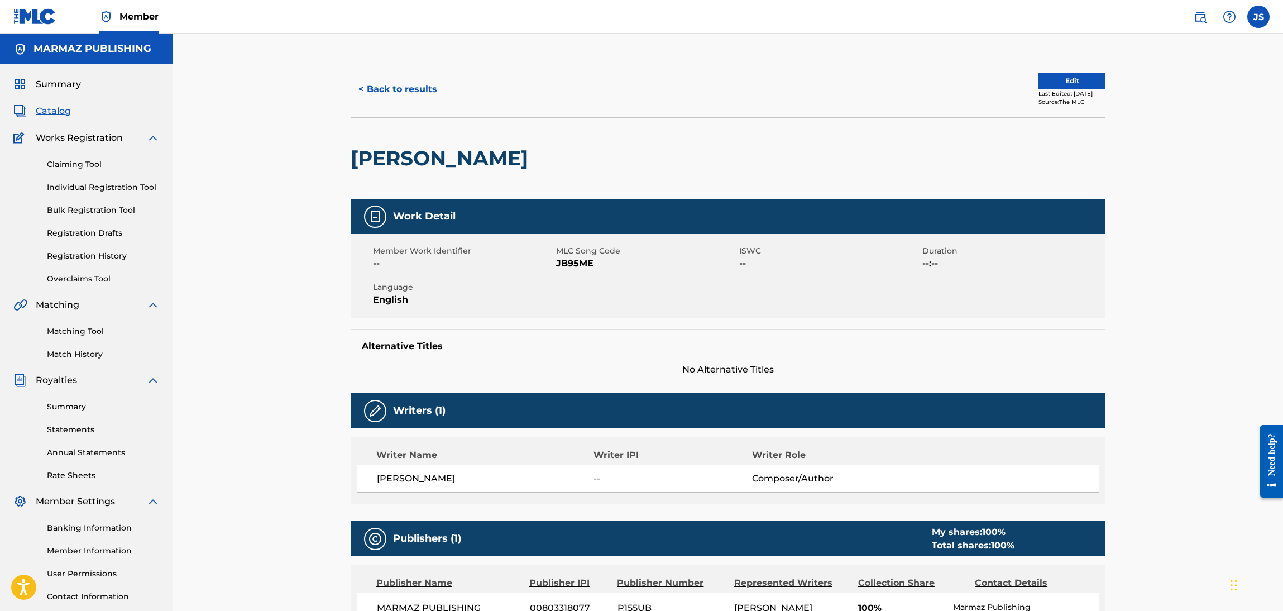
click at [582, 259] on span "JB95ME" at bounding box center [646, 263] width 180 height 13
click at [383, 90] on button "< Back to results" at bounding box center [398, 89] width 94 height 28
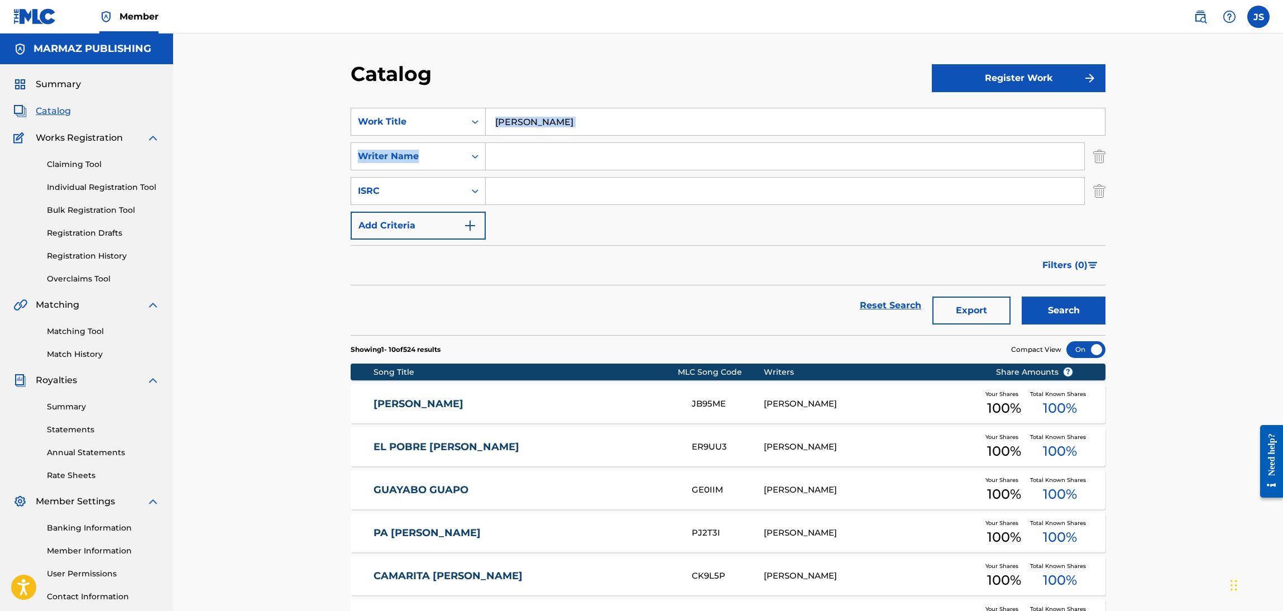
drag, startPoint x: 558, startPoint y: 131, endPoint x: 523, endPoint y: 125, distance: 35.7
click at [508, 131] on div "SearchWithCriteria12f9890b-8d02-4453-9958-a2c73bf75a5d Work Title [PERSON_NAME]…" at bounding box center [728, 174] width 755 height 132
click at [591, 122] on input "[PERSON_NAME]" at bounding box center [795, 121] width 619 height 27
click at [409, 124] on div "SearchWithCriteria12f9890b-8d02-4453-9958-a2c73bf75a5d Work Title [PERSON_NAME]" at bounding box center [728, 122] width 755 height 28
paste input "SI SE ME MUERE EL CABALL"
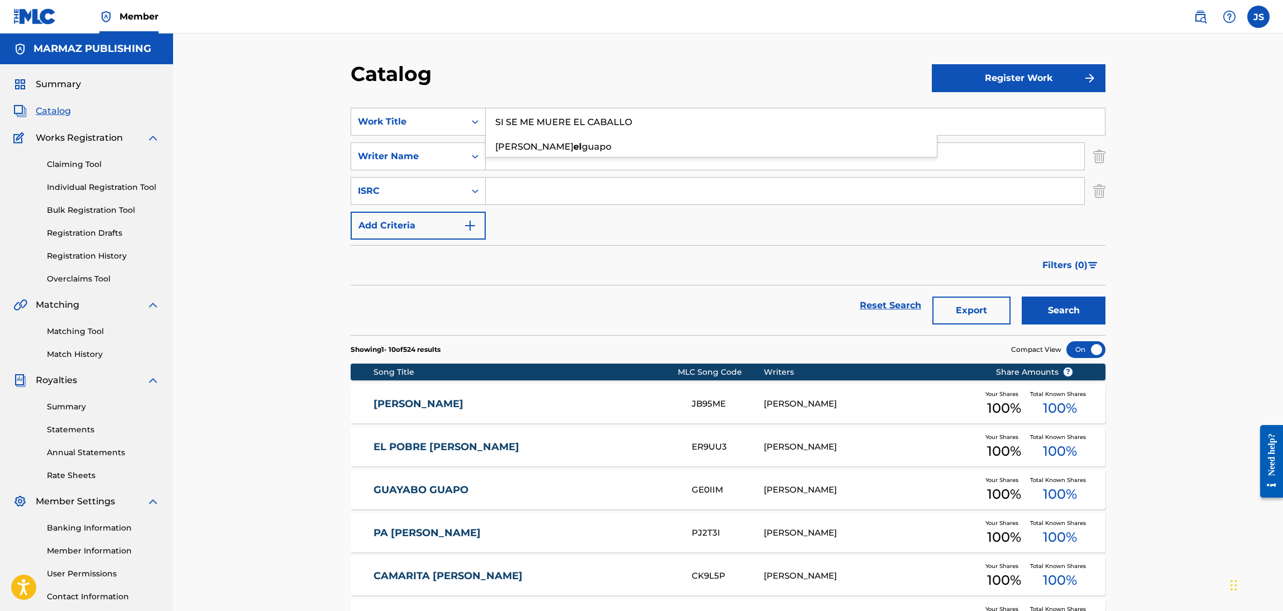
type input "SI SE ME MUERE EL CABALLO"
click at [555, 164] on input "Search Form" at bounding box center [785, 156] width 598 height 27
click at [1034, 311] on button "Search" at bounding box center [1063, 310] width 84 height 28
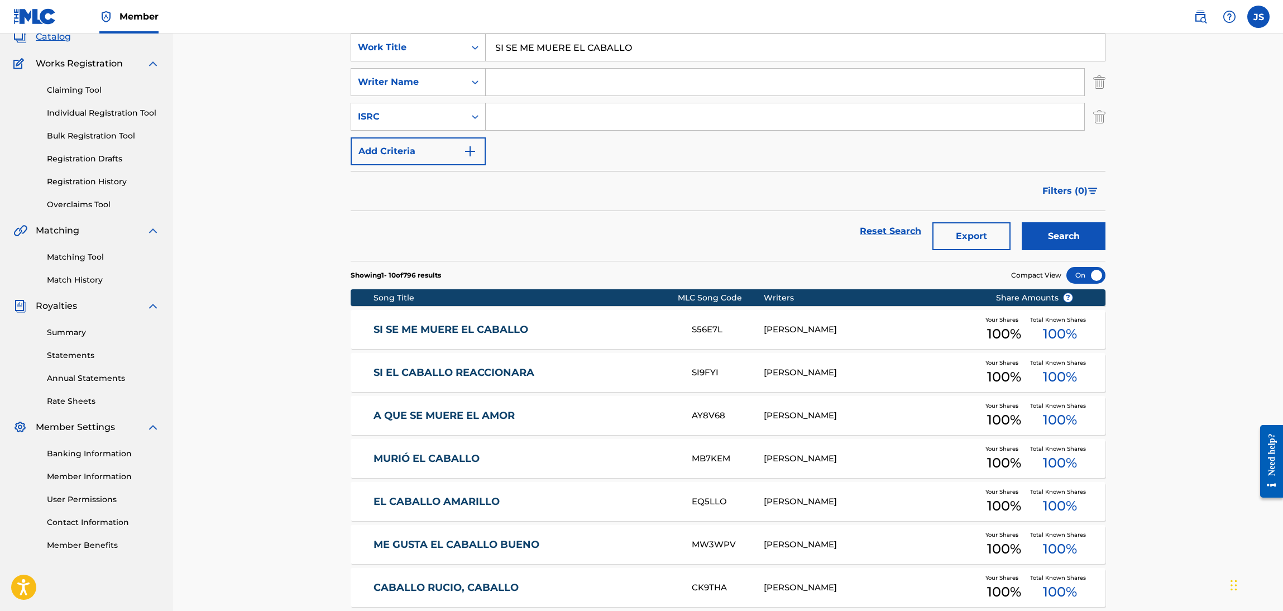
scroll to position [84, 0]
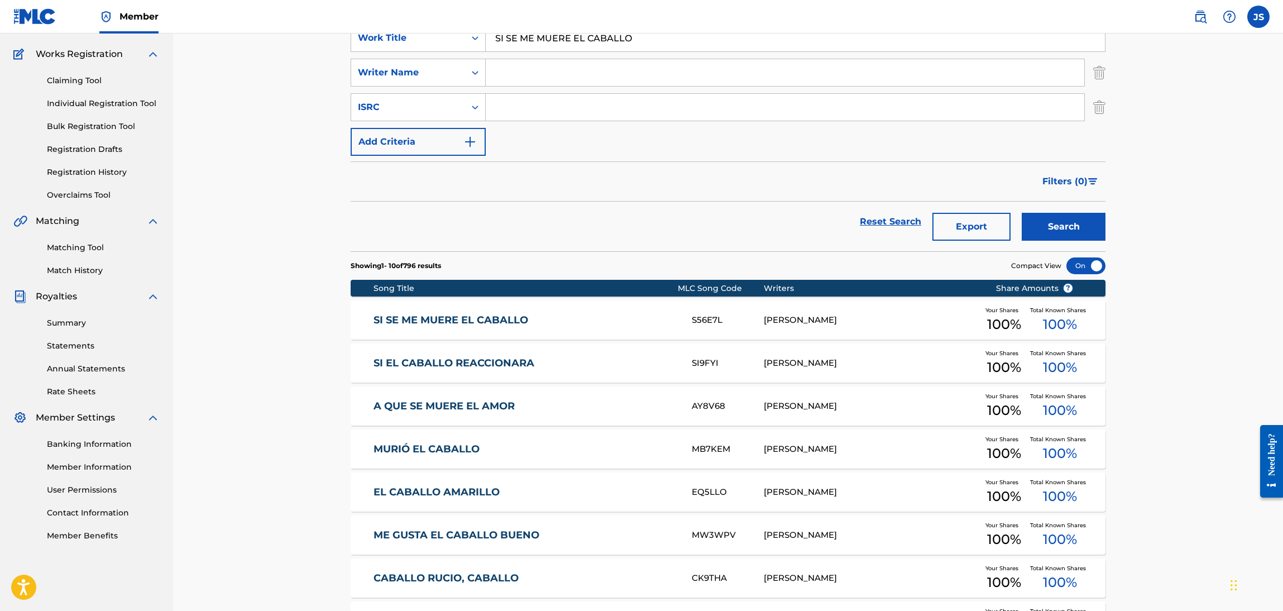
click at [471, 327] on div "SI SE ME MUERE EL CABALLO S56E7L [PERSON_NAME] Your Shares 100 % Total Known Sh…" at bounding box center [728, 319] width 755 height 39
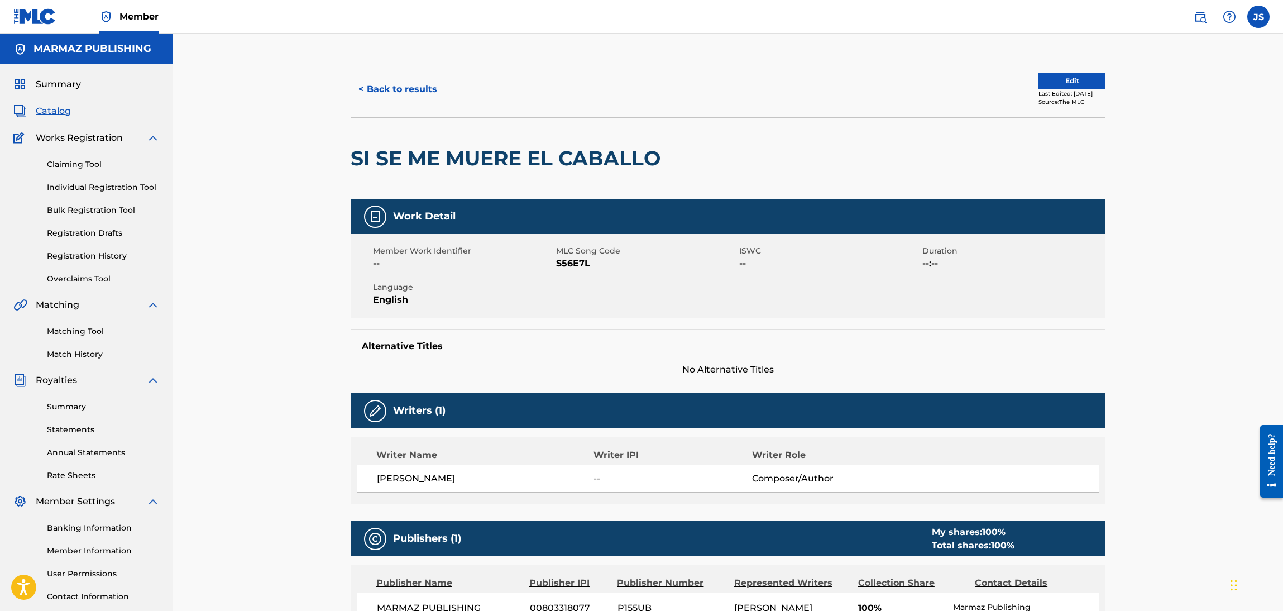
click at [574, 267] on span "S56E7L" at bounding box center [646, 263] width 180 height 13
click at [574, 266] on span "S56E7L" at bounding box center [646, 263] width 180 height 13
click at [396, 107] on div "< Back to results Edit Last Edited: [DATE] Source: The MLC" at bounding box center [728, 89] width 755 height 56
click at [385, 85] on button "< Back to results" at bounding box center [398, 89] width 94 height 28
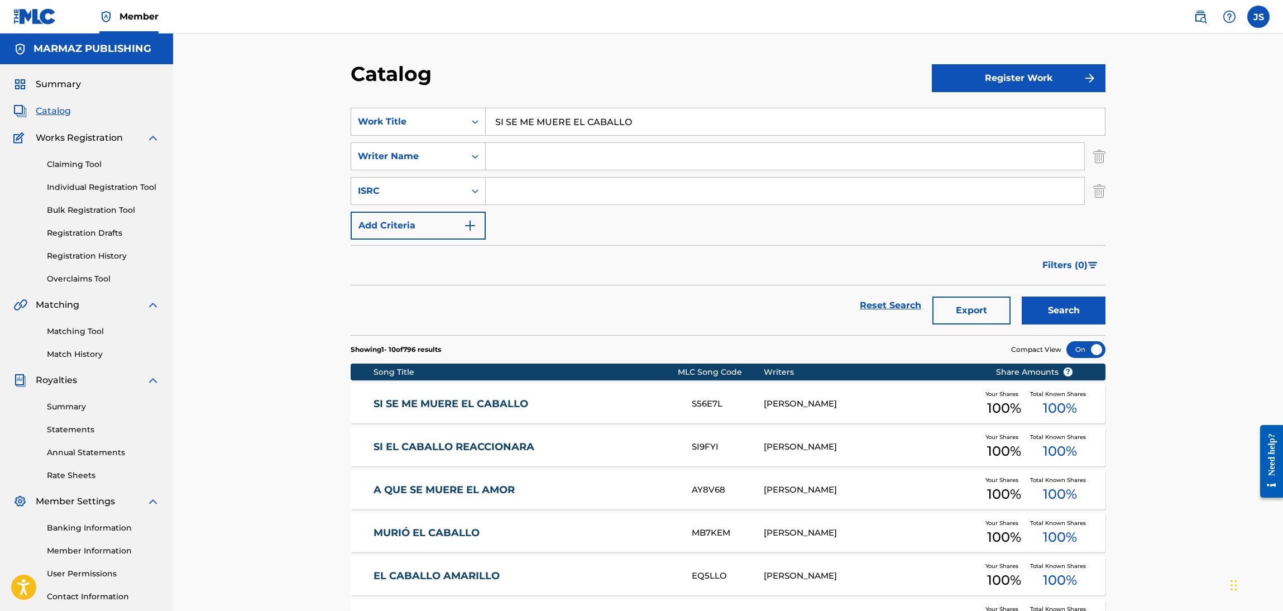
click at [344, 103] on div "Catalog Register Work SearchWithCriteria12f9890b-8d02-4453-9958-a2c73bf75a5d Wo…" at bounding box center [727, 464] width 781 height 806
paste input "LUCER"
type input "[PERSON_NAME]"
click at [564, 89] on div "Catalog" at bounding box center [641, 77] width 581 height 33
click at [1050, 306] on button "Search" at bounding box center [1063, 310] width 84 height 28
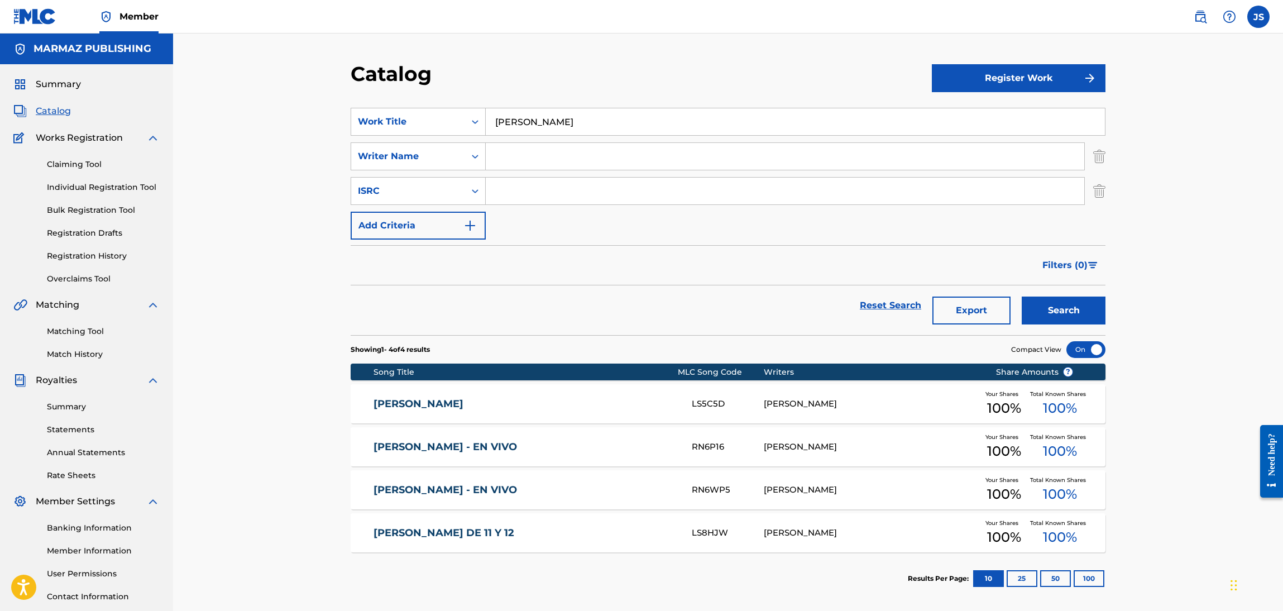
click at [397, 410] on div "[PERSON_NAME] LS5C5D [PERSON_NAME] Your Shares 100 % Total Known Shares 100 %" at bounding box center [728, 403] width 755 height 39
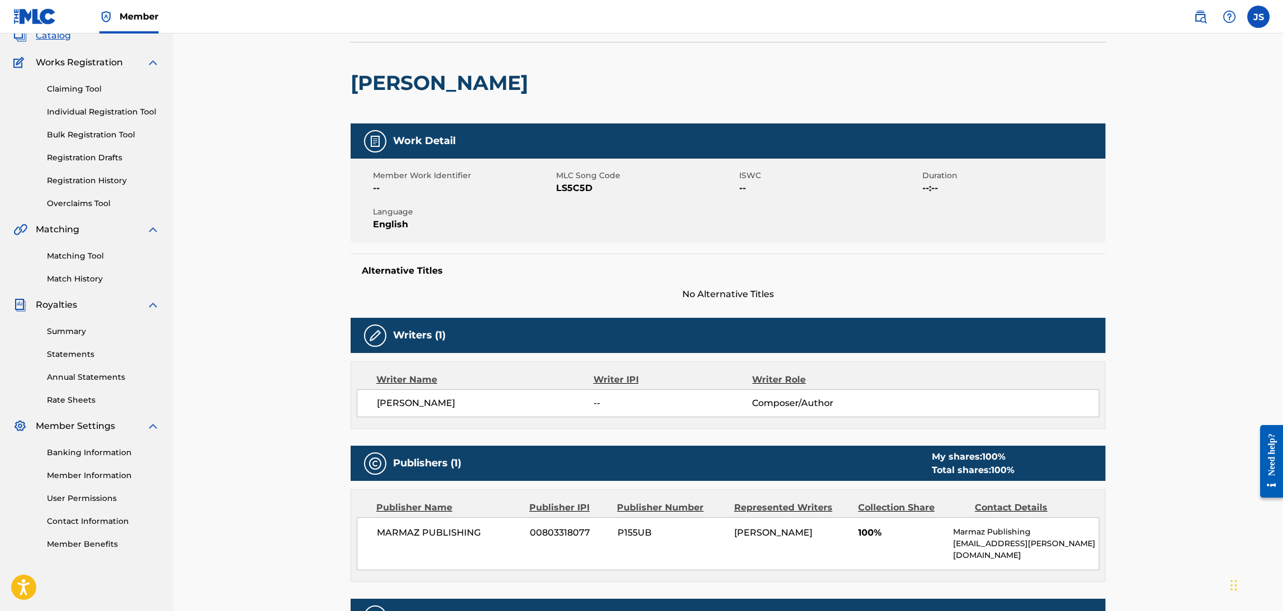
scroll to position [84, 0]
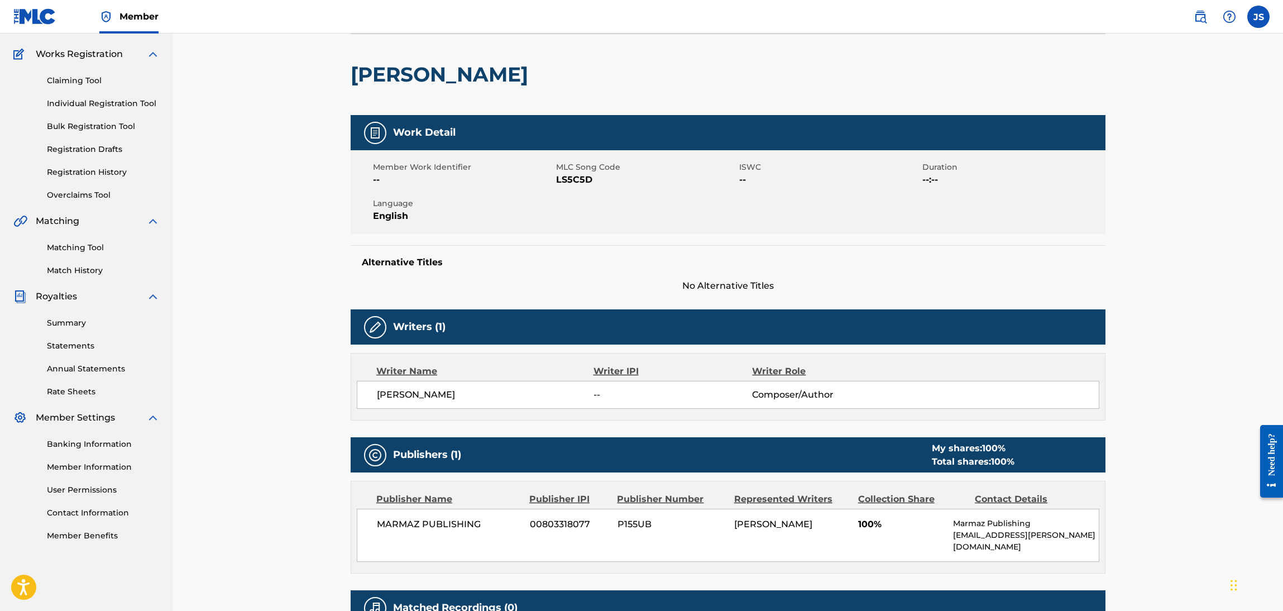
click at [563, 179] on span "LS5C5D" at bounding box center [646, 179] width 180 height 13
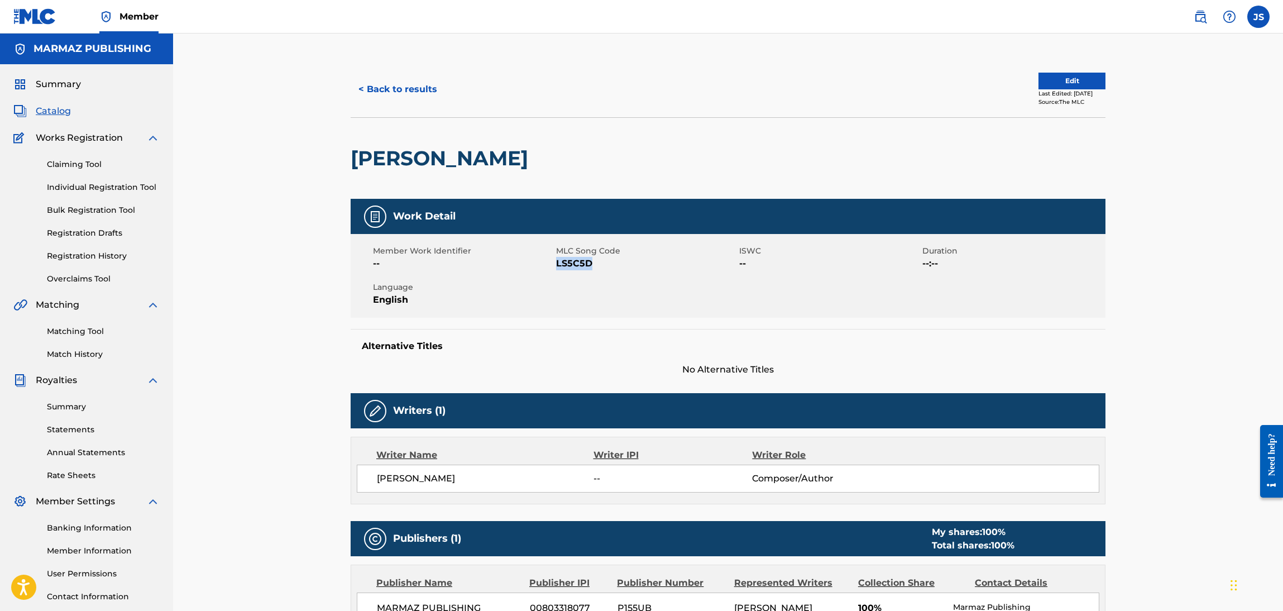
click at [414, 95] on button "< Back to results" at bounding box center [398, 89] width 94 height 28
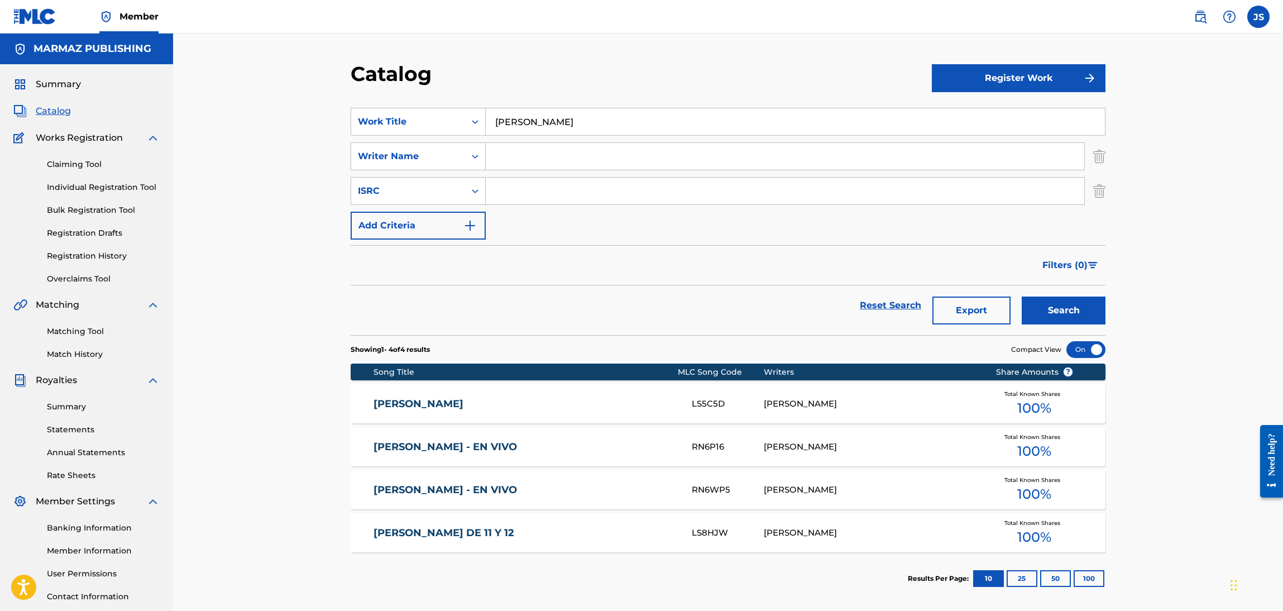
click at [549, 116] on input "[PERSON_NAME]" at bounding box center [795, 121] width 619 height 27
click at [551, 117] on input "[PERSON_NAME]" at bounding box center [795, 121] width 619 height 27
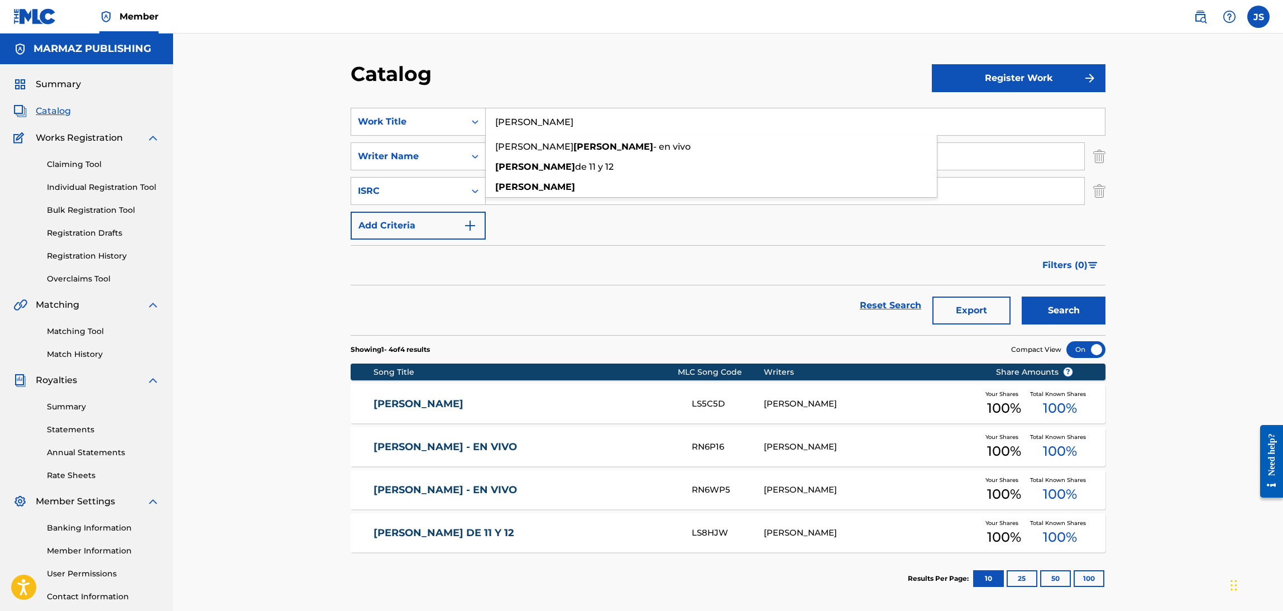
drag, startPoint x: 580, startPoint y: 117, endPoint x: 311, endPoint y: 111, distance: 269.7
click at [311, 111] on div "Catalog Register Work SearchWithCriteria12f9890b-8d02-4453-9958-a2c73bf75a5d Wo…" at bounding box center [728, 335] width 1110 height 605
paste input "BRINDE CON EL [PERSON_NAME]"
type input "BRINDE CON EL CANTINERO"
click at [472, 73] on div "Catalog" at bounding box center [641, 77] width 581 height 33
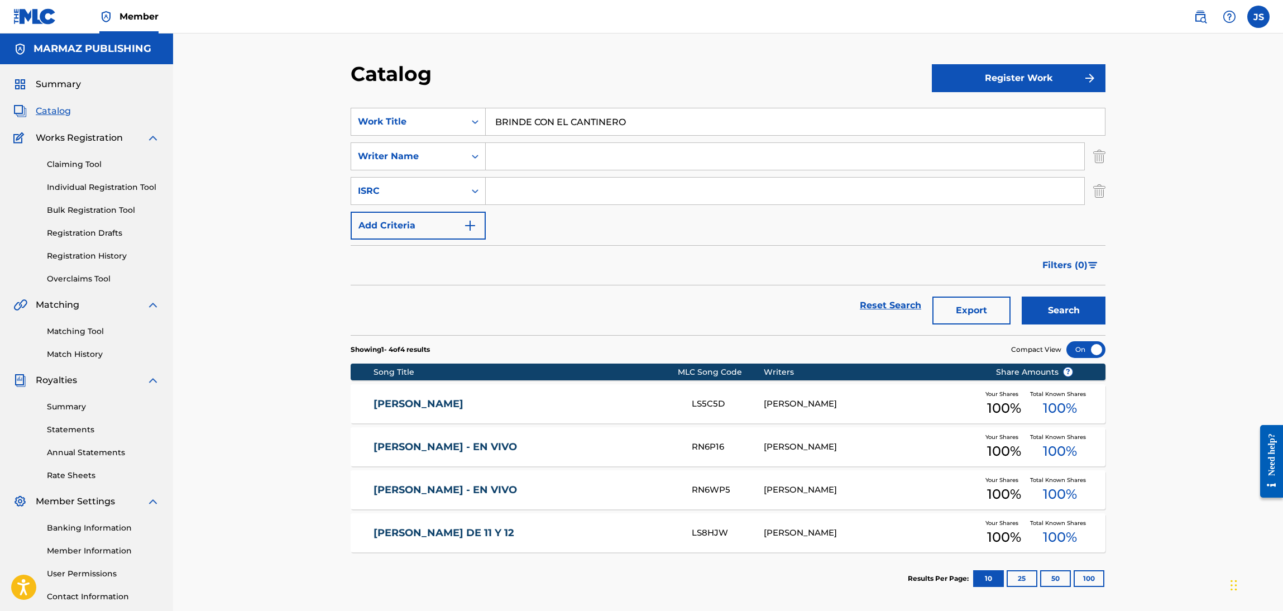
click at [1067, 315] on button "Search" at bounding box center [1063, 310] width 84 height 28
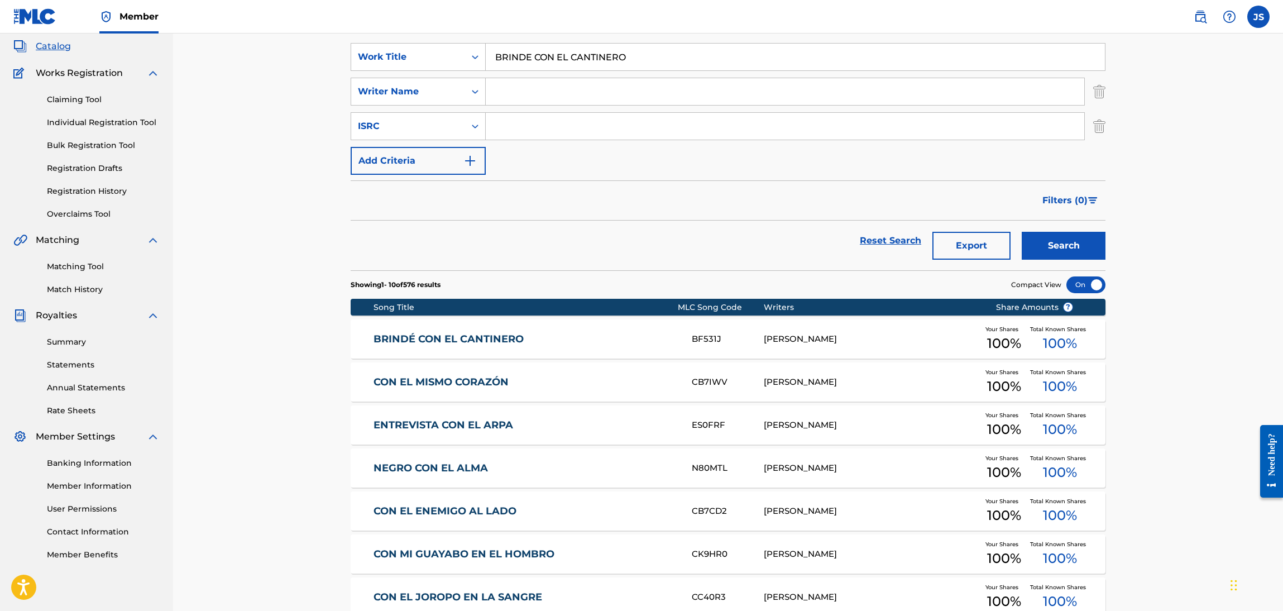
scroll to position [84, 0]
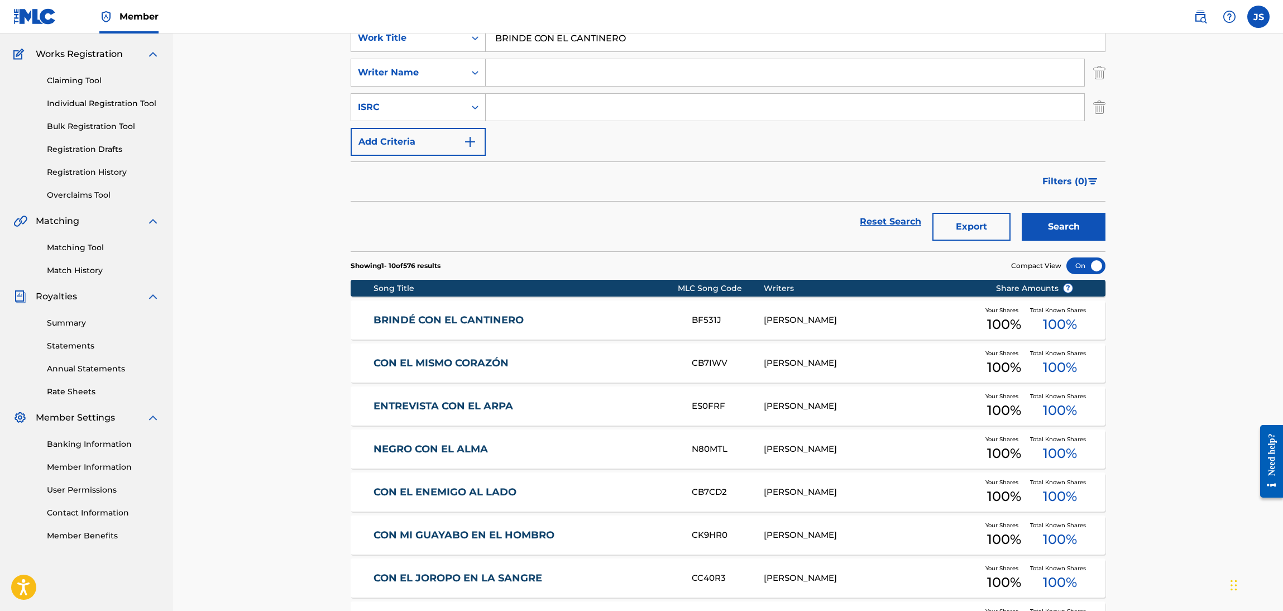
click at [475, 316] on link "BRINDÉ CON EL CANTINERO" at bounding box center [525, 320] width 304 height 13
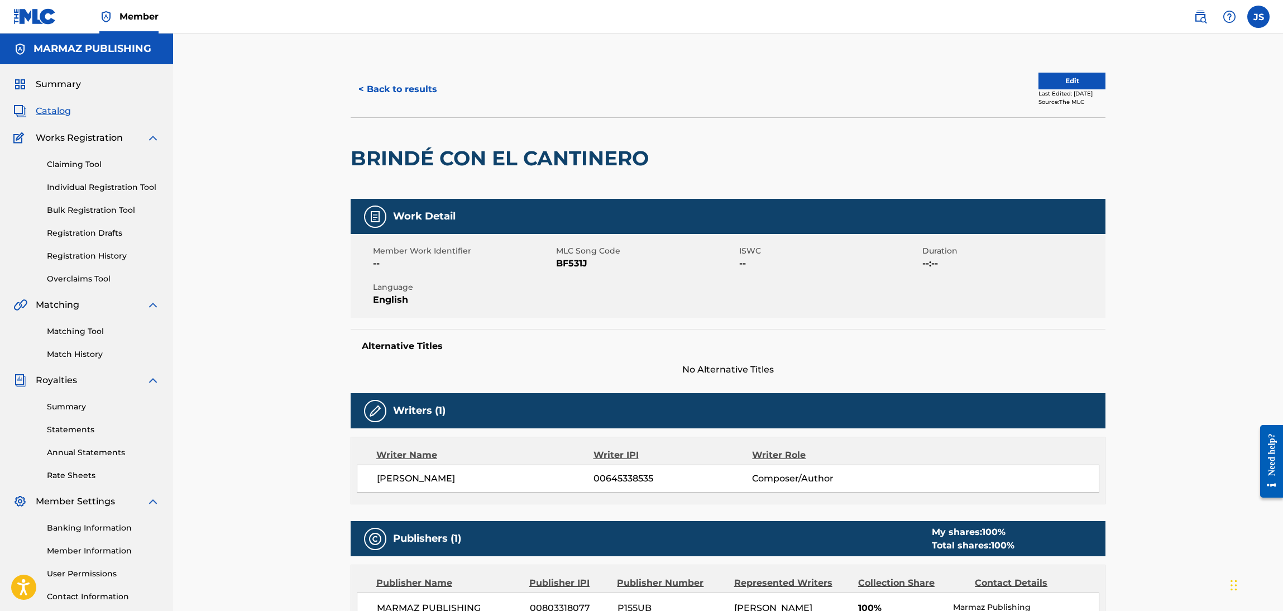
click at [571, 257] on span "BF531J" at bounding box center [646, 263] width 180 height 13
click at [391, 97] on button "< Back to results" at bounding box center [398, 89] width 94 height 28
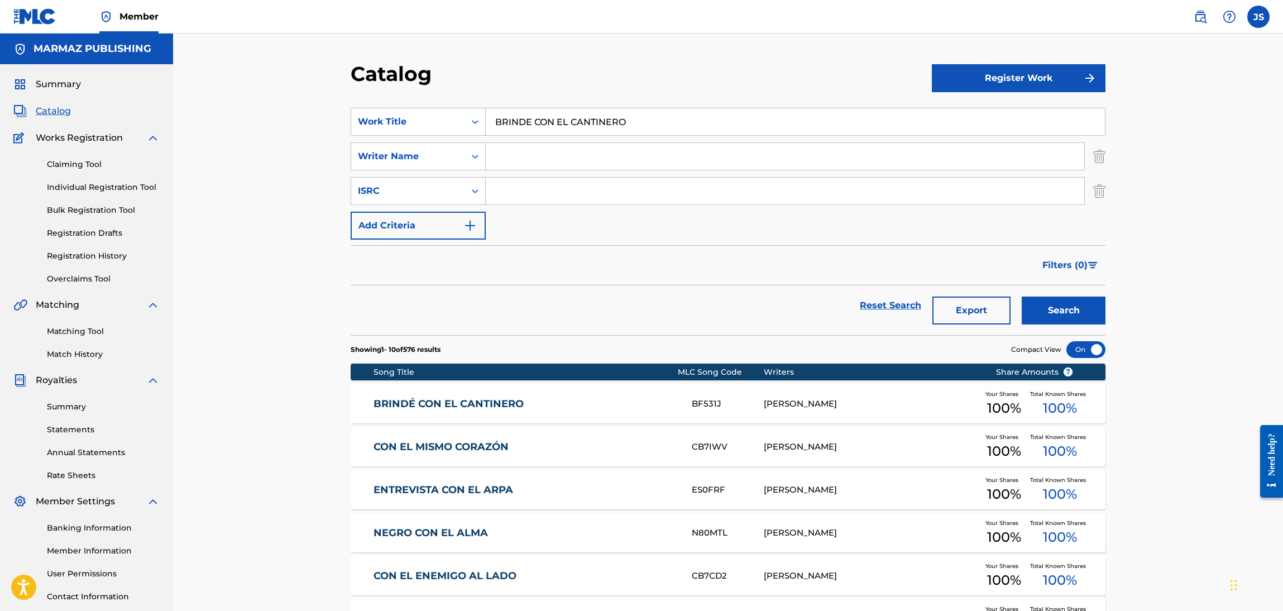
drag, startPoint x: 467, startPoint y: 118, endPoint x: 250, endPoint y: 105, distance: 218.1
click at [243, 105] on div "Catalog Register Work SearchWithCriteria12f9890b-8d02-4453-9958-a2c73bf75a5d Wo…" at bounding box center [728, 450] width 1110 height 834
paste input "ME TIRE LO DEL MERCAD"
type input "ME TIRE LO [PERSON_NAME]"
click at [608, 60] on div "Catalog Register Work SearchWithCriteria12f9890b-8d02-4453-9958-a2c73bf75a5d Wo…" at bounding box center [728, 450] width 1110 height 834
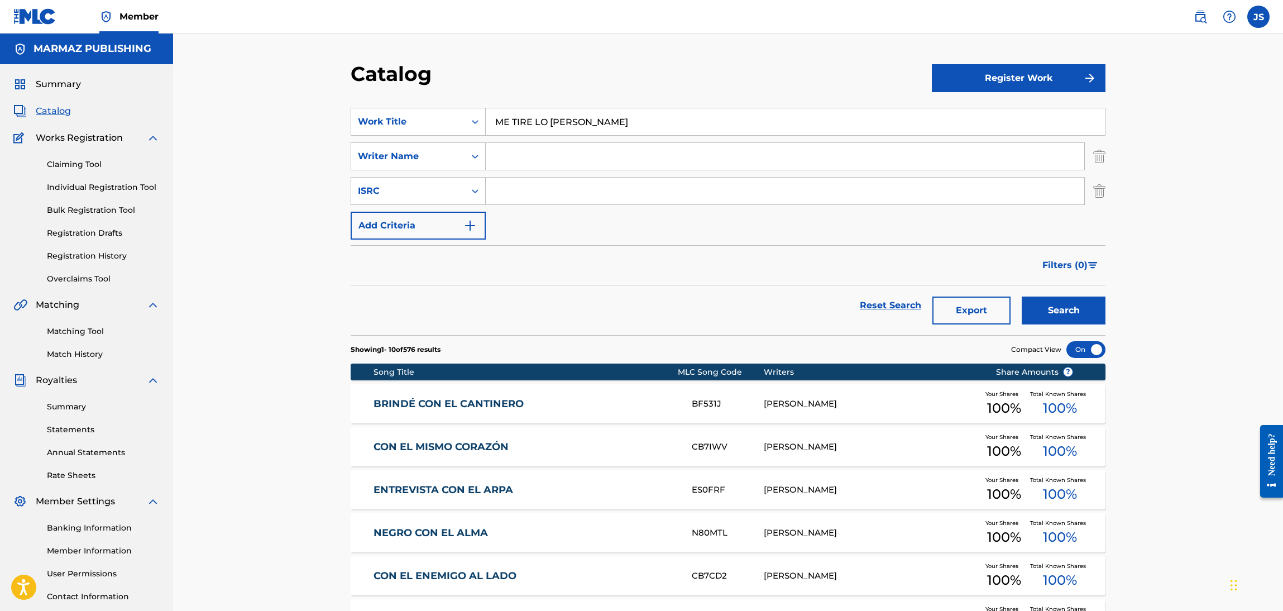
click at [1081, 315] on button "Search" at bounding box center [1063, 310] width 84 height 28
click at [543, 164] on input "Search Form" at bounding box center [785, 156] width 598 height 27
paste input "[PERSON_NAME]"
click at [584, 270] on div "Filters ( 0 )" at bounding box center [728, 265] width 755 height 40
click at [1077, 315] on button "Search" at bounding box center [1063, 310] width 84 height 28
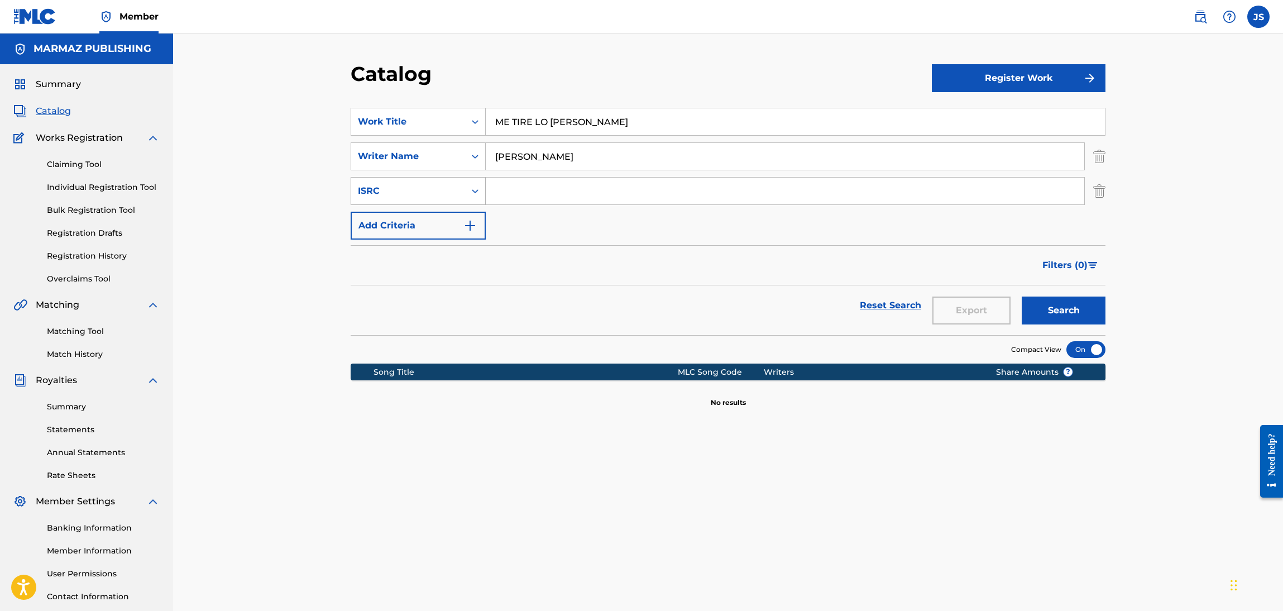
drag, startPoint x: 402, startPoint y: 161, endPoint x: 473, endPoint y: 189, distance: 75.9
click at [380, 159] on div "SearchWithCriteriaed1cdc5c-6065-4e26-9e13-c4e8b7e1d69f Writer Name [PERSON_NAME]" at bounding box center [728, 156] width 755 height 28
paste input "YOLMAN CABURUCO"
type input "YOLMAN CABURUCO"
drag, startPoint x: 772, startPoint y: 318, endPoint x: 895, endPoint y: 303, distance: 124.2
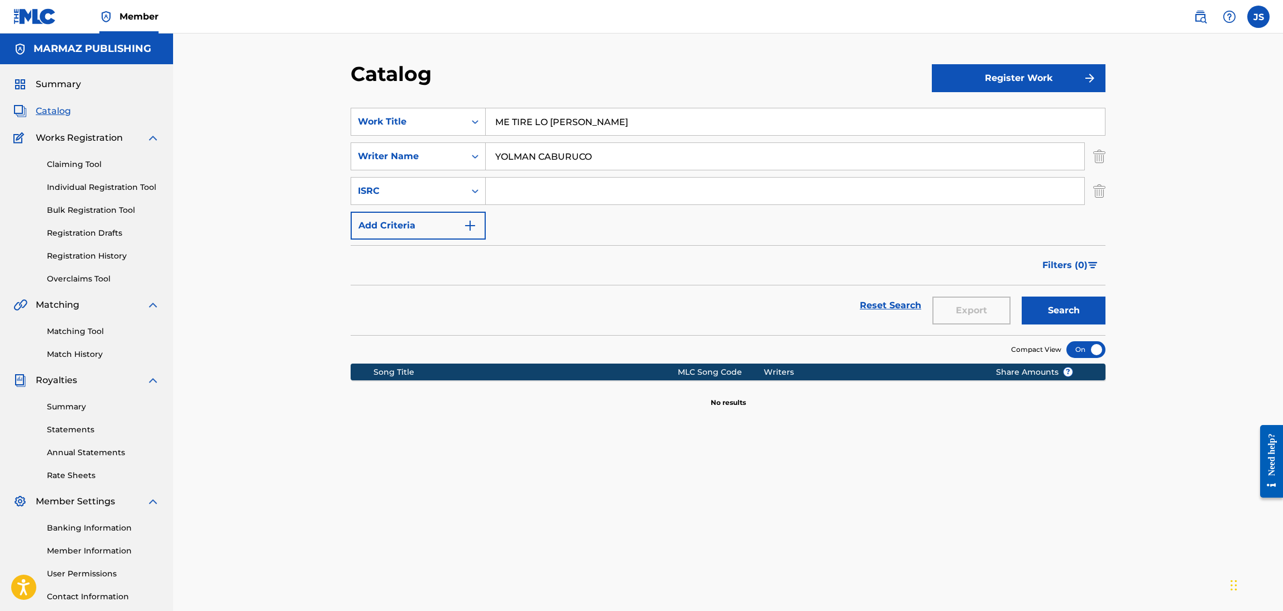
click at [773, 318] on div "Reset Search Export Search" at bounding box center [728, 305] width 755 height 40
click at [1064, 308] on button "Search" at bounding box center [1063, 310] width 84 height 28
click at [507, 192] on input "Search Form" at bounding box center [785, 190] width 598 height 27
paste input "US7VG2409461"
type input "US7VG2409461"
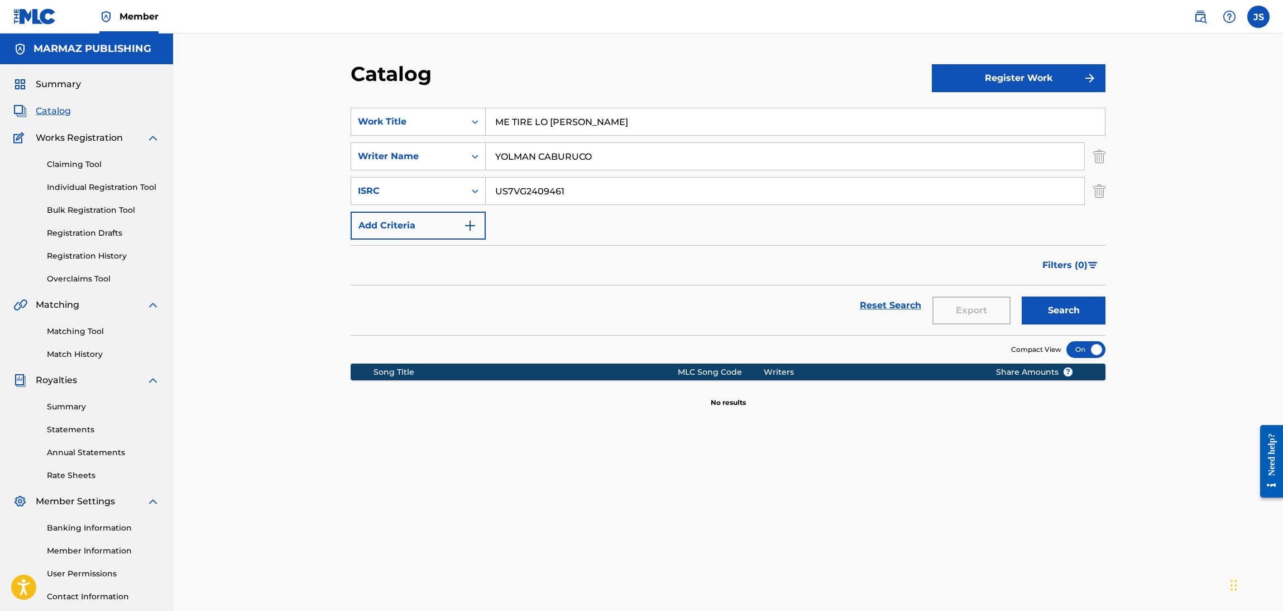
drag, startPoint x: 634, startPoint y: 148, endPoint x: 242, endPoint y: 151, distance: 391.3
click at [242, 151] on div "Catalog Register Work SearchWithCriteria12f9890b-8d02-4453-9958-a2c73bf75a5d Wo…" at bounding box center [728, 335] width 1110 height 605
drag, startPoint x: 628, startPoint y: 120, endPoint x: 246, endPoint y: 91, distance: 384.0
click at [239, 93] on div "Catalog Register Work SearchWithCriteria12f9890b-8d02-4453-9958-a2c73bf75a5d Wo…" at bounding box center [728, 335] width 1110 height 605
drag, startPoint x: 645, startPoint y: 75, endPoint x: 688, endPoint y: 84, distance: 44.4
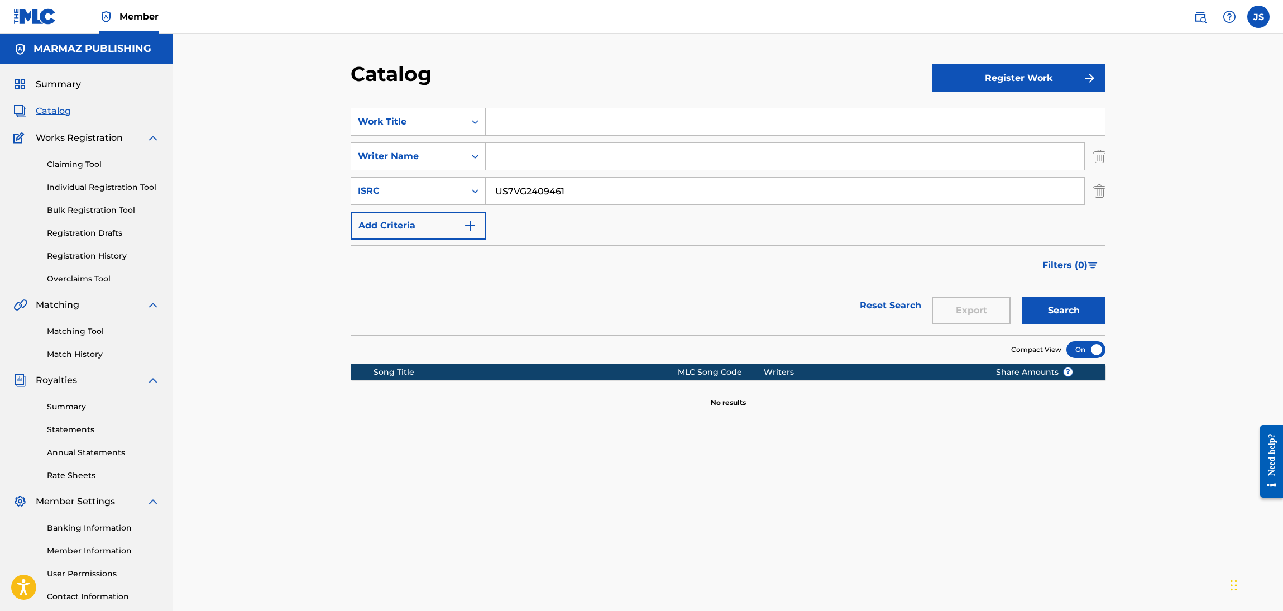
click at [649, 76] on div "Catalog" at bounding box center [641, 77] width 581 height 33
click at [1067, 309] on button "Search" at bounding box center [1063, 310] width 84 height 28
click at [505, 118] on input "Search Form" at bounding box center [795, 121] width 619 height 27
paste input "ME TIRE LO [PERSON_NAME]"
type input "ME TIRE LO [PERSON_NAME]"
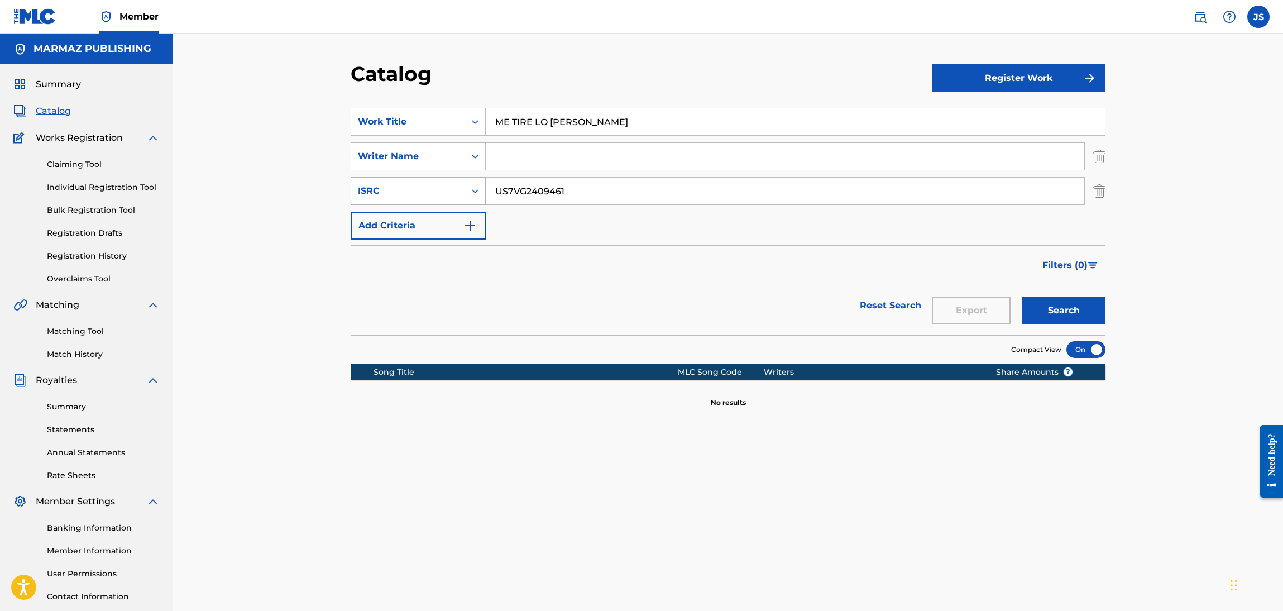
click at [367, 189] on div "SearchWithCriteria12f9890b-8d02-4453-9958-a2c73bf75a5d Work Title ME TIRE LO [P…" at bounding box center [728, 174] width 755 height 132
click at [542, 195] on input "US7VG2409461" at bounding box center [785, 190] width 598 height 27
click at [714, 189] on input "Search Form" at bounding box center [785, 190] width 598 height 27
paste input "YOLMAN CABURUCO"
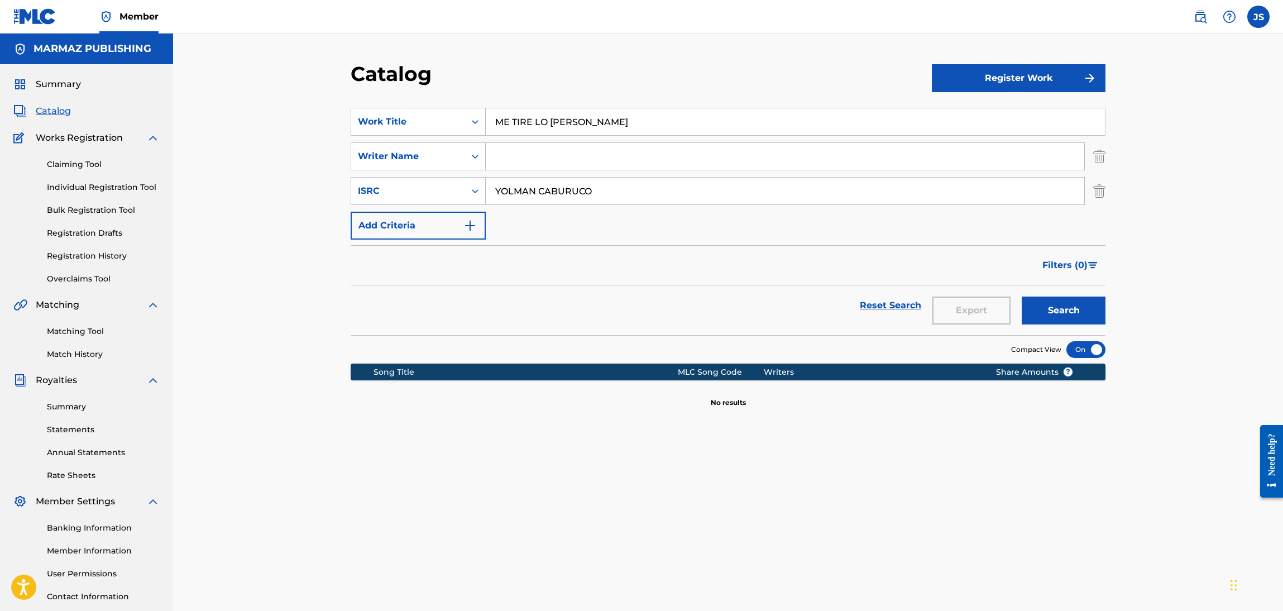
type input "YOLMAN CABURUCO"
click at [654, 159] on input "Search Form" at bounding box center [785, 156] width 598 height 27
paste input "YOLMAN CABURUCO"
type input "YOLMAN CABURUCO"
drag, startPoint x: 322, startPoint y: 189, endPoint x: 292, endPoint y: 191, distance: 29.7
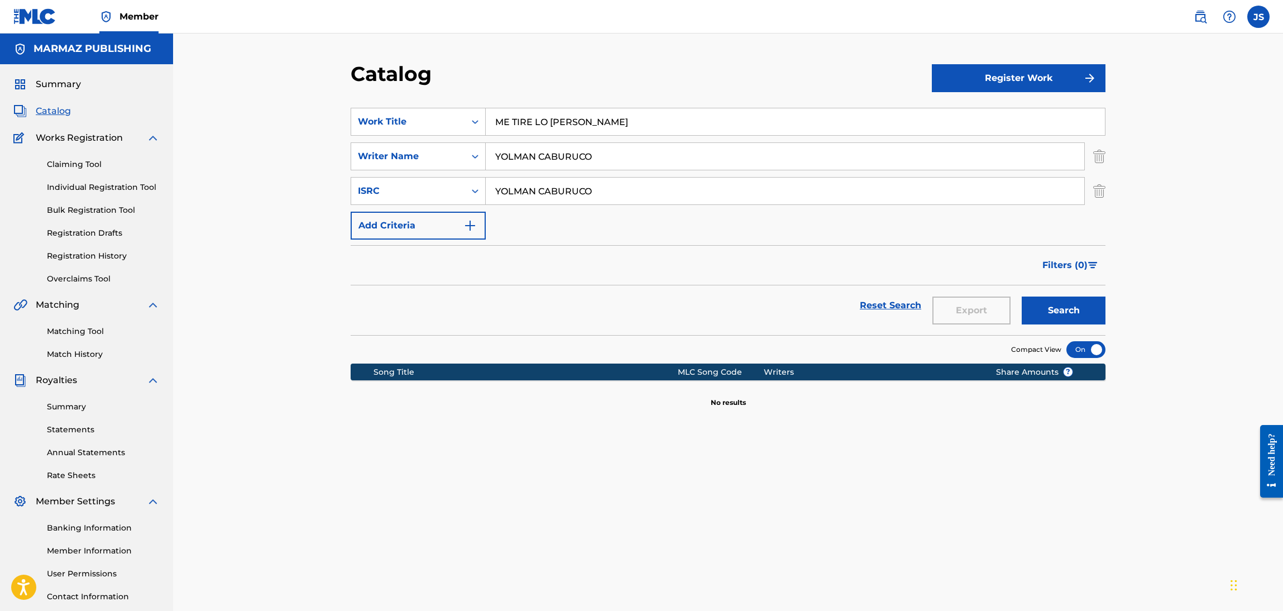
click at [294, 191] on div "Catalog Register Work SearchWithCriteria12f9890b-8d02-4453-9958-a2c73bf75a5d Wo…" at bounding box center [728, 335] width 1110 height 605
click at [1021, 296] on button "Search" at bounding box center [1063, 310] width 84 height 28
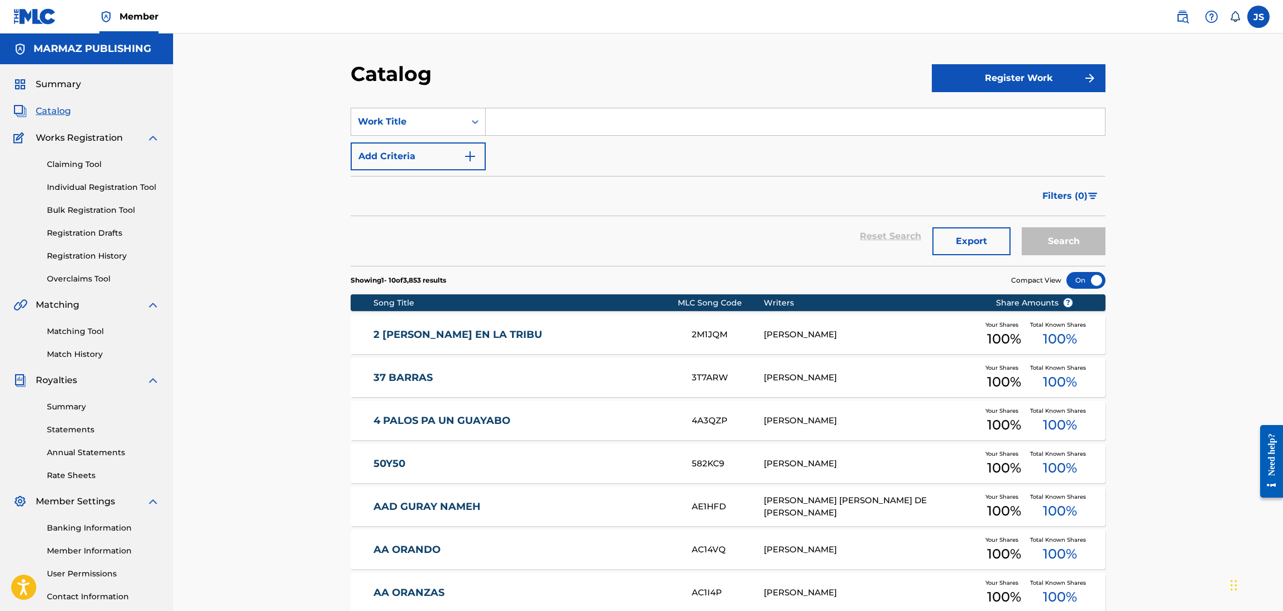
click at [78, 331] on link "Matching Tool" at bounding box center [103, 331] width 113 height 12
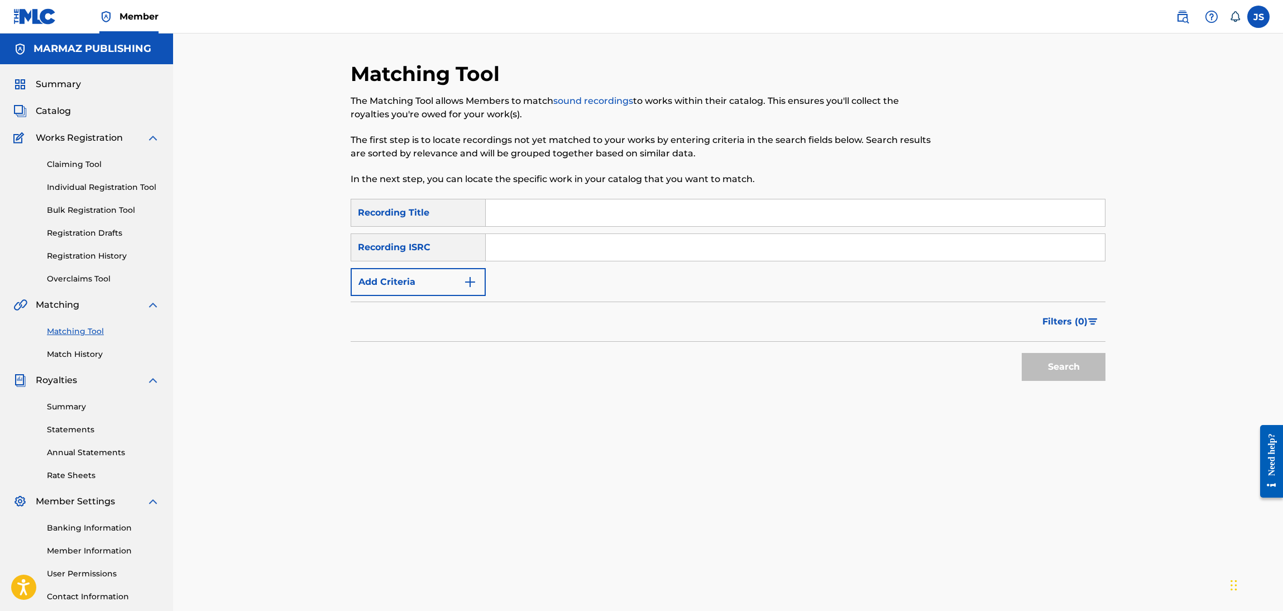
paste input "FR96X2331322"
click at [520, 239] on input "Search Form" at bounding box center [795, 247] width 619 height 27
click at [1059, 363] on button "Search" at bounding box center [1063, 367] width 84 height 28
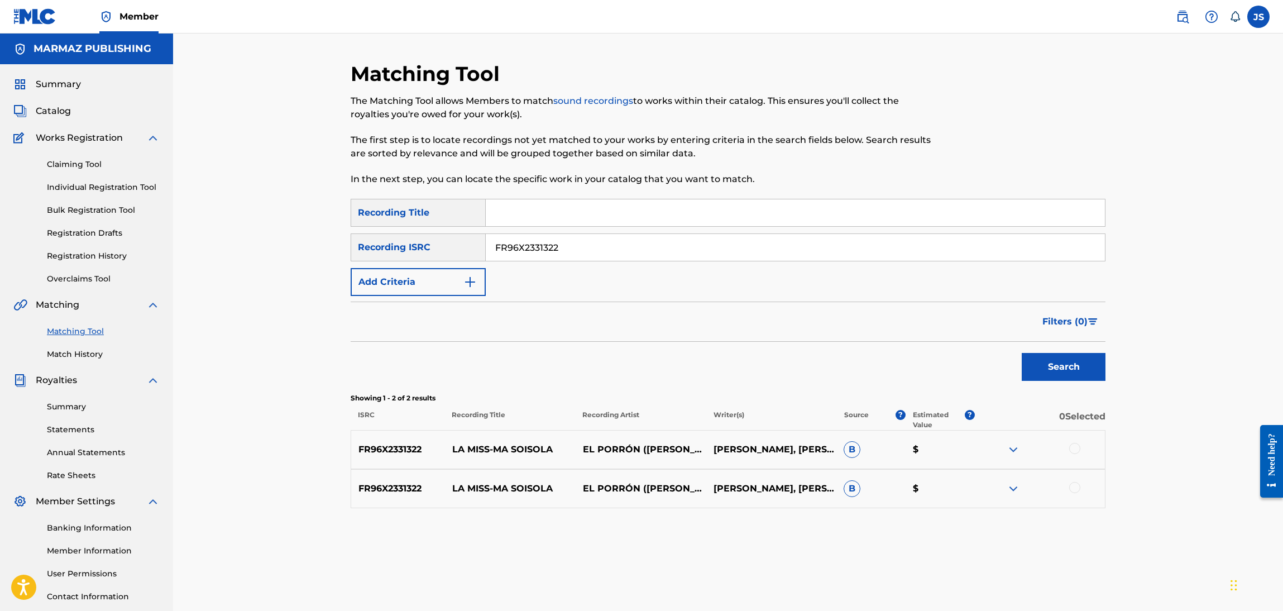
click at [543, 254] on input "FR96X2331322" at bounding box center [795, 247] width 619 height 27
paste input "[PERSON_NAME]"
type input "[PERSON_NAME]"
click at [513, 209] on input "Search Form" at bounding box center [795, 212] width 619 height 27
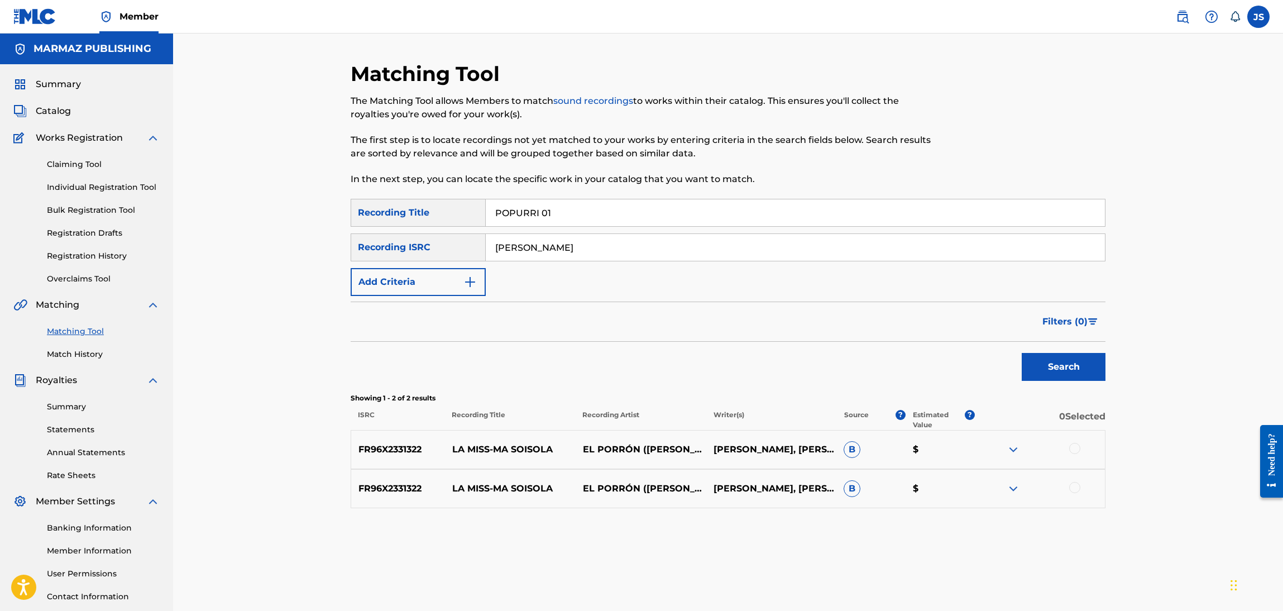
type input "POPURRI 01"
click at [1021, 353] on button "Search" at bounding box center [1063, 367] width 84 height 28
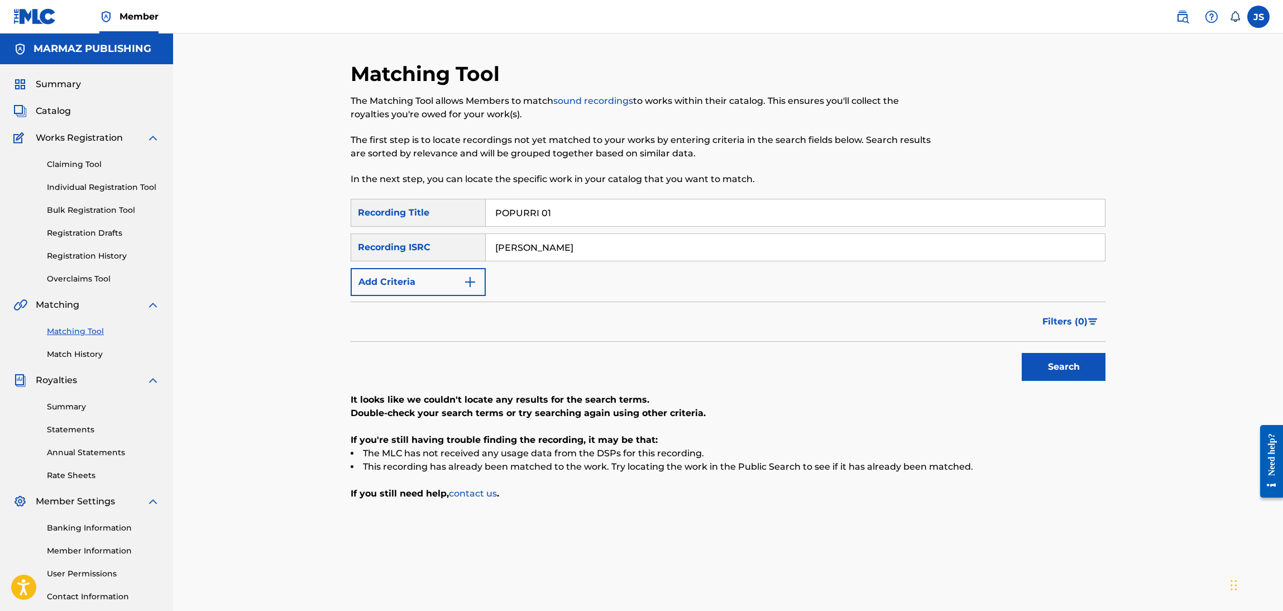
click at [535, 252] on input "[PERSON_NAME]" at bounding box center [795, 247] width 619 height 27
click at [1021, 353] on button "Search" at bounding box center [1063, 367] width 84 height 28
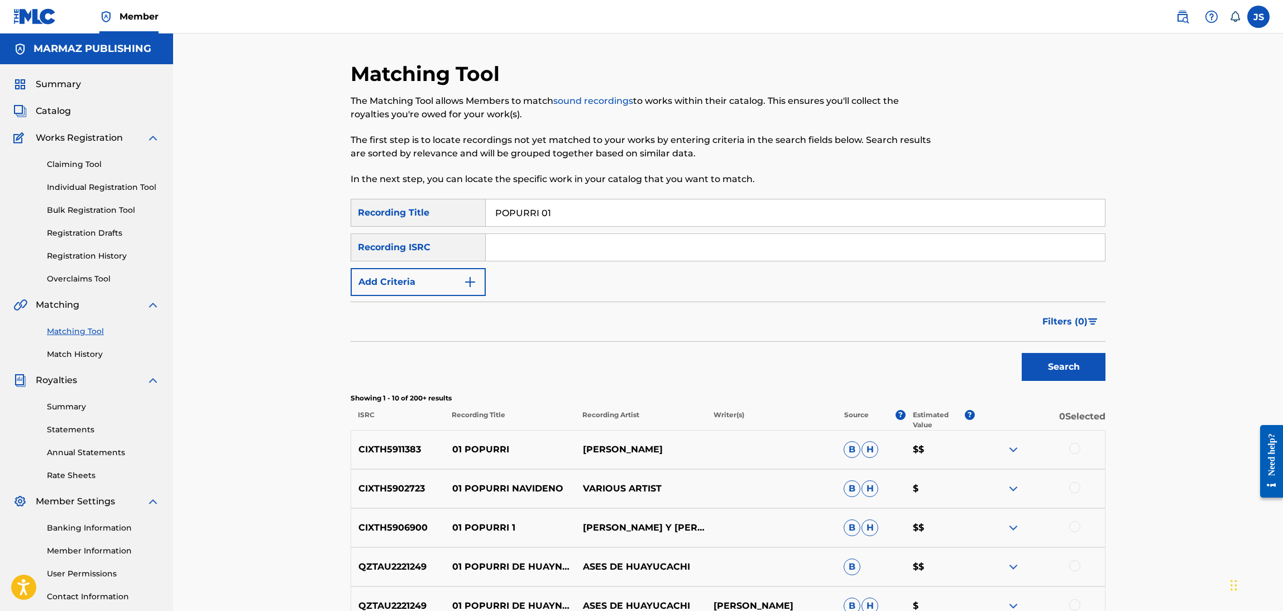
click at [593, 214] on input "POPURRI 01" at bounding box center [795, 212] width 619 height 27
type input "POPURRI 01: LA VECINA / GUAYABO ZARANDIAO / [GEOGRAPHIC_DATA] / TU ALMA Y LA MI…"
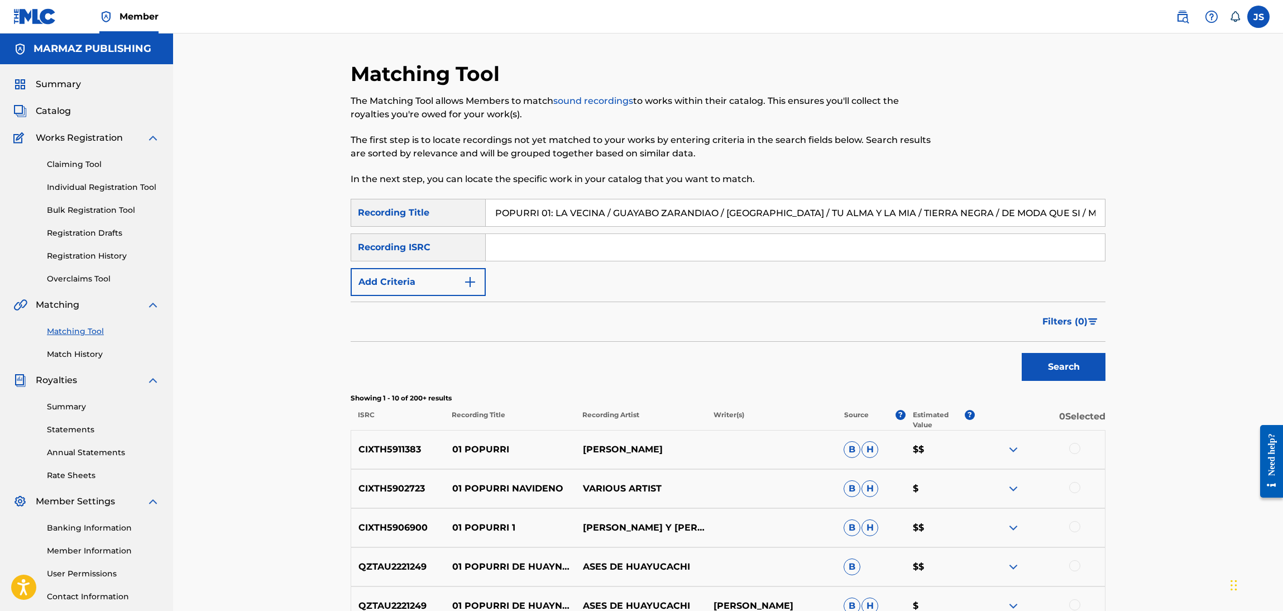
click at [1045, 366] on button "Search" at bounding box center [1063, 367] width 84 height 28
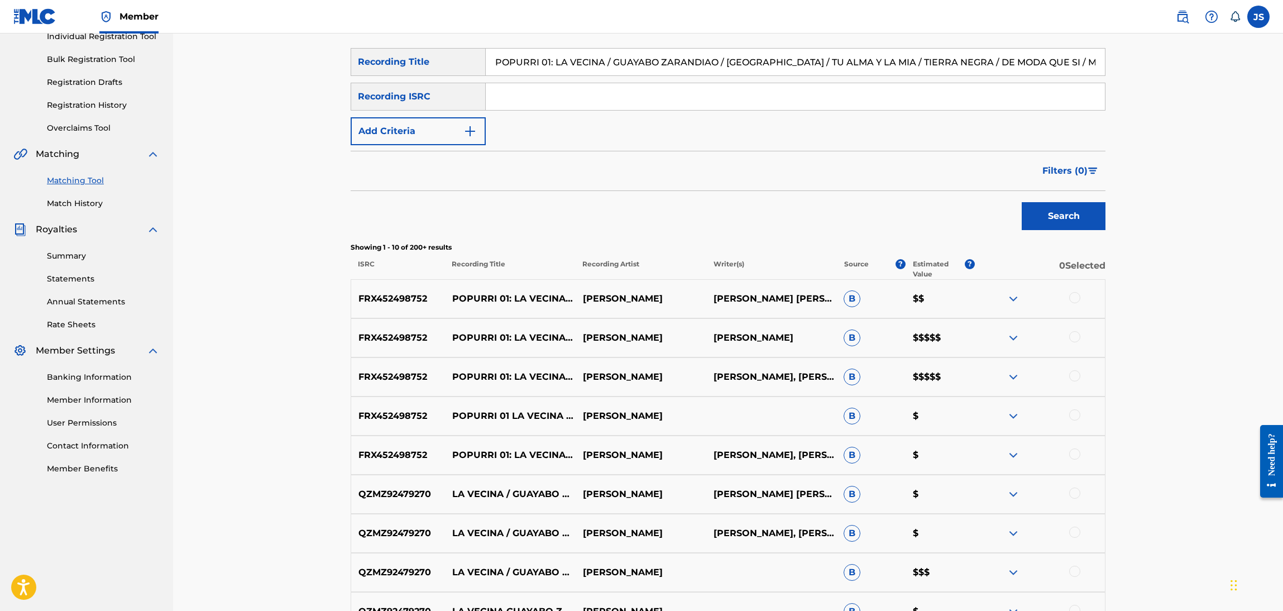
scroll to position [165, 0]
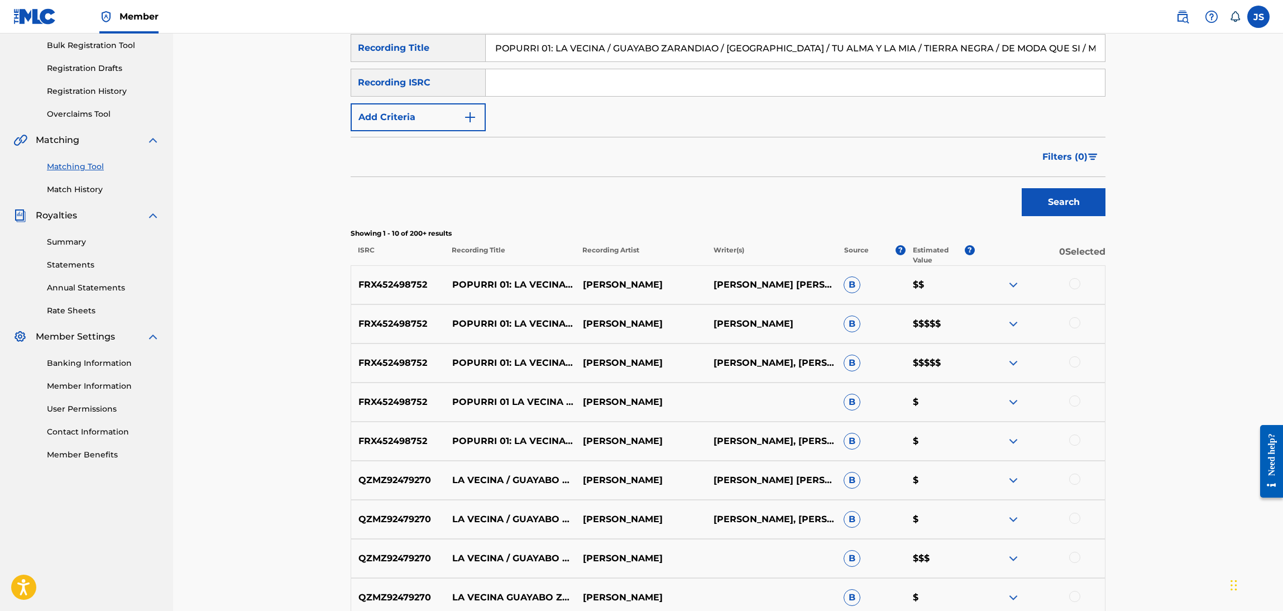
click at [396, 322] on p "FRX452498752" at bounding box center [398, 323] width 94 height 13
copy p "FRX452498752"
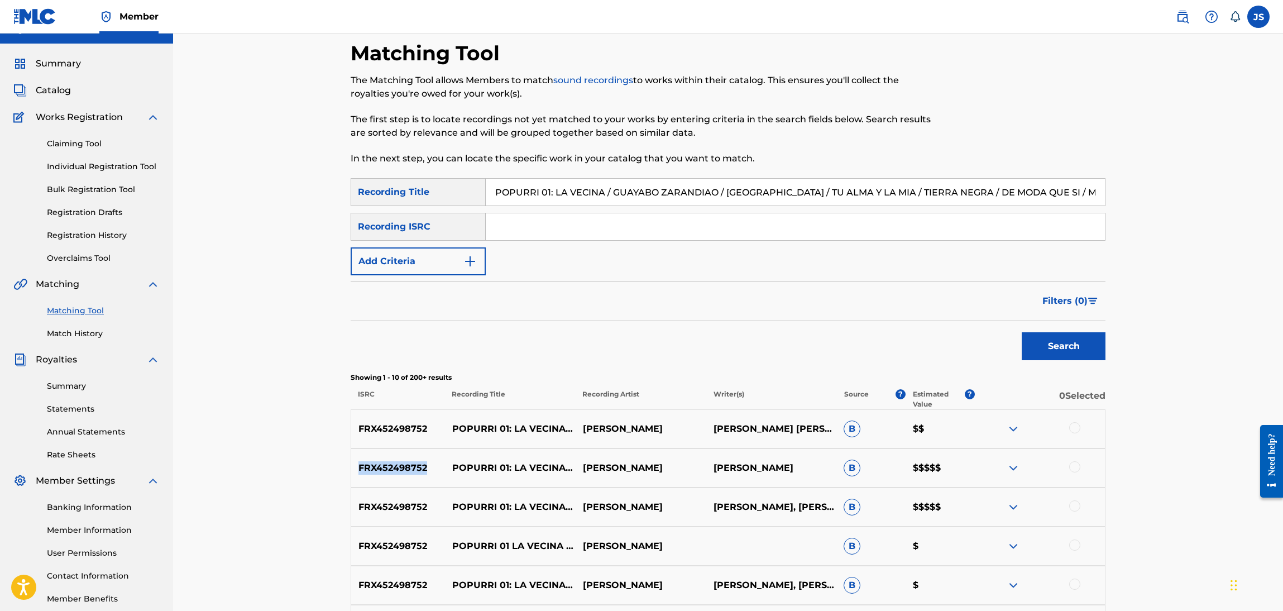
scroll to position [0, 0]
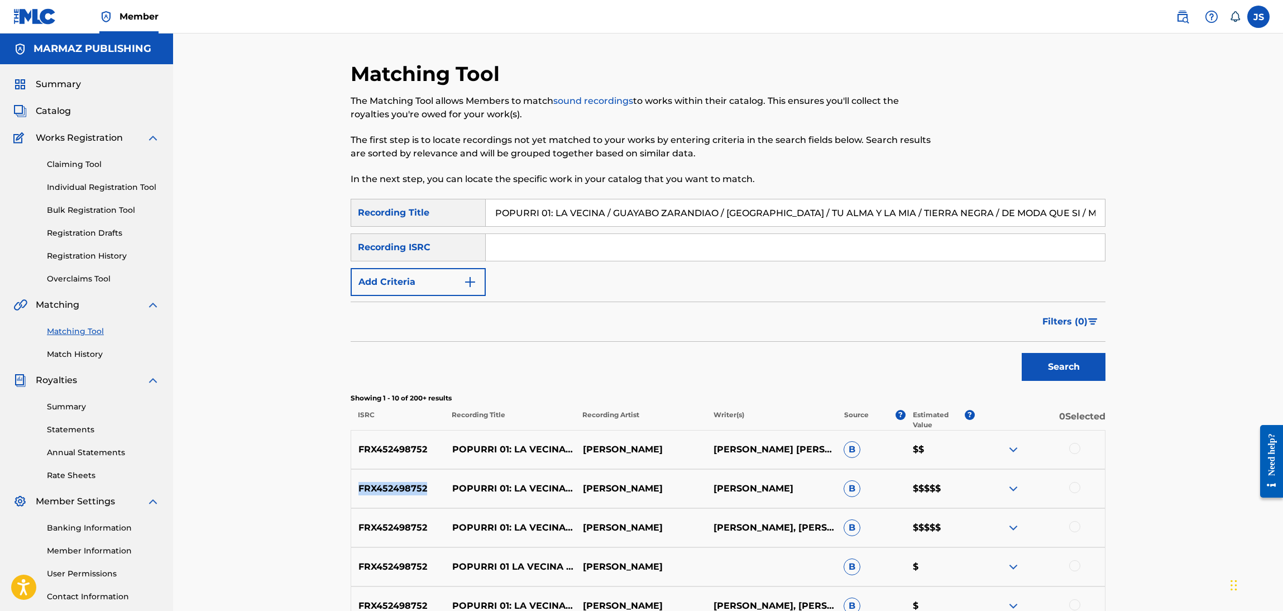
click at [515, 246] on input "Search Form" at bounding box center [795, 247] width 619 height 27
paste input "FRX452498752"
type input "FRX452498752"
drag, startPoint x: 496, startPoint y: 213, endPoint x: 1285, endPoint y: 332, distance: 797.7
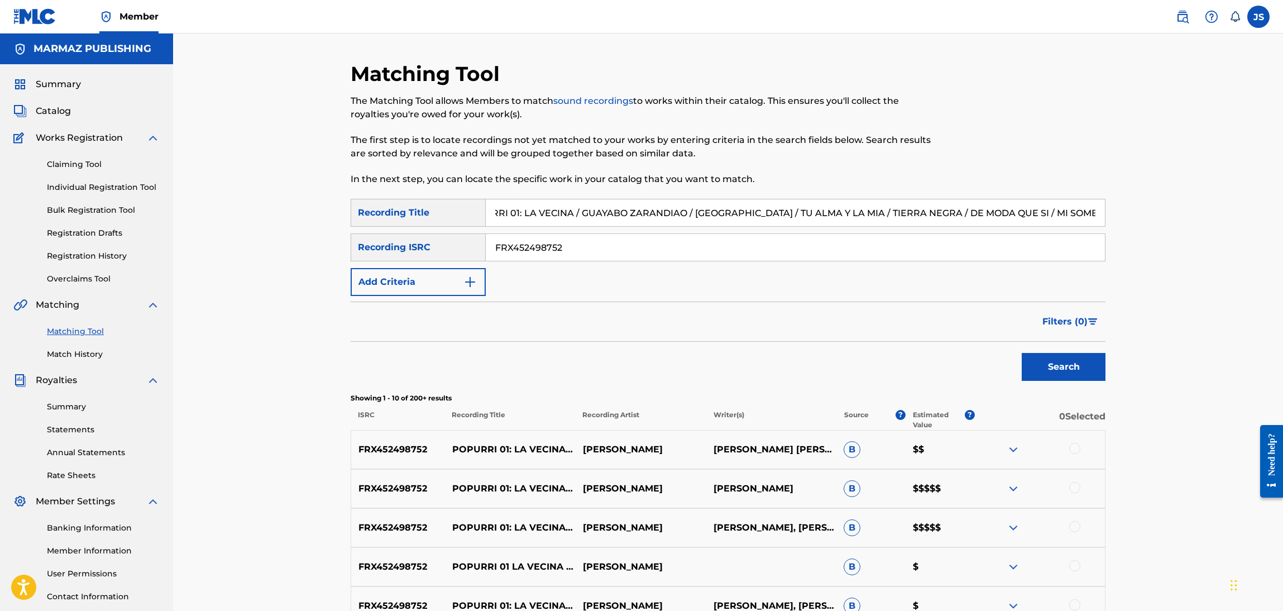
click at [1282, 330] on html "Accessibility Screen-Reader Guide, Feedback, and Issue Reporting | New window M…" at bounding box center [641, 305] width 1283 height 611
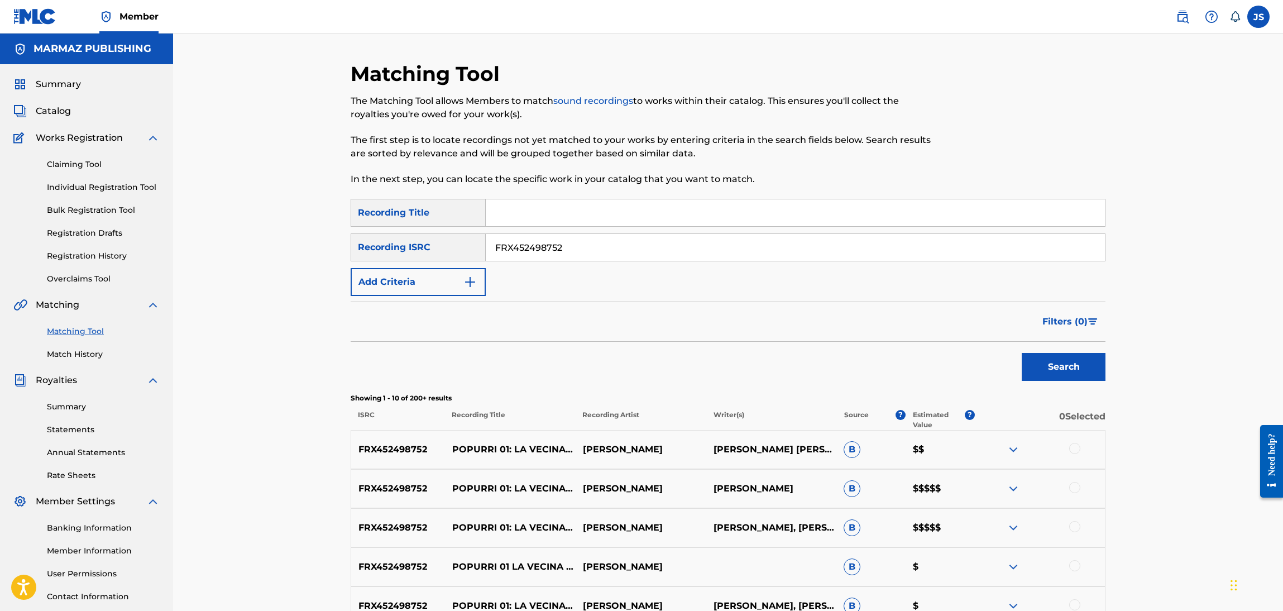
scroll to position [0, 0]
click at [1021, 353] on button "Search" at bounding box center [1063, 367] width 84 height 28
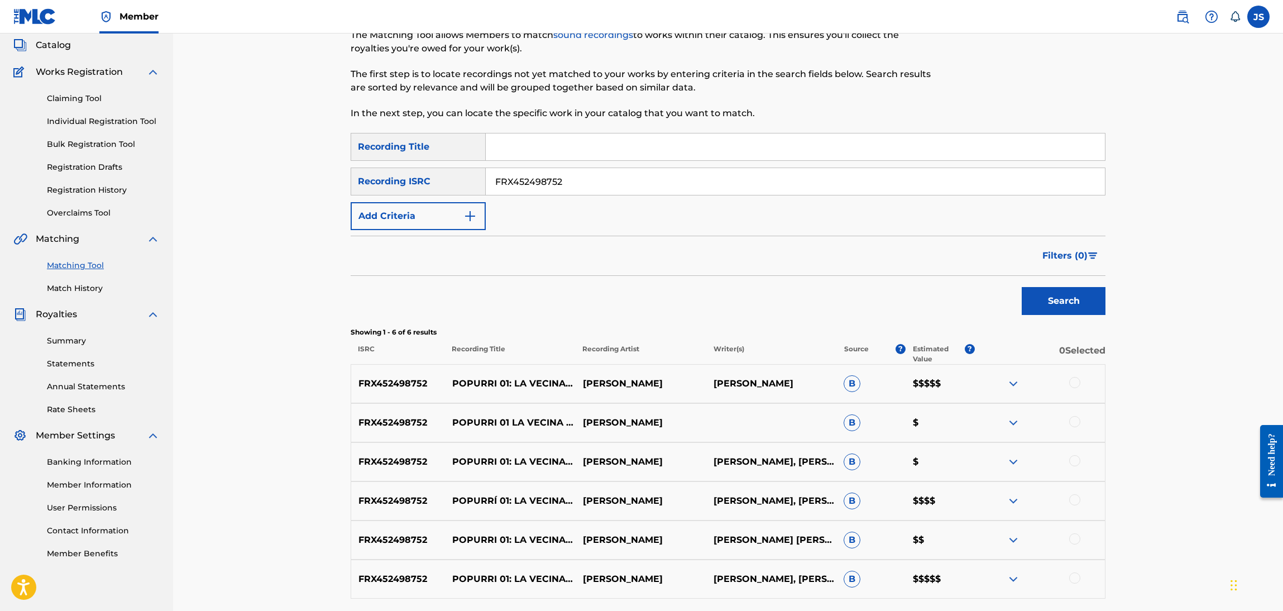
scroll to position [84, 0]
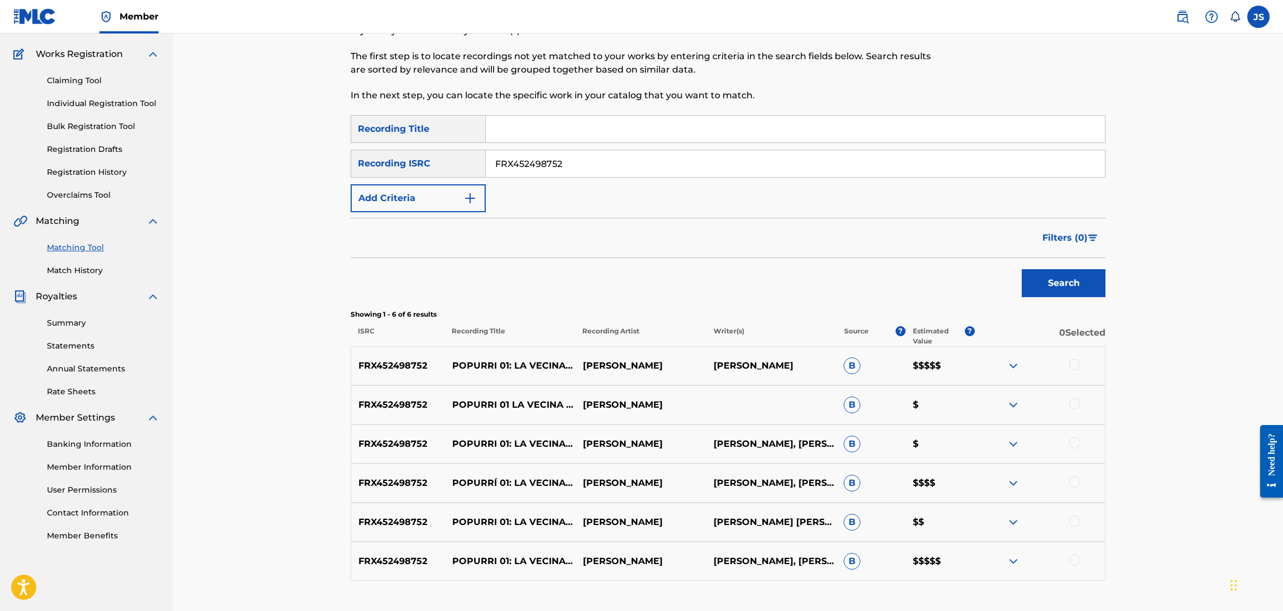
click at [1013, 368] on img at bounding box center [1012, 365] width 13 height 13
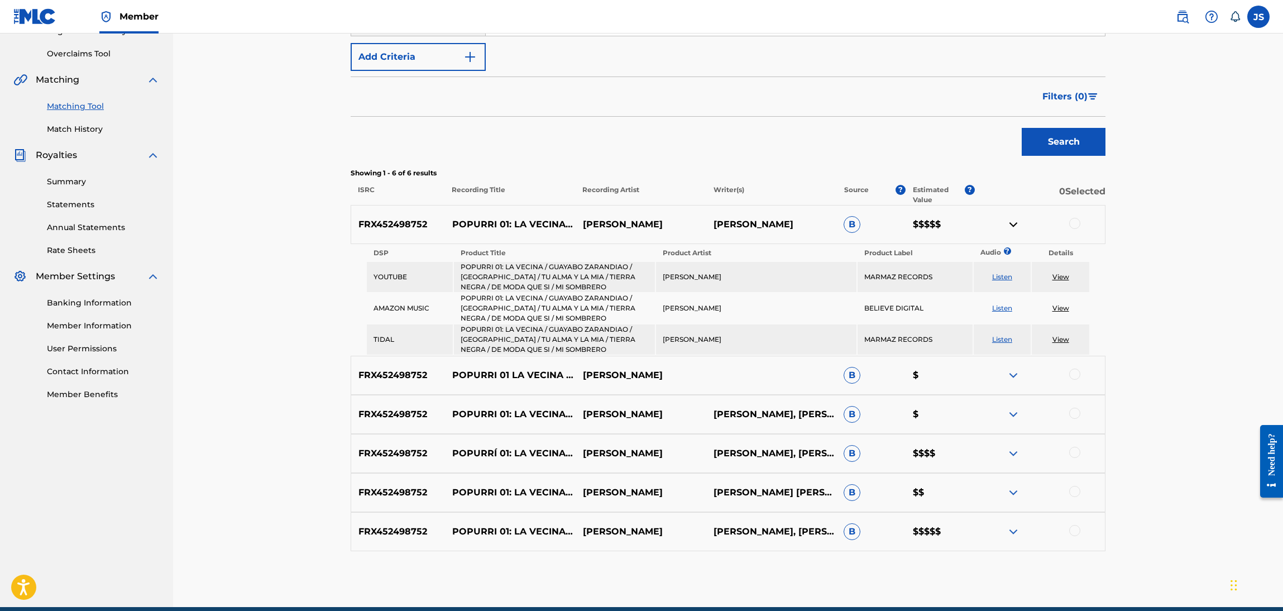
scroll to position [251, 0]
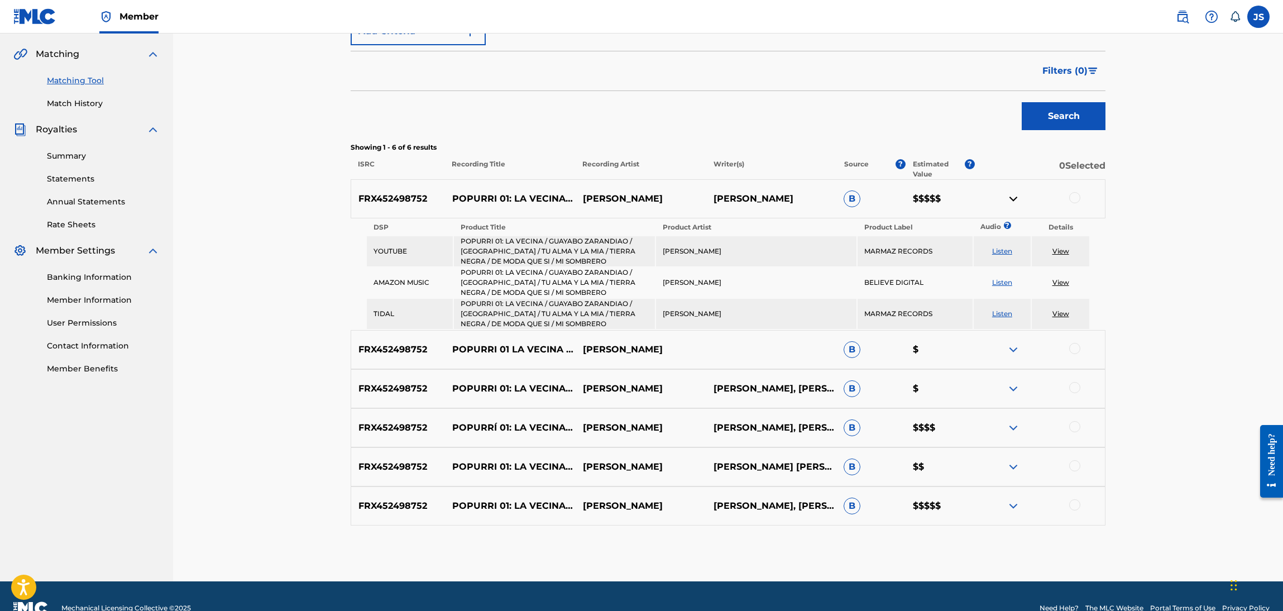
click at [269, 191] on div "Matching Tool The Matching Tool allows Members to match sound recordings to wor…" at bounding box center [728, 182] width 1110 height 798
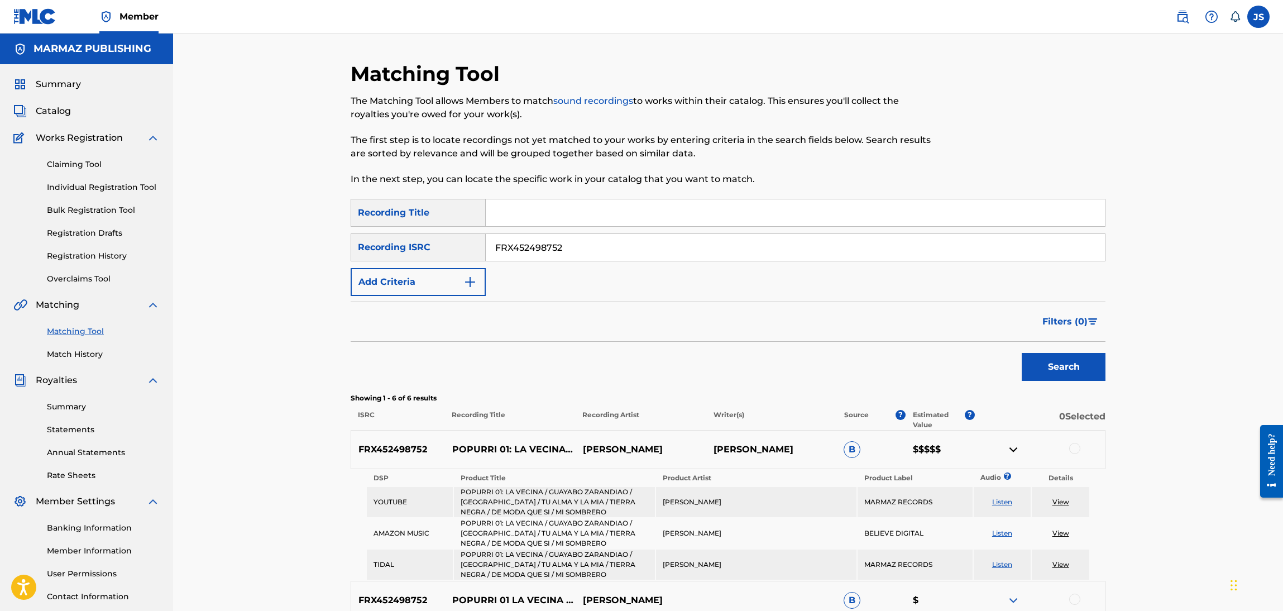
drag, startPoint x: 593, startPoint y: 250, endPoint x: 436, endPoint y: 263, distance: 157.4
click at [438, 262] on div "SearchWithCriteria393f7815-887e-481c-af92-40f0ae8f468c Recording Title SearchWi…" at bounding box center [728, 247] width 755 height 97
click at [92, 332] on link "Matching Tool" at bounding box center [103, 331] width 113 height 12
click at [83, 334] on link "Matching Tool" at bounding box center [103, 331] width 113 height 12
click at [83, 353] on link "Match History" at bounding box center [103, 354] width 113 height 12
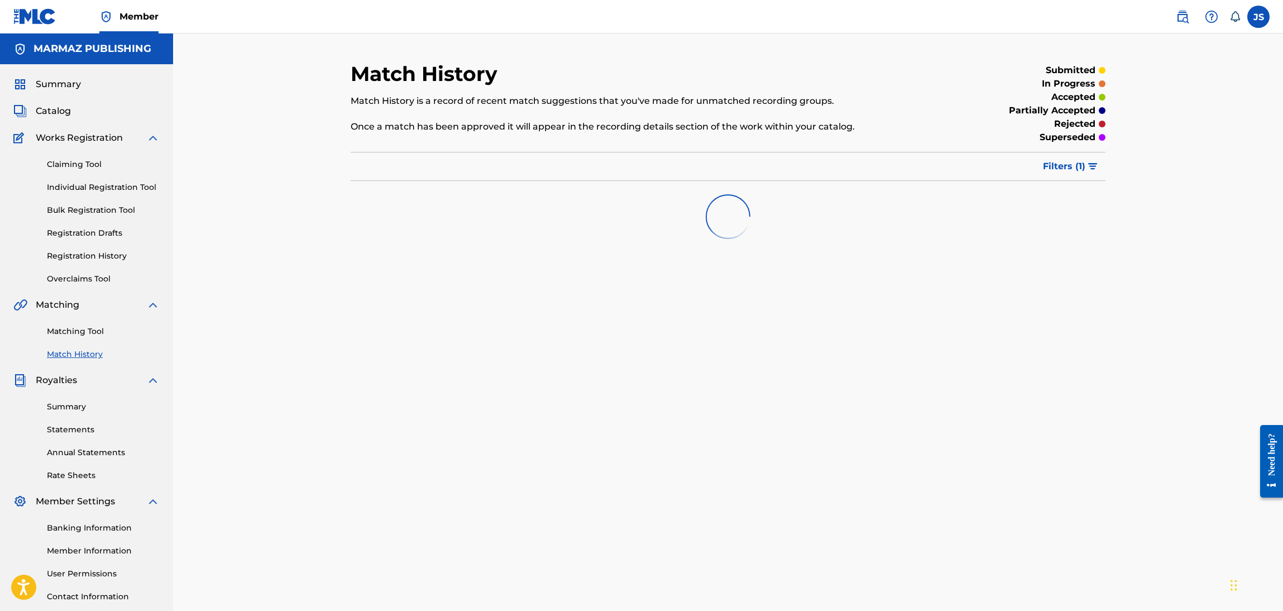
click at [81, 332] on link "Matching Tool" at bounding box center [103, 331] width 113 height 12
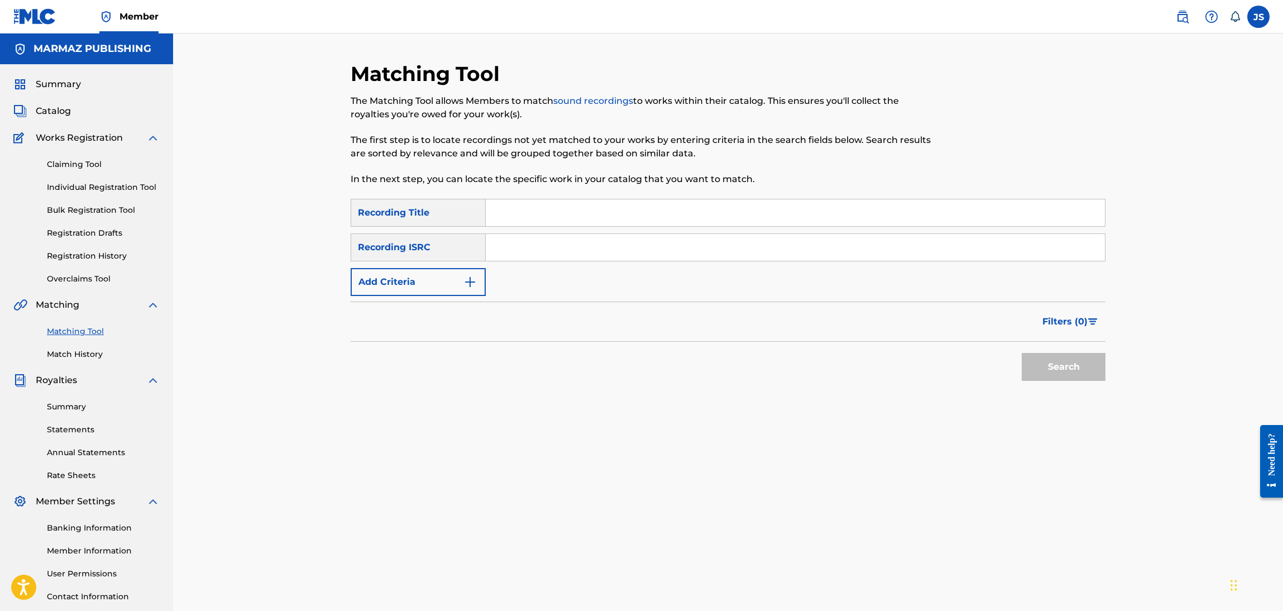
click at [512, 248] on input "Search Form" at bounding box center [795, 247] width 619 height 27
paste input "FRX452498752"
type input "FRX452498752"
click at [1021, 353] on button "Search" at bounding box center [1063, 367] width 84 height 28
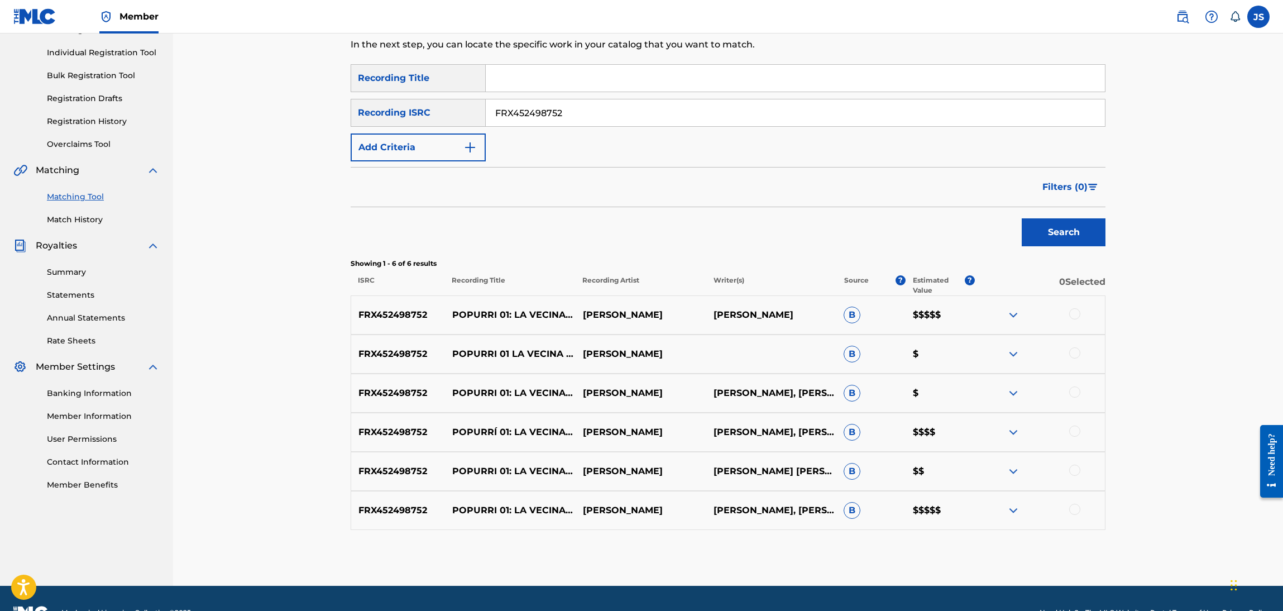
scroll to position [162, 0]
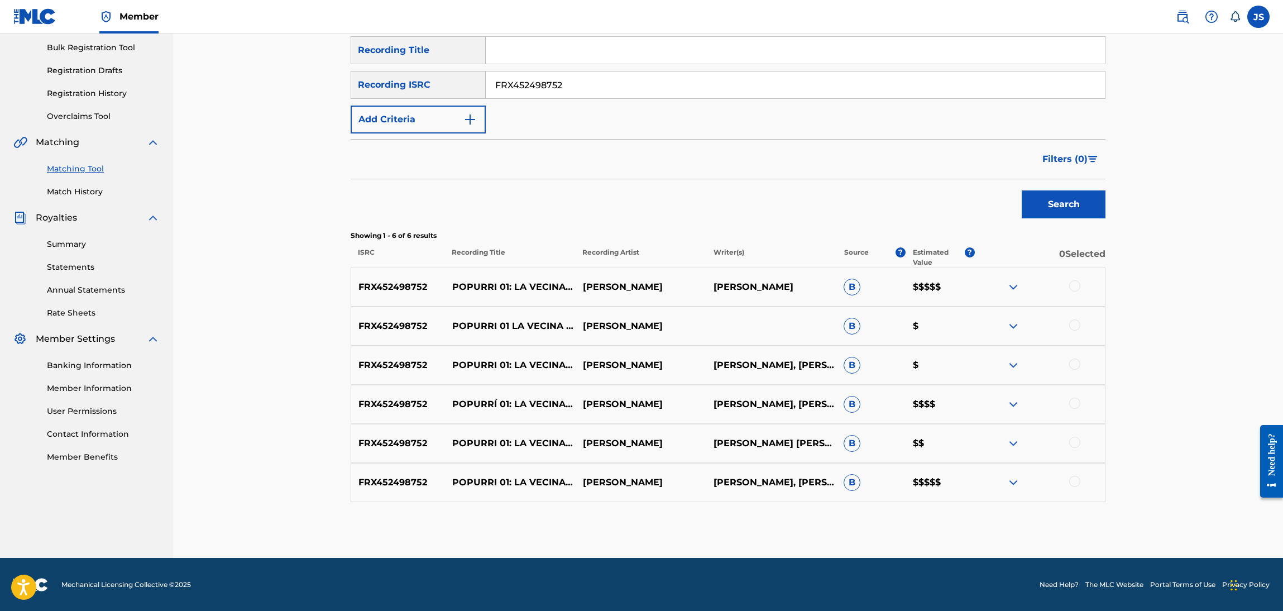
click at [1077, 286] on div at bounding box center [1074, 285] width 11 height 11
click at [784, 520] on button "Match 1 Group" at bounding box center [784, 520] width 123 height 28
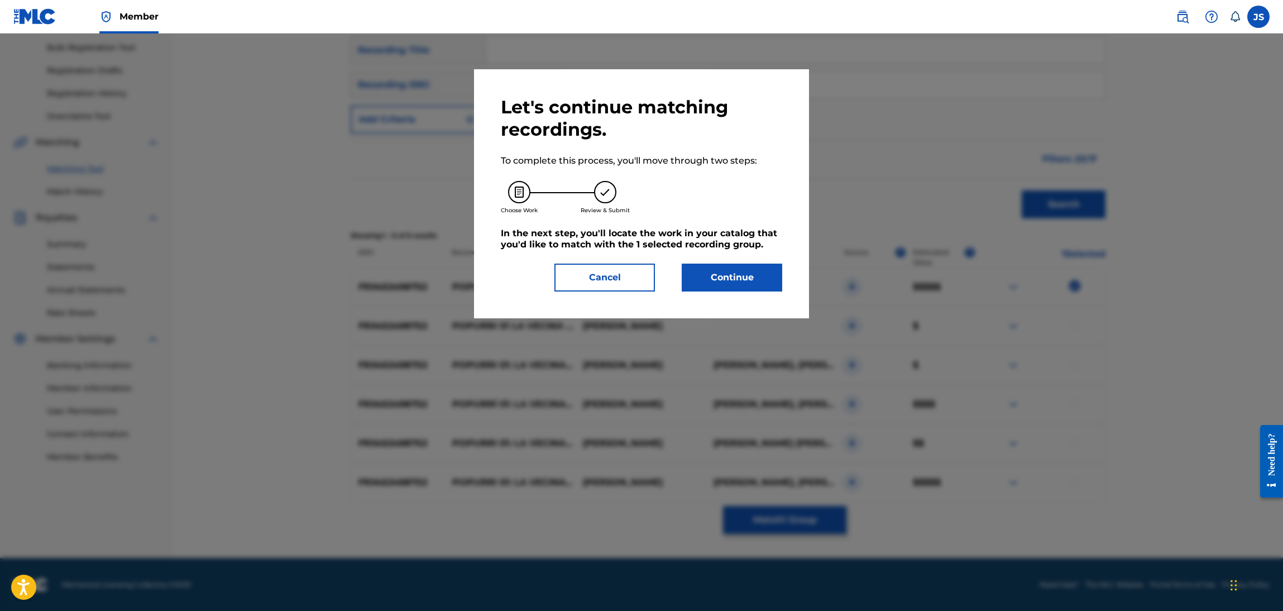
click at [746, 268] on button "Continue" at bounding box center [732, 277] width 100 height 28
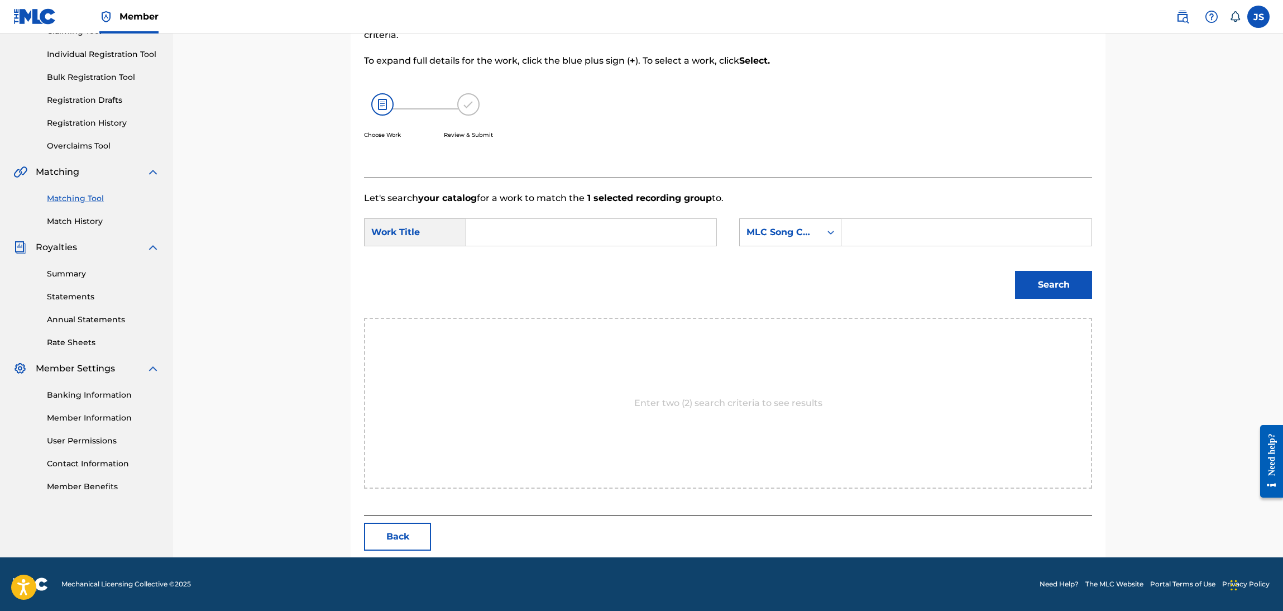
scroll to position [132, 0]
click at [590, 223] on input "Search Form" at bounding box center [591, 232] width 231 height 27
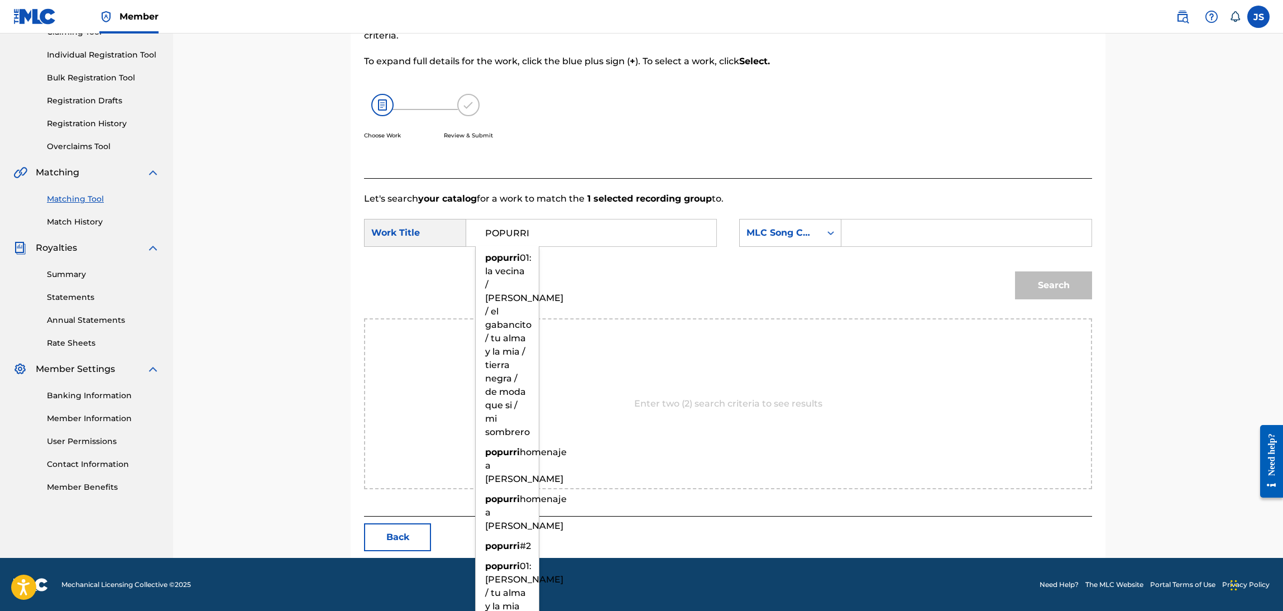
type input "POPURRI"
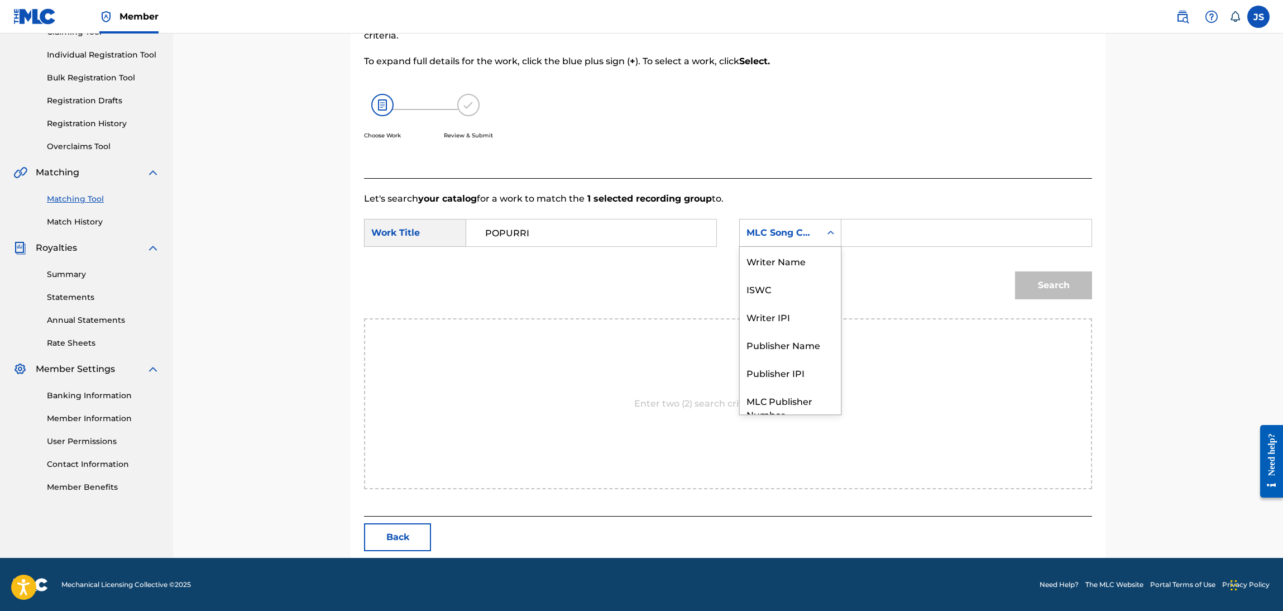
click at [775, 237] on div "MLC Song Code" at bounding box center [780, 232] width 68 height 13
click at [784, 309] on div "Publisher Name" at bounding box center [790, 304] width 101 height 28
click at [885, 241] on input "Search Form" at bounding box center [966, 232] width 231 height 27
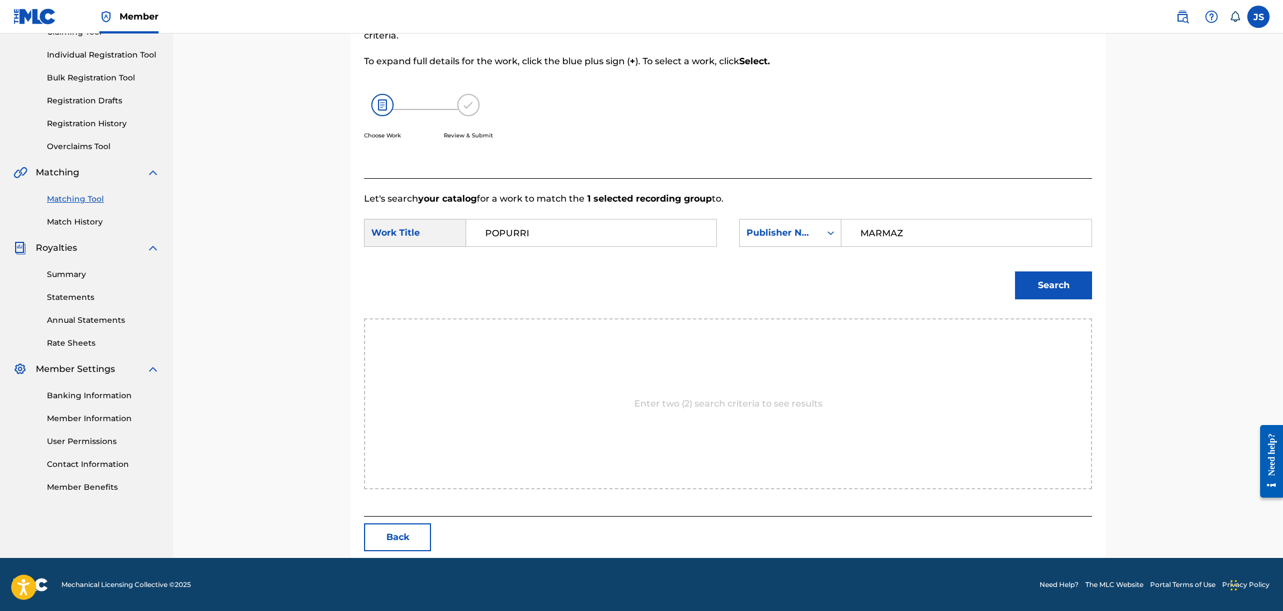
type input "MARMAZ"
click at [1015, 271] on button "Search" at bounding box center [1053, 285] width 77 height 28
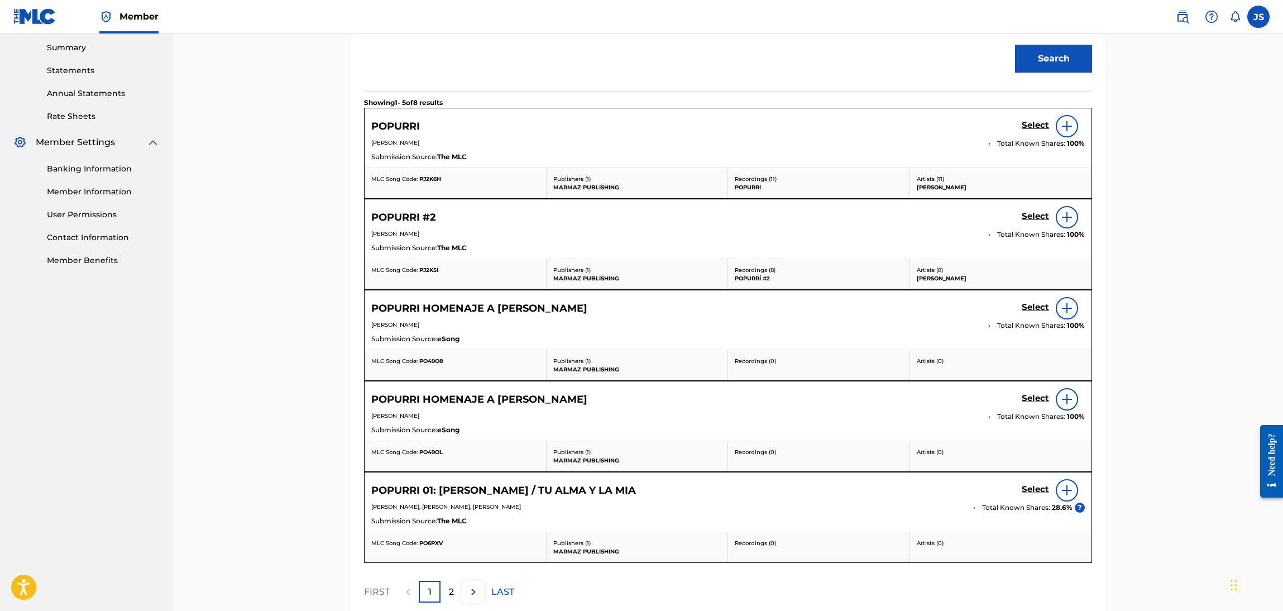
scroll to position [359, 0]
click at [1067, 490] on img at bounding box center [1066, 489] width 13 height 13
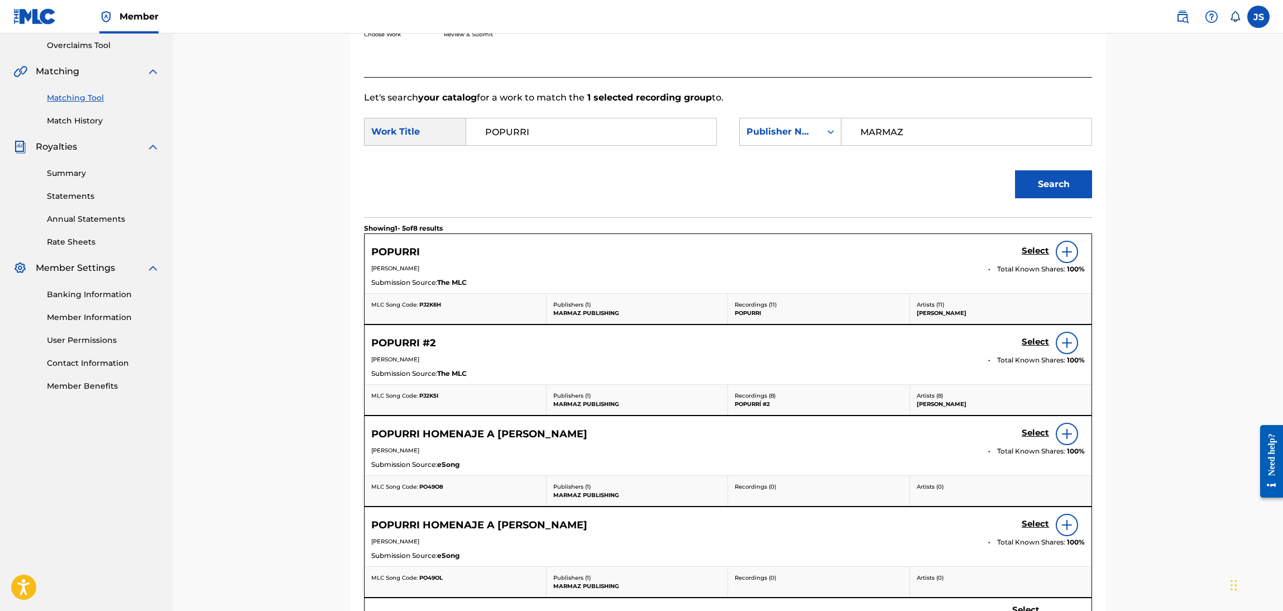
scroll to position [233, 0]
